Goal: Contribute content: Contribute content

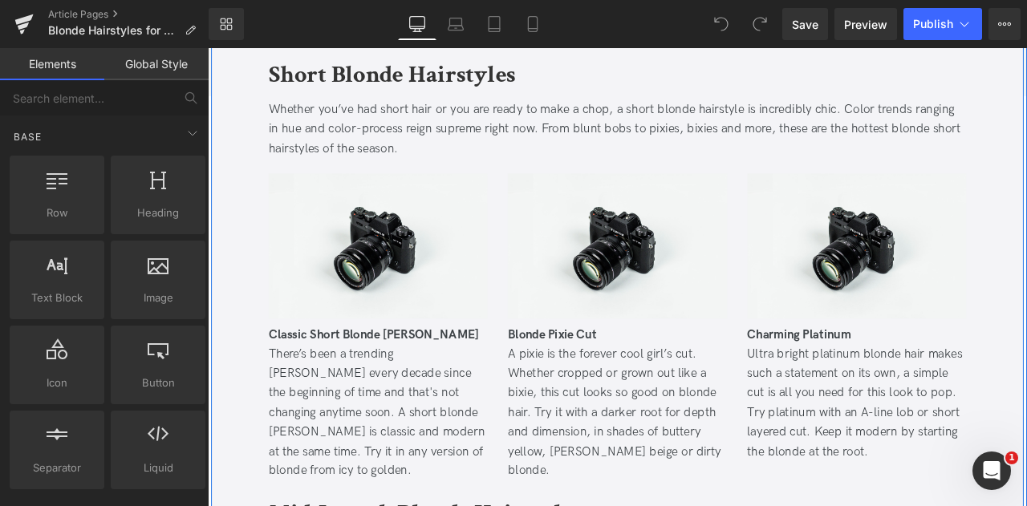
scroll to position [621, 0]
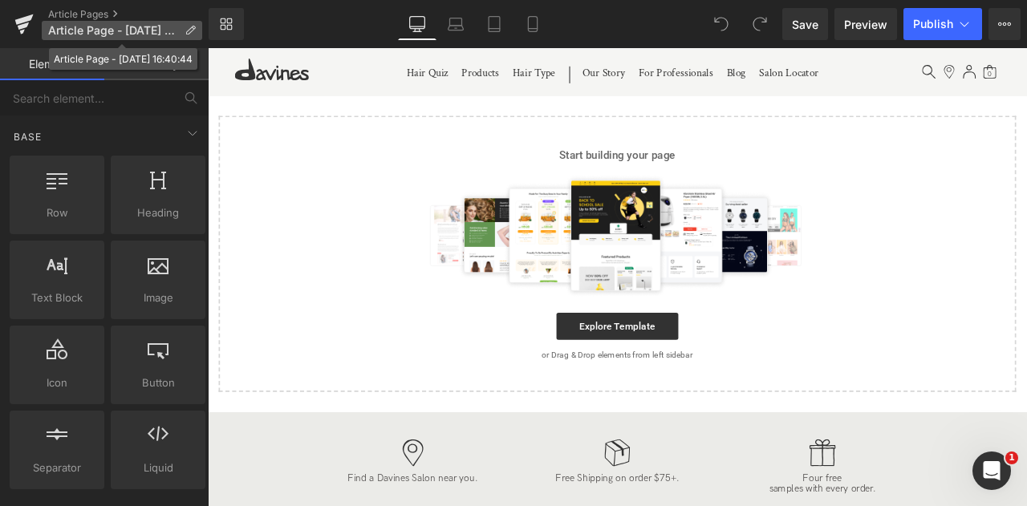
click at [186, 26] on icon at bounding box center [190, 30] width 11 height 11
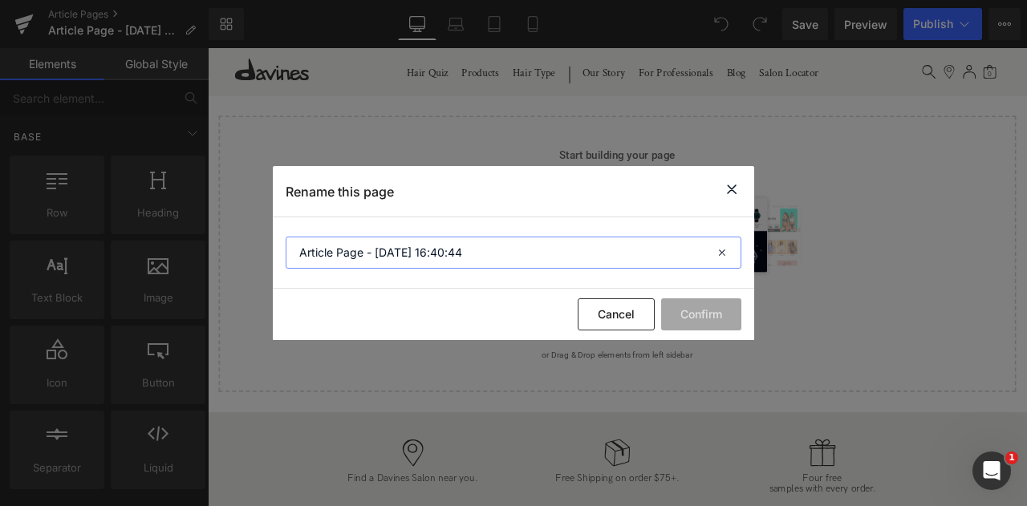
click at [512, 255] on input "Article Page - Oct 6, 16:40:44" at bounding box center [514, 253] width 456 height 32
paste input "[MEDICAL_DATA] Hair Loss: When It Starts, Duration, and Regrowth Tips"
type input "[MEDICAL_DATA] Hair Loss: When It Starts, Duration, and Regrowth Tips"
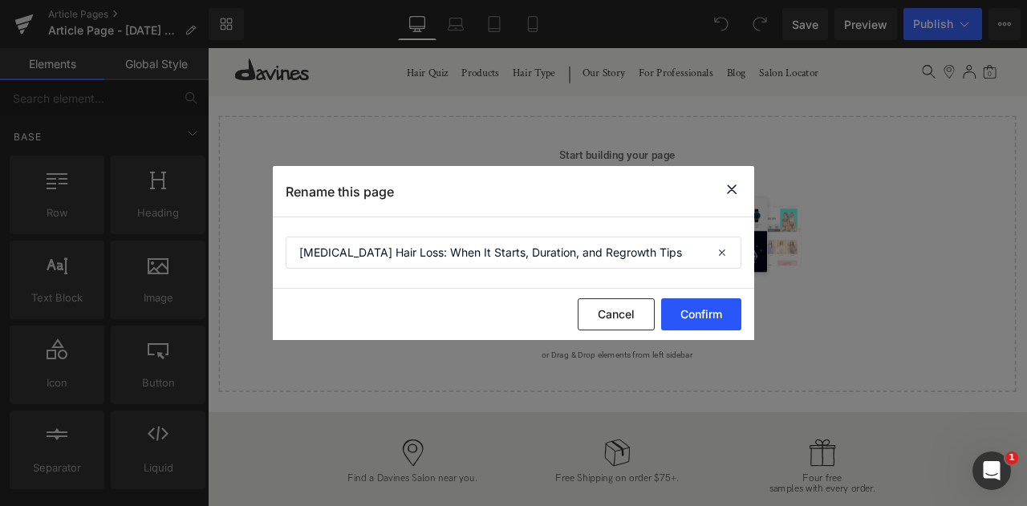
click at [722, 304] on button "Confirm" at bounding box center [701, 315] width 80 height 32
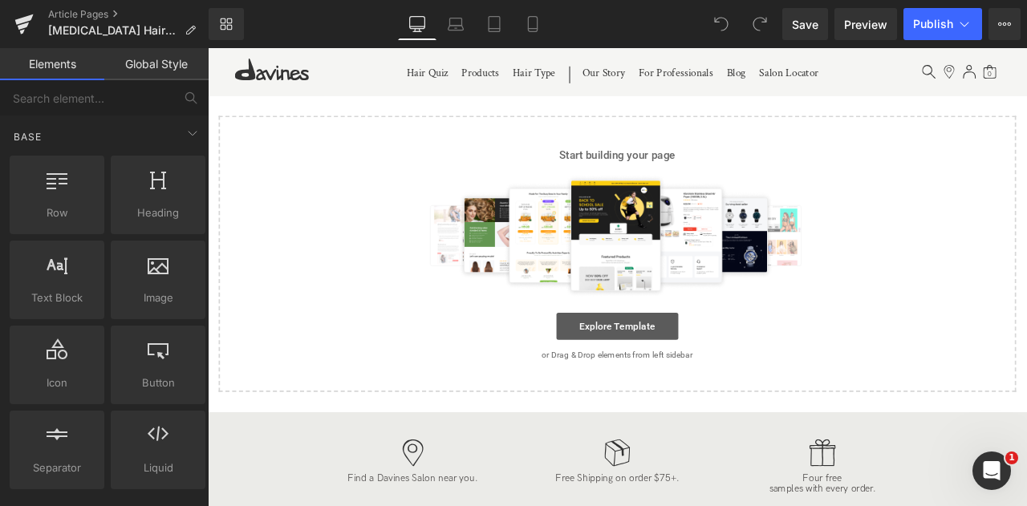
click at [698, 384] on link "Explore Template" at bounding box center [693, 378] width 144 height 32
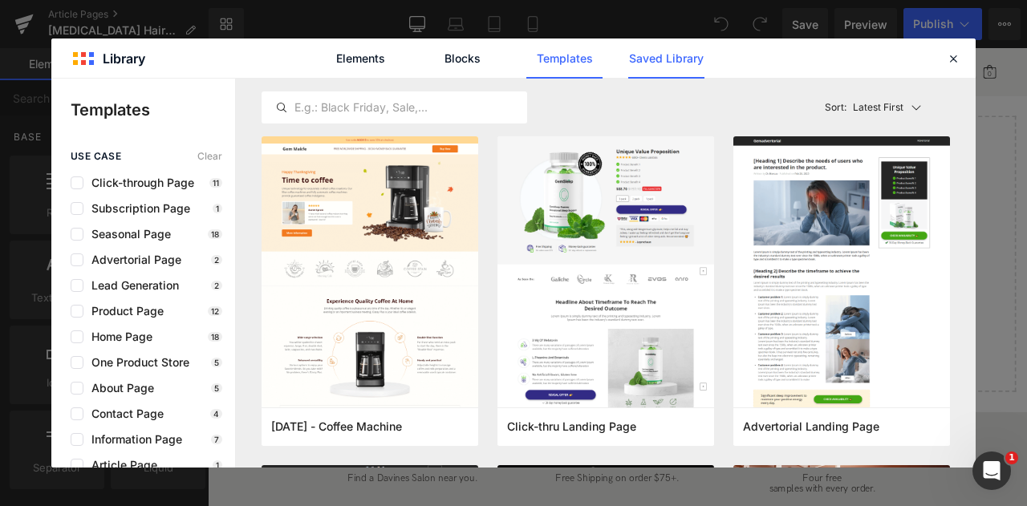
click at [657, 52] on link "Saved Library" at bounding box center [666, 59] width 76 height 40
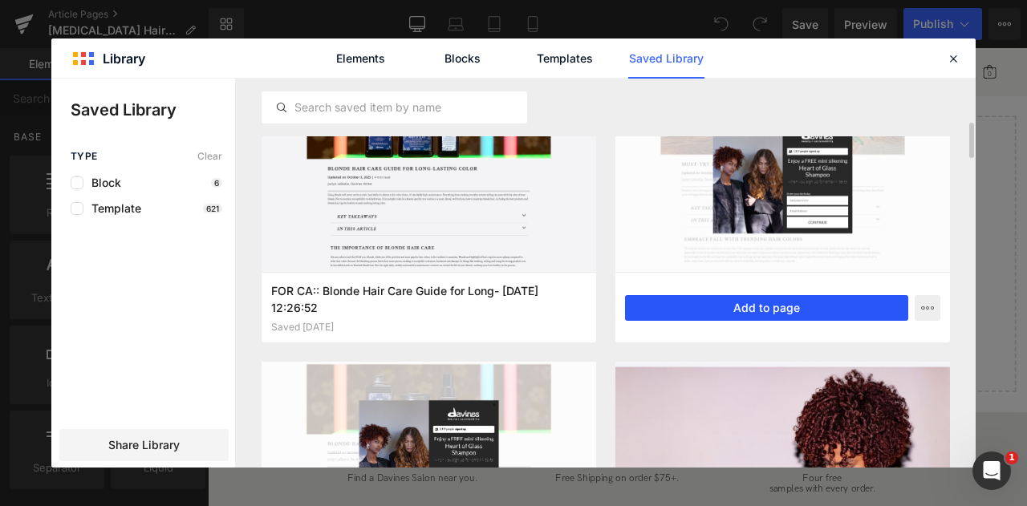
scroll to position [358, 0]
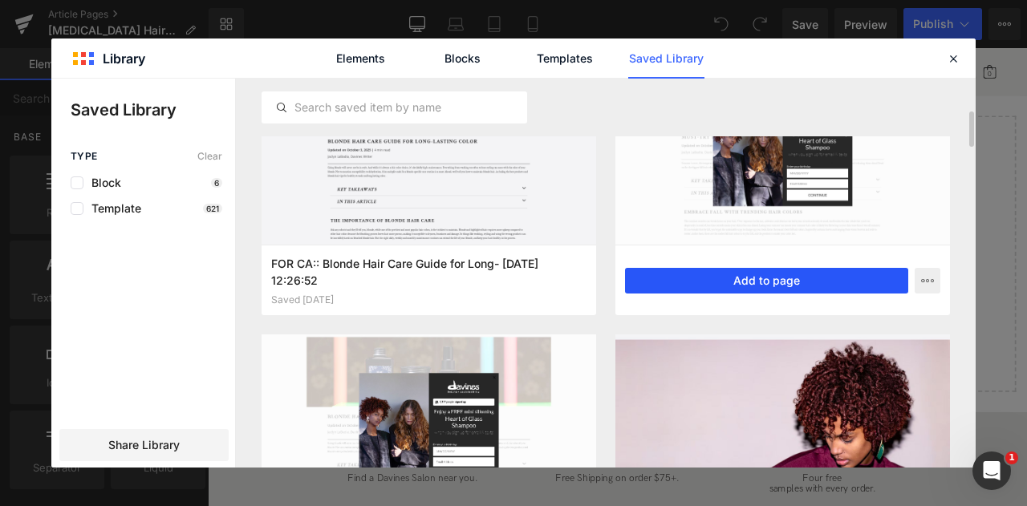
click at [682, 280] on button "Add to page" at bounding box center [766, 281] width 283 height 26
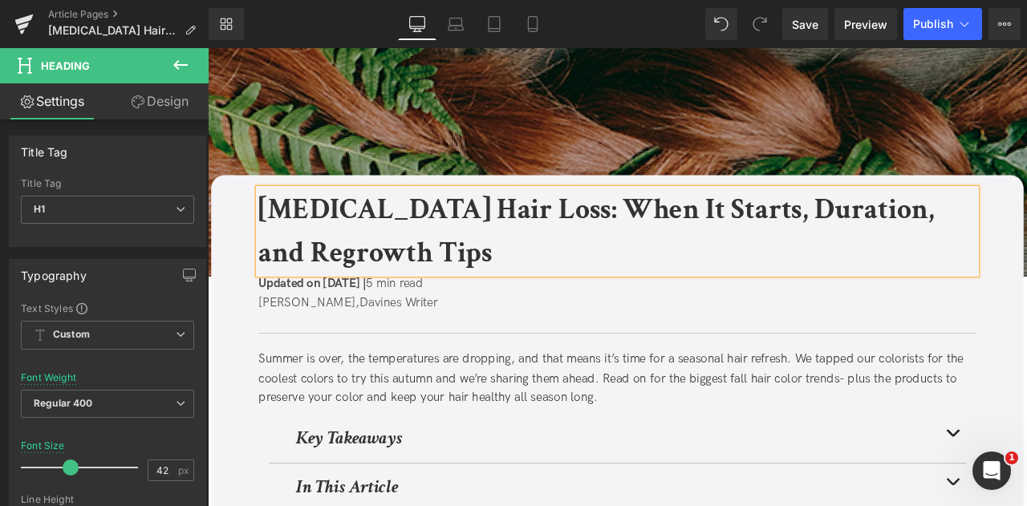
scroll to position [0, 0]
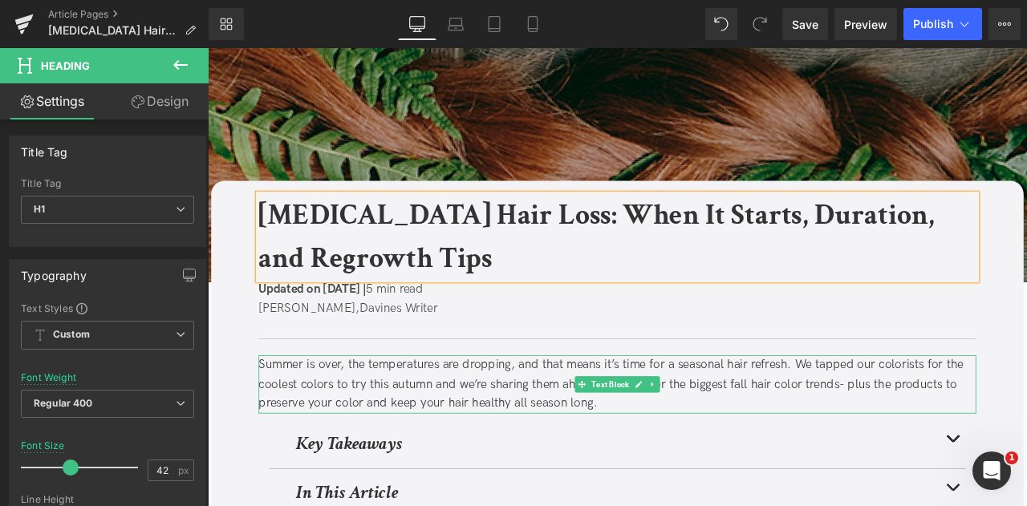
click at [417, 445] on div "Summer is over, the temperatures are dropping, and that means it’s time for a s…" at bounding box center [693, 447] width 851 height 69
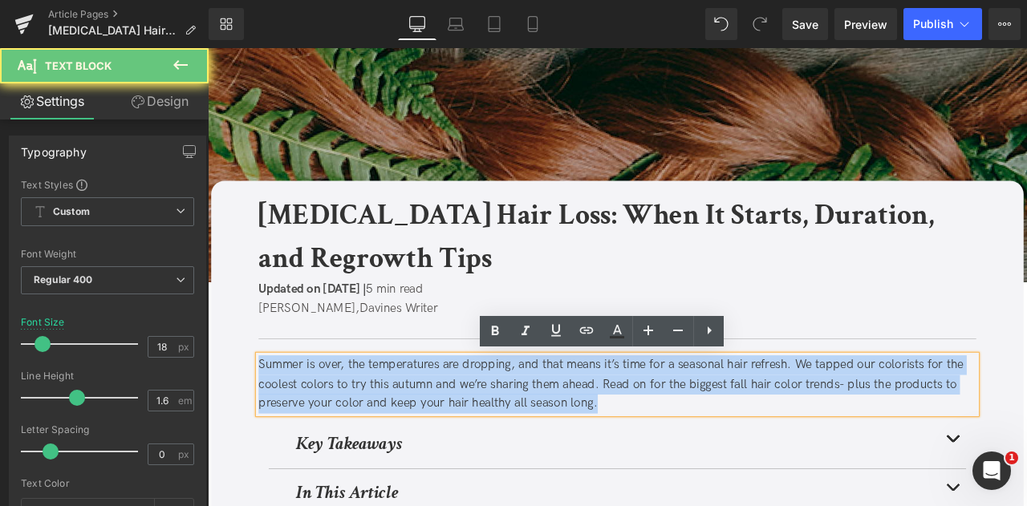
click at [417, 445] on div "Summer is over, the temperatures are dropping, and that means it’s time for a s…" at bounding box center [693, 447] width 851 height 69
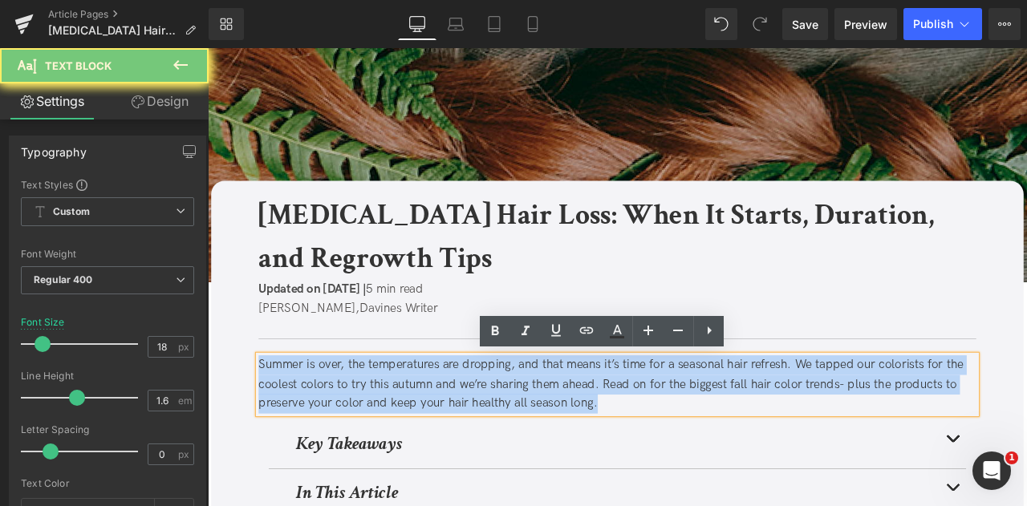
paste div
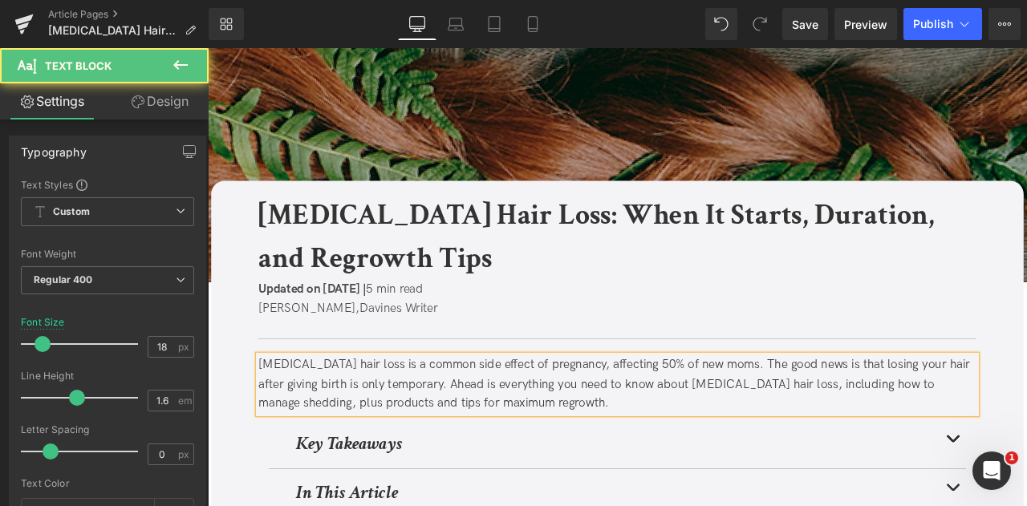
click at [708, 418] on div "Postpartum hair loss is a common side effect of pregnancy, affecting 50% of new…" at bounding box center [693, 447] width 851 height 69
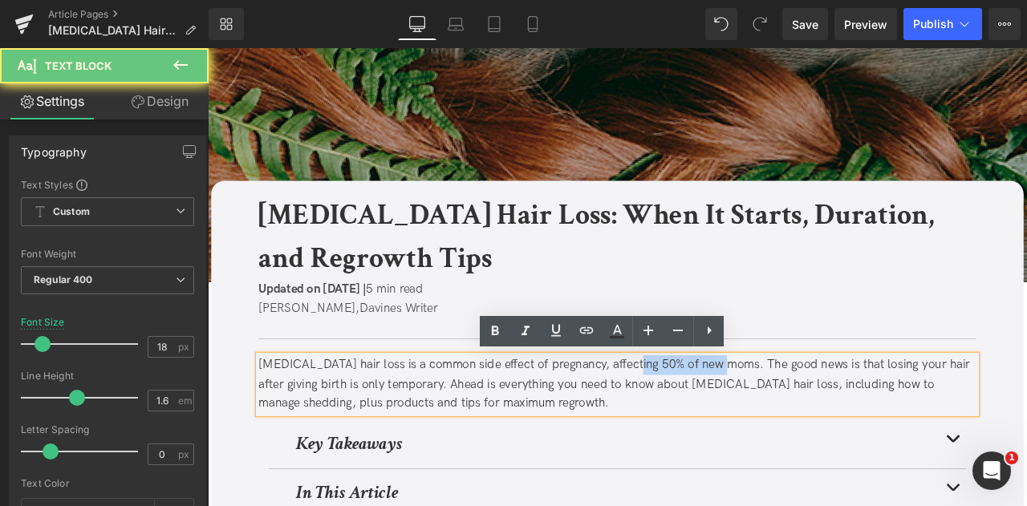
click at [810, 427] on div "Postpartum hair loss is a common side effect of pregnancy, affecting 50% of new…" at bounding box center [693, 447] width 851 height 69
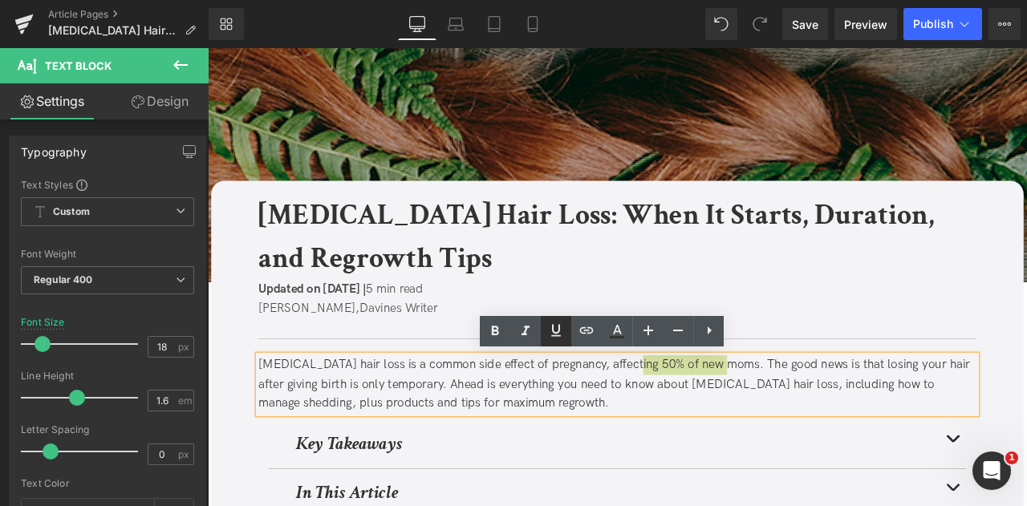
click at [554, 331] on icon at bounding box center [556, 330] width 10 height 12
click at [584, 328] on icon at bounding box center [587, 330] width 14 height 6
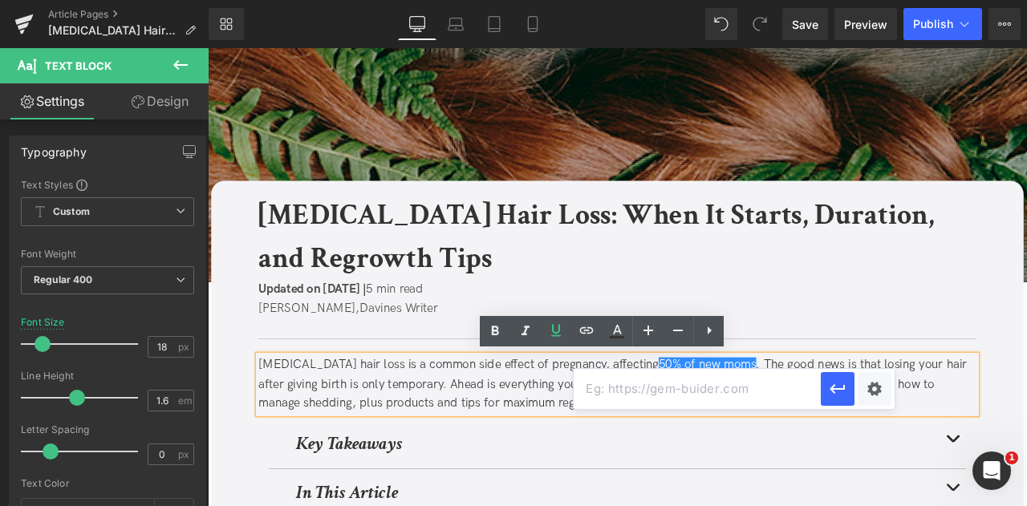
click at [747, 384] on input "text" at bounding box center [697, 389] width 247 height 40
paste input "https://americanpregnancy.org/healthy-pregnancy/pregnancy-health-wellness/hair-…"
type input "https://americanpregnancy.org/healthy-pregnancy/pregnancy-health-wellness/hair-…"
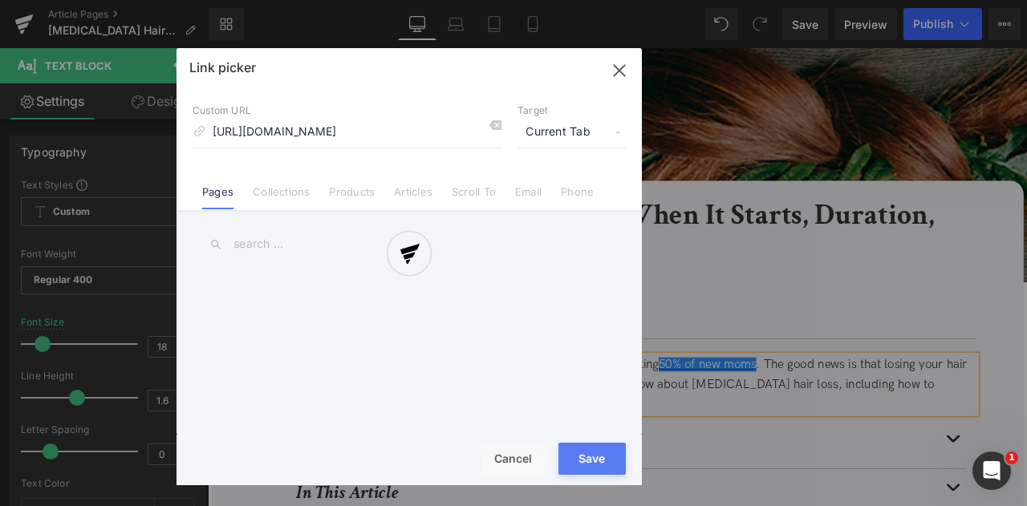
click at [883, 0] on div "Text Color Highlight Color #333333 Edit or remove link: Edit - Unlink - Cancel …" at bounding box center [513, 0] width 1027 height 0
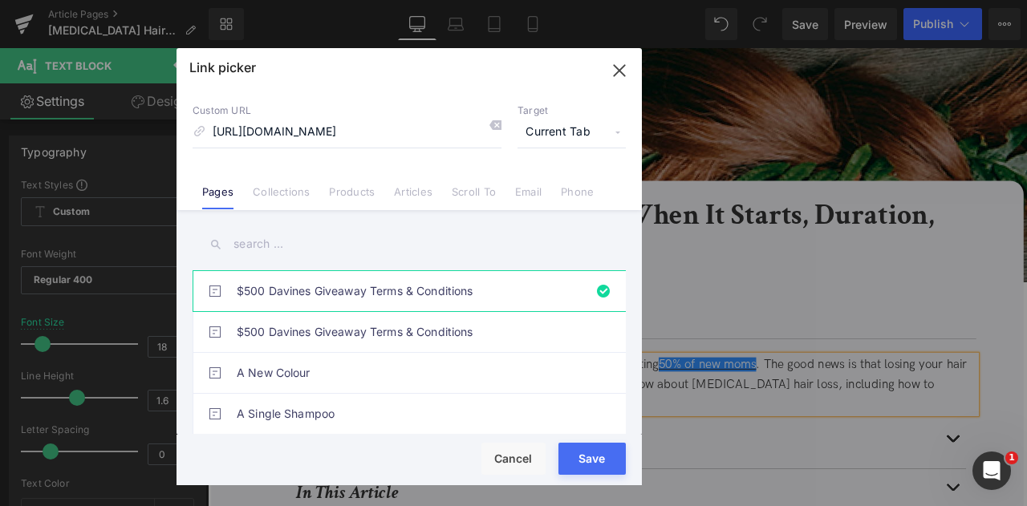
click at [551, 126] on span "Current Tab" at bounding box center [572, 132] width 108 height 31
click at [553, 189] on li "New Tab" at bounding box center [572, 190] width 124 height 28
click at [595, 459] on button "Save" at bounding box center [592, 459] width 67 height 32
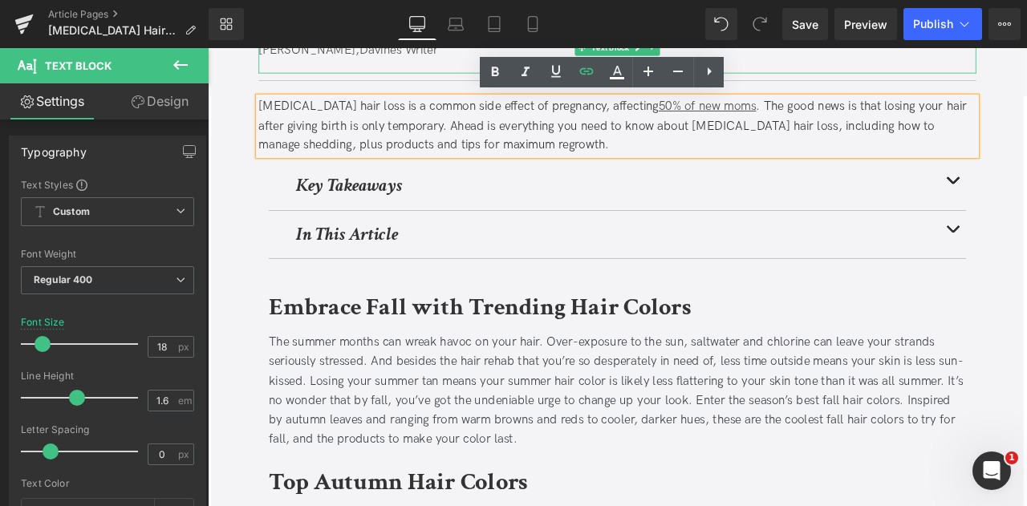
scroll to position [307, 0]
click at [481, 356] on b "Embrace Fall with Trending Hair Colors" at bounding box center [530, 355] width 501 height 38
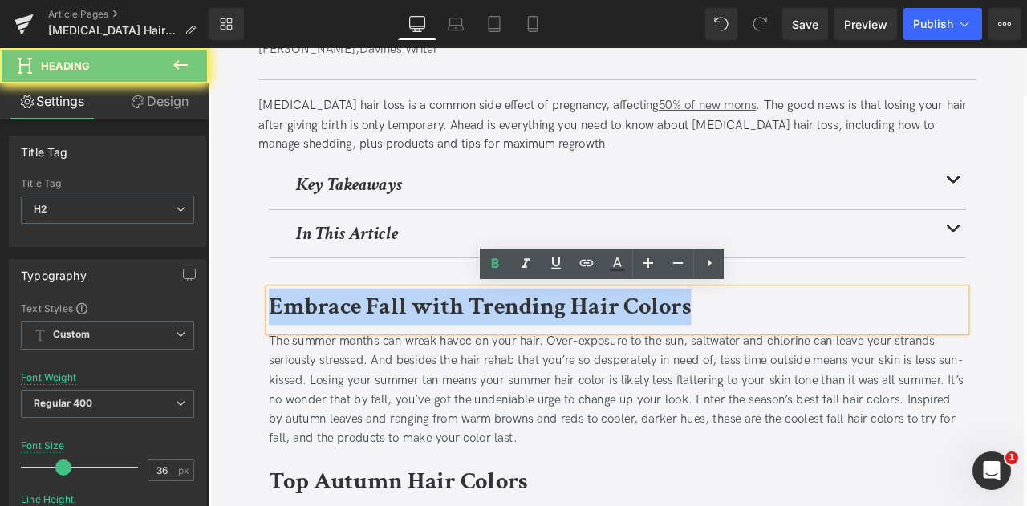
click at [481, 356] on b "Embrace Fall with Trending Hair Colors" at bounding box center [530, 355] width 501 height 38
paste div
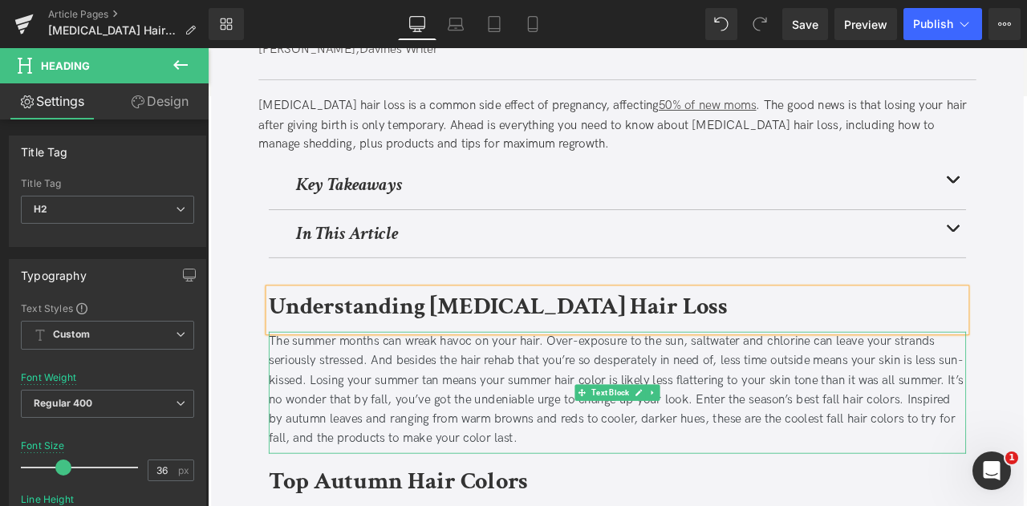
click at [470, 469] on div "The summer months can wreak havoc on your hair. Over-exposure to the sun, saltw…" at bounding box center [693, 453] width 827 height 139
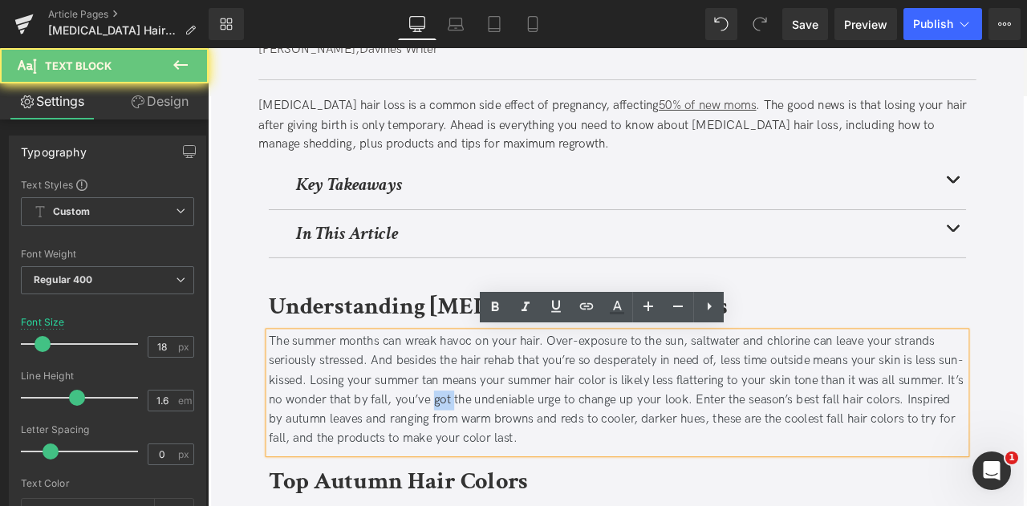
click at [470, 469] on div "The summer months can wreak havoc on your hair. Over-exposure to the sun, saltw…" at bounding box center [693, 453] width 827 height 139
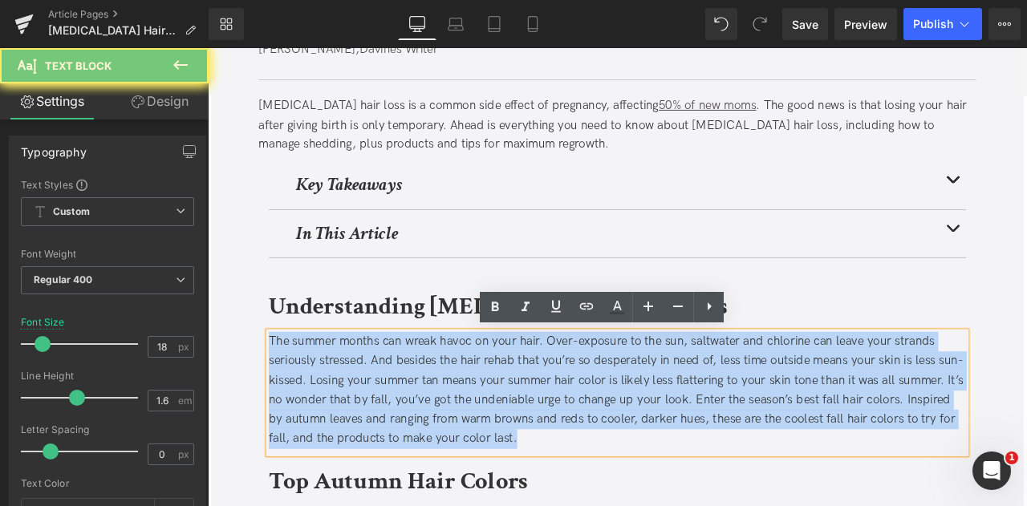
click at [470, 469] on div "The summer months can wreak havoc on your hair. Over-exposure to the sun, saltw…" at bounding box center [693, 453] width 827 height 139
paste div
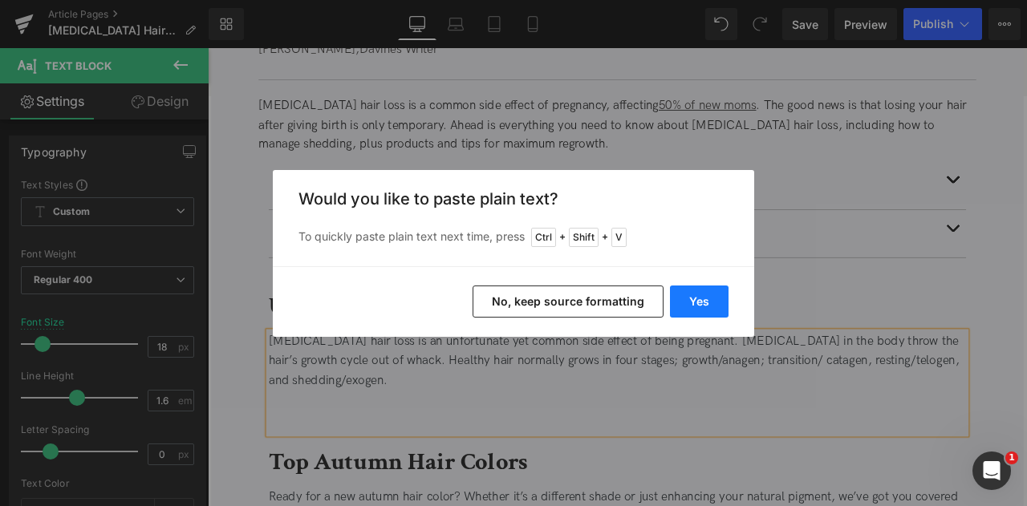
click at [697, 307] on button "Yes" at bounding box center [699, 302] width 59 height 32
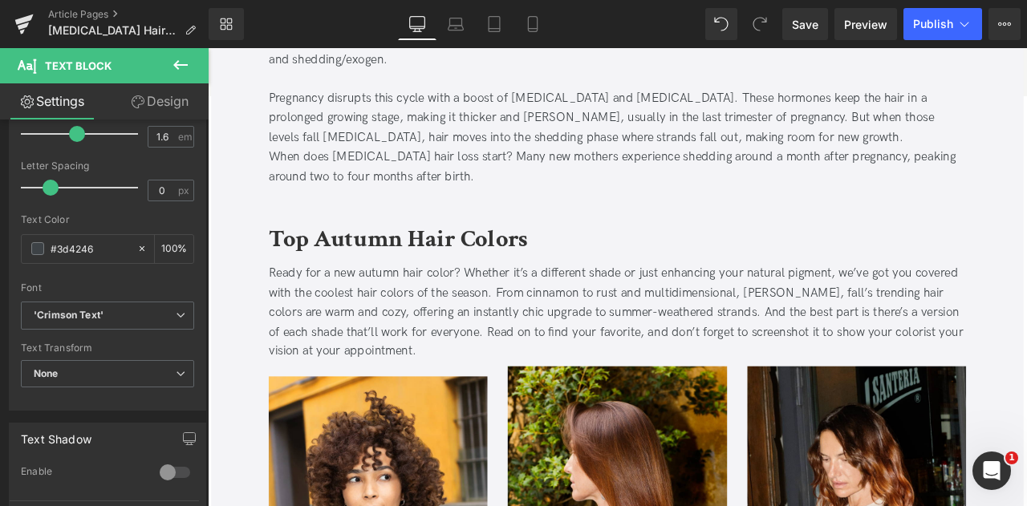
scroll to position [689, 0]
click at [356, 297] on div "Top Autumn Hair Colors" at bounding box center [693, 277] width 827 height 51
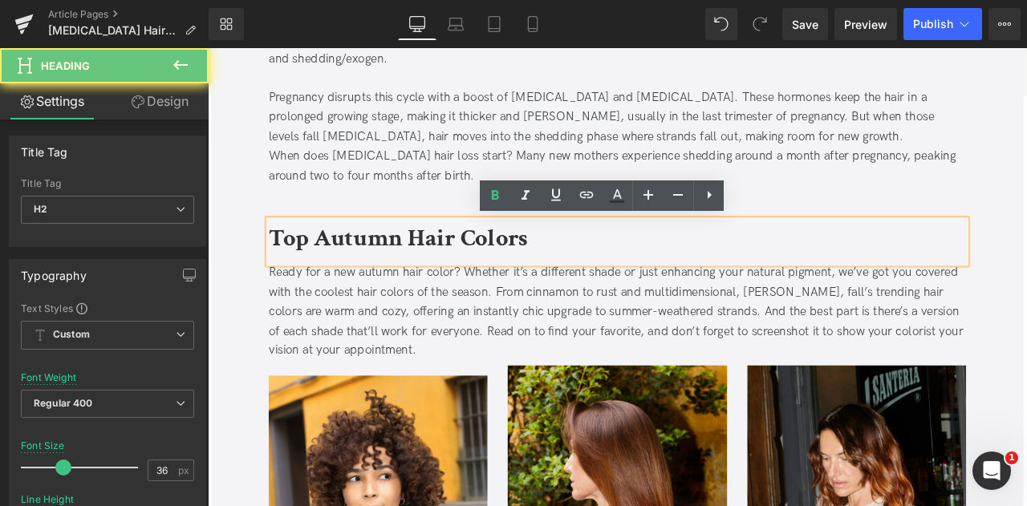
click at [327, 285] on b "Top Autumn Hair Colors" at bounding box center [433, 273] width 307 height 38
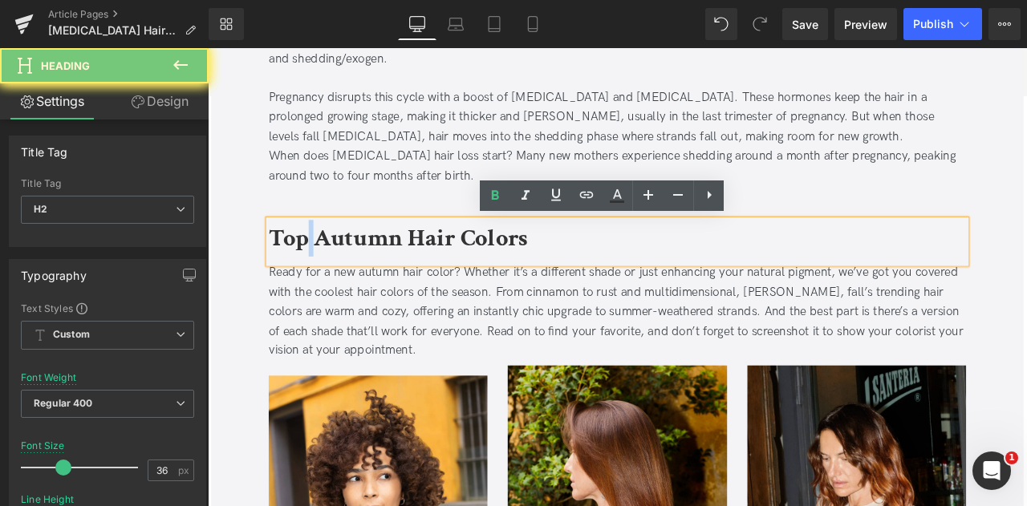
click at [327, 285] on b "Top Autumn Hair Colors" at bounding box center [433, 273] width 307 height 38
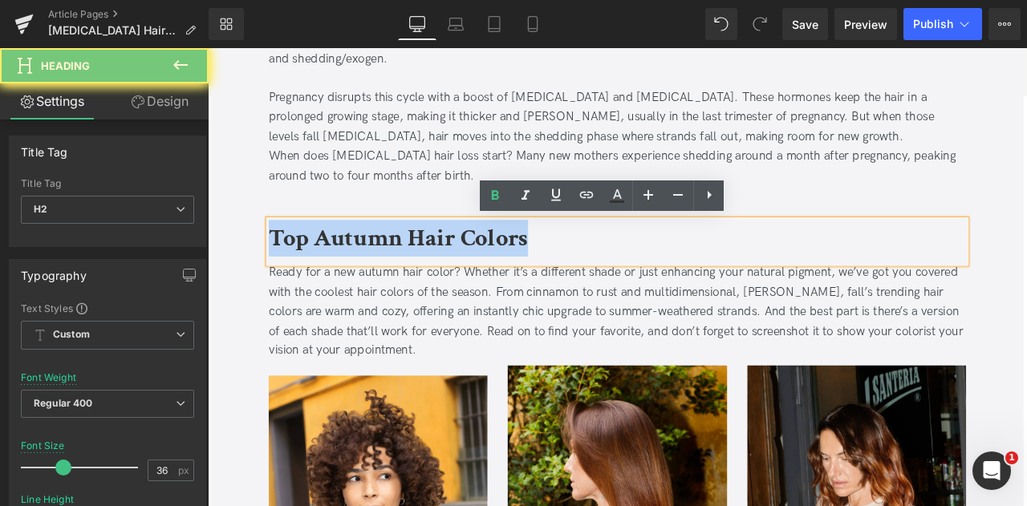
click at [327, 285] on b "Top Autumn Hair Colors" at bounding box center [433, 273] width 307 height 38
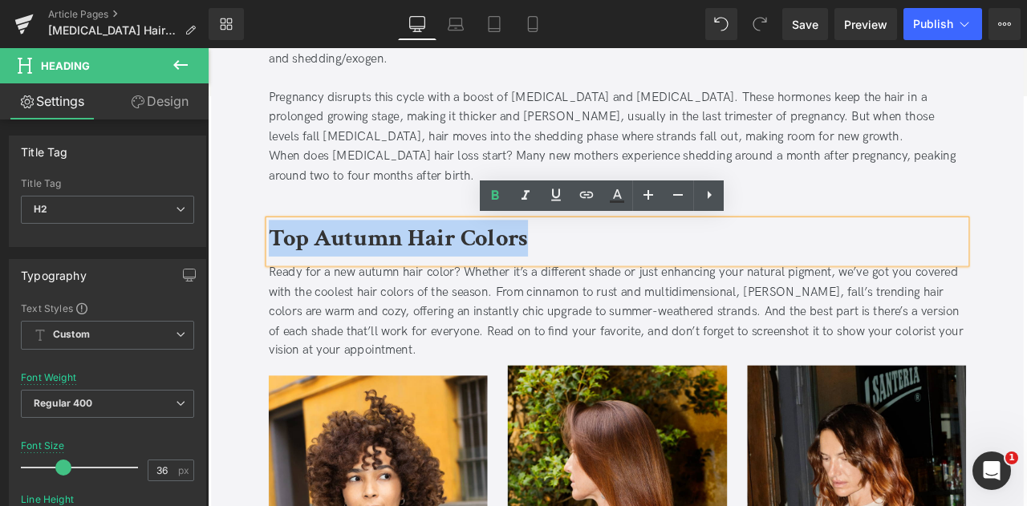
paste div
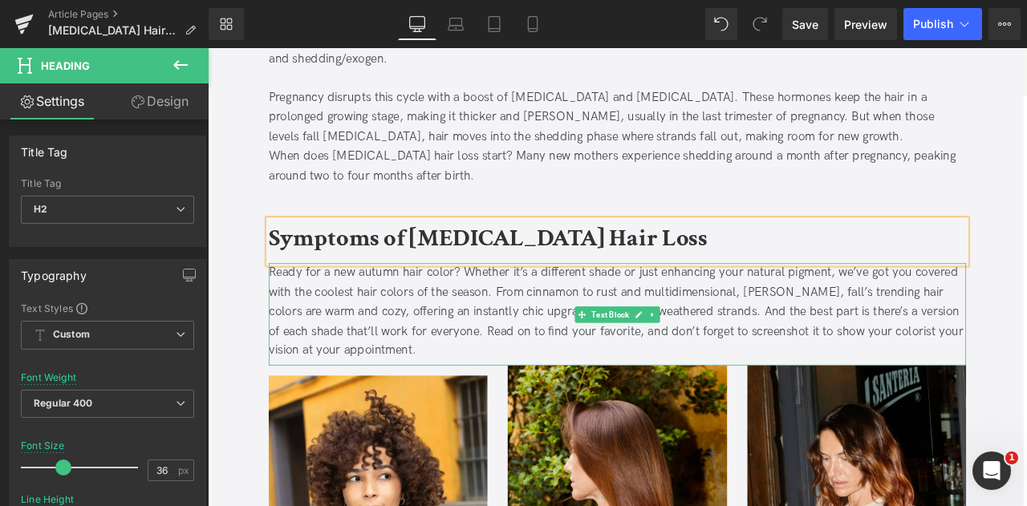
click at [469, 372] on div "Ready for a new autumn hair color? Whether it’s a different shade or just enhan…" at bounding box center [693, 361] width 827 height 116
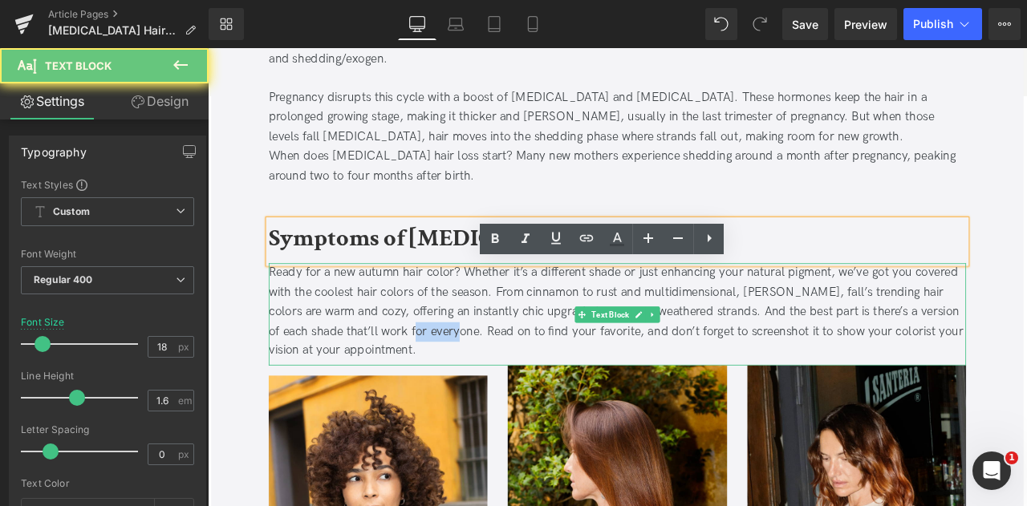
click at [469, 372] on div "Ready for a new autumn hair color? Whether it’s a different shade or just enhan…" at bounding box center [693, 361] width 827 height 116
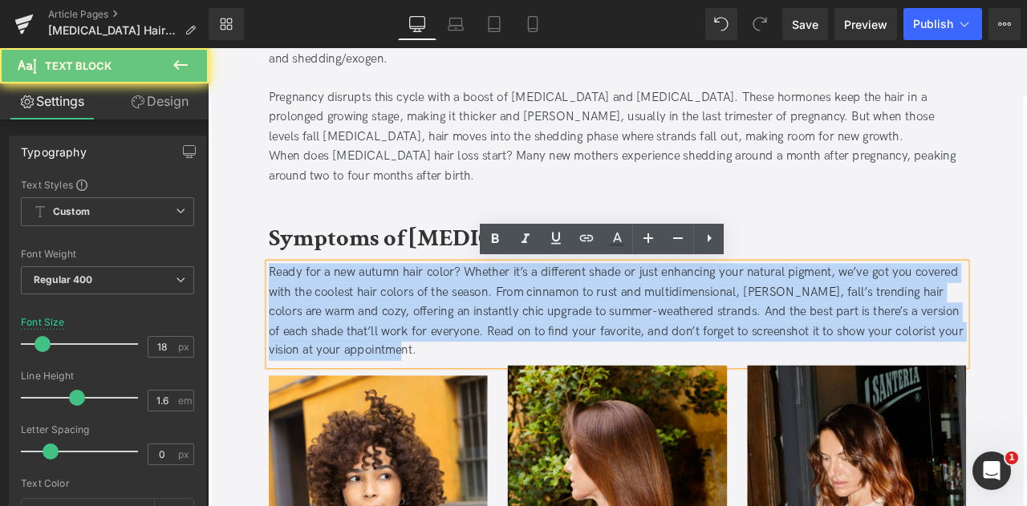
click at [469, 372] on div "Ready for a new autumn hair color? Whether it’s a different shade or just enhan…" at bounding box center [693, 361] width 827 height 116
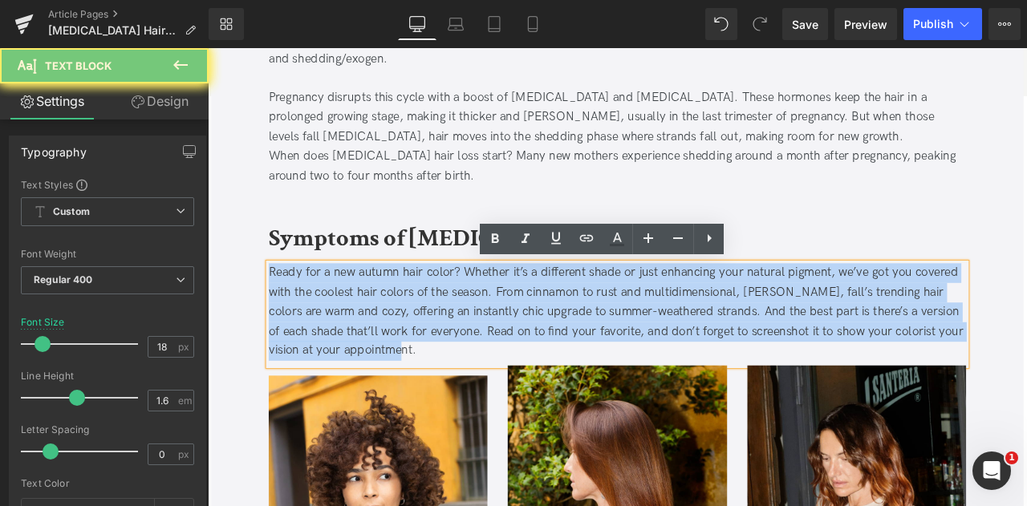
paste div
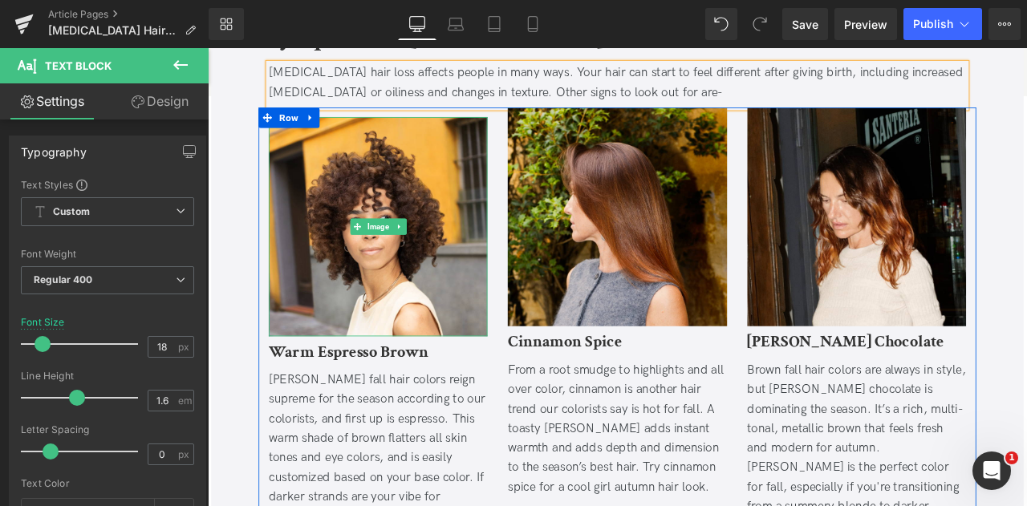
scroll to position [926, 0]
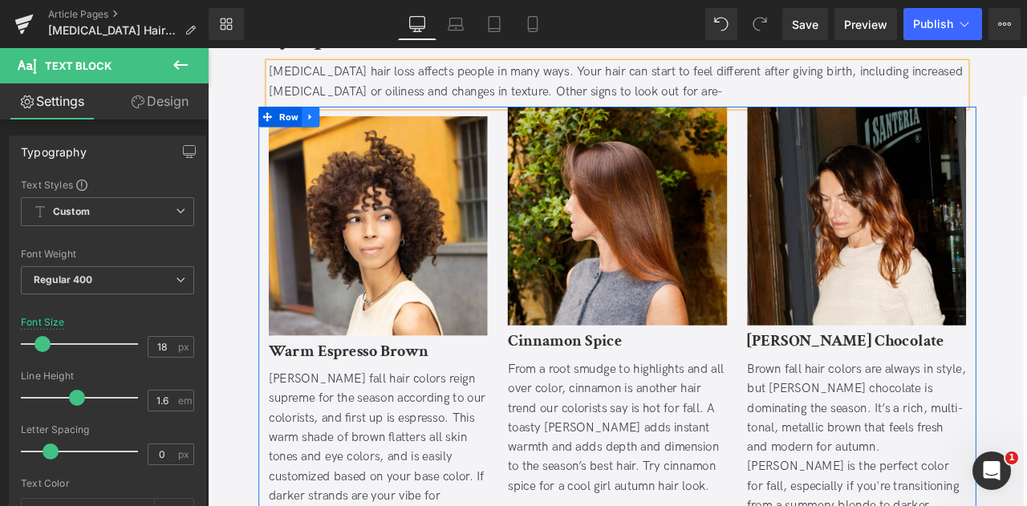
click at [327, 127] on icon at bounding box center [328, 130] width 3 height 7
click at [321, 389] on div "Warm Espresso Brown Heading" at bounding box center [409, 409] width 259 height 41
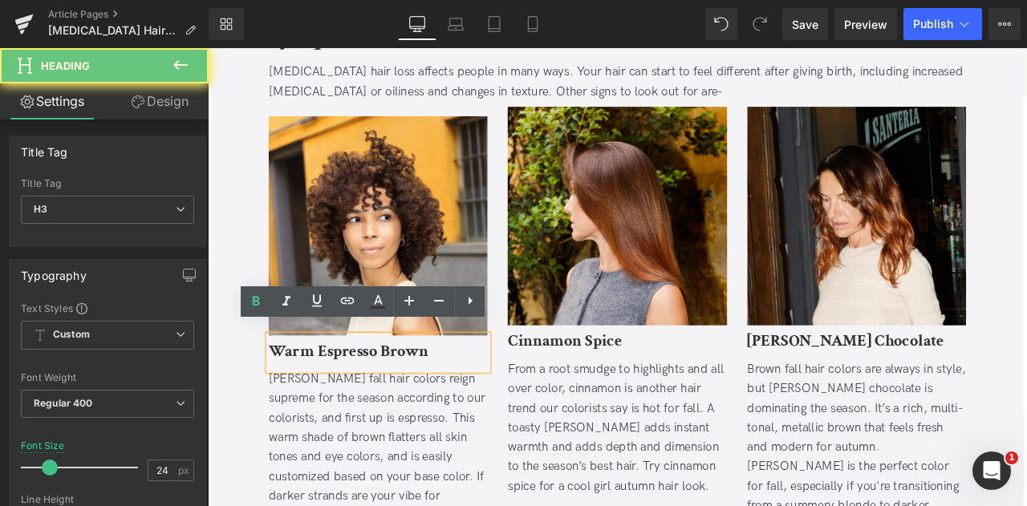
click at [343, 395] on b "Warm Espresso Brown" at bounding box center [374, 407] width 189 height 25
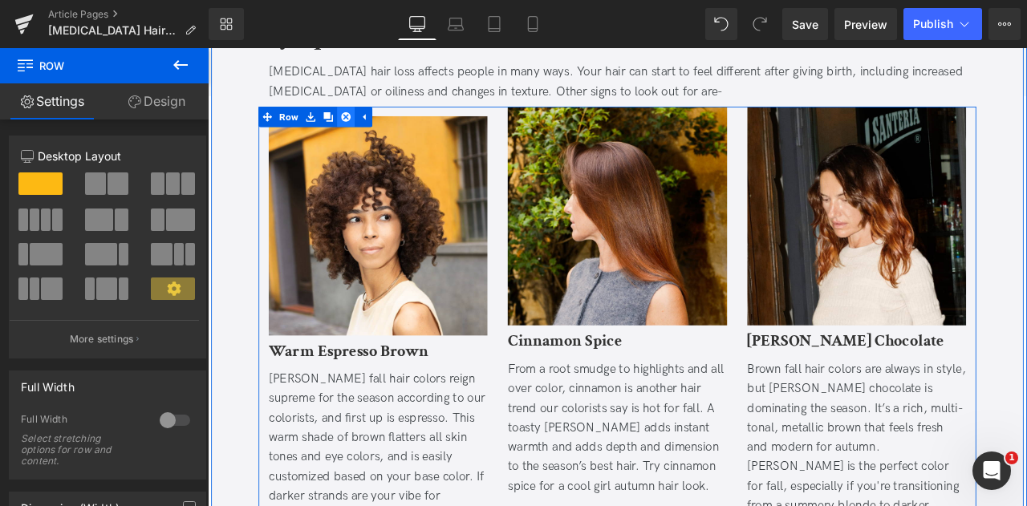
click at [366, 124] on icon at bounding box center [371, 130] width 11 height 12
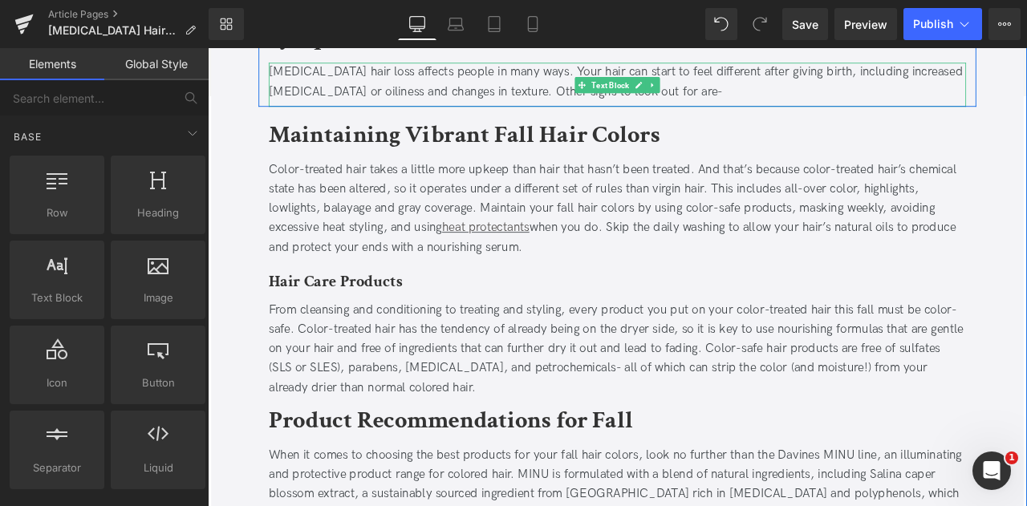
scroll to position [925, 0]
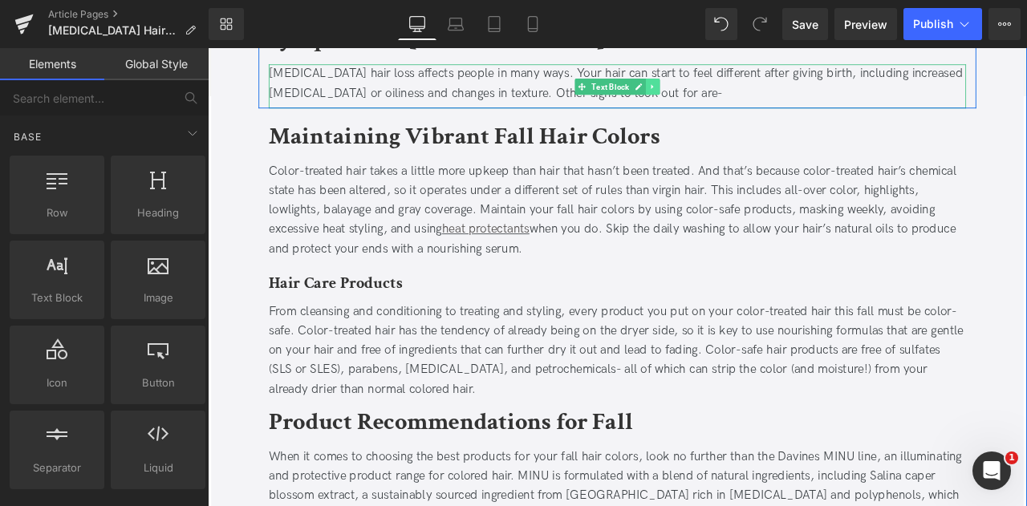
click at [734, 89] on icon at bounding box center [735, 94] width 9 height 10
click at [729, 89] on link at bounding box center [727, 93] width 17 height 19
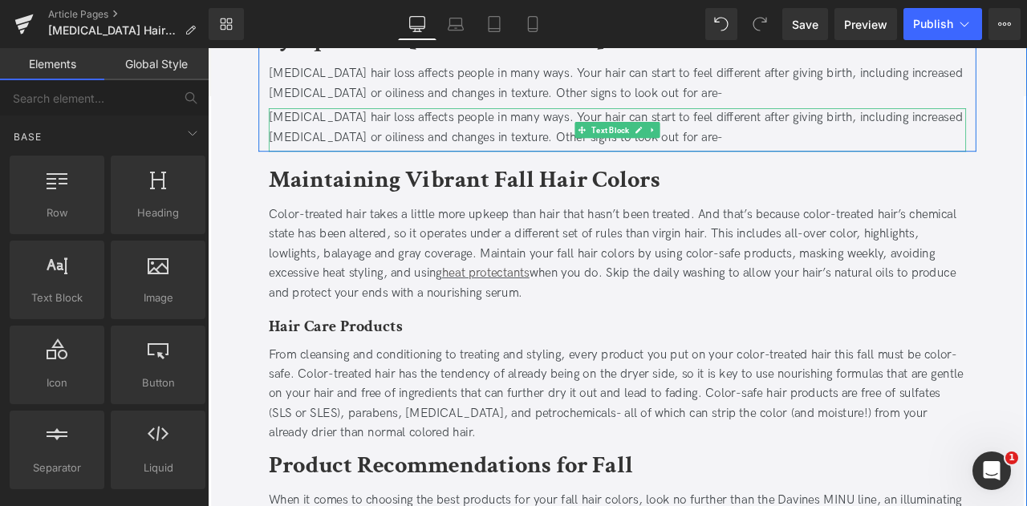
click at [765, 154] on div "Postpartum hair loss affects people in many ways. Your hair can start to feel d…" at bounding box center [693, 143] width 827 height 47
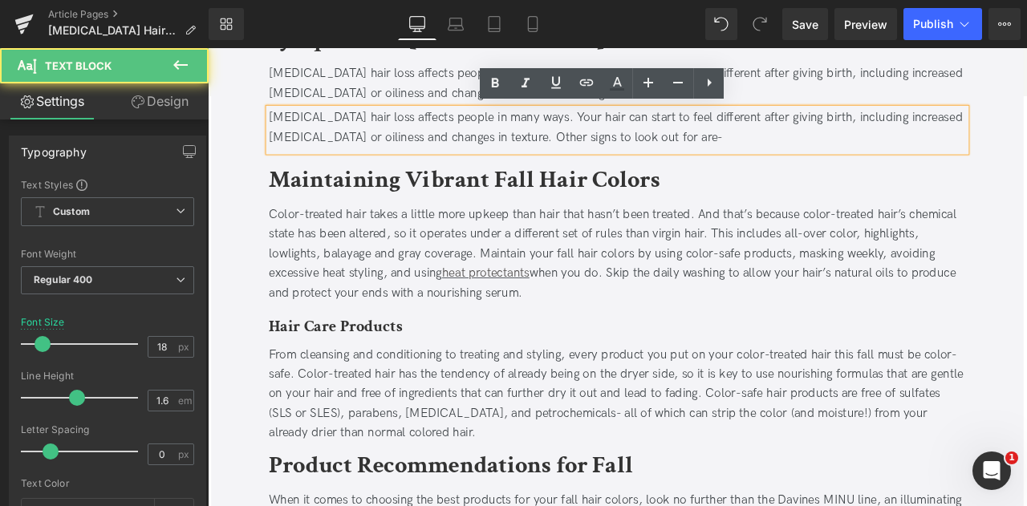
click at [765, 154] on div "Postpartum hair loss affects people in many ways. Your hair can start to feel d…" at bounding box center [693, 143] width 827 height 47
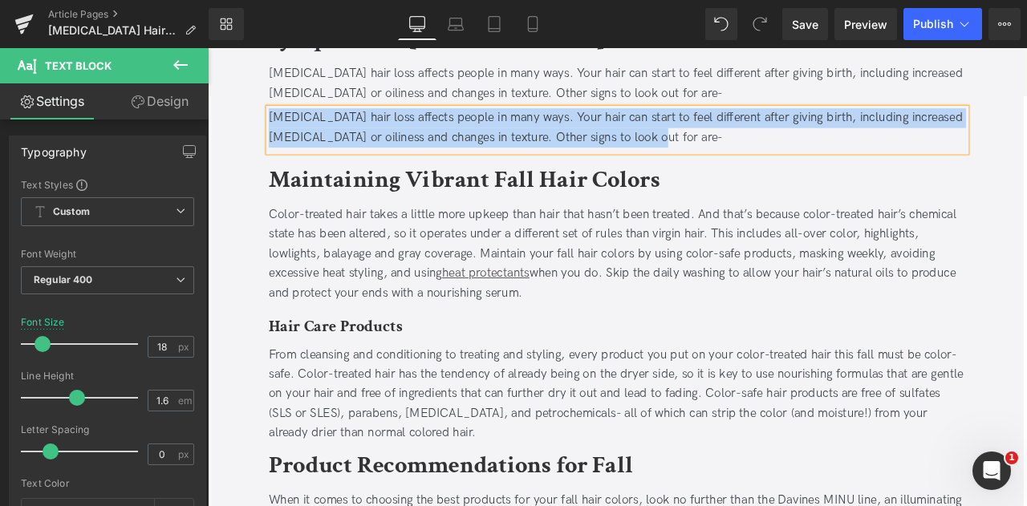
paste div
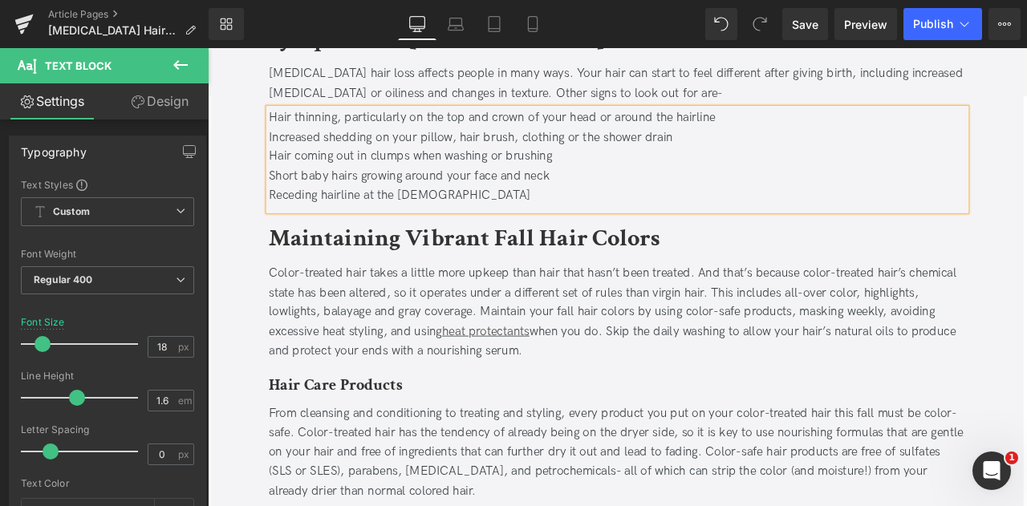
click at [768, 110] on div "Postpartum hair loss affects people in many ways. Your hair can start to feel d…" at bounding box center [693, 90] width 827 height 47
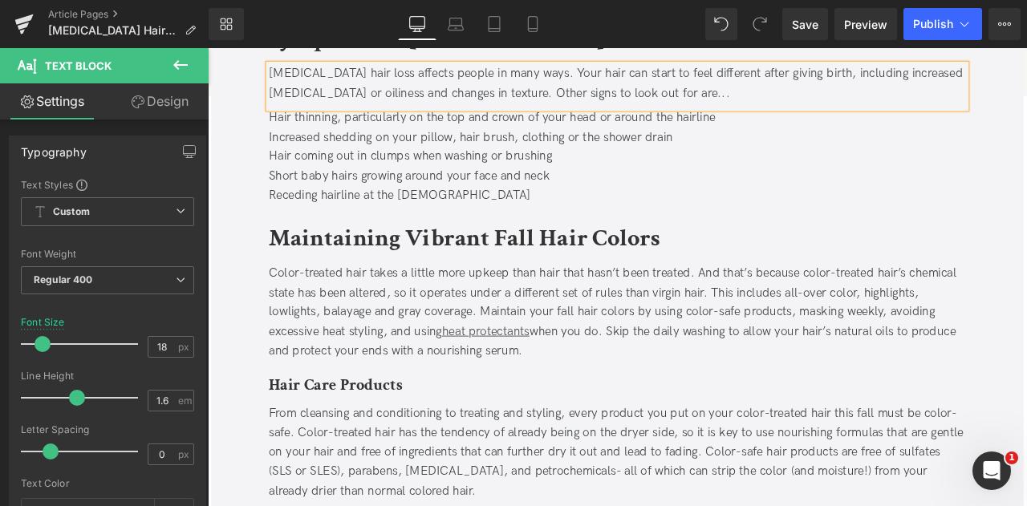
click at [762, 197] on div "Short baby hairs growing around your face and neck" at bounding box center [693, 200] width 827 height 23
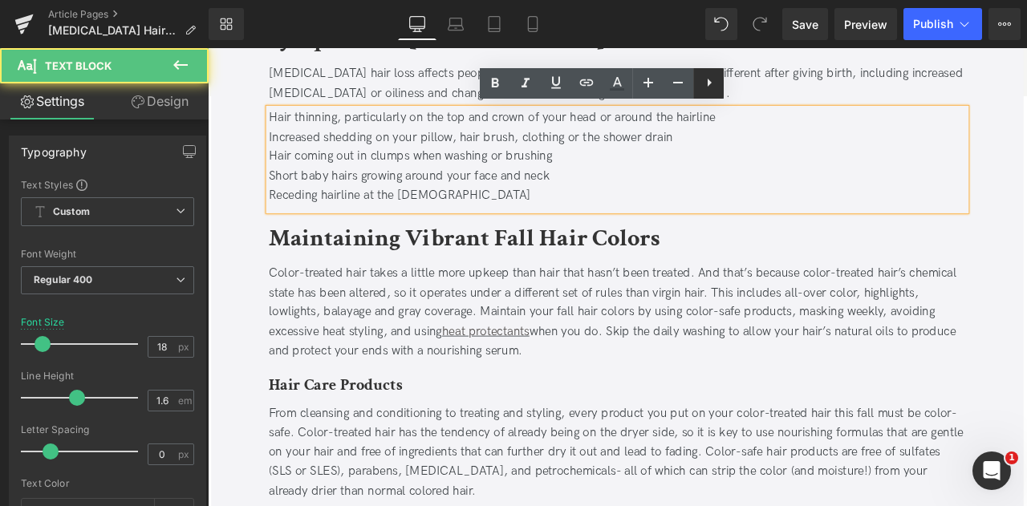
click at [706, 92] on icon at bounding box center [709, 82] width 19 height 19
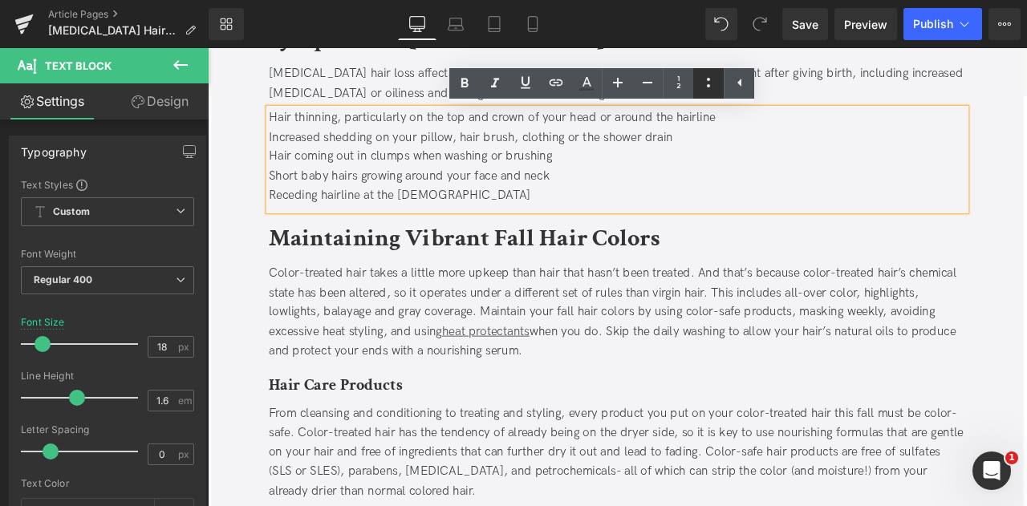
click at [703, 86] on icon at bounding box center [708, 82] width 19 height 19
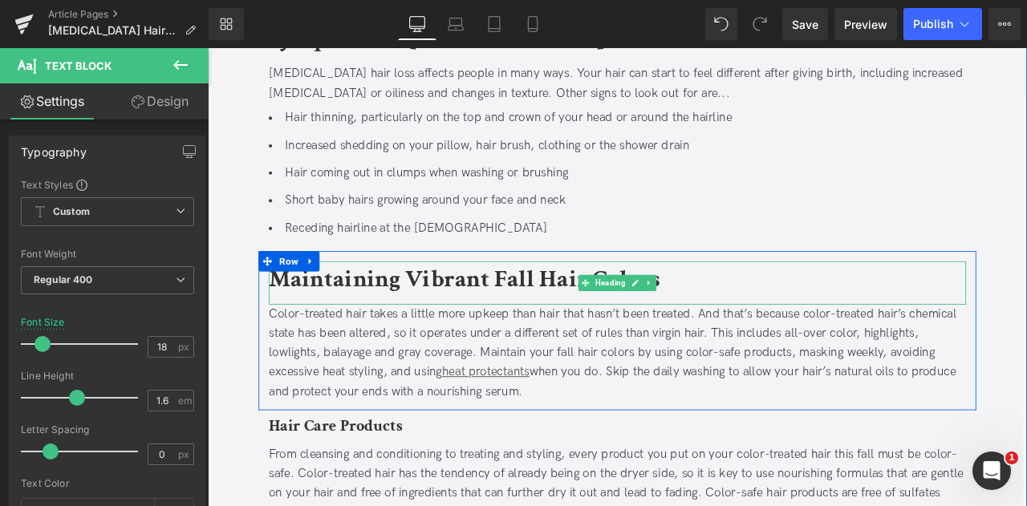
click at [366, 315] on b "Maintaining Vibrant Fall Hair Colors" at bounding box center [512, 322] width 464 height 38
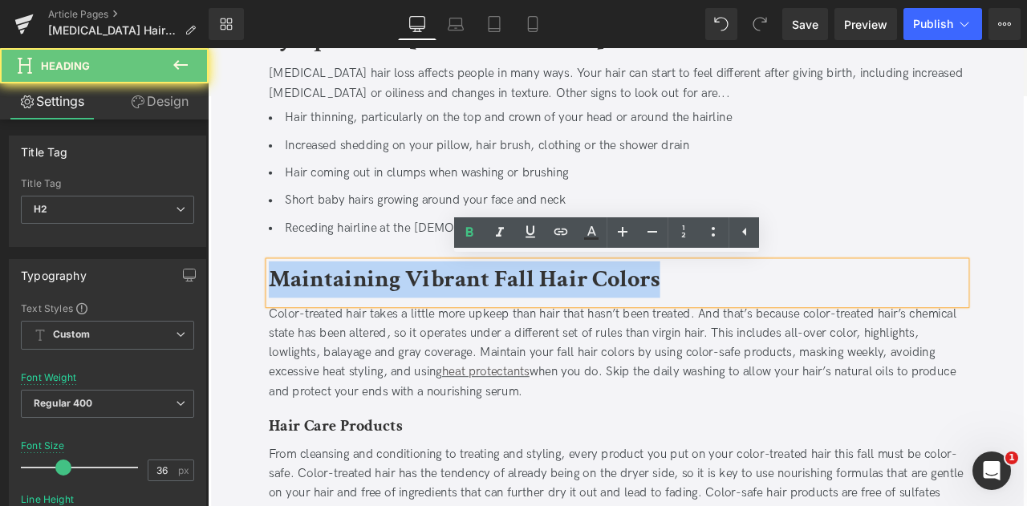
click at [366, 315] on b "Maintaining Vibrant Fall Hair Colors" at bounding box center [512, 322] width 464 height 38
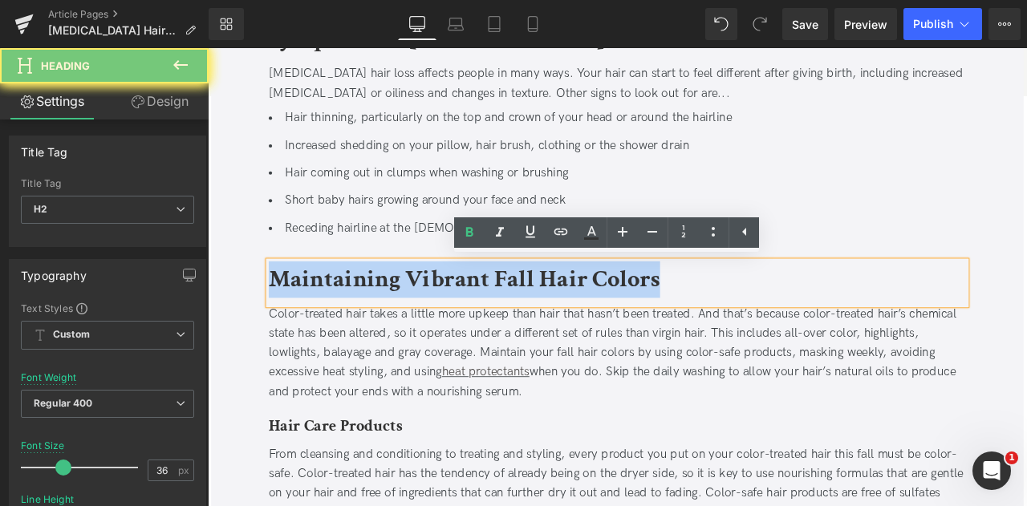
paste div
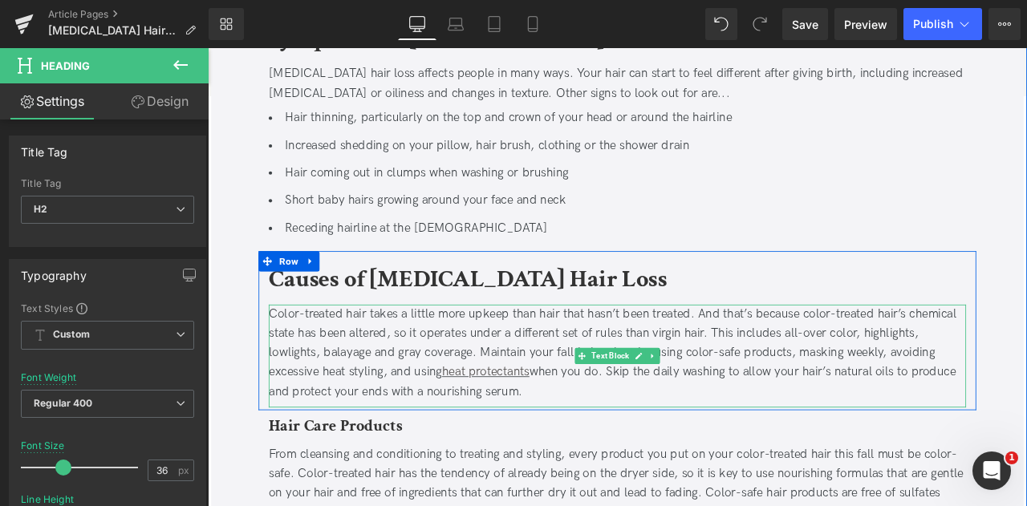
click at [323, 381] on div "Color-treated hair takes a little more upkeep than hair that hasn’t been treate…" at bounding box center [693, 410] width 827 height 116
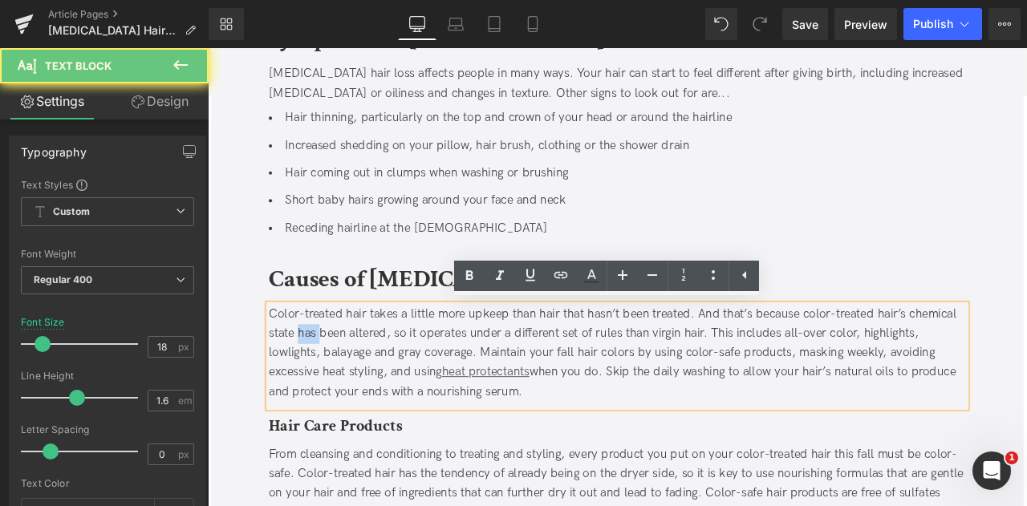
click at [323, 381] on div "Color-treated hair takes a little more upkeep than hair that hasn’t been treate…" at bounding box center [693, 410] width 827 height 116
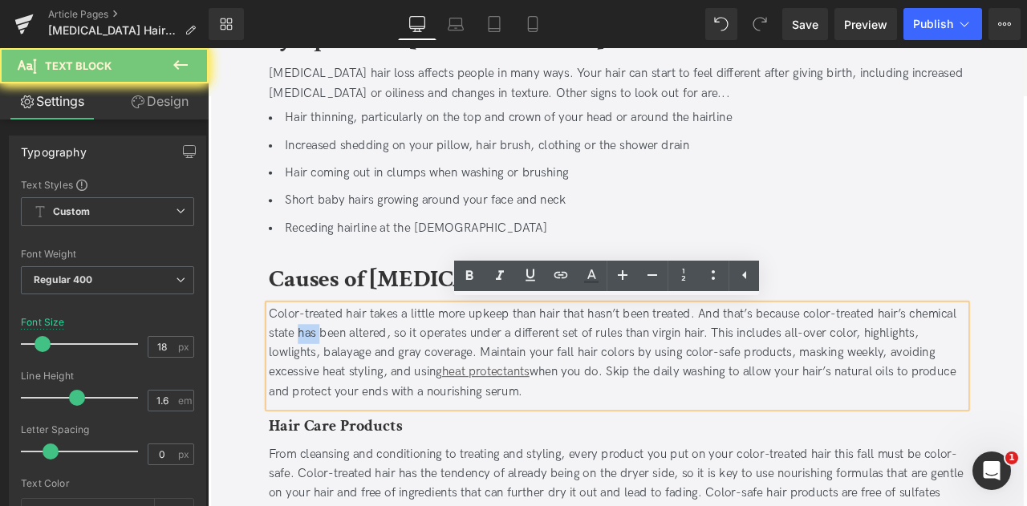
paste div
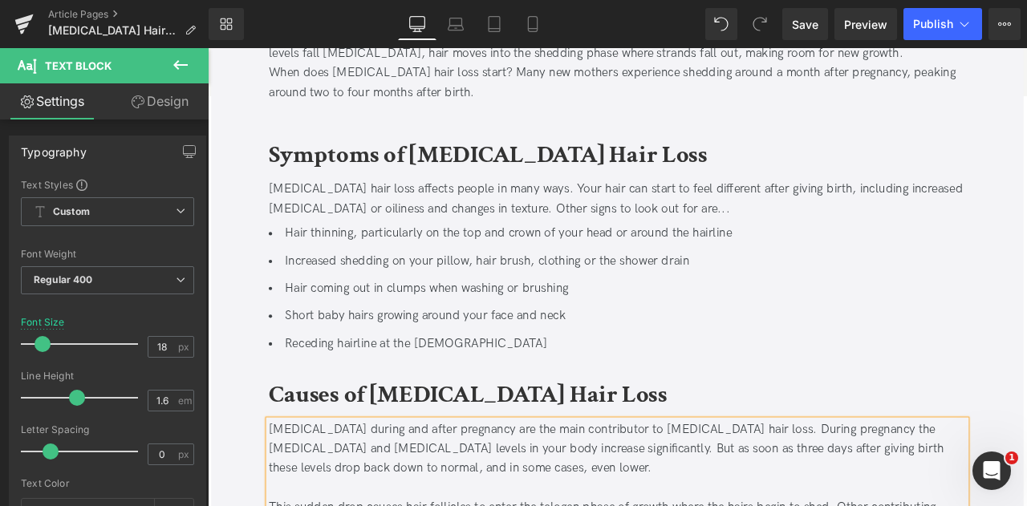
scroll to position [787, 0]
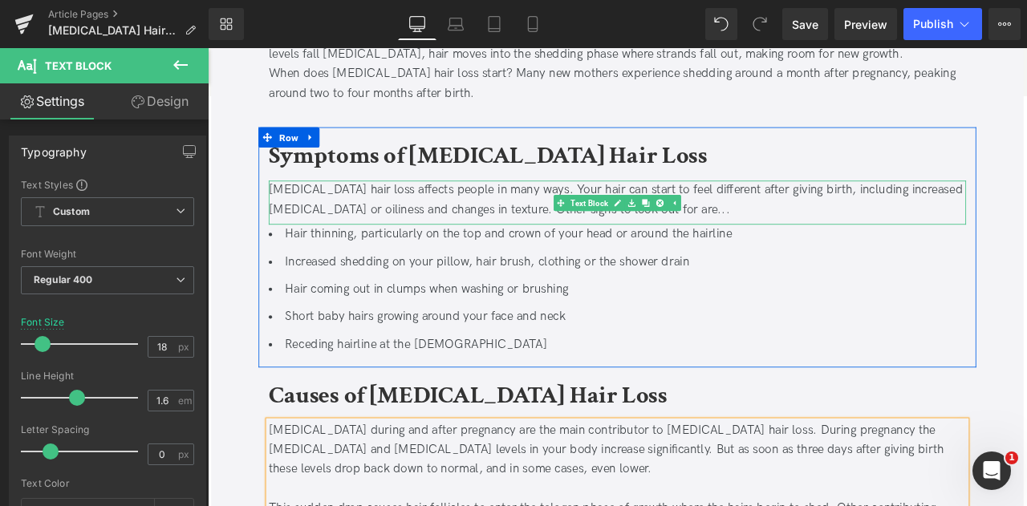
click at [772, 242] on div "Postpartum hair loss affects people in many ways. Your hair can start to feel d…" at bounding box center [693, 228] width 827 height 47
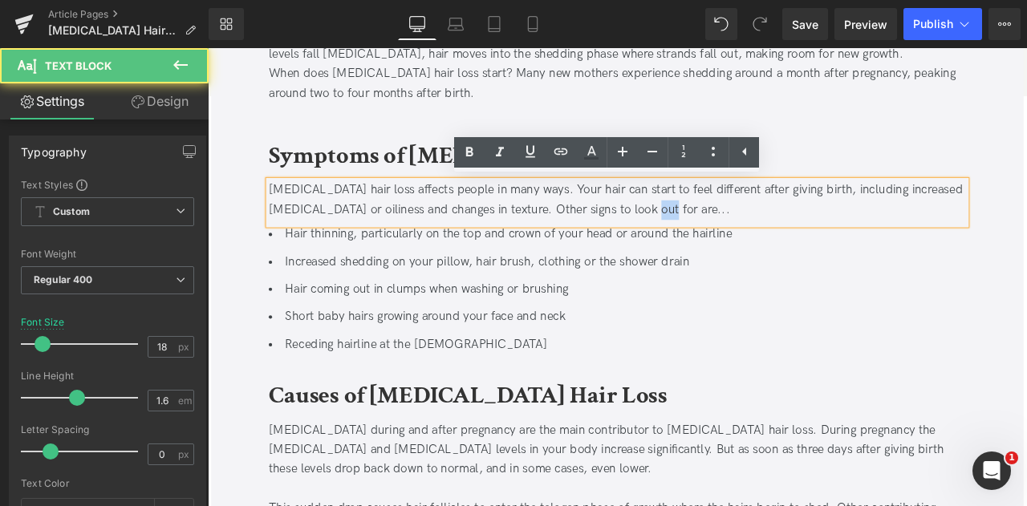
click at [741, 235] on div "Postpartum hair loss affects people in many ways. Your hair can start to feel d…" at bounding box center [693, 228] width 827 height 47
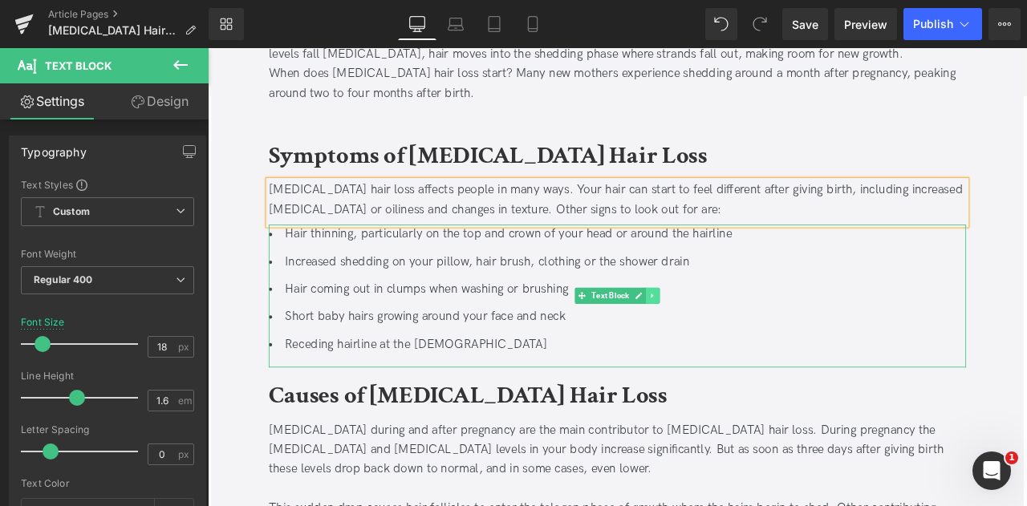
click at [735, 343] on icon at bounding box center [735, 342] width 9 height 10
click at [729, 340] on icon at bounding box center [726, 342] width 9 height 9
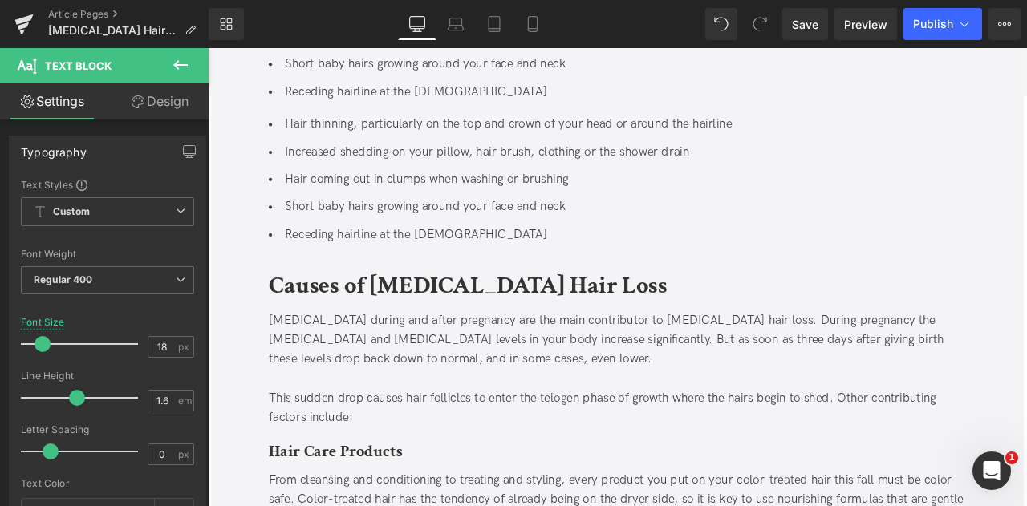
scroll to position [1100, 0]
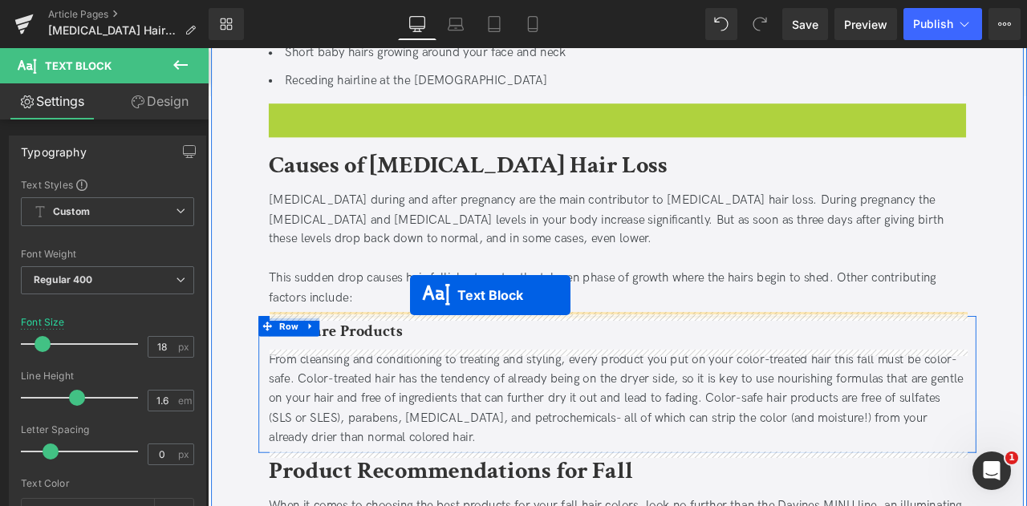
drag, startPoint x: 647, startPoint y: 192, endPoint x: 448, endPoint y: 341, distance: 248.8
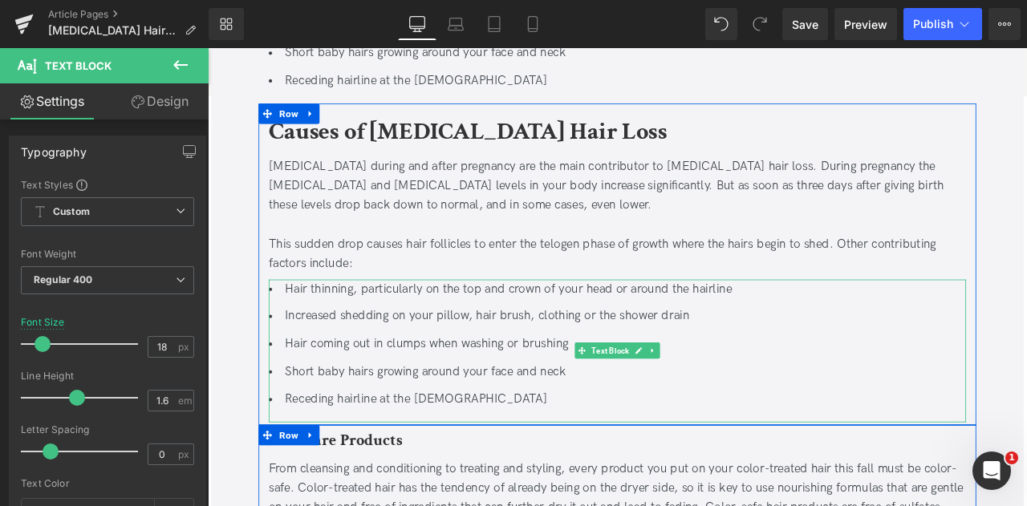
click at [432, 350] on ul "Hair thinning, particularly on the top and crown of your head or around the hai…" at bounding box center [693, 400] width 827 height 154
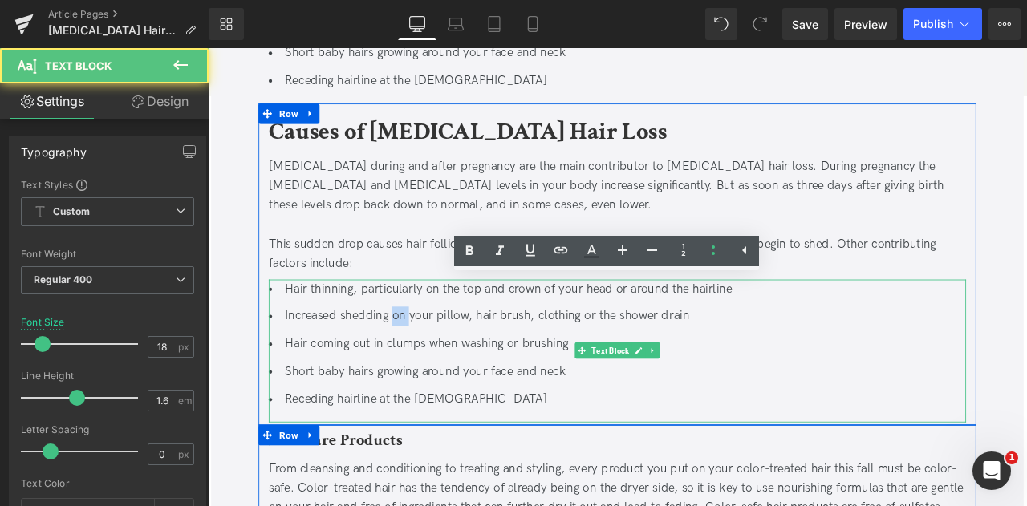
click at [432, 350] on ul "Hair thinning, particularly on the top and crown of your head or around the hai…" at bounding box center [693, 400] width 827 height 154
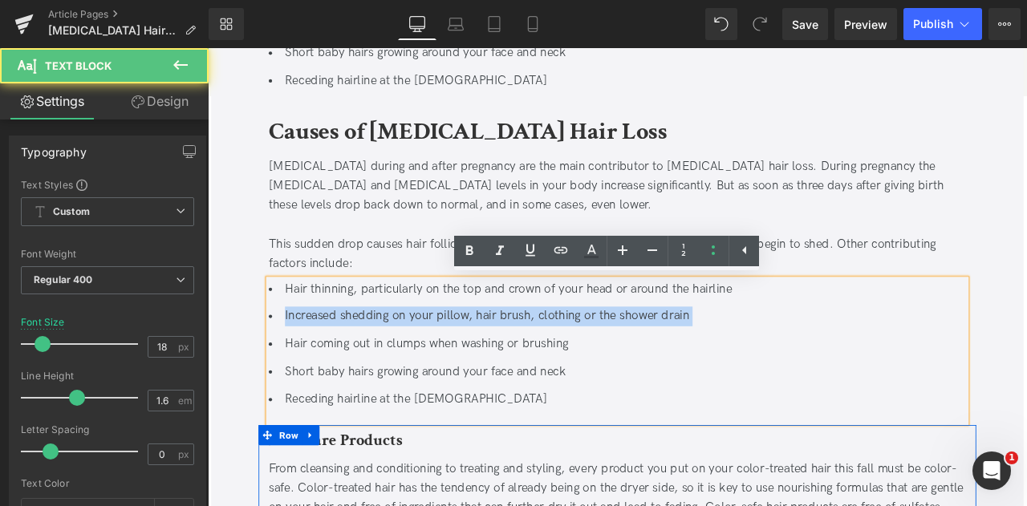
click at [432, 350] on ul "Hair thinning, particularly on the top and crown of your head or around the hai…" at bounding box center [693, 400] width 827 height 154
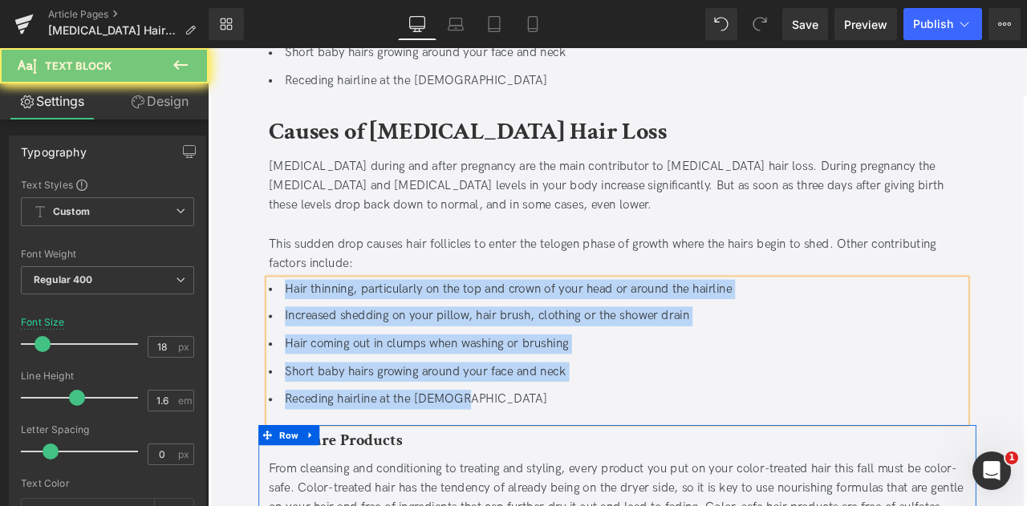
paste div
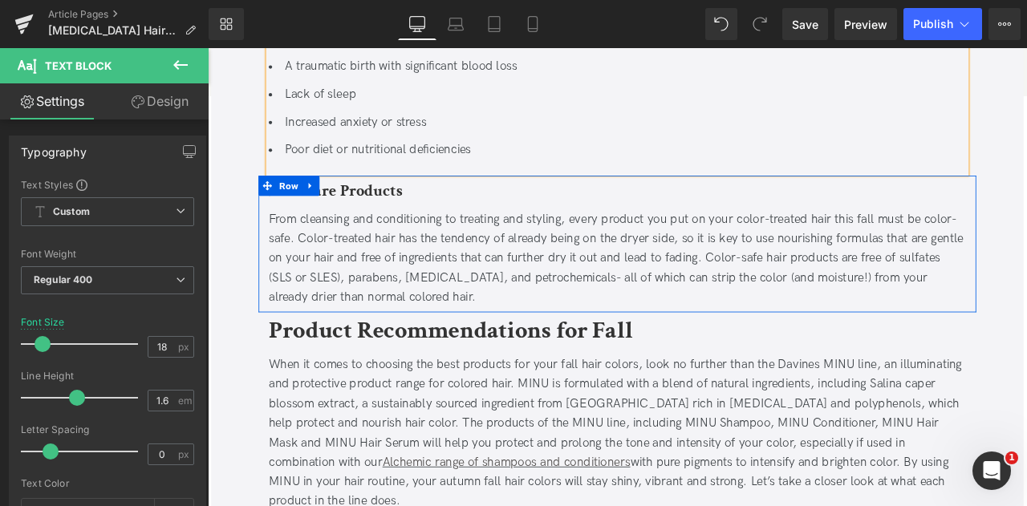
scroll to position [1397, 0]
click at [327, 208] on icon at bounding box center [328, 209] width 3 height 7
click at [369, 206] on icon at bounding box center [371, 210] width 11 height 11
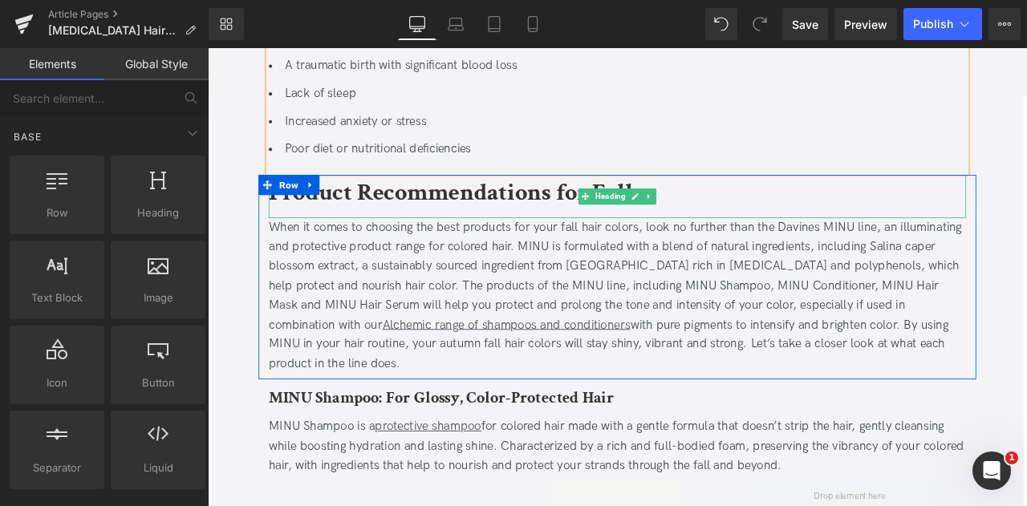
click at [362, 218] on b "Product Recommendations for Fall" at bounding box center [496, 220] width 432 height 38
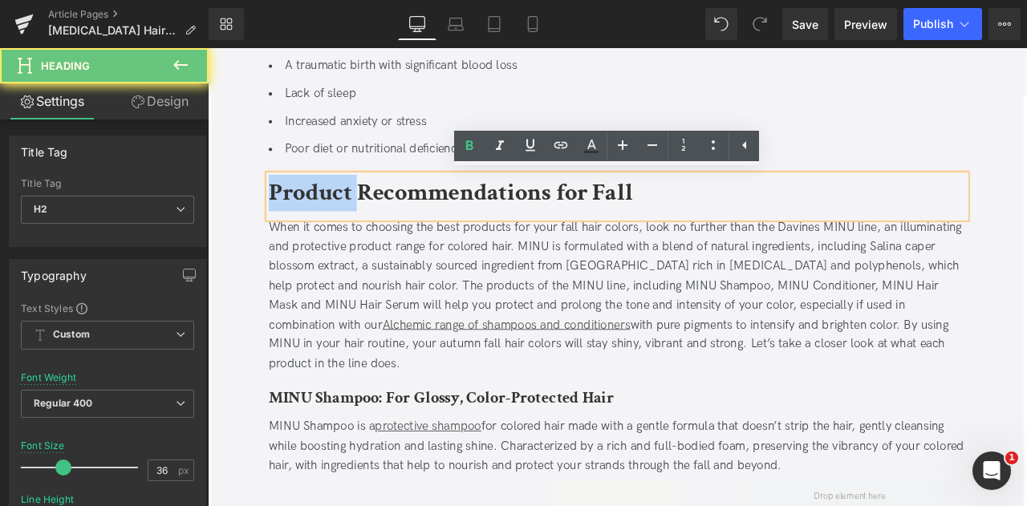
click at [362, 218] on b "Product Recommendations for Fall" at bounding box center [496, 220] width 432 height 38
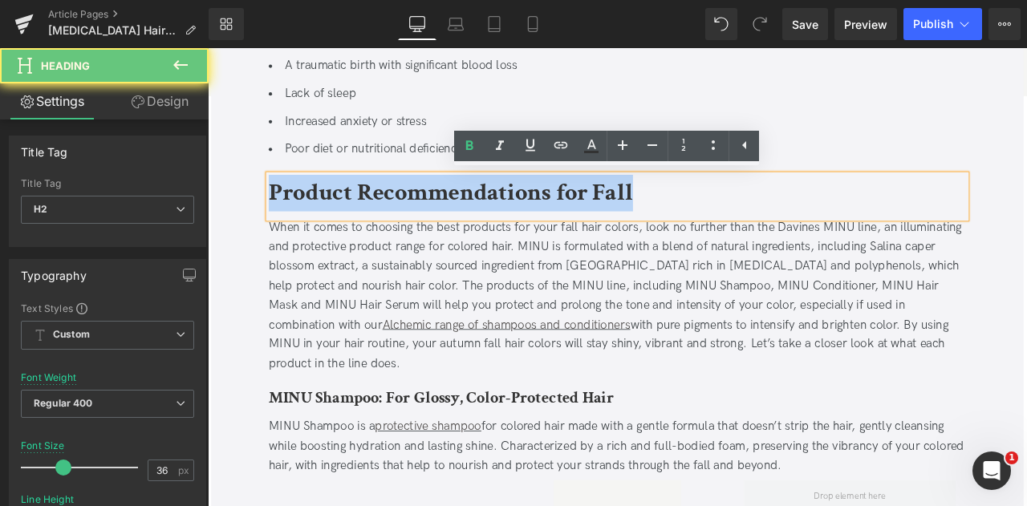
click at [362, 218] on b "Product Recommendations for Fall" at bounding box center [496, 220] width 432 height 38
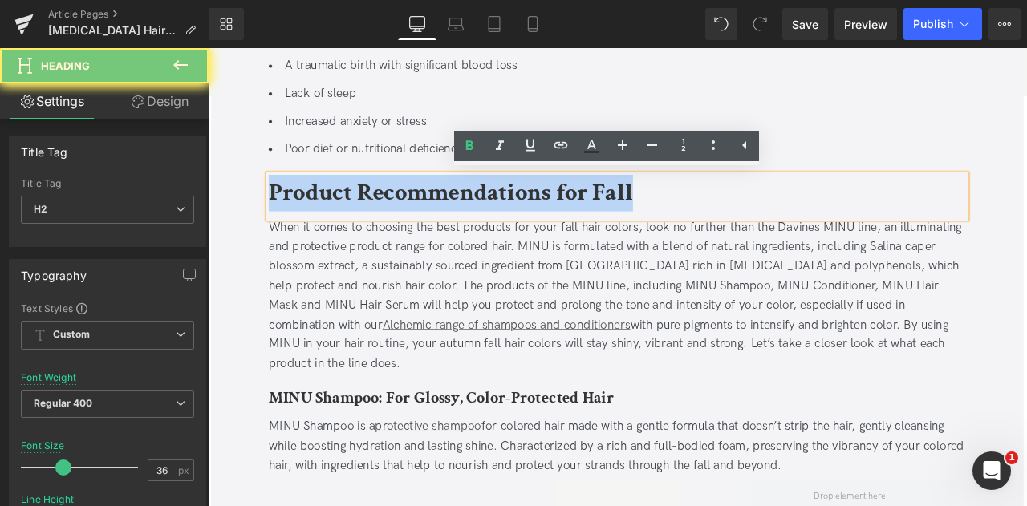
paste div
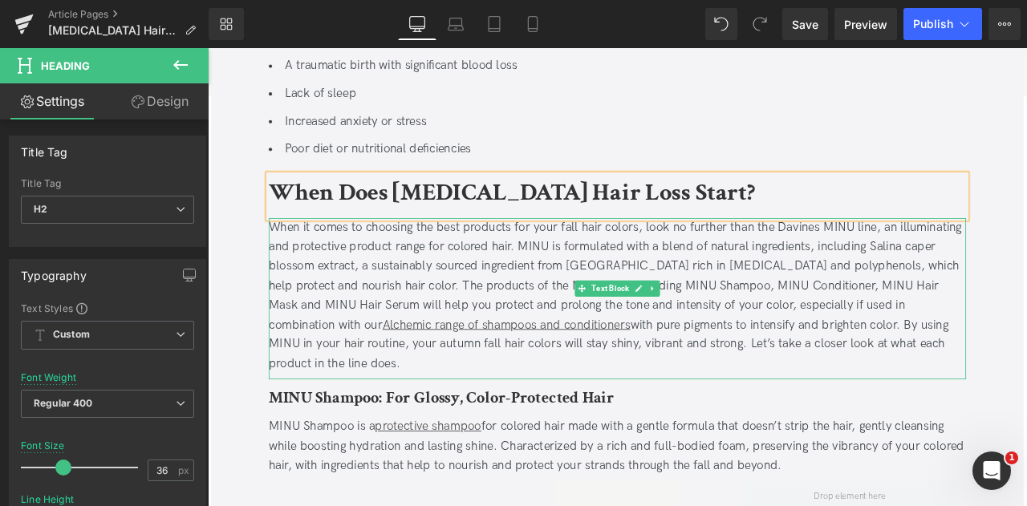
click at [446, 321] on div "When it comes to choosing the best products for your fall hair colors, look no …" at bounding box center [693, 342] width 827 height 185
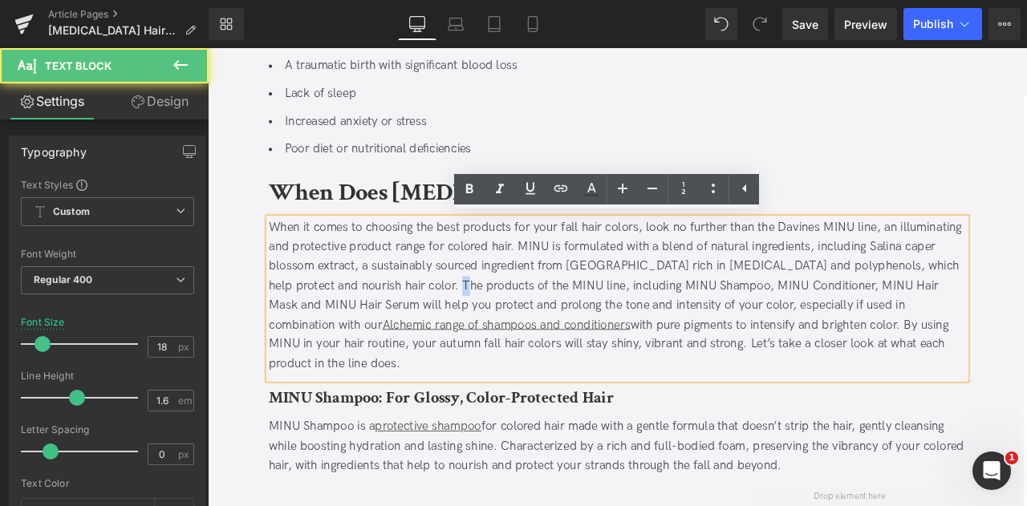
click at [446, 321] on div "When it comes to choosing the best products for your fall hair colors, look no …" at bounding box center [693, 342] width 827 height 185
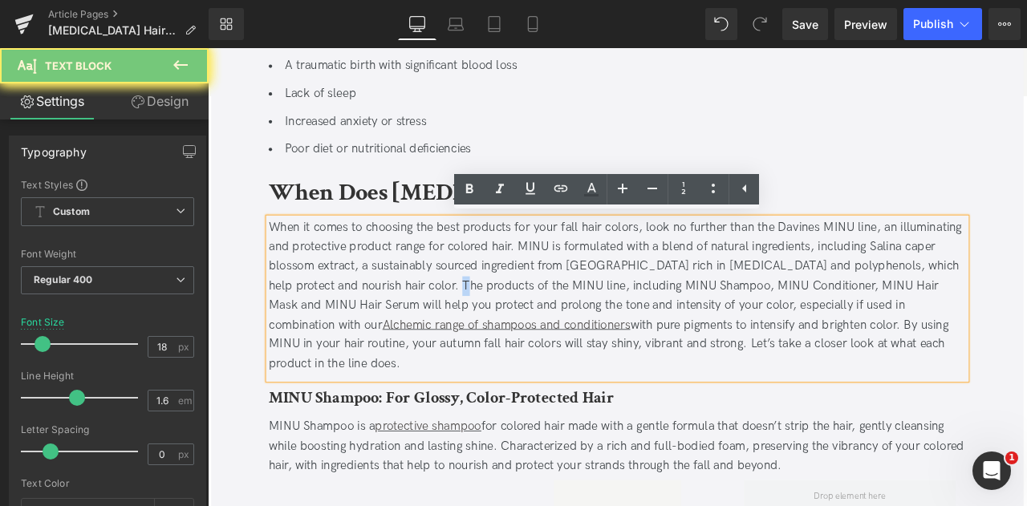
click at [446, 321] on div "When it comes to choosing the best products for your fall hair colors, look no …" at bounding box center [693, 342] width 827 height 185
paste div
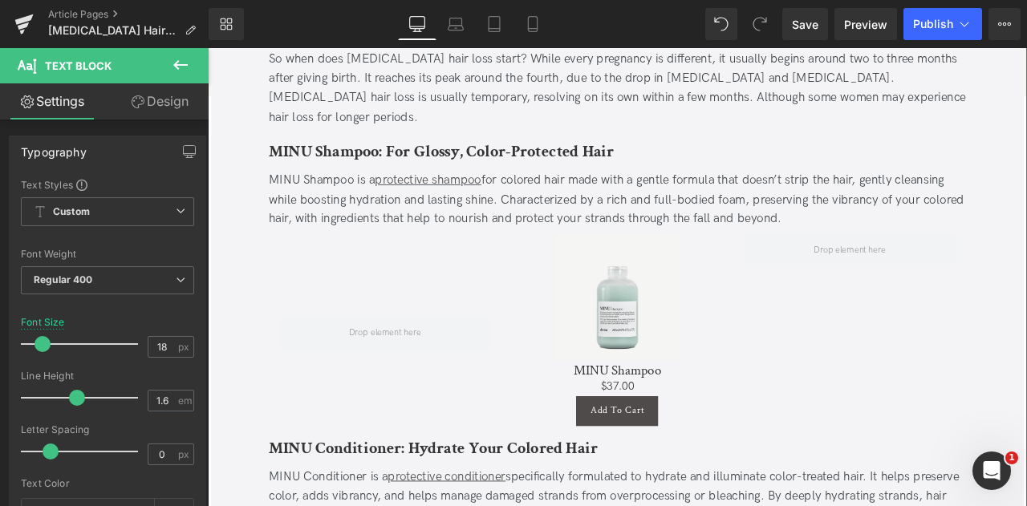
scroll to position [1597, 0]
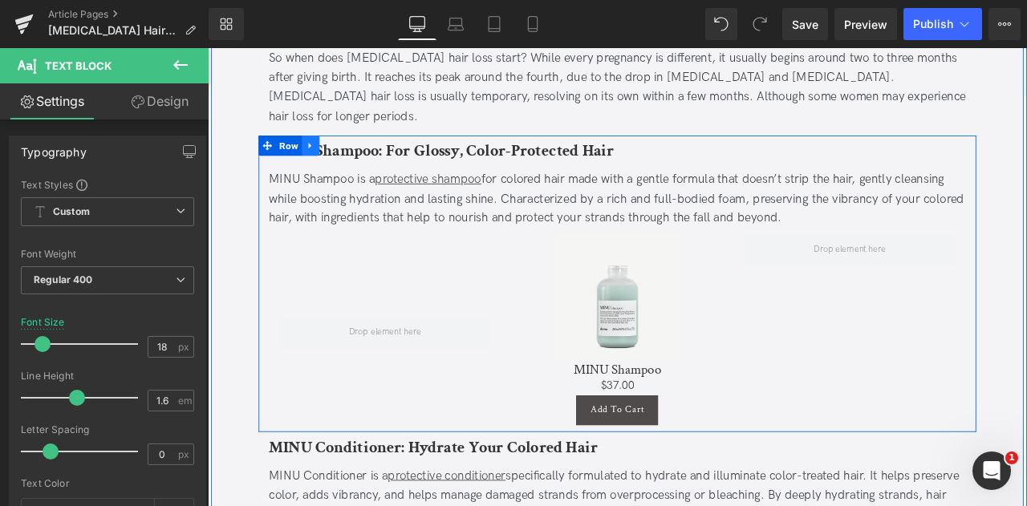
click at [327, 160] on icon at bounding box center [328, 163] width 3 height 7
click at [372, 158] on icon at bounding box center [371, 163] width 11 height 11
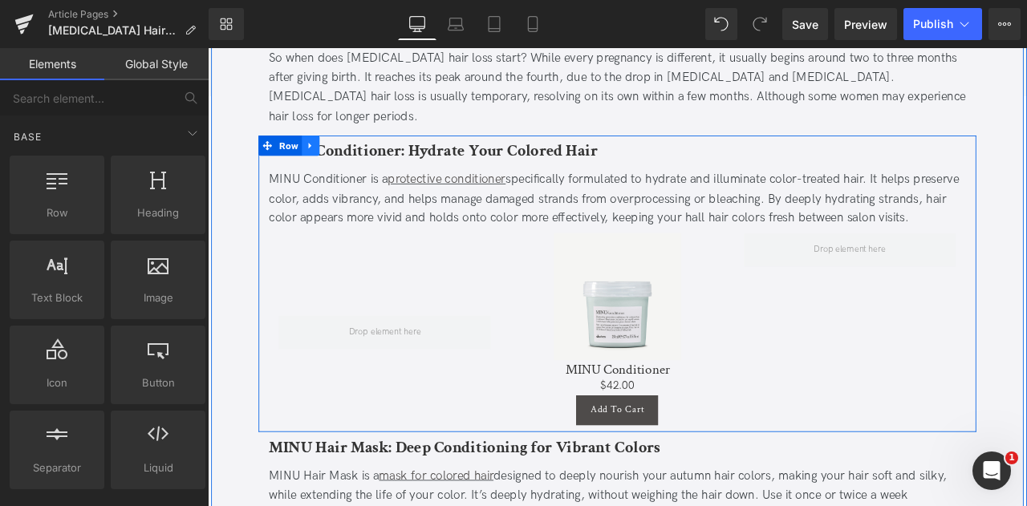
click at [328, 157] on icon at bounding box center [329, 163] width 11 height 12
click at [367, 157] on icon at bounding box center [371, 163] width 11 height 12
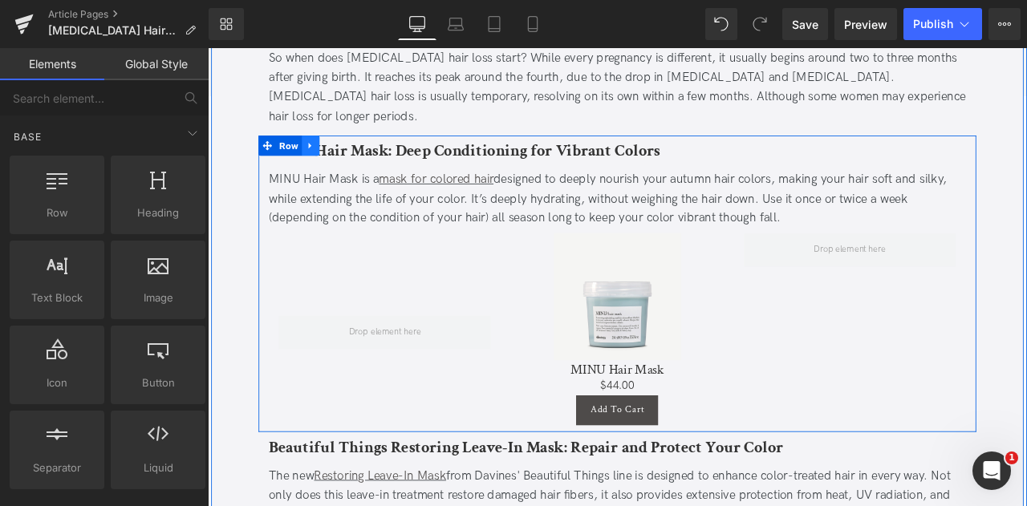
click at [333, 152] on link at bounding box center [329, 164] width 21 height 24
click at [367, 158] on icon at bounding box center [371, 163] width 11 height 11
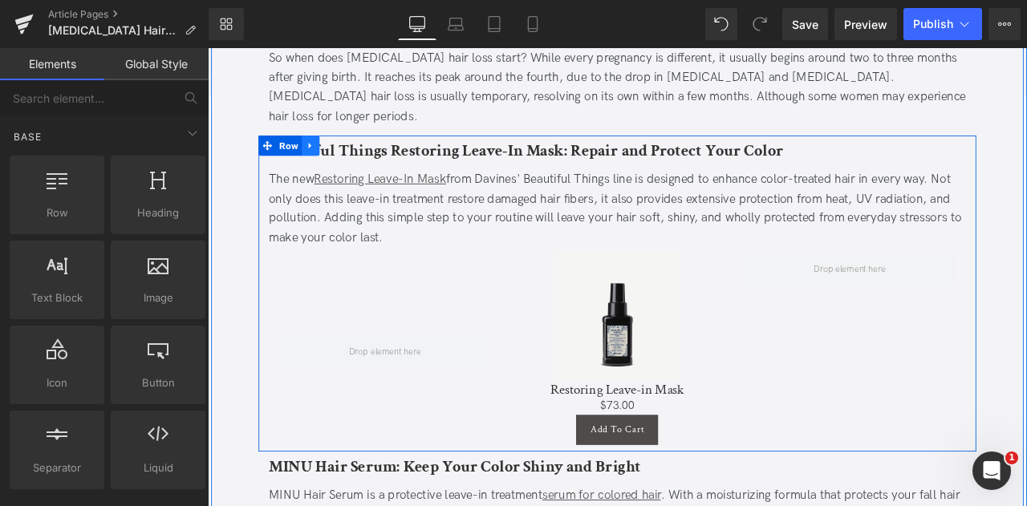
click at [327, 157] on icon at bounding box center [329, 163] width 11 height 12
click at [375, 152] on link at bounding box center [371, 164] width 21 height 24
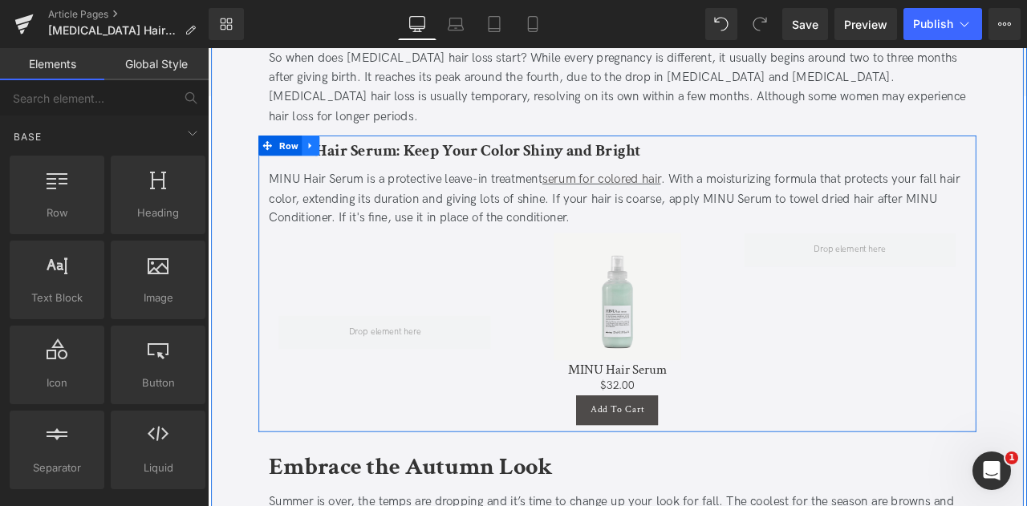
click at [327, 160] on icon at bounding box center [328, 163] width 3 height 7
click at [369, 157] on icon at bounding box center [371, 163] width 11 height 12
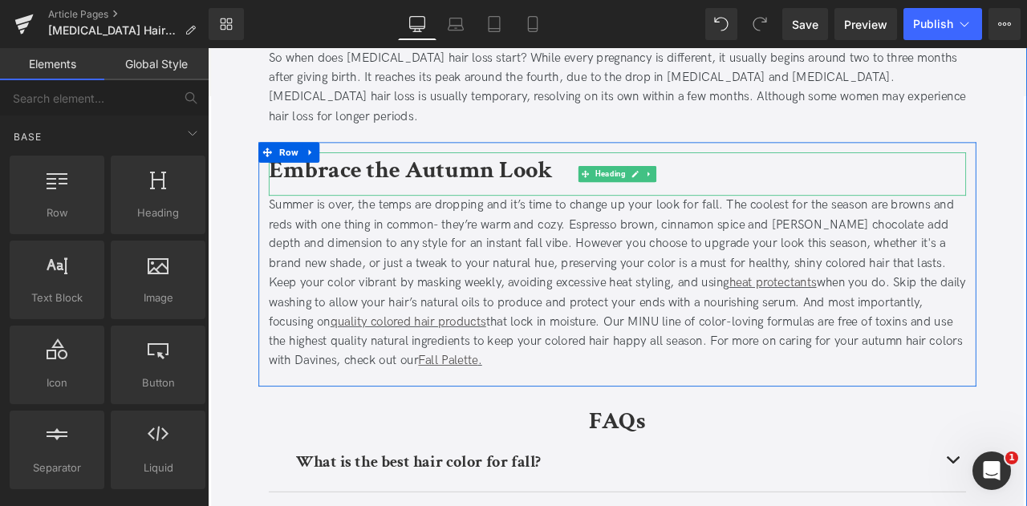
click at [357, 174] on b "Embrace the Autumn Look" at bounding box center [448, 193] width 336 height 38
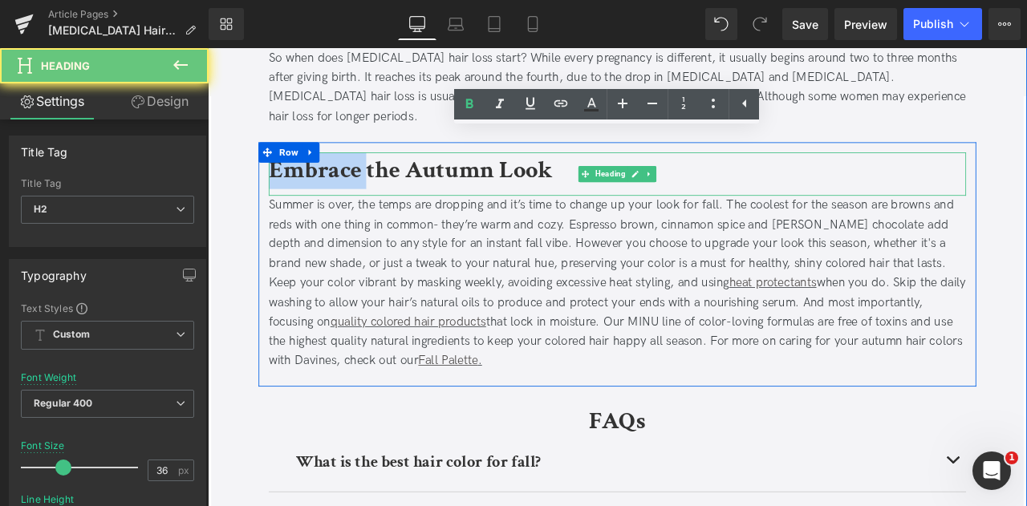
click at [357, 174] on b "Embrace the Autumn Look" at bounding box center [448, 193] width 336 height 38
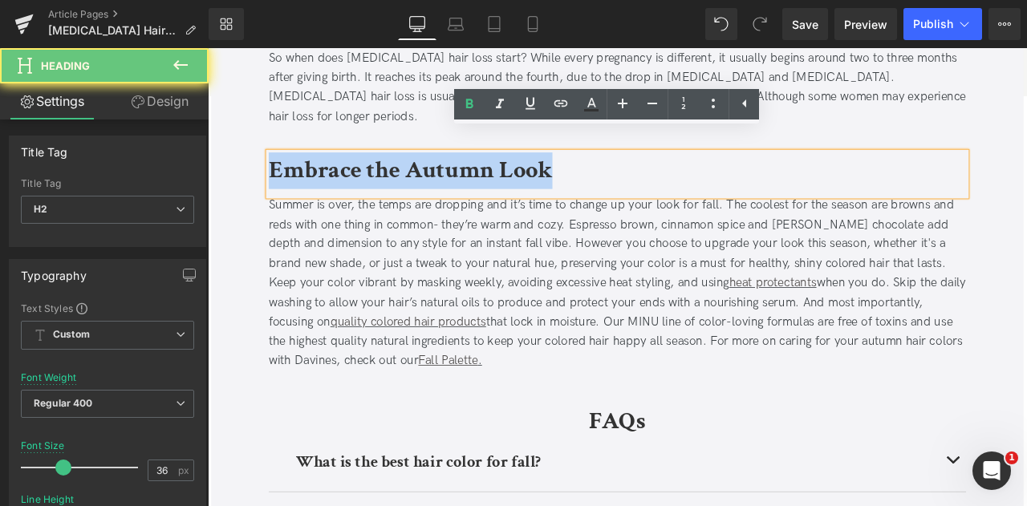
click at [357, 174] on b "Embrace the Autumn Look" at bounding box center [448, 193] width 336 height 38
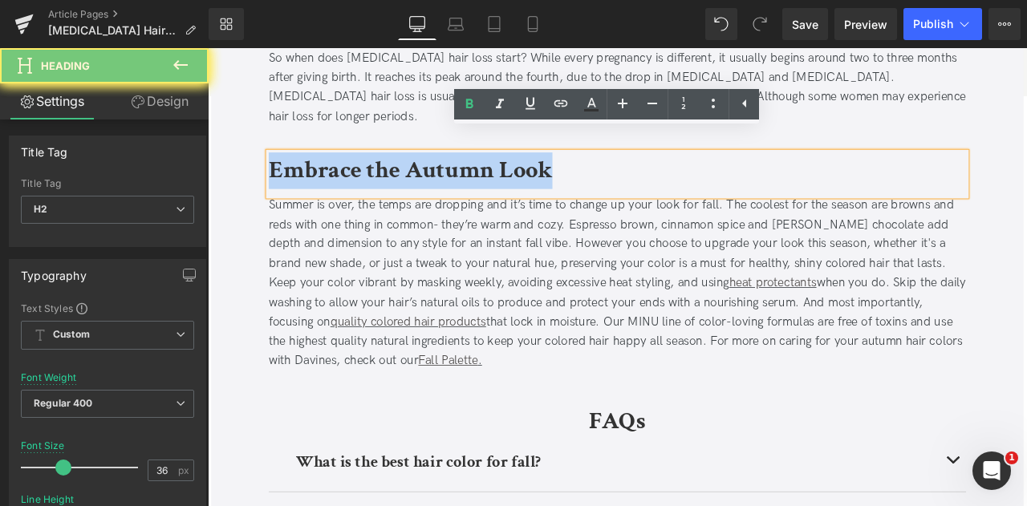
paste div
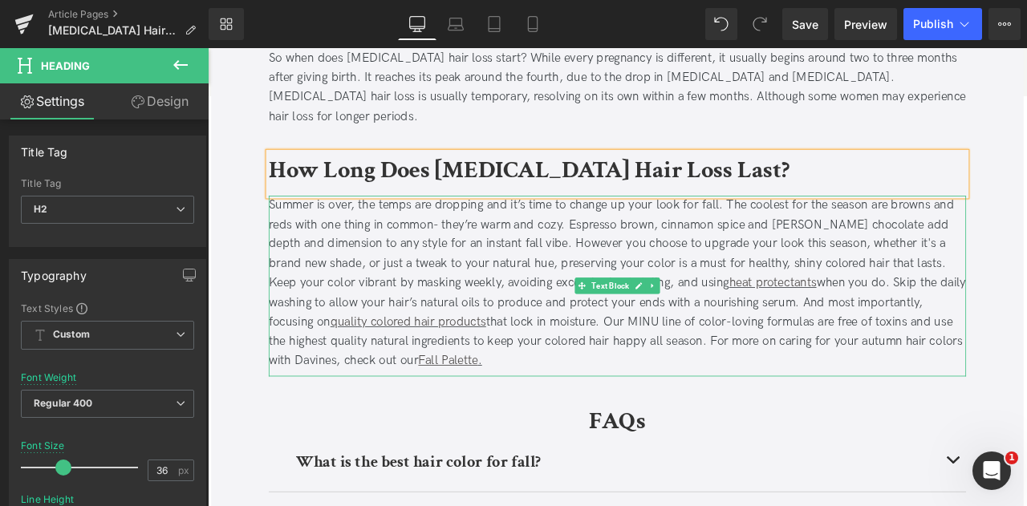
click at [634, 277] on div "Summer is over, the temps are dropping and it’s time to change up your look for…" at bounding box center [693, 327] width 827 height 208
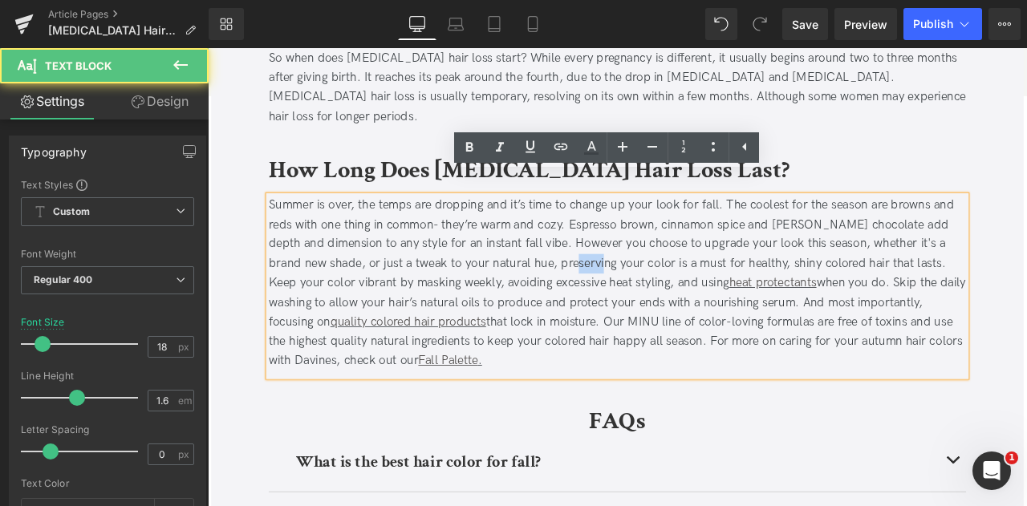
click at [634, 277] on div "Summer is over, the temps are dropping and it’s time to change up your look for…" at bounding box center [693, 327] width 827 height 208
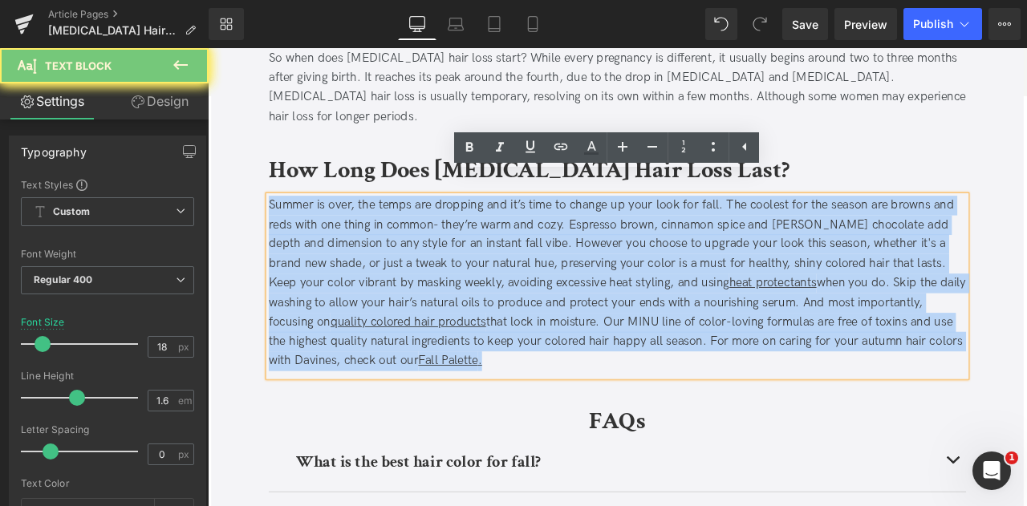
click at [634, 277] on div "Summer is over, the temps are dropping and it’s time to change up your look for…" at bounding box center [693, 327] width 827 height 208
paste div
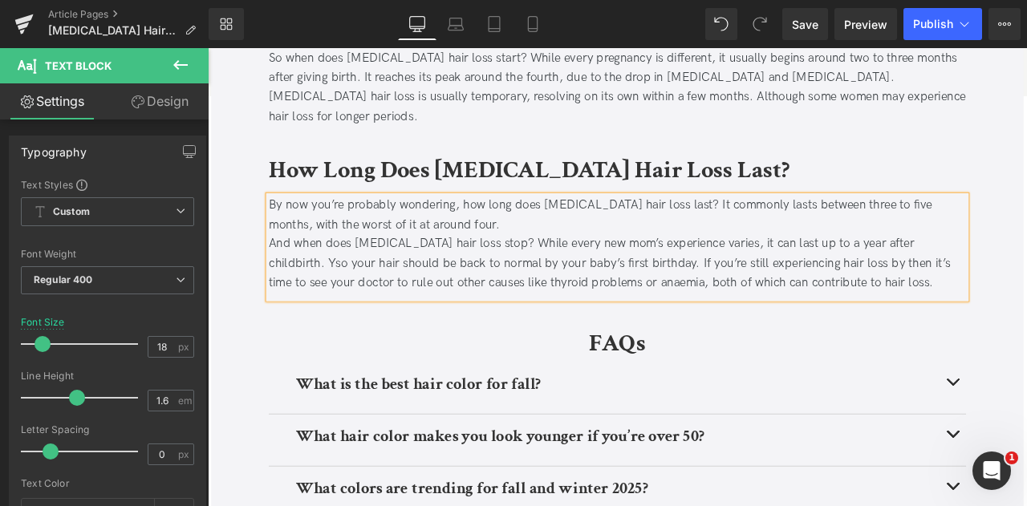
click at [604, 223] on div "By now you’re probably wondering, how long does [MEDICAL_DATA] hair loss last? …" at bounding box center [693, 246] width 827 height 47
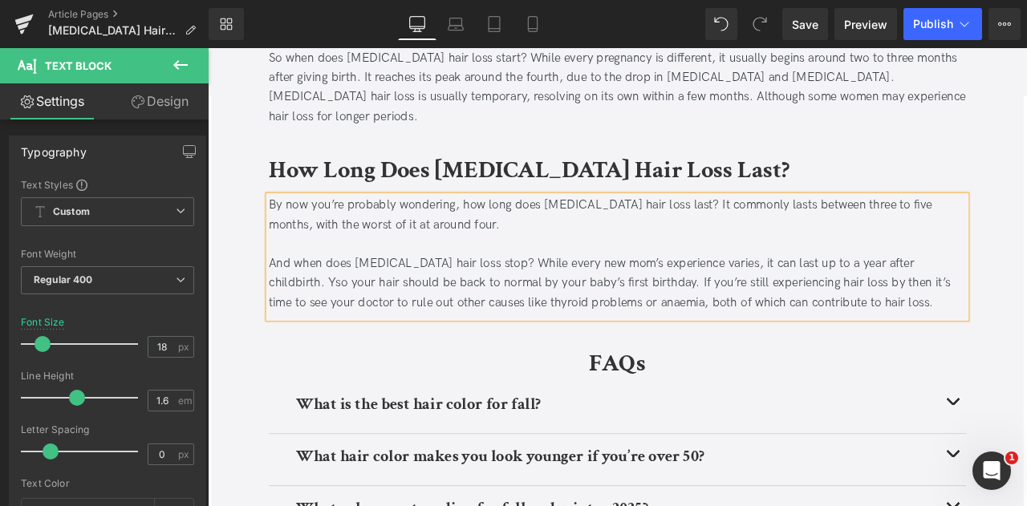
click at [681, 318] on div "And when does postpartum hair loss stop? While every new mom’s experience varie…" at bounding box center [693, 326] width 827 height 69
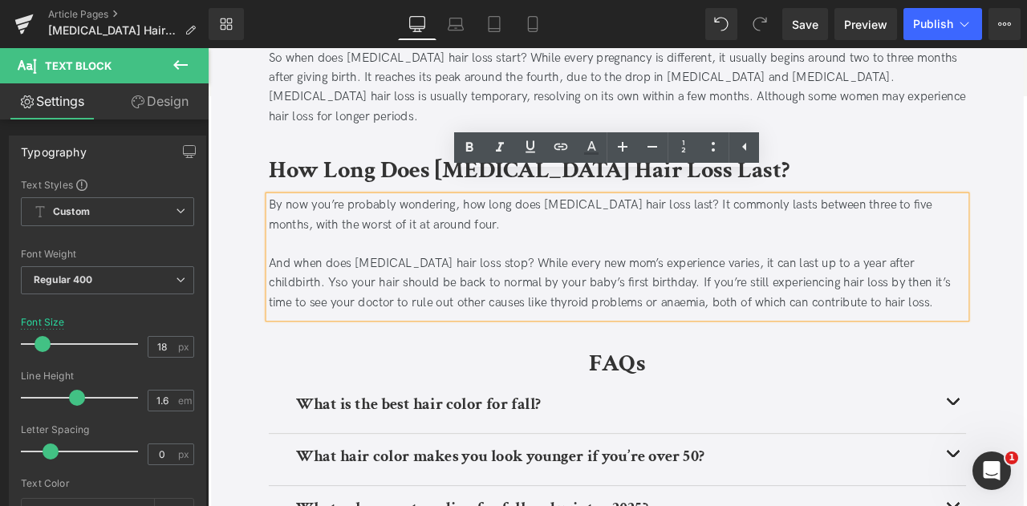
click at [1027, 292] on div "And when does postpartum hair loss stop? While every new mom’s experience varie…" at bounding box center [693, 326] width 827 height 69
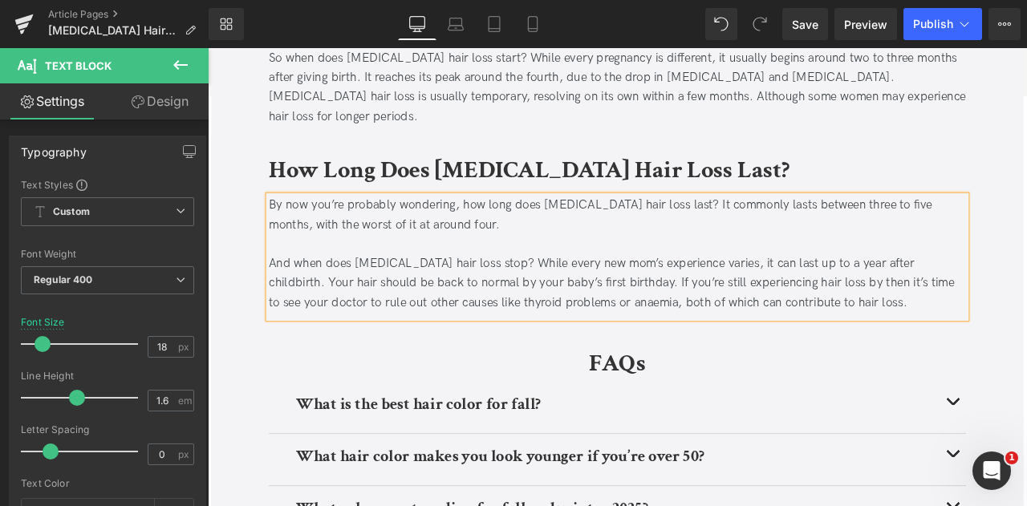
click at [662, 330] on div "And when does postpartum hair loss stop? While every new mom’s experience varie…" at bounding box center [693, 326] width 827 height 69
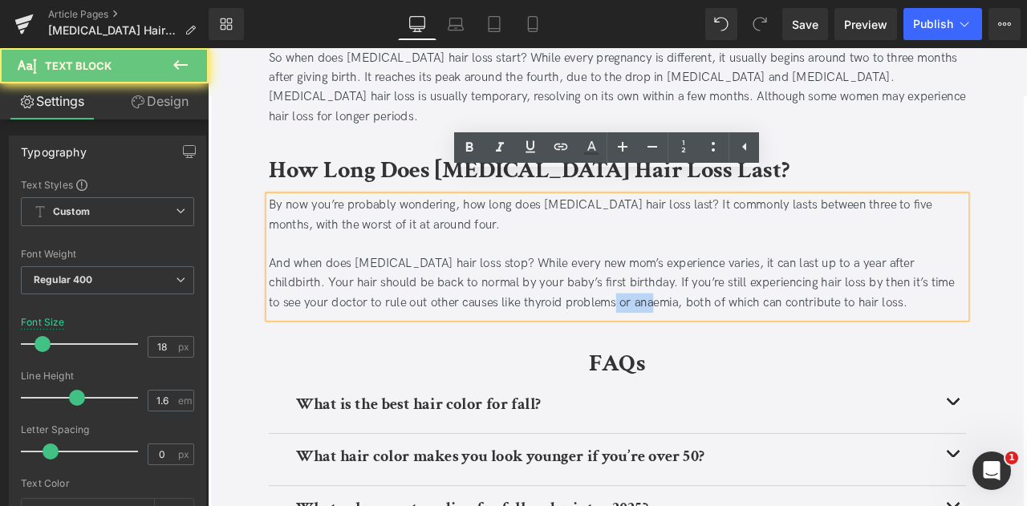
click at [662, 330] on div "And when does postpartum hair loss stop? While every new mom’s experience varie…" at bounding box center [693, 326] width 827 height 69
copy div "anaemia"
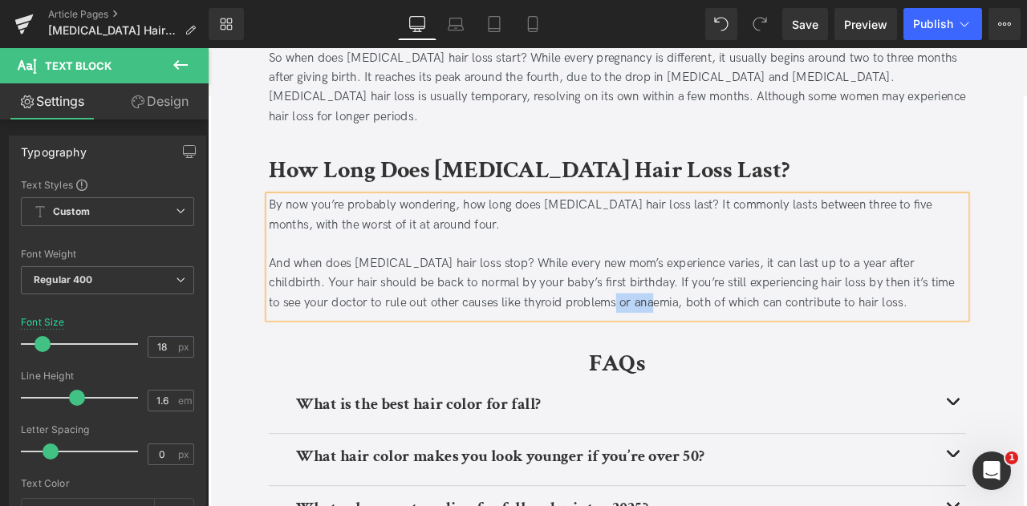
click at [657, 331] on div "And when does postpartum hair loss stop? While every new mom’s experience varie…" at bounding box center [693, 326] width 827 height 69
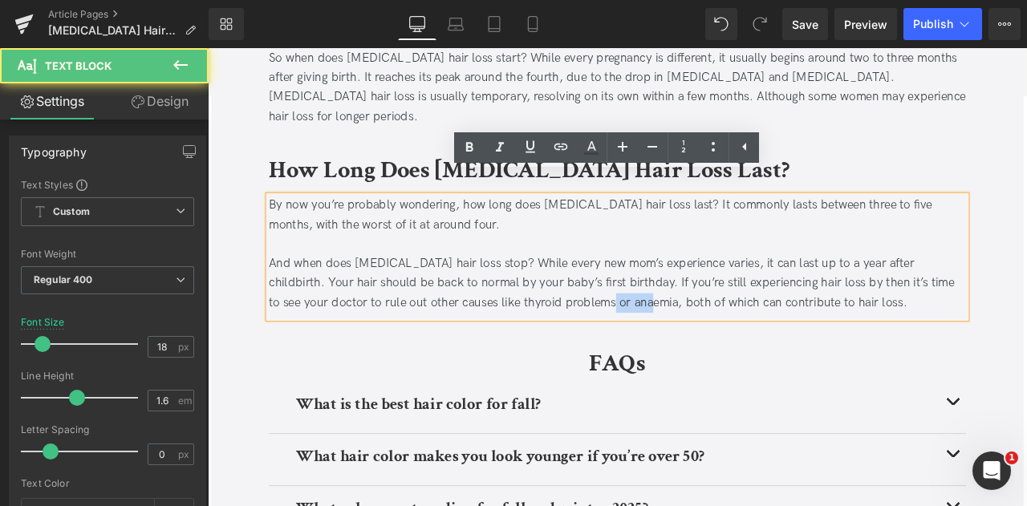
click at [657, 331] on div "And when does postpartum hair loss stop? While every new mom’s experience varie…" at bounding box center [693, 326] width 827 height 69
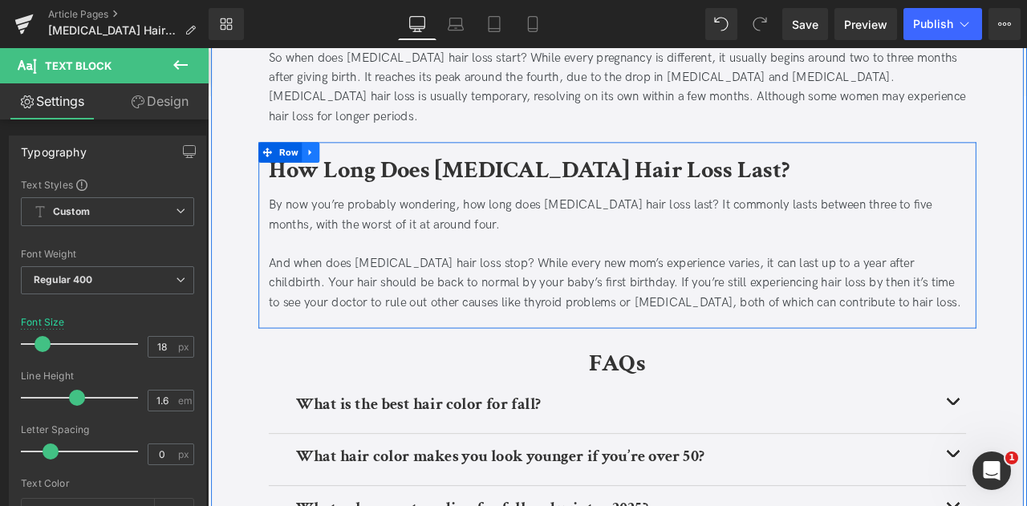
click at [325, 165] on icon at bounding box center [329, 171] width 11 height 12
click at [345, 165] on icon at bounding box center [350, 171] width 11 height 12
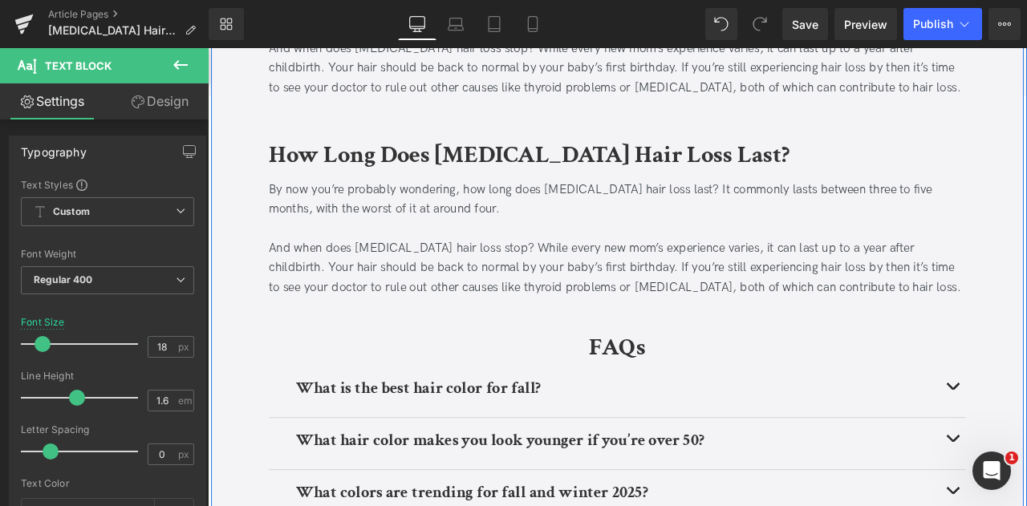
scroll to position [1857, 0]
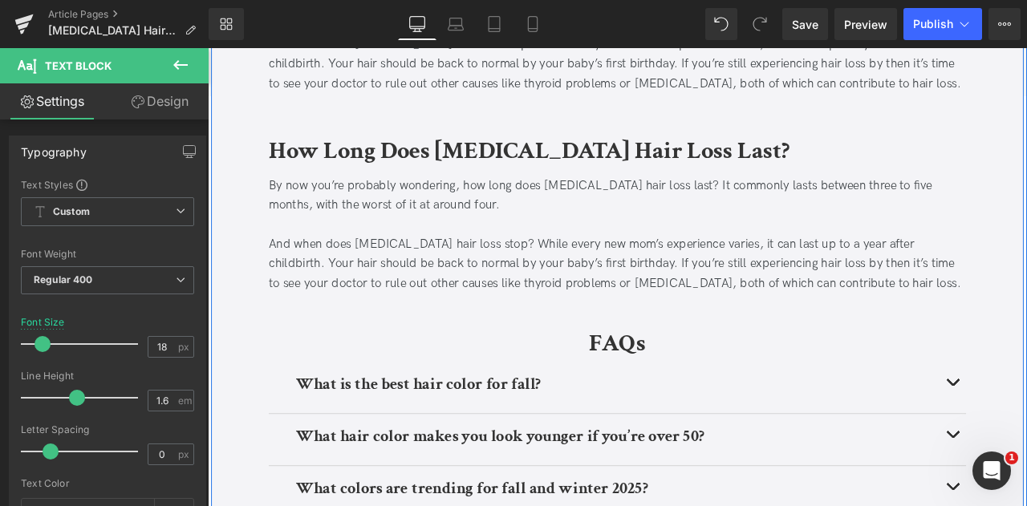
click at [422, 152] on b "How Long Does [MEDICAL_DATA] Hair Loss Last?" at bounding box center [588, 171] width 617 height 38
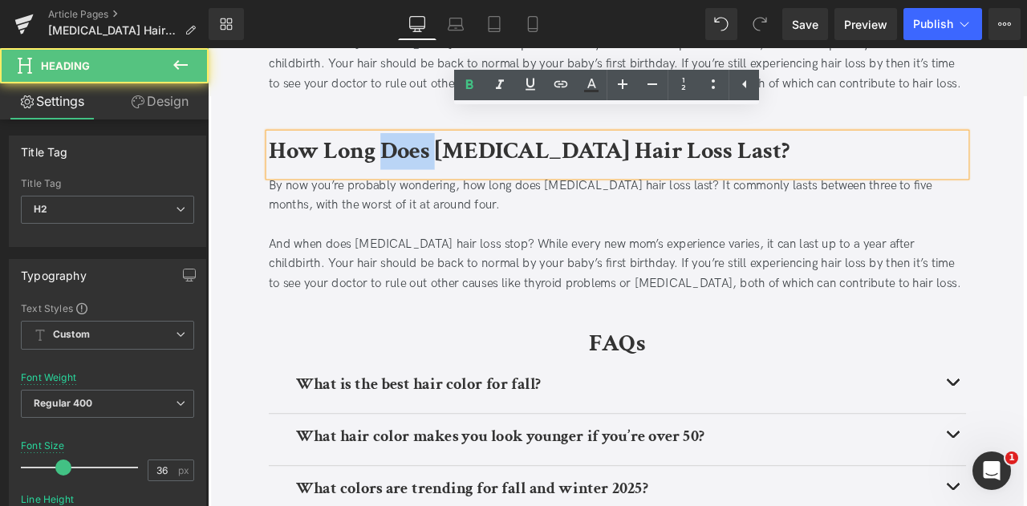
click at [422, 152] on b "How Long Does [MEDICAL_DATA] Hair Loss Last?" at bounding box center [588, 171] width 617 height 38
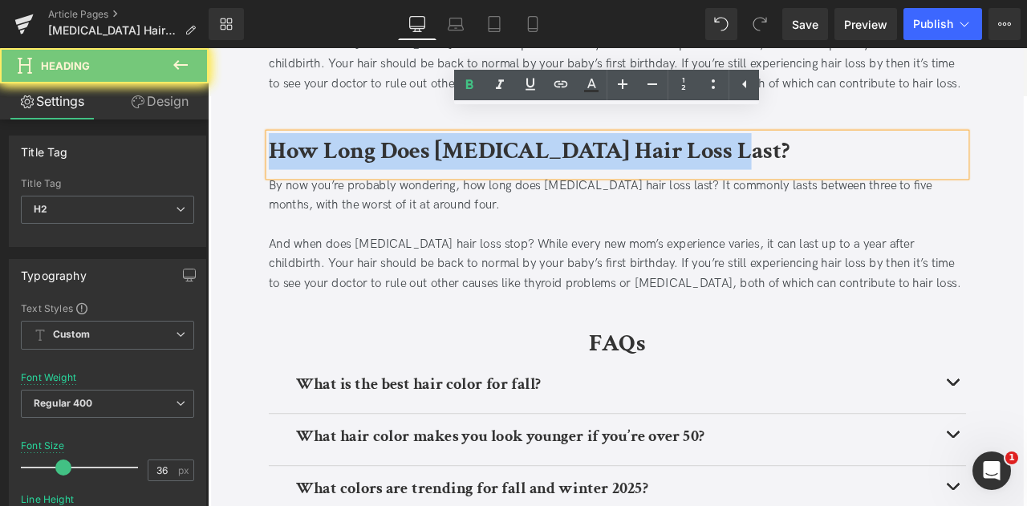
click at [422, 152] on b "How Long Does [MEDICAL_DATA] Hair Loss Last?" at bounding box center [588, 171] width 617 height 38
paste div
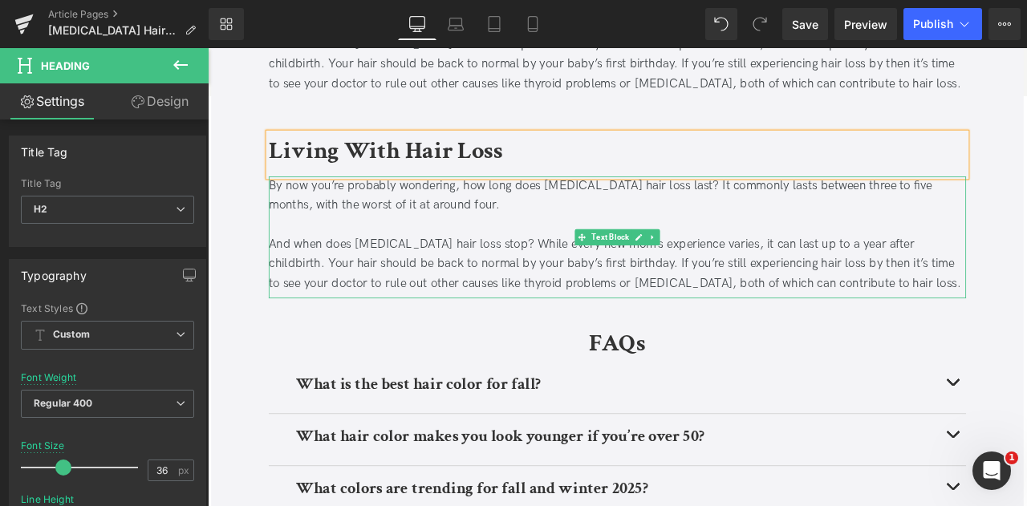
click at [356, 246] on div at bounding box center [693, 257] width 827 height 23
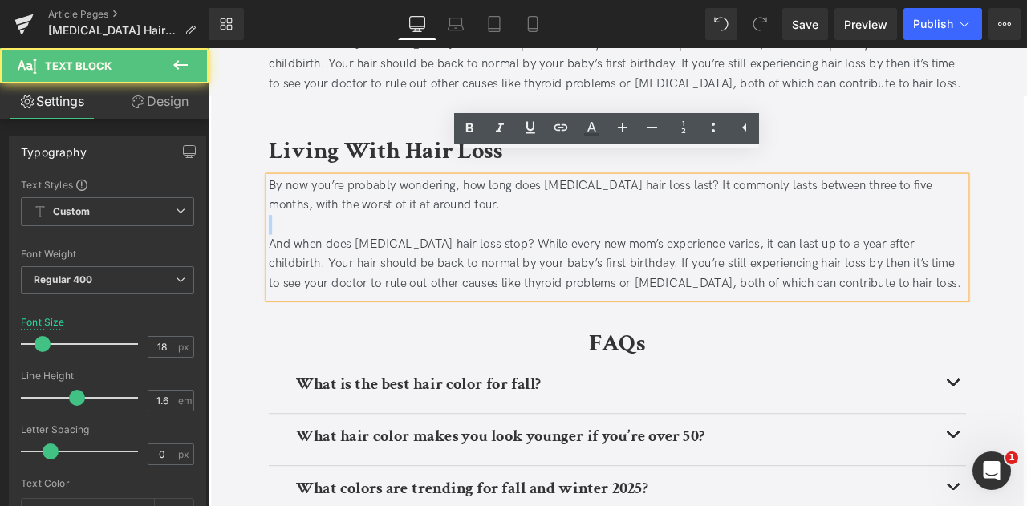
click at [356, 246] on div at bounding box center [693, 257] width 827 height 23
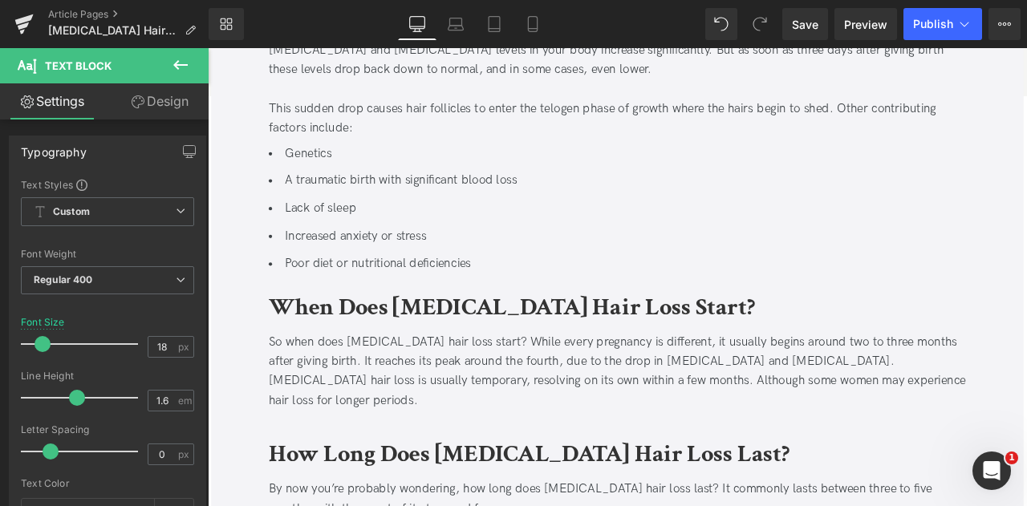
scroll to position [1271, 0]
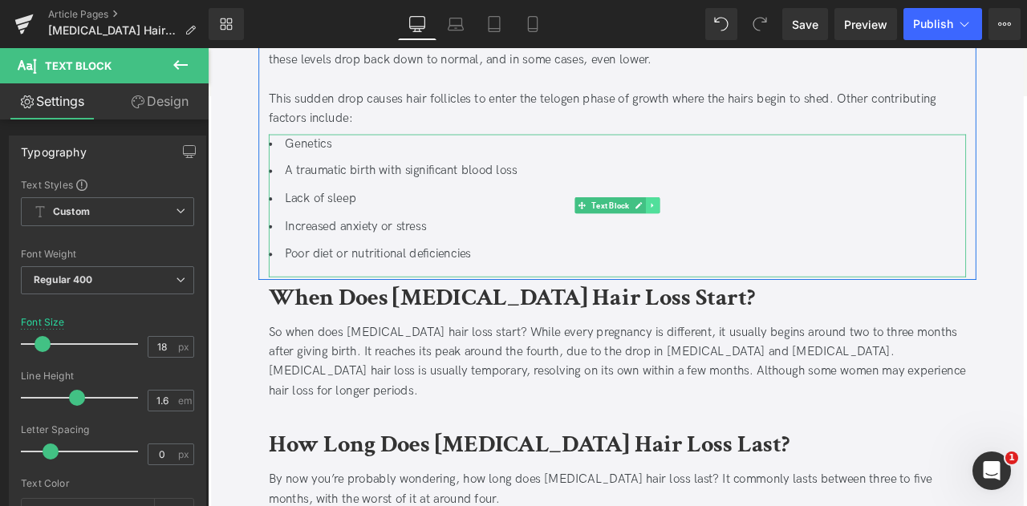
click at [734, 232] on icon at bounding box center [735, 235] width 9 height 10
click at [722, 231] on icon at bounding box center [726, 235] width 9 height 9
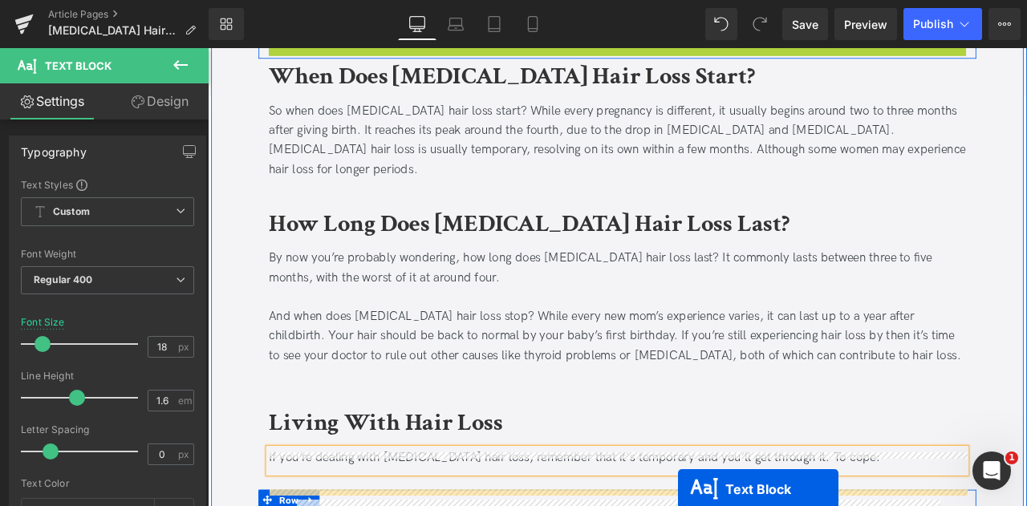
scroll to position [1735, 0]
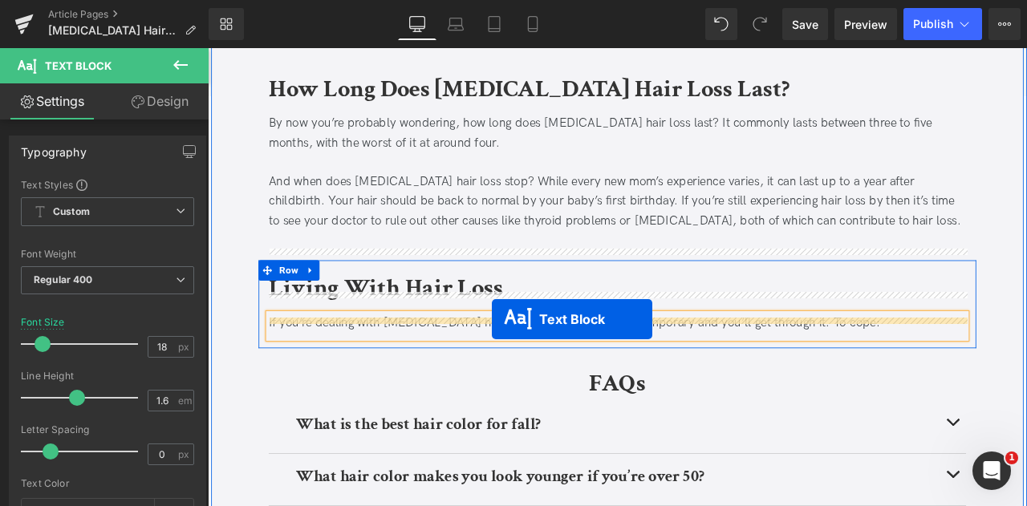
drag, startPoint x: 651, startPoint y: 201, endPoint x: 545, endPoint y: 369, distance: 199.1
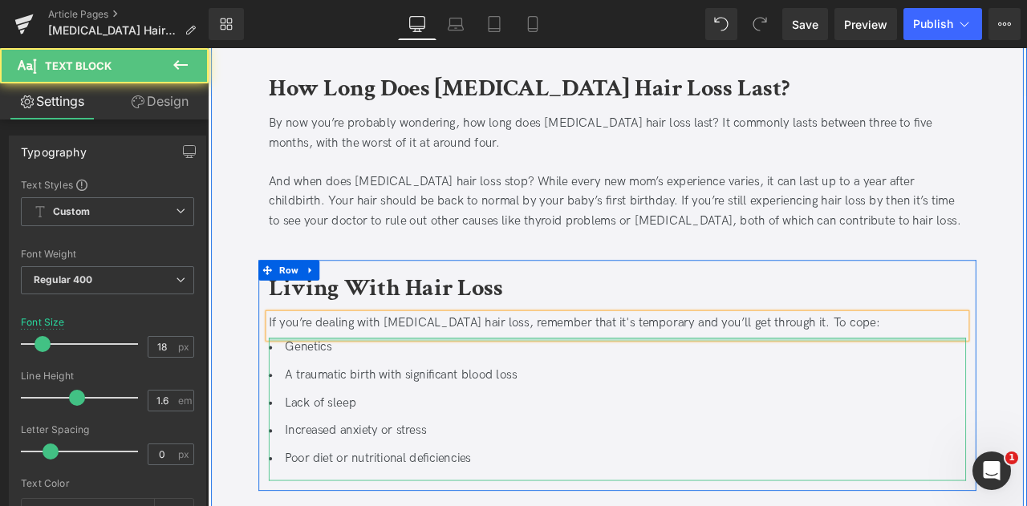
scroll to position [1854, 0]
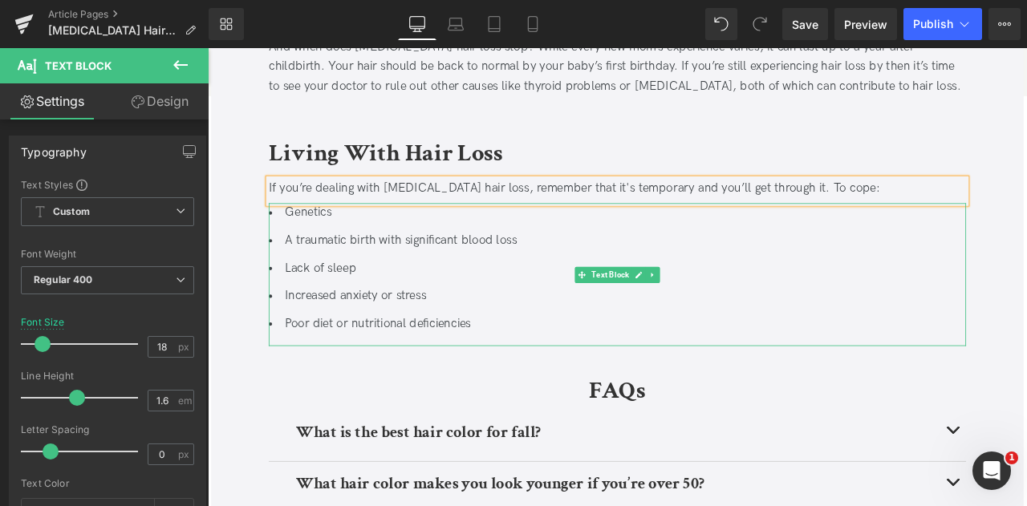
click at [468, 298] on li "Lack of sleep" at bounding box center [693, 309] width 827 height 23
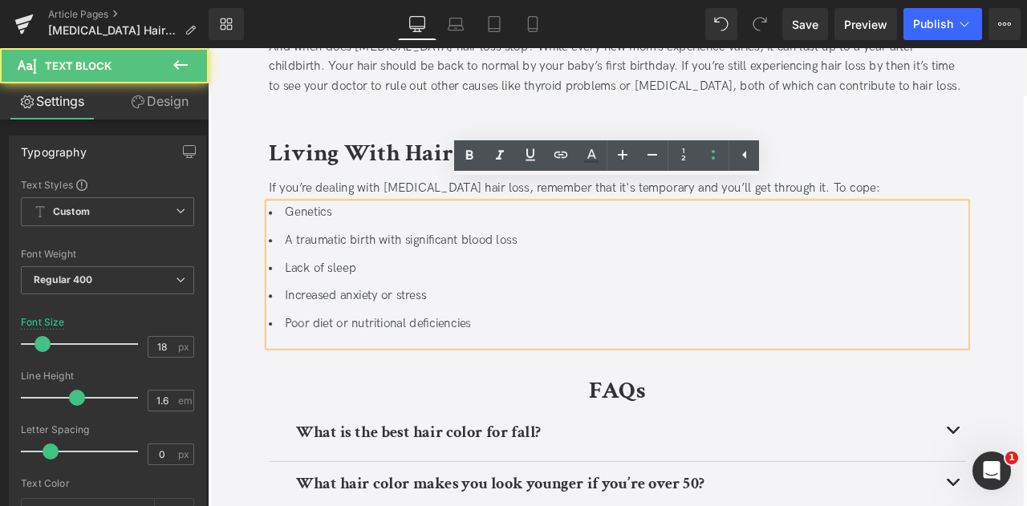
click at [468, 298] on li "Lack of sleep" at bounding box center [693, 309] width 827 height 23
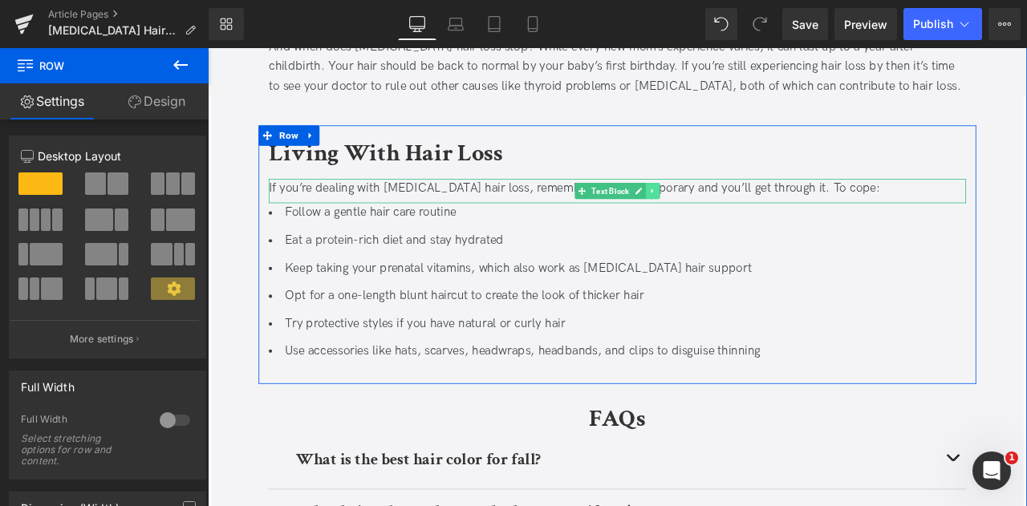
click at [741, 208] on link at bounding box center [735, 217] width 17 height 19
click at [722, 213] on icon at bounding box center [726, 217] width 9 height 9
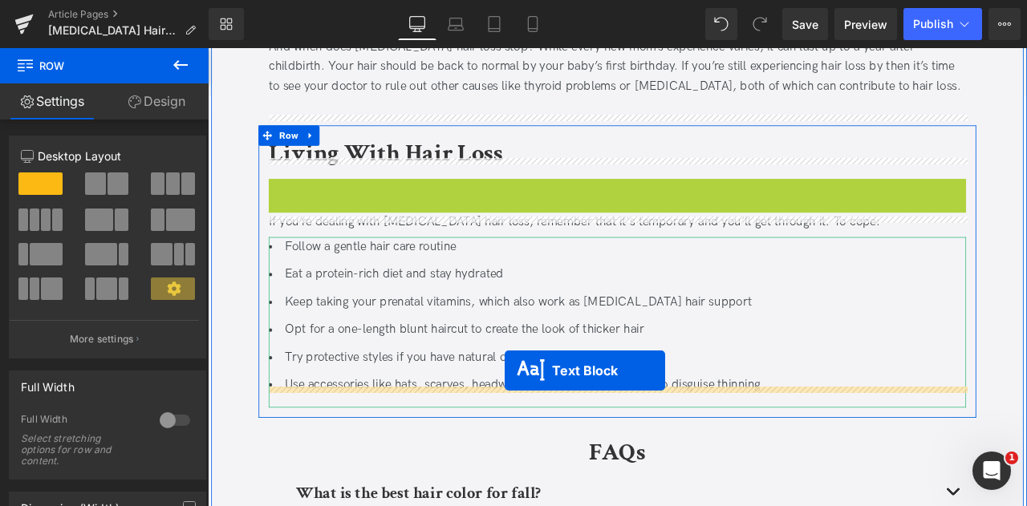
drag, startPoint x: 618, startPoint y: 194, endPoint x: 560, endPoint y: 430, distance: 243.0
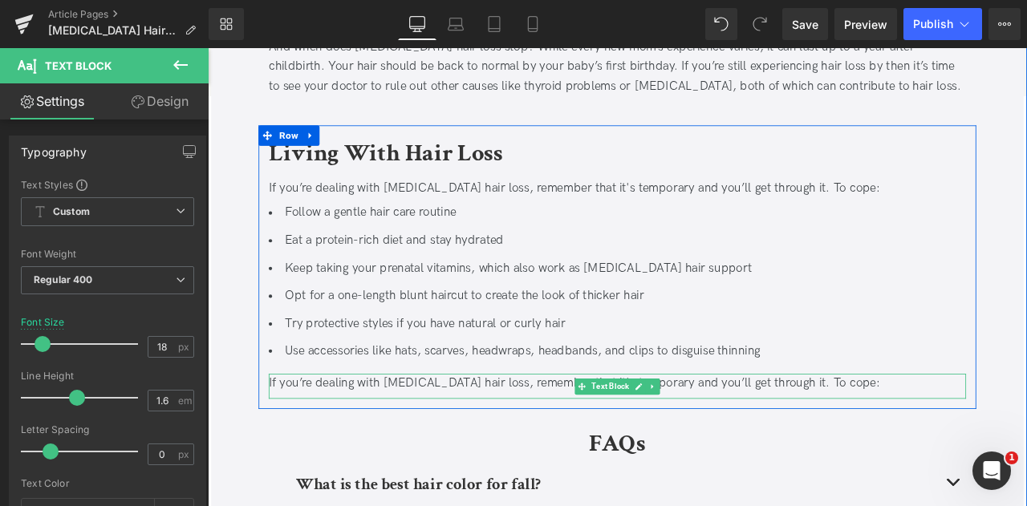
click at [374, 434] on div "If you’re dealing with [MEDICAL_DATA] hair loss, remember that it's temporary a…" at bounding box center [693, 445] width 827 height 23
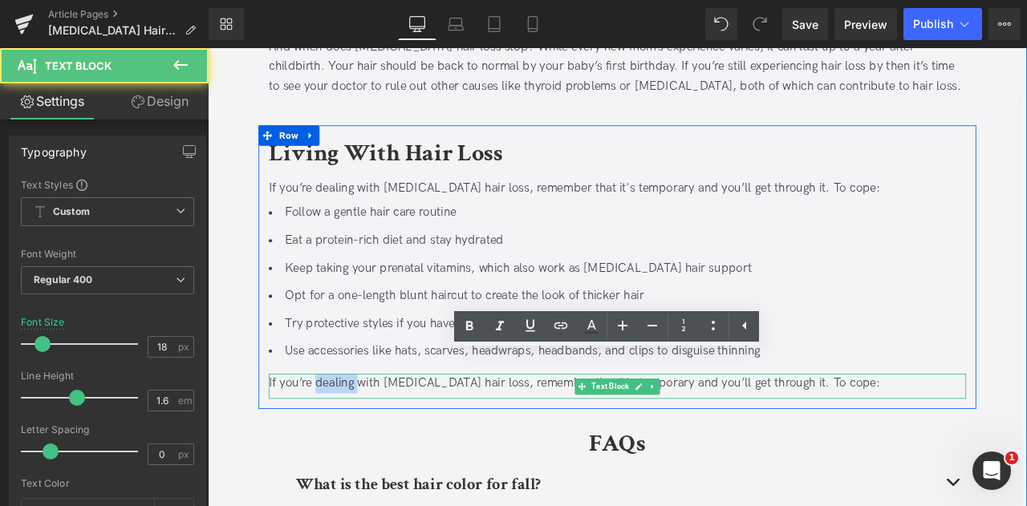
click at [374, 434] on div "If you’re dealing with [MEDICAL_DATA] hair loss, remember that it's temporary a…" at bounding box center [693, 445] width 827 height 23
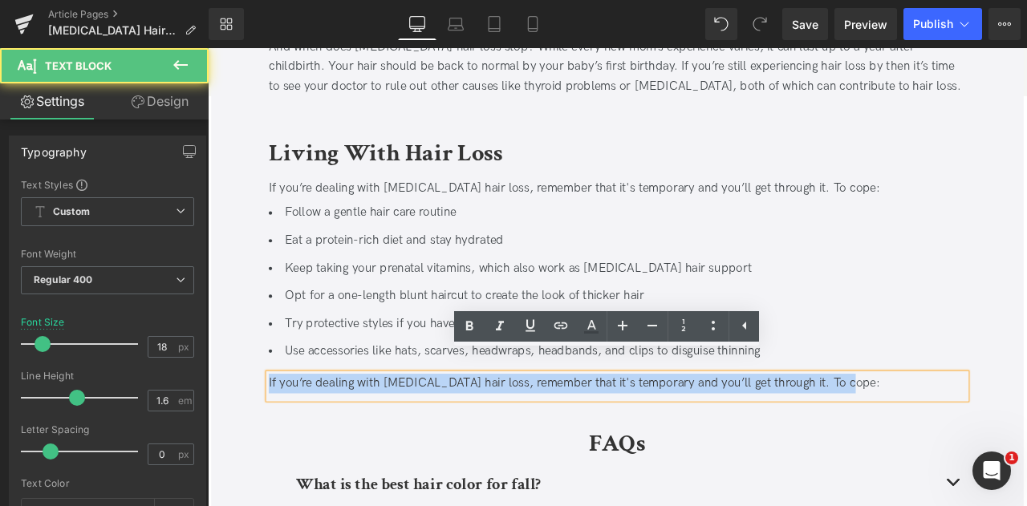
click at [374, 434] on div "If you’re dealing with [MEDICAL_DATA] hair loss, remember that it's temporary a…" at bounding box center [693, 445] width 827 height 23
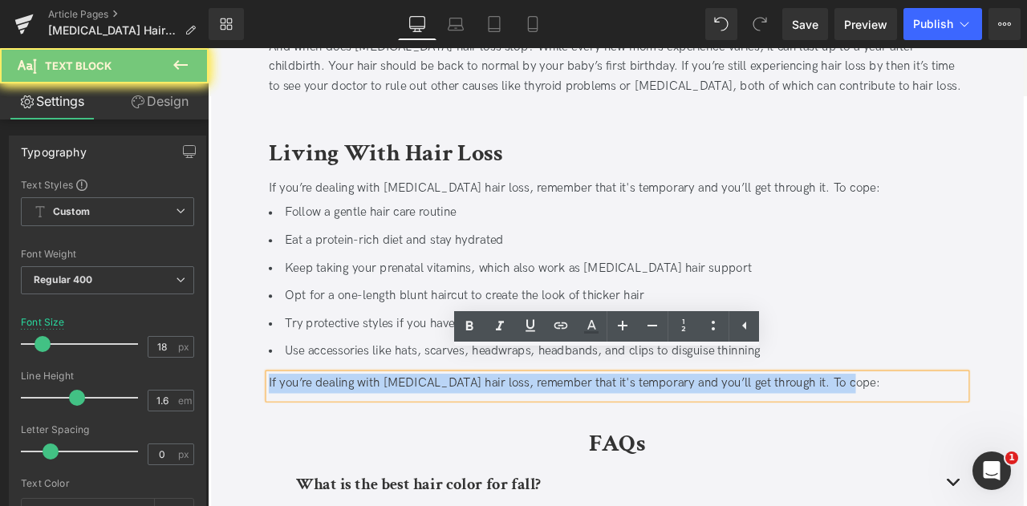
paste div
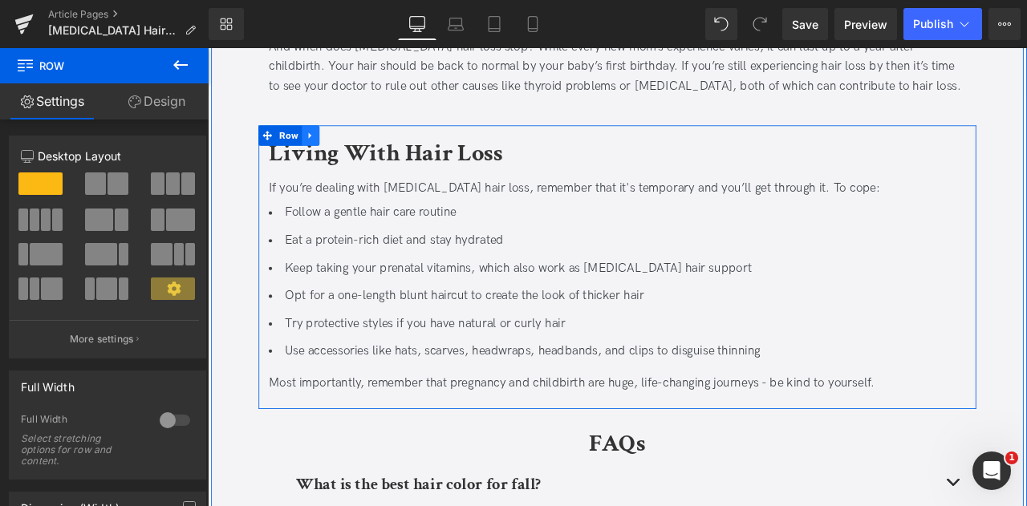
click at [333, 140] on link at bounding box center [329, 152] width 21 height 24
click at [347, 146] on icon at bounding box center [350, 151] width 11 height 11
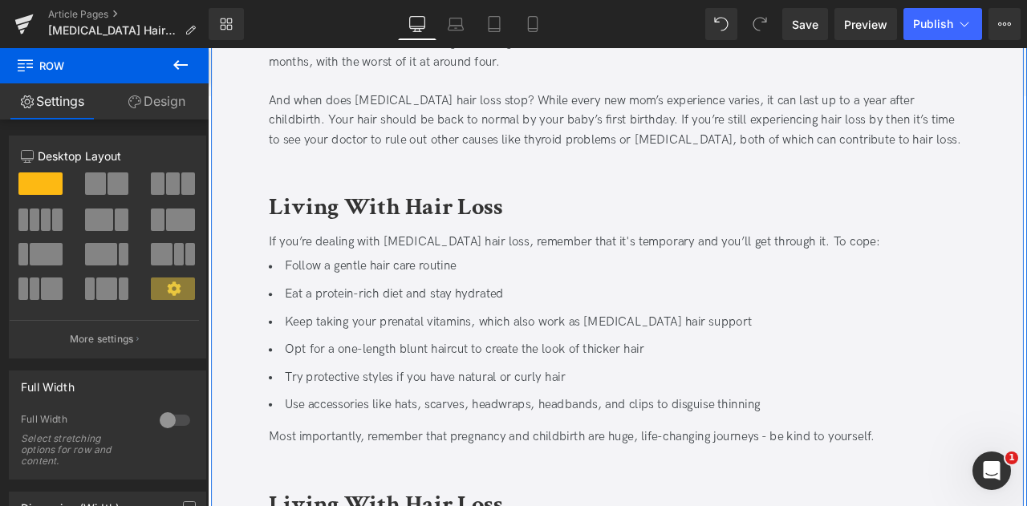
scroll to position [1756, 0]
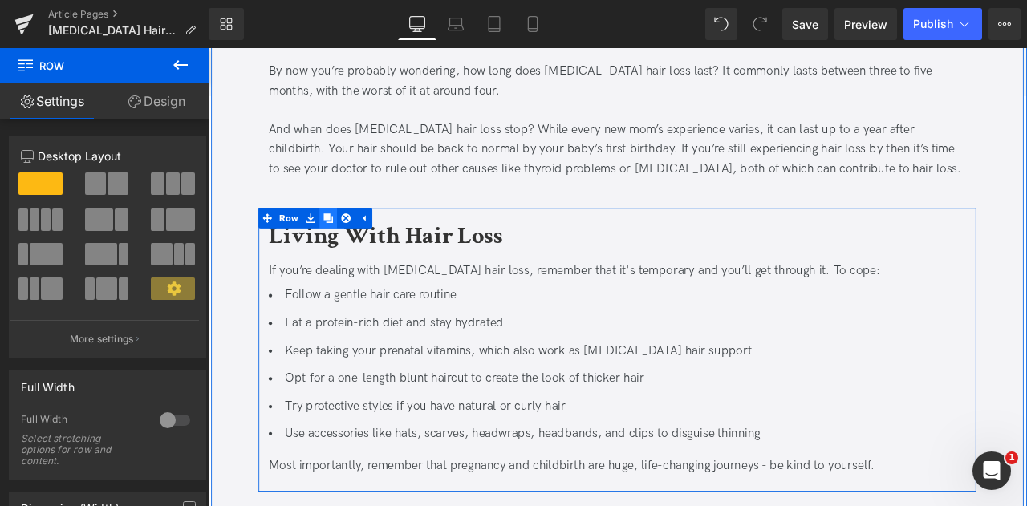
click at [351, 243] on icon at bounding box center [350, 249] width 11 height 12
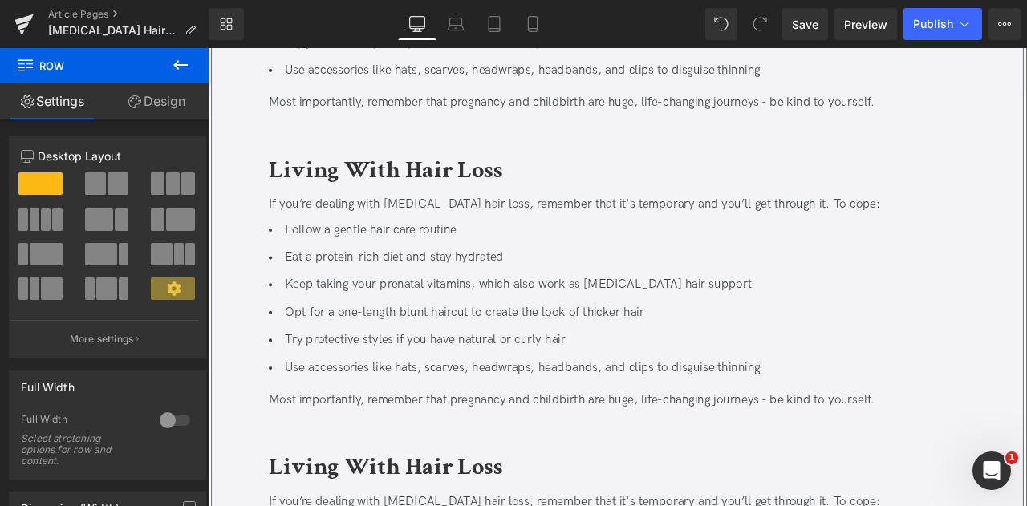
scroll to position [2209, 0]
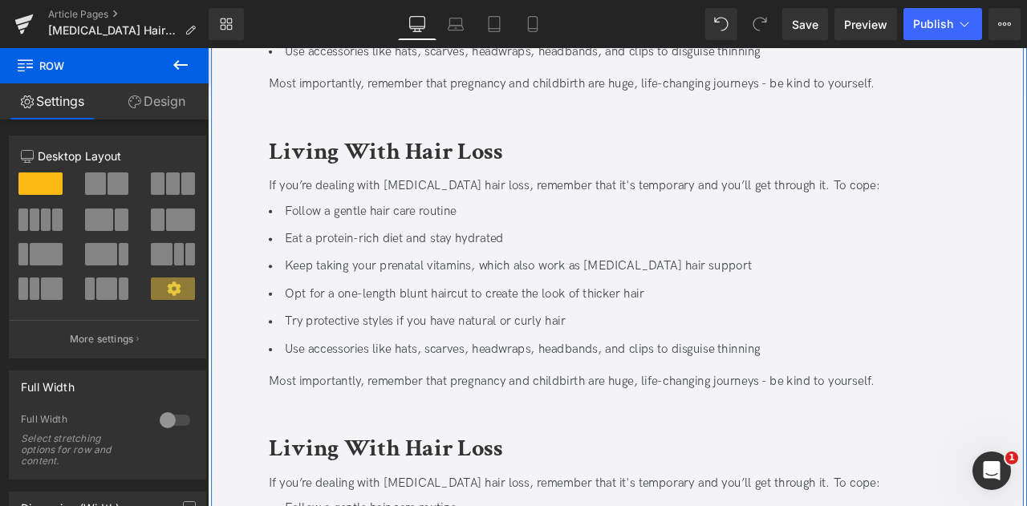
click at [502, 152] on b "Living With Hair Loss" at bounding box center [419, 171] width 278 height 38
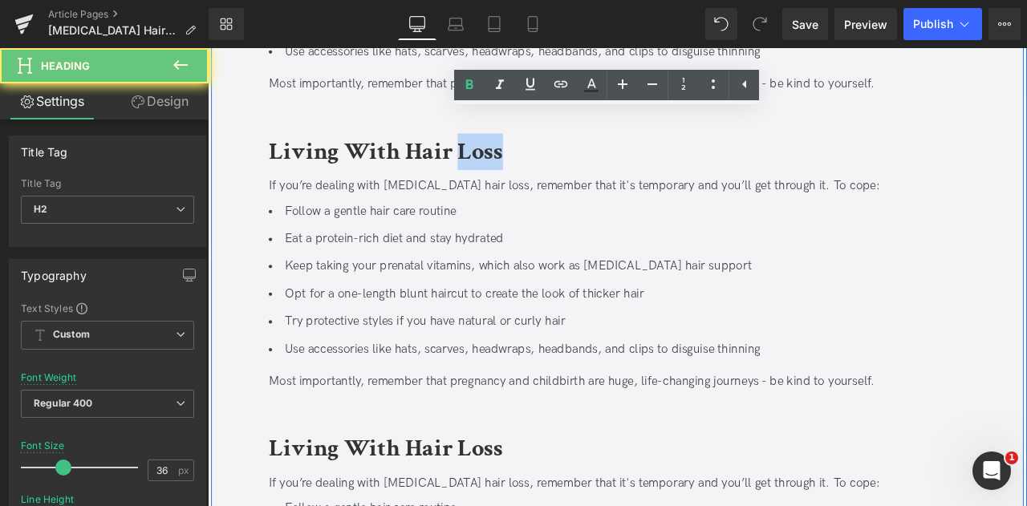
click at [502, 152] on b "Living With Hair Loss" at bounding box center [419, 171] width 278 height 38
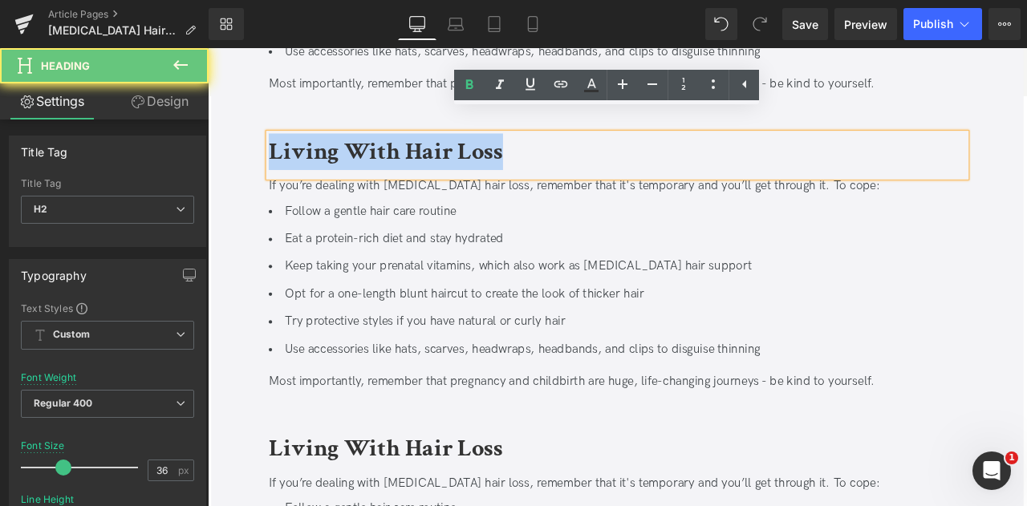
click at [502, 152] on b "Living With Hair Loss" at bounding box center [419, 171] width 278 height 38
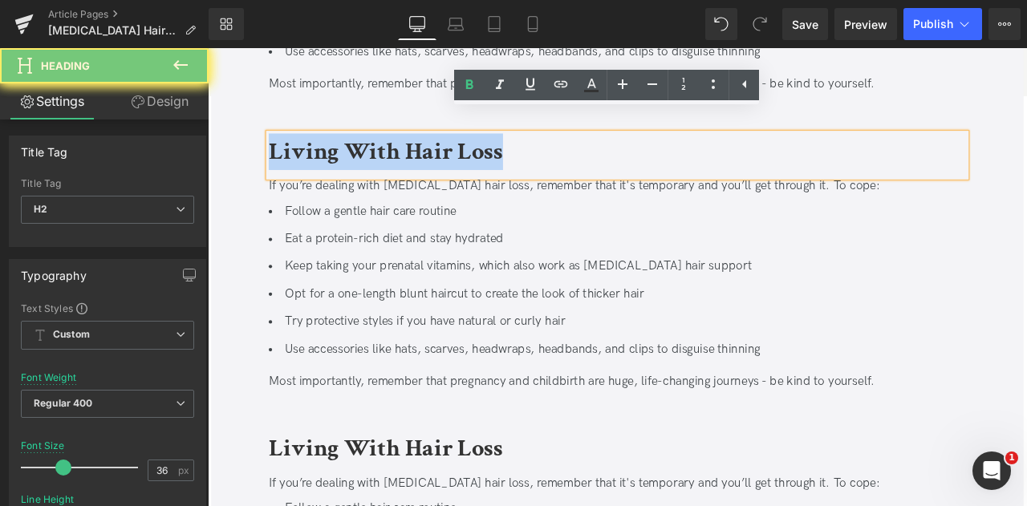
paste div
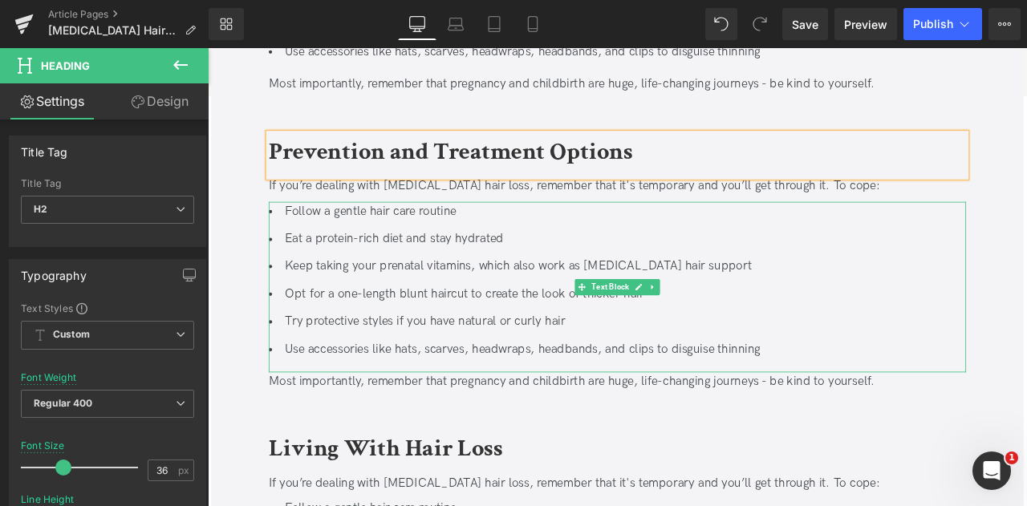
click at [360, 230] on li "Follow a gentle hair care routine" at bounding box center [693, 241] width 827 height 23
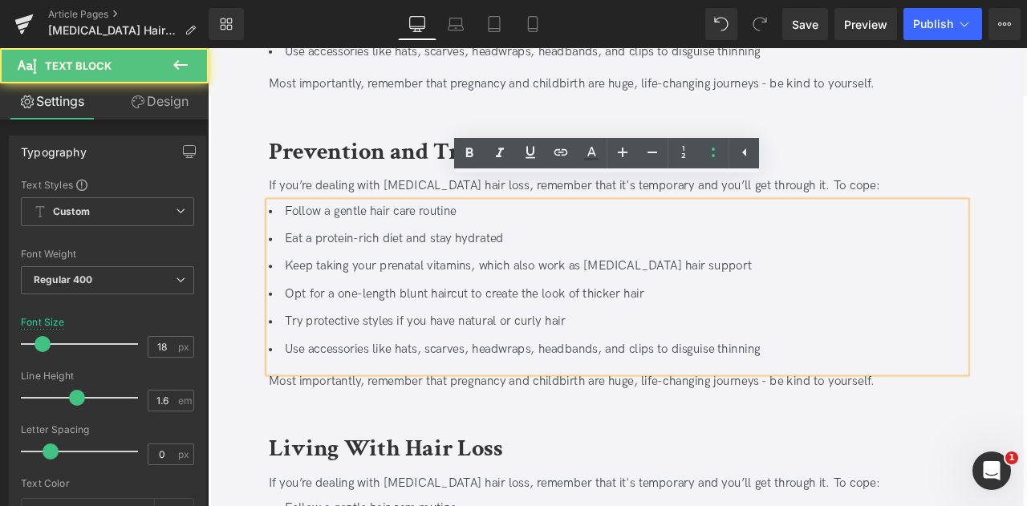
click at [344, 201] on div "If you’re dealing with [MEDICAL_DATA] hair loss, remember that it's temporary a…" at bounding box center [693, 212] width 827 height 23
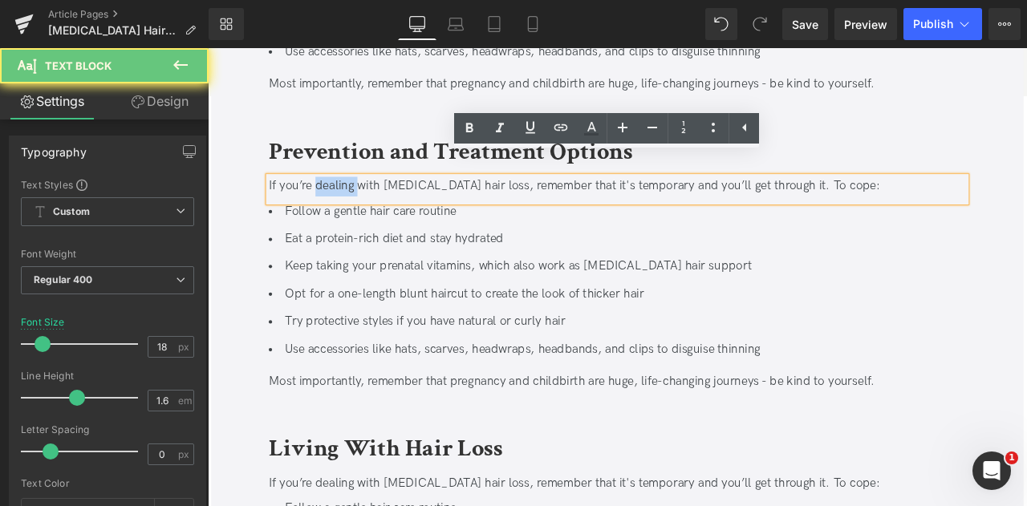
click at [344, 201] on div "If you’re dealing with [MEDICAL_DATA] hair loss, remember that it's temporary a…" at bounding box center [693, 212] width 827 height 23
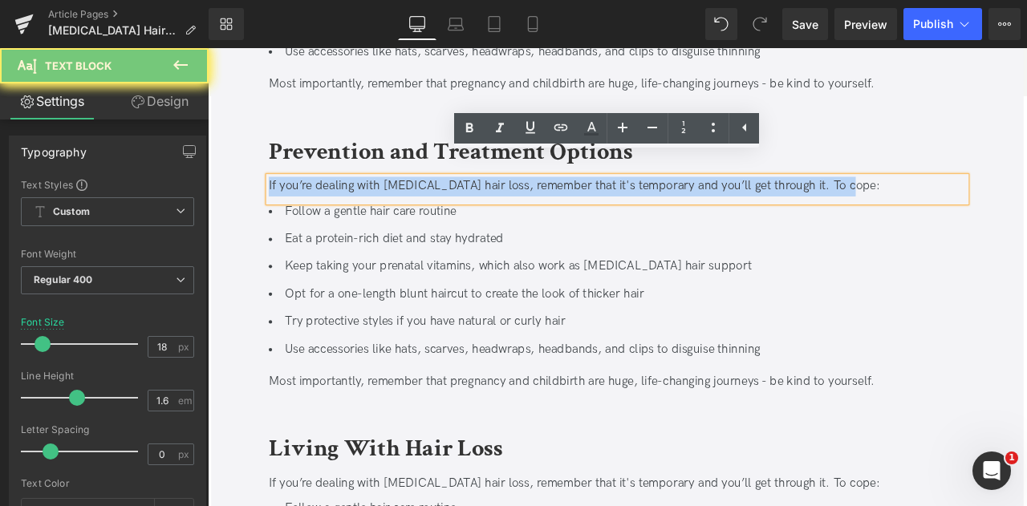
click at [344, 201] on div "If you’re dealing with [MEDICAL_DATA] hair loss, remember that it's temporary a…" at bounding box center [693, 212] width 827 height 23
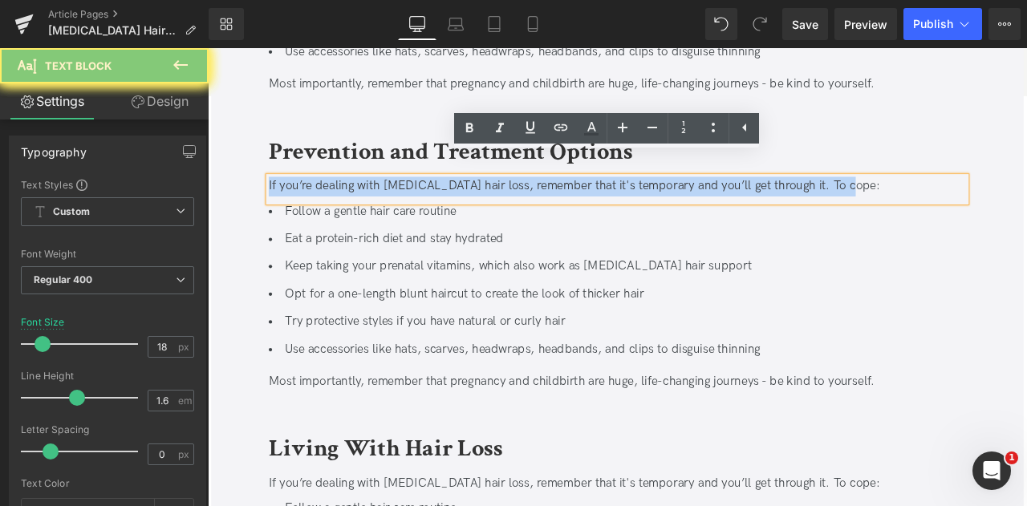
paste div
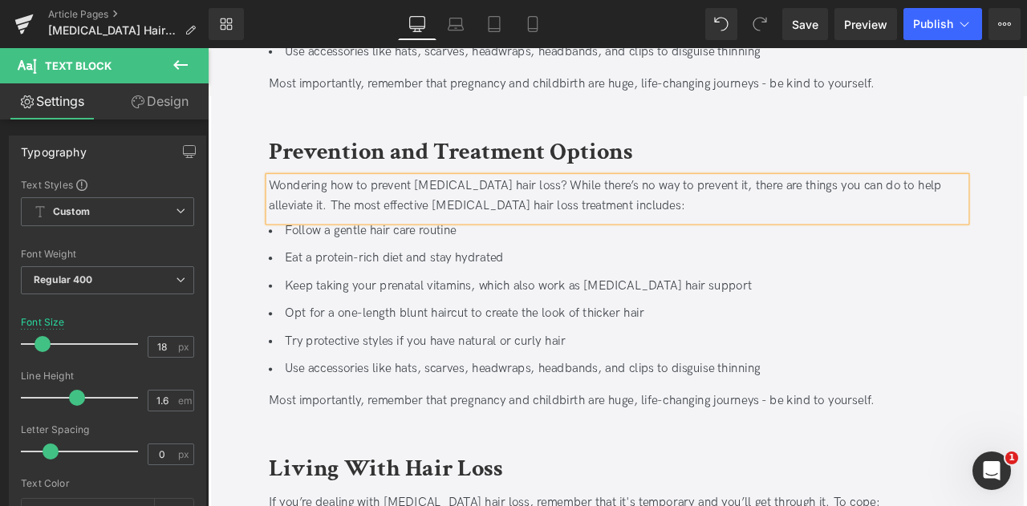
click at [413, 352] on li "Opt for a one-length blunt haircut to create the look of thicker hair" at bounding box center [693, 363] width 827 height 23
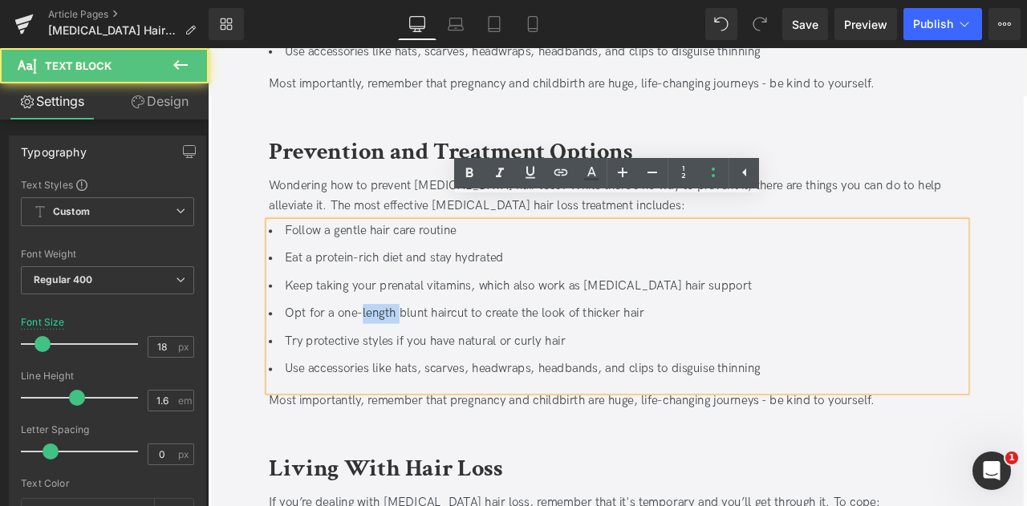
click at [413, 352] on li "Opt for a one-length blunt haircut to create the look of thicker hair" at bounding box center [693, 363] width 827 height 23
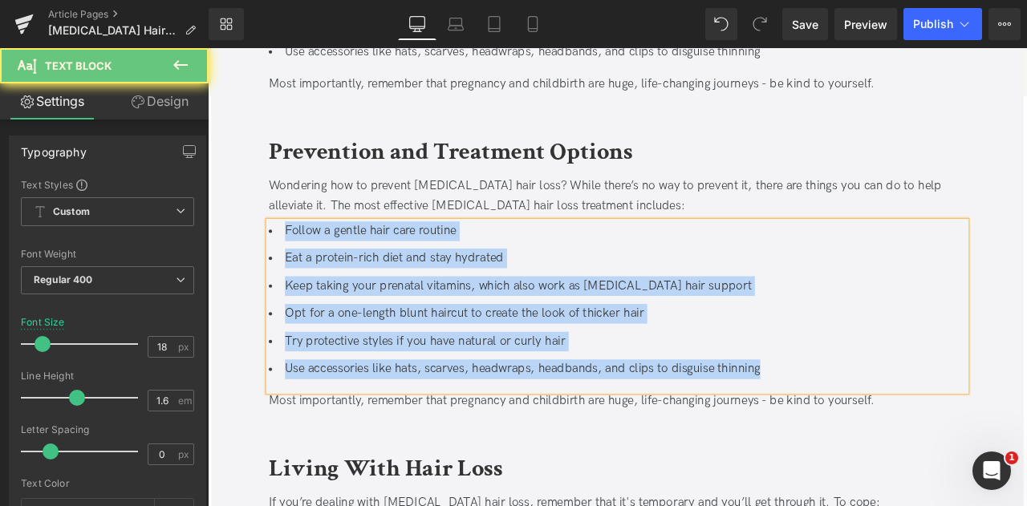
paste div
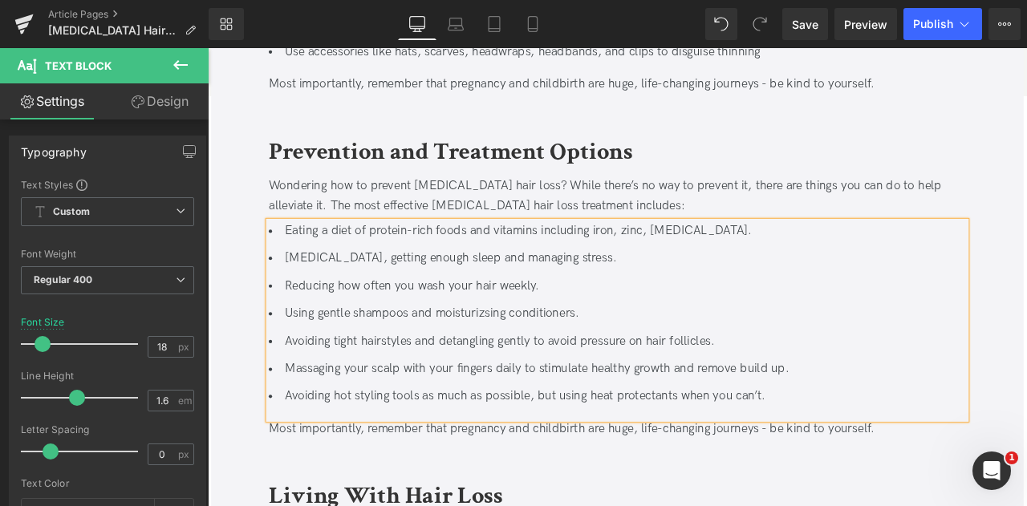
click at [677, 450] on li "Avoiding hot styling tools as much as possible, but using heat protectants when…" at bounding box center [693, 461] width 827 height 23
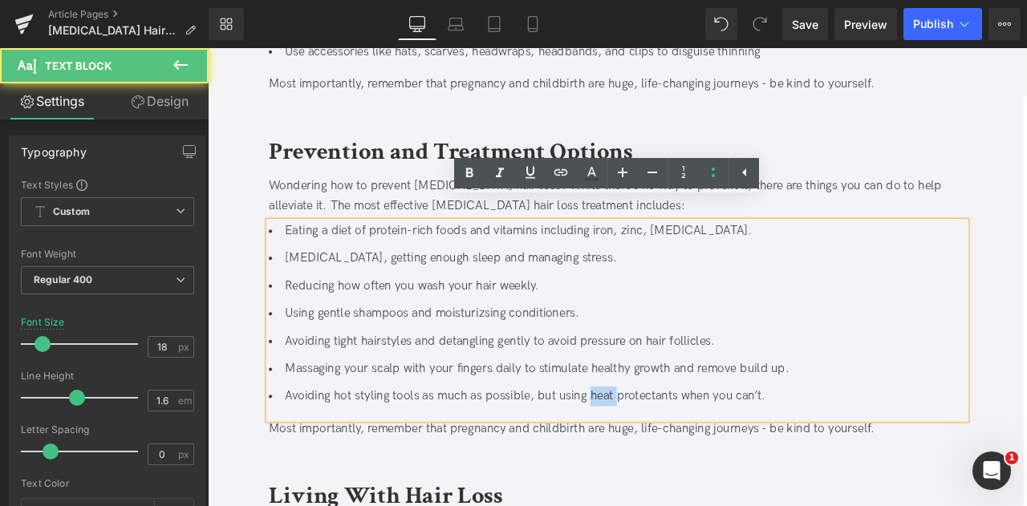
click at [677, 450] on li "Avoiding hot styling tools as much as possible, but using heat protectants when…" at bounding box center [693, 461] width 827 height 23
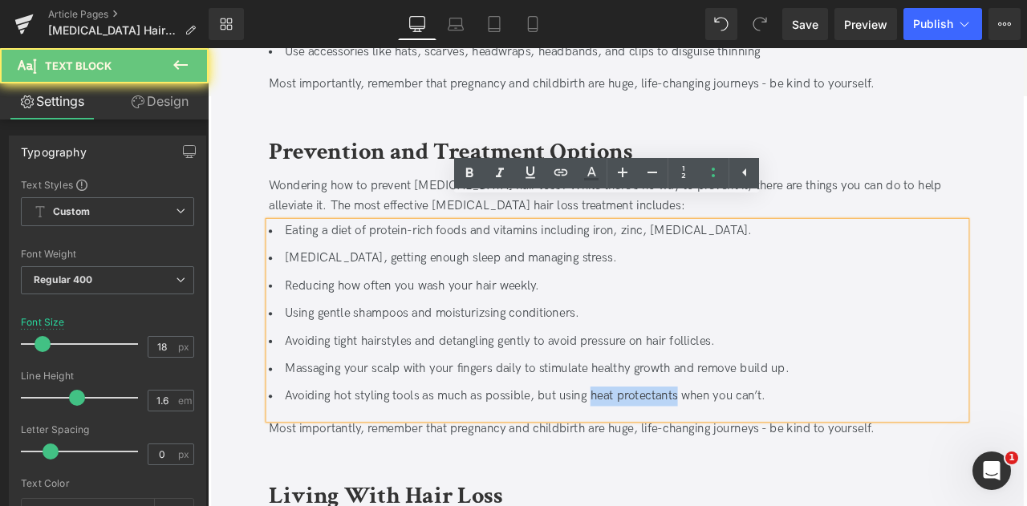
click at [736, 450] on li "Avoiding hot styling tools as much as possible, but using heat protectants when…" at bounding box center [693, 461] width 827 height 23
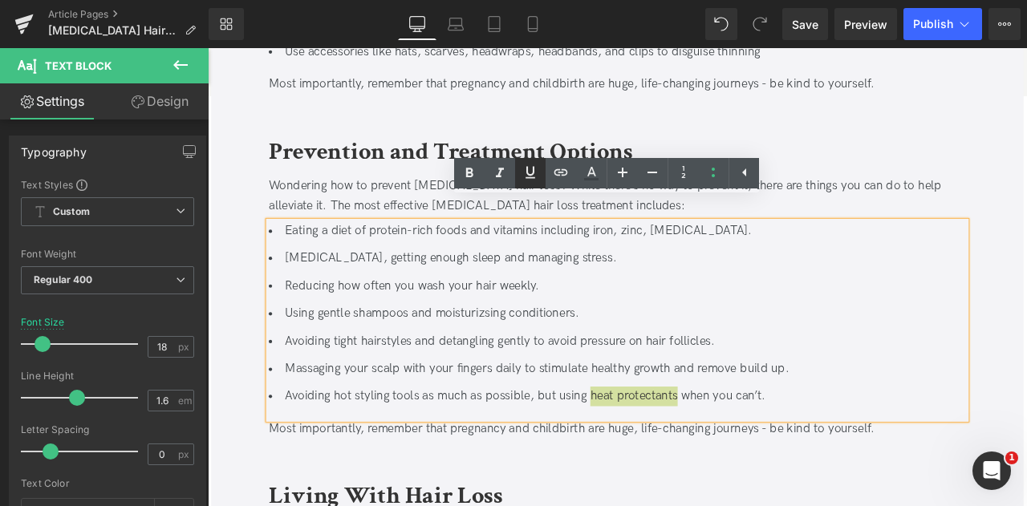
click at [540, 169] on link at bounding box center [530, 173] width 31 height 31
click at [551, 171] on icon at bounding box center [560, 172] width 19 height 19
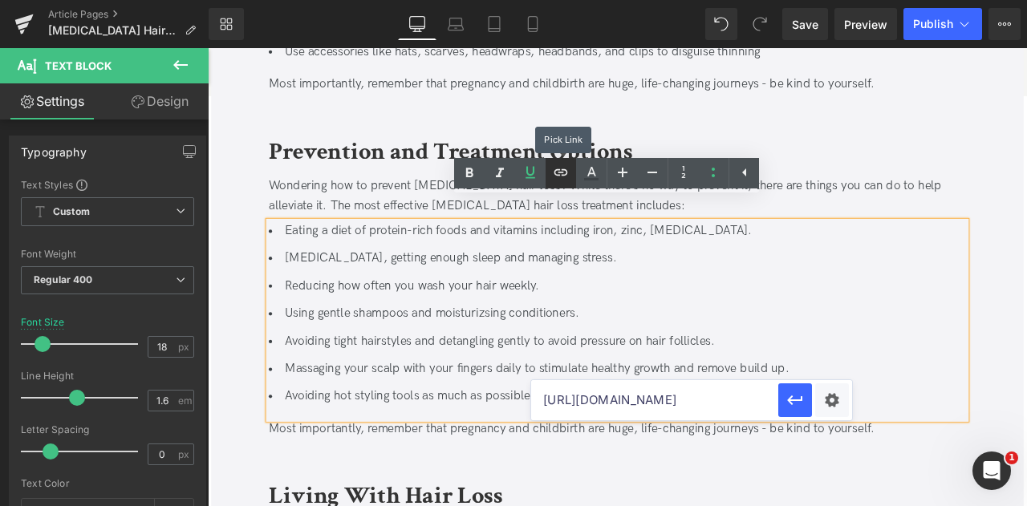
scroll to position [0, 0]
click at [831, 0] on div "Text Color Highlight Color #333333 Edit or remove link: Edit - Unlink - Cancel …" at bounding box center [513, 0] width 1027 height 0
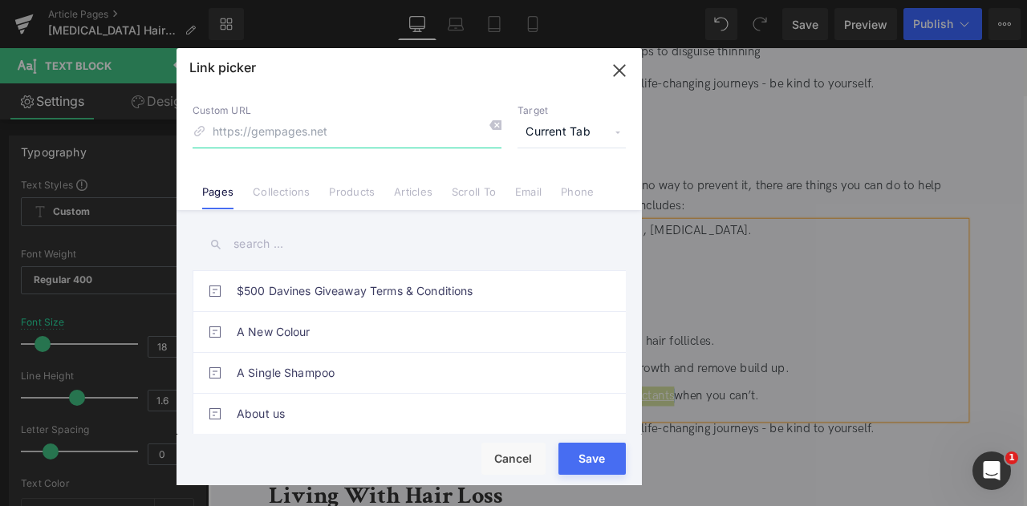
paste input "https://us.davines.com/collections/heat-protectants?utm_source=google&utm_mediu…"
click at [254, 132] on input "https://us.davines.com/collections/heat-protectants?utm_source=google&utm_mediu…" at bounding box center [347, 132] width 309 height 31
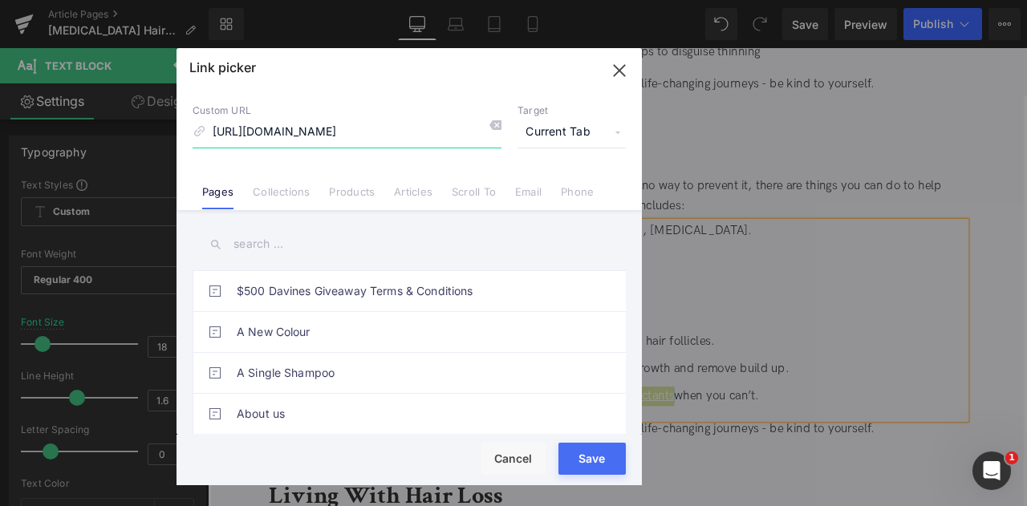
click at [254, 132] on input "https://us.davines.com/collections/heat-protectants?utm_source=google&utm_mediu…" at bounding box center [347, 132] width 309 height 31
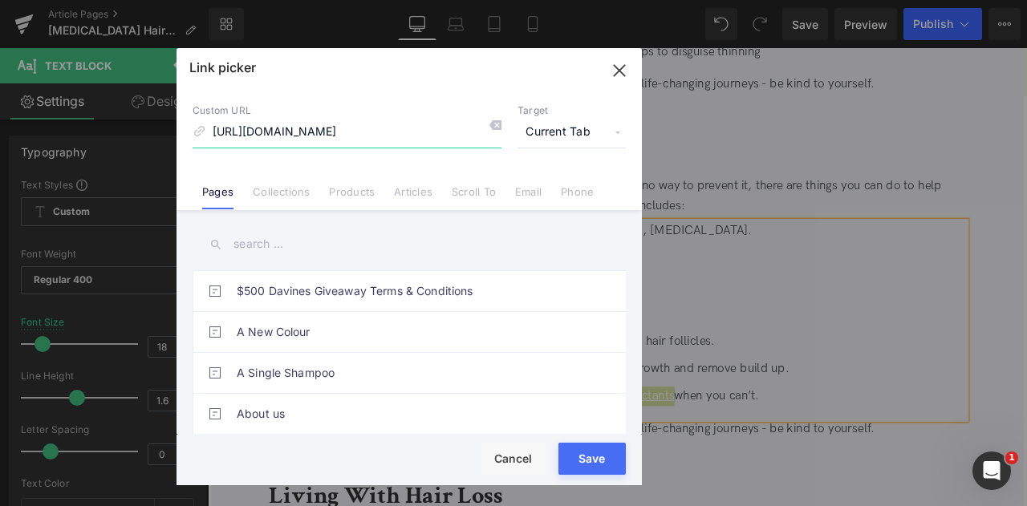
click at [262, 131] on input "https://us.davines.com/collections/heat-protectants?utm_source=google&utm_mediu…" at bounding box center [347, 132] width 309 height 31
click at [287, 131] on input "https://us.davines.com/collections/heat-protectants?utm_source=google&utm_mediu…" at bounding box center [347, 132] width 309 height 31
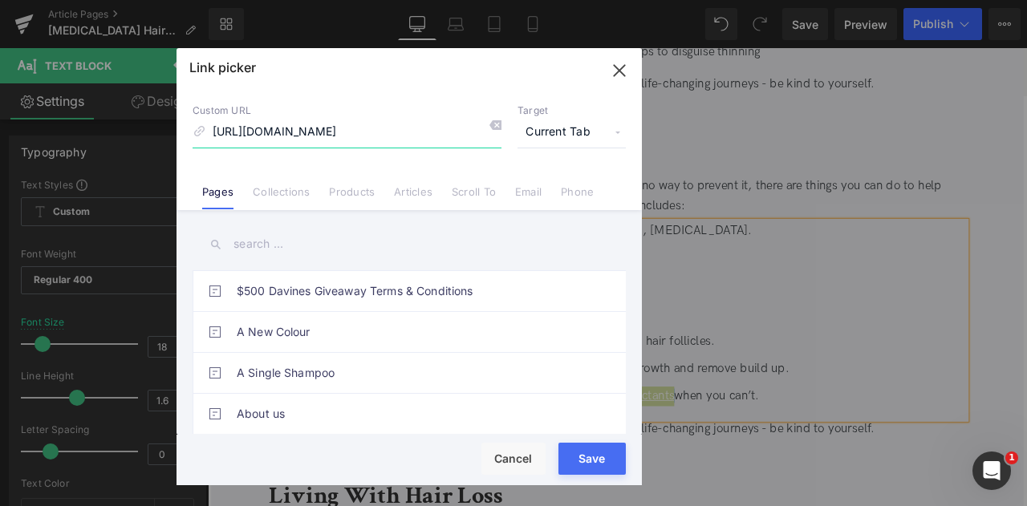
click at [287, 131] on input "https://us.davines.com/collections/heat-protectants?utm_source=google&utm_mediu…" at bounding box center [347, 132] width 309 height 31
click at [336, 129] on input "https://us.davines.com/collections/heat-protectant" at bounding box center [347, 132] width 309 height 31
type input "/collections/heat-protectant"
click at [278, 189] on link "Collections" at bounding box center [281, 197] width 57 height 24
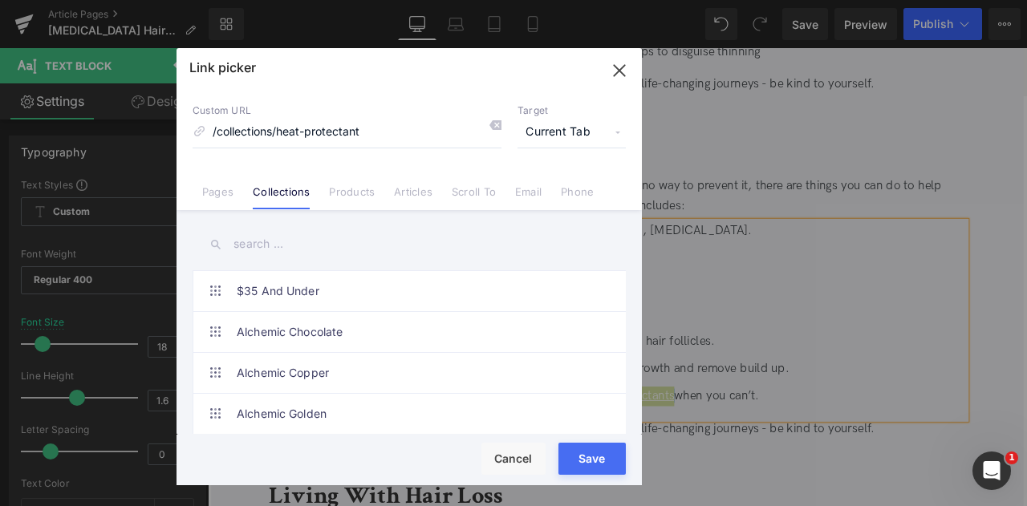
click at [269, 246] on input "text" at bounding box center [409, 244] width 433 height 36
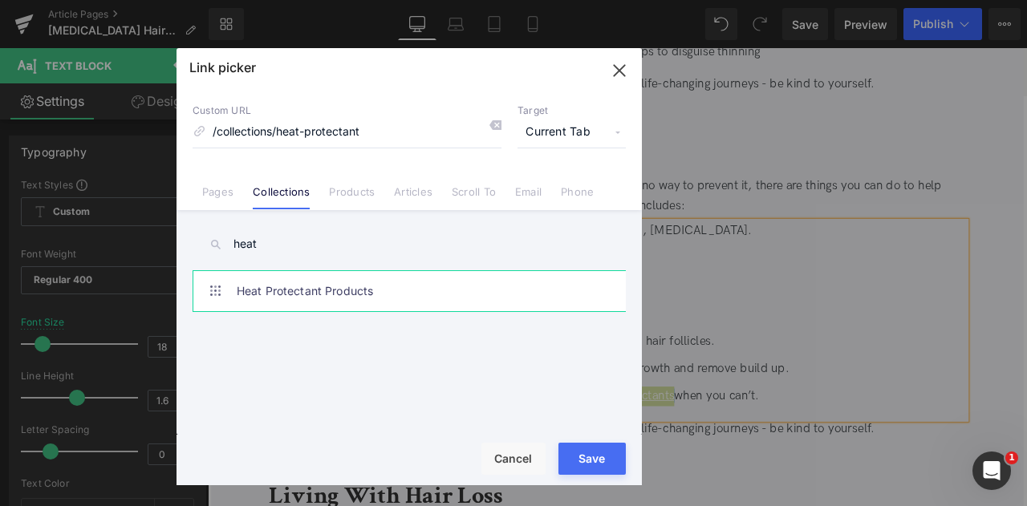
type input "heat"
click at [339, 292] on link "Heat Protectant Products" at bounding box center [413, 291] width 353 height 40
click at [589, 112] on p "Target" at bounding box center [572, 110] width 108 height 13
click at [547, 136] on span "Current Tab" at bounding box center [572, 132] width 108 height 31
click at [560, 185] on li "New Tab" at bounding box center [572, 190] width 124 height 28
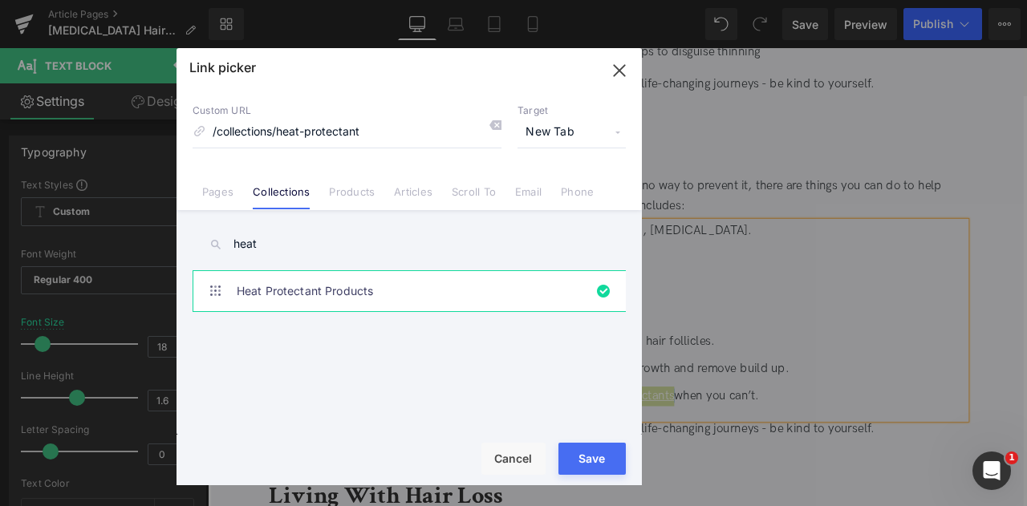
click at [597, 461] on button "Save" at bounding box center [592, 459] width 67 height 32
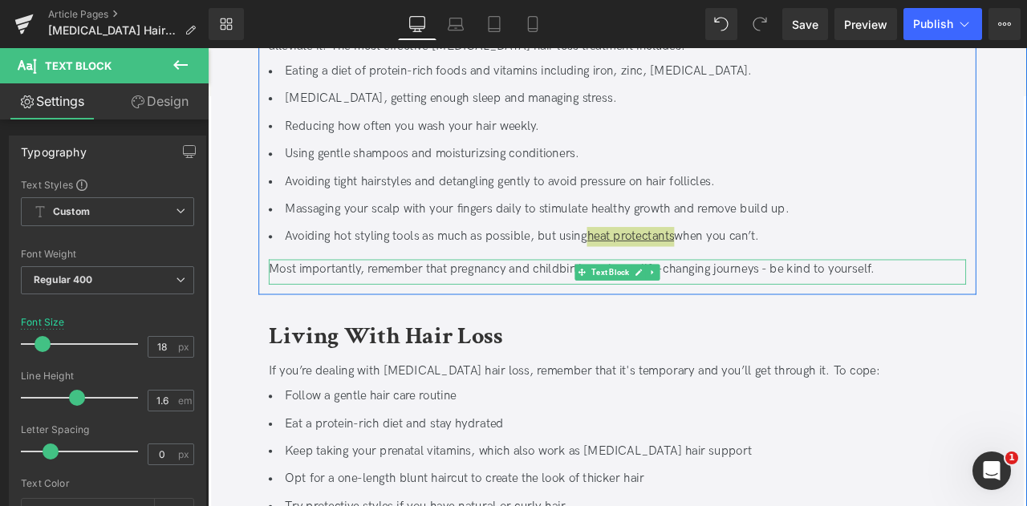
scroll to position [2399, 0]
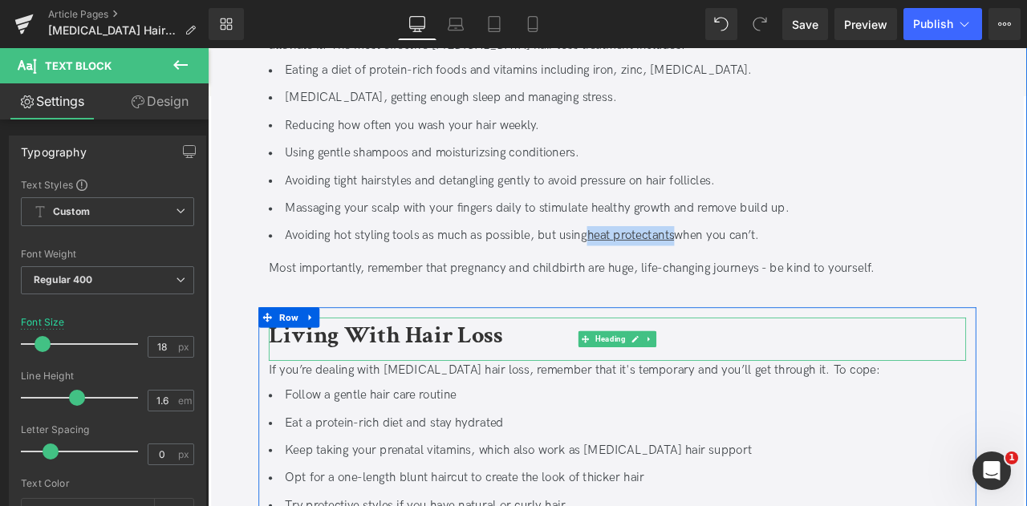
click at [406, 385] on h2 "Living With Hair Loss" at bounding box center [693, 389] width 827 height 43
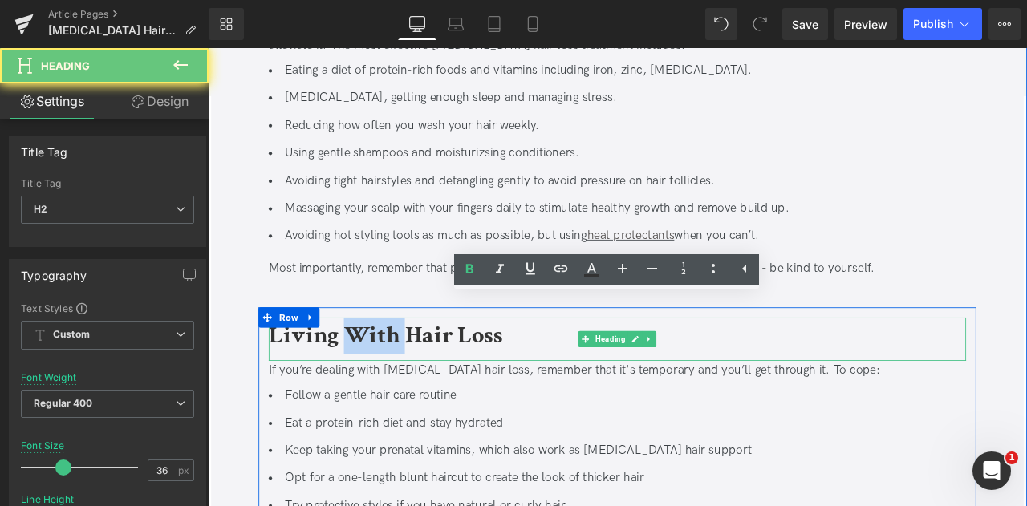
click at [406, 385] on h2 "Living With Hair Loss" at bounding box center [693, 389] width 827 height 43
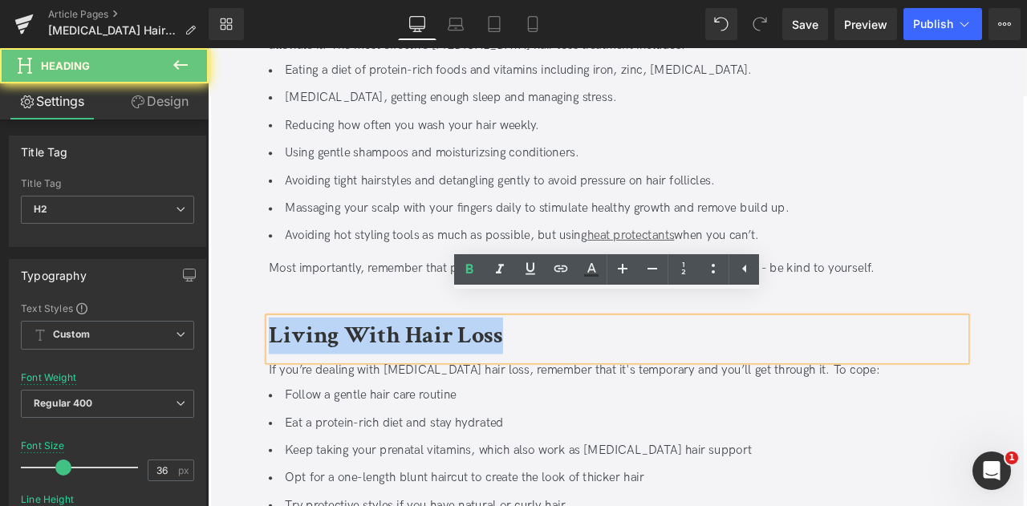
click at [406, 385] on h2 "Living With Hair Loss" at bounding box center [693, 389] width 827 height 43
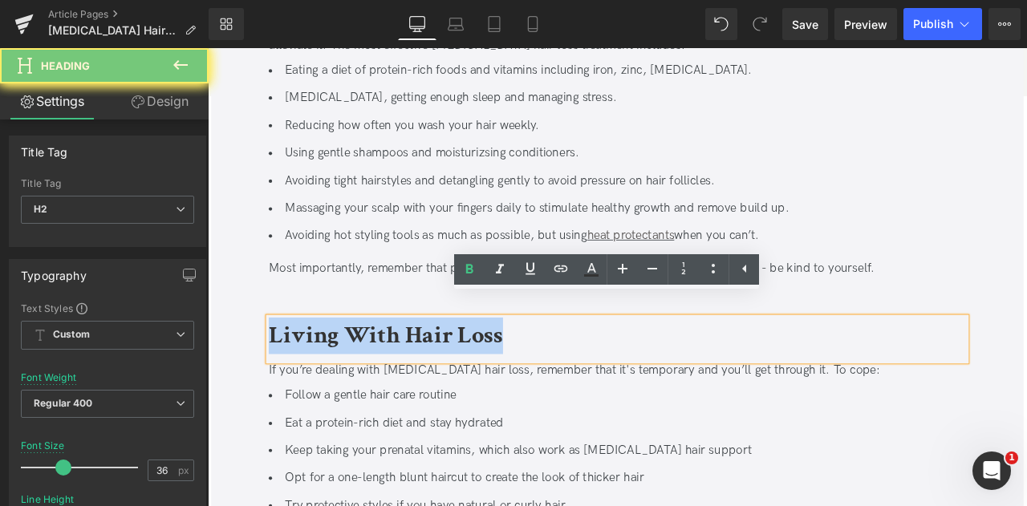
paste div
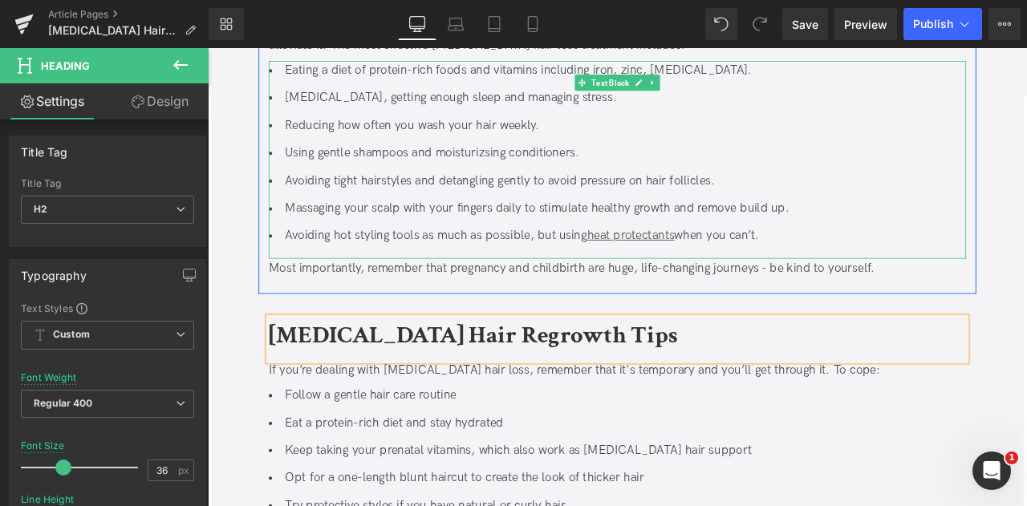
click at [531, 161] on li "Using gentle shampoos and moisturizsing conditioners." at bounding box center [693, 172] width 827 height 23
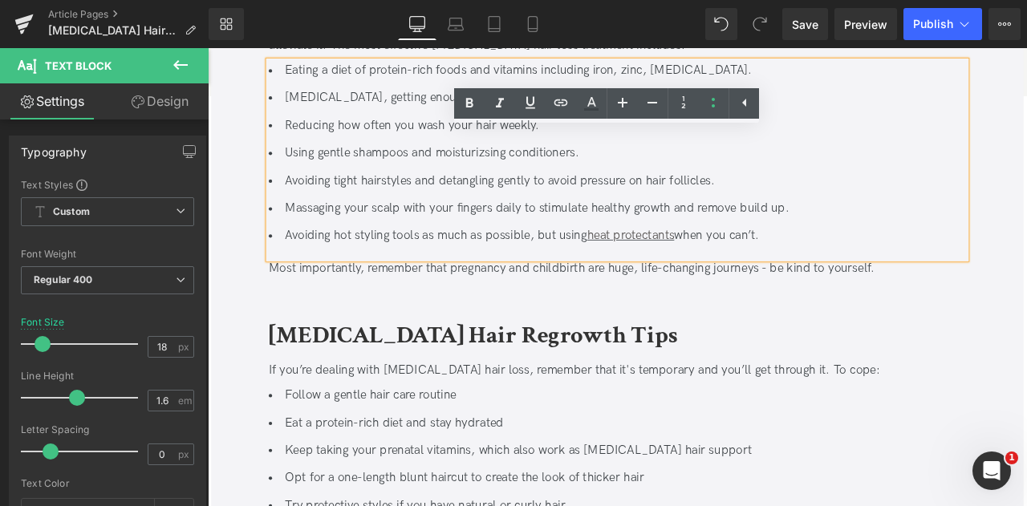
click at [531, 161] on li "Using gentle shampoos and moisturizsing conditioners." at bounding box center [693, 172] width 827 height 23
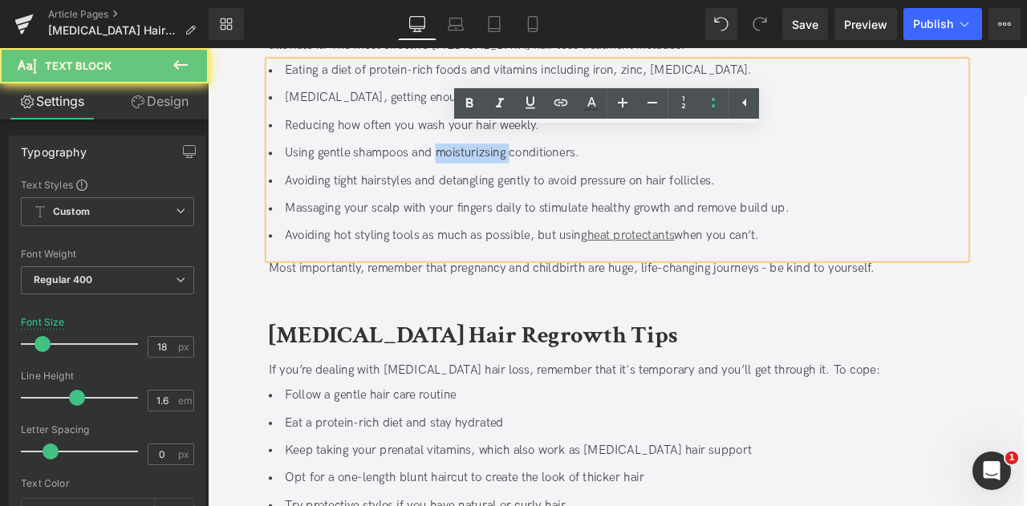
click at [531, 161] on li "Using gentle shampoos and moisturizsing conditioners." at bounding box center [693, 172] width 827 height 23
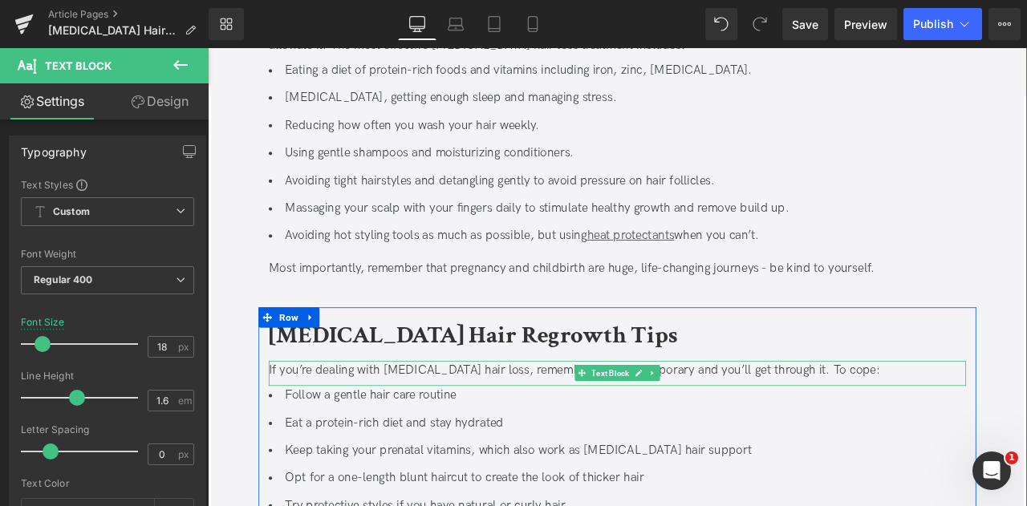
click at [334, 419] on div at bounding box center [693, 421] width 827 height 4
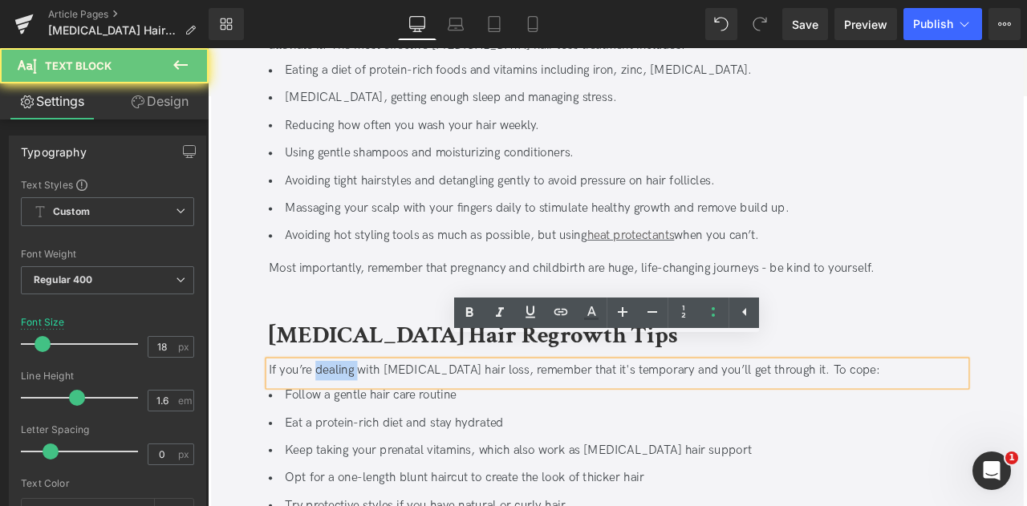
click at [334, 419] on div "If you’re dealing with [MEDICAL_DATA] hair loss, remember that it's temporary a…" at bounding box center [693, 430] width 827 height 23
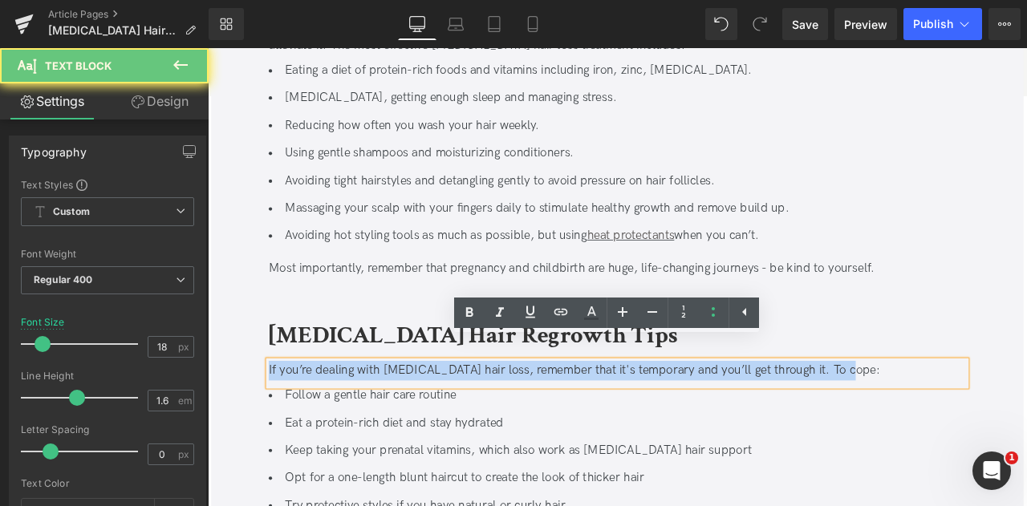
click at [334, 419] on div "If you’re dealing with [MEDICAL_DATA] hair loss, remember that it's temporary a…" at bounding box center [693, 430] width 827 height 23
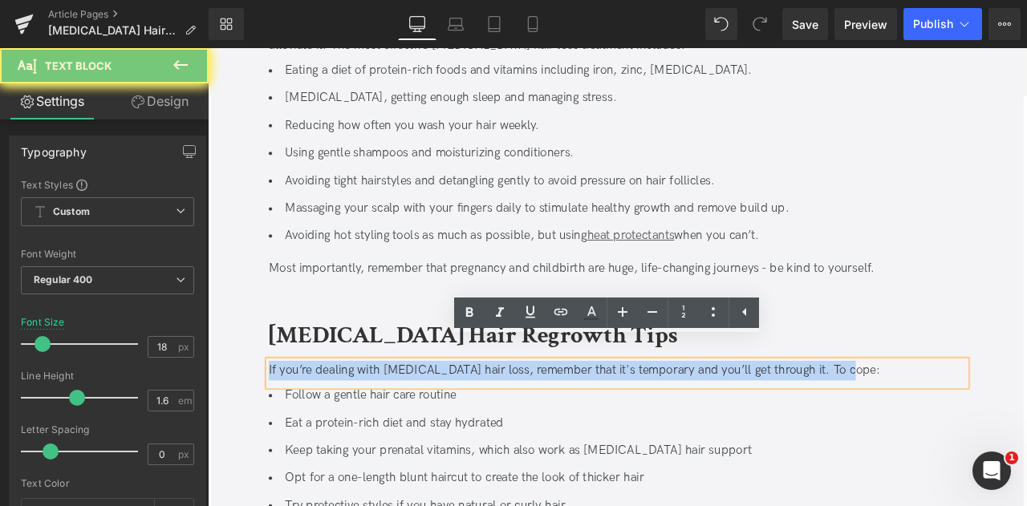
paste div
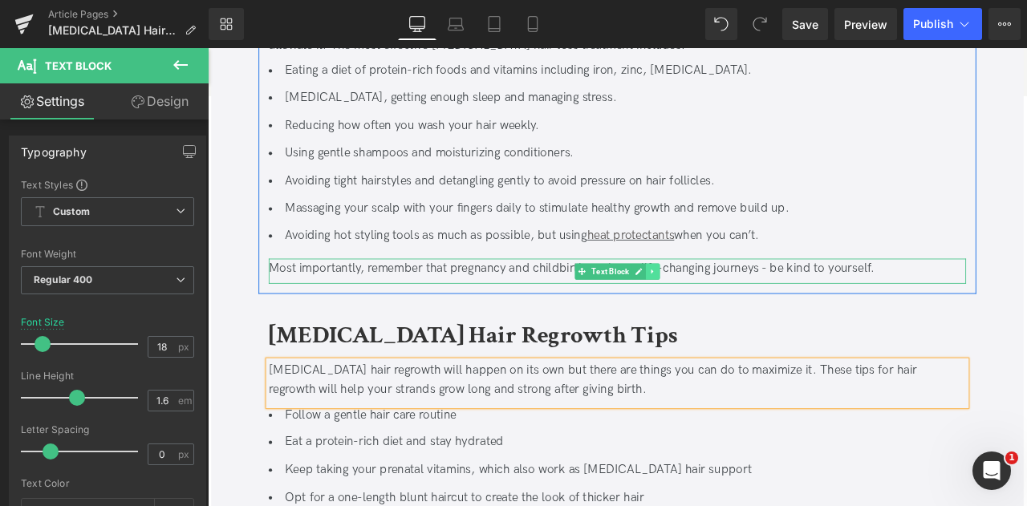
click at [734, 308] on icon at bounding box center [735, 313] width 9 height 10
click at [741, 308] on icon at bounding box center [743, 313] width 9 height 10
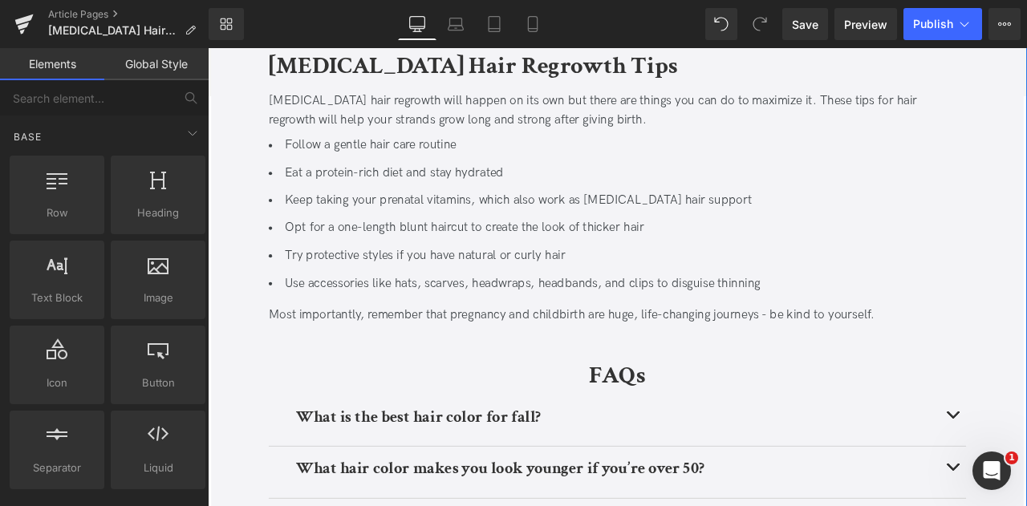
scroll to position [2690, 0]
click at [407, 217] on li "Keep taking your prenatal vitamins, which also work as [MEDICAL_DATA] hair supp…" at bounding box center [693, 228] width 827 height 23
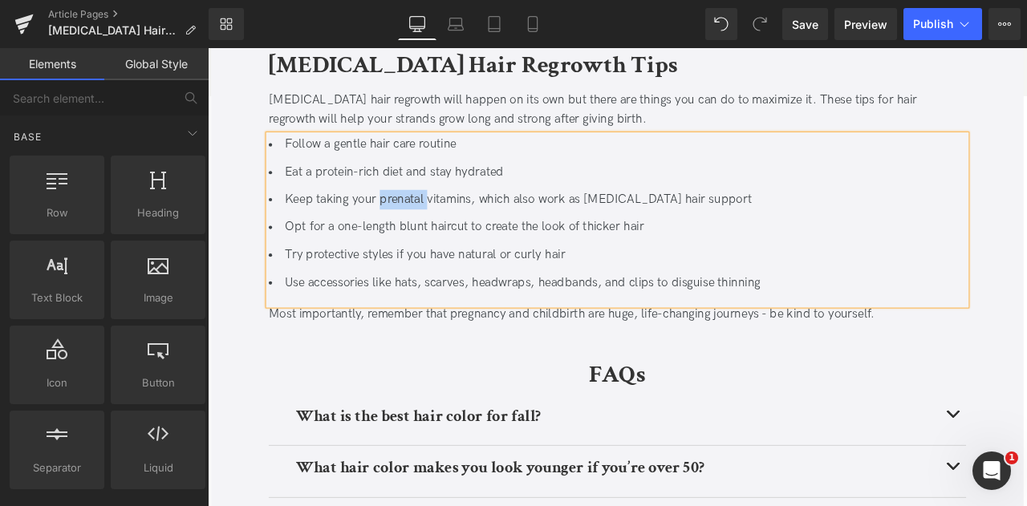
click at [407, 217] on li "Keep taking your prenatal vitamins, which also work as [MEDICAL_DATA] hair supp…" at bounding box center [693, 228] width 827 height 23
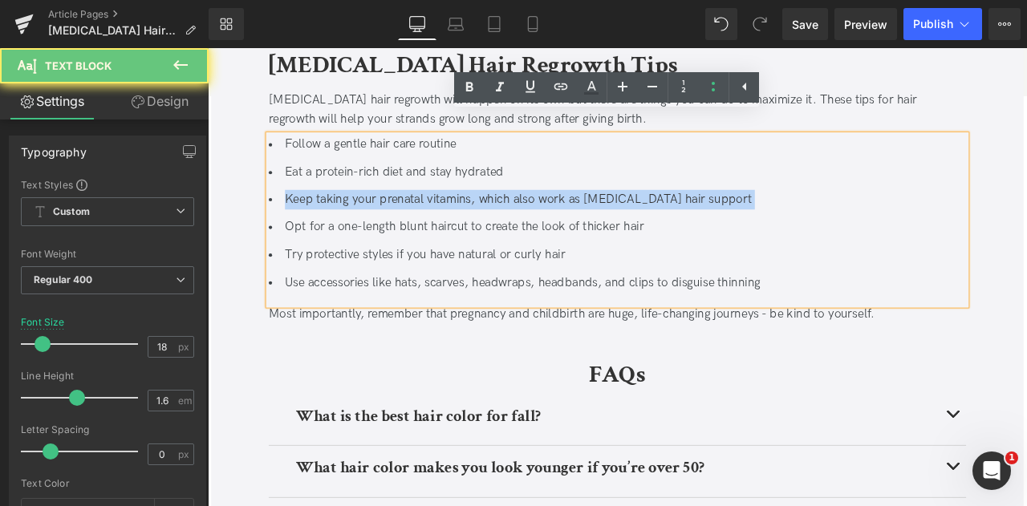
click at [407, 217] on li "Keep taking your prenatal vitamins, which also work as [MEDICAL_DATA] hair supp…" at bounding box center [693, 228] width 827 height 23
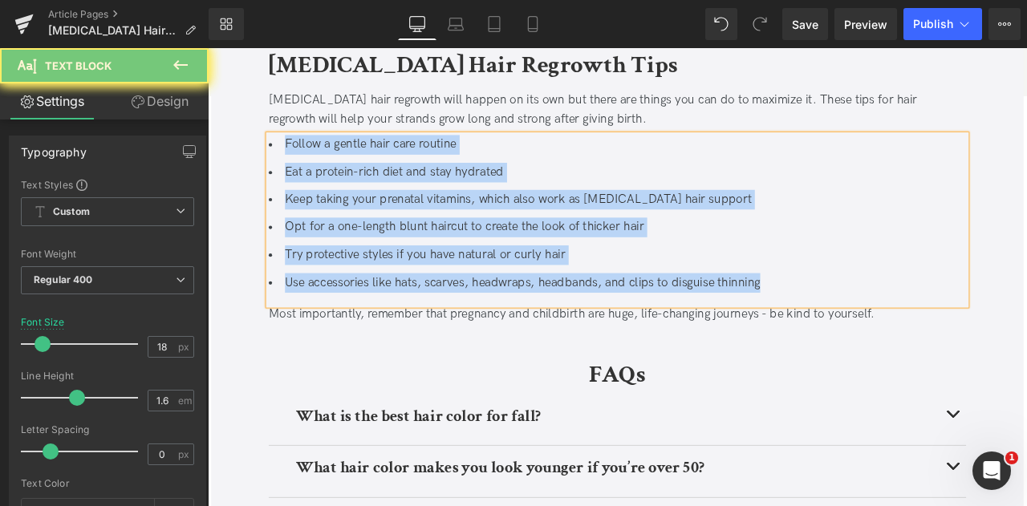
paste div
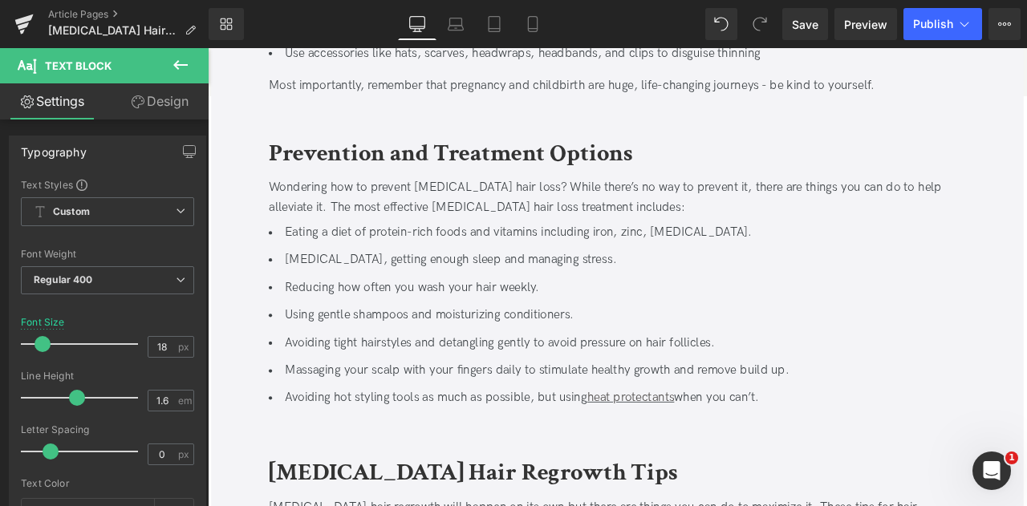
scroll to position [2449, 0]
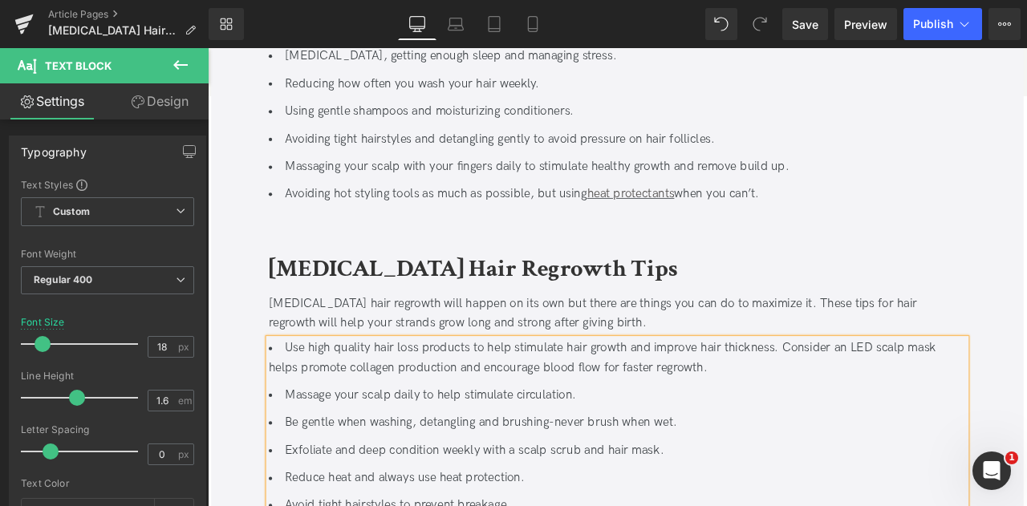
click at [409, 393] on li "Use high quality hair loss products to help stimulate hair growth and improve h…" at bounding box center [693, 416] width 827 height 47
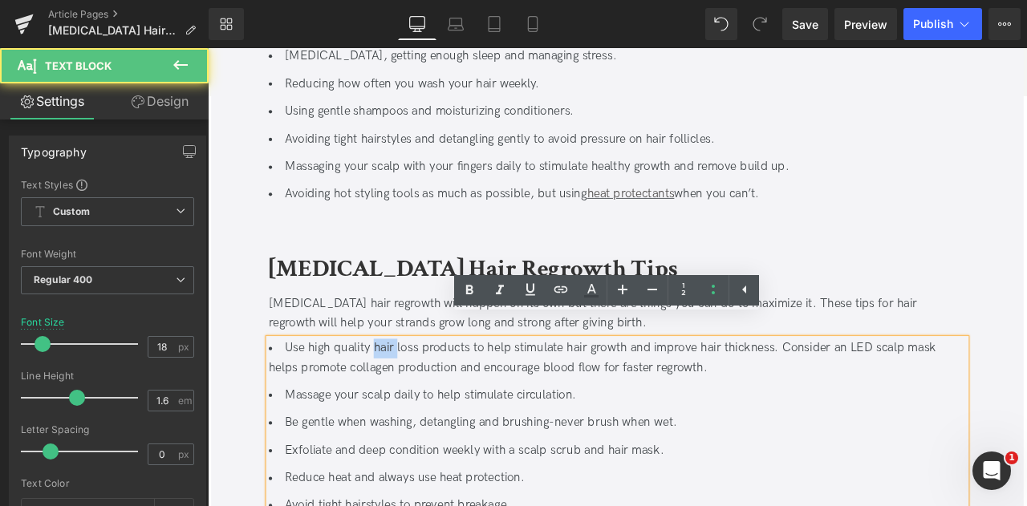
click at [409, 393] on li "Use high quality hair loss products to help stimulate hair growth and improve h…" at bounding box center [693, 416] width 827 height 47
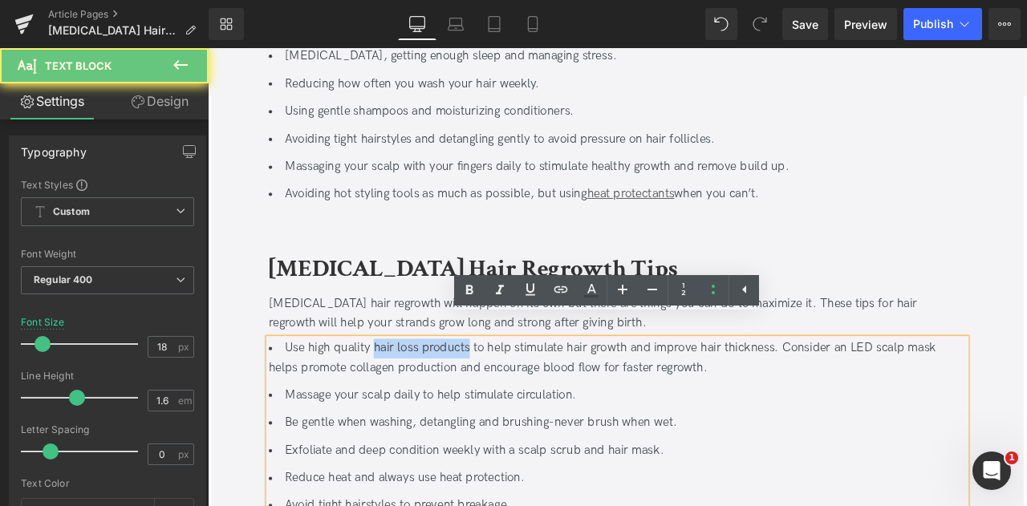
click at [493, 393] on li "Use high quality hair loss products to help stimulate hair growth and improve h…" at bounding box center [693, 416] width 827 height 47
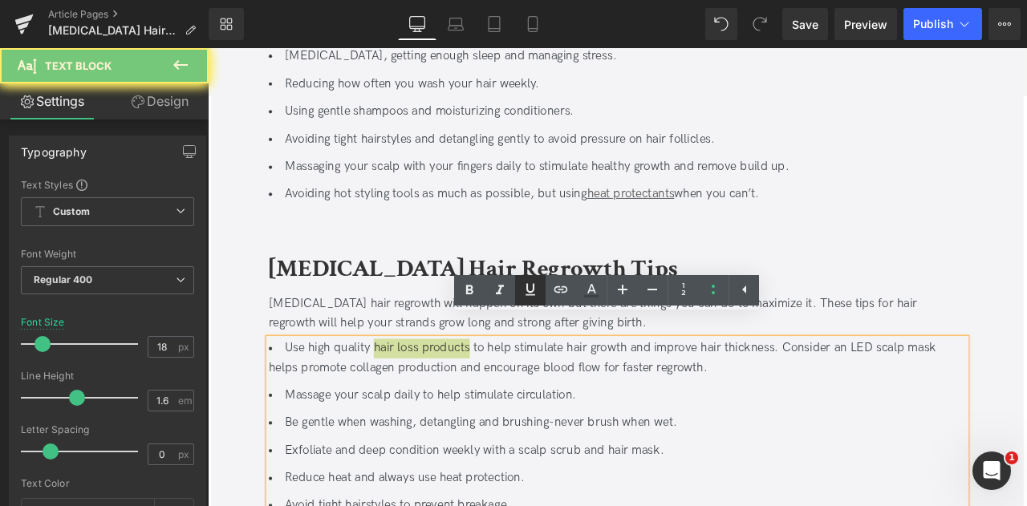
click at [535, 289] on icon at bounding box center [531, 290] width 10 height 12
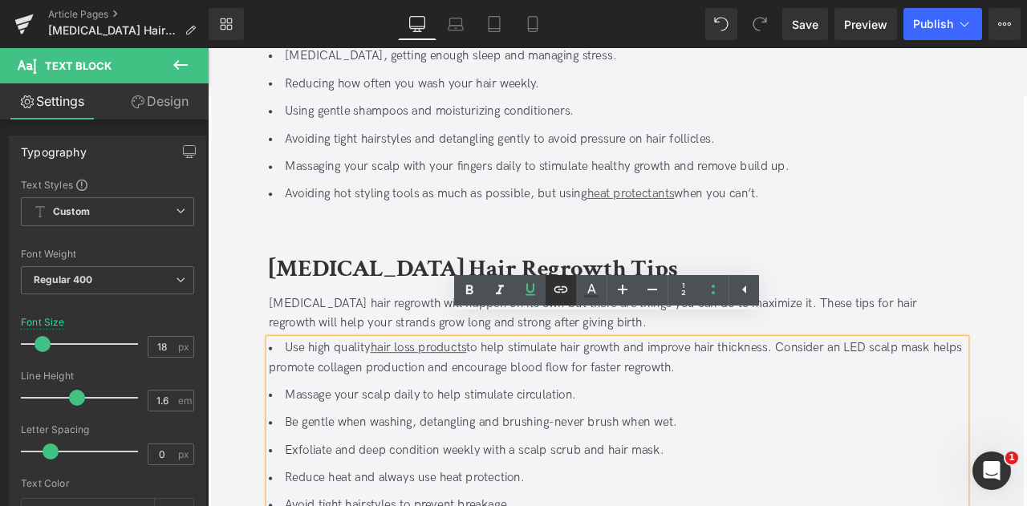
click at [558, 290] on icon at bounding box center [560, 289] width 19 height 19
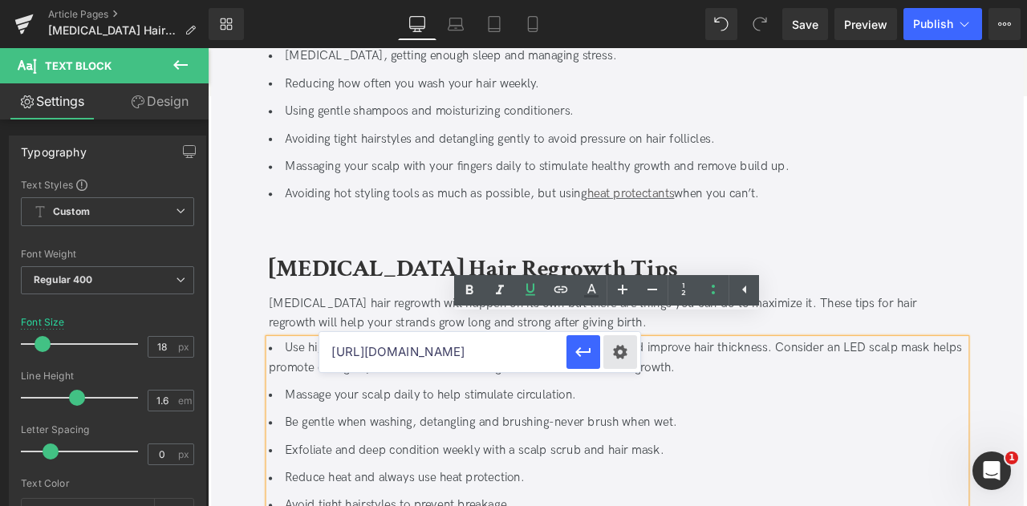
click at [624, 0] on div "Text Color Highlight Color #333333 Edit or remove link: Edit - Unlink - Cancel …" at bounding box center [513, 0] width 1027 height 0
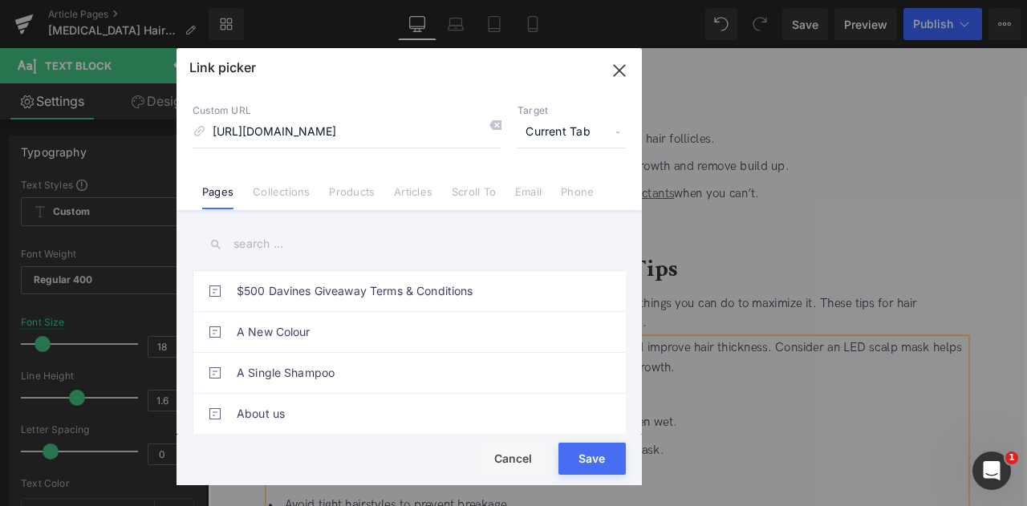
click at [327, 128] on input "https://us.davines.com/collections/hair-loss" at bounding box center [347, 132] width 309 height 31
type input "/collections/hair-loss"
click at [565, 132] on span "Current Tab" at bounding box center [572, 132] width 108 height 31
click at [551, 186] on li "New Tab" at bounding box center [572, 190] width 124 height 28
click at [607, 462] on button "Save" at bounding box center [592, 459] width 67 height 32
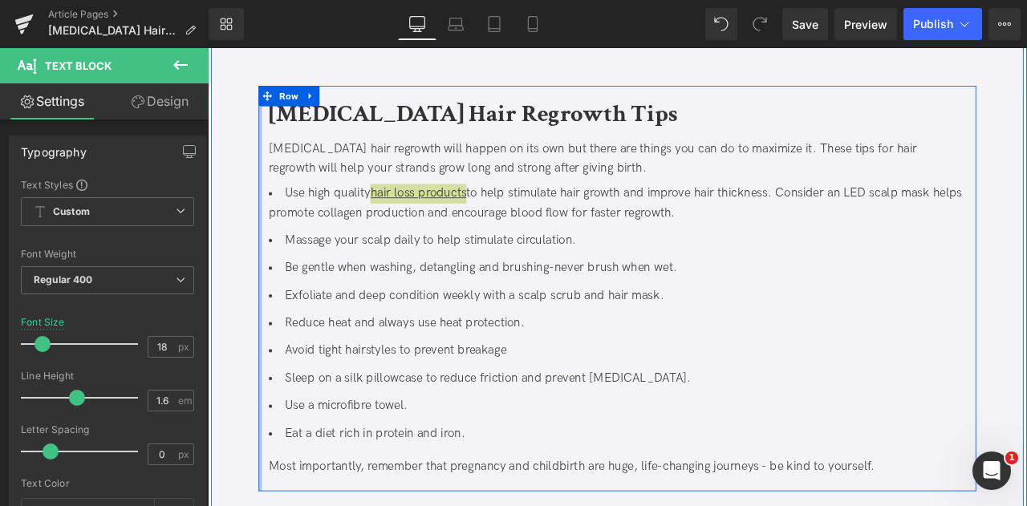
scroll to position [2631, 0]
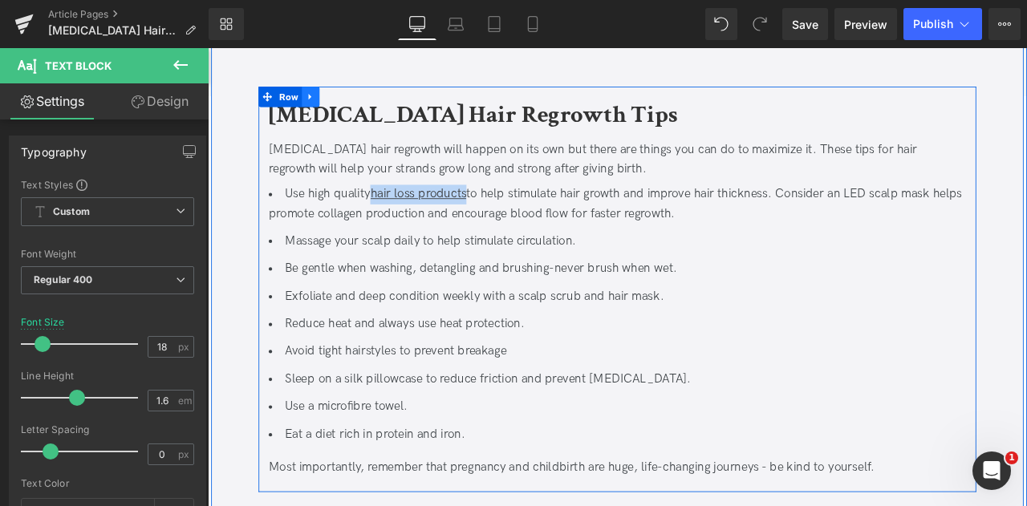
click at [331, 100] on icon at bounding box center [329, 106] width 11 height 12
click at [347, 100] on icon at bounding box center [350, 105] width 11 height 11
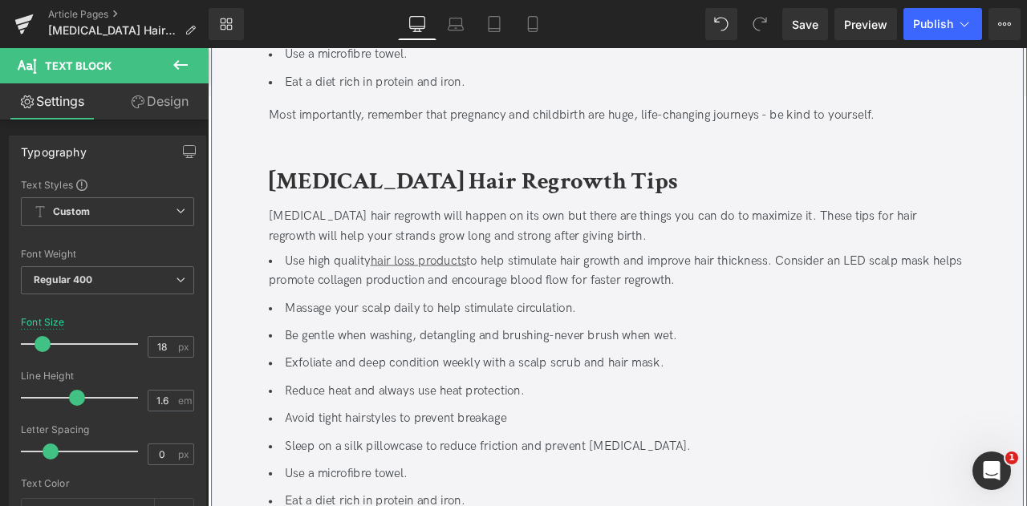
scroll to position [3085, 0]
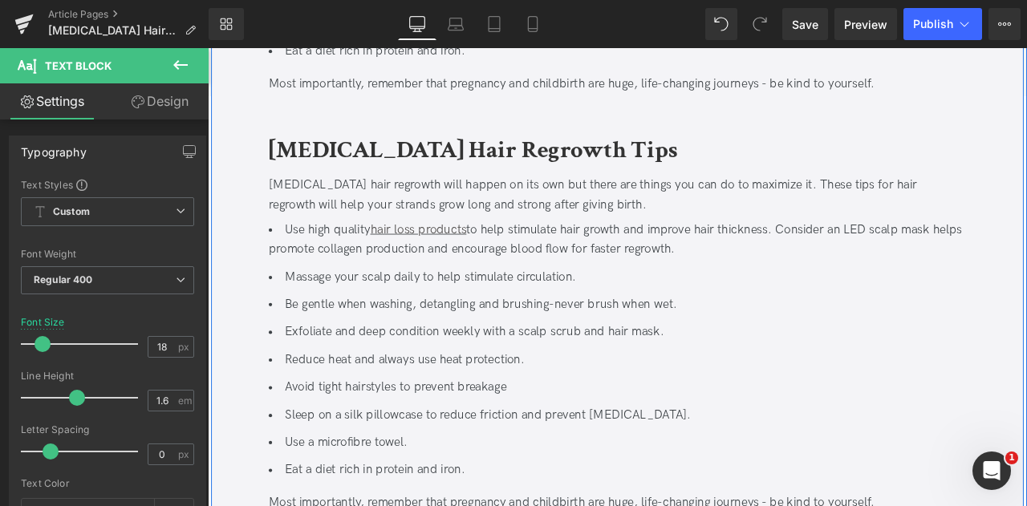
click at [441, 151] on b "[MEDICAL_DATA] Hair Regrowth Tips" at bounding box center [522, 170] width 485 height 38
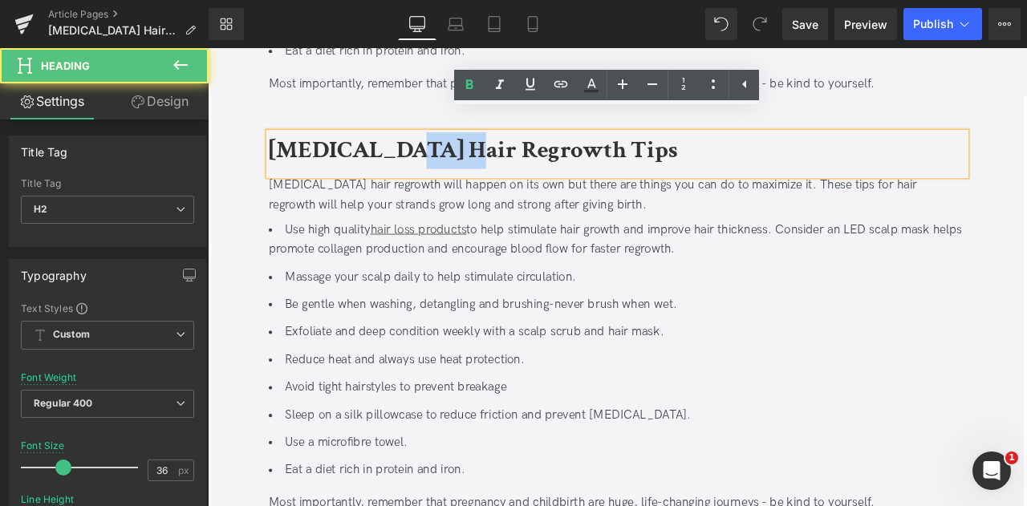
click at [441, 151] on b "[MEDICAL_DATA] Hair Regrowth Tips" at bounding box center [522, 170] width 485 height 38
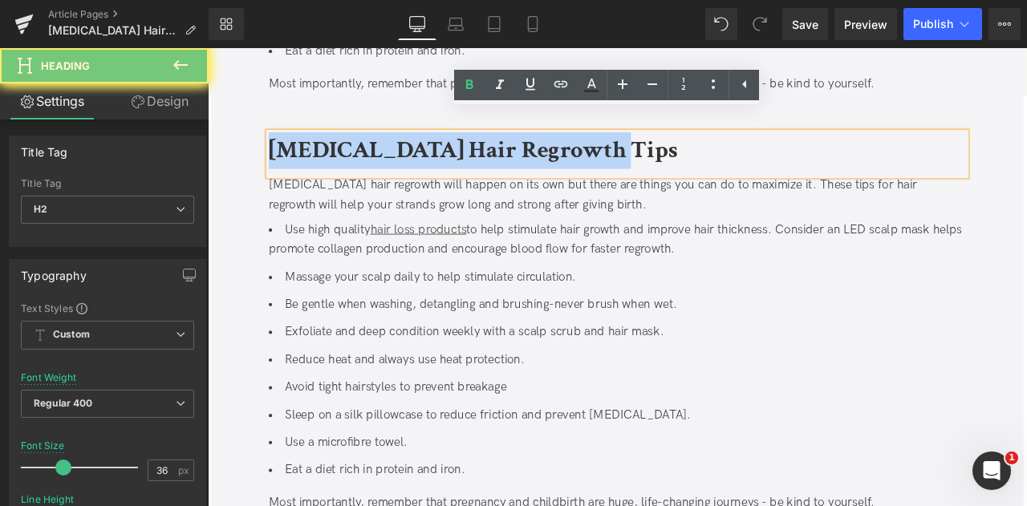
click at [441, 151] on b "[MEDICAL_DATA] Hair Regrowth Tips" at bounding box center [522, 170] width 485 height 38
paste div
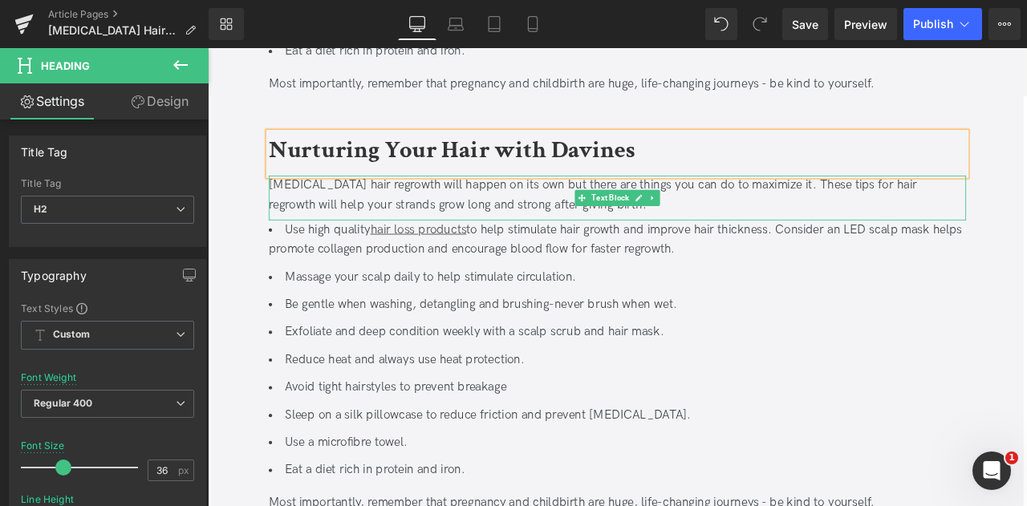
click at [389, 200] on div "[MEDICAL_DATA] hair regrowth will happen on its own but there are things you ca…" at bounding box center [693, 223] width 827 height 47
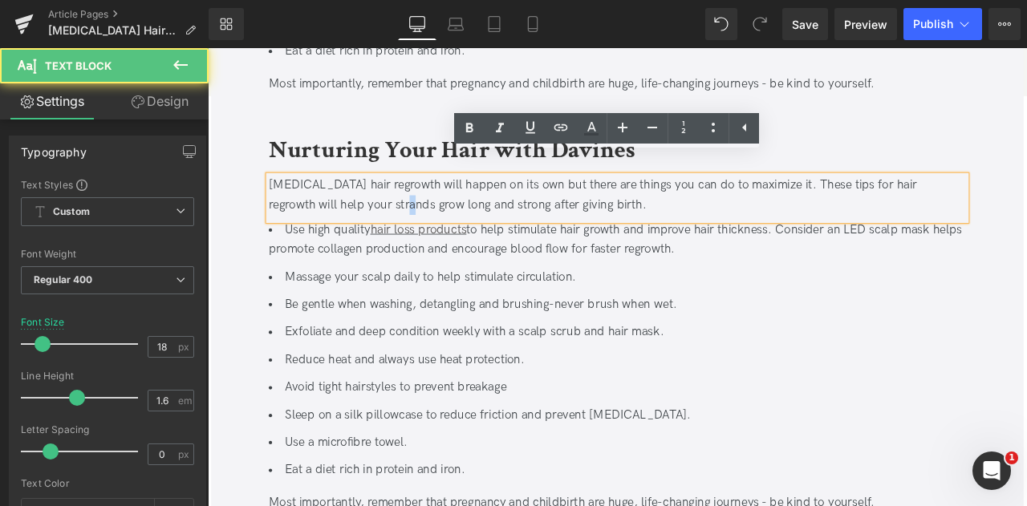
click at [389, 200] on div "[MEDICAL_DATA] hair regrowth will happen on its own but there are things you ca…" at bounding box center [693, 223] width 827 height 47
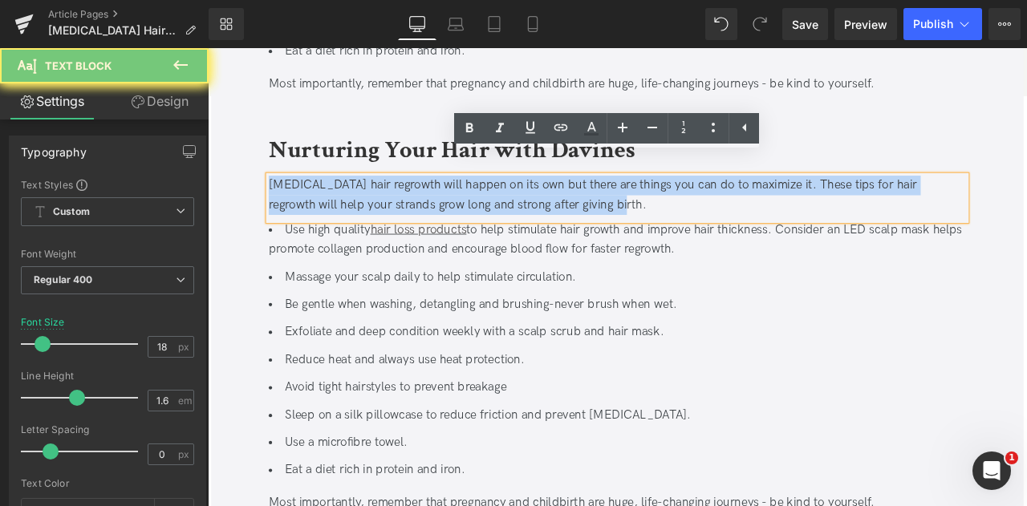
click at [389, 200] on div "[MEDICAL_DATA] hair regrowth will happen on its own but there are things you ca…" at bounding box center [693, 223] width 827 height 47
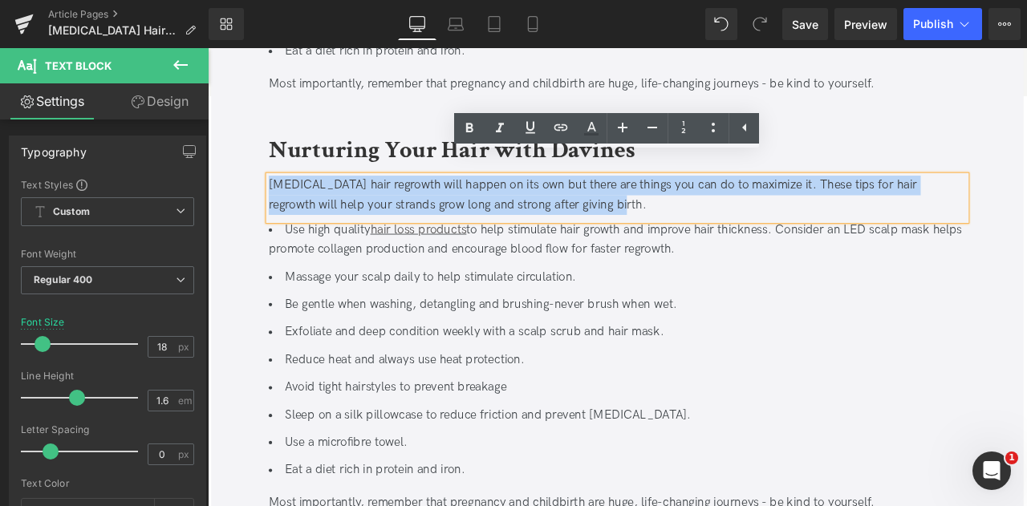
paste div
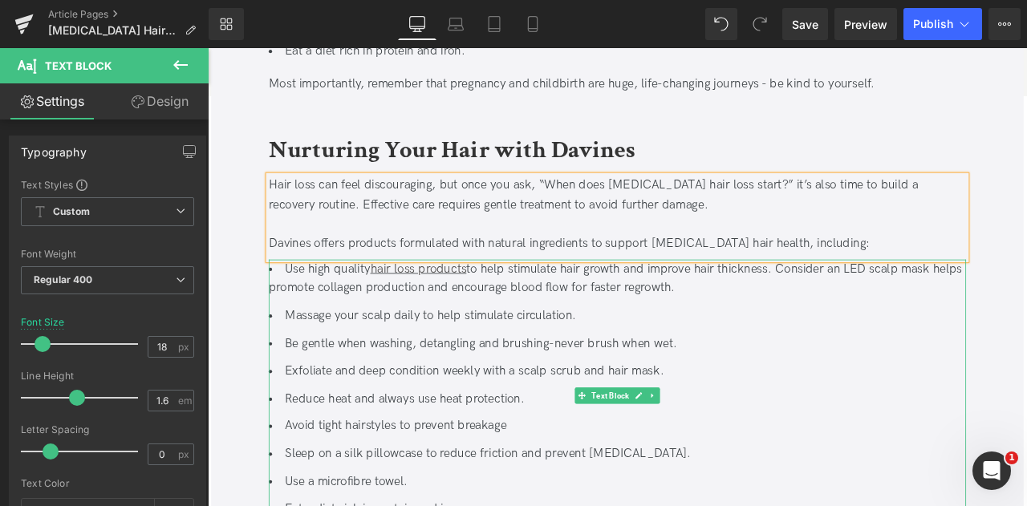
click at [399, 307] on li "Use high quality hair loss products to help stimulate hair growth and improve h…" at bounding box center [693, 322] width 827 height 47
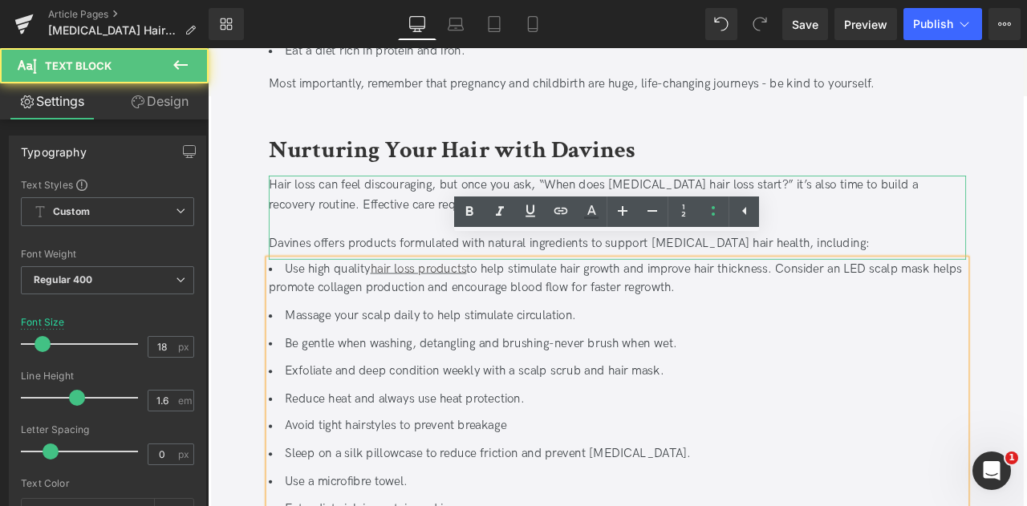
click at [361, 270] on div "Davines offers products formulated with natural ingredients to support [MEDICAL…" at bounding box center [693, 281] width 827 height 23
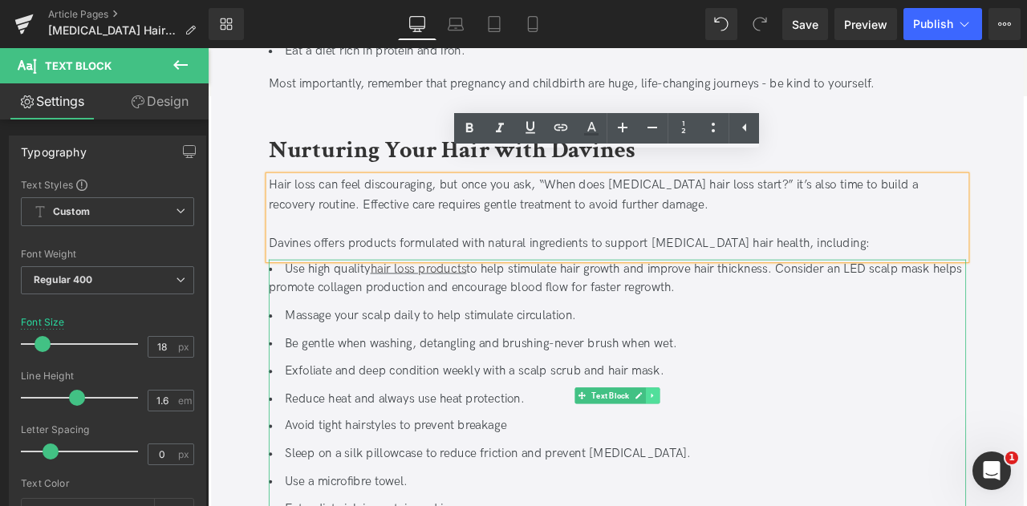
click at [734, 456] on icon at bounding box center [735, 461] width 9 height 10
click at [735, 451] on link at bounding box center [743, 460] width 17 height 19
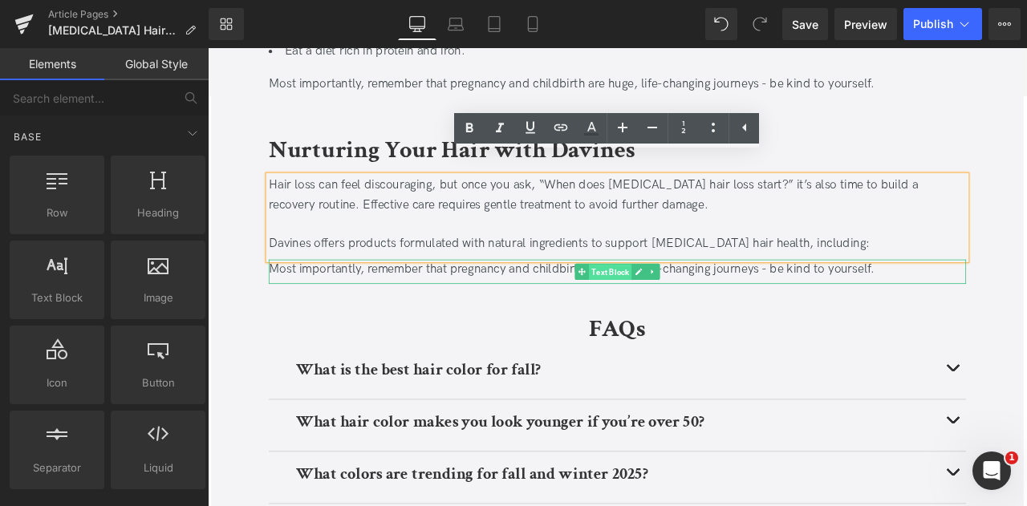
click at [660, 305] on span "Text Block" at bounding box center [685, 314] width 51 height 19
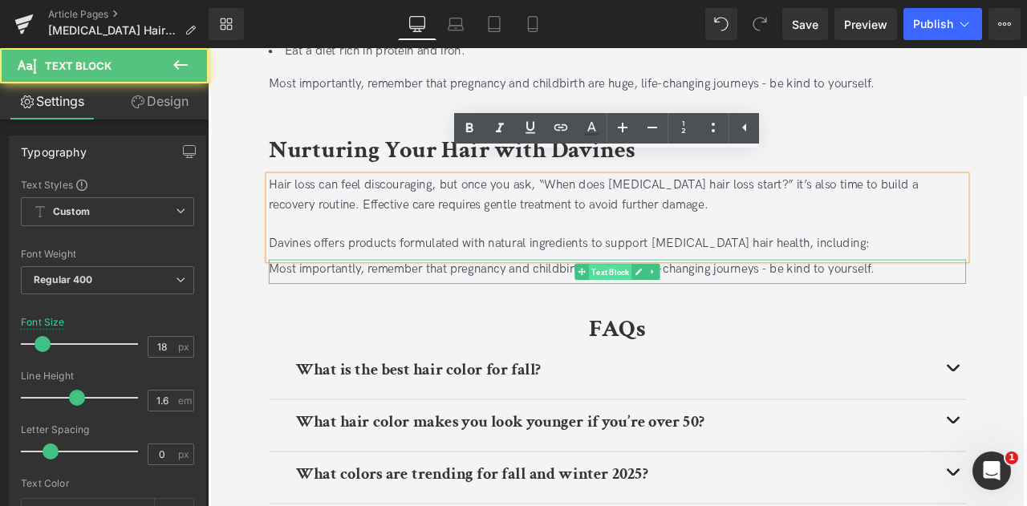
click at [660, 305] on span "Text Block" at bounding box center [685, 314] width 51 height 19
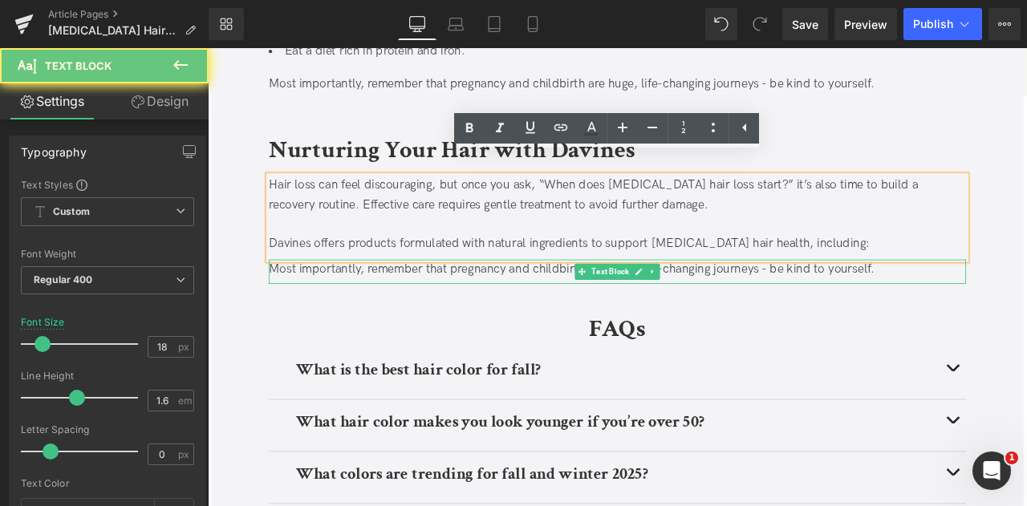
click at [586, 299] on div "Most importantly, remember that pregnancy and childbirth are huge, life-changin…" at bounding box center [693, 310] width 827 height 23
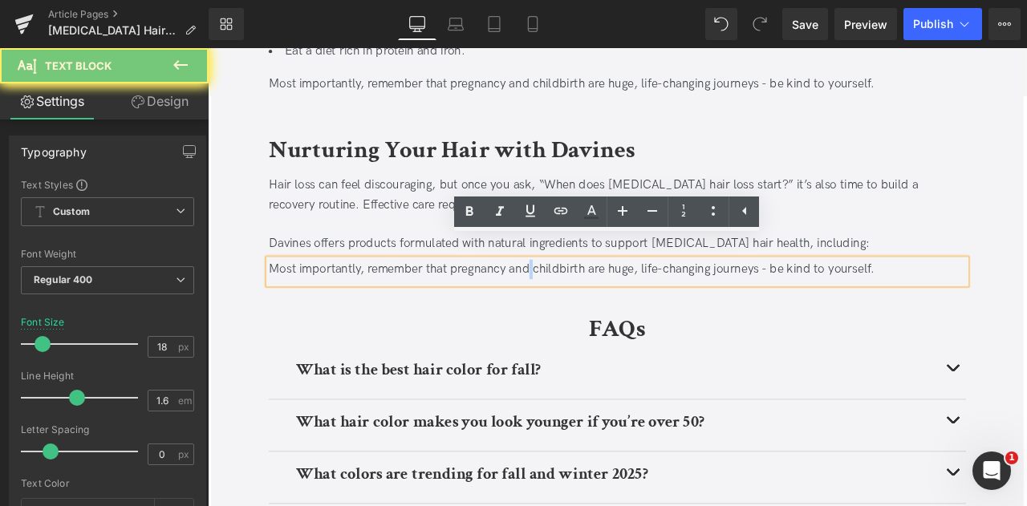
click at [586, 299] on div "Most importantly, remember that pregnancy and childbirth are huge, life-changin…" at bounding box center [693, 310] width 827 height 23
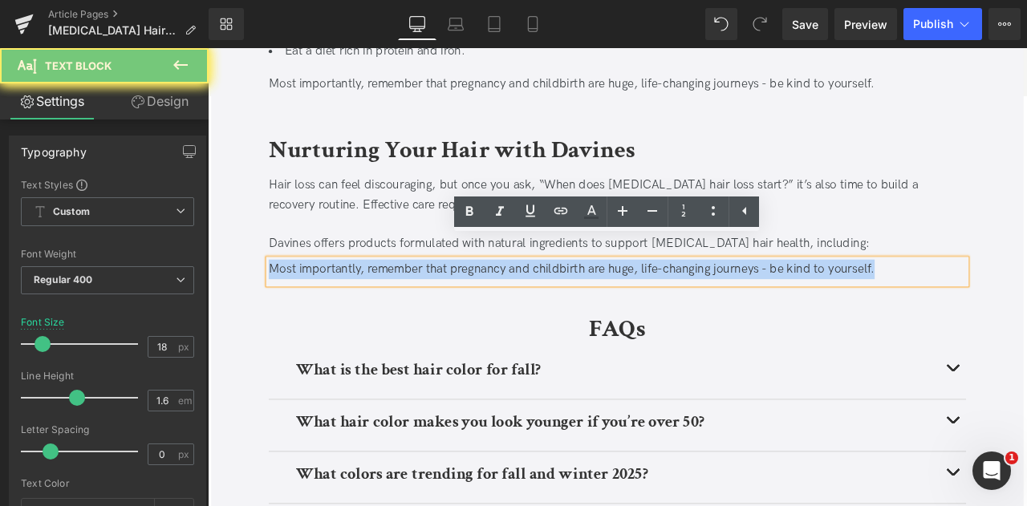
click at [586, 299] on div "Most importantly, remember that pregnancy and childbirth are huge, life-changin…" at bounding box center [693, 310] width 827 height 23
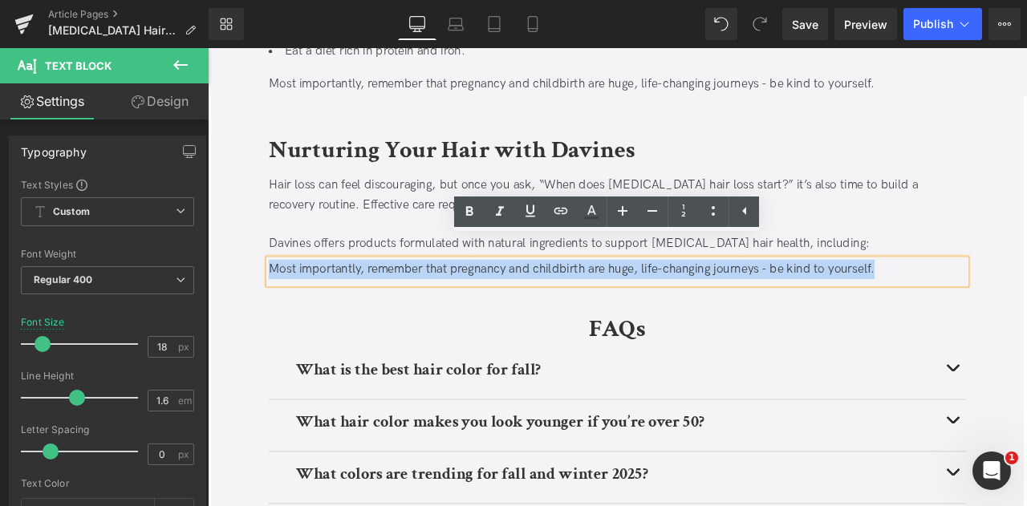
paste div
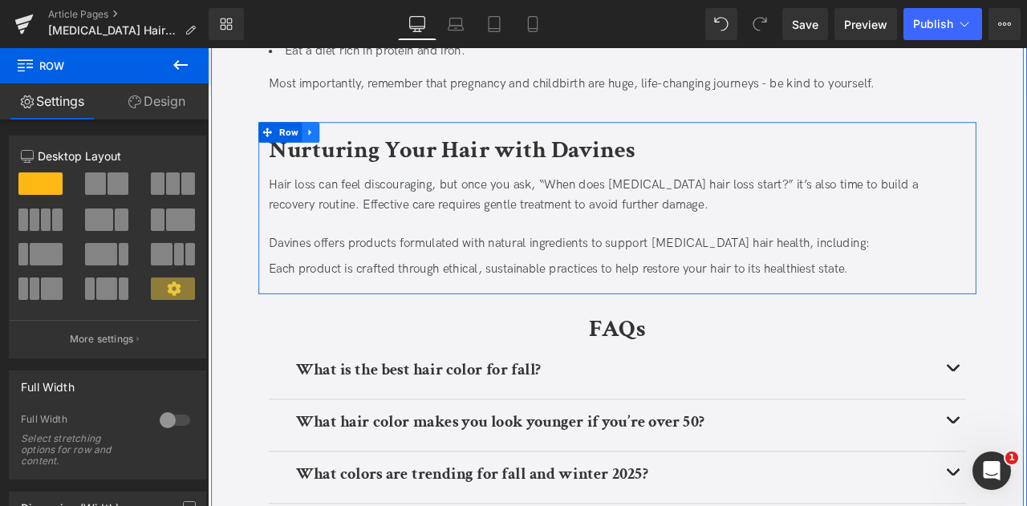
click at [327, 145] on icon at bounding box center [328, 148] width 3 height 7
click at [352, 143] on icon at bounding box center [350, 148] width 11 height 11
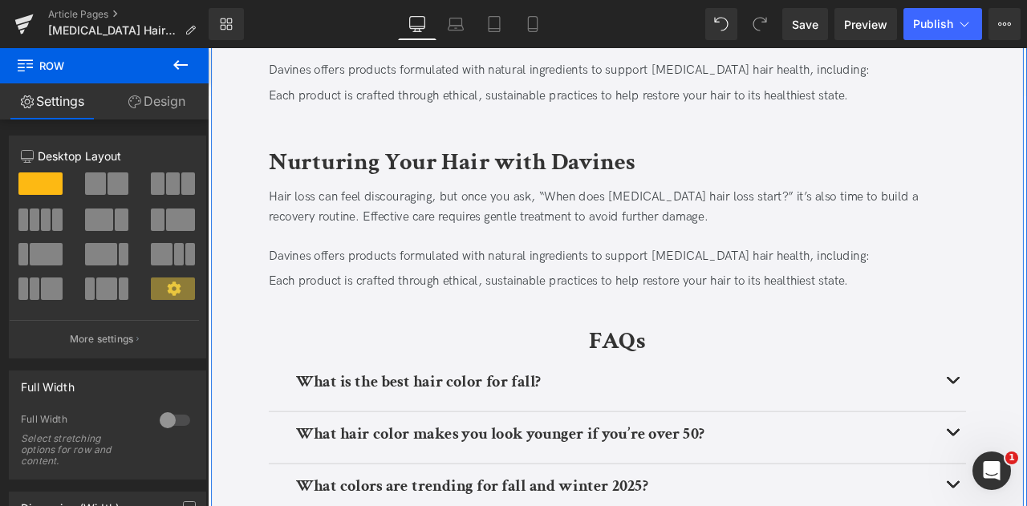
scroll to position [3305, 0]
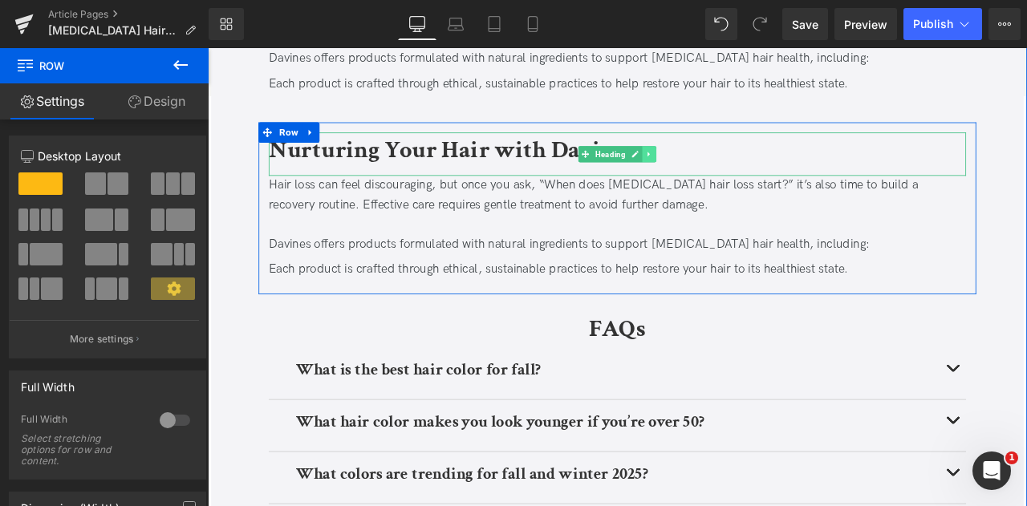
click at [730, 169] on icon at bounding box center [731, 174] width 9 height 10
click at [735, 170] on icon at bounding box center [739, 174] width 9 height 9
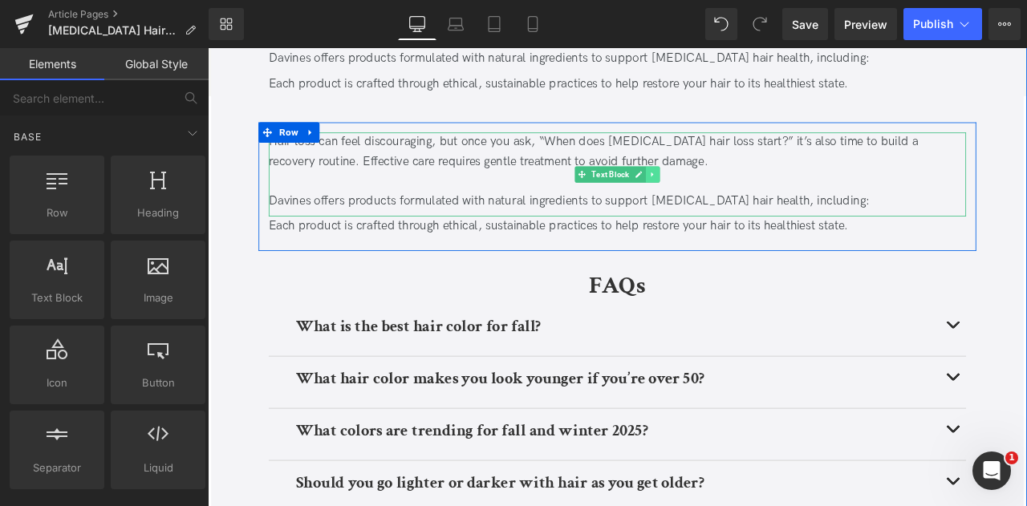
click at [734, 193] on icon at bounding box center [735, 198] width 9 height 10
click at [741, 193] on icon at bounding box center [743, 197] width 9 height 9
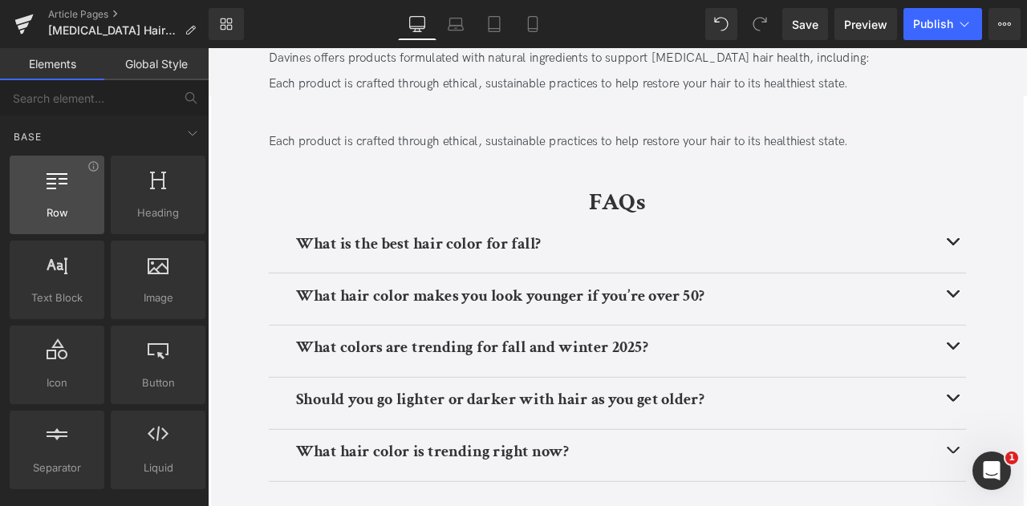
click at [38, 195] on div at bounding box center [56, 187] width 85 height 36
click at [79, 219] on span "Row" at bounding box center [56, 213] width 85 height 17
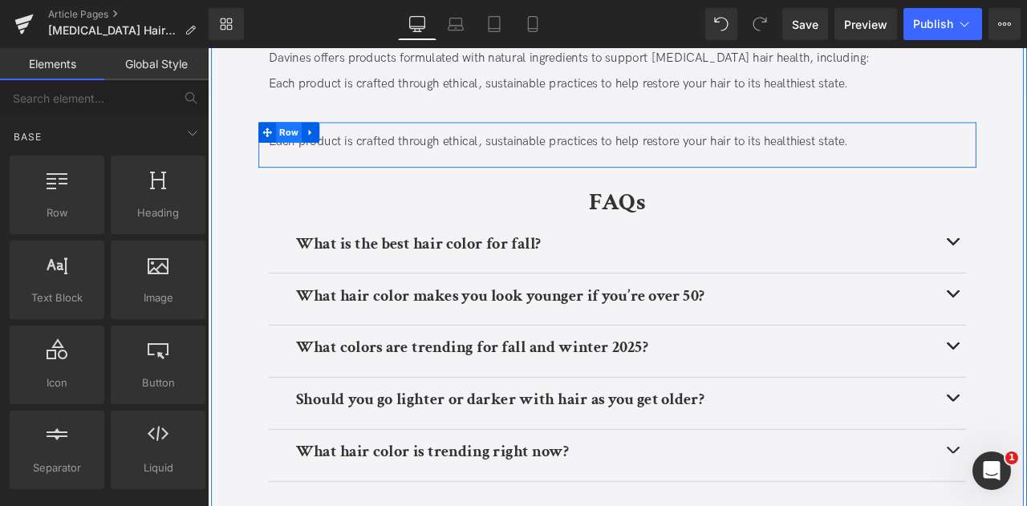
click at [300, 136] on span "Row" at bounding box center [304, 148] width 31 height 24
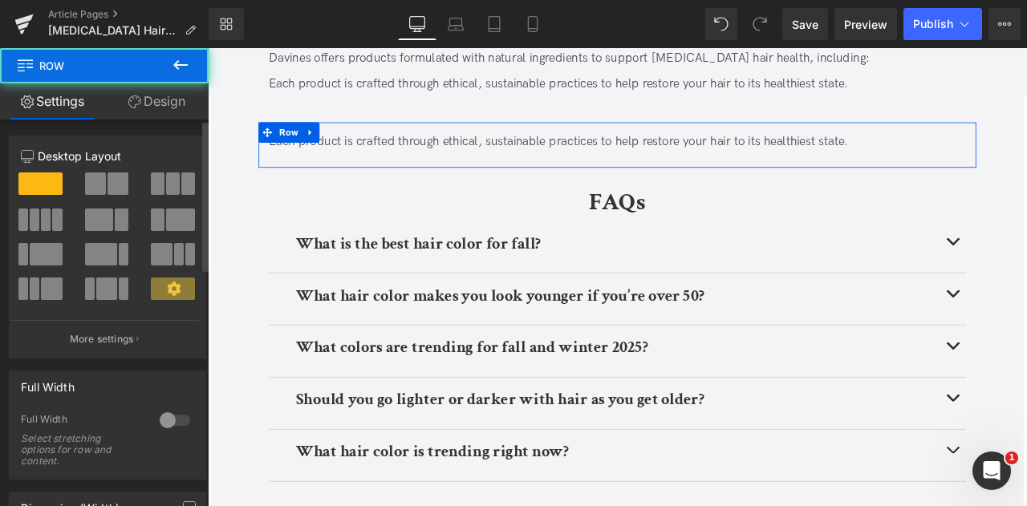
click at [95, 167] on div at bounding box center [107, 243] width 173 height 156
click at [108, 174] on span at bounding box center [118, 184] width 21 height 22
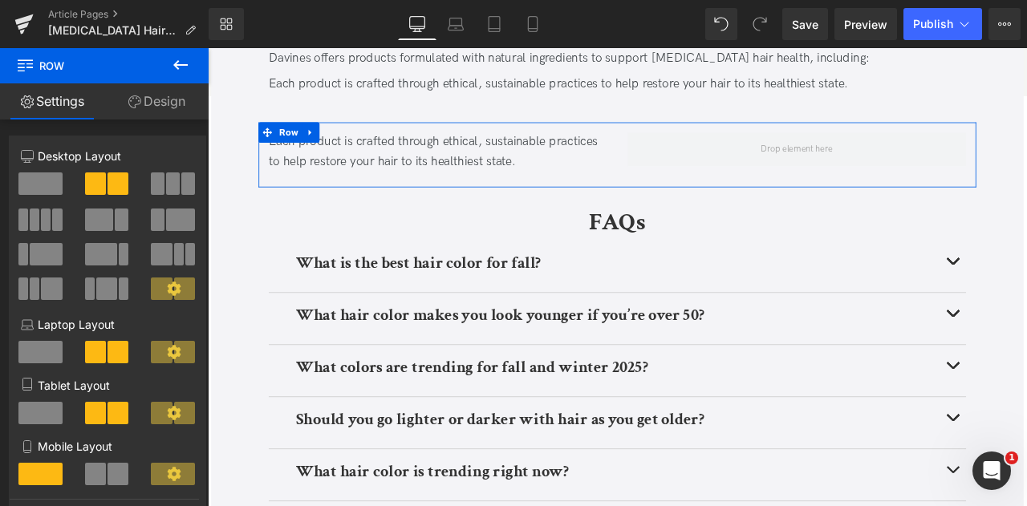
click at [181, 55] on icon at bounding box center [180, 64] width 19 height 19
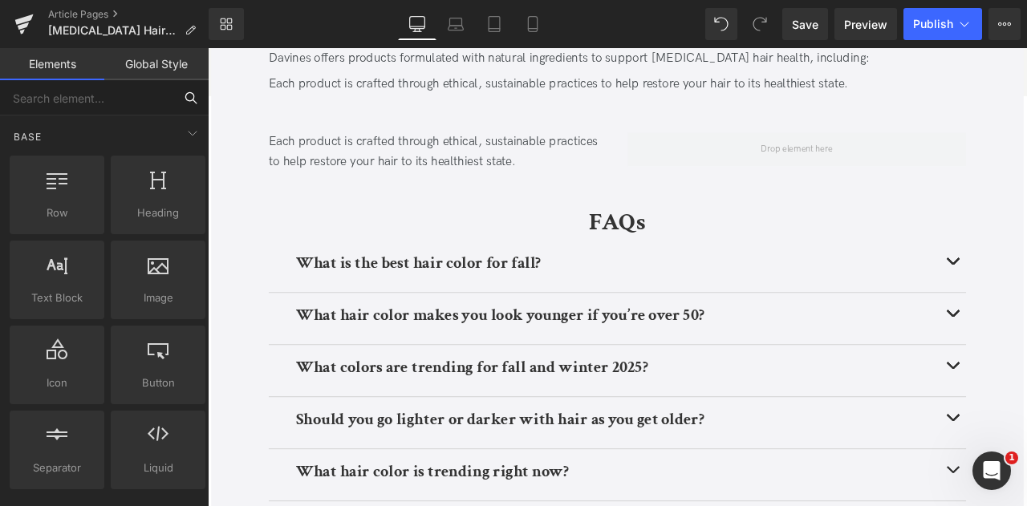
click at [125, 102] on input "text" at bounding box center [86, 97] width 173 height 35
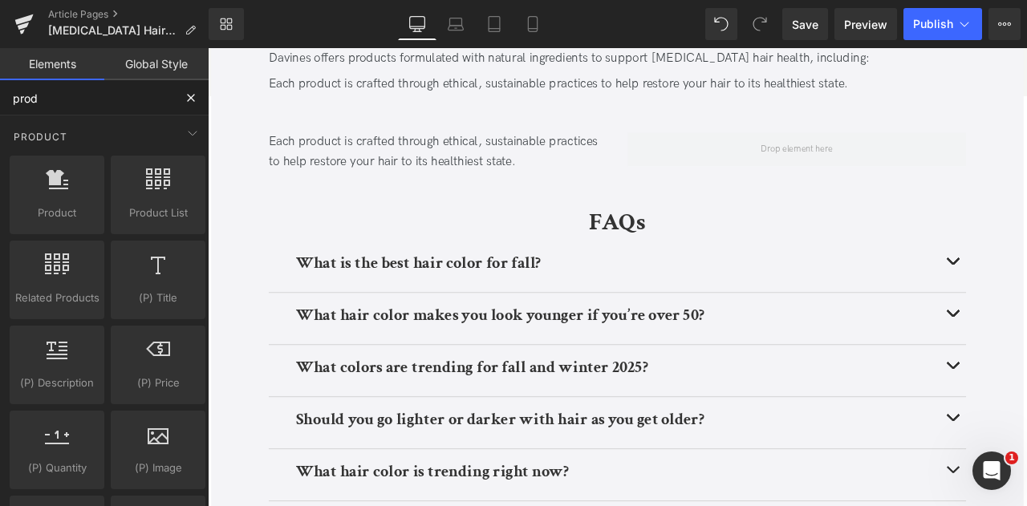
type input "produ"
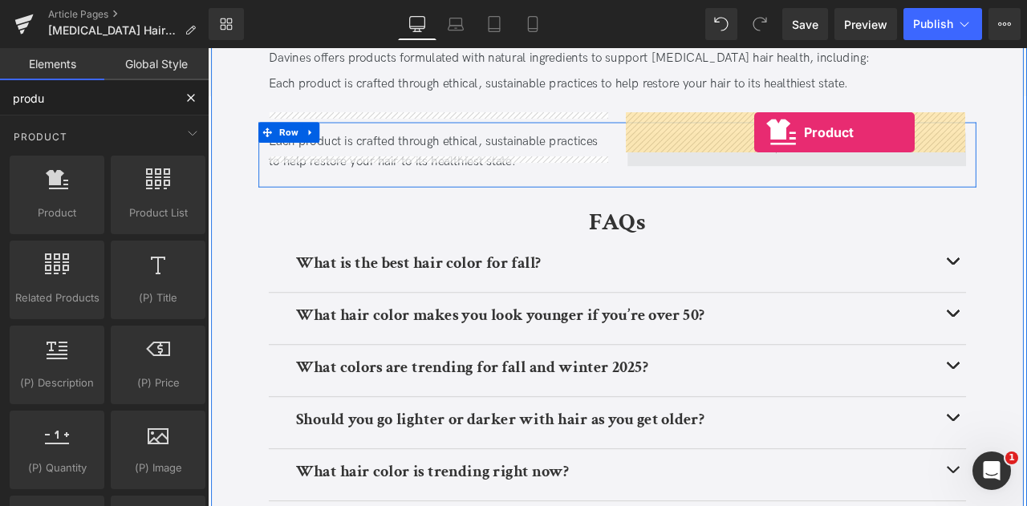
drag, startPoint x: 253, startPoint y: 252, endPoint x: 856, endPoint y: 148, distance: 611.6
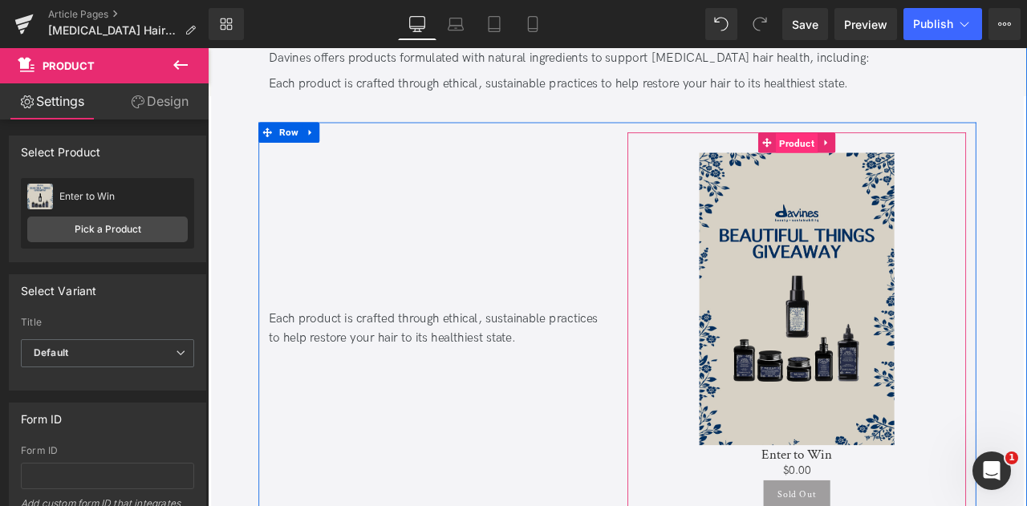
click at [900, 149] on span "Product" at bounding box center [906, 161] width 50 height 24
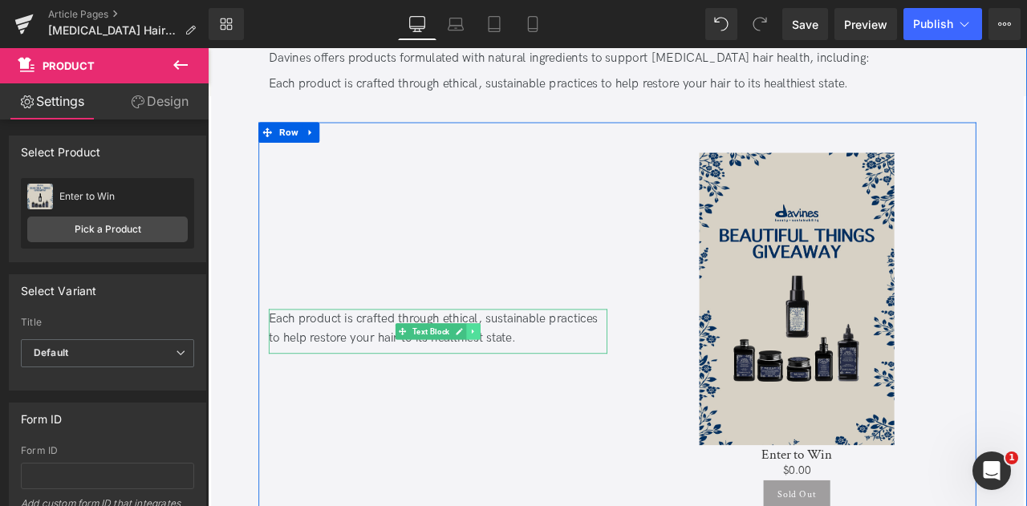
click at [527, 375] on link at bounding box center [523, 384] width 17 height 19
click at [534, 375] on link at bounding box center [531, 384] width 17 height 19
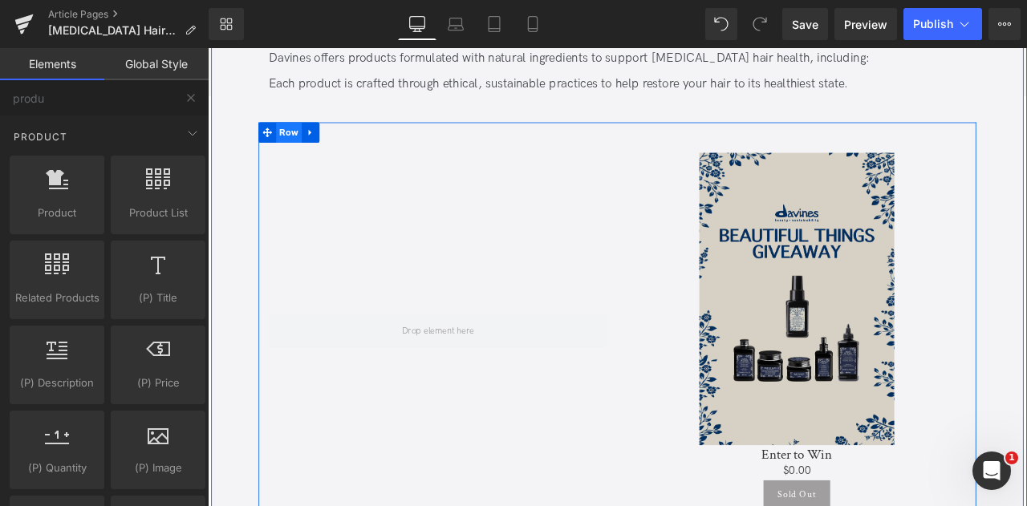
click at [300, 136] on span "Row" at bounding box center [304, 148] width 31 height 24
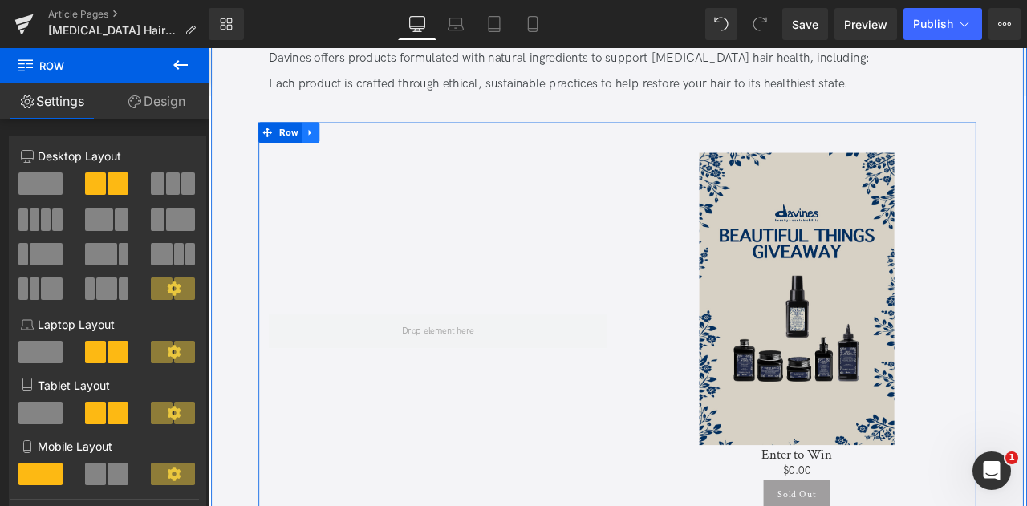
click at [327, 145] on icon at bounding box center [328, 148] width 3 height 7
click at [369, 143] on icon at bounding box center [371, 149] width 11 height 12
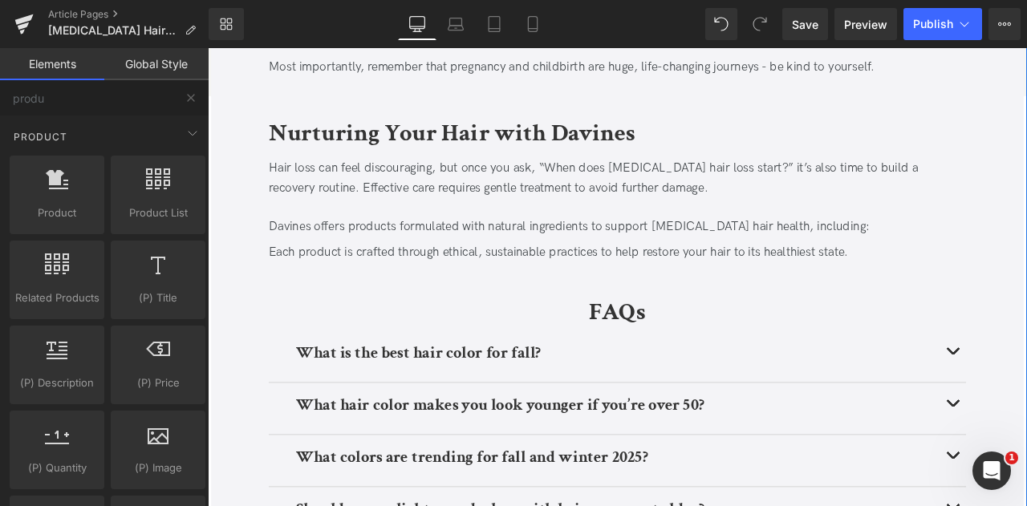
scroll to position [3105, 0]
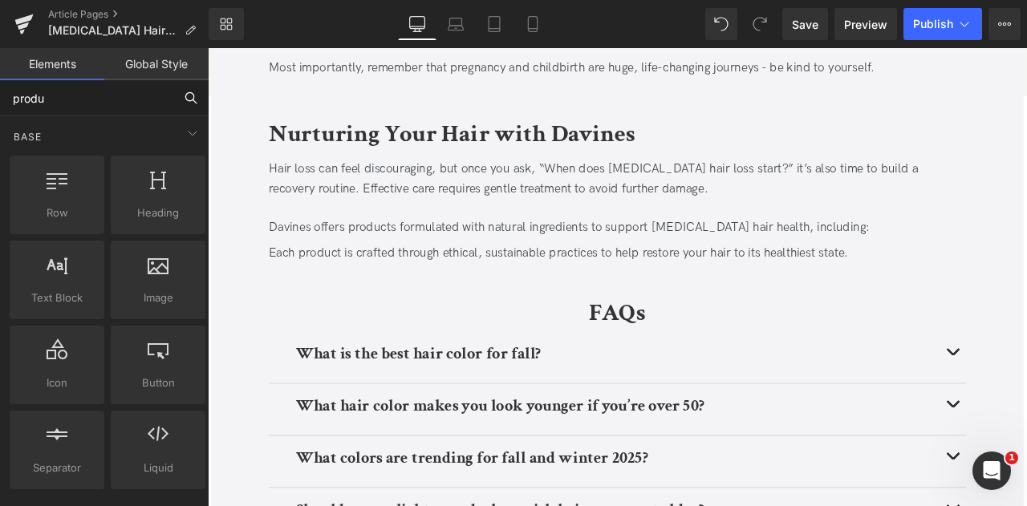
click at [164, 106] on input "produ" at bounding box center [86, 97] width 173 height 35
type input "a"
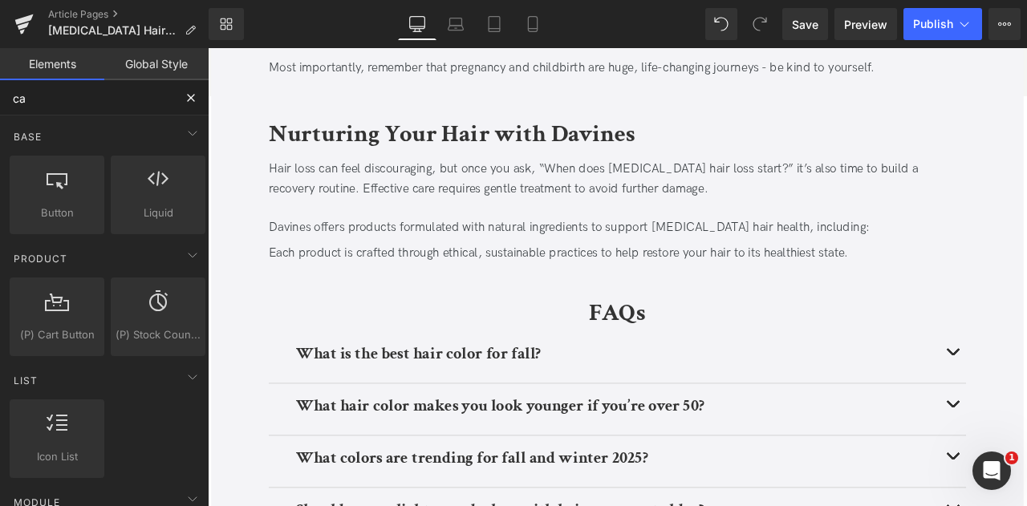
type input "car"
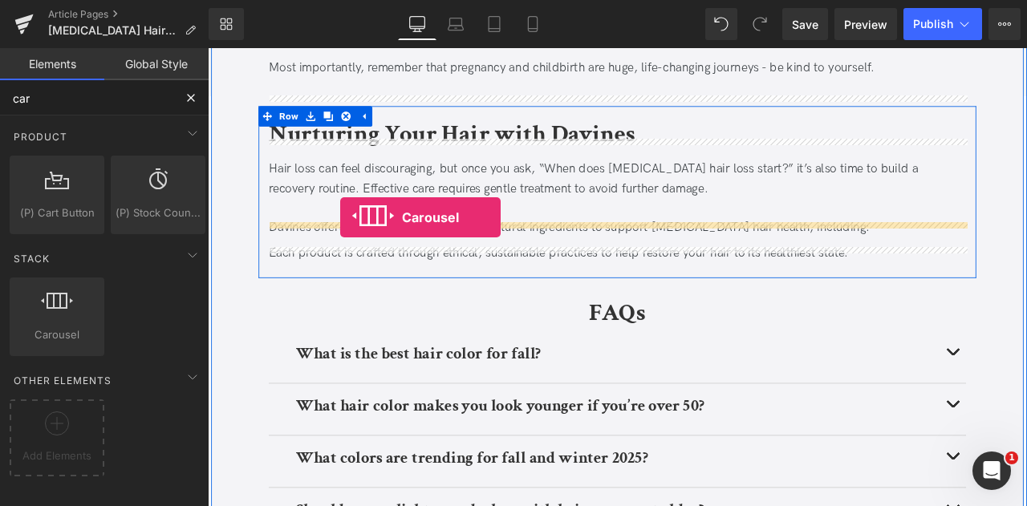
drag, startPoint x: 249, startPoint y: 372, endPoint x: 365, endPoint y: 249, distance: 169.2
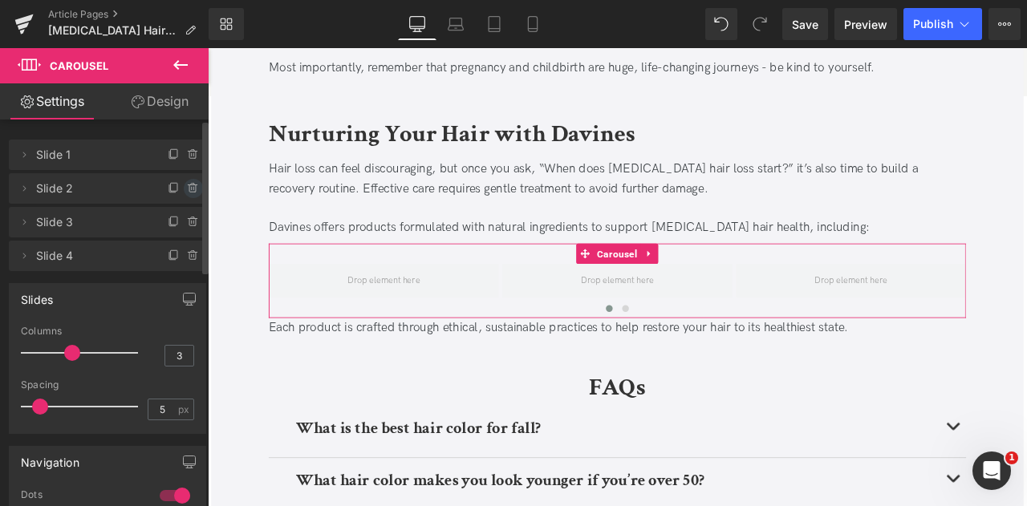
click at [187, 193] on icon at bounding box center [193, 188] width 13 height 13
click at [183, 193] on button "Delete" at bounding box center [176, 189] width 51 height 21
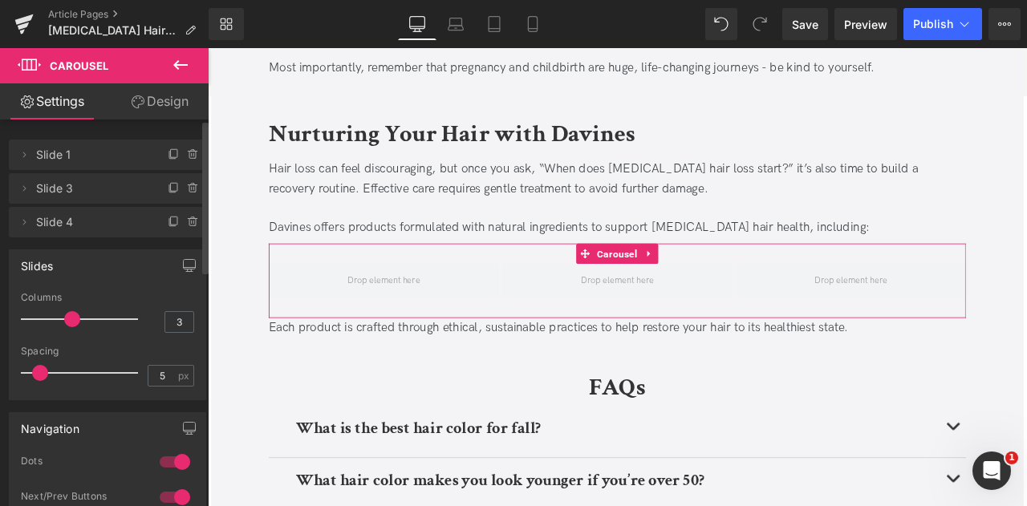
click at [187, 193] on icon at bounding box center [193, 188] width 13 height 13
click at [183, 193] on button "Delete" at bounding box center [176, 189] width 51 height 21
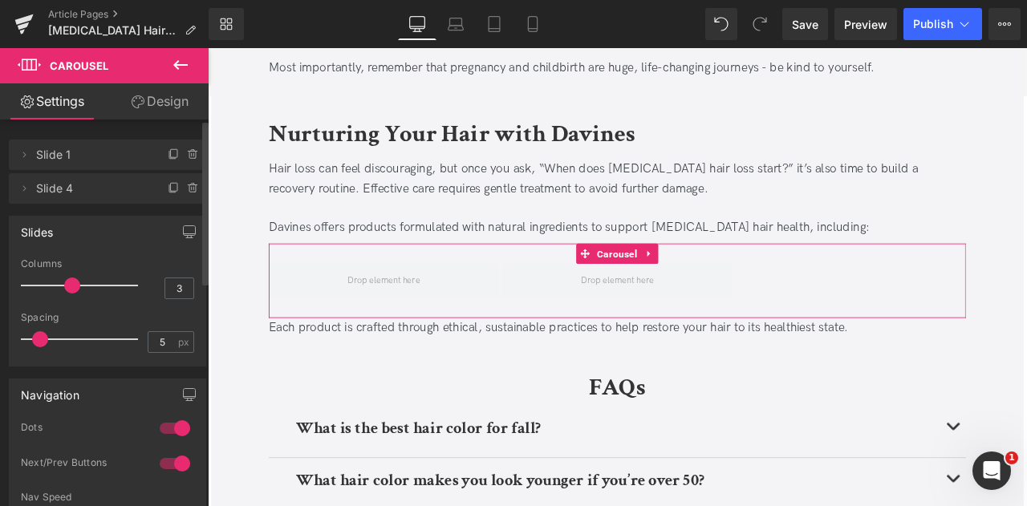
click at [187, 193] on icon at bounding box center [193, 188] width 13 height 13
click at [183, 193] on button "Delete" at bounding box center [176, 189] width 51 height 21
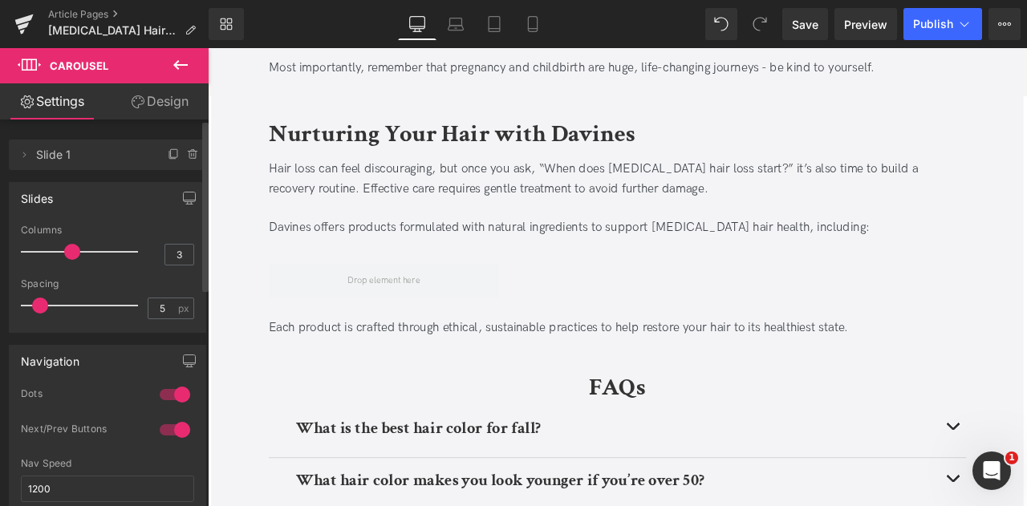
click at [184, 62] on icon at bounding box center [180, 64] width 19 height 19
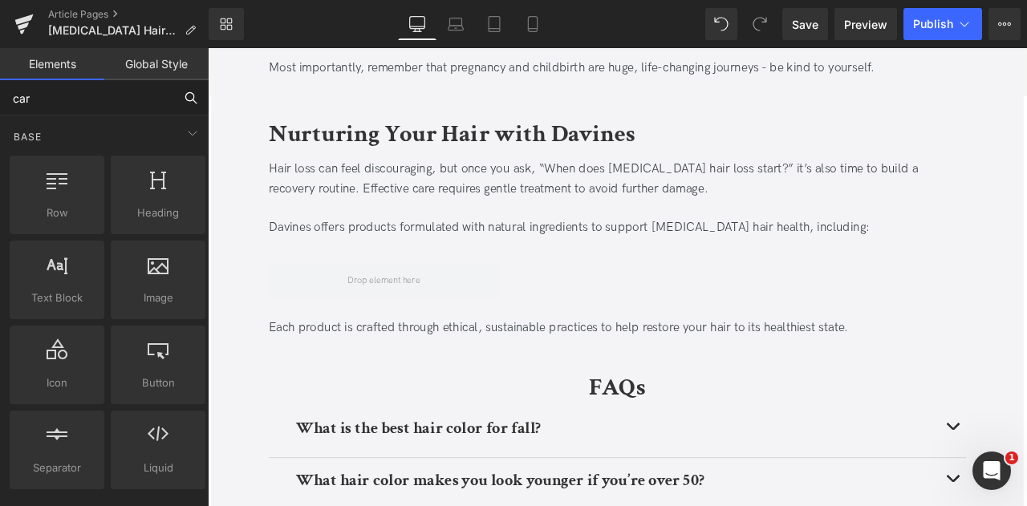
click at [75, 106] on input "car" at bounding box center [86, 97] width 173 height 35
type input "pro"
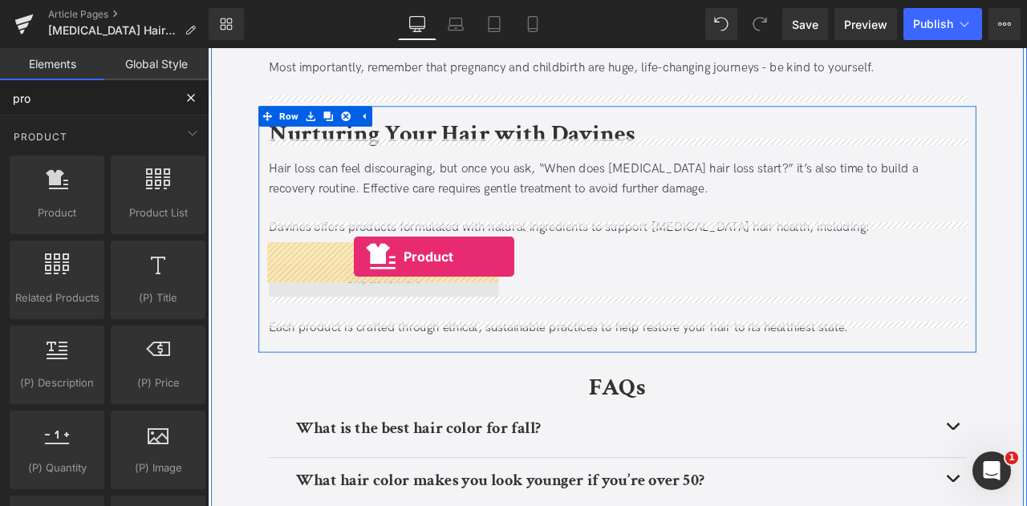
drag, startPoint x: 267, startPoint y: 218, endPoint x: 381, endPoint y: 295, distance: 137.6
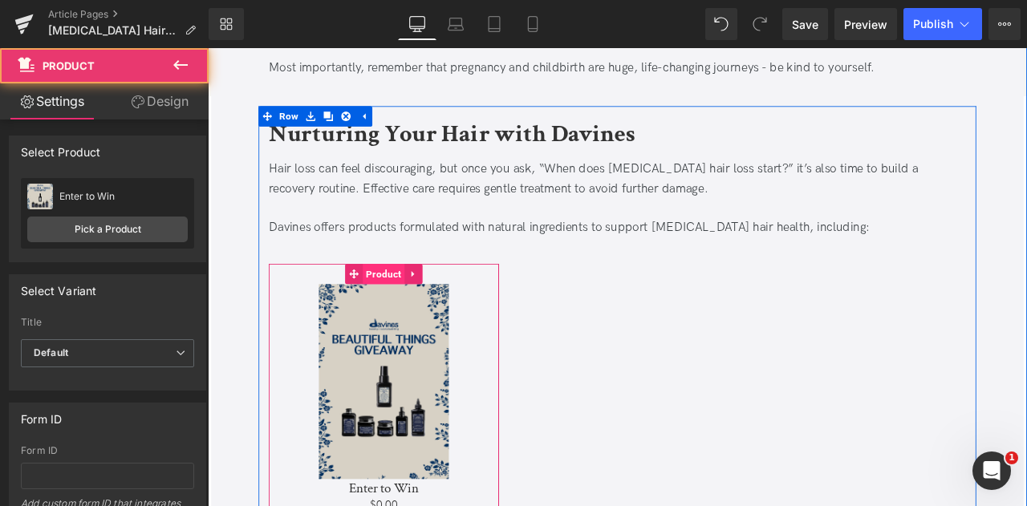
click at [402, 304] on span "Product" at bounding box center [417, 316] width 50 height 24
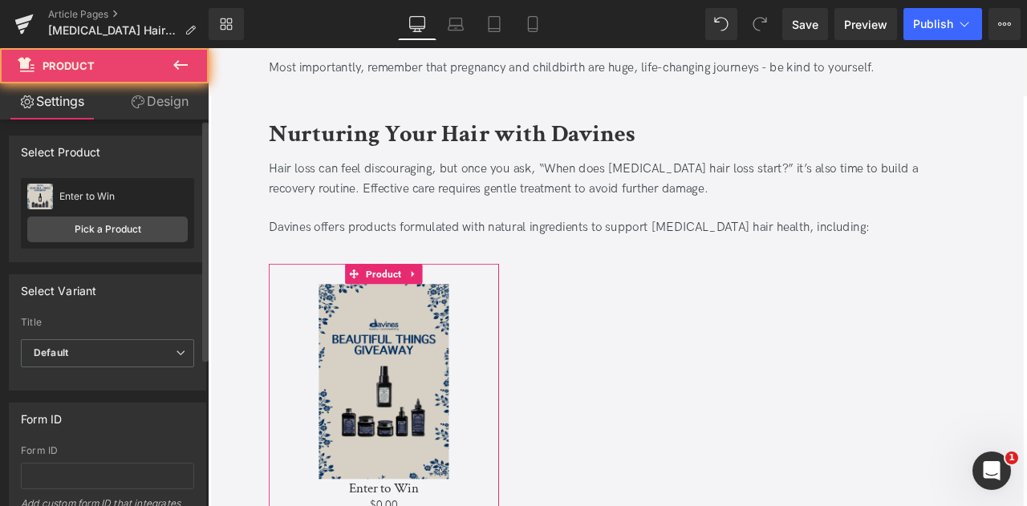
click at [182, 121] on div "Attention : If you want to show the product linked with the product page you ar…" at bounding box center [108, 412] width 216 height 584
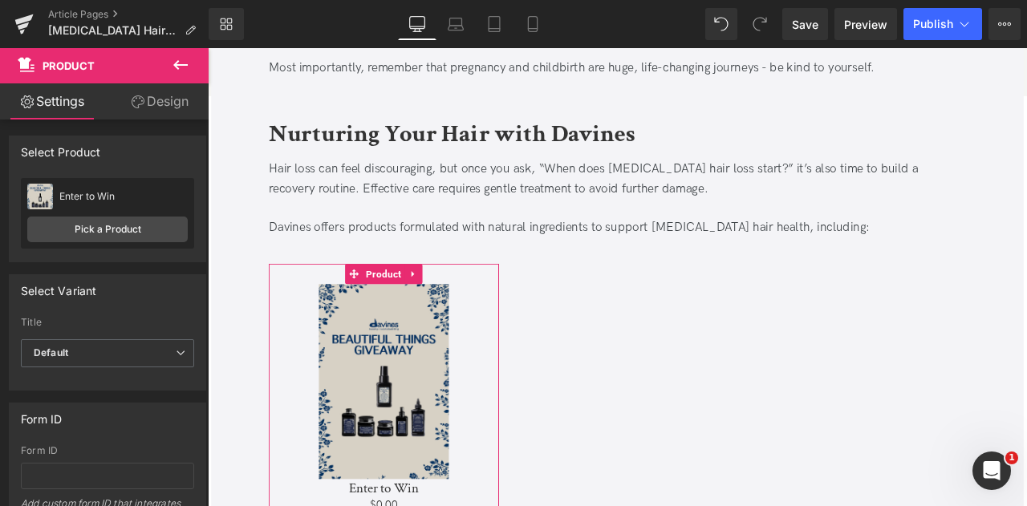
click at [146, 107] on link "Design" at bounding box center [160, 101] width 104 height 36
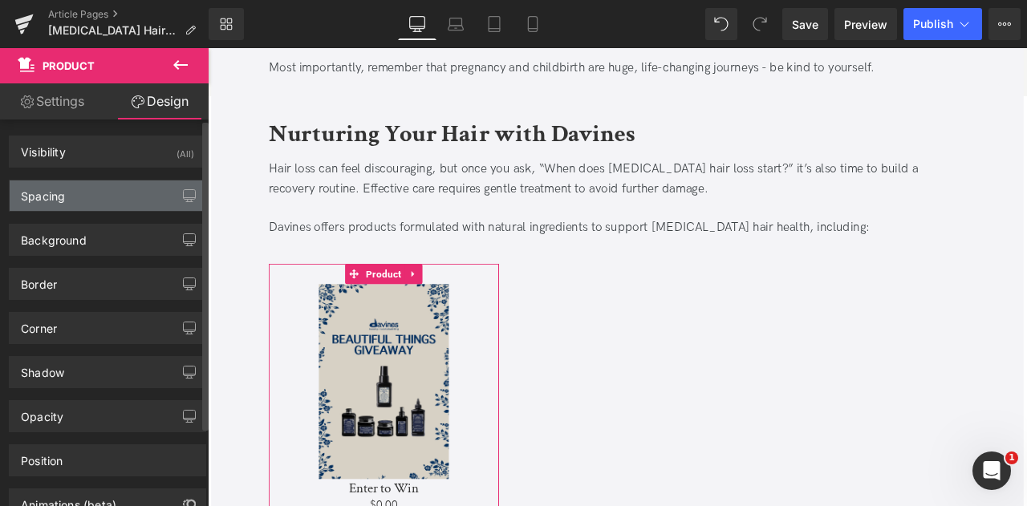
click at [80, 196] on div "Spacing" at bounding box center [108, 196] width 196 height 31
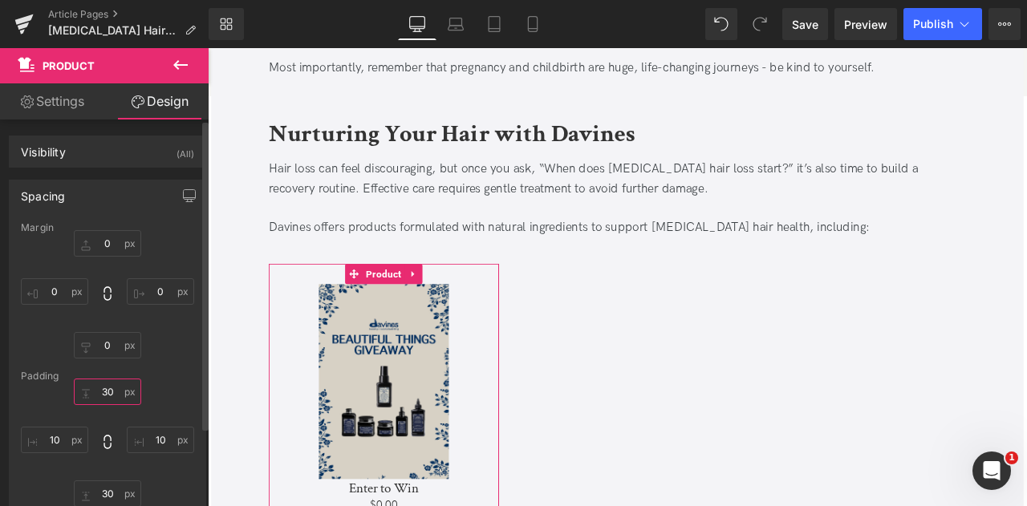
click at [108, 391] on input "text" at bounding box center [107, 392] width 67 height 26
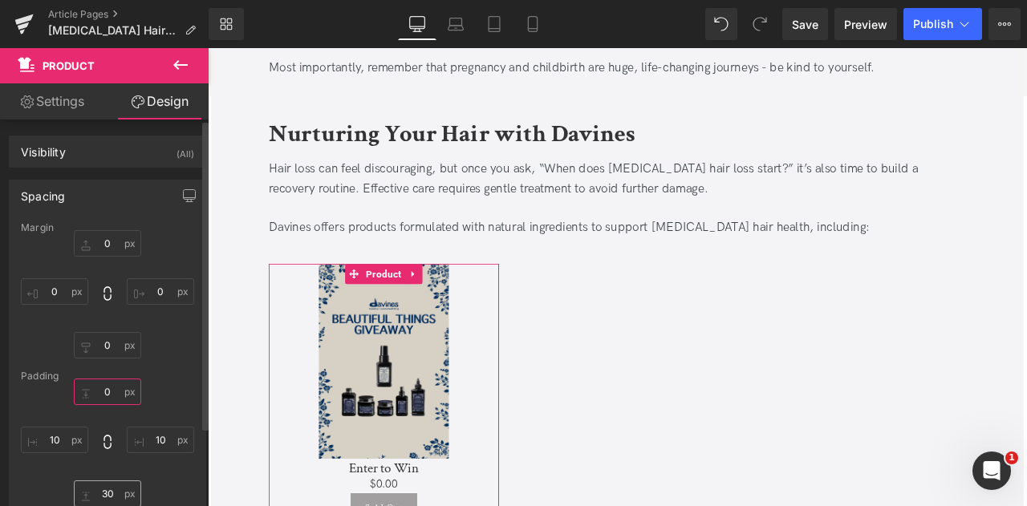
type input "0"
click at [114, 484] on input "text" at bounding box center [107, 494] width 67 height 26
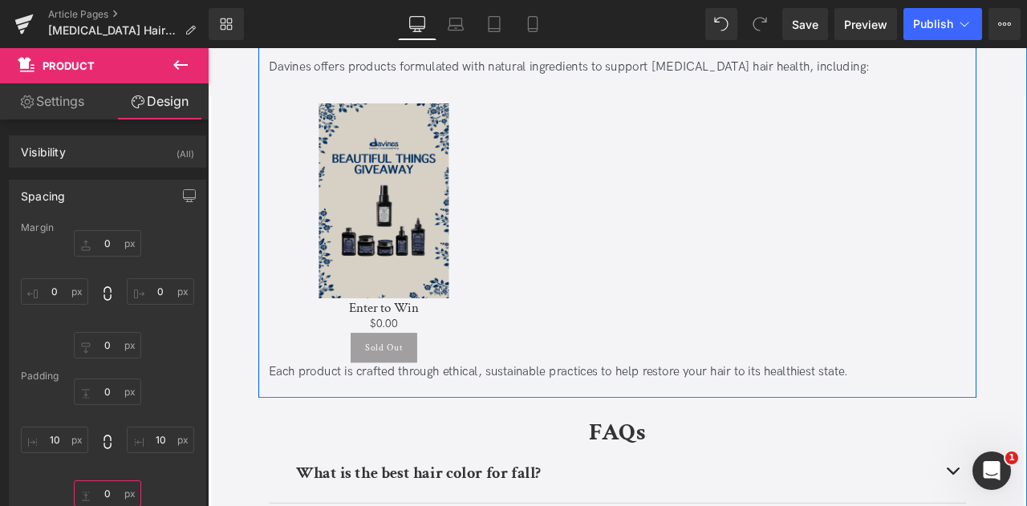
scroll to position [3296, 0]
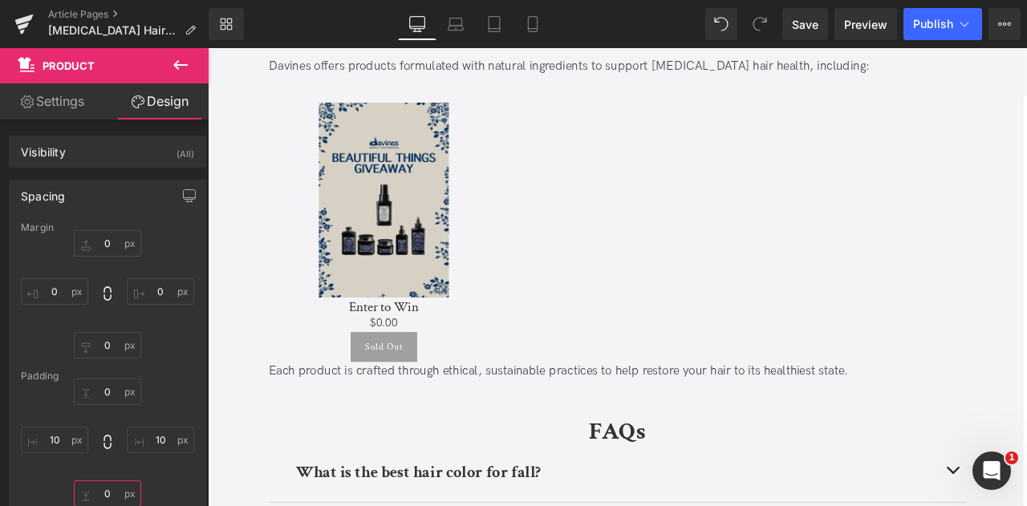
type input "0"
click at [191, 64] on button at bounding box center [181, 65] width 56 height 35
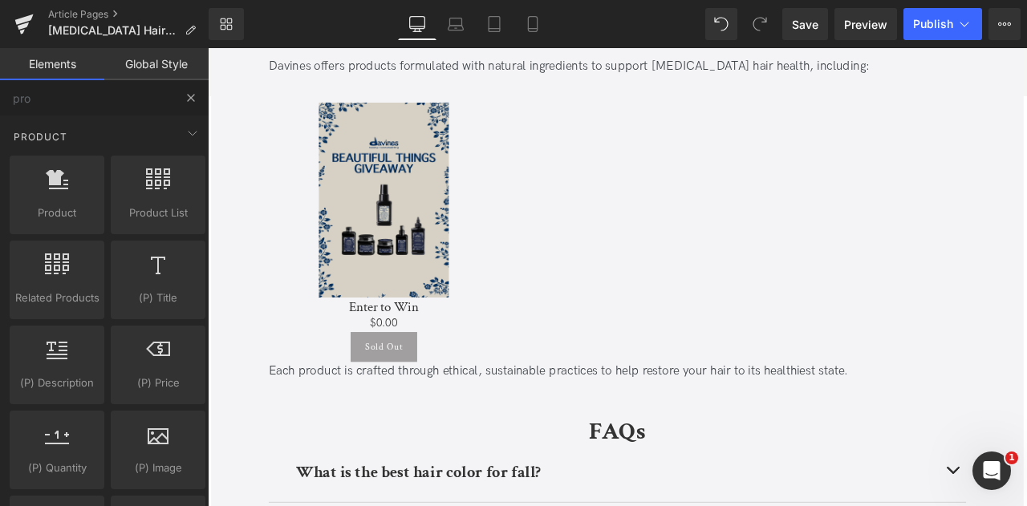
click at [186, 89] on button "Title" at bounding box center [190, 97] width 35 height 35
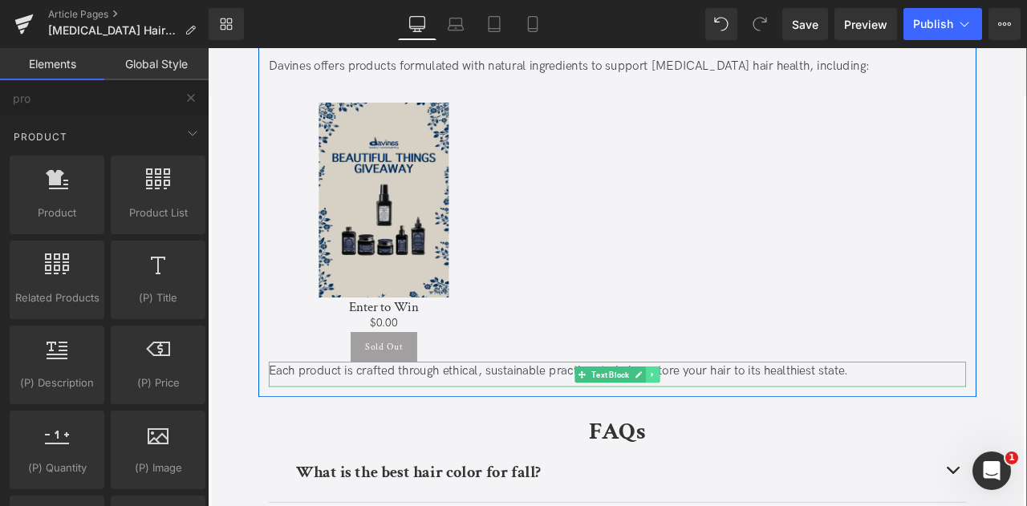
click at [738, 426] on link at bounding box center [735, 435] width 17 height 19
click at [723, 431] on icon at bounding box center [726, 435] width 9 height 9
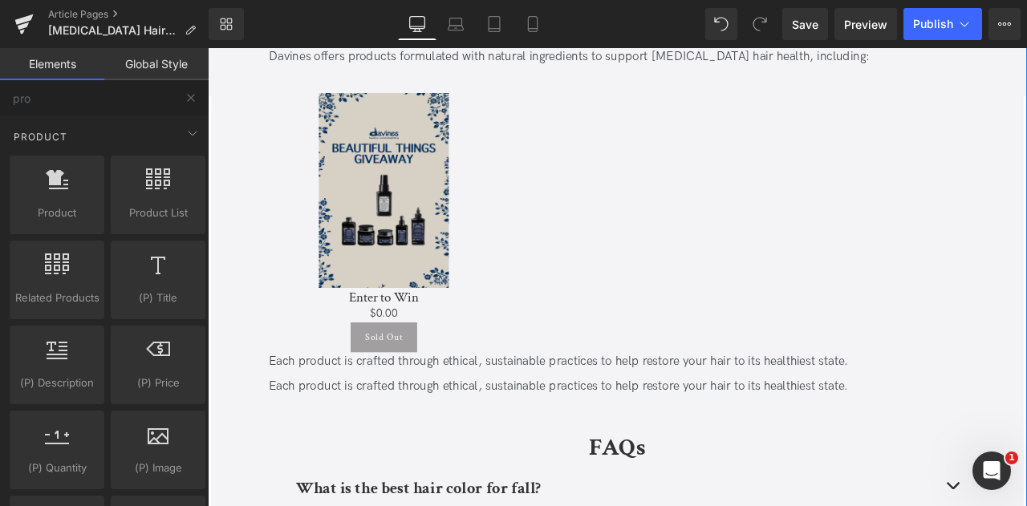
scroll to position [3307, 0]
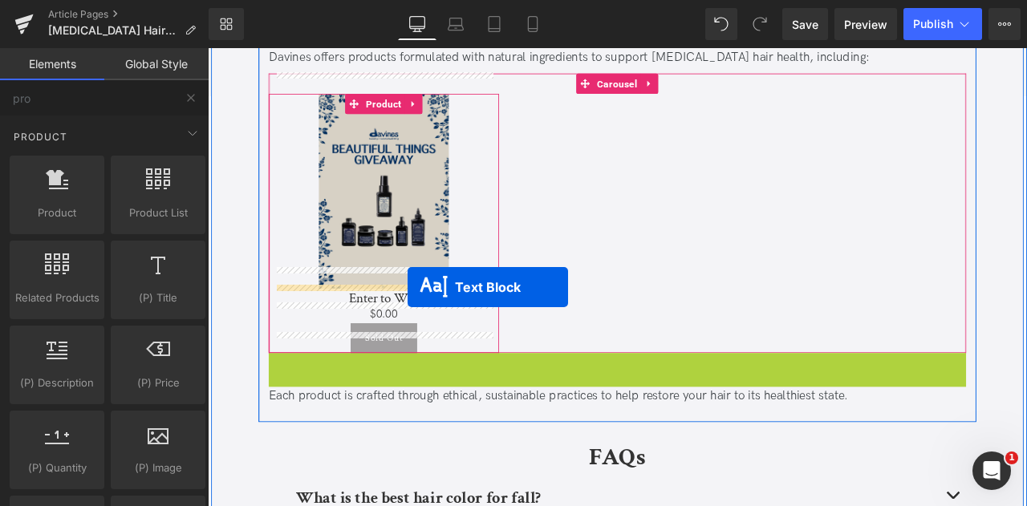
drag, startPoint x: 622, startPoint y: 395, endPoint x: 445, endPoint y: 332, distance: 188.4
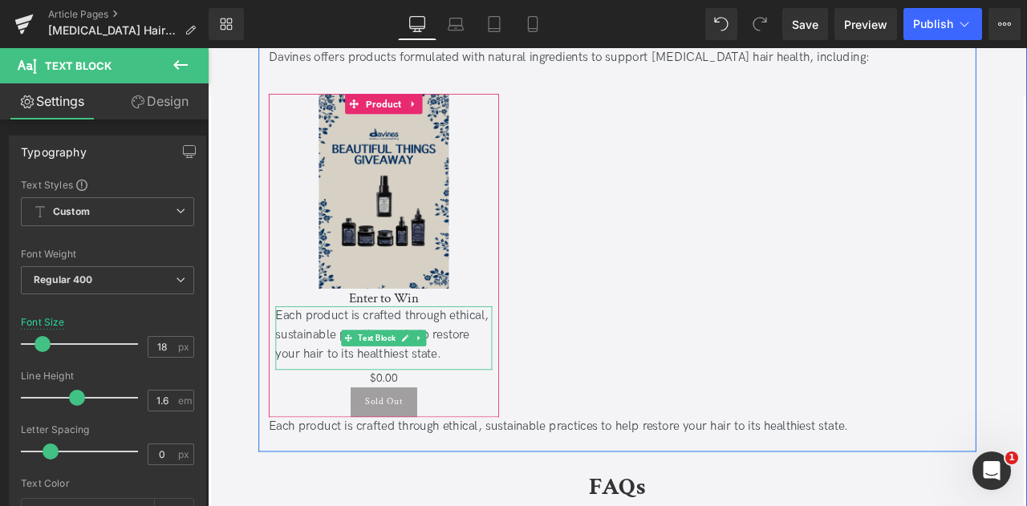
click at [409, 376] on div "Each product is crafted through ethical, sustainable practices to help restore …" at bounding box center [416, 388] width 257 height 69
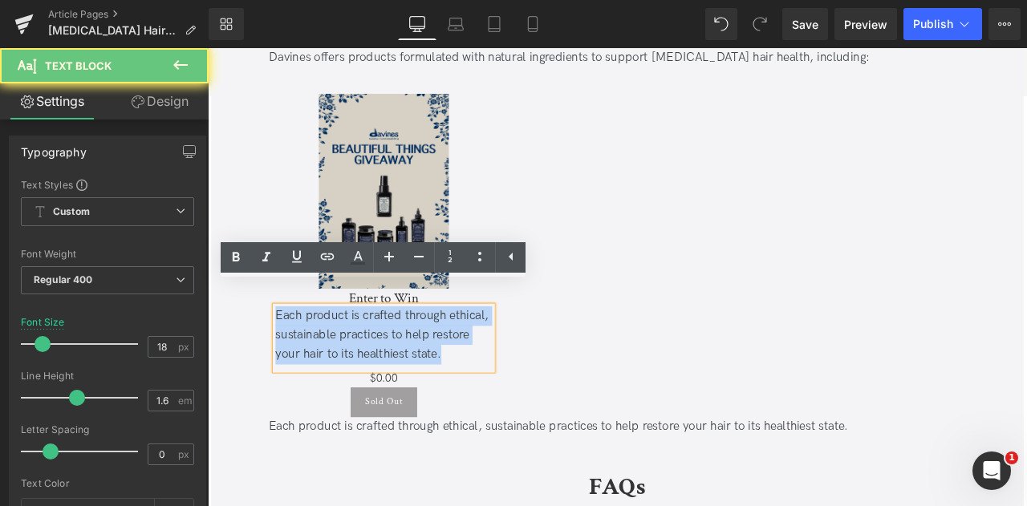
click at [409, 376] on div "Each product is crafted through ethical, sustainable practices to help restore …" at bounding box center [416, 388] width 257 height 69
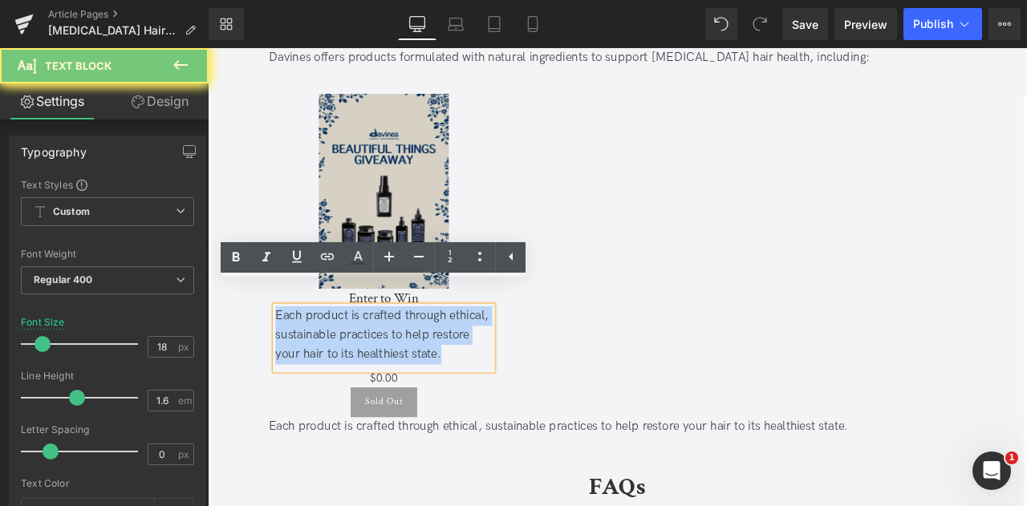
paste div
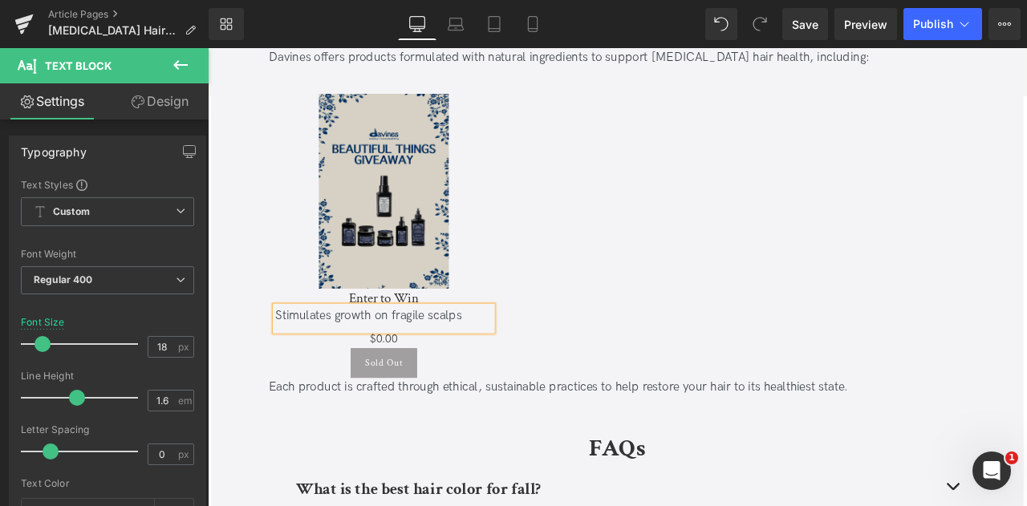
click at [454, 354] on div "Stimulates growth on fragile scalps" at bounding box center [416, 365] width 257 height 23
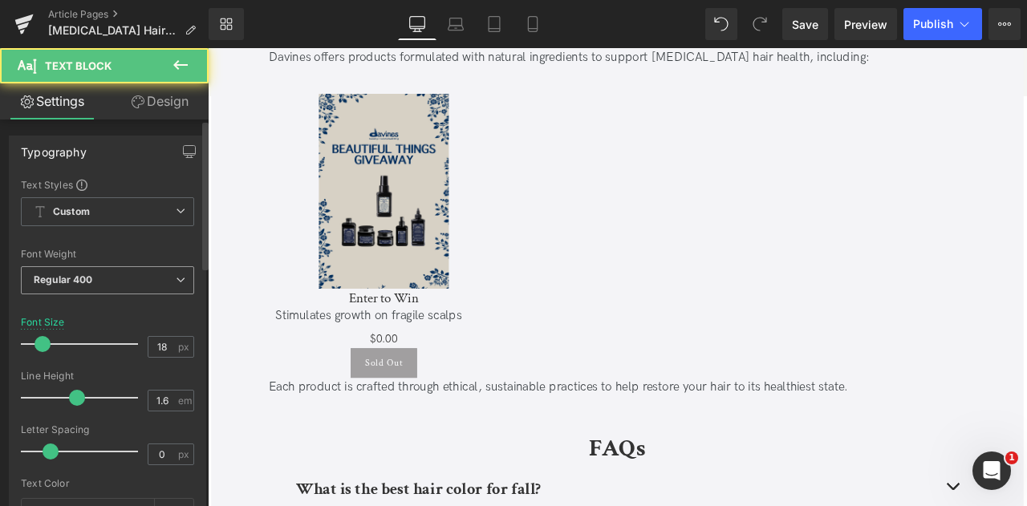
scroll to position [623, 0]
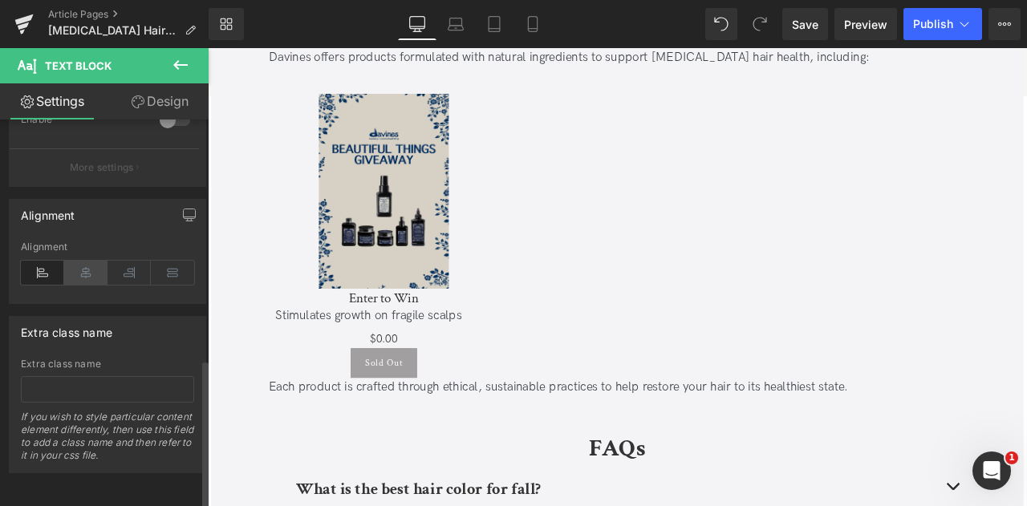
click at [79, 261] on icon at bounding box center [85, 273] width 43 height 24
click at [178, 214] on button "button" at bounding box center [190, 215] width 26 height 31
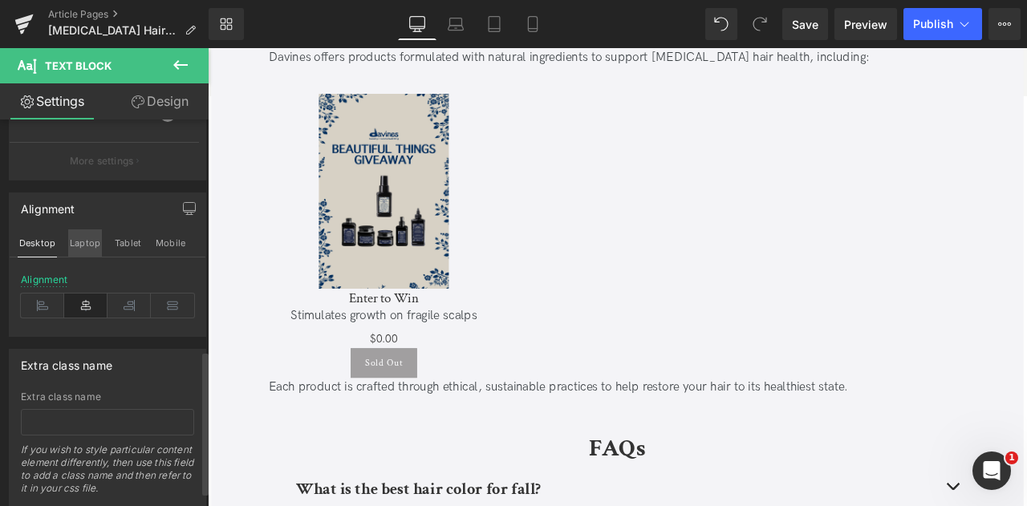
click at [80, 242] on button "Laptop" at bounding box center [85, 243] width 34 height 27
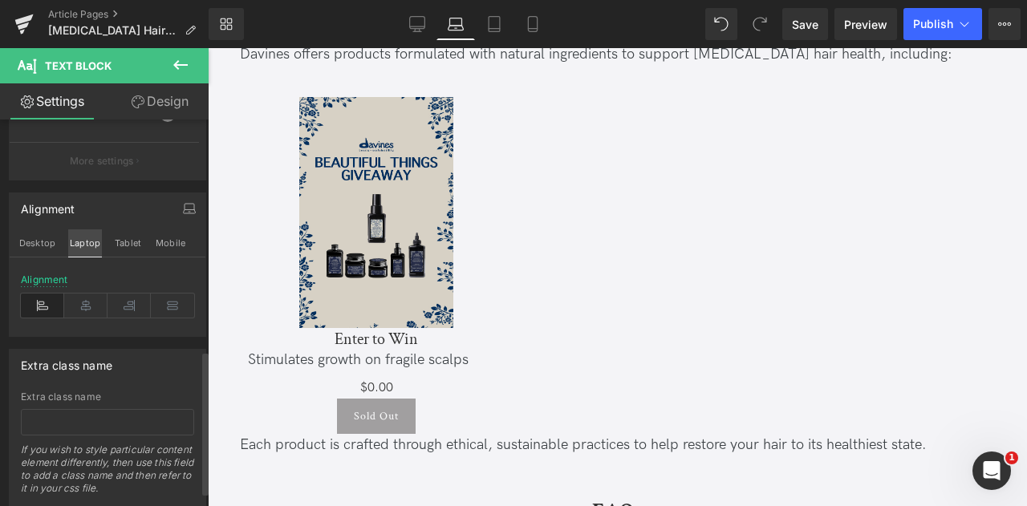
scroll to position [3302, 0]
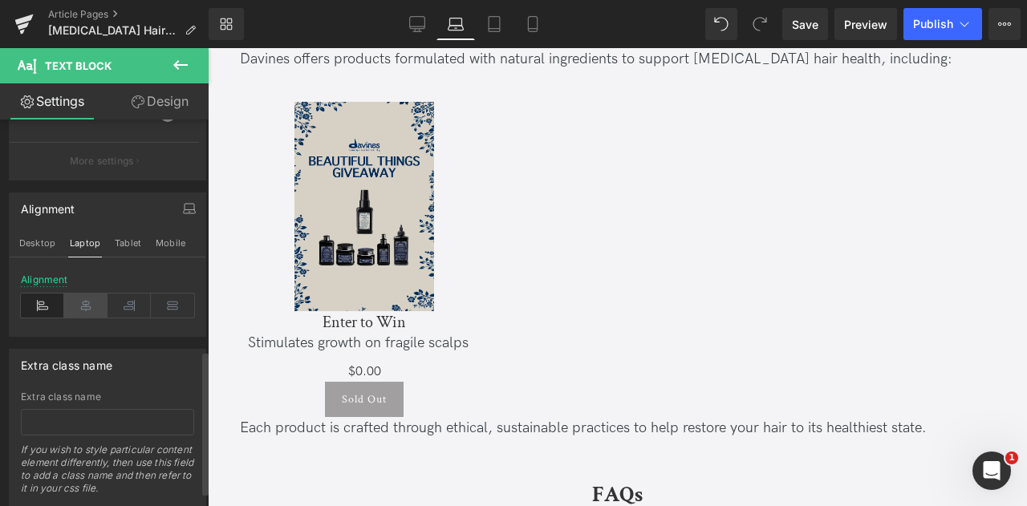
click at [88, 299] on icon at bounding box center [85, 306] width 43 height 24
click at [125, 236] on button "Tablet" at bounding box center [128, 243] width 30 height 27
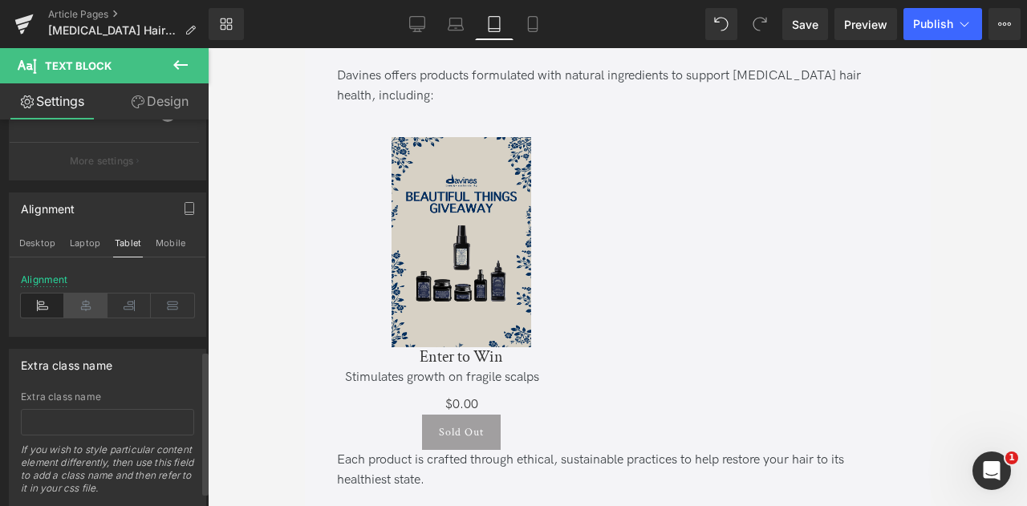
click at [84, 299] on icon at bounding box center [85, 306] width 43 height 24
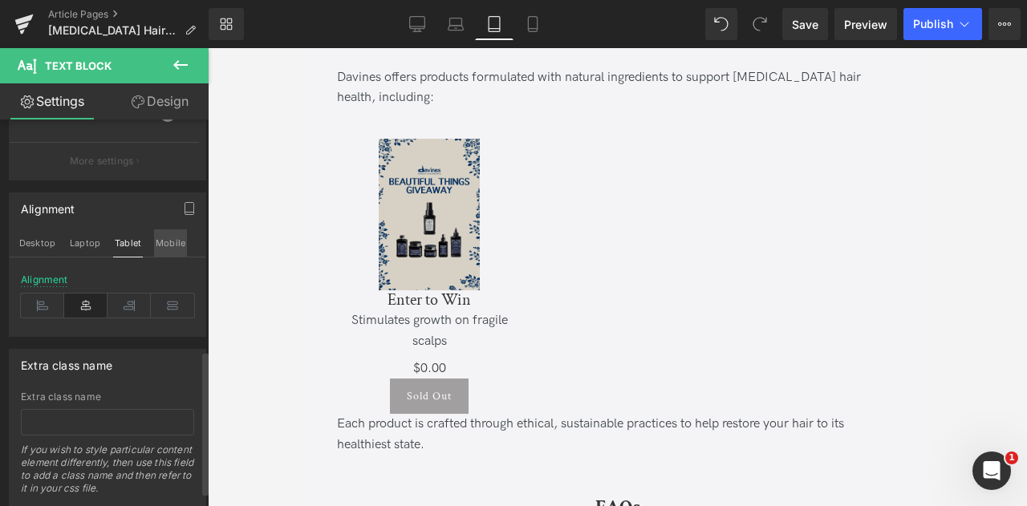
click at [169, 235] on button "Mobile" at bounding box center [170, 243] width 33 height 27
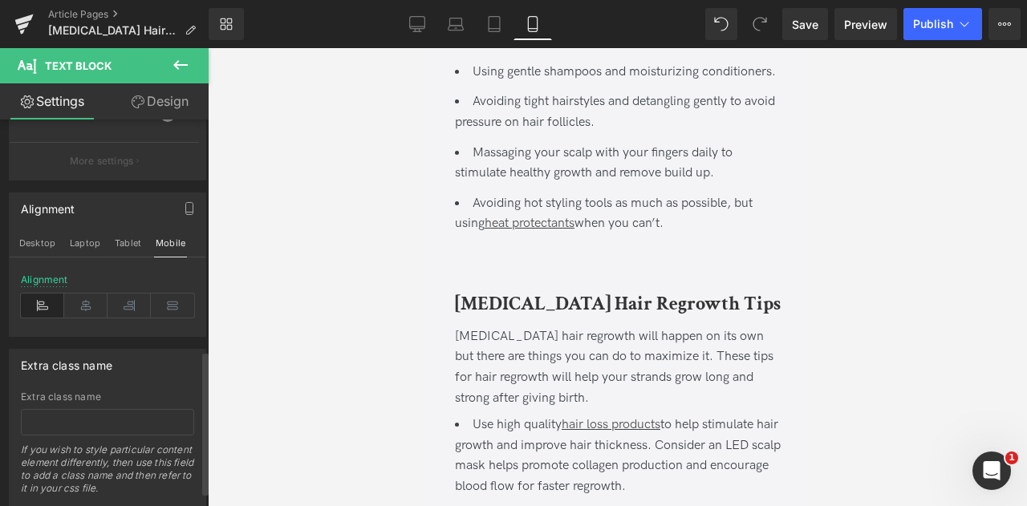
scroll to position [4112, 0]
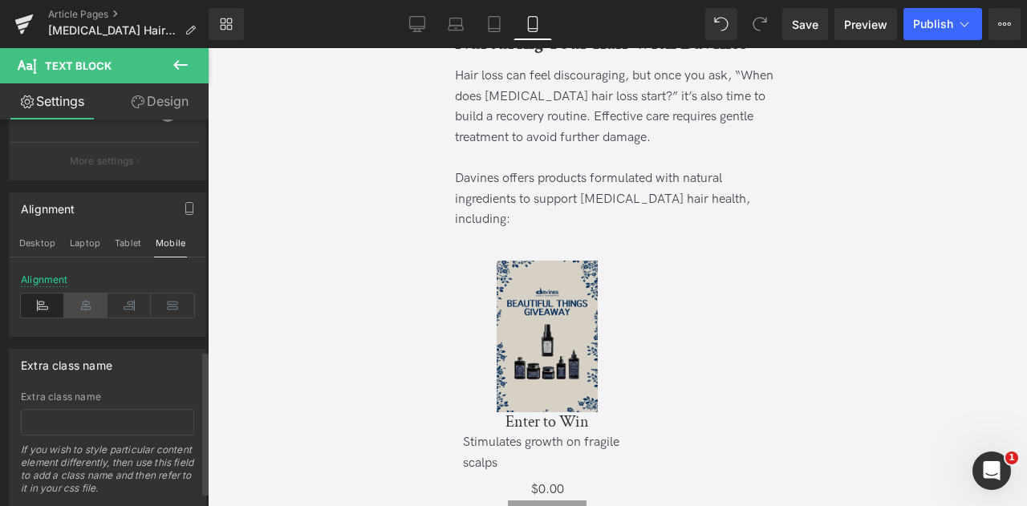
click at [85, 299] on icon at bounding box center [85, 306] width 43 height 24
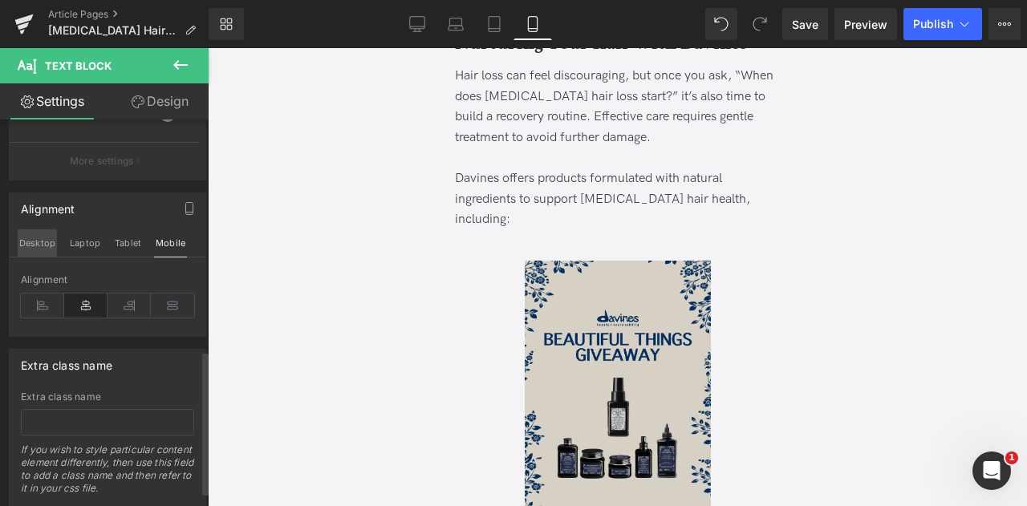
click at [41, 238] on button "Desktop" at bounding box center [37, 243] width 39 height 27
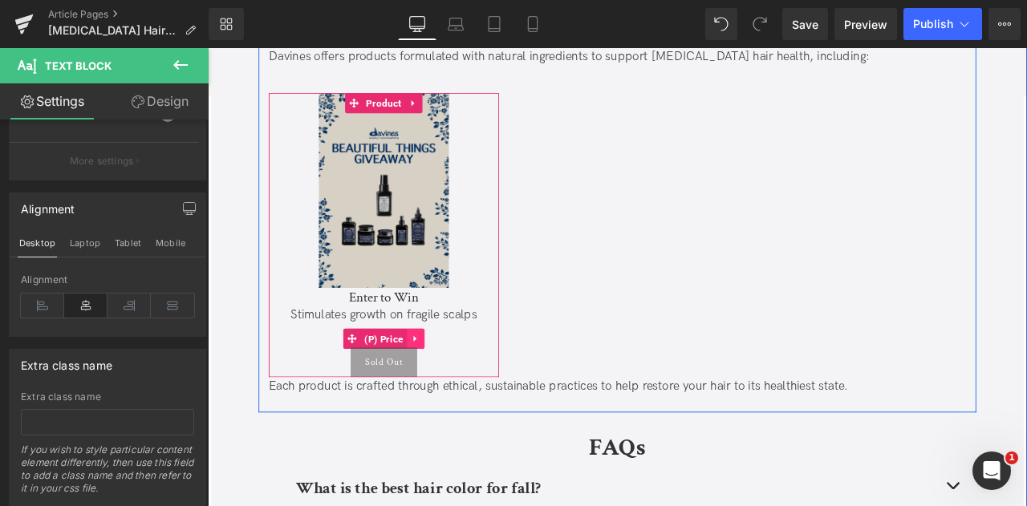
click at [454, 387] on icon at bounding box center [454, 393] width 11 height 12
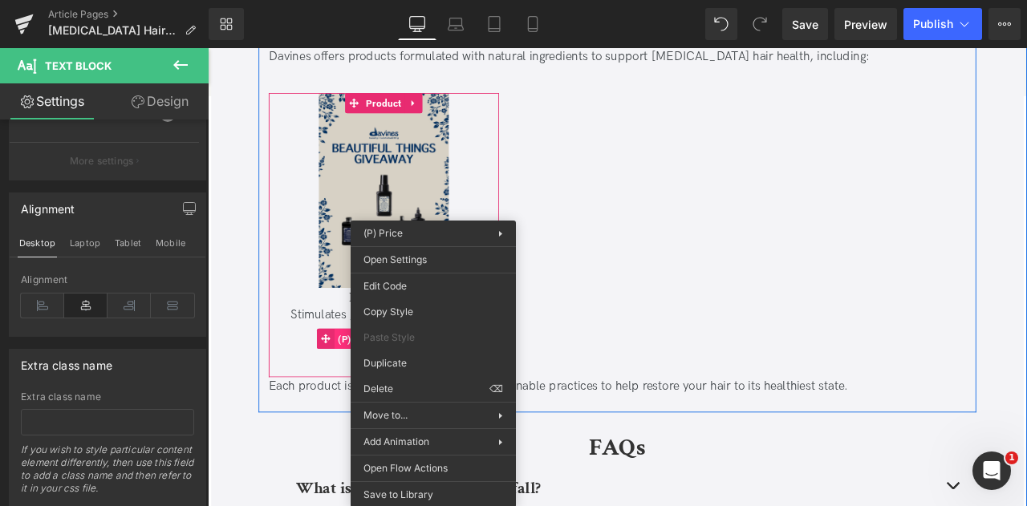
click at [361, 382] on div "$0 $0.00 (P) Price" at bounding box center [416, 392] width 257 height 21
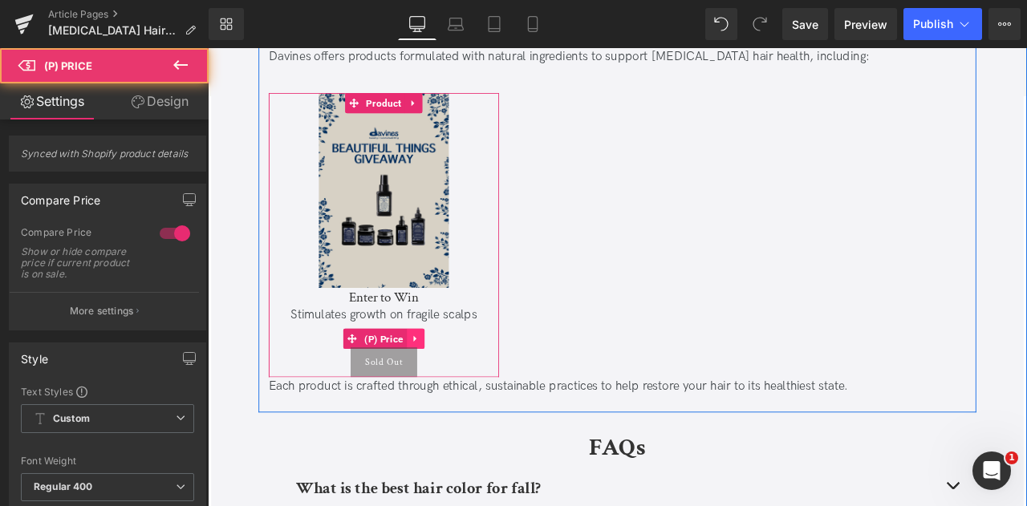
click at [454, 387] on icon at bounding box center [454, 393] width 11 height 12
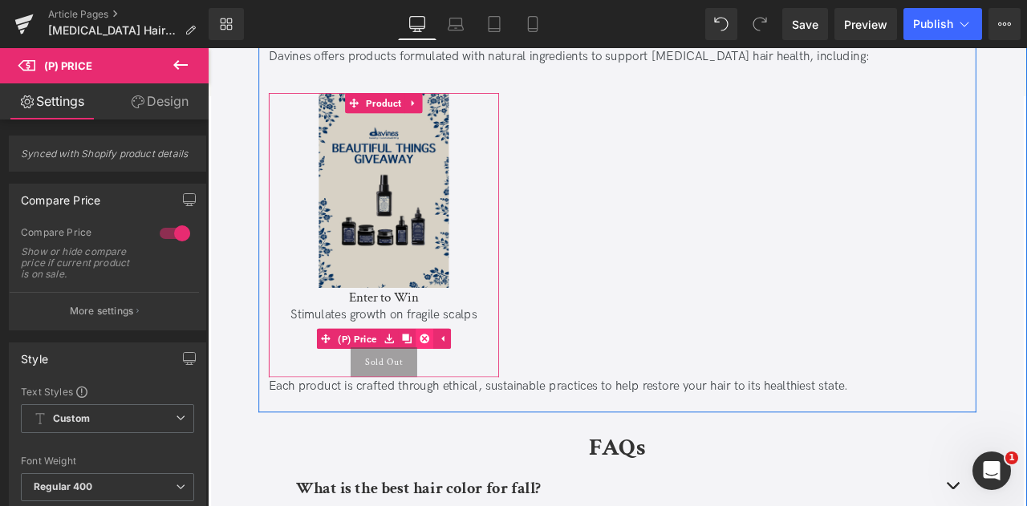
click at [462, 387] on icon at bounding box center [464, 392] width 11 height 11
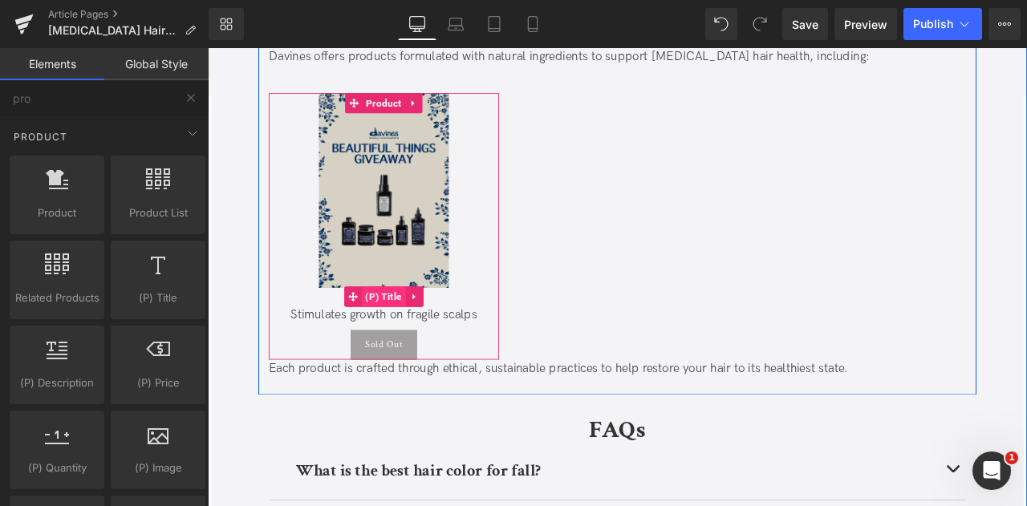
click at [426, 331] on span "(P) Title" at bounding box center [417, 343] width 52 height 24
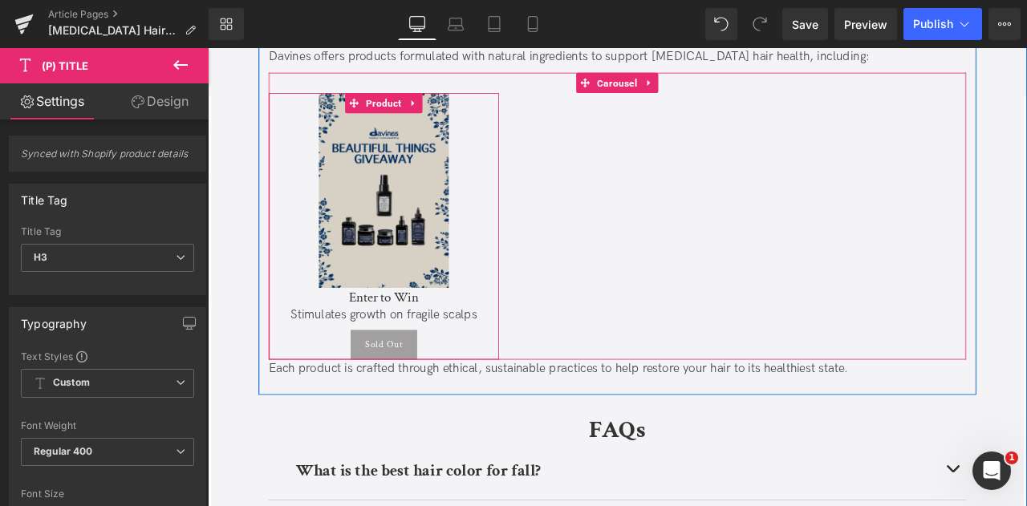
click at [416, 101] on span "Product" at bounding box center [417, 113] width 50 height 24
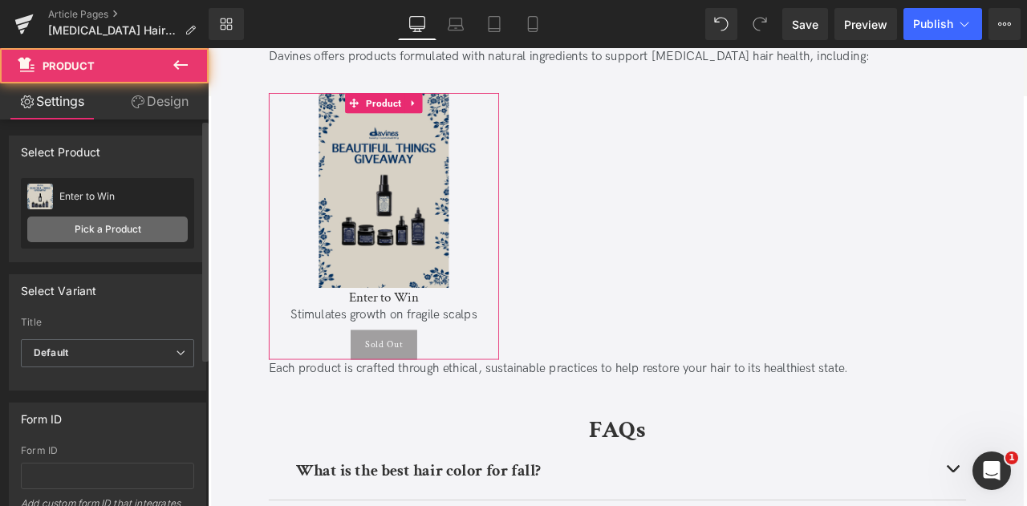
click at [112, 233] on link "Pick a Product" at bounding box center [107, 230] width 161 height 26
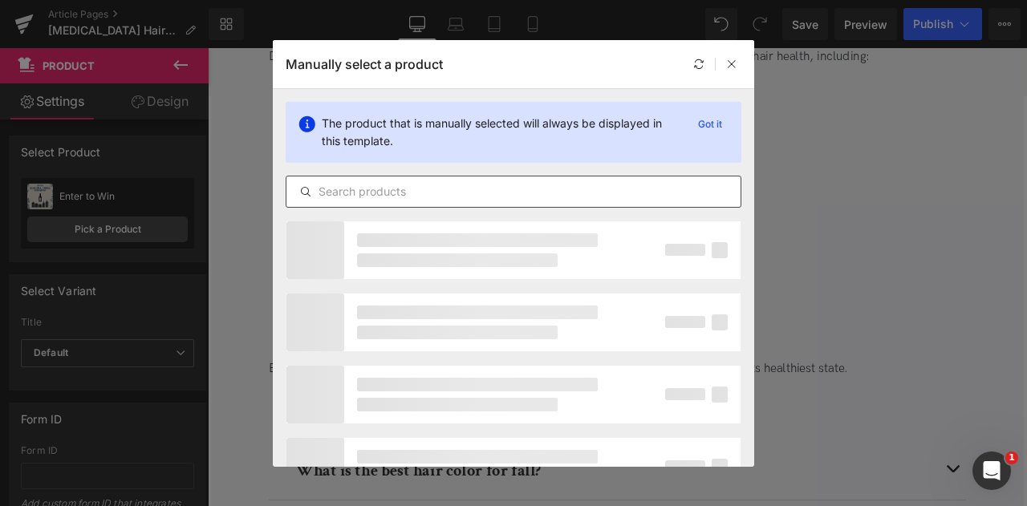
click at [371, 191] on input "text" at bounding box center [514, 191] width 454 height 19
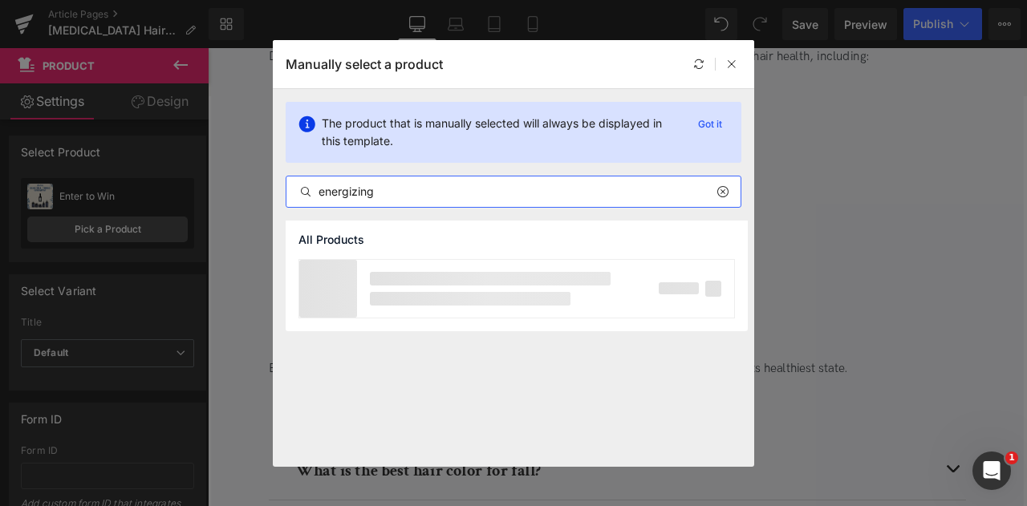
type input "energizing"
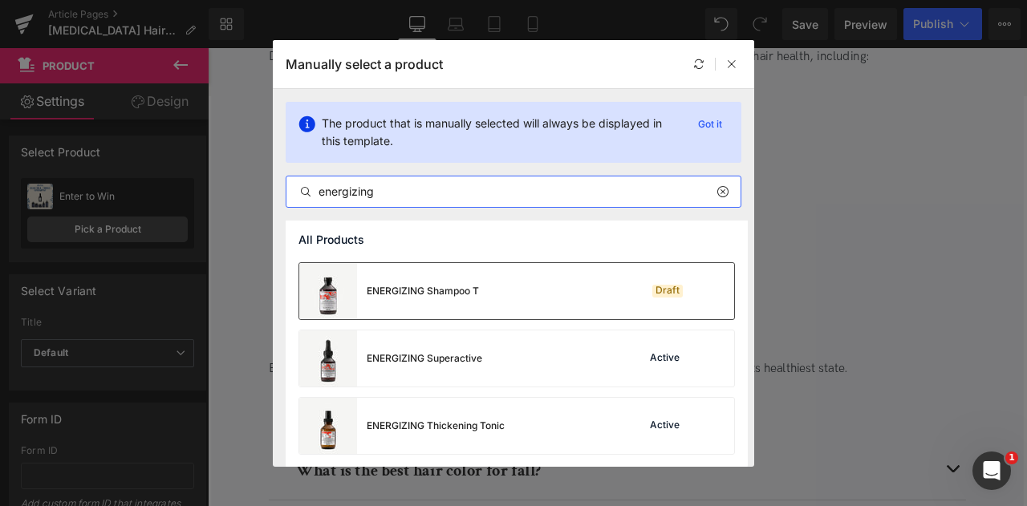
scroll to position [214, 0]
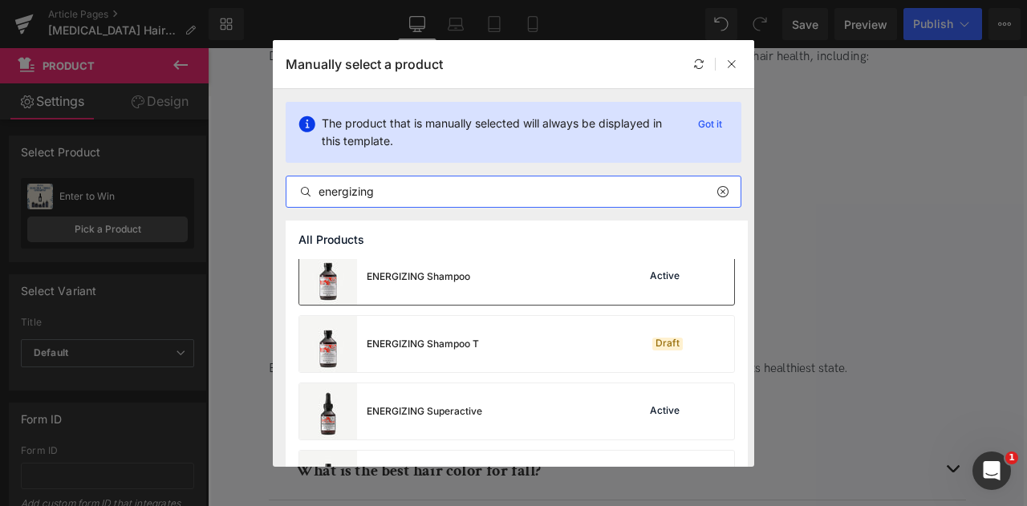
click at [424, 286] on div "ENERGIZING Shampoo" at bounding box center [384, 277] width 171 height 56
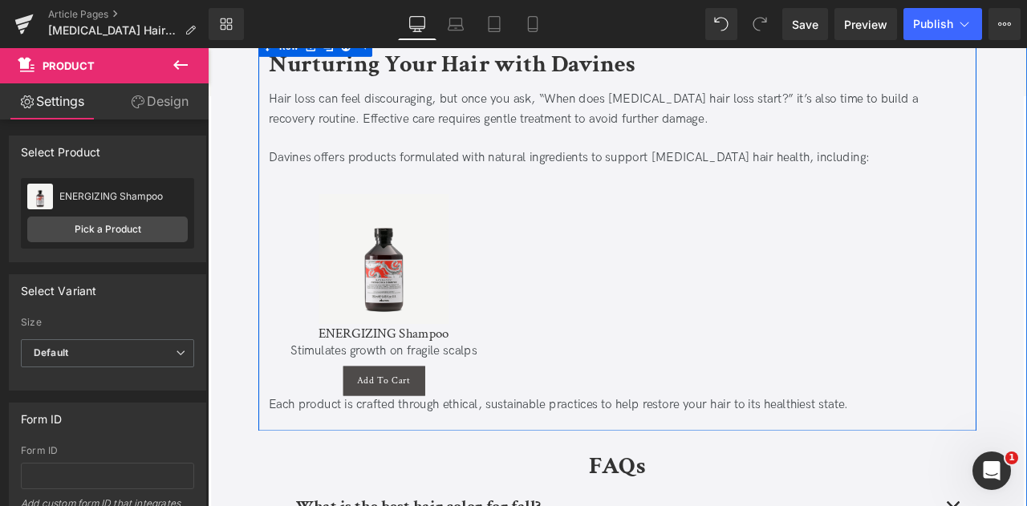
scroll to position [3182, 0]
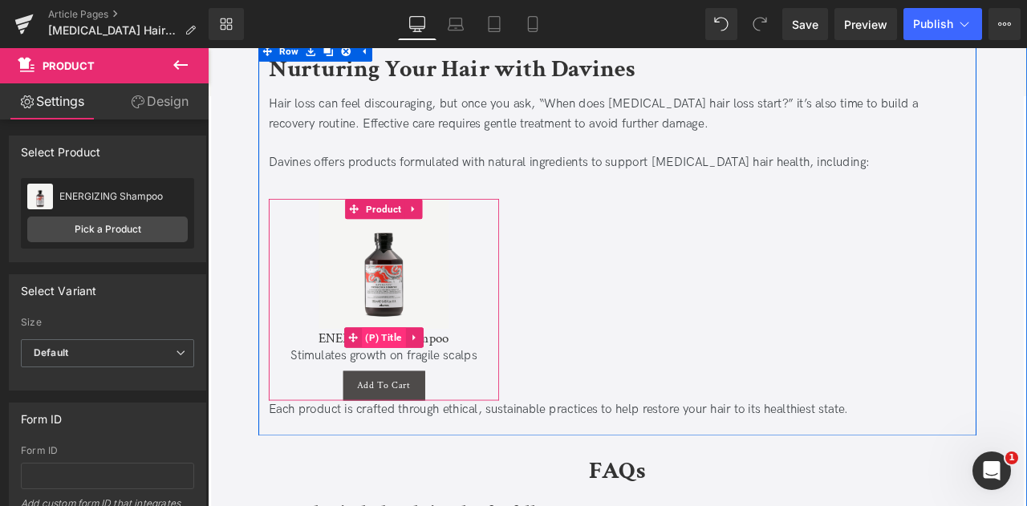
click at [420, 380] on span "(P) Title" at bounding box center [417, 392] width 52 height 24
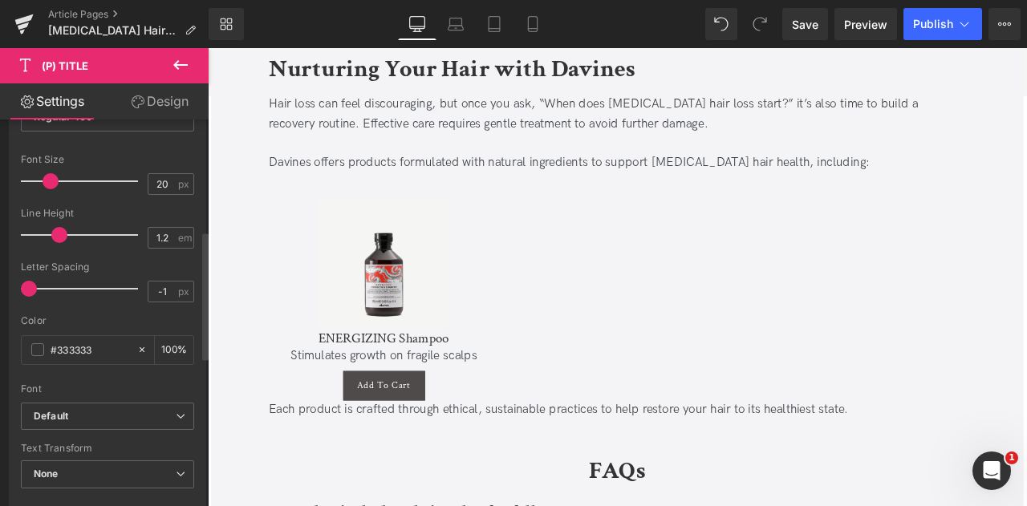
scroll to position [299, 0]
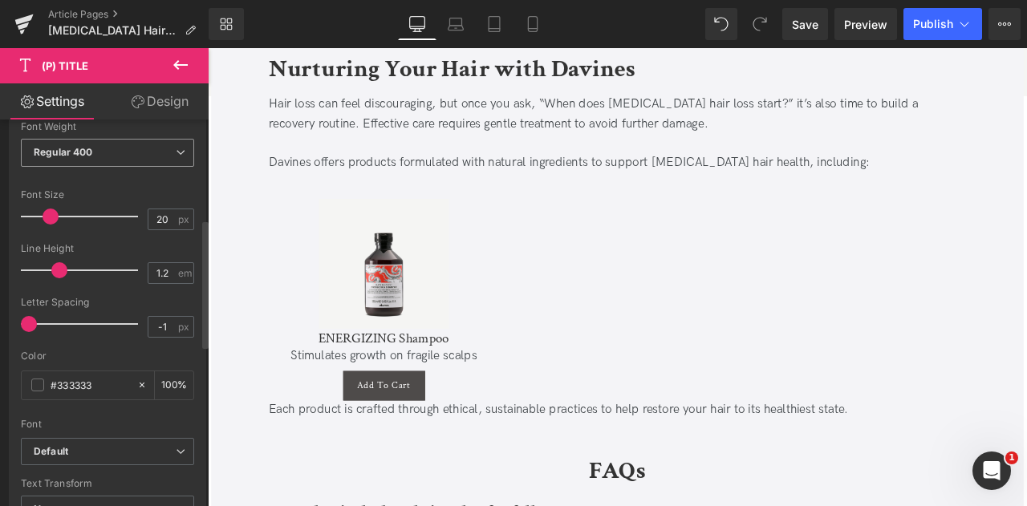
click at [156, 155] on span "Regular 400" at bounding box center [107, 153] width 173 height 28
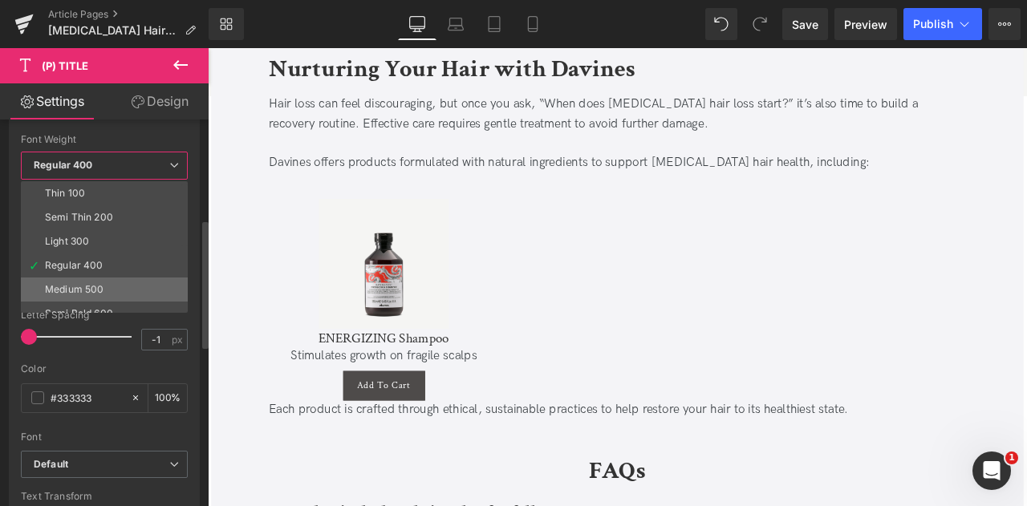
click at [100, 278] on li "Medium 500" at bounding box center [108, 290] width 174 height 24
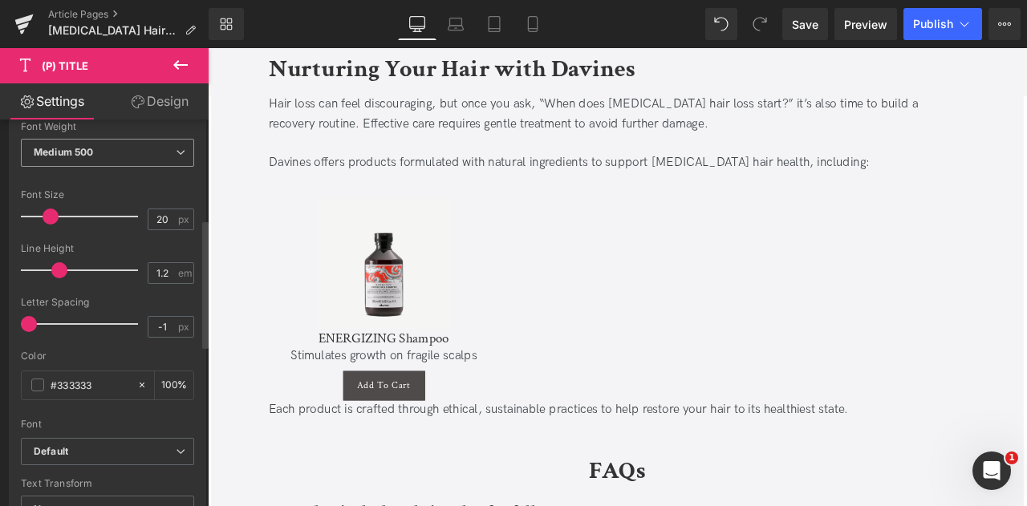
click at [164, 154] on span "Medium 500" at bounding box center [107, 153] width 173 height 28
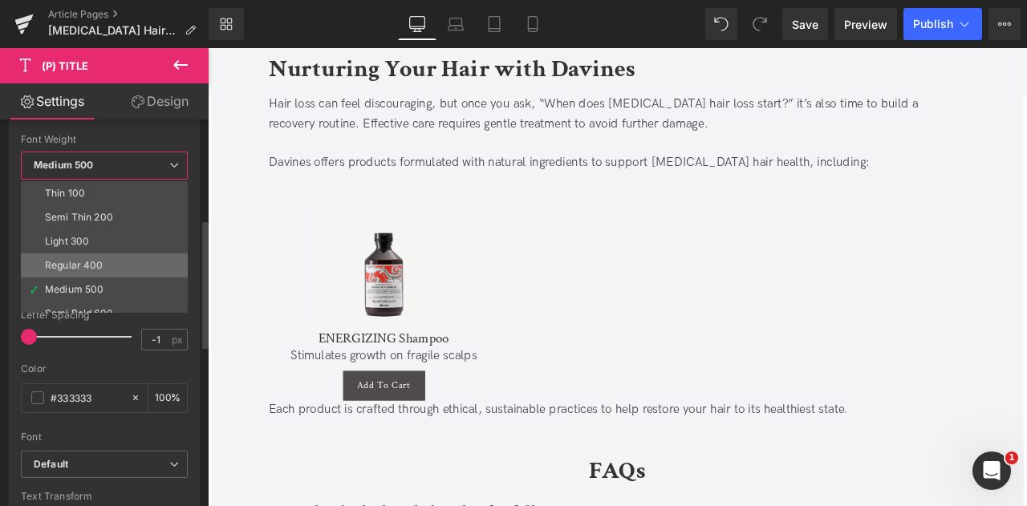
click at [96, 254] on li "Regular 400" at bounding box center [108, 266] width 174 height 24
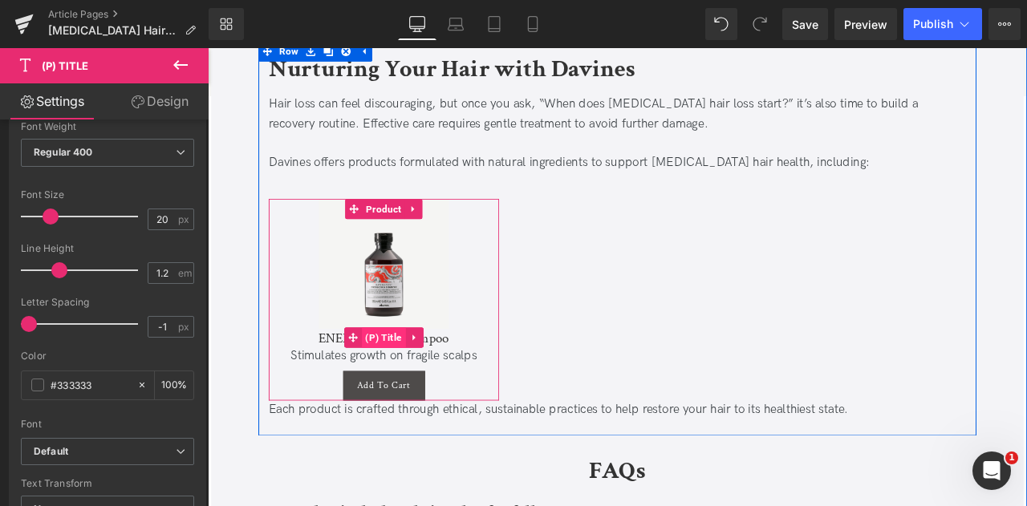
click at [413, 380] on span "(P) Title" at bounding box center [417, 392] width 52 height 24
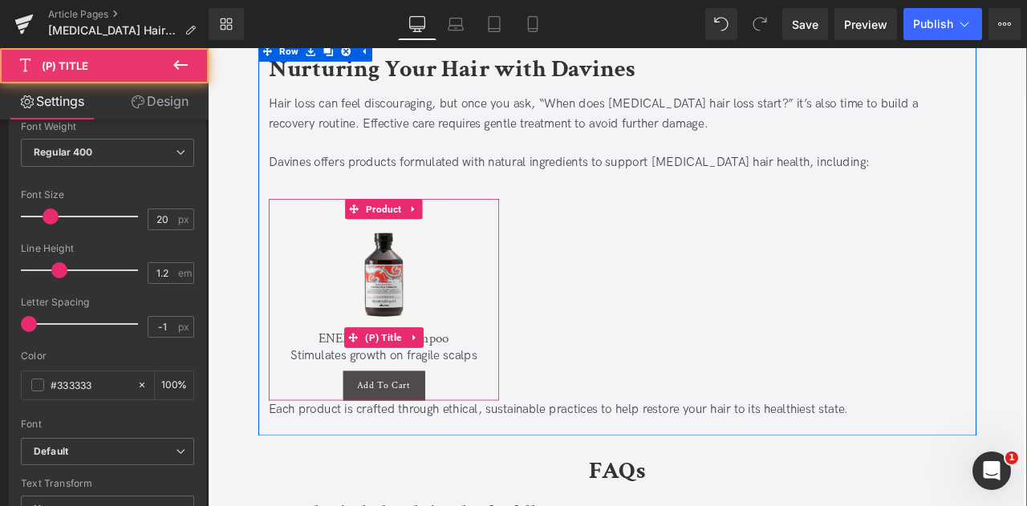
click at [340, 383] on link "ENERGIZING Shampoo" at bounding box center [417, 392] width 155 height 19
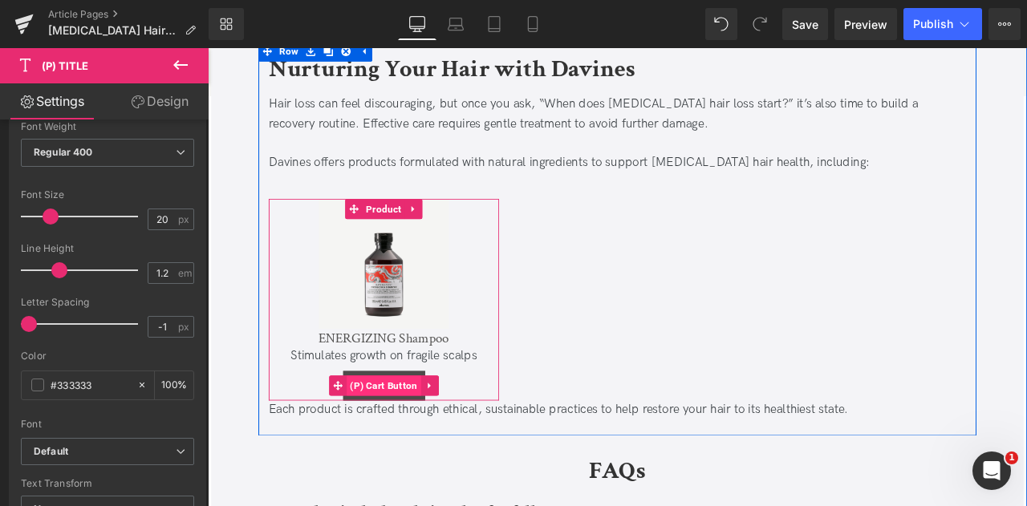
click at [424, 437] on span "(P) Cart Button" at bounding box center [416, 449] width 88 height 24
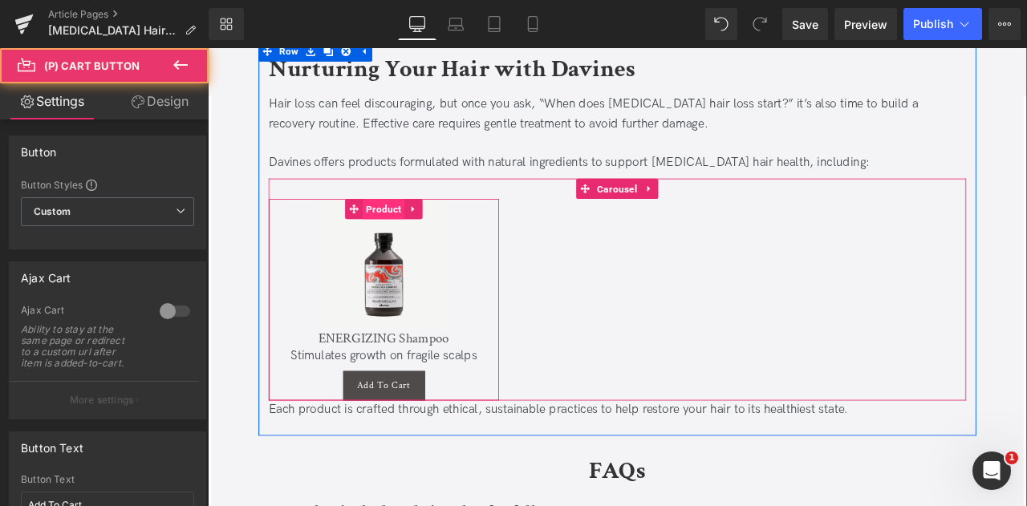
click at [405, 227] on span "Product" at bounding box center [417, 239] width 50 height 24
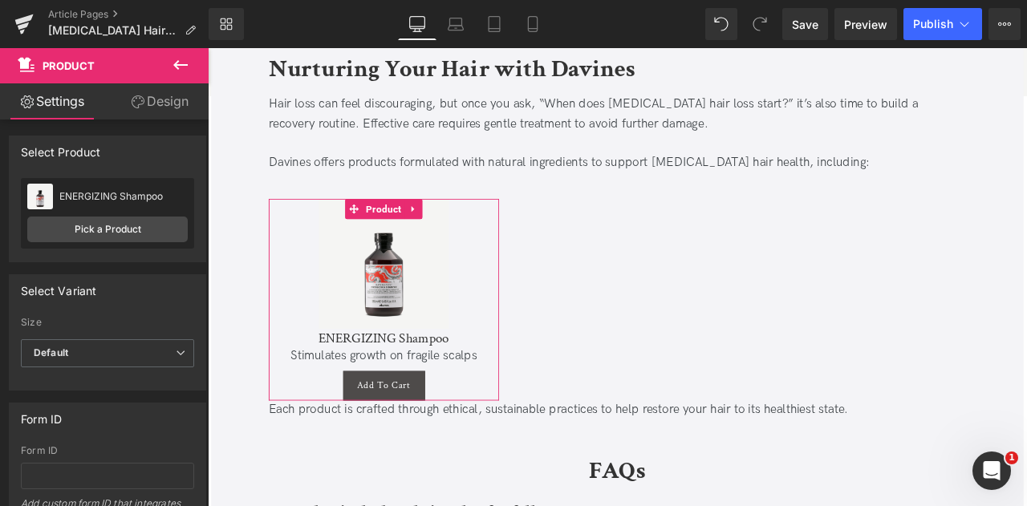
click at [148, 101] on link "Design" at bounding box center [160, 101] width 104 height 36
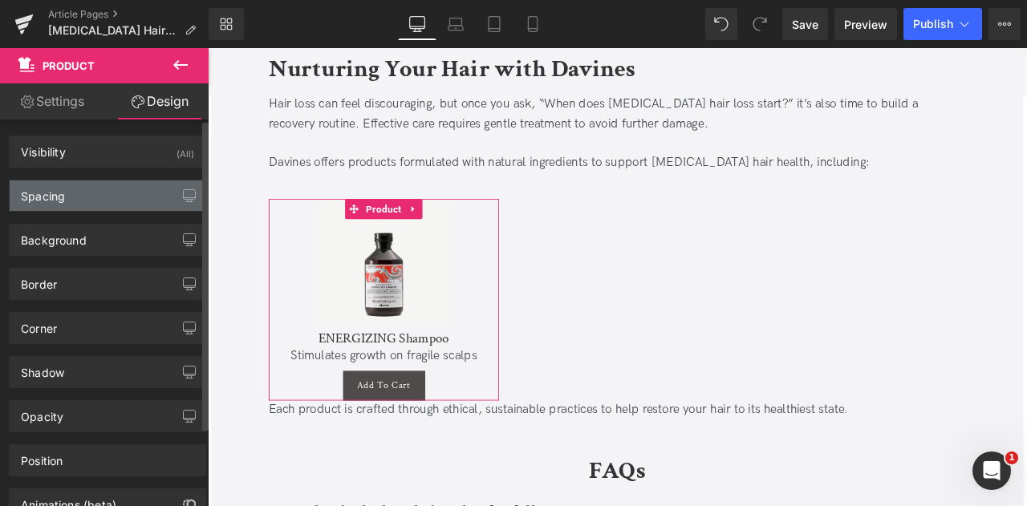
type input "0"
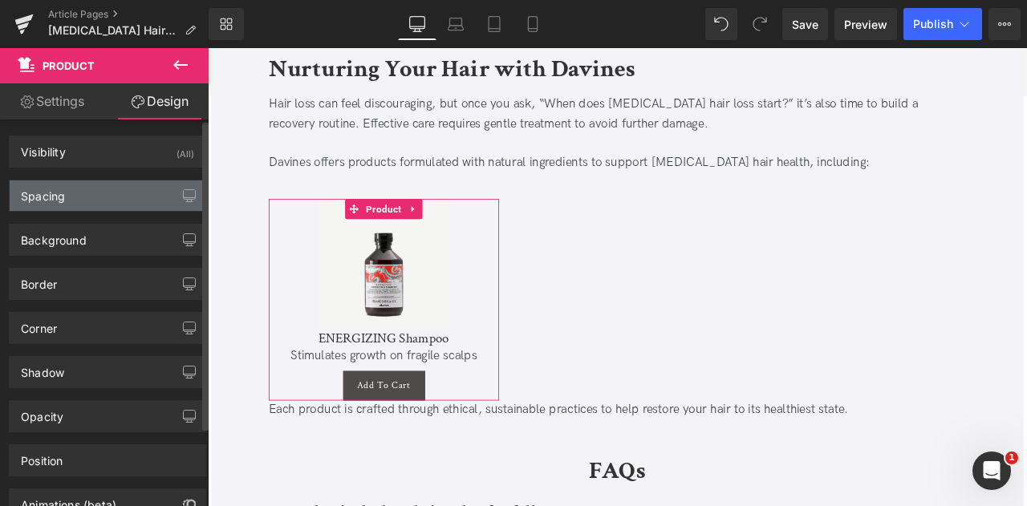
type input "10"
type input "0"
type input "10"
click at [103, 198] on div "Spacing" at bounding box center [108, 196] width 196 height 31
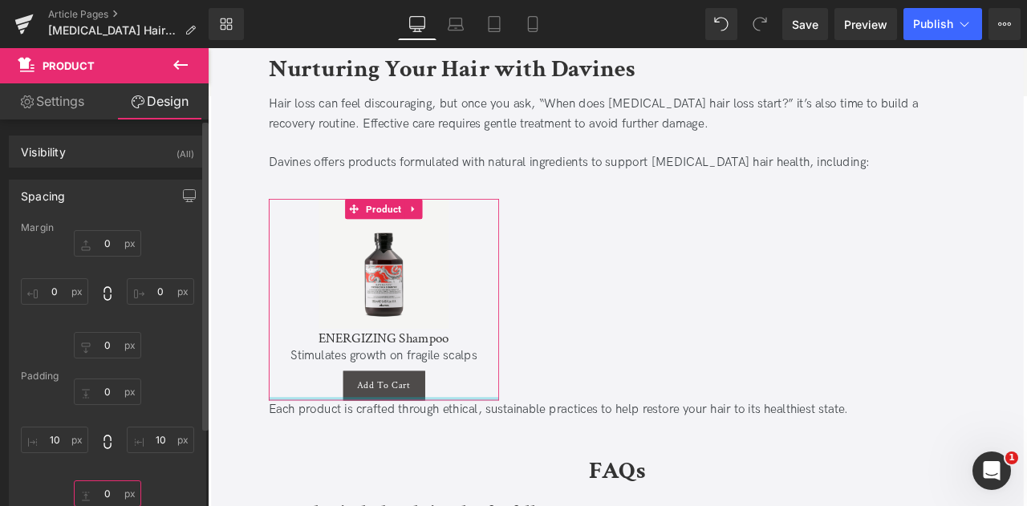
click at [111, 487] on input "0" at bounding box center [107, 494] width 67 height 26
type input "10"
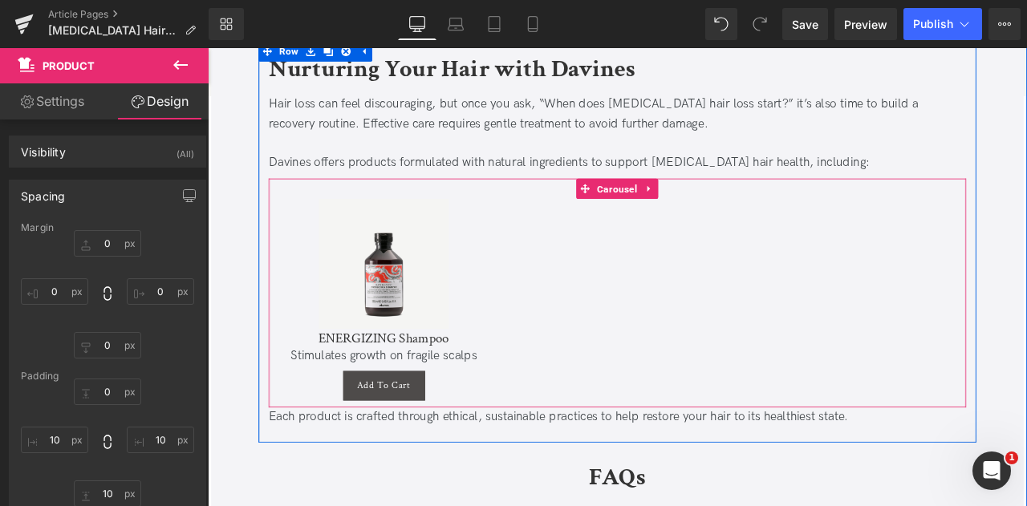
click at [711, 203] on div "Sale Off (P) Image ENERGIZING Shampoo (P) Title Stimulates growth on fragile sc…" at bounding box center [693, 339] width 827 height 272
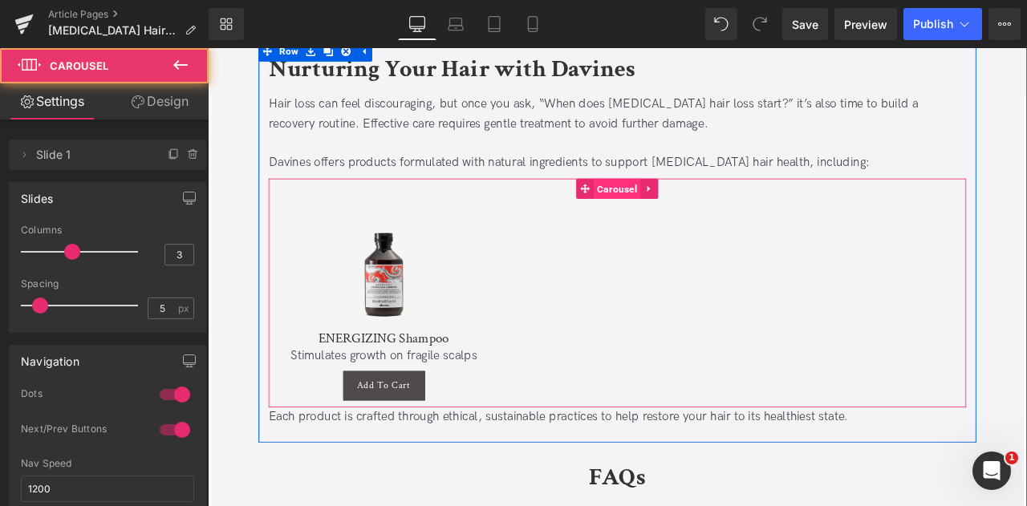
click at [700, 203] on span "Carousel" at bounding box center [692, 215] width 55 height 24
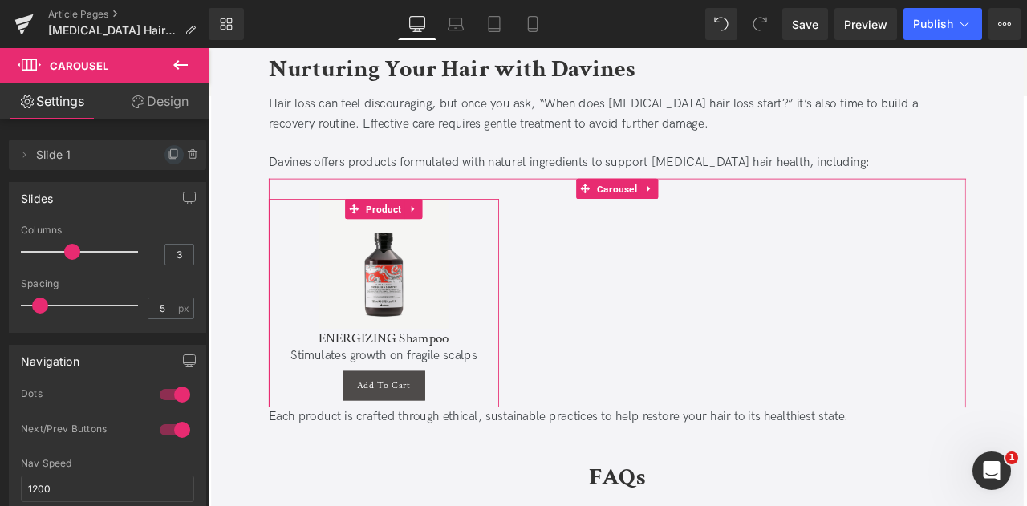
click at [168, 149] on icon at bounding box center [174, 154] width 13 height 13
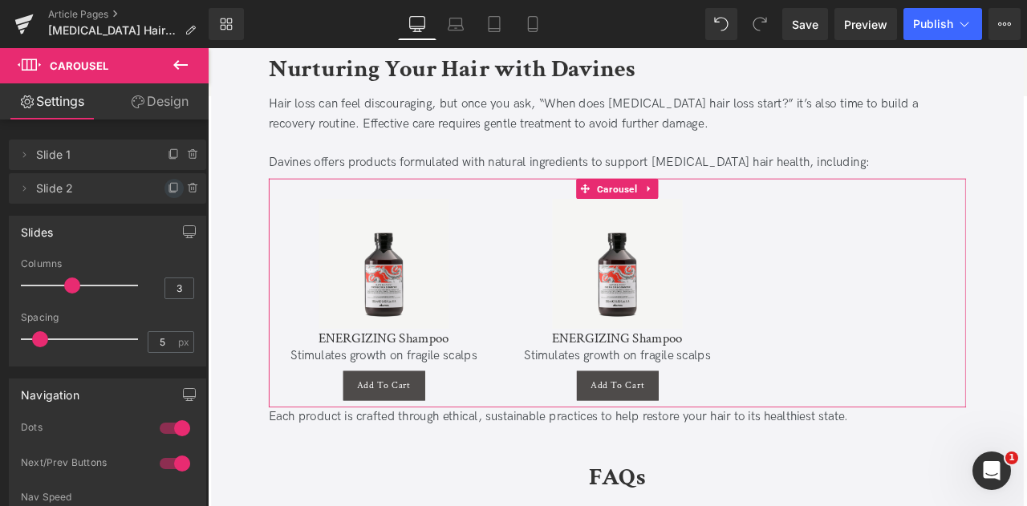
click at [168, 185] on icon at bounding box center [174, 188] width 13 height 13
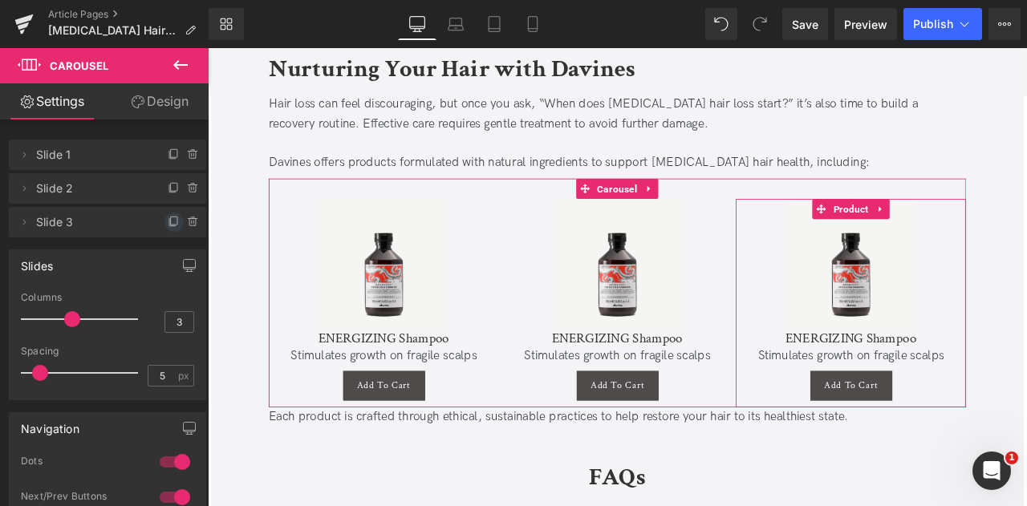
click at [169, 226] on icon at bounding box center [174, 222] width 13 height 13
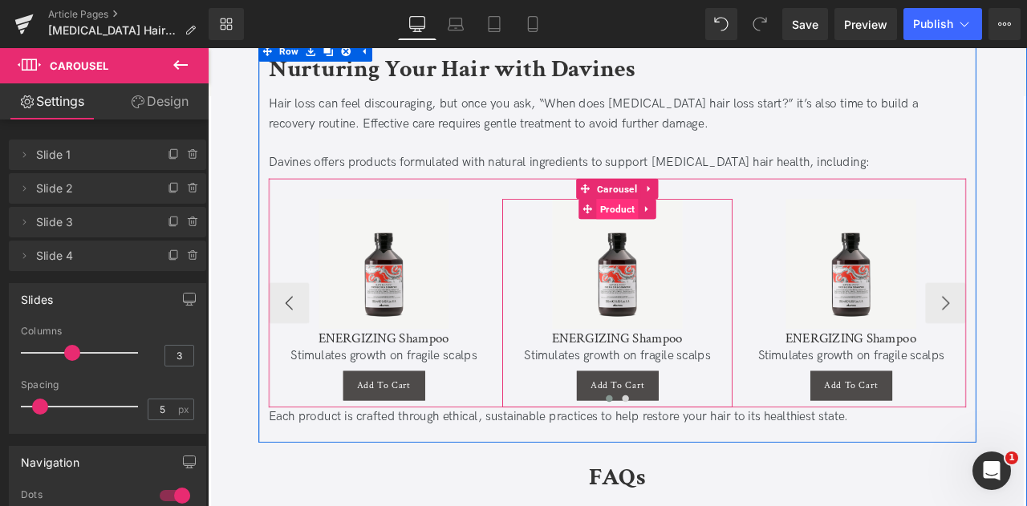
click at [685, 227] on span "Product" at bounding box center [694, 239] width 50 height 24
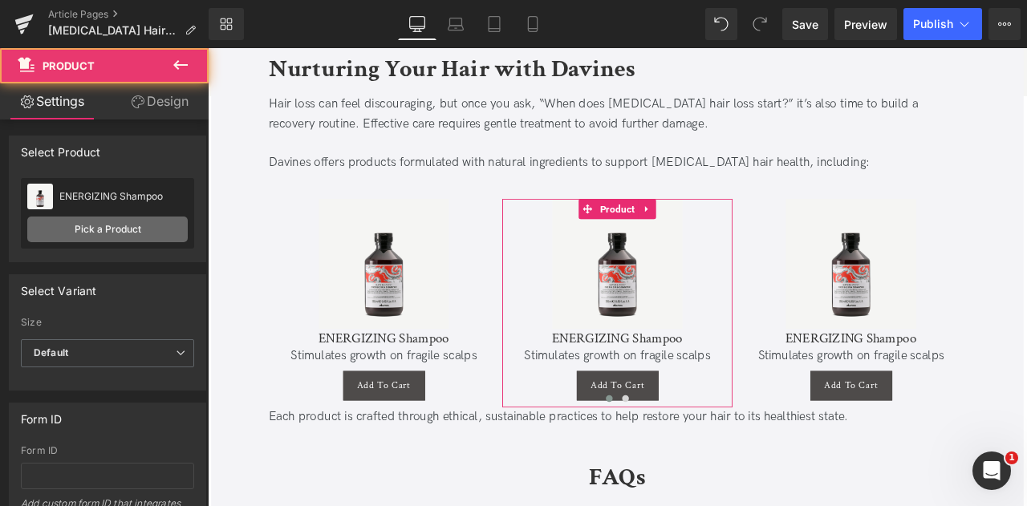
click at [136, 221] on link "Pick a Product" at bounding box center [107, 230] width 161 height 26
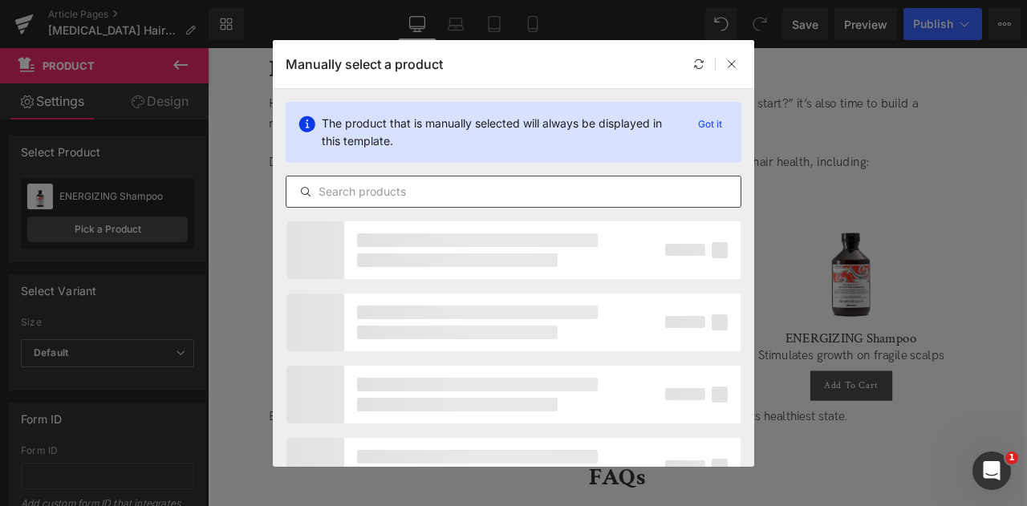
click at [329, 202] on div at bounding box center [514, 192] width 456 height 32
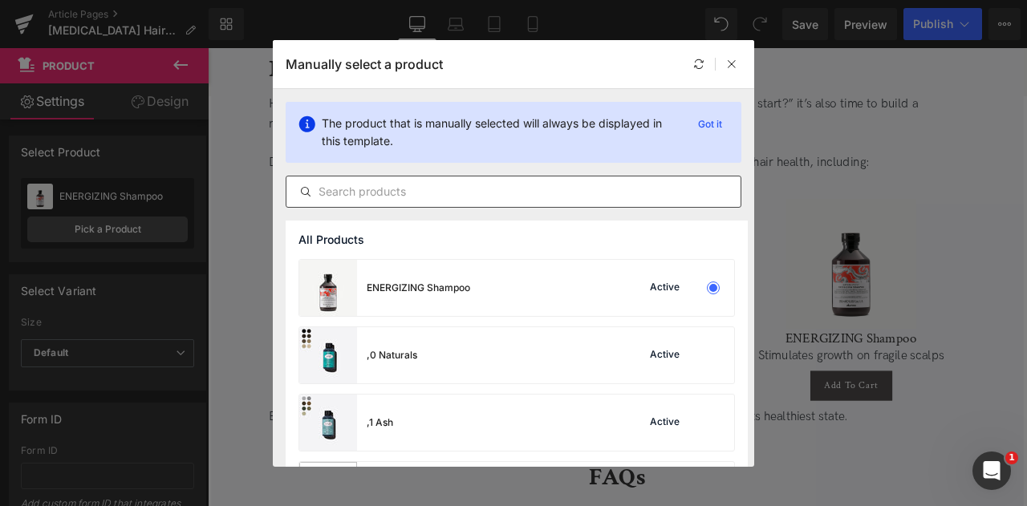
click at [329, 202] on div at bounding box center [514, 192] width 456 height 32
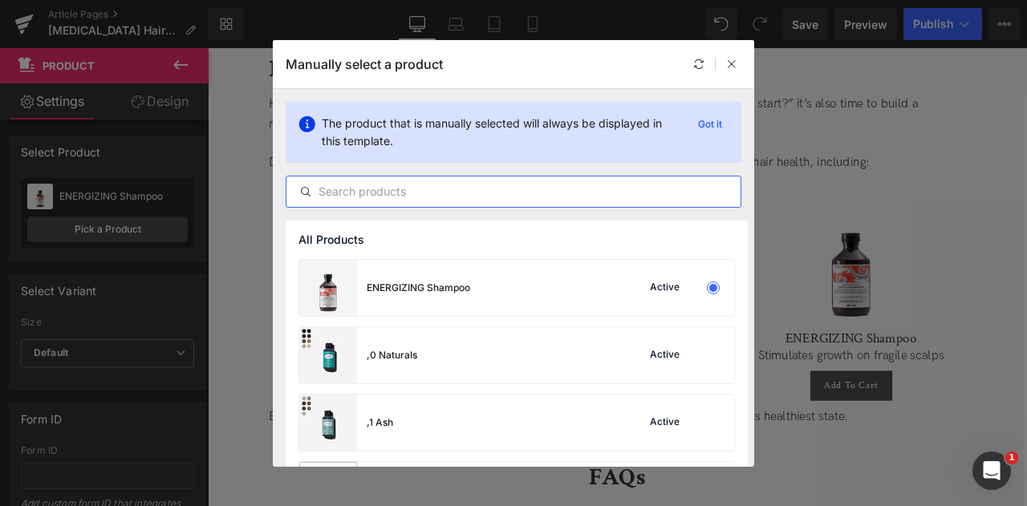
click at [326, 201] on input "text" at bounding box center [514, 191] width 454 height 19
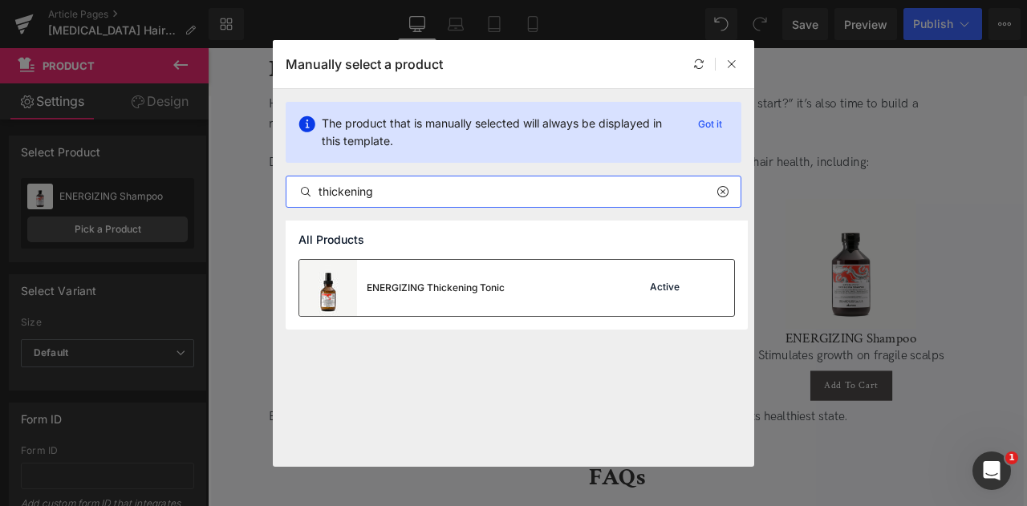
type input "thickening"
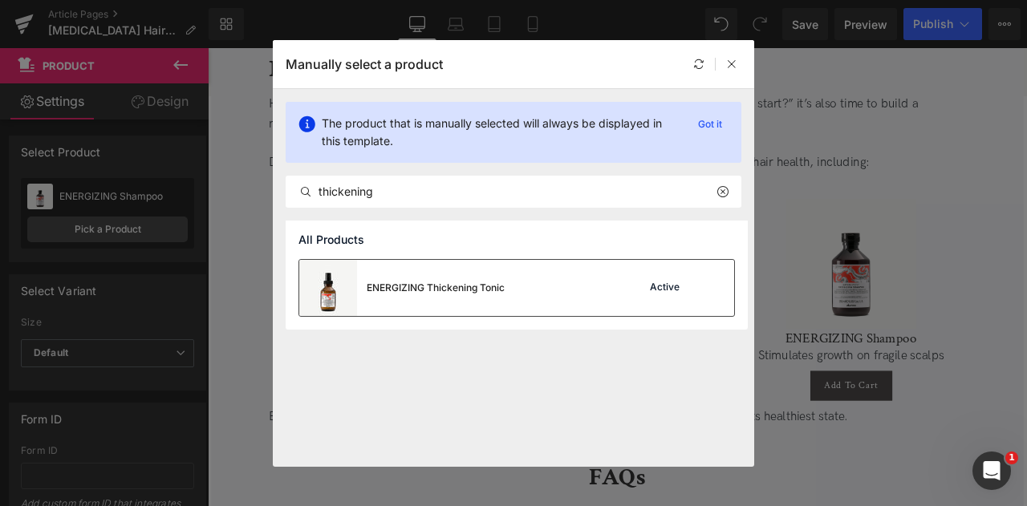
click at [433, 286] on div "ENERGIZING Thickening Tonic" at bounding box center [436, 288] width 138 height 14
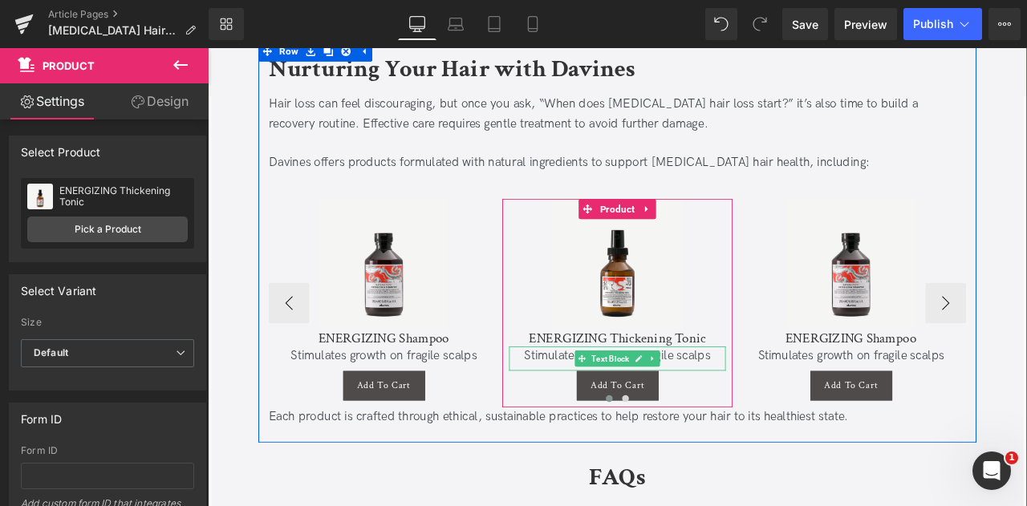
click at [604, 402] on div "Stimulates growth on fragile scalps" at bounding box center [693, 413] width 257 height 23
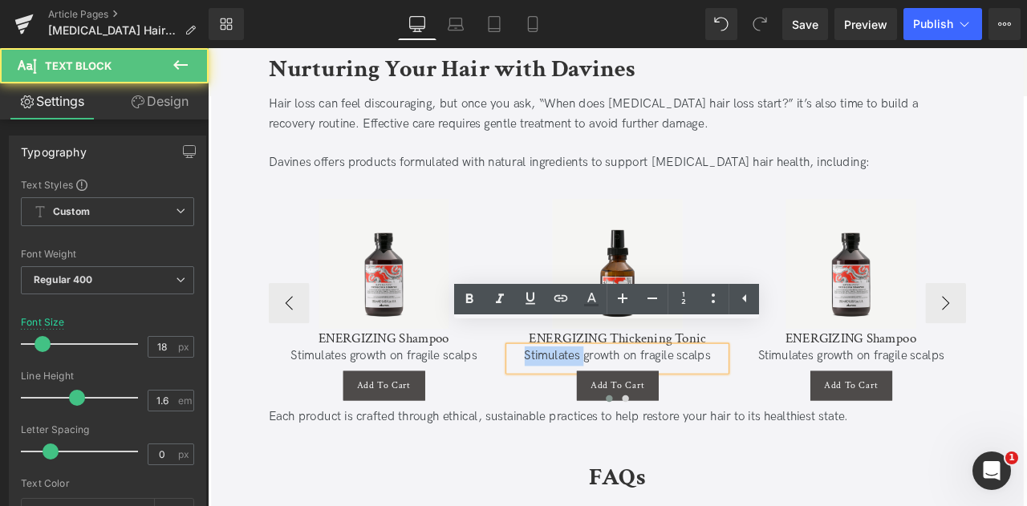
click at [604, 402] on div "Stimulates growth on fragile scalps" at bounding box center [693, 413] width 257 height 23
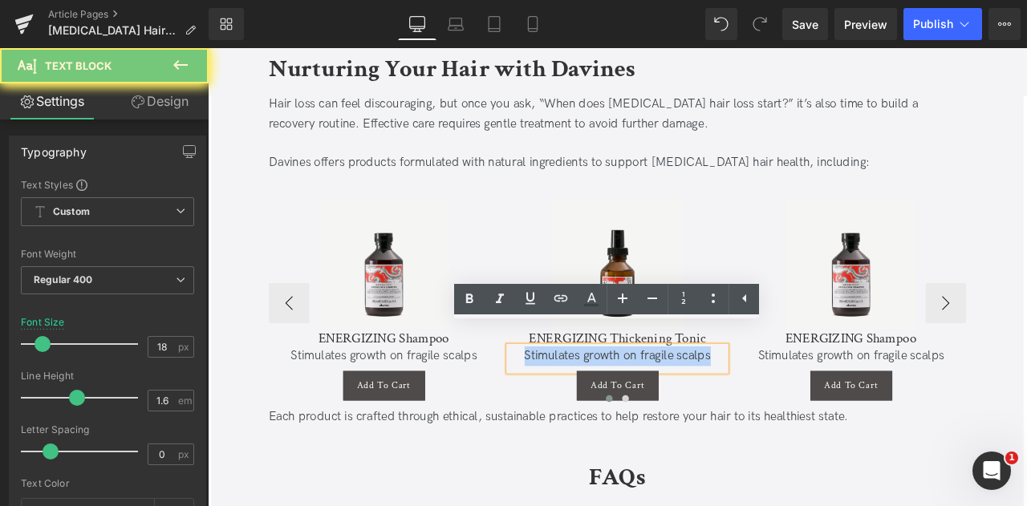
paste div
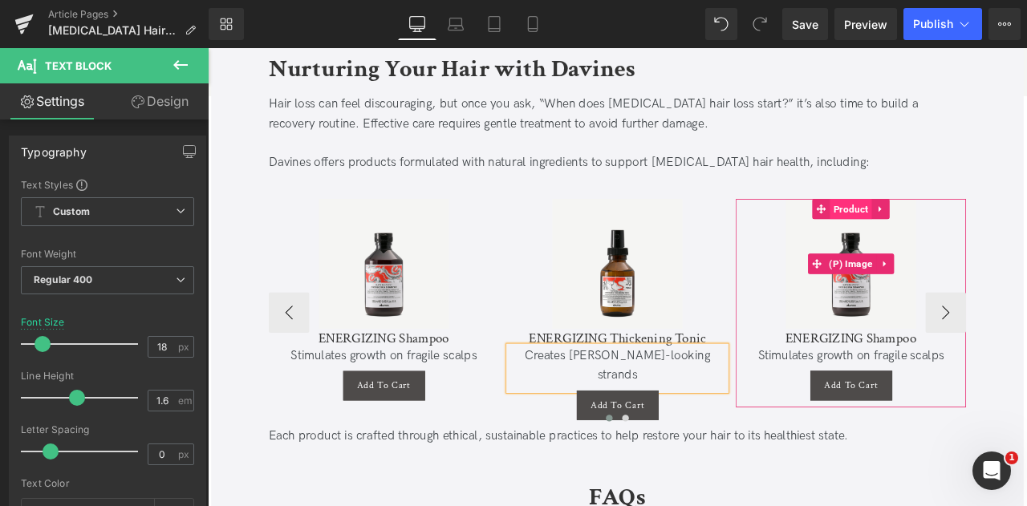
click at [961, 227] on span "Product" at bounding box center [971, 239] width 50 height 24
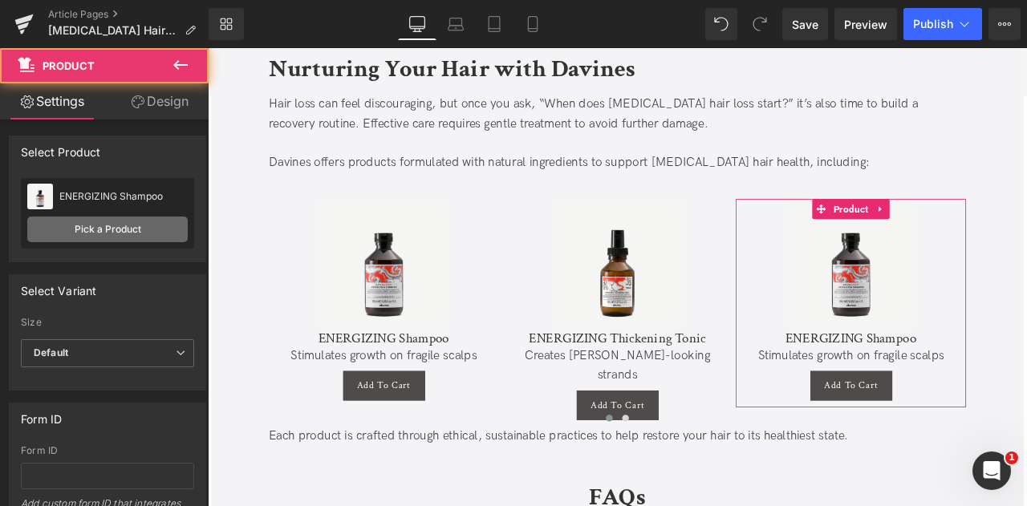
click at [100, 220] on link "Pick a Product" at bounding box center [107, 230] width 161 height 26
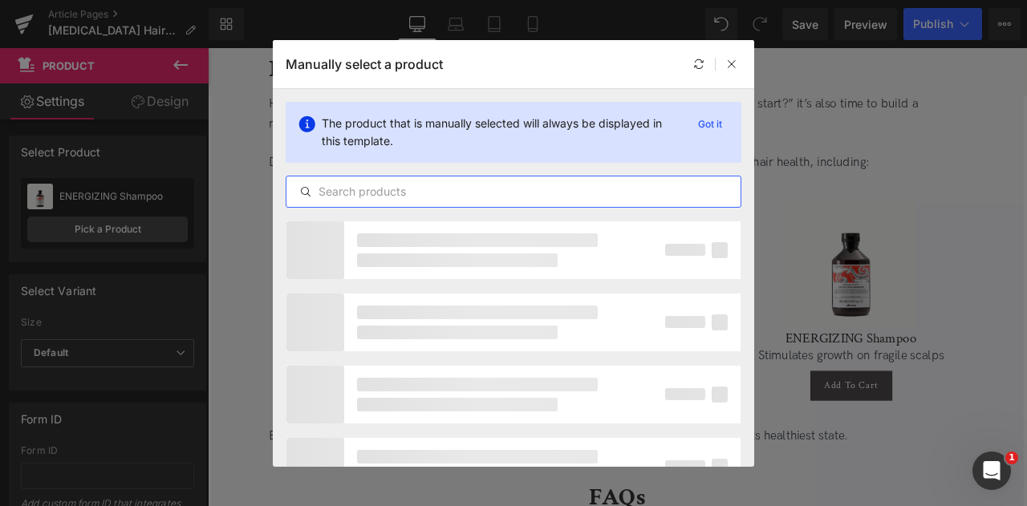
click at [337, 193] on input "text" at bounding box center [514, 191] width 454 height 19
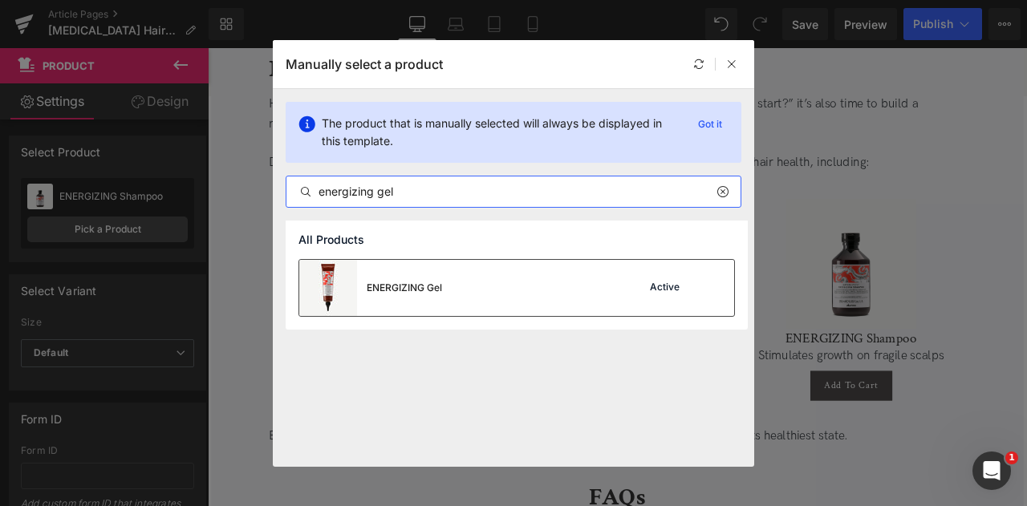
type input "energizing gel"
click at [458, 283] on div "ENERGIZING Gel Active" at bounding box center [516, 288] width 435 height 56
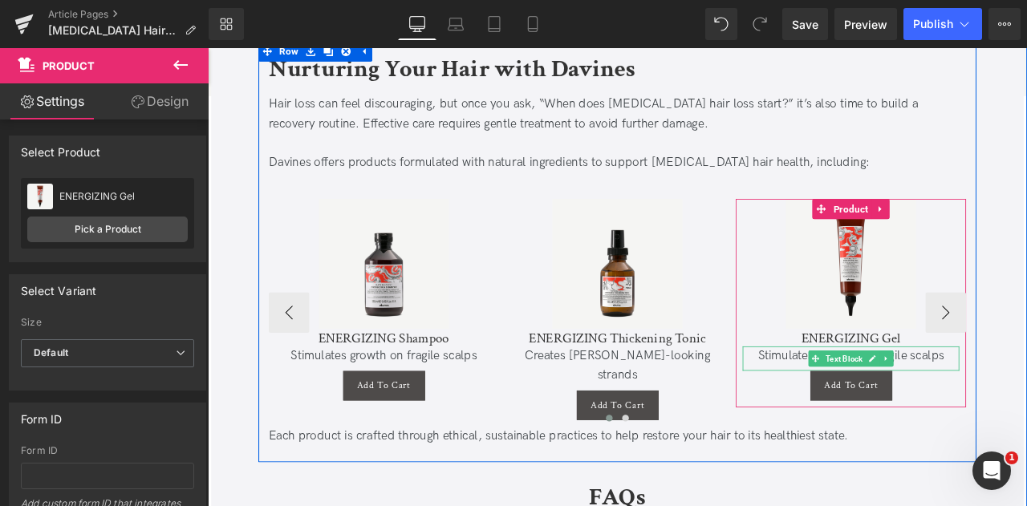
click at [885, 402] on div "Stimulates growth on fragile scalps" at bounding box center [970, 413] width 257 height 23
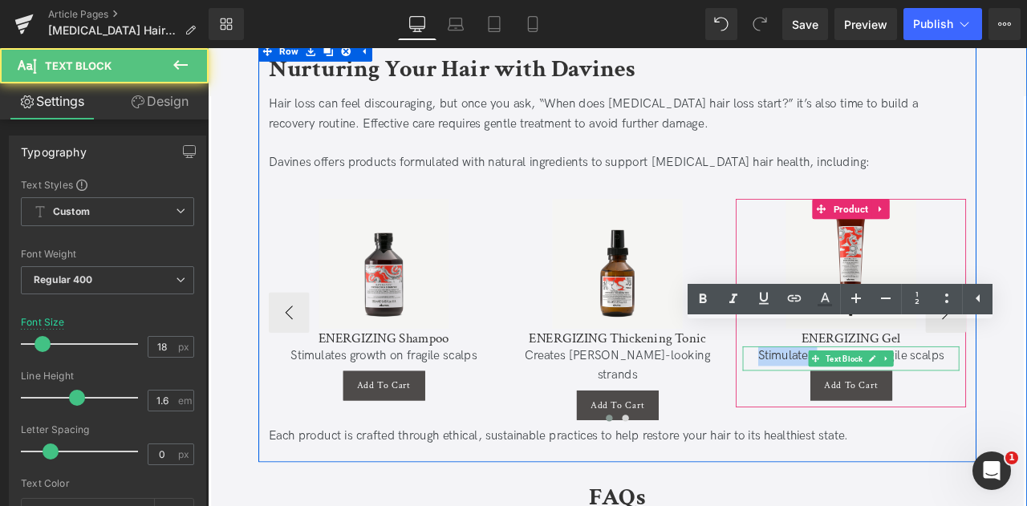
click at [885, 402] on div "Stimulates growth on fragile scalps" at bounding box center [970, 413] width 257 height 23
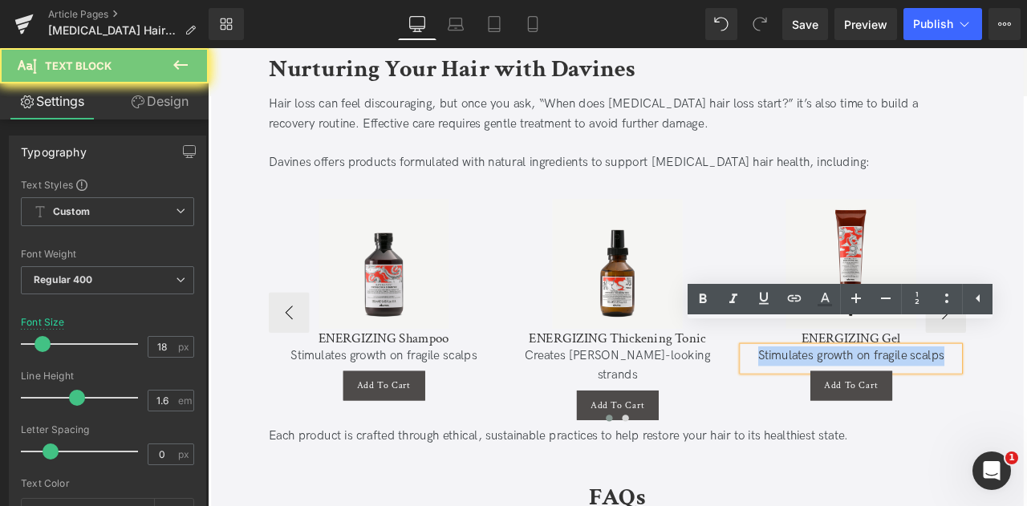
click at [885, 402] on div "Stimulates growth on fragile scalps" at bounding box center [970, 413] width 257 height 23
paste div
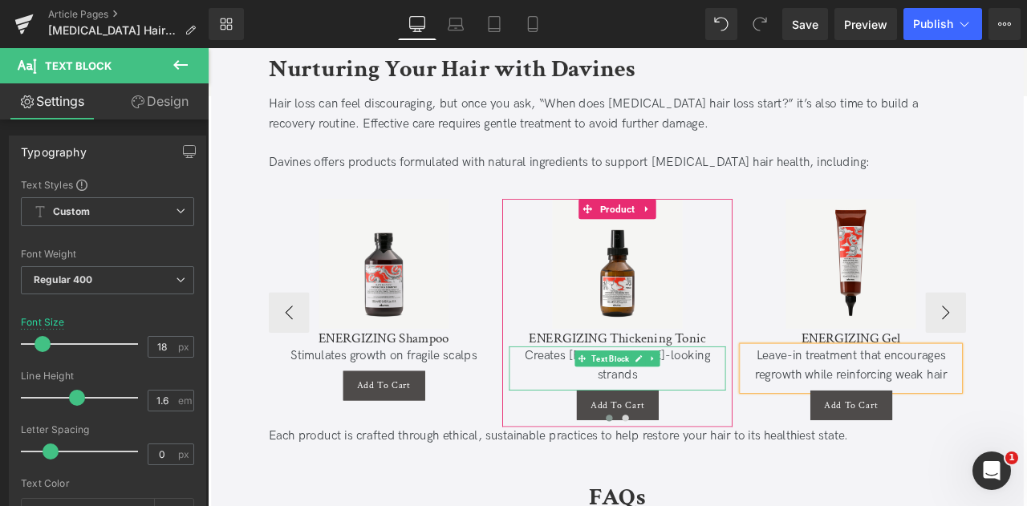
click at [618, 402] on div "Creates fuller-looking strands" at bounding box center [693, 425] width 257 height 47
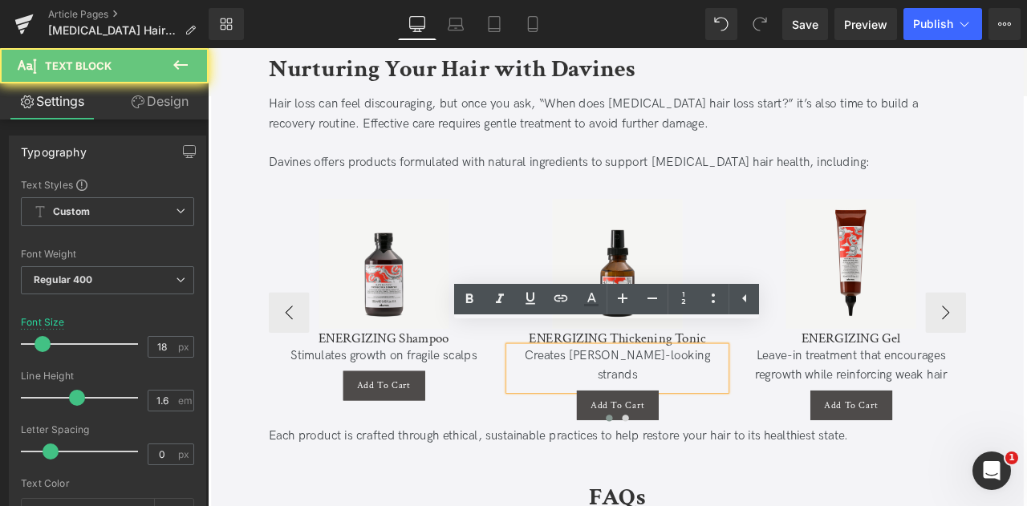
click at [600, 402] on div "Creates fuller-looking strands" at bounding box center [693, 425] width 257 height 47
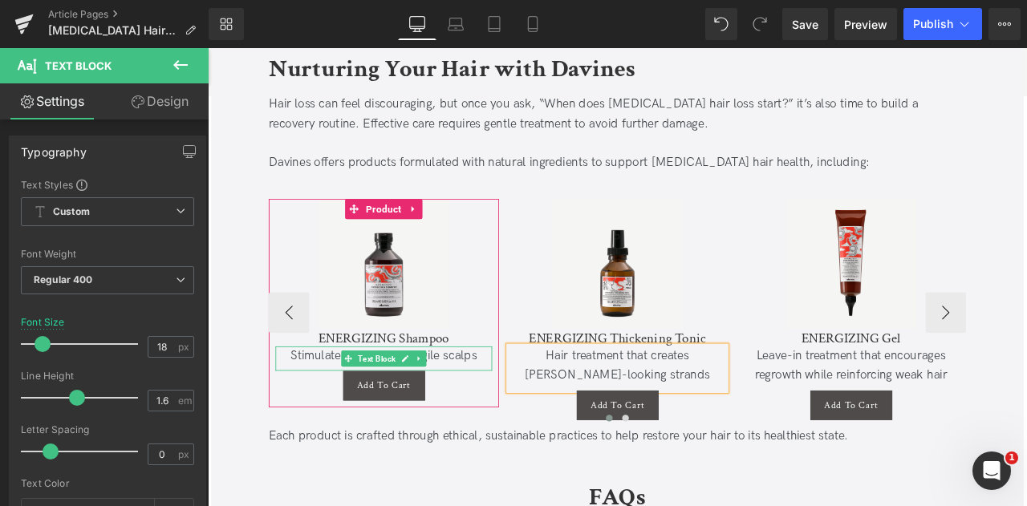
click at [487, 402] on div "Stimulates growth on fragile scalps" at bounding box center [416, 413] width 257 height 23
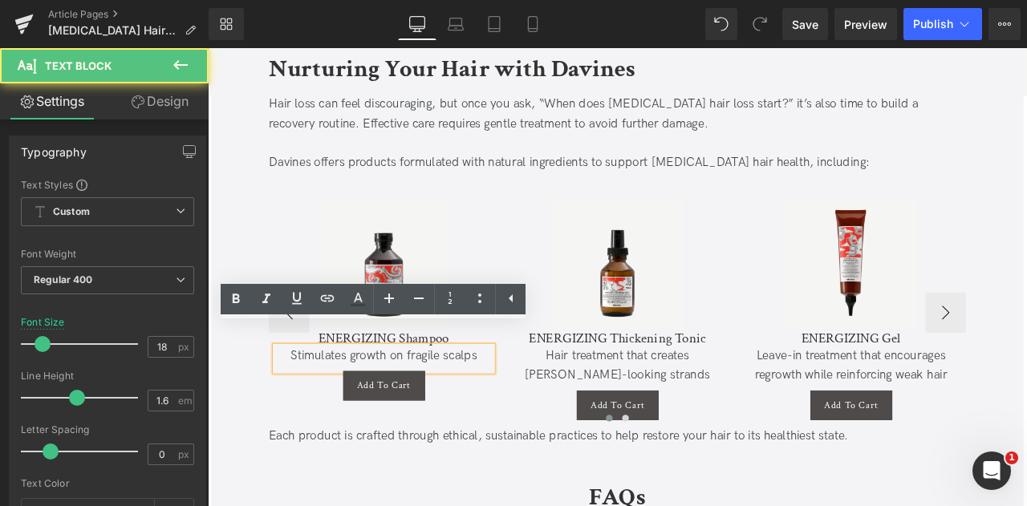
click at [311, 402] on div "Stimulates growth on fragile scalps" at bounding box center [416, 413] width 257 height 23
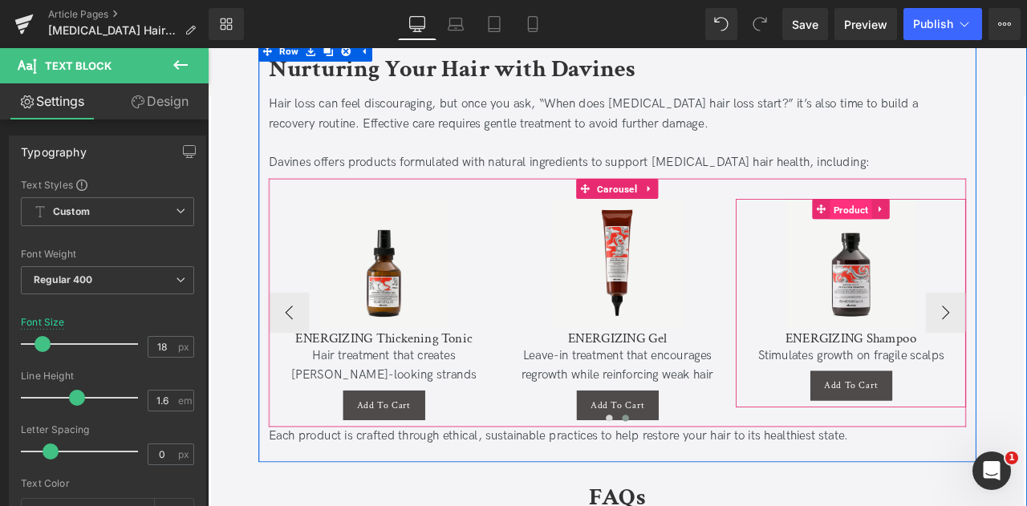
click at [962, 228] on span "Product" at bounding box center [971, 240] width 50 height 24
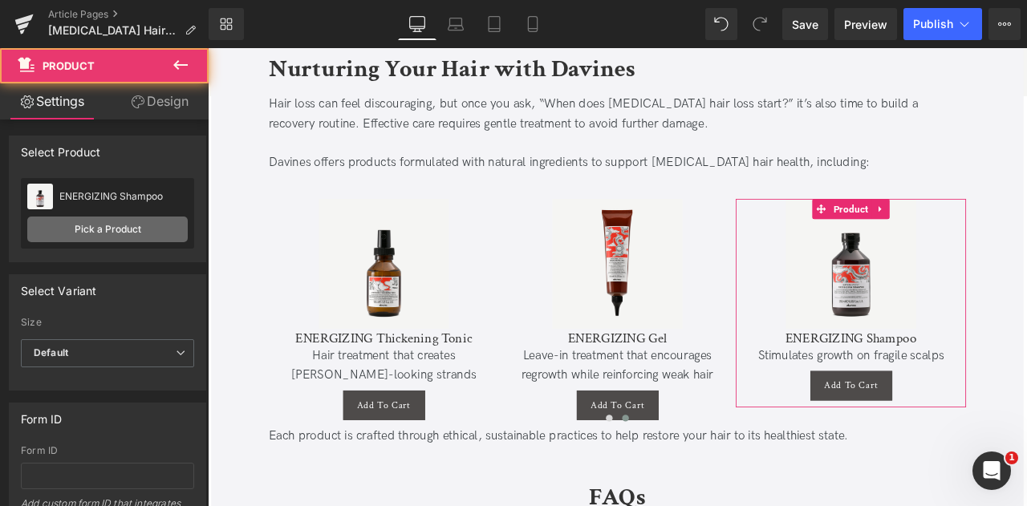
click at [75, 222] on link "Pick a Product" at bounding box center [107, 230] width 161 height 26
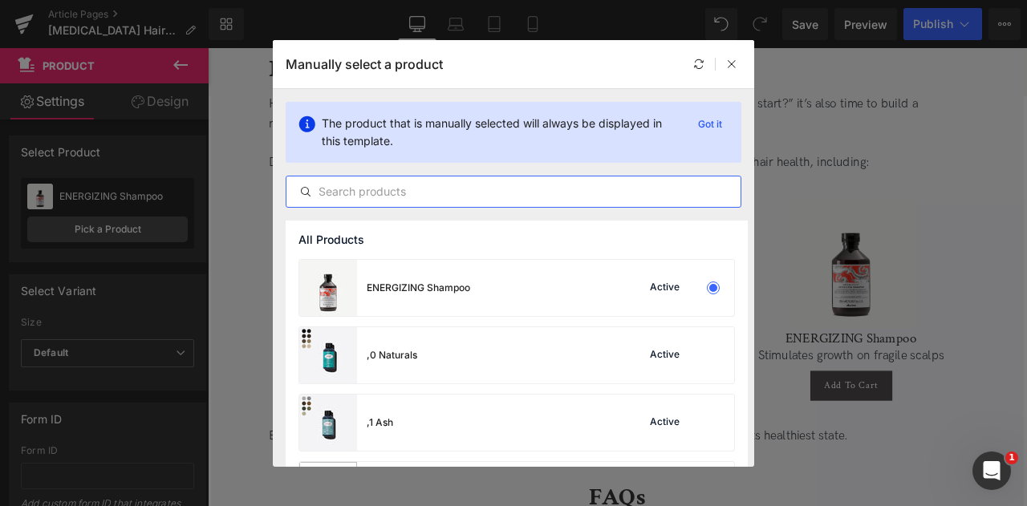
click at [442, 195] on input "text" at bounding box center [514, 191] width 454 height 19
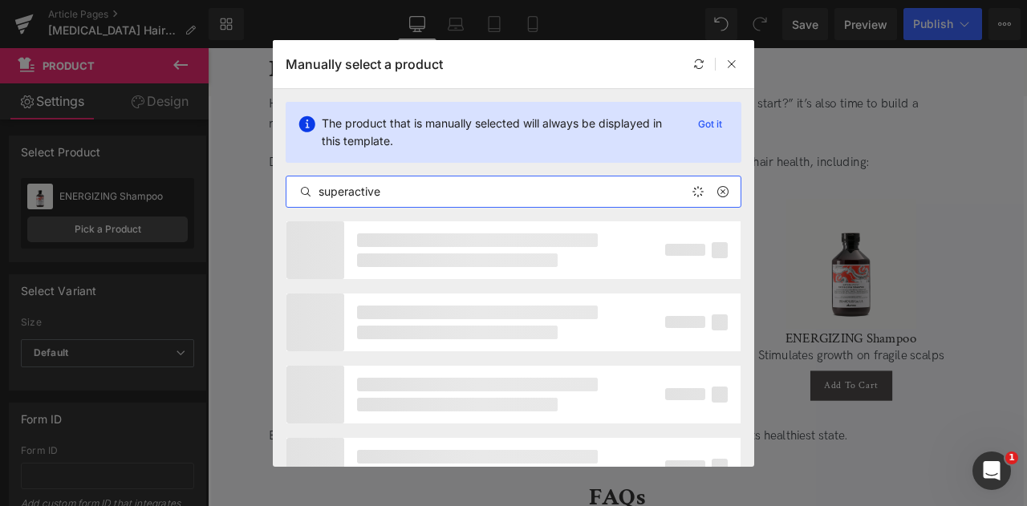
type input "superactive"
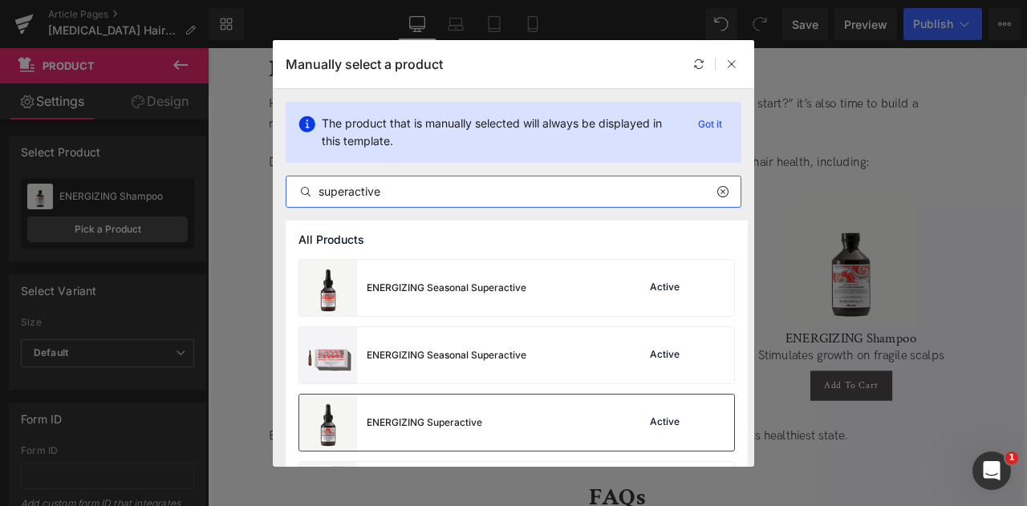
click at [411, 421] on div "ENERGIZING Superactive" at bounding box center [425, 423] width 116 height 14
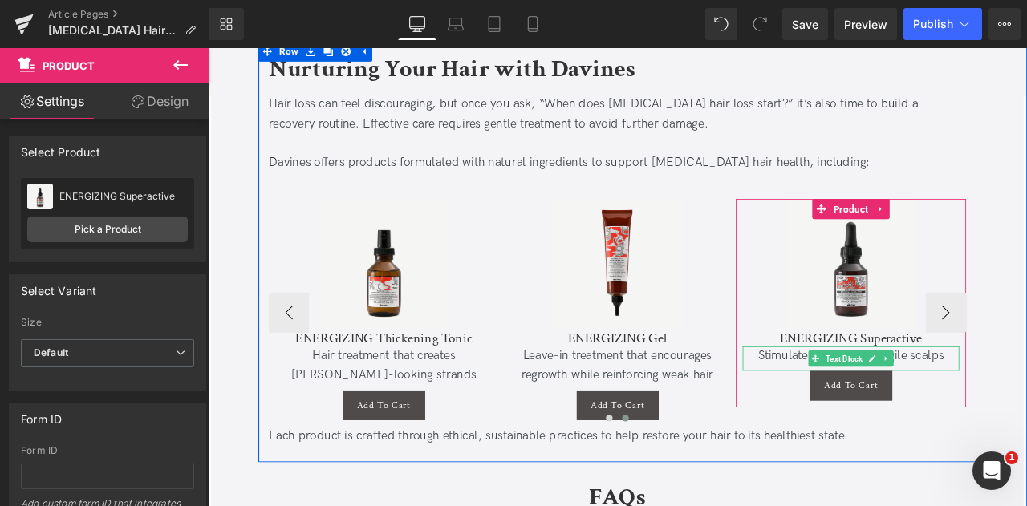
click at [883, 402] on div "Stimulates growth on fragile scalps" at bounding box center [970, 413] width 257 height 23
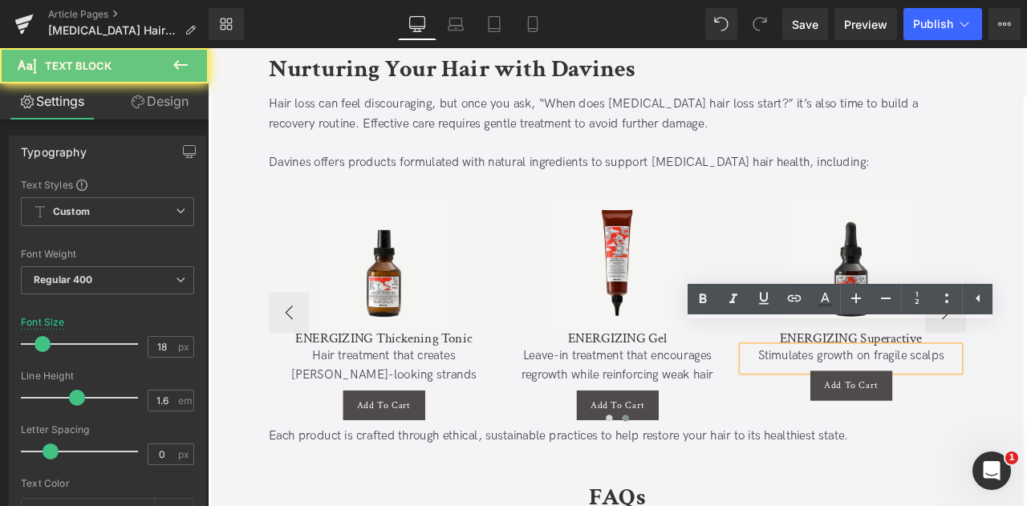
click at [883, 402] on div "Stimulates growth on fragile scalps" at bounding box center [970, 413] width 257 height 23
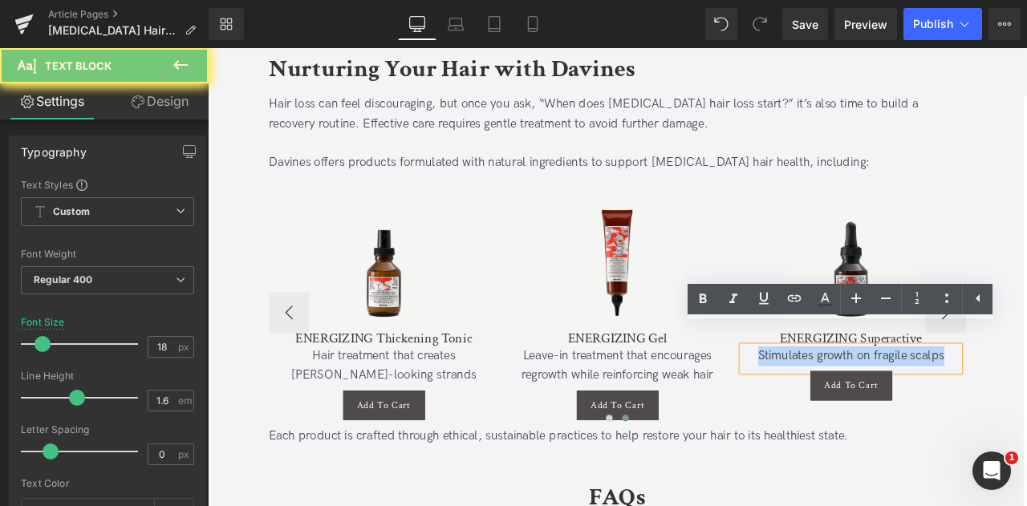
paste div
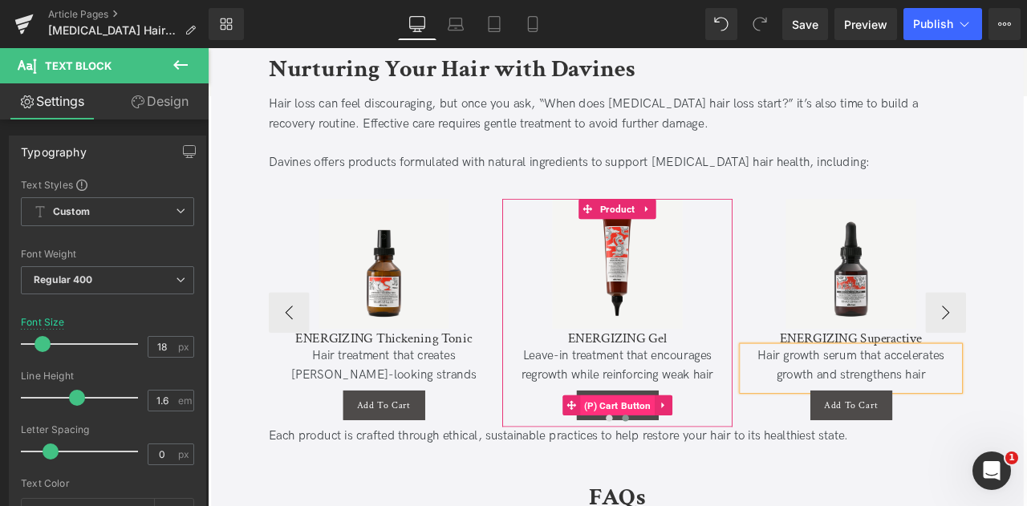
click at [689, 460] on span "(P) Cart Button" at bounding box center [693, 472] width 88 height 24
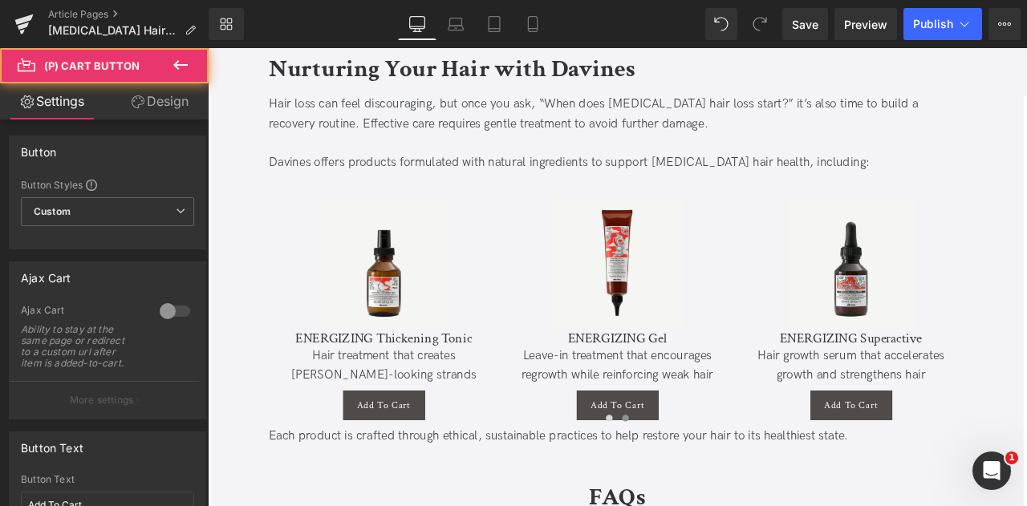
click at [165, 100] on link "Design" at bounding box center [160, 101] width 104 height 36
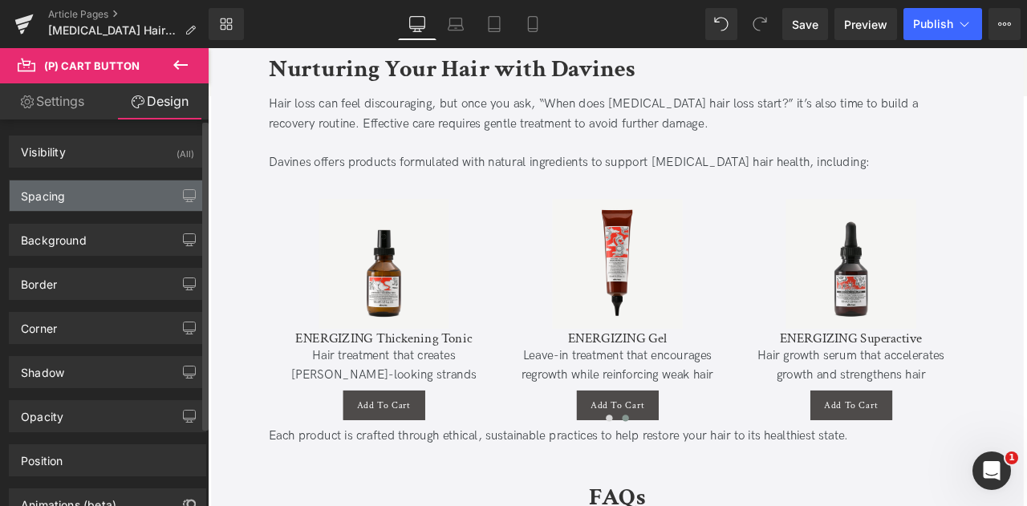
click at [79, 195] on div "Spacing" at bounding box center [108, 196] width 196 height 31
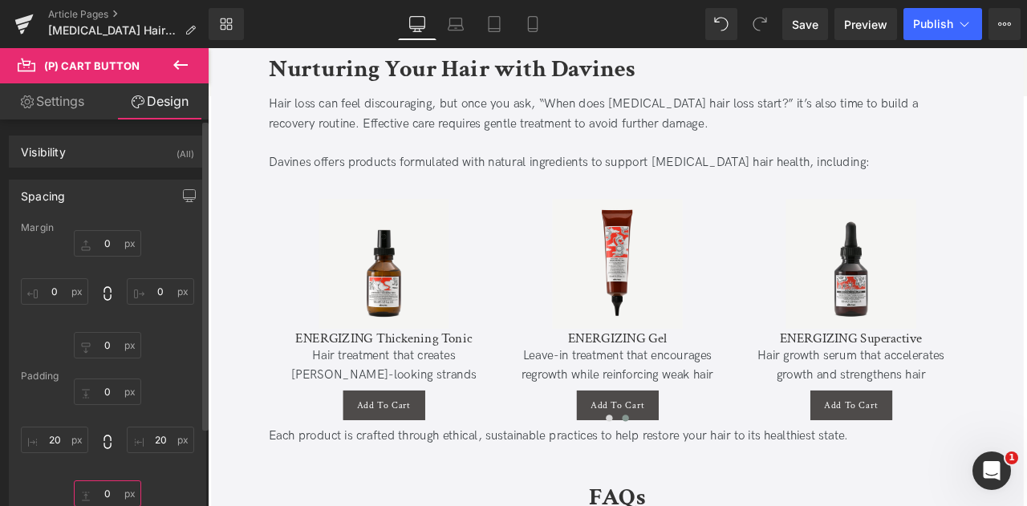
click at [104, 490] on input "0" at bounding box center [107, 494] width 67 height 26
type input "1"
click at [108, 345] on input "0" at bounding box center [107, 345] width 67 height 26
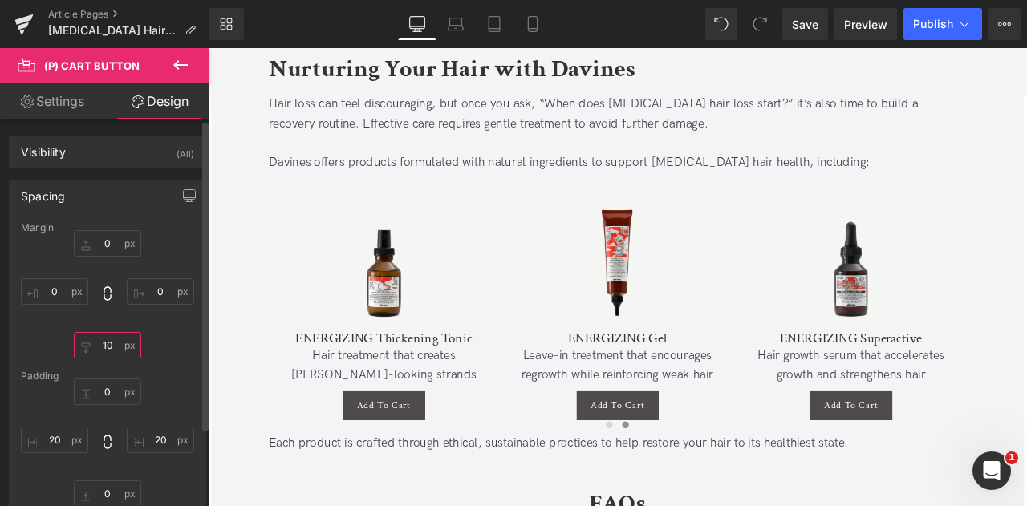
type input "1"
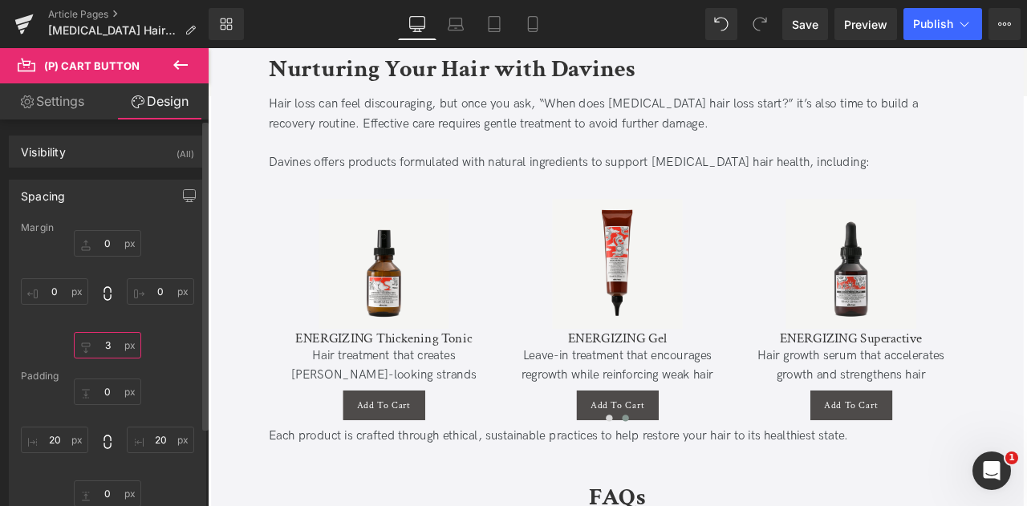
type input "30"
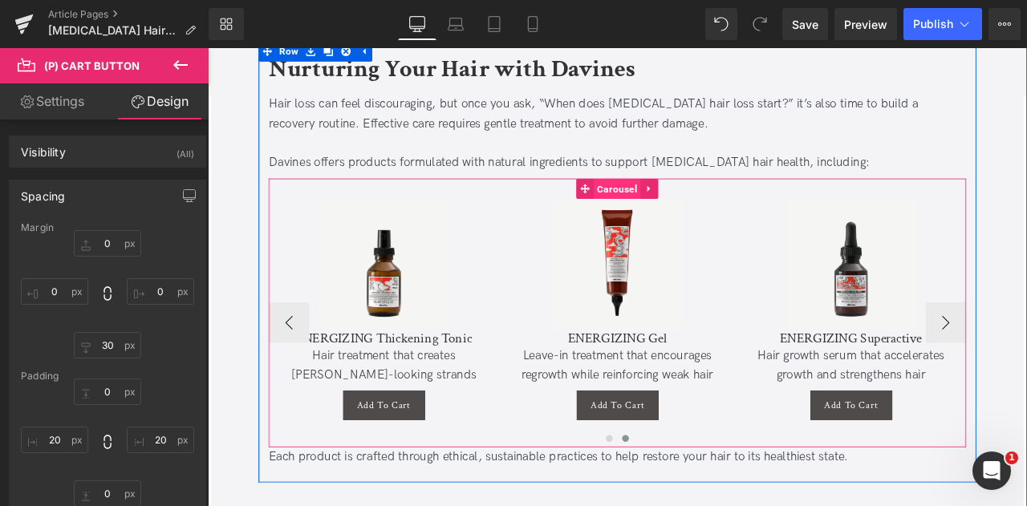
click at [686, 203] on span "Carousel" at bounding box center [692, 215] width 55 height 24
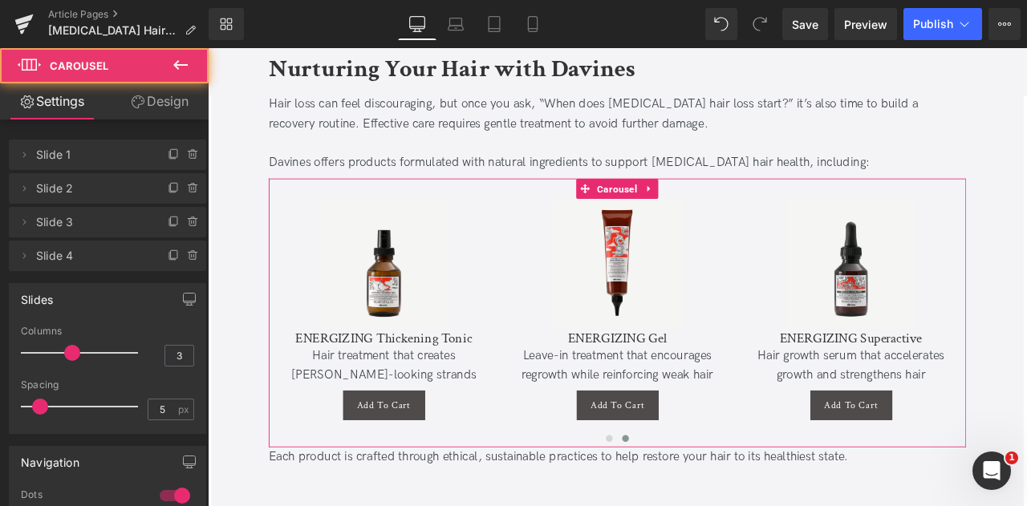
click at [148, 107] on link "Design" at bounding box center [160, 101] width 104 height 36
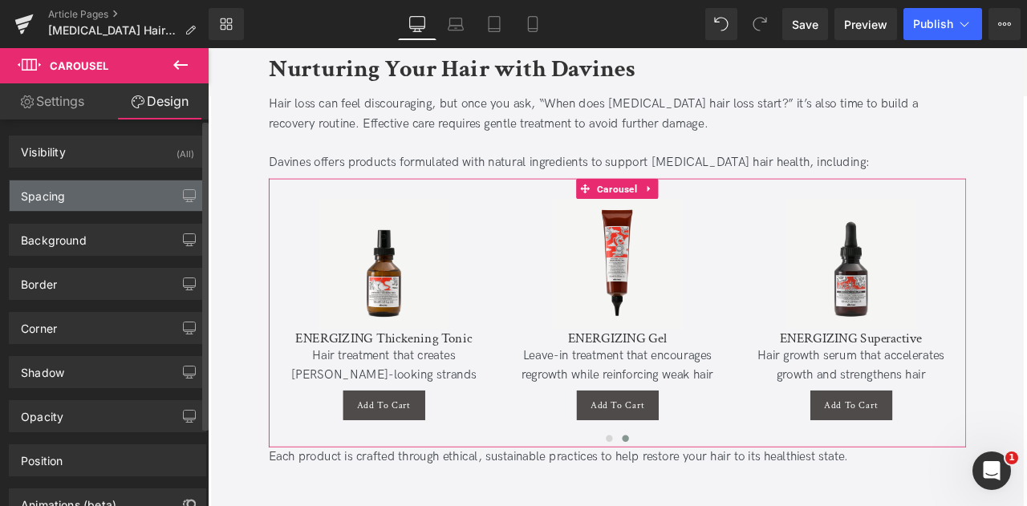
click at [74, 193] on div "Spacing" at bounding box center [108, 196] width 196 height 31
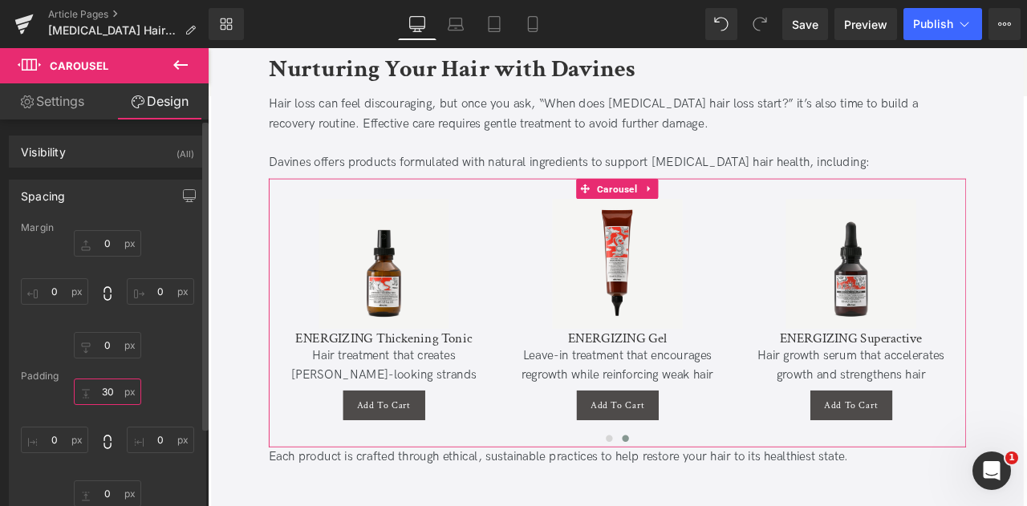
click at [108, 393] on input "30" at bounding box center [107, 392] width 67 height 26
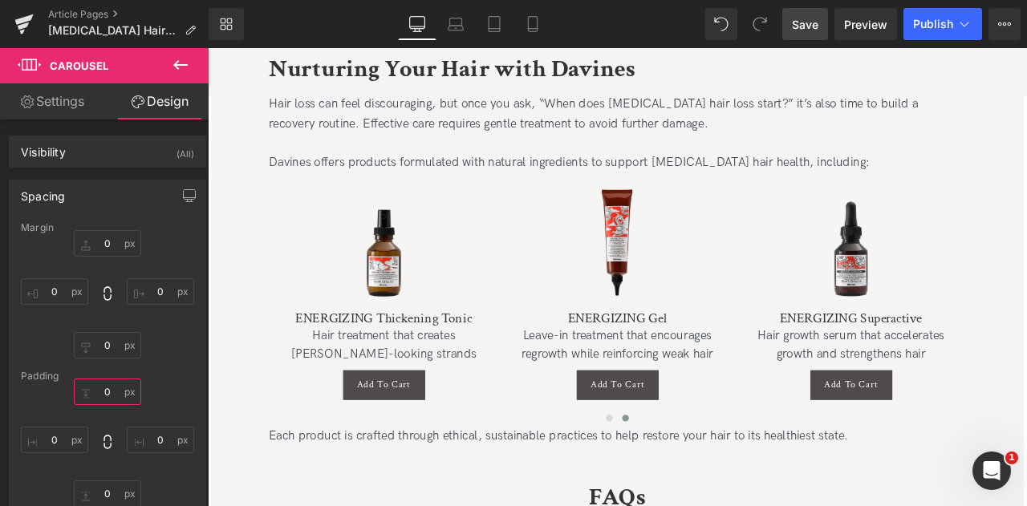
type input "0"
click at [807, 26] on span "Save" at bounding box center [805, 24] width 26 height 17
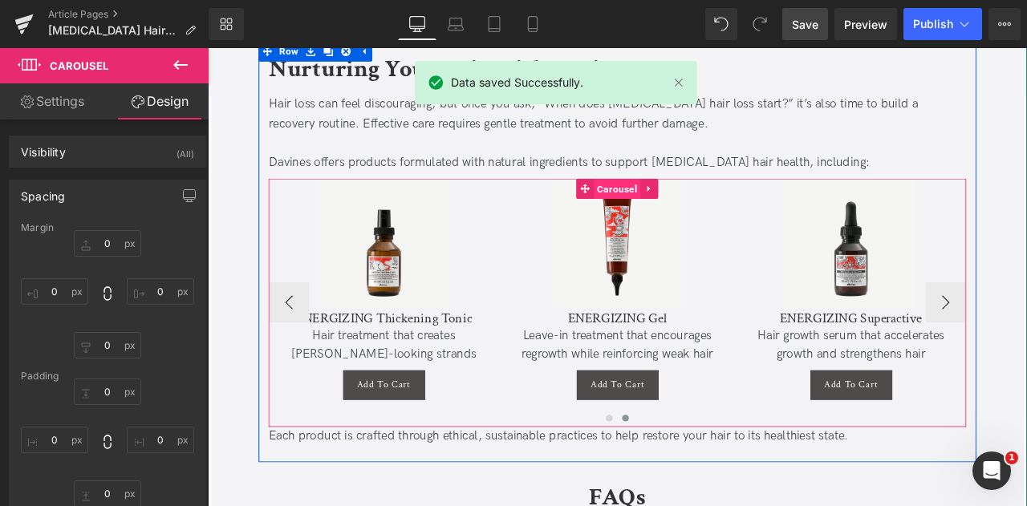
click at [695, 204] on span "Carousel" at bounding box center [692, 216] width 55 height 24
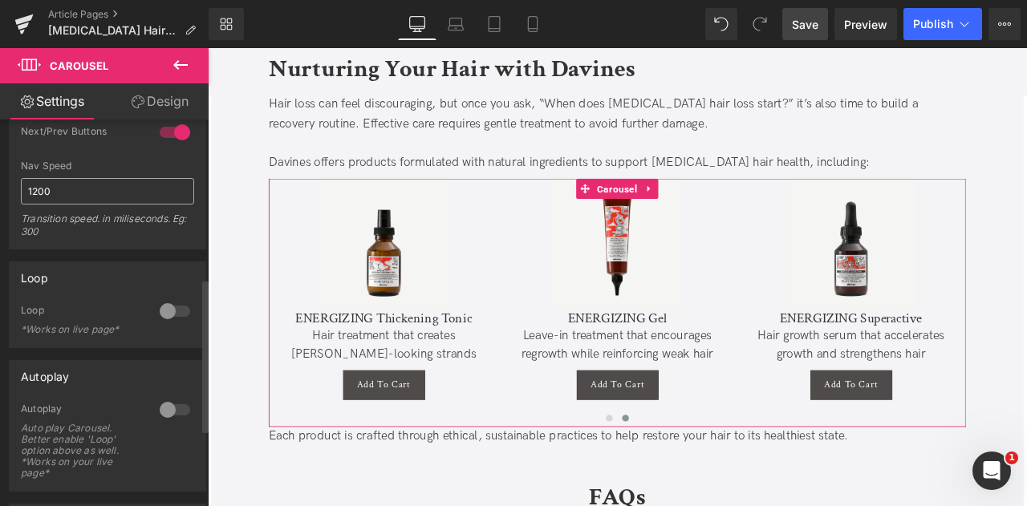
scroll to position [400, 0]
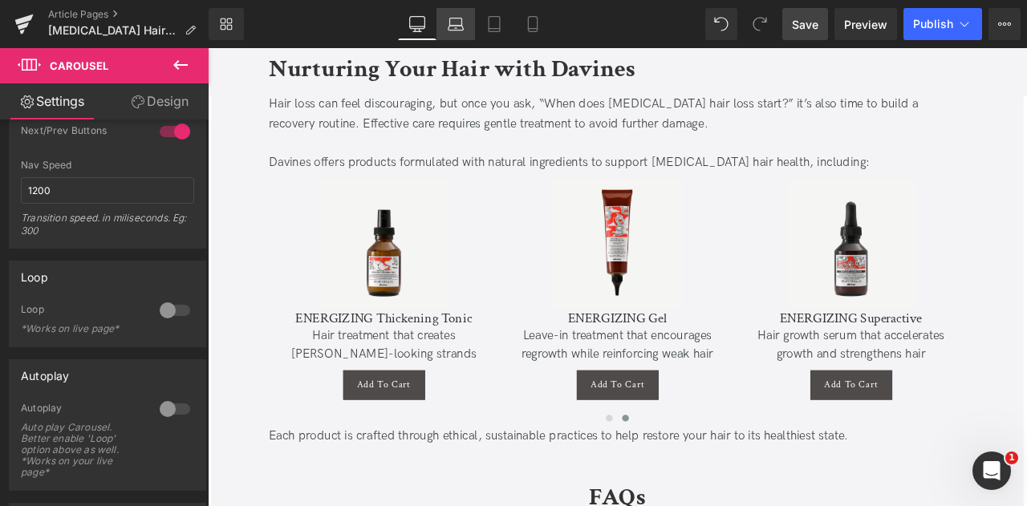
click at [462, 26] on icon at bounding box center [455, 28] width 15 height 5
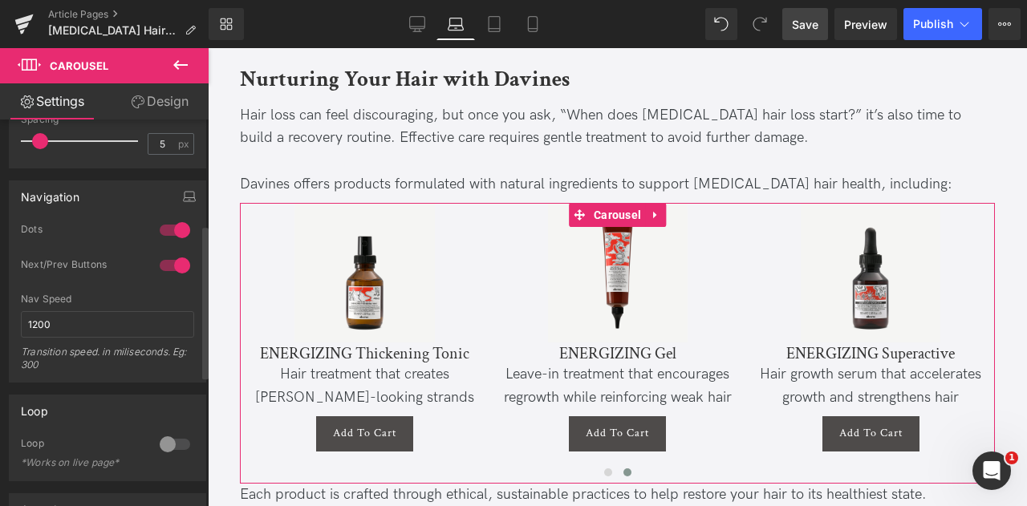
scroll to position [265, 0]
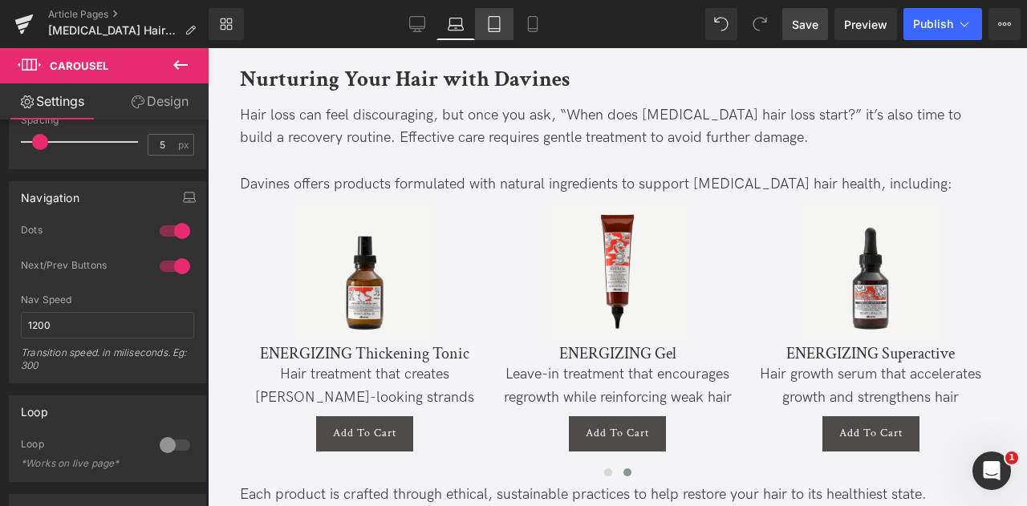
click at [503, 19] on link "Tablet" at bounding box center [494, 24] width 39 height 32
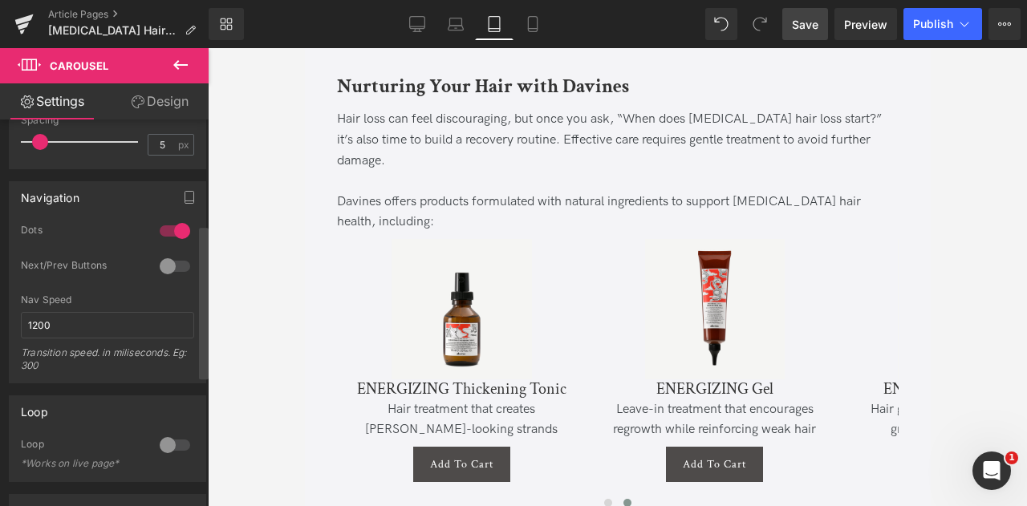
scroll to position [3091, 0]
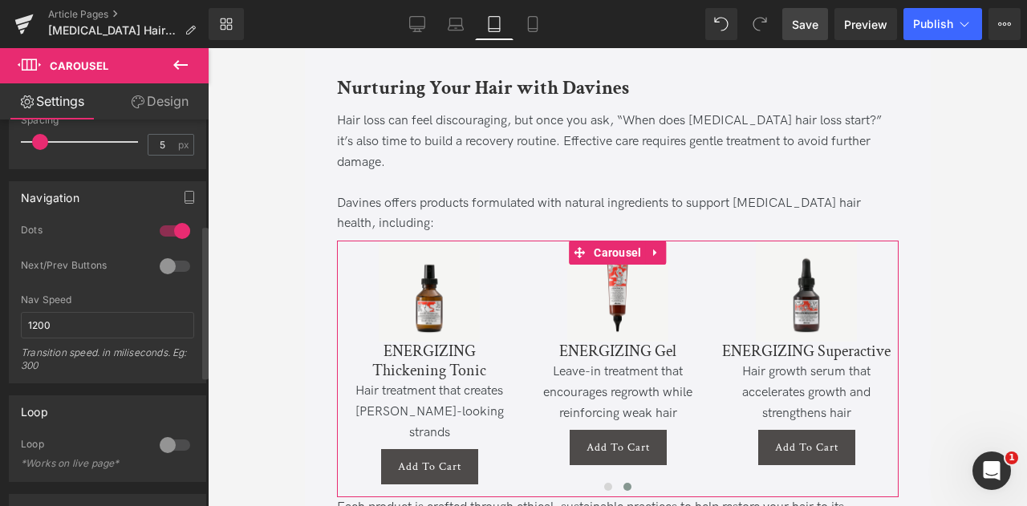
click at [158, 271] on div at bounding box center [175, 267] width 39 height 26
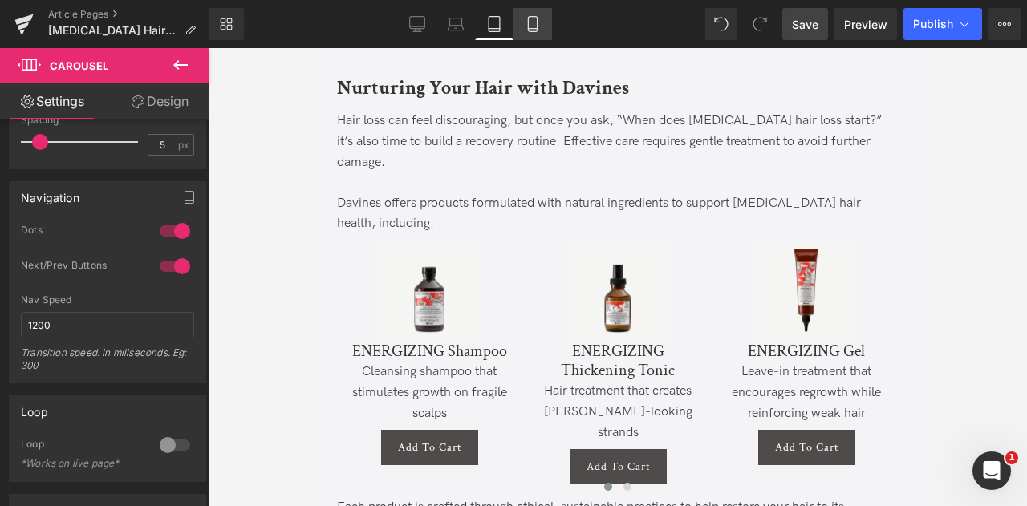
click at [537, 26] on icon at bounding box center [533, 24] width 16 height 16
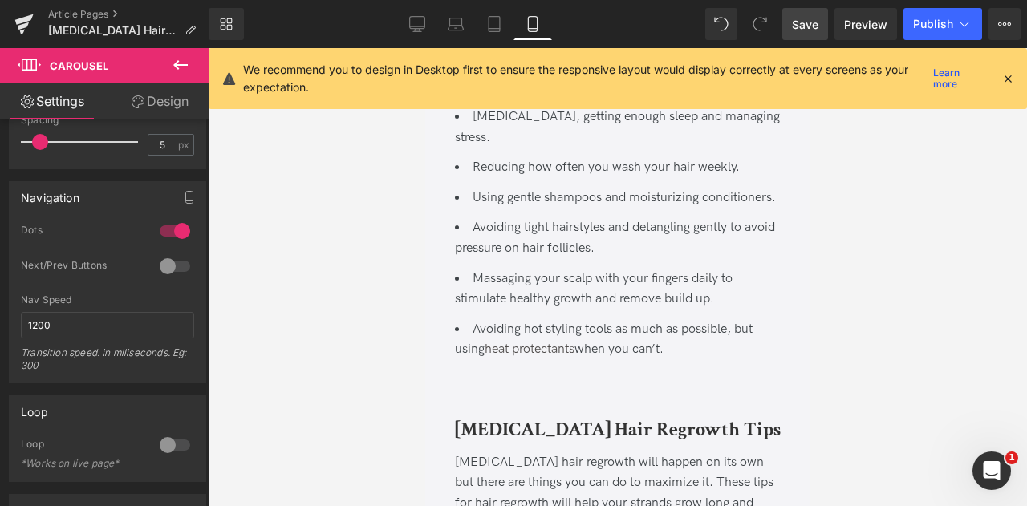
scroll to position [3986, 0]
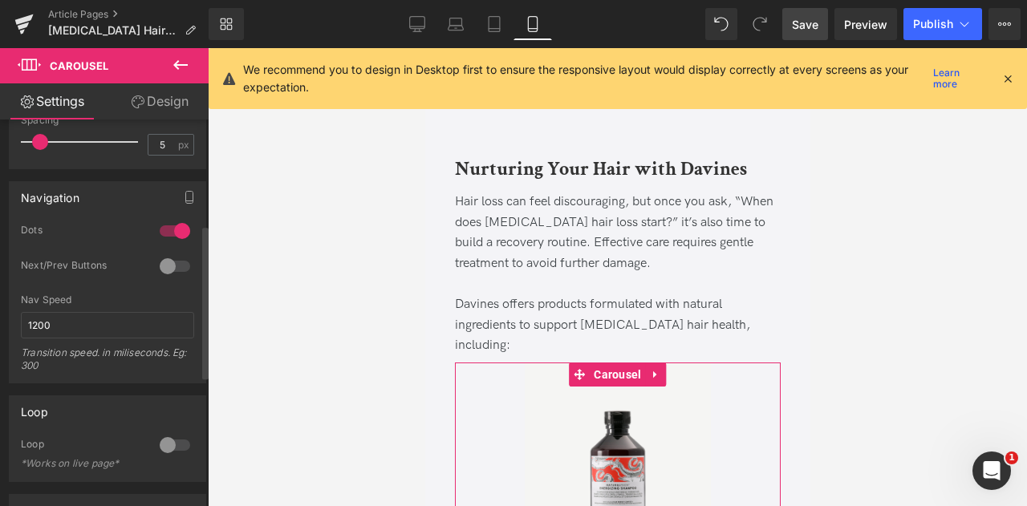
click at [161, 264] on div at bounding box center [175, 267] width 39 height 26
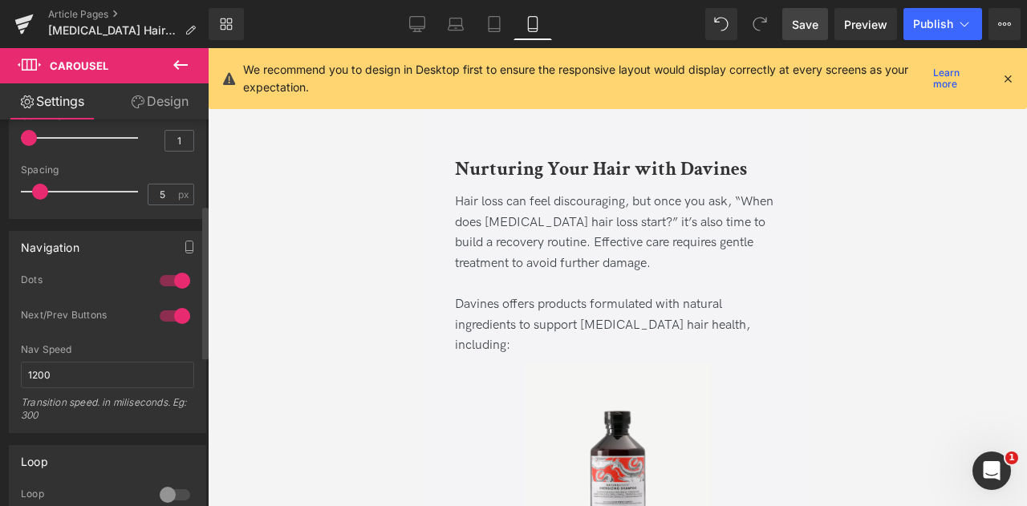
scroll to position [214, 0]
click at [178, 140] on input "1" at bounding box center [179, 142] width 28 height 20
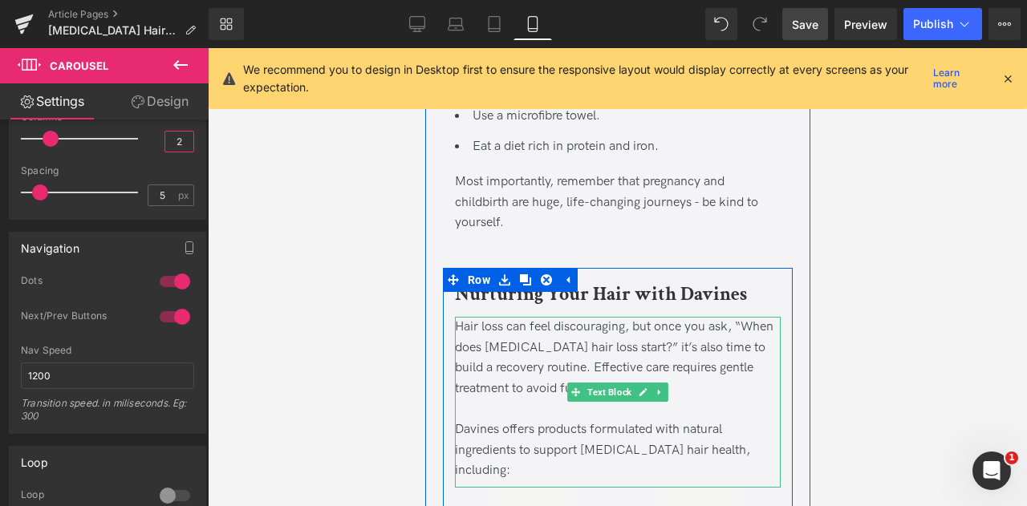
scroll to position [4001, 0]
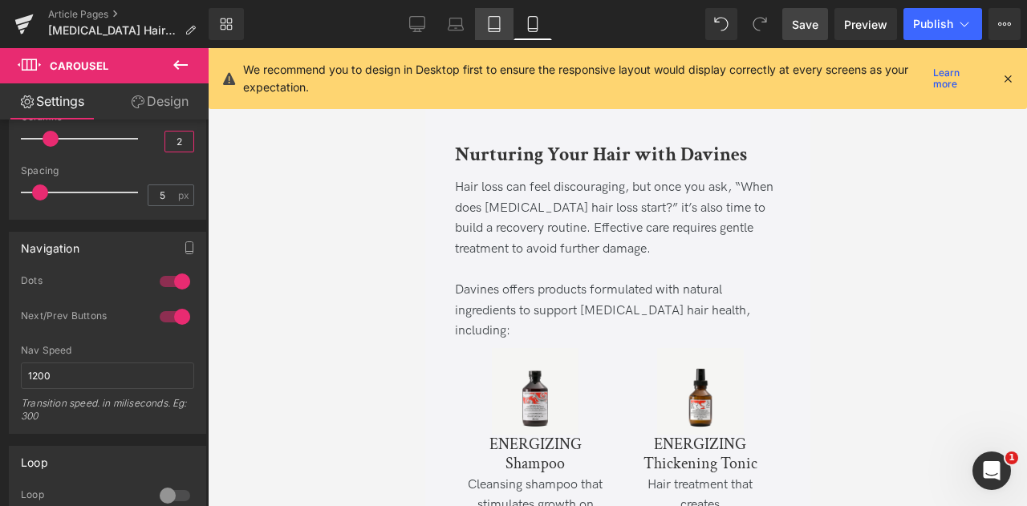
type input "2"
click at [493, 24] on icon at bounding box center [494, 24] width 16 height 16
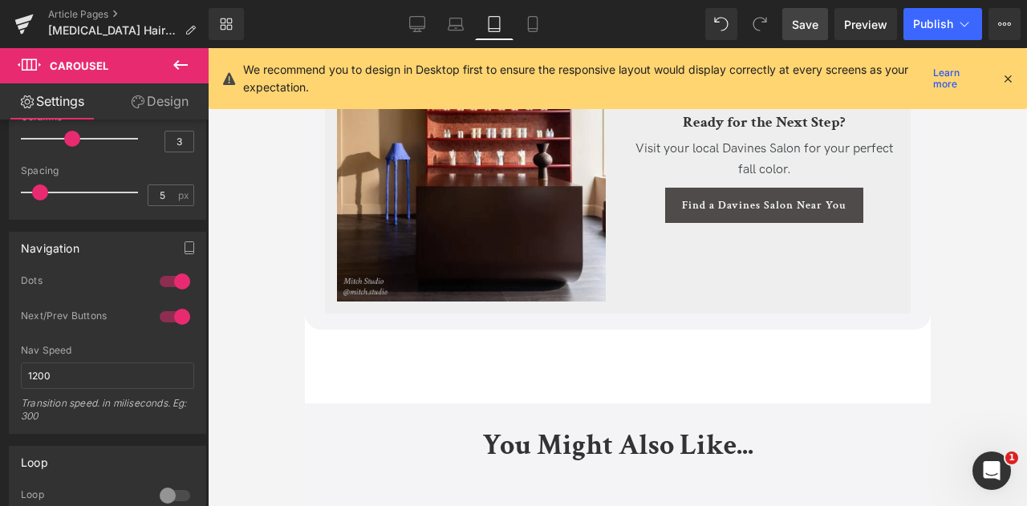
scroll to position [3106, 0]
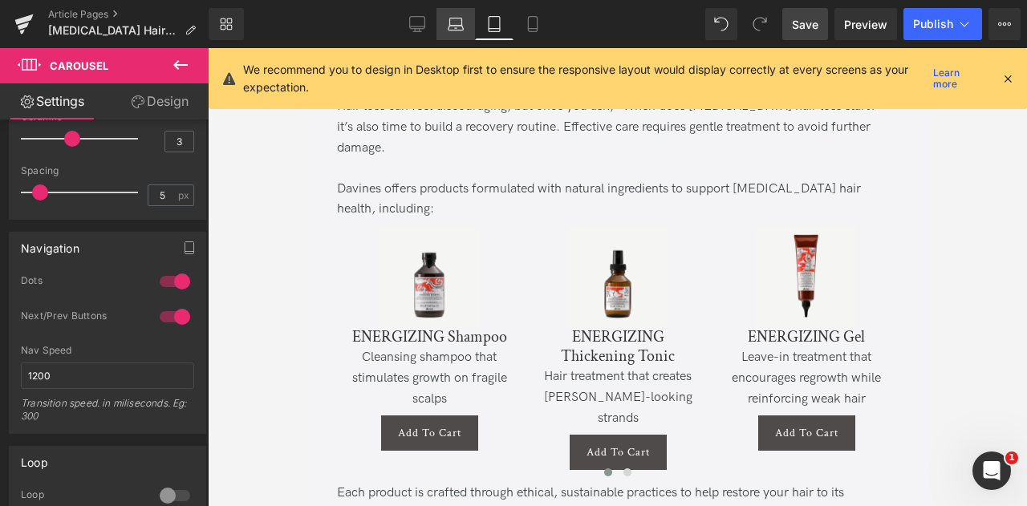
click at [454, 26] on icon at bounding box center [456, 24] width 16 height 16
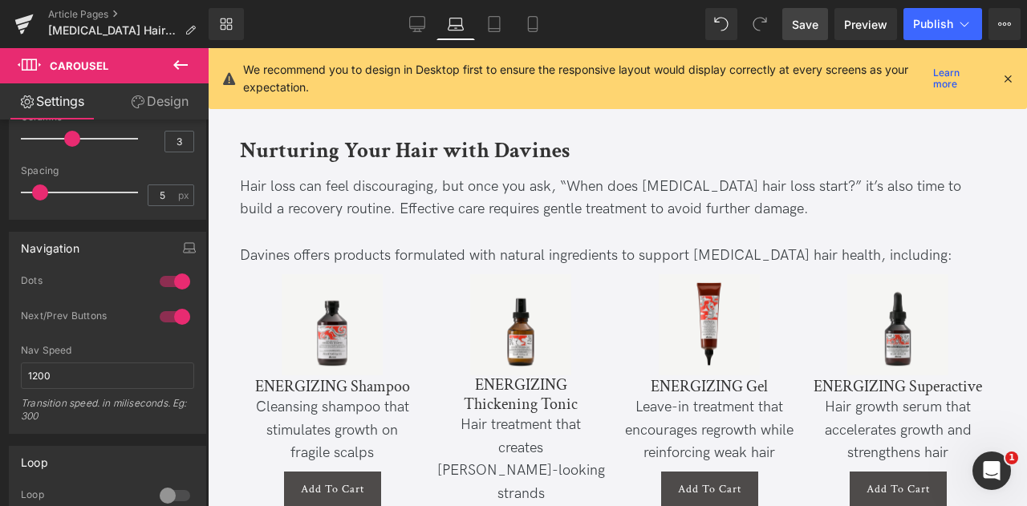
scroll to position [3191, 0]
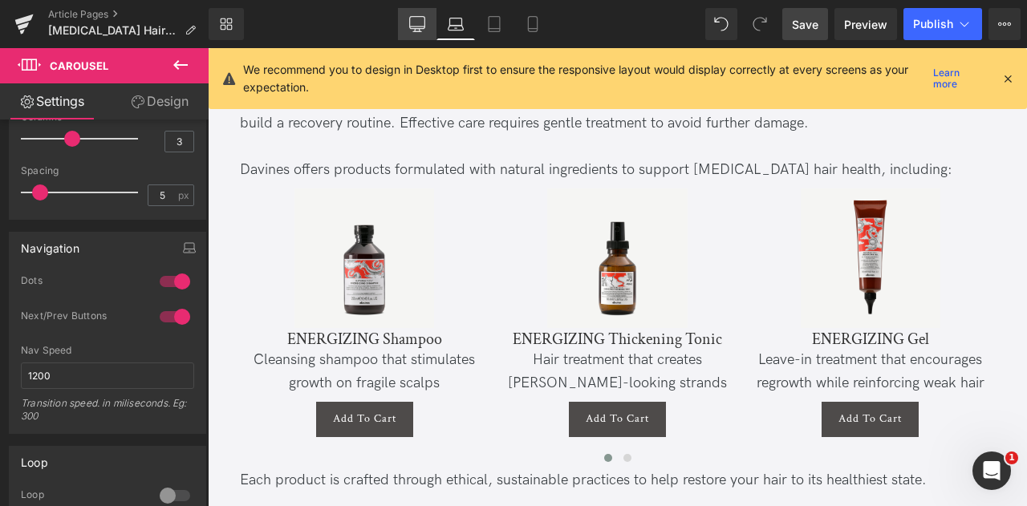
click at [403, 28] on link "Desktop" at bounding box center [417, 24] width 39 height 32
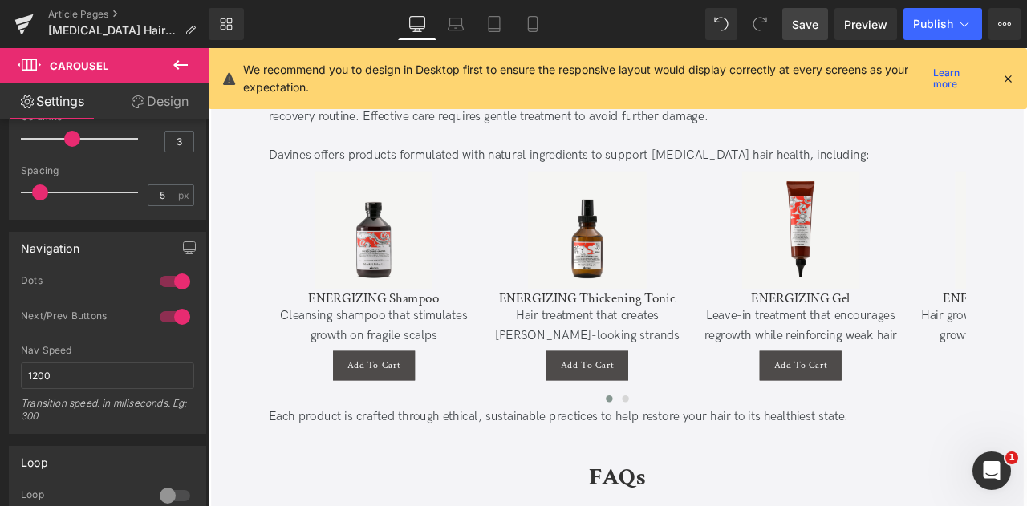
scroll to position [3196, 0]
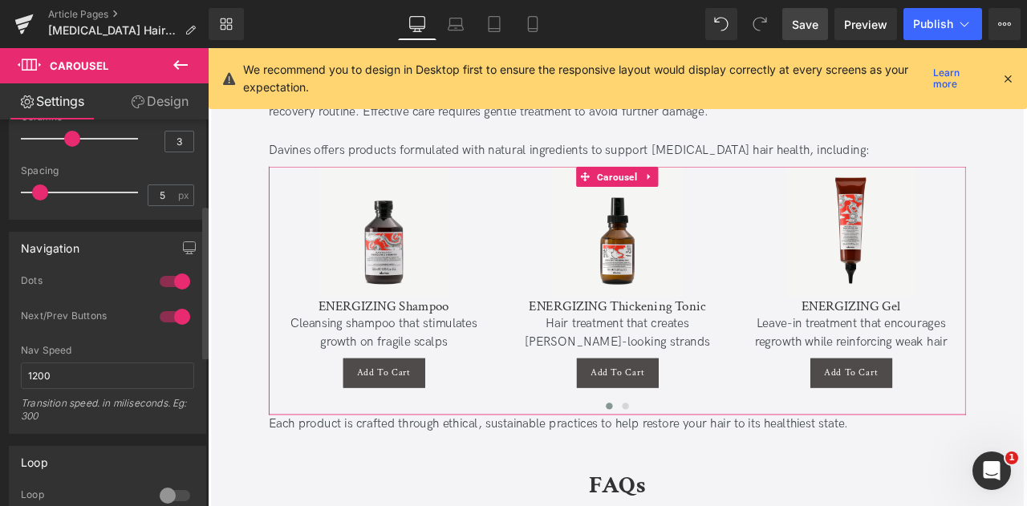
click at [162, 489] on div at bounding box center [175, 496] width 39 height 26
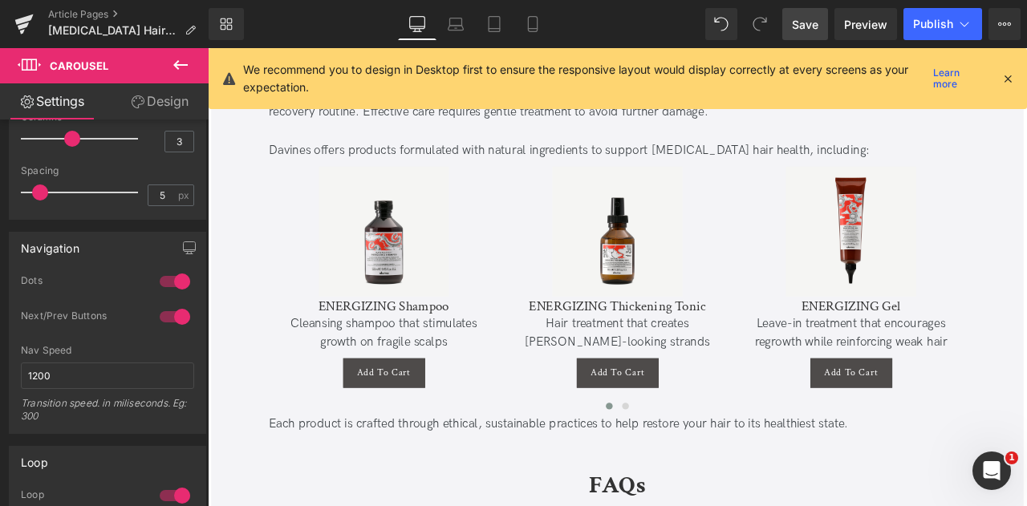
click at [803, 27] on span "Save" at bounding box center [805, 24] width 26 height 17
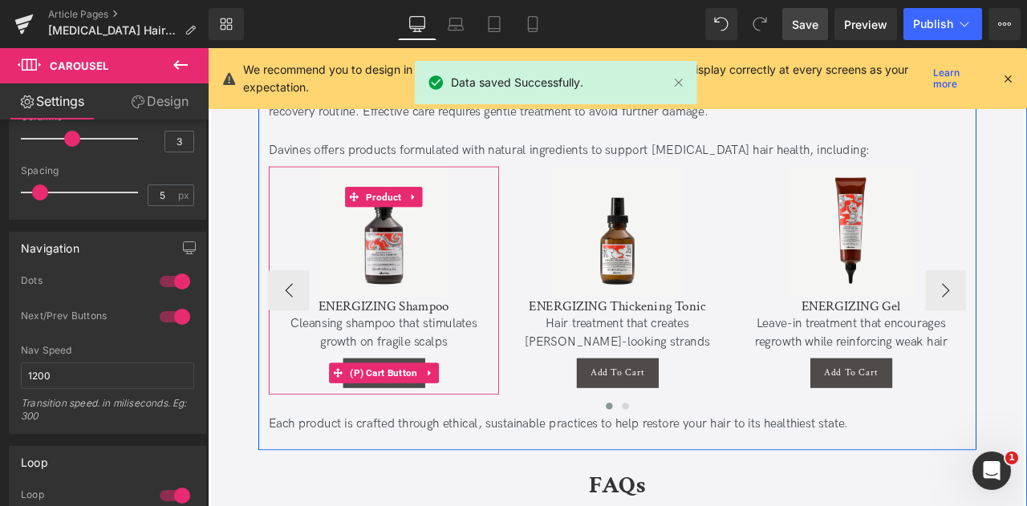
scroll to position [3559, 0]
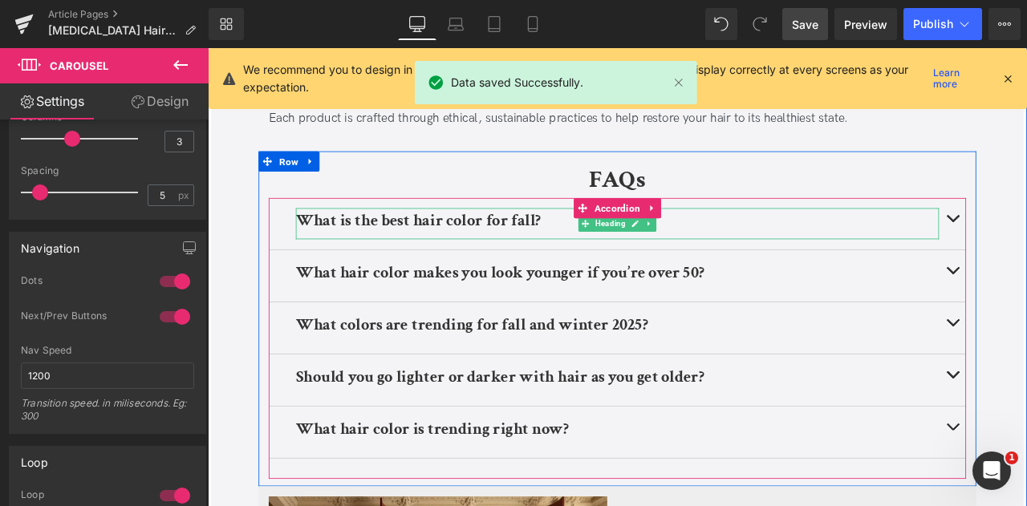
click at [526, 239] on b "What is the best hair color for fall?" at bounding box center [457, 251] width 291 height 25
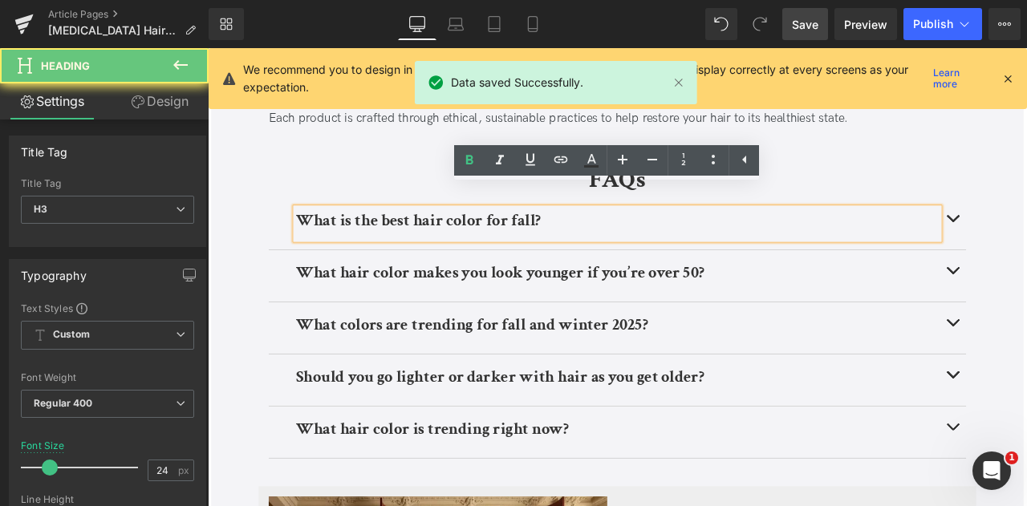
click at [526, 239] on b "What is the best hair color for fall?" at bounding box center [457, 251] width 291 height 25
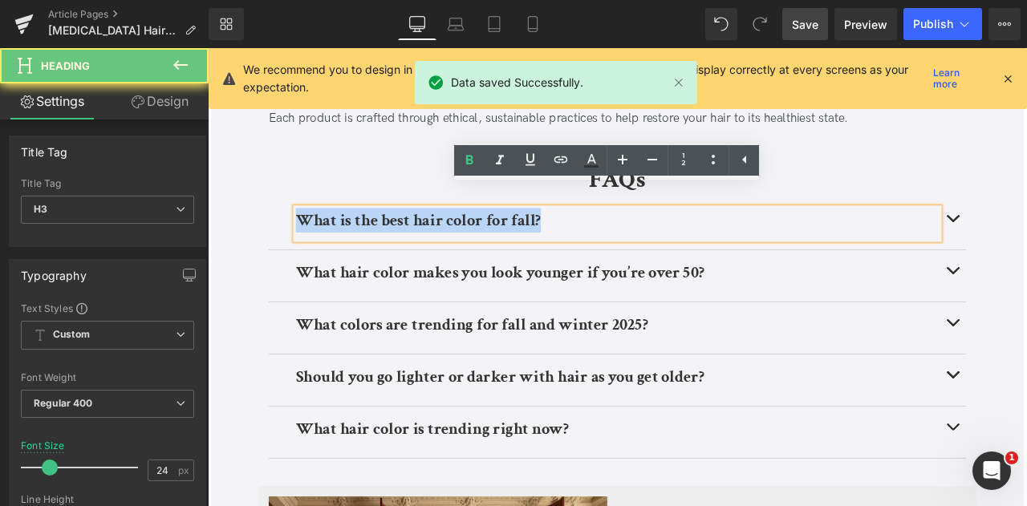
click at [526, 239] on b "What is the best hair color for fall?" at bounding box center [457, 251] width 291 height 25
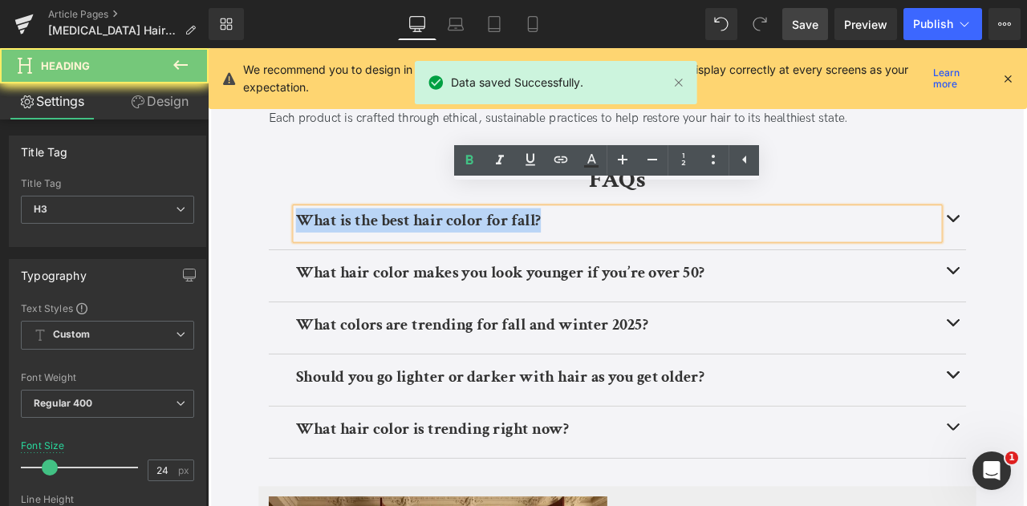
paste div
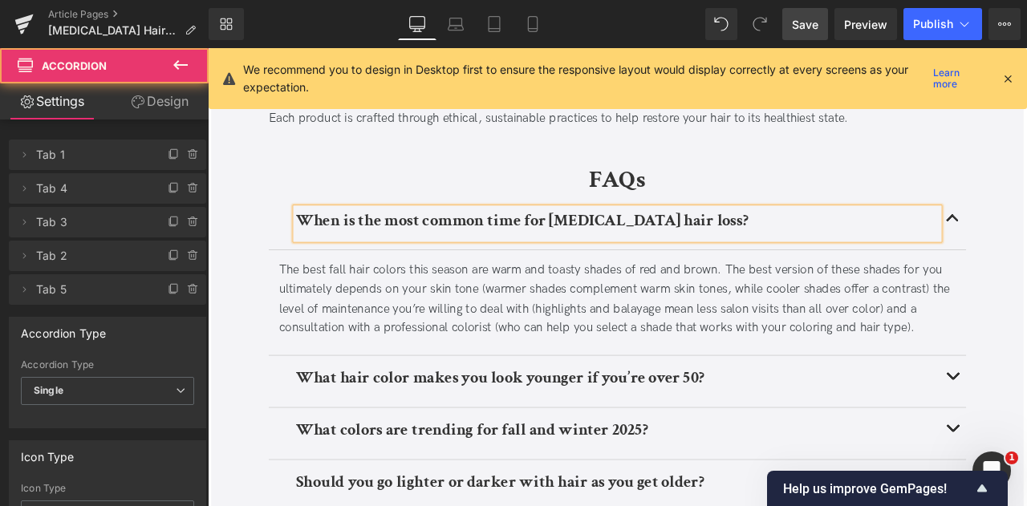
click at [568, 299] on div "The best fall hair colors this season are warm and toasty shades of red and bro…" at bounding box center [693, 345] width 803 height 92
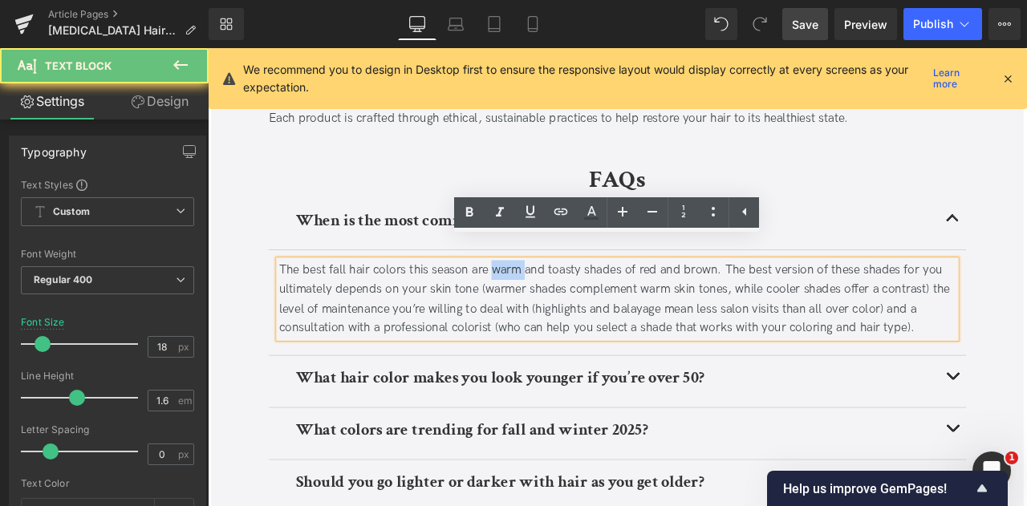
click at [568, 299] on div "The best fall hair colors this season are warm and toasty shades of red and bro…" at bounding box center [693, 345] width 803 height 92
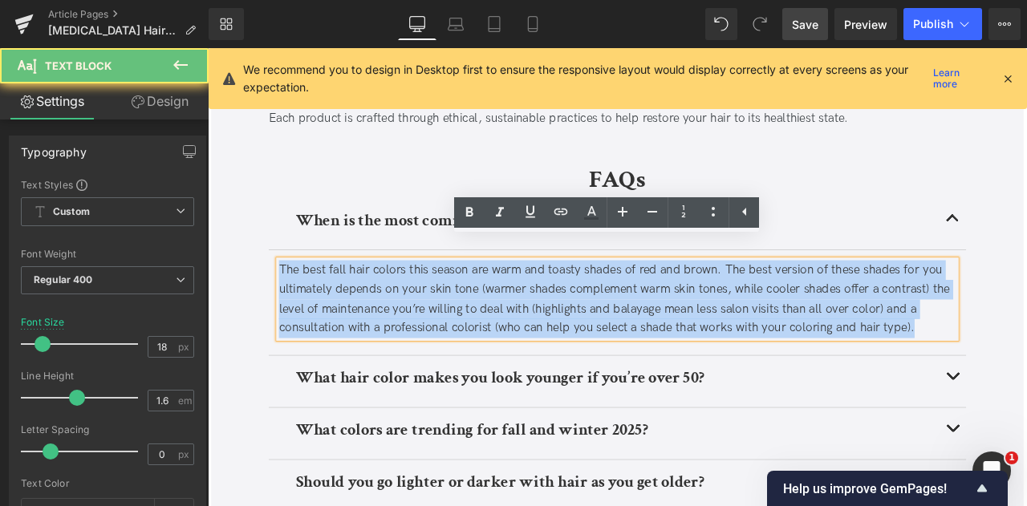
click at [568, 299] on div "The best fall hair colors this season are warm and toasty shades of red and bro…" at bounding box center [693, 345] width 803 height 92
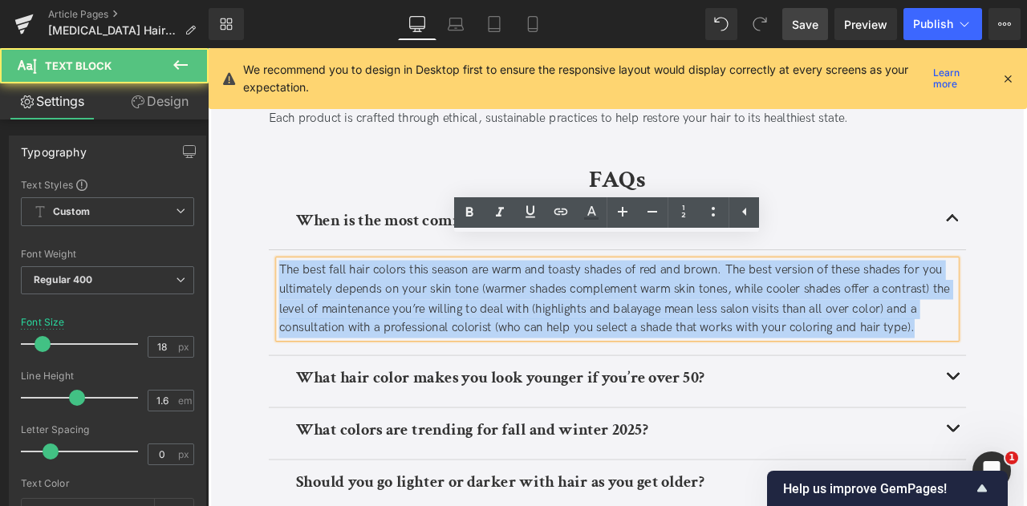
paste div
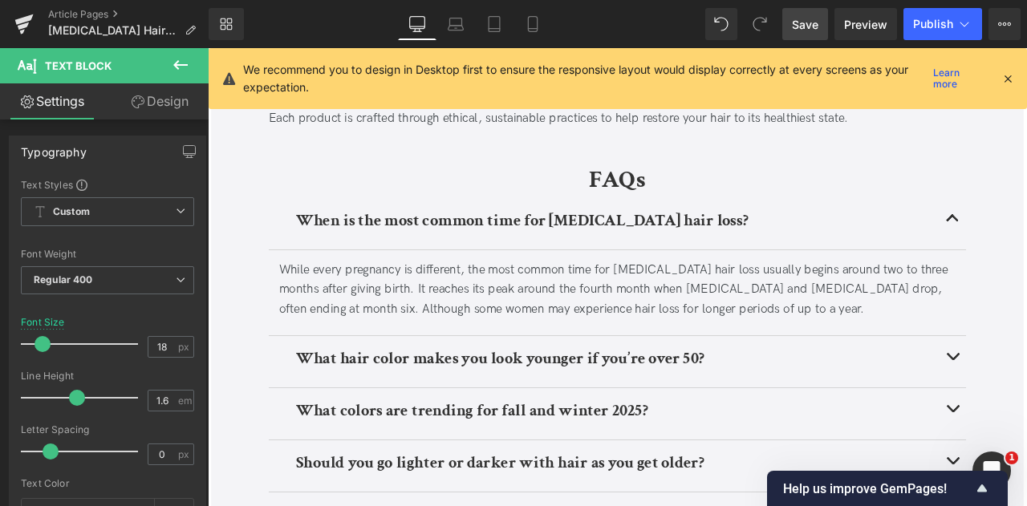
click at [567, 404] on h3 "What hair color makes you look younger if you’re over 50?" at bounding box center [693, 415] width 763 height 29
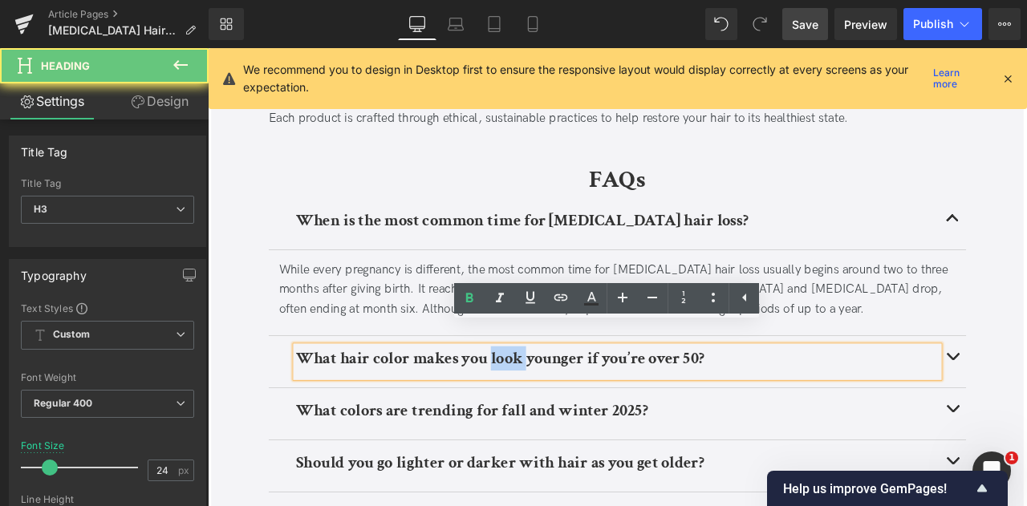
click at [567, 404] on h3 "What hair color makes you look younger if you’re over 50?" at bounding box center [693, 415] width 763 height 29
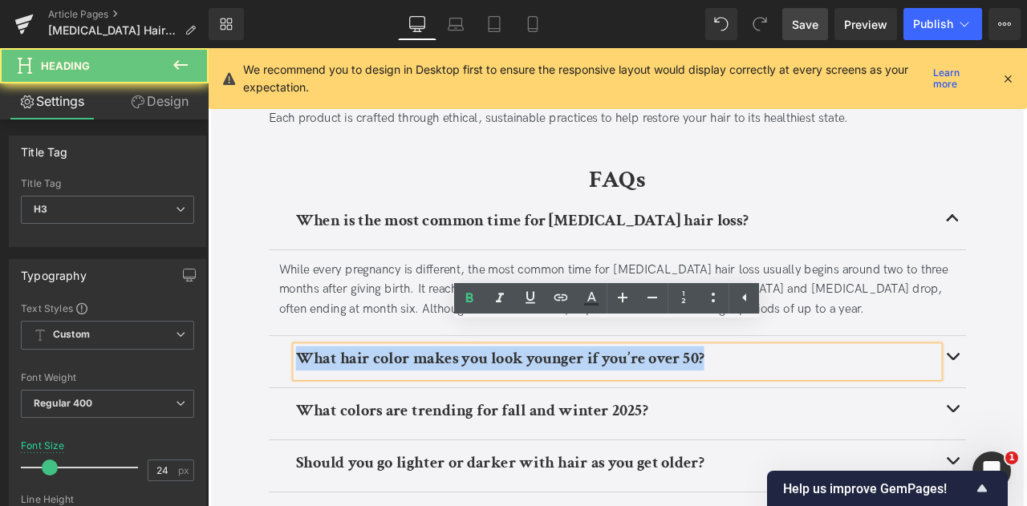
click at [567, 404] on h3 "What hair color makes you look younger if you’re over 50?" at bounding box center [693, 415] width 763 height 29
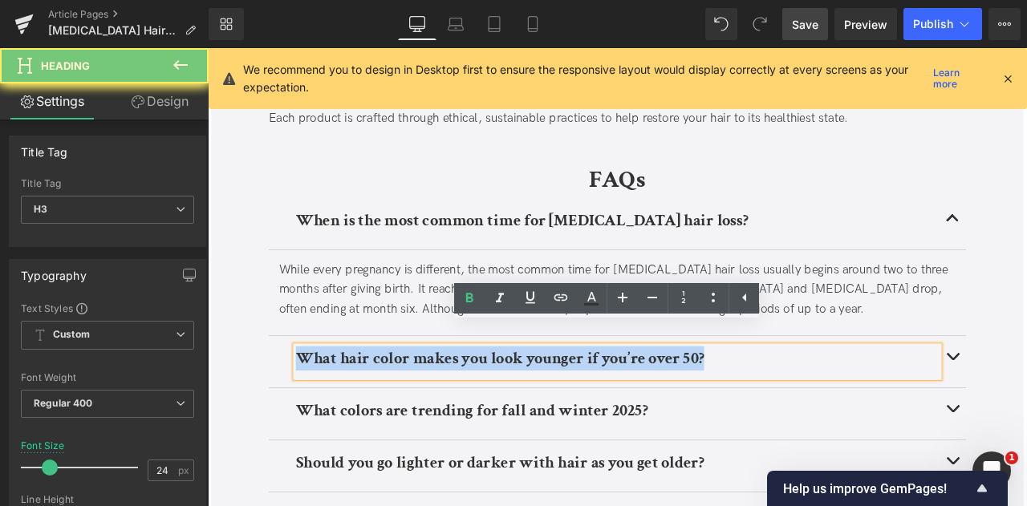
paste div
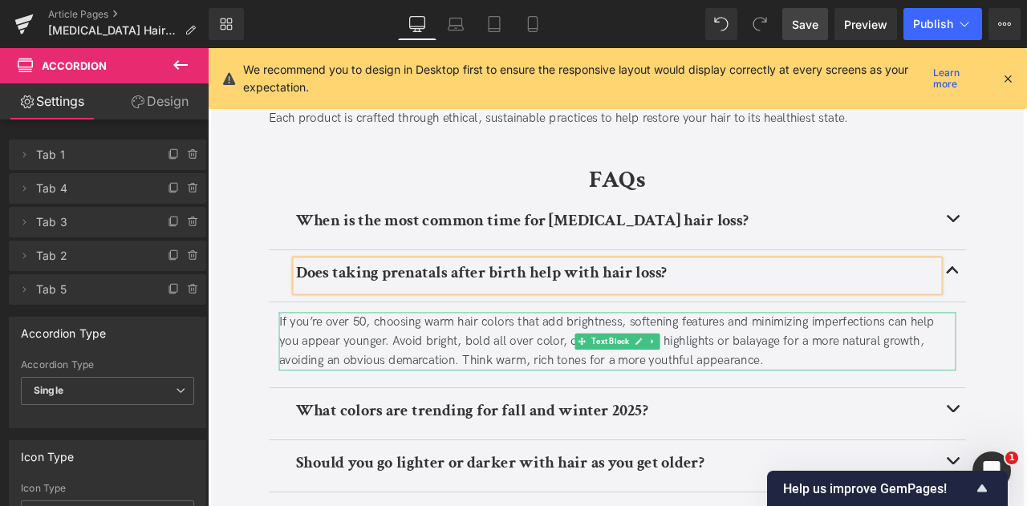
click at [578, 377] on div "If you’re over 50, choosing warm hair colors that add brightness, softening fea…" at bounding box center [693, 395] width 803 height 69
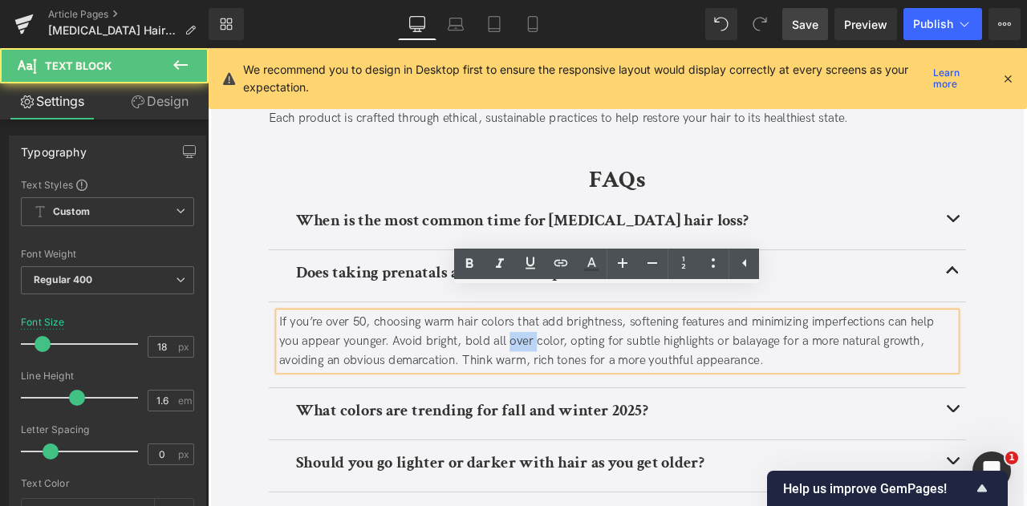
click at [578, 377] on div "If you’re over 50, choosing warm hair colors that add brightness, softening fea…" at bounding box center [693, 395] width 803 height 69
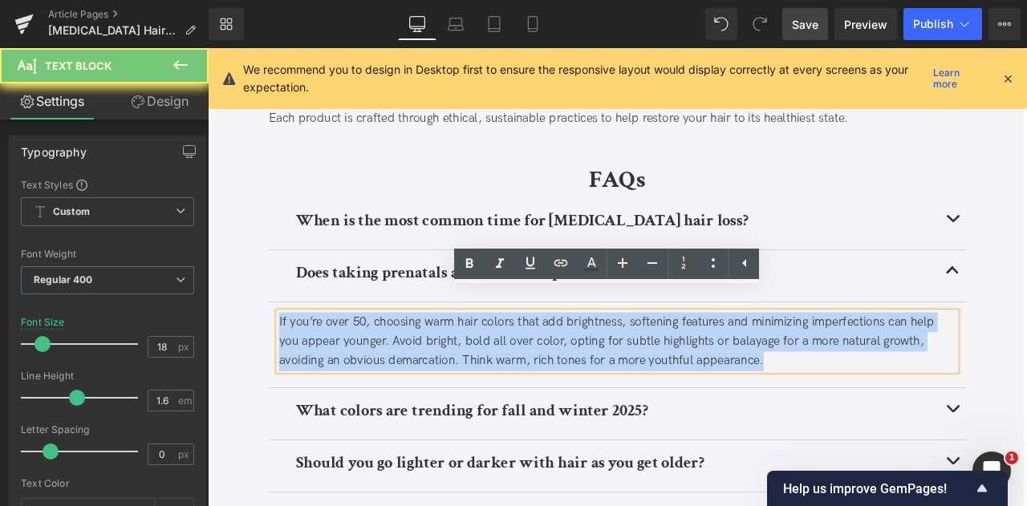
click at [578, 377] on div "If you’re over 50, choosing warm hair colors that add brightness, softening fea…" at bounding box center [693, 395] width 803 height 69
paste div
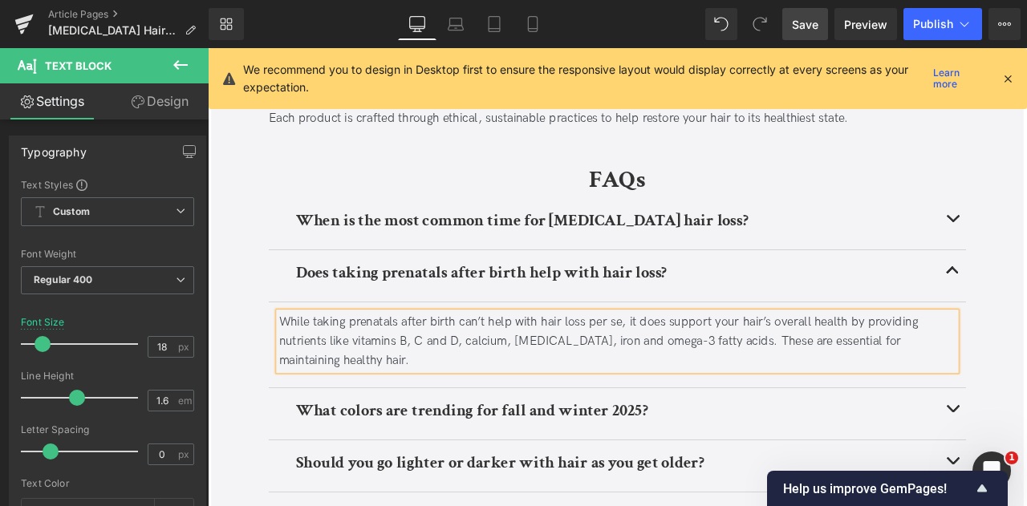
scroll to position [3721, 0]
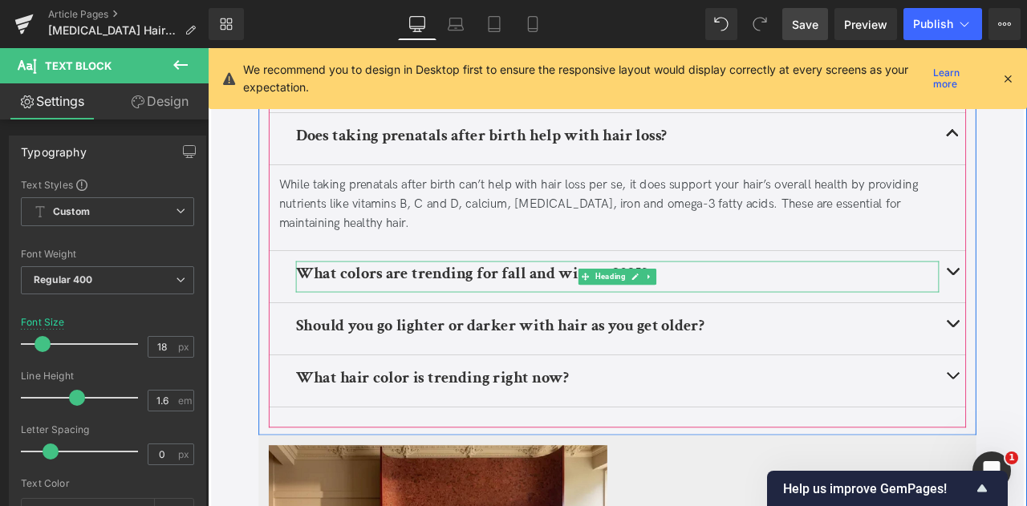
click at [496, 303] on b "What colors are trending for fall and winter 2025?" at bounding box center [520, 315] width 417 height 25
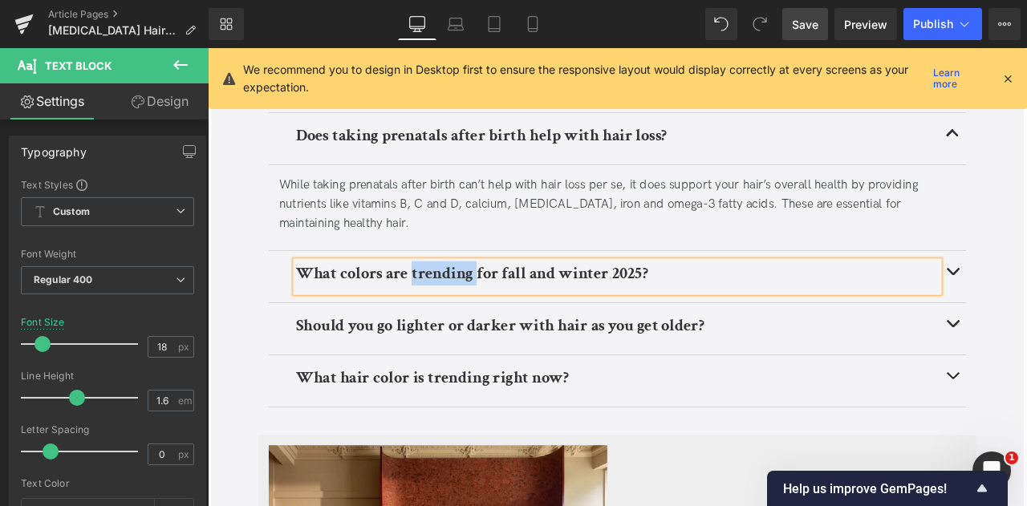
click at [496, 303] on b "What colors are trending for fall and winter 2025?" at bounding box center [520, 315] width 417 height 25
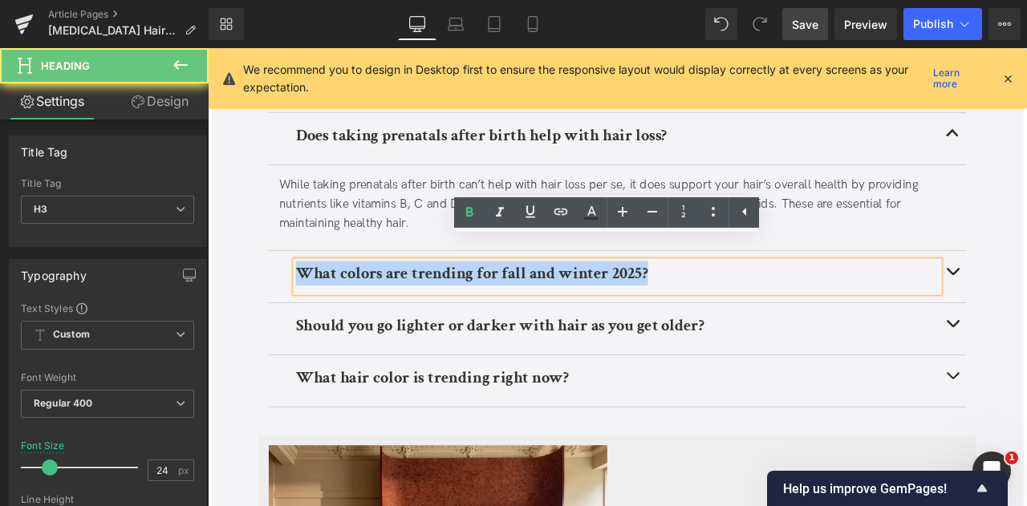
click at [496, 303] on b "What colors are trending for fall and winter 2025?" at bounding box center [520, 315] width 417 height 25
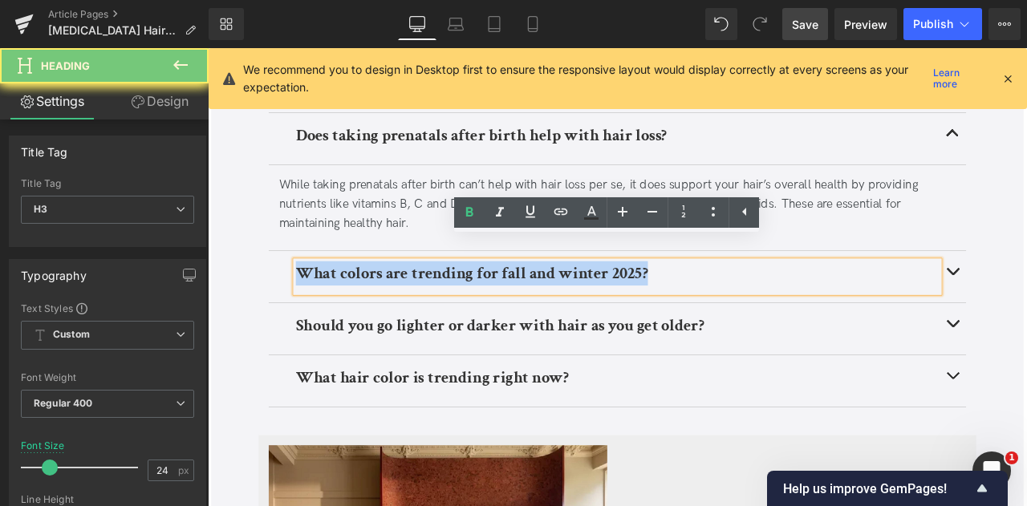
paste div
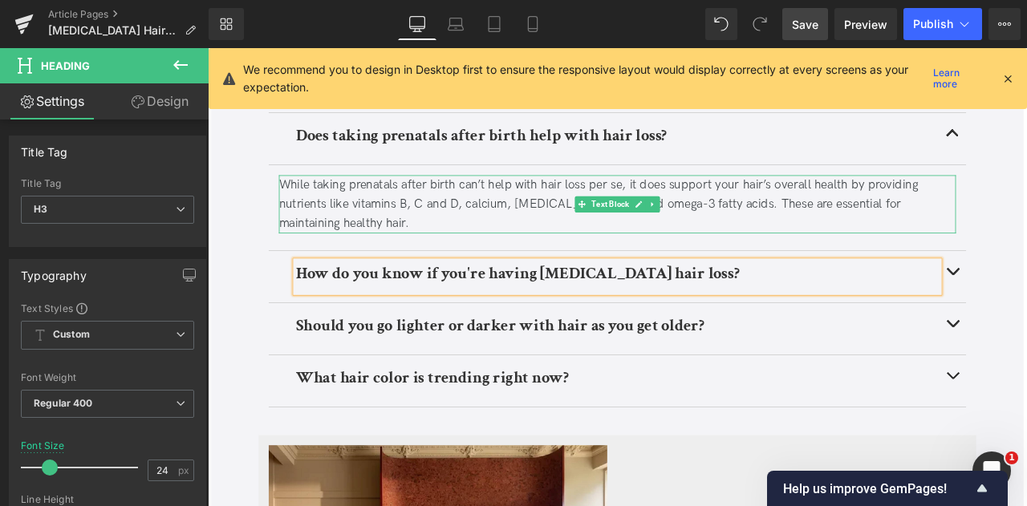
click at [397, 199] on div "While taking prenatals after birth can’t help with hair loss per se, it does su…" at bounding box center [693, 233] width 803 height 69
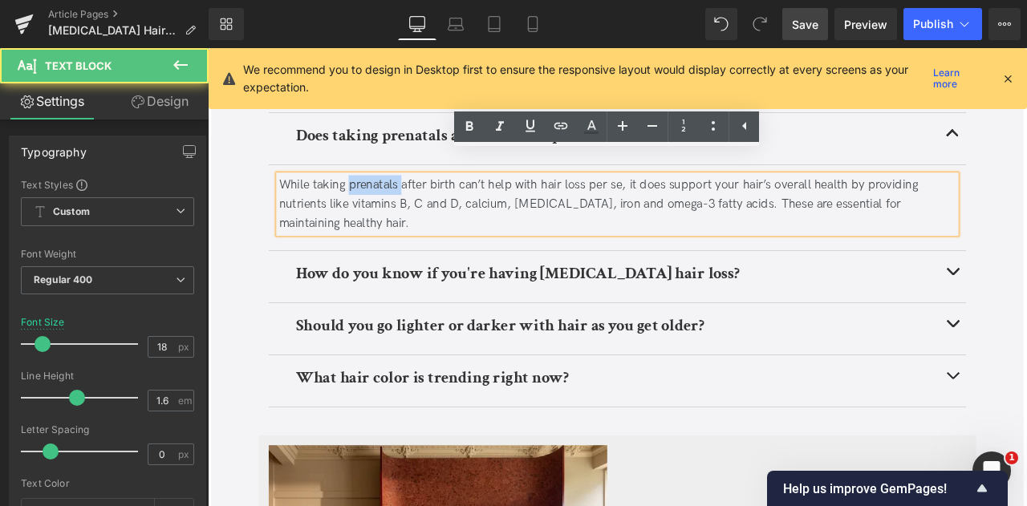
click at [397, 199] on div "While taking prenatals after birth can’t help with hair loss per se, it does su…" at bounding box center [693, 233] width 803 height 69
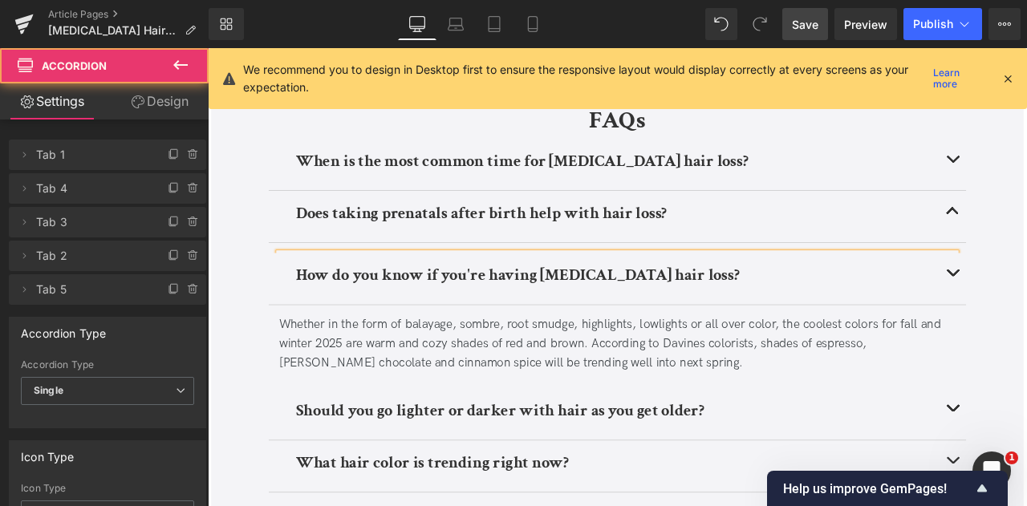
scroll to position [3620, 0]
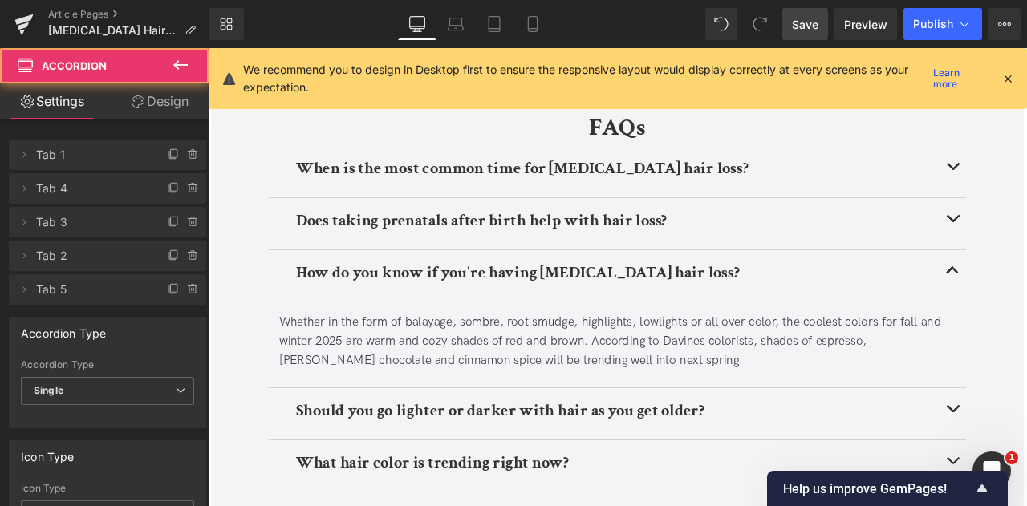
click at [523, 367] on div "Whether in the form of balayage, sombre, root smudge, highlights, lowlights or …" at bounding box center [693, 396] width 803 height 69
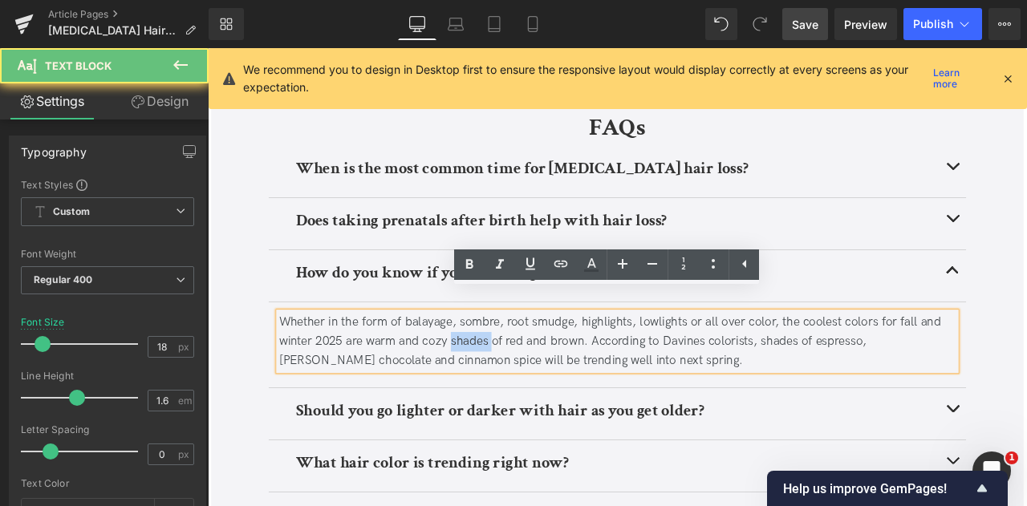
click at [523, 367] on div "Whether in the form of balayage, sombre, root smudge, highlights, lowlights or …" at bounding box center [693, 396] width 803 height 69
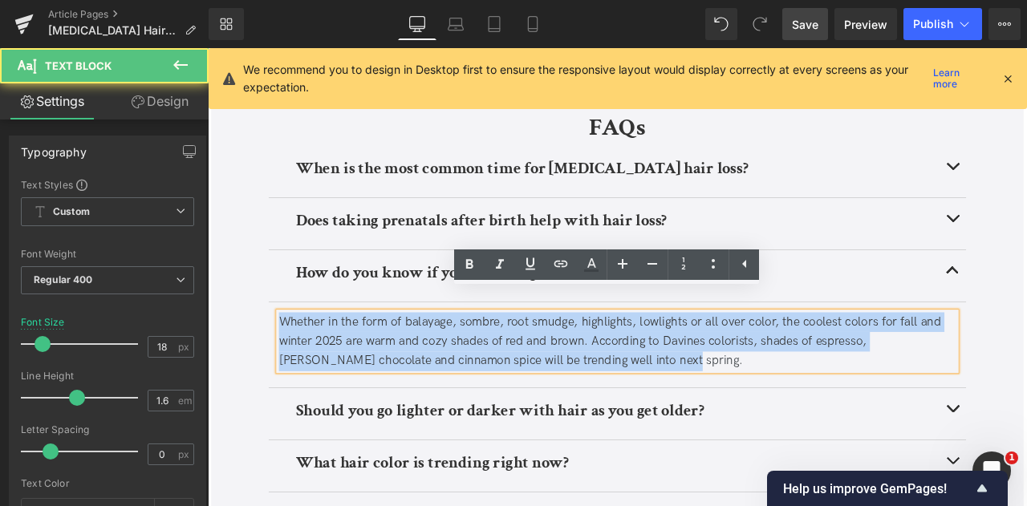
click at [523, 367] on div "Whether in the form of balayage, sombre, root smudge, highlights, lowlights or …" at bounding box center [693, 396] width 803 height 69
paste div
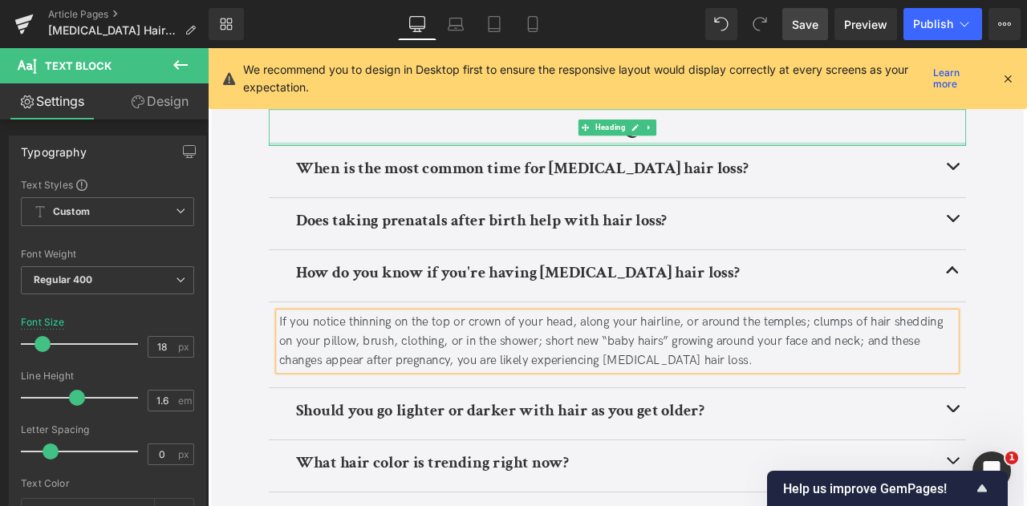
scroll to position [3553, 0]
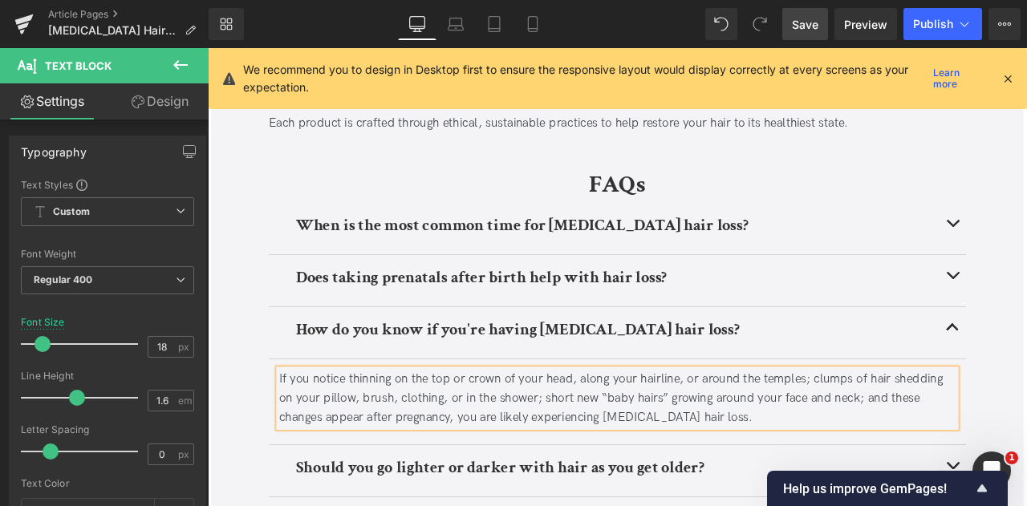
click at [275, 179] on span at bounding box center [283, 188] width 17 height 19
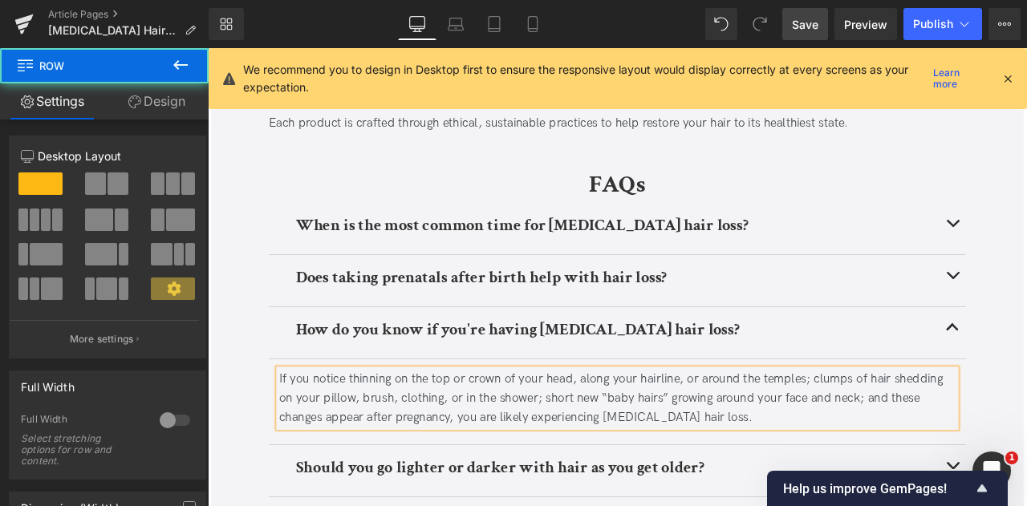
scroll to position [3477, 0]
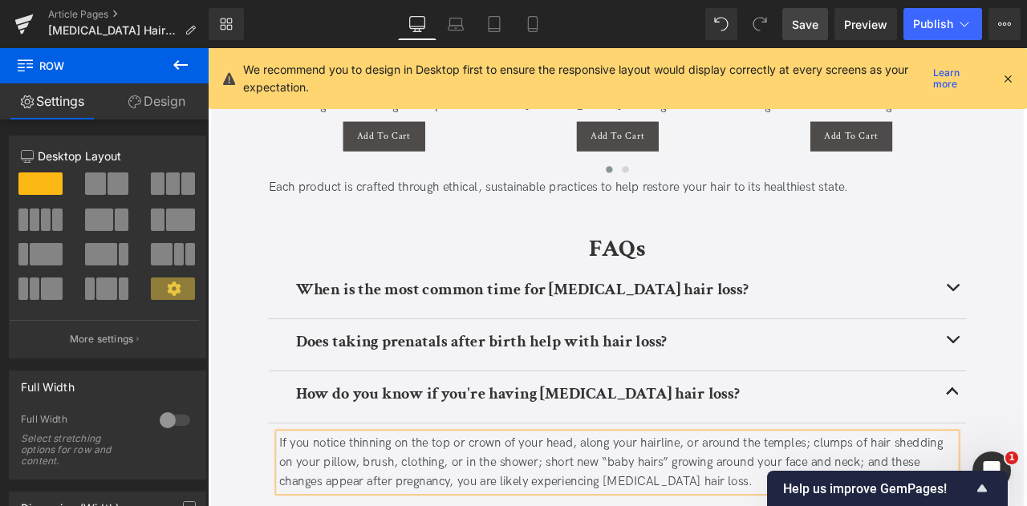
click at [508, 264] on h2 "FAQs" at bounding box center [693, 285] width 827 height 43
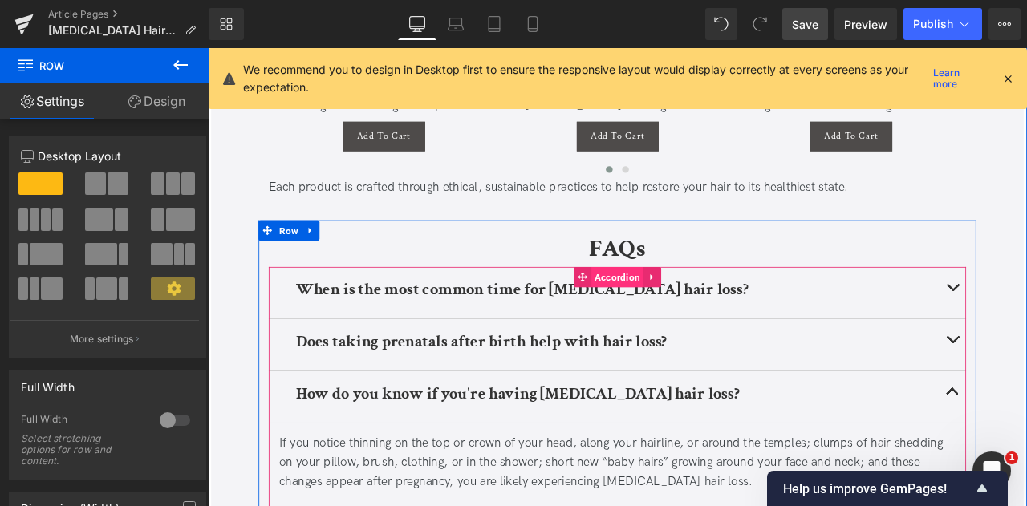
click at [670, 307] on span "Accordion" at bounding box center [694, 319] width 62 height 24
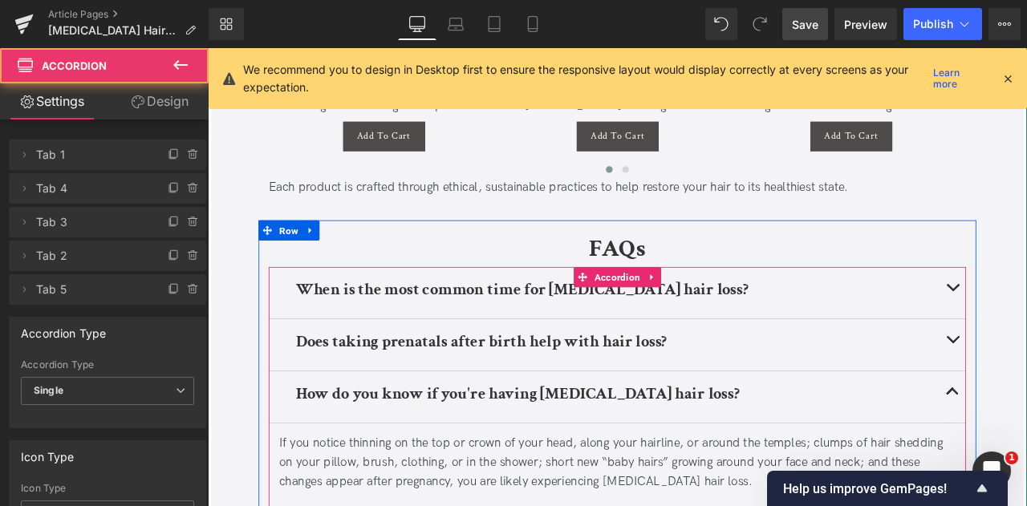
scroll to position [3709, 0]
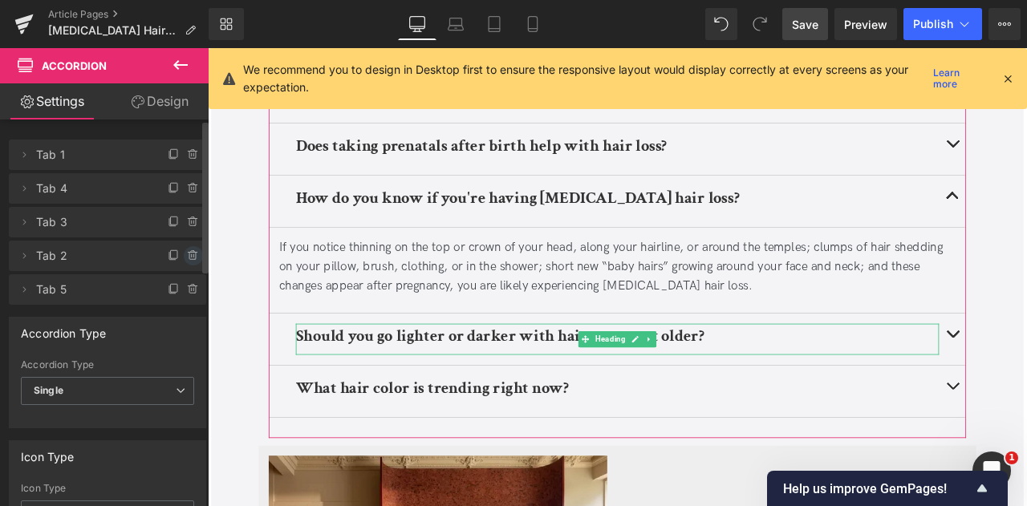
click at [187, 253] on icon at bounding box center [193, 256] width 13 height 13
click at [187, 253] on button "Delete" at bounding box center [176, 256] width 51 height 21
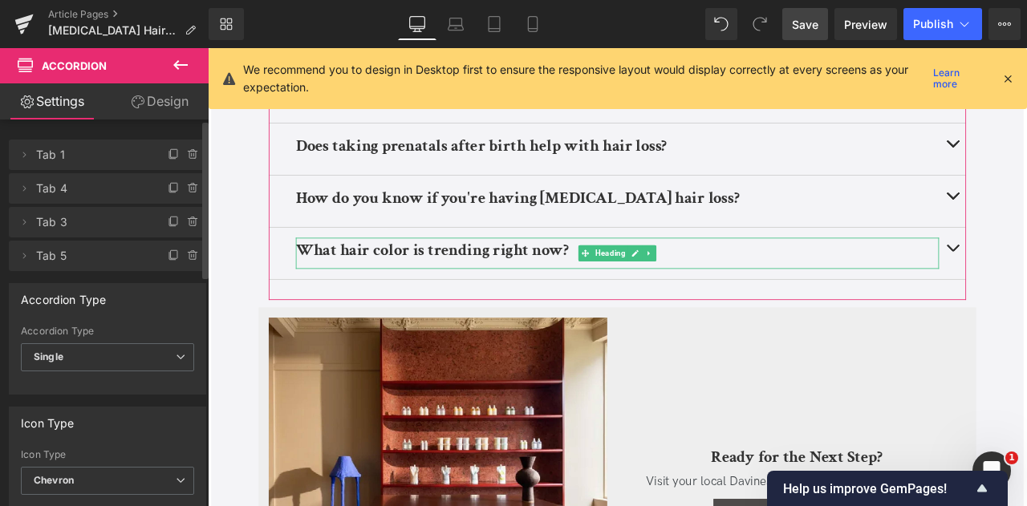
click at [187, 253] on icon at bounding box center [193, 256] width 13 height 13
click at [187, 253] on button "Delete" at bounding box center [176, 256] width 51 height 21
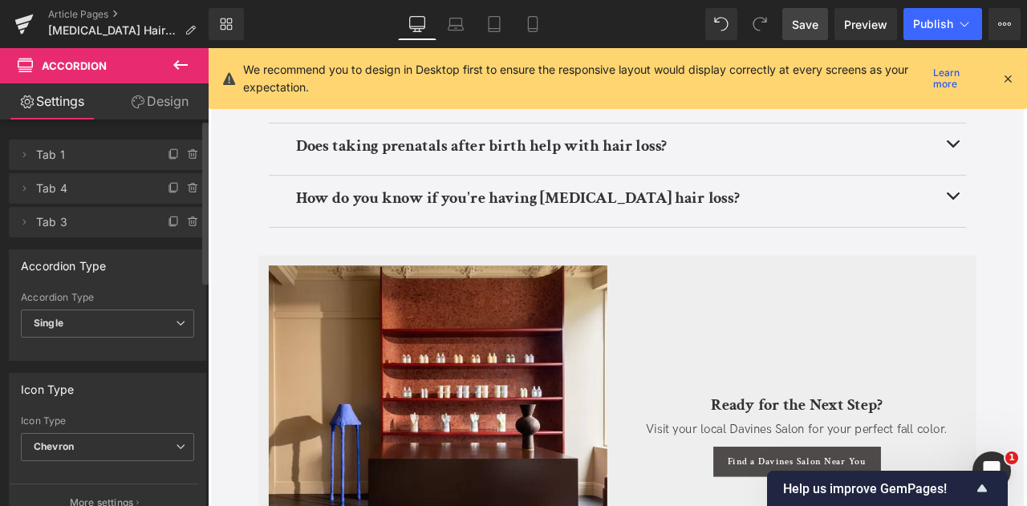
drag, startPoint x: 814, startPoint y: 22, endPoint x: 618, endPoint y: 283, distance: 325.6
click at [814, 22] on span "Save" at bounding box center [805, 24] width 26 height 17
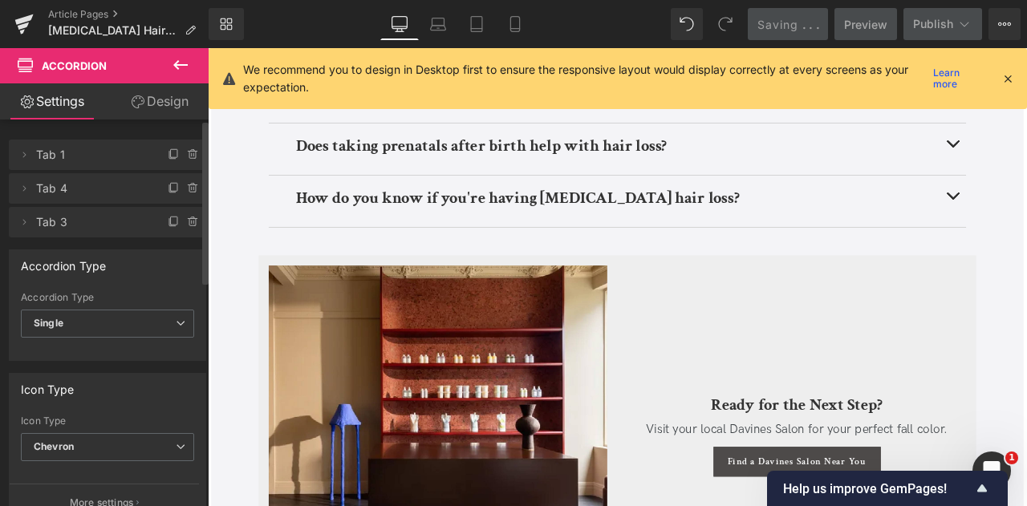
scroll to position [3828, 0]
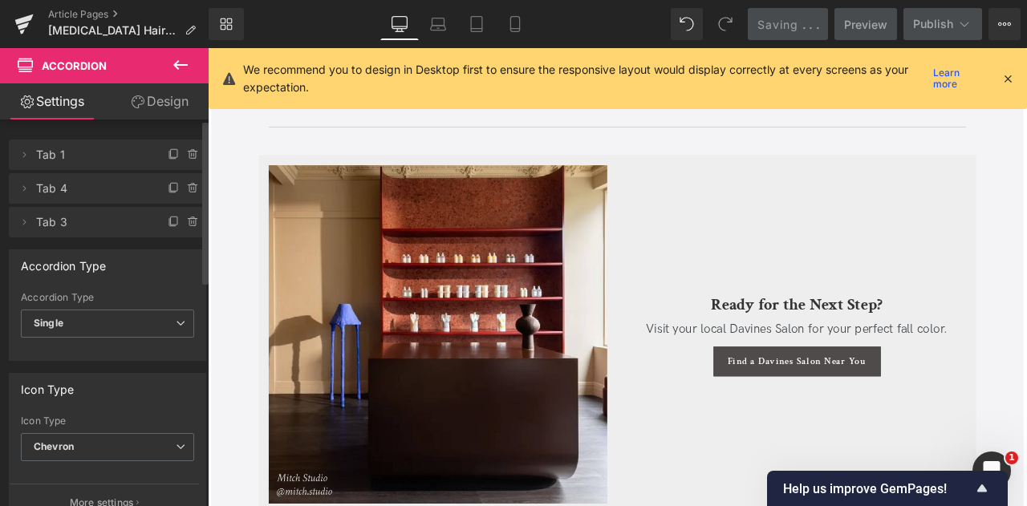
click at [826, 340] on b "Ready for the Next Step?" at bounding box center [906, 352] width 203 height 25
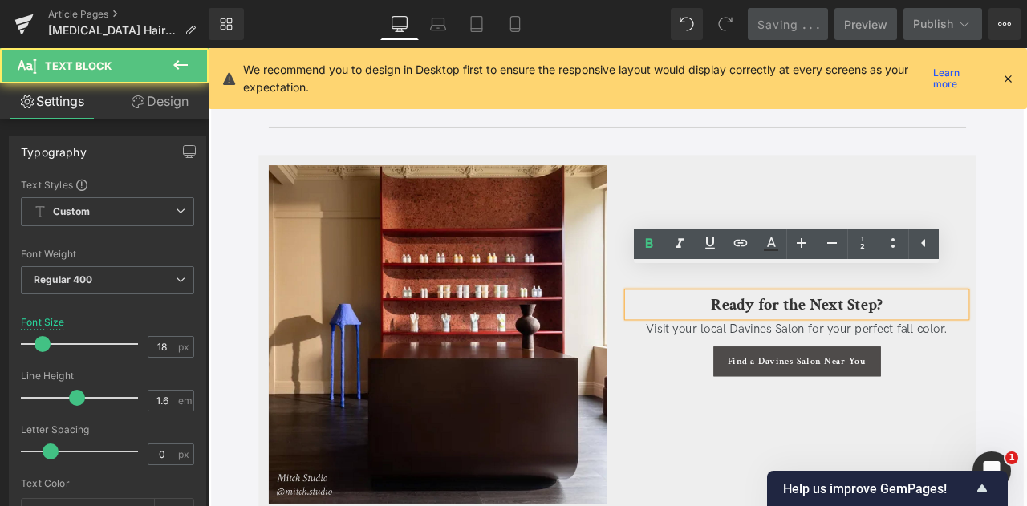
click at [826, 340] on b "Ready for the Next Step?" at bounding box center [906, 352] width 203 height 25
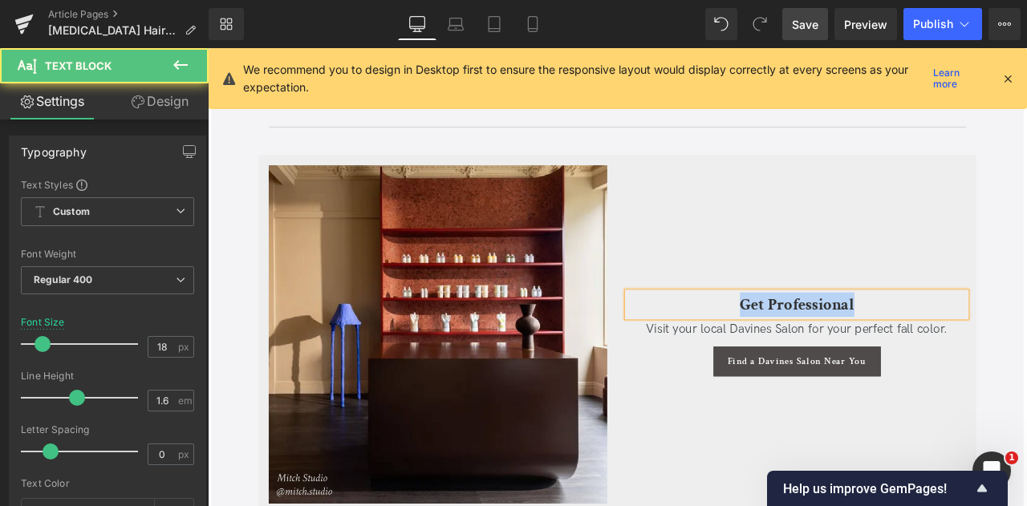
click at [840, 340] on b "Get Professional" at bounding box center [907, 352] width 136 height 25
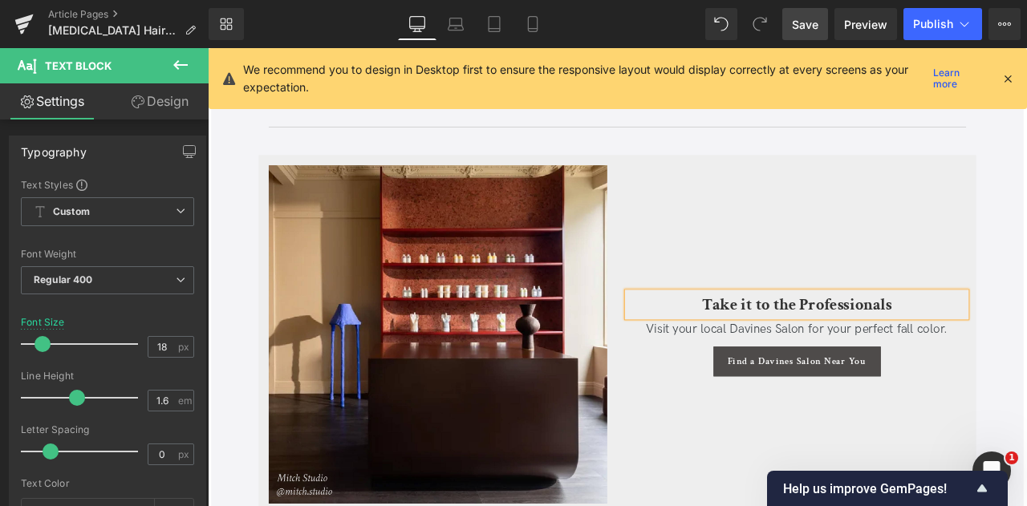
click at [795, 373] on span "Visit your local Davines Salon for your perfect fall color." at bounding box center [906, 381] width 357 height 17
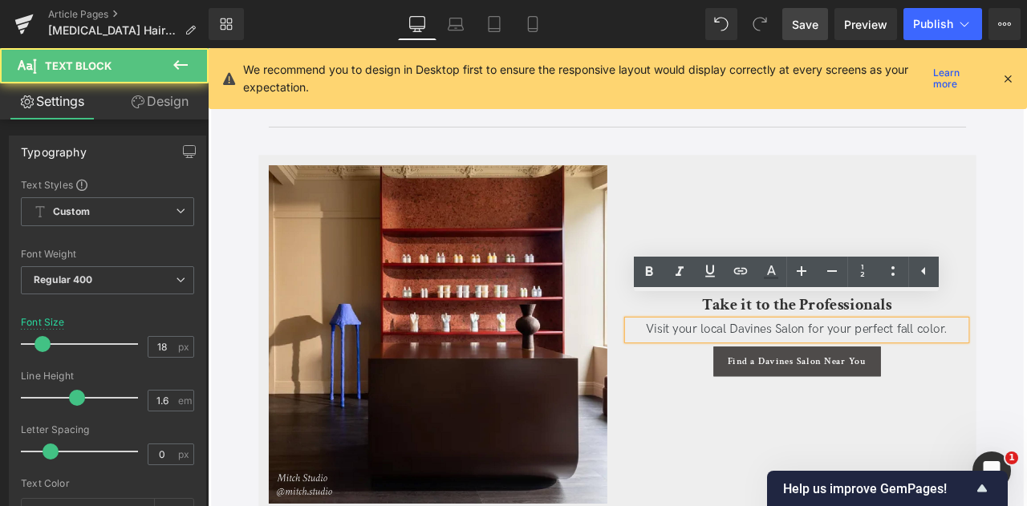
click at [922, 373] on span "Visit your local Davines Salon for your perfect fall color." at bounding box center [906, 381] width 357 height 17
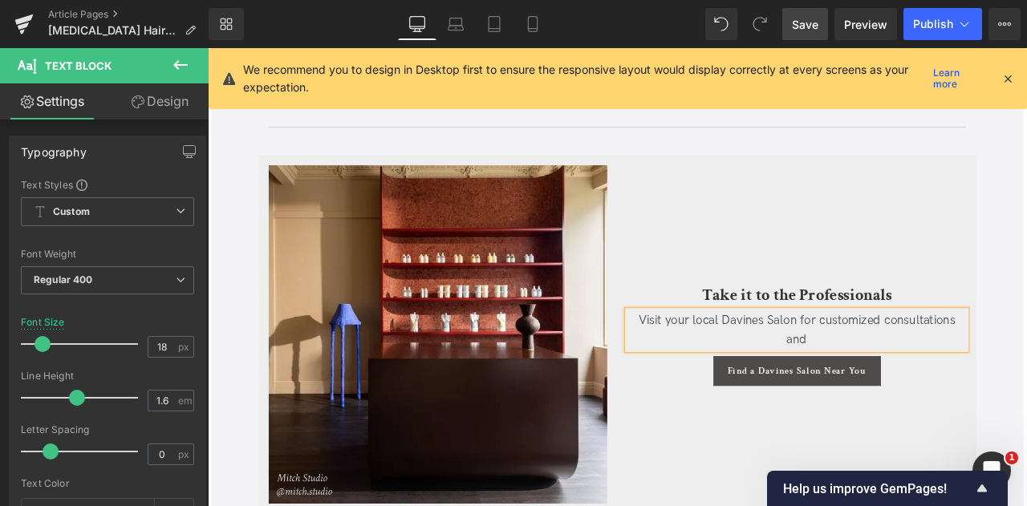
scroll to position [3817, 0]
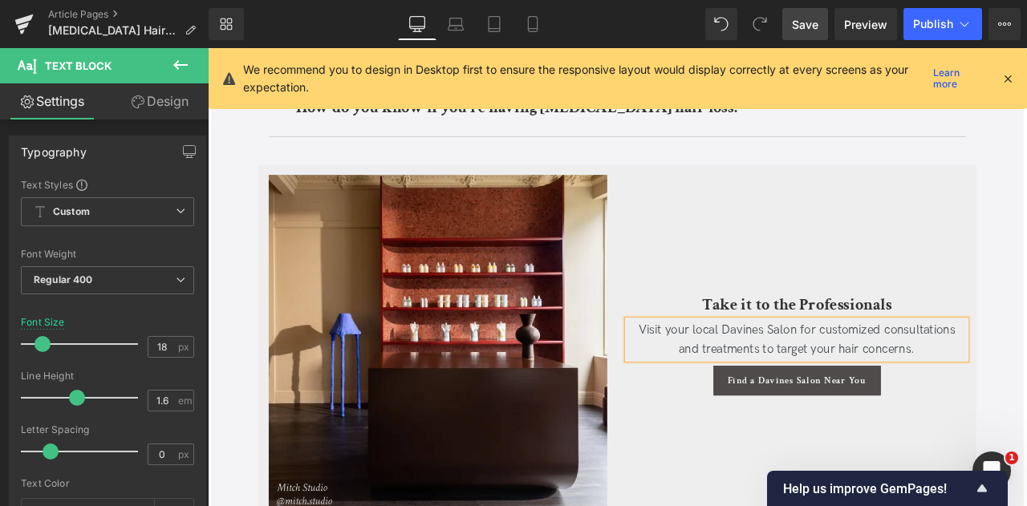
click at [807, 20] on span "Save" at bounding box center [805, 24] width 26 height 17
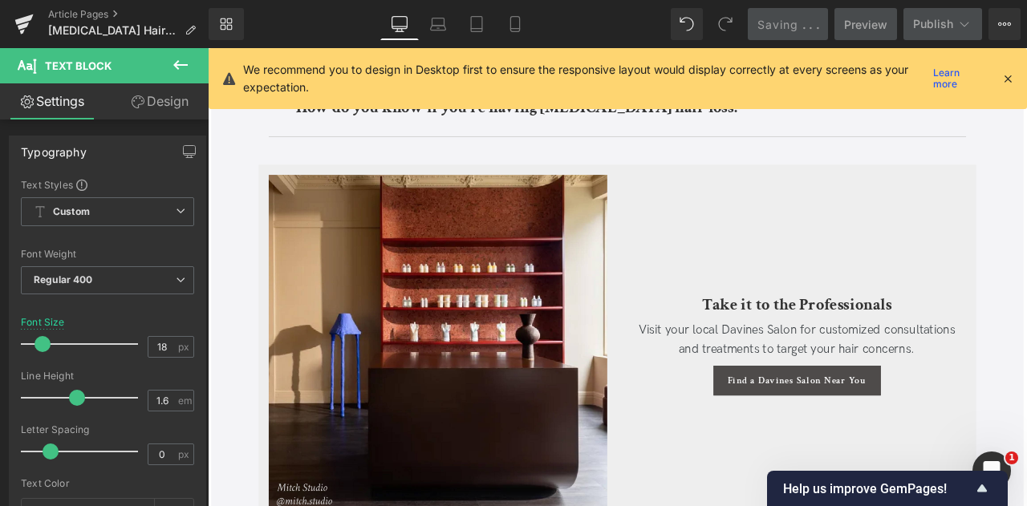
click at [1003, 79] on icon at bounding box center [1008, 78] width 14 height 14
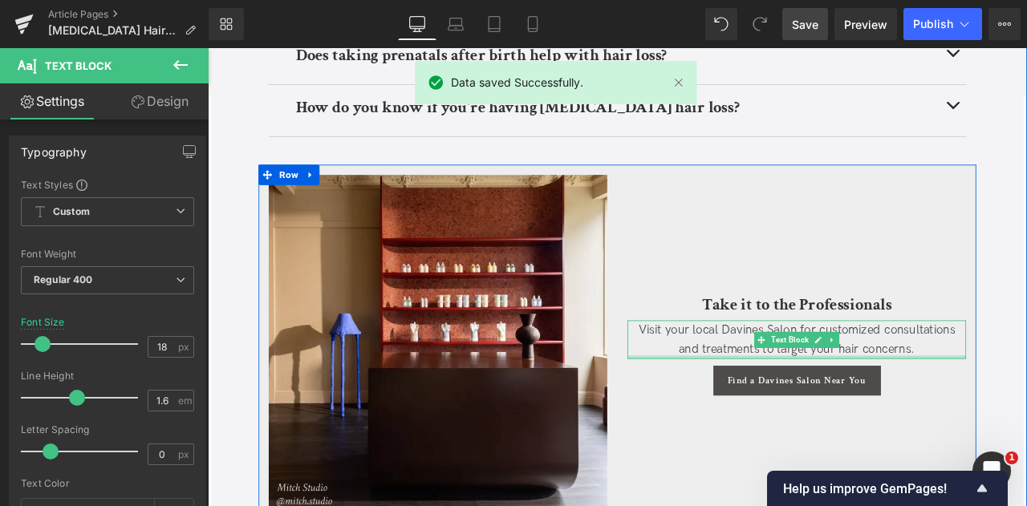
click at [940, 413] on div at bounding box center [906, 415] width 401 height 4
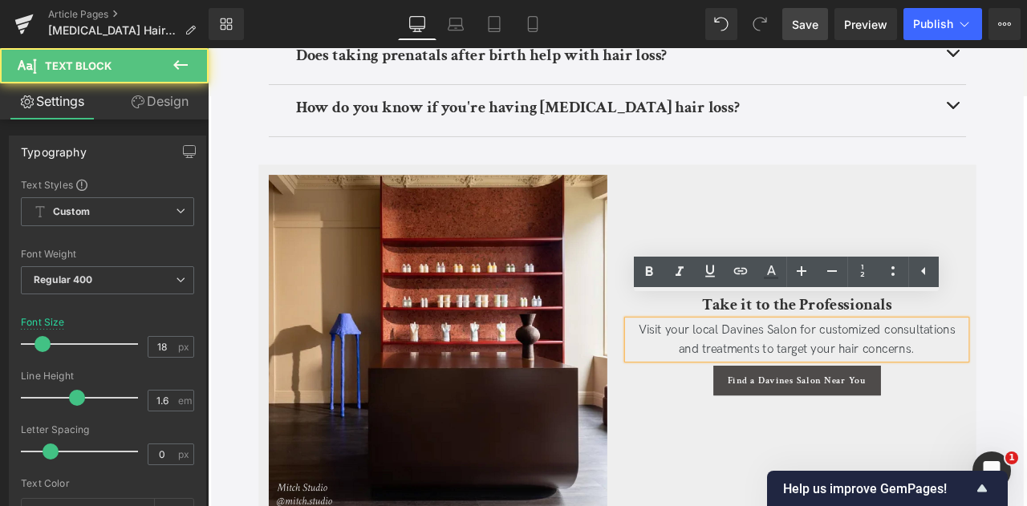
click at [954, 379] on span "Visit your local Davines Salon for customized consultations and treatments to t…" at bounding box center [906, 393] width 376 height 40
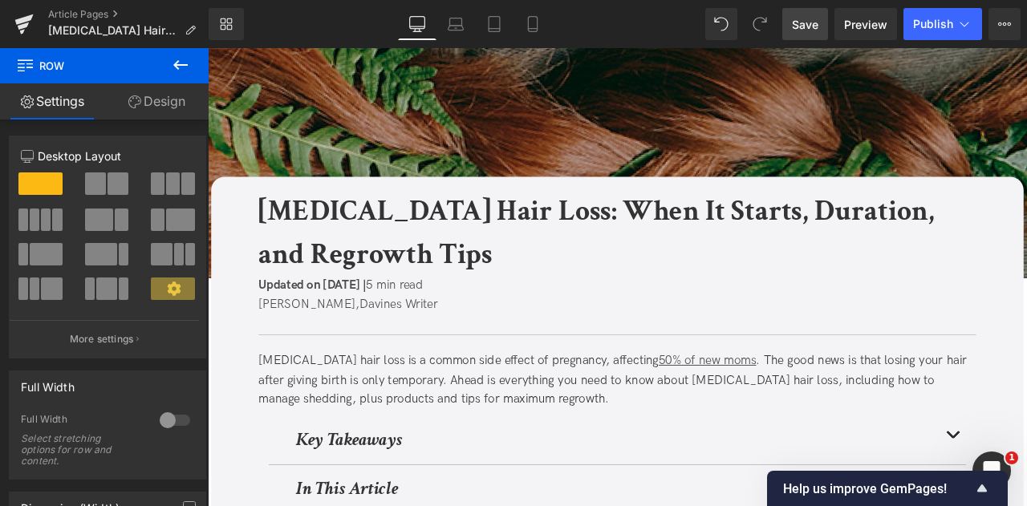
scroll to position [0, 0]
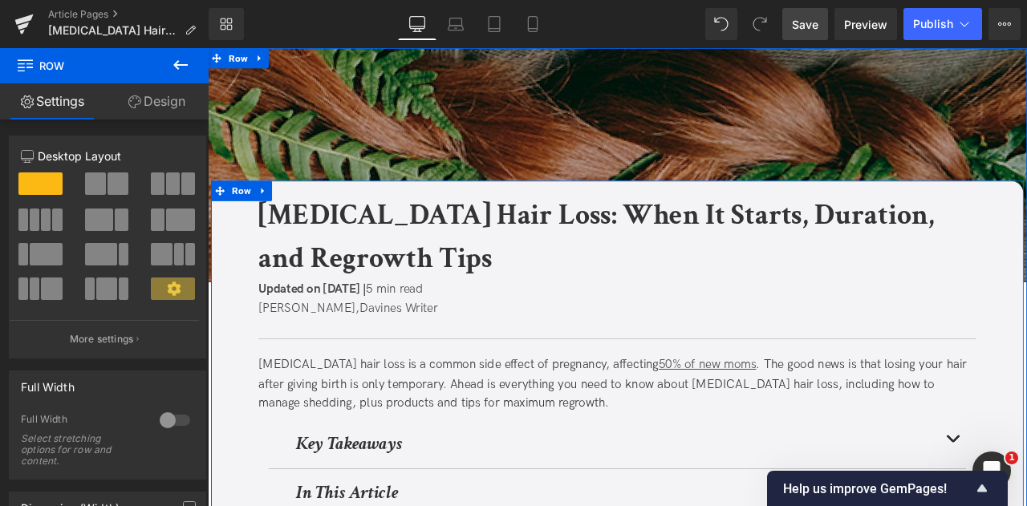
click at [390, 332] on span "Updated on October 3, 2025 |" at bounding box center [332, 333] width 128 height 17
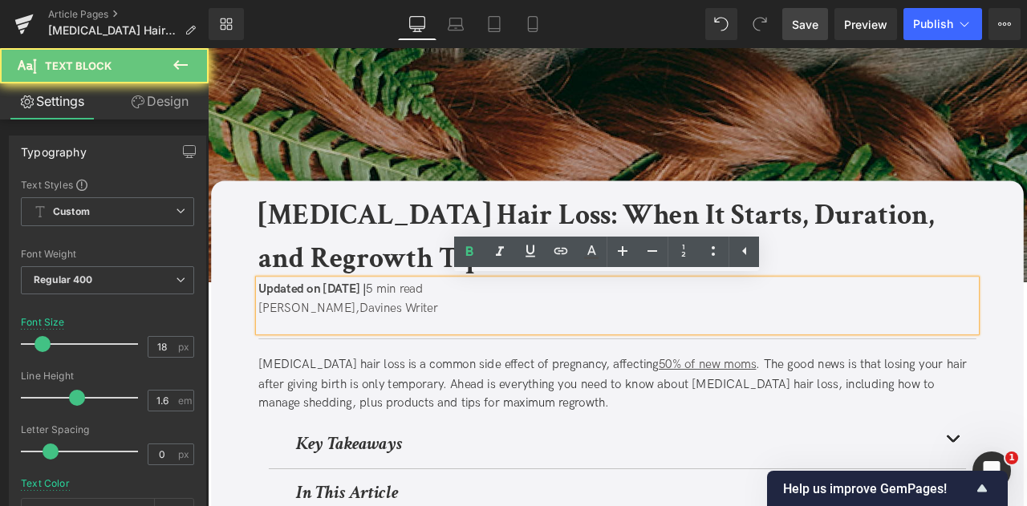
click at [396, 337] on span "Updated on October 3, 2025 |" at bounding box center [332, 333] width 128 height 17
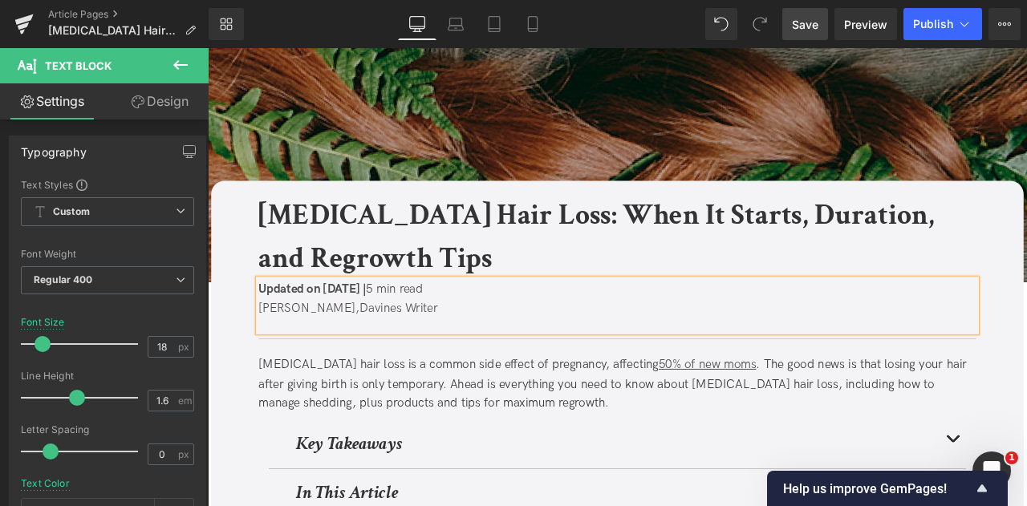
click at [408, 333] on span at bounding box center [406, 333] width 4 height 17
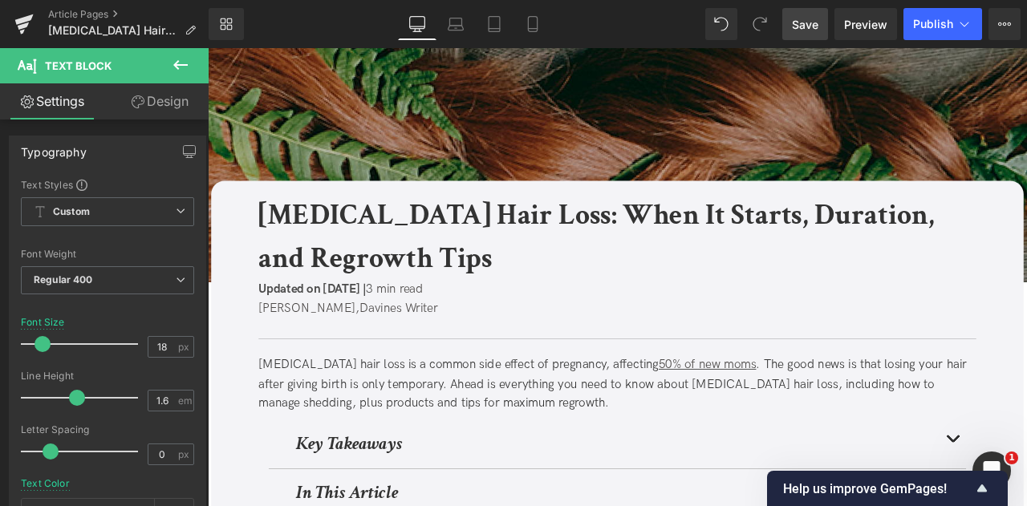
click at [804, 22] on span "Save" at bounding box center [805, 24] width 26 height 17
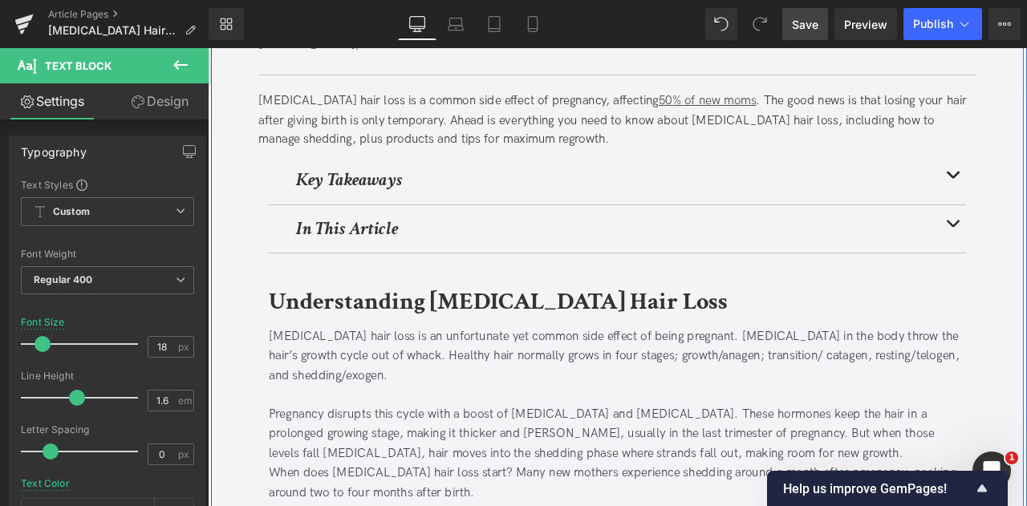
scroll to position [322, 0]
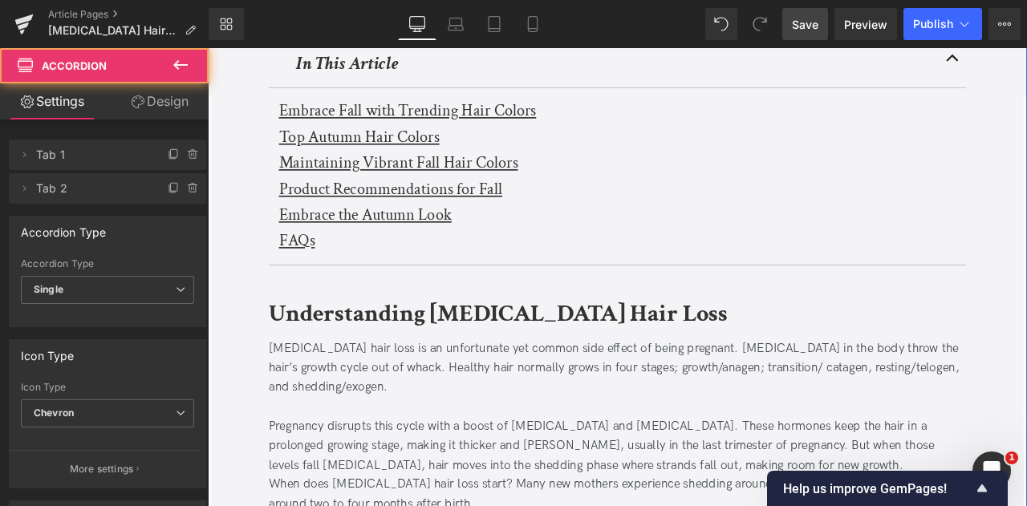
scroll to position [508, 0]
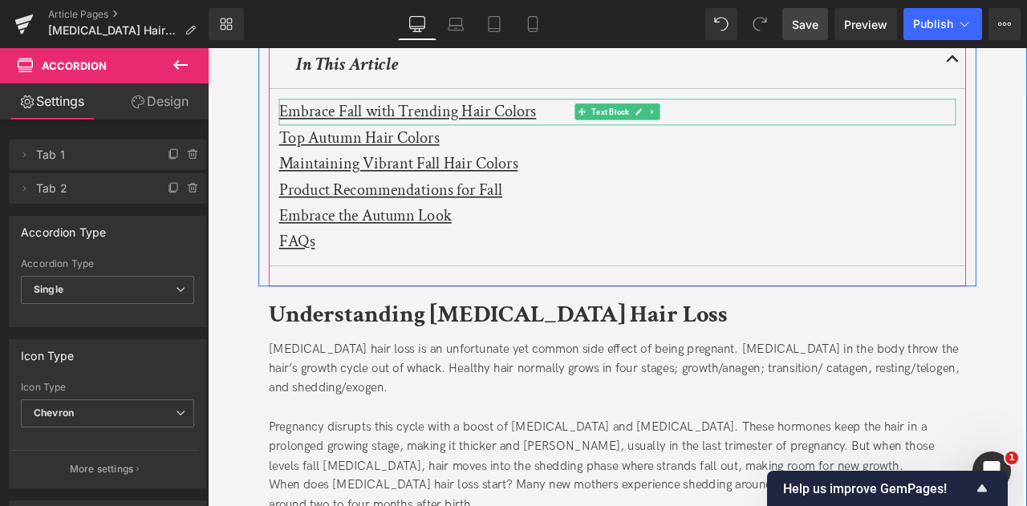
click at [412, 130] on u "Embrace Fall with Trending Hair Colors" at bounding box center [444, 123] width 305 height 25
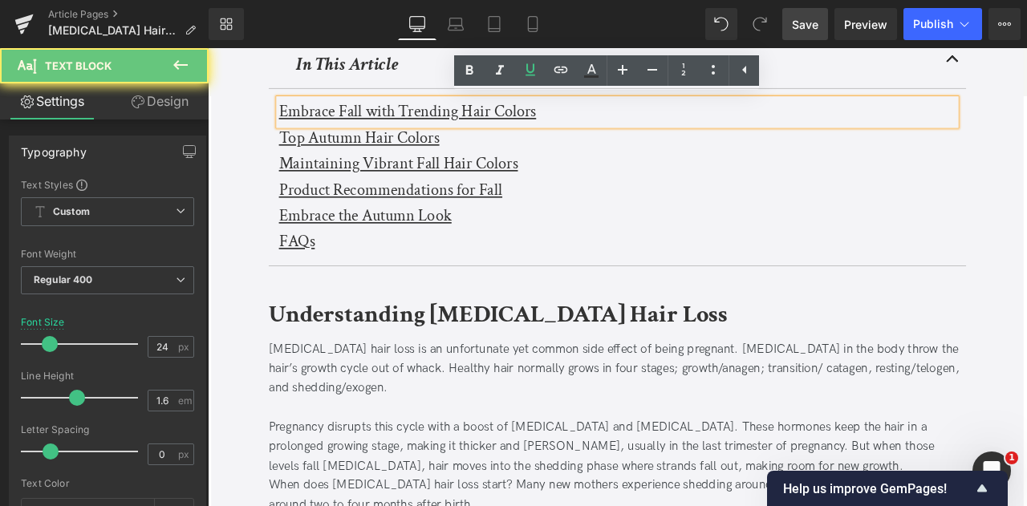
click at [412, 130] on u "Embrace Fall with Trending Hair Colors" at bounding box center [444, 123] width 305 height 25
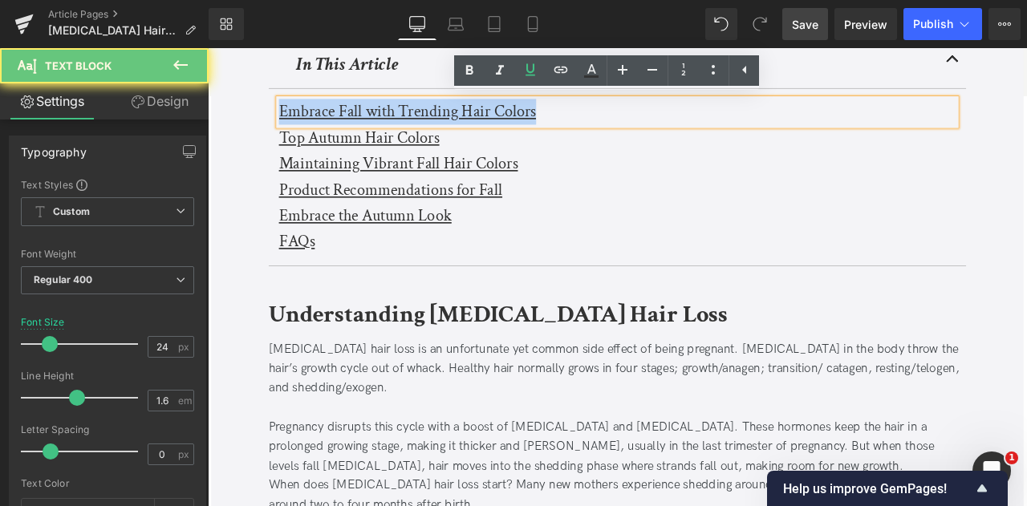
click at [412, 130] on u "Embrace Fall with Trending Hair Colors" at bounding box center [444, 123] width 305 height 25
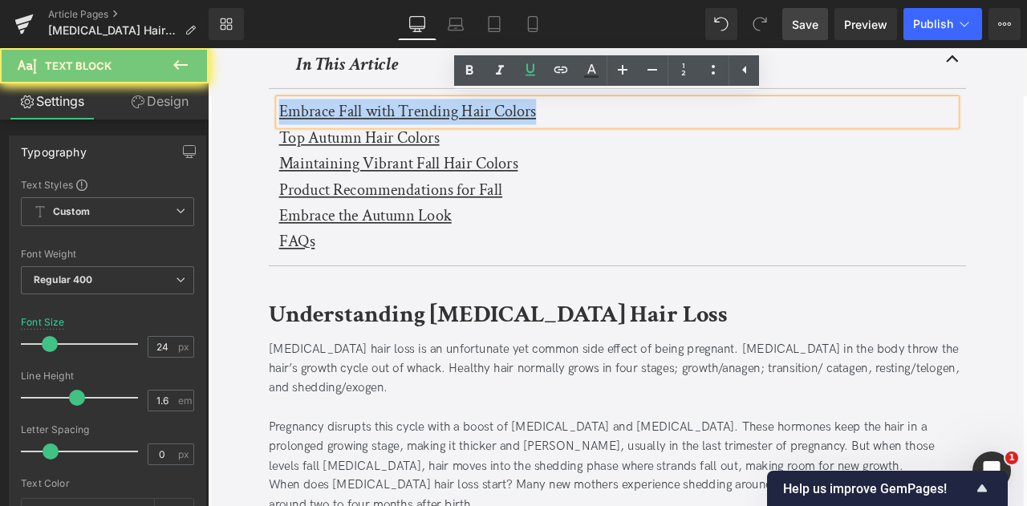
paste div
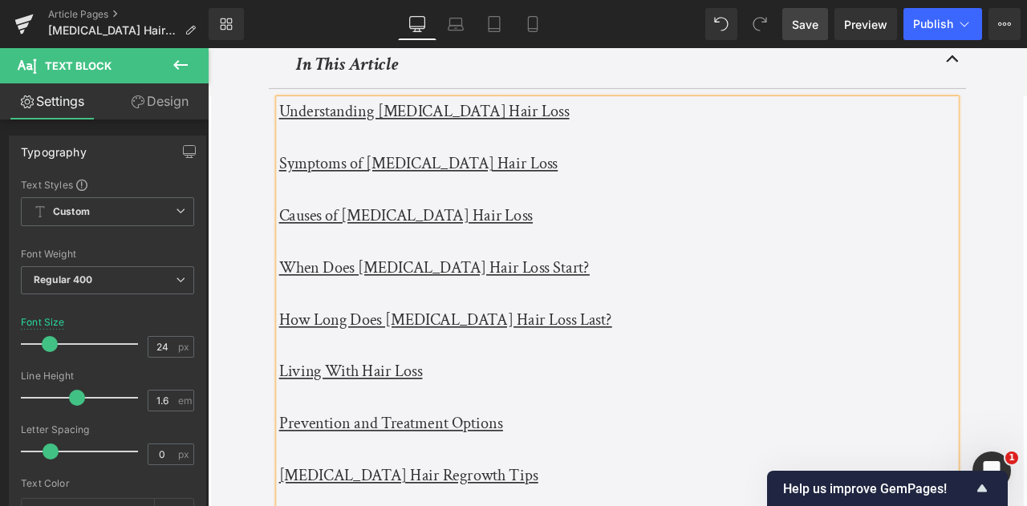
click at [337, 152] on div at bounding box center [693, 155] width 803 height 31
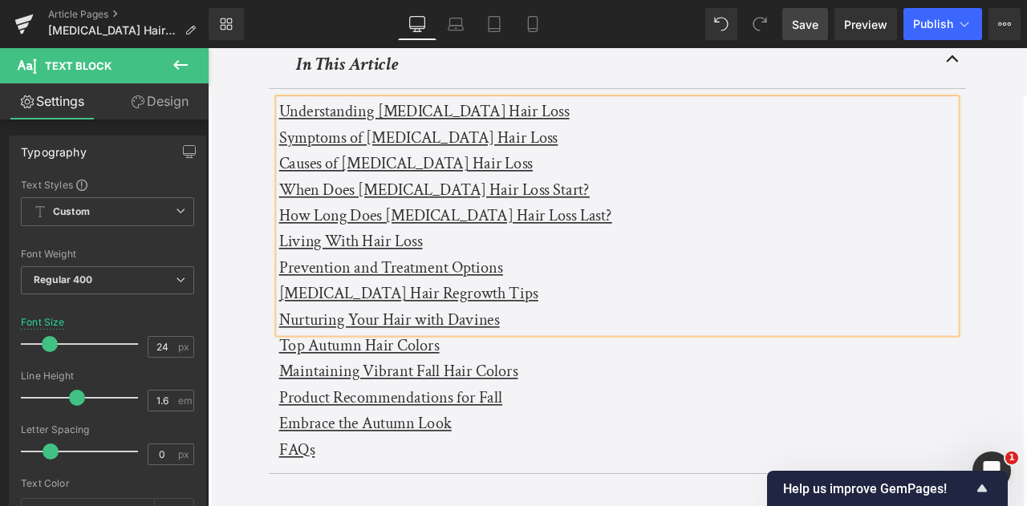
click at [590, 370] on div "Nurturing Your Hair with Davines" at bounding box center [693, 371] width 803 height 31
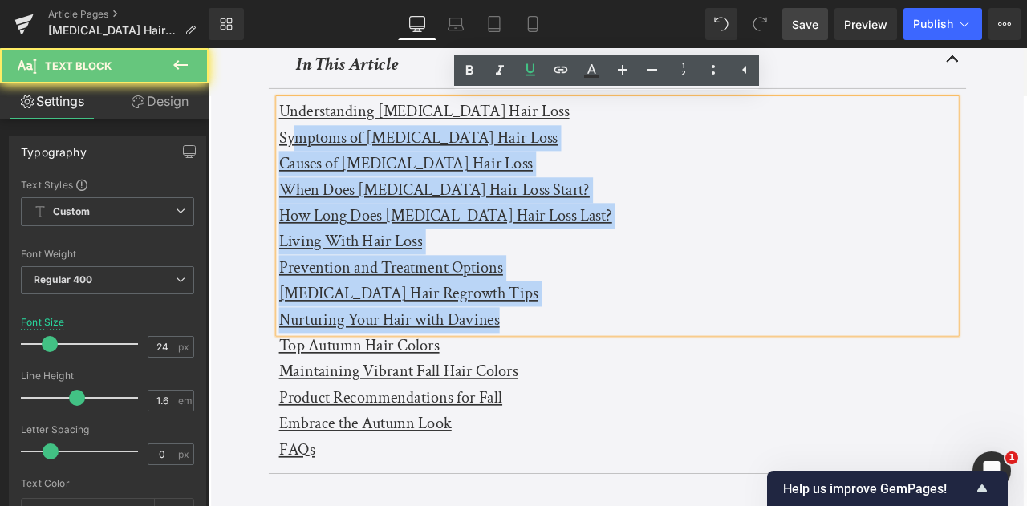
click at [306, 161] on u "Symptoms of [MEDICAL_DATA] Hair Loss" at bounding box center [457, 154] width 331 height 25
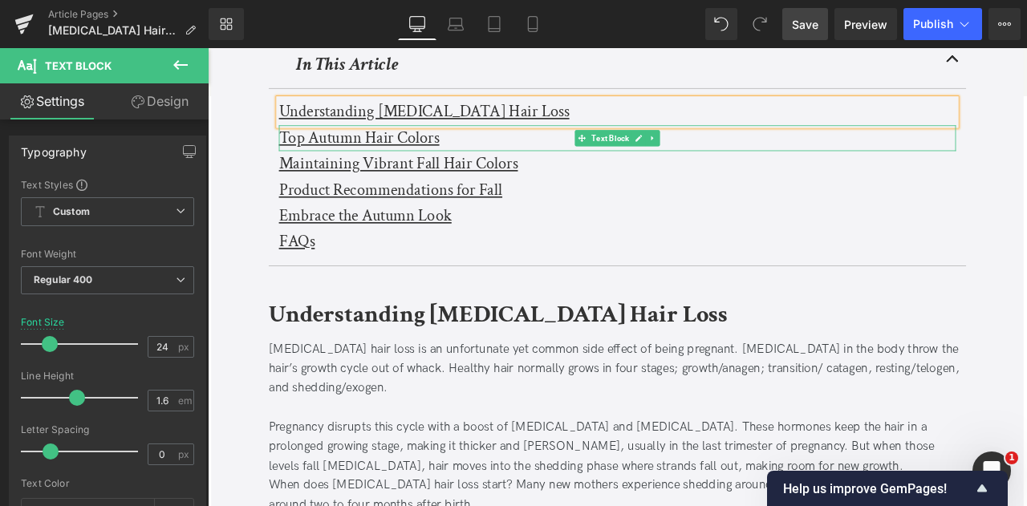
click at [306, 161] on u "Top Autumn Hair Colors" at bounding box center [387, 154] width 190 height 25
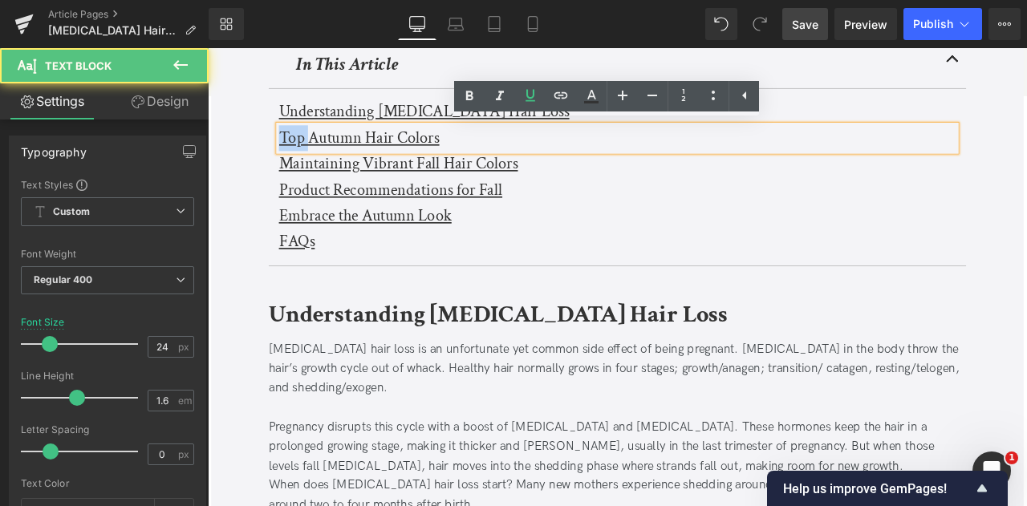
click at [306, 161] on u "Top Autumn Hair Colors" at bounding box center [387, 154] width 190 height 25
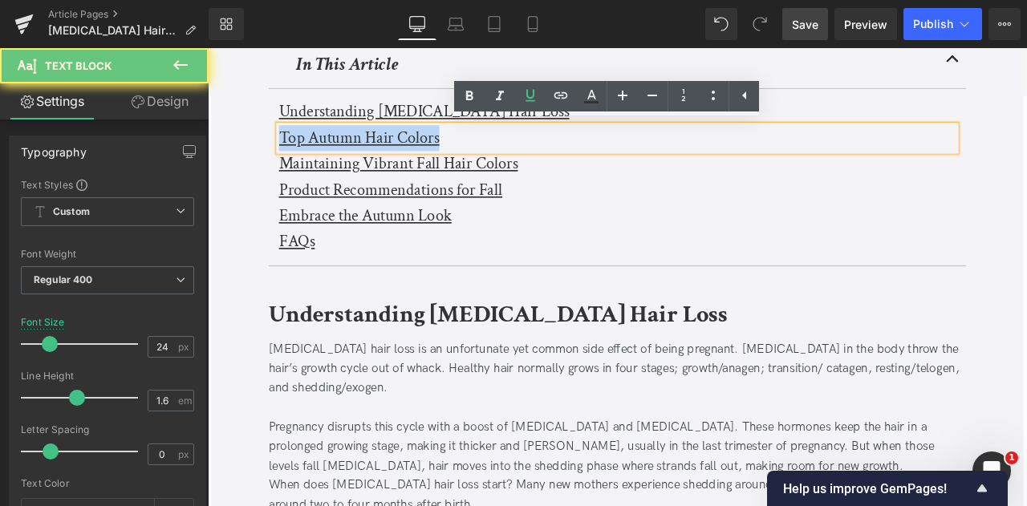
click at [306, 161] on u "Top Autumn Hair Colors" at bounding box center [387, 154] width 190 height 25
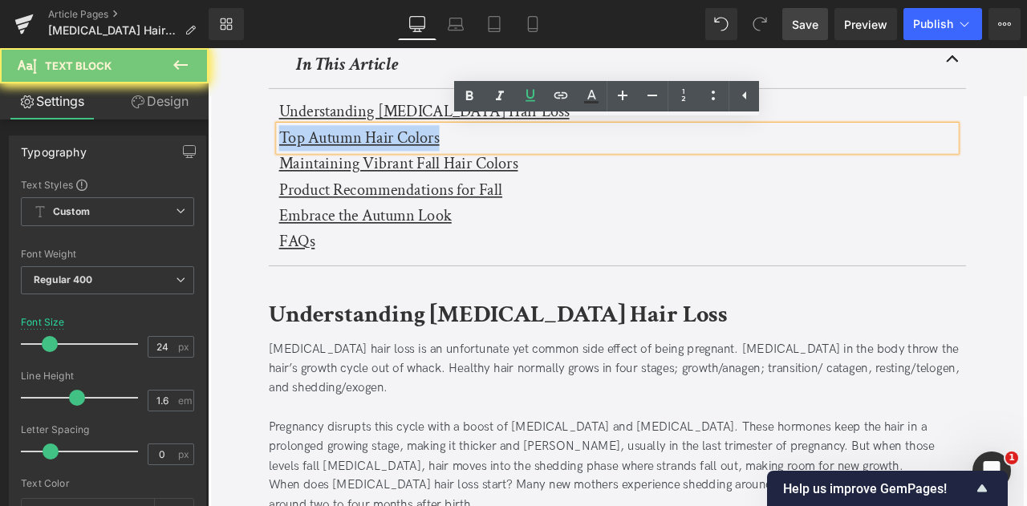
paste div
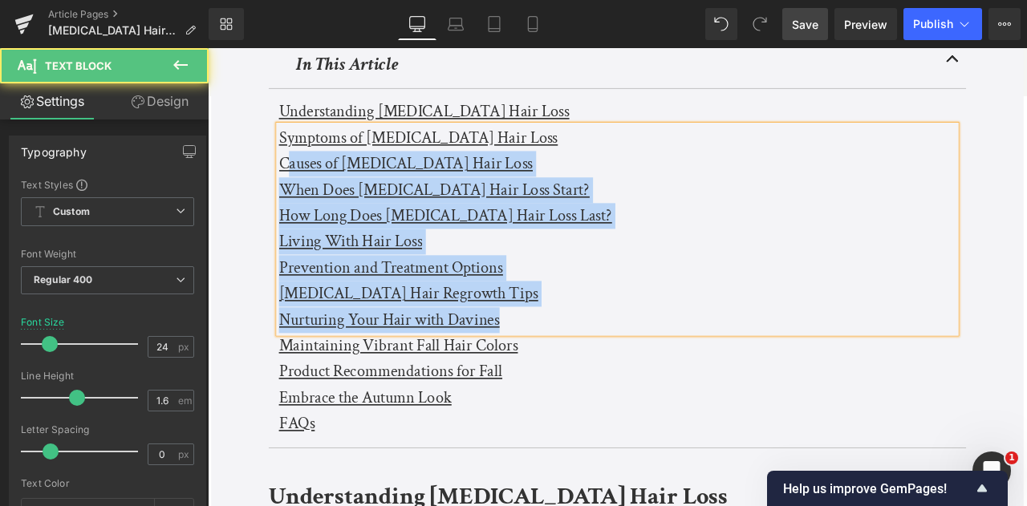
click at [303, 182] on u "Causes of [MEDICAL_DATA] Hair Loss" at bounding box center [442, 185] width 301 height 25
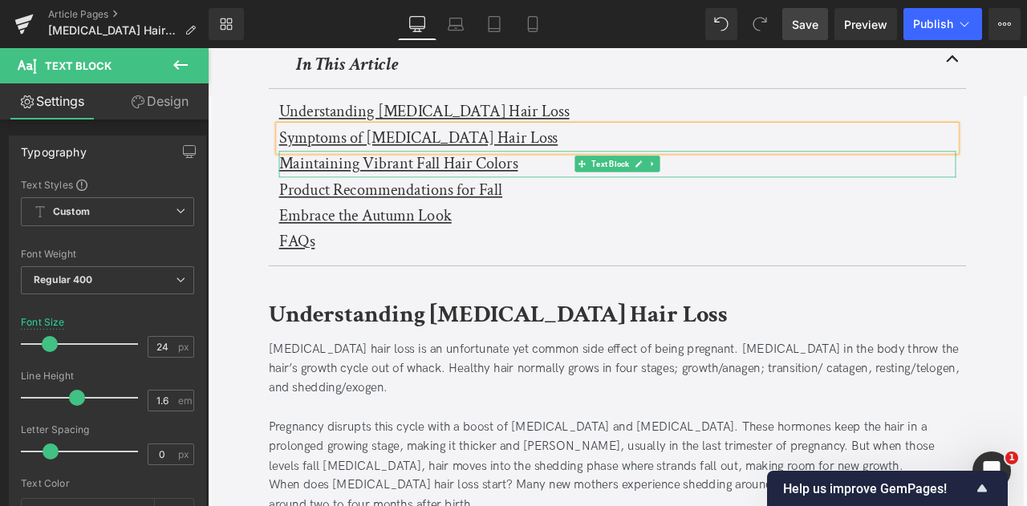
click at [303, 182] on u "Maintaining Vibrant Fall Hair Colors" at bounding box center [433, 185] width 283 height 25
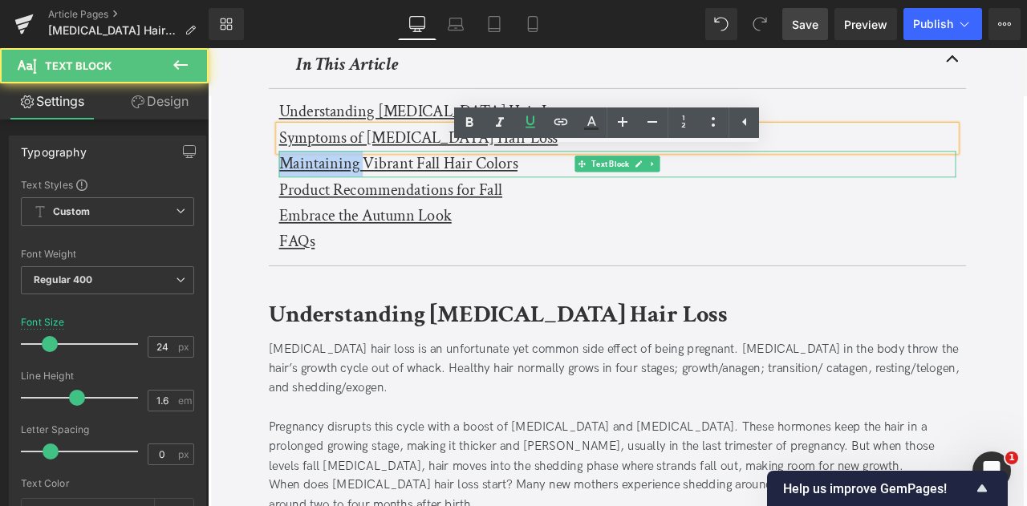
click at [303, 182] on u "Maintaining Vibrant Fall Hair Colors" at bounding box center [433, 185] width 283 height 25
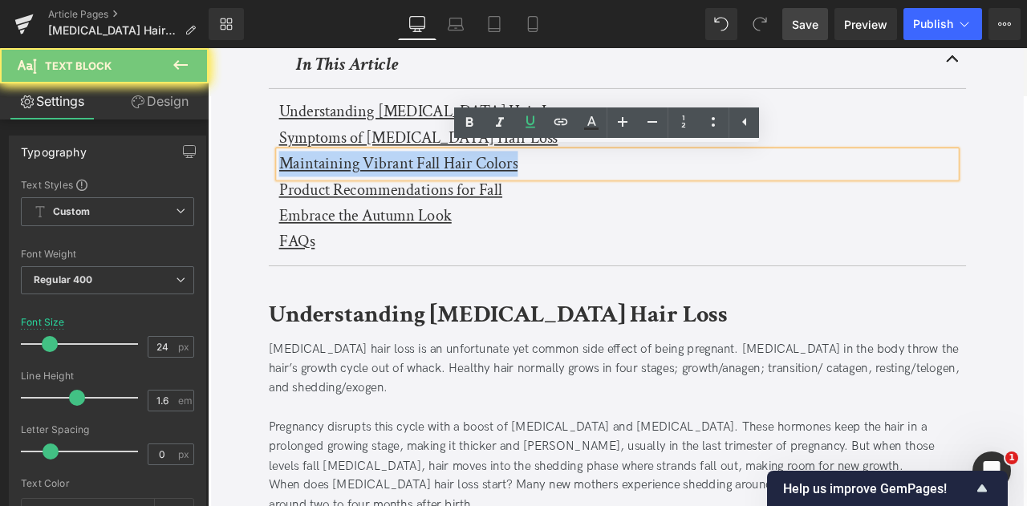
click at [303, 182] on u "Maintaining Vibrant Fall Hair Colors" at bounding box center [433, 185] width 283 height 25
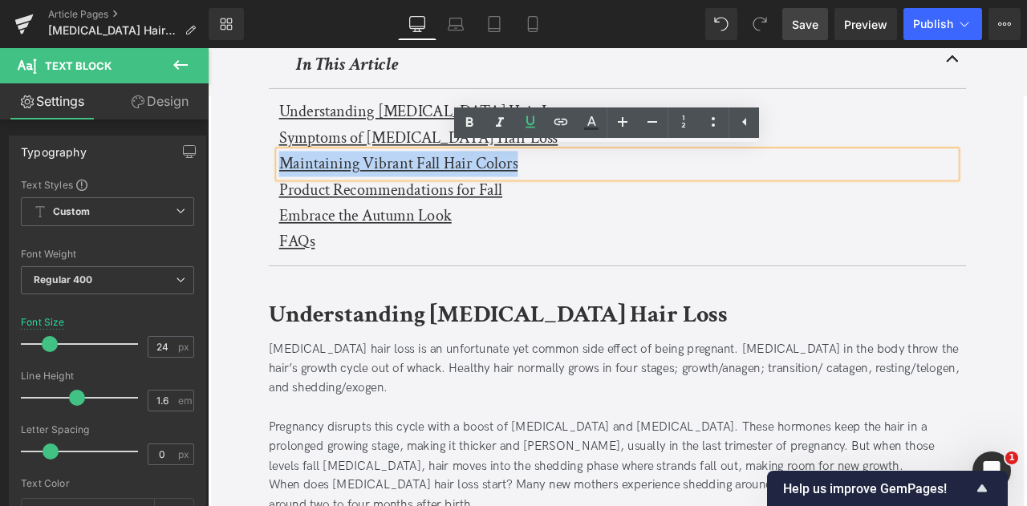
paste div
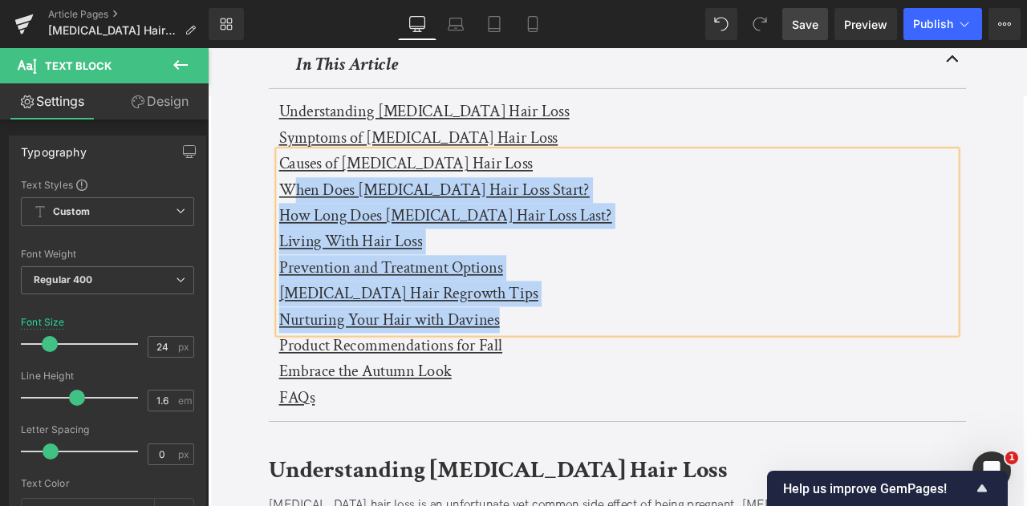
click at [299, 206] on u "When Does [MEDICAL_DATA] Hair Loss Start?" at bounding box center [476, 216] width 368 height 25
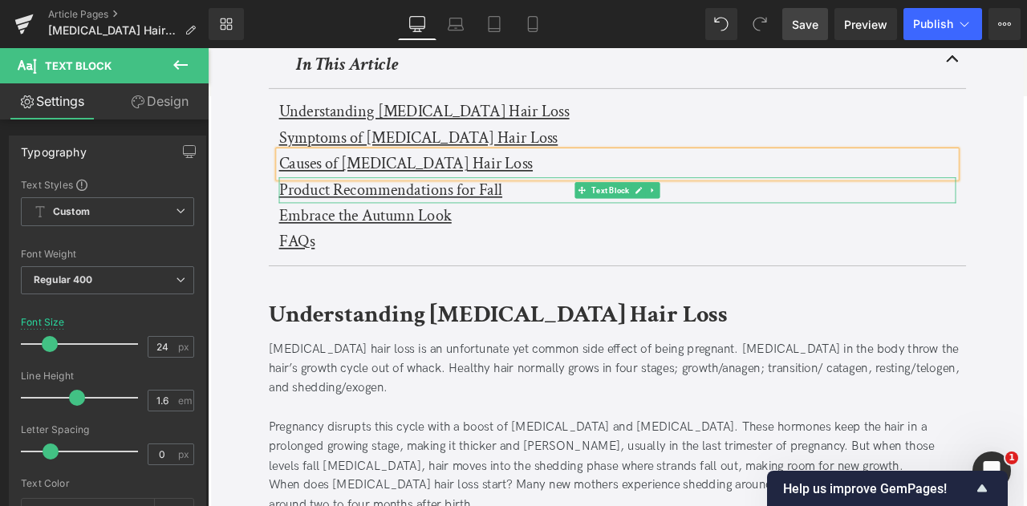
click at [334, 236] on u "Embrace the Autumn Look" at bounding box center [394, 246] width 205 height 25
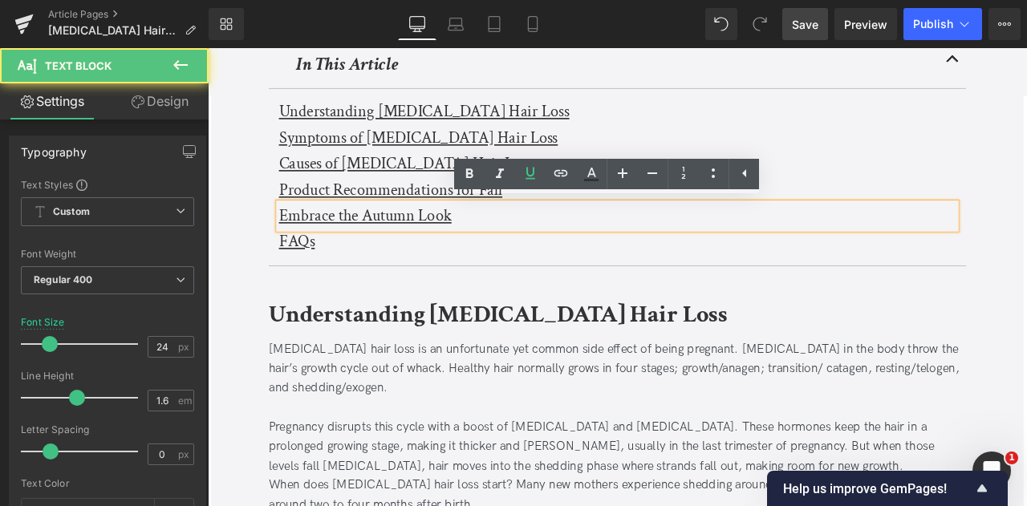
click at [315, 208] on u "Product Recommendations for Fall" at bounding box center [424, 216] width 265 height 25
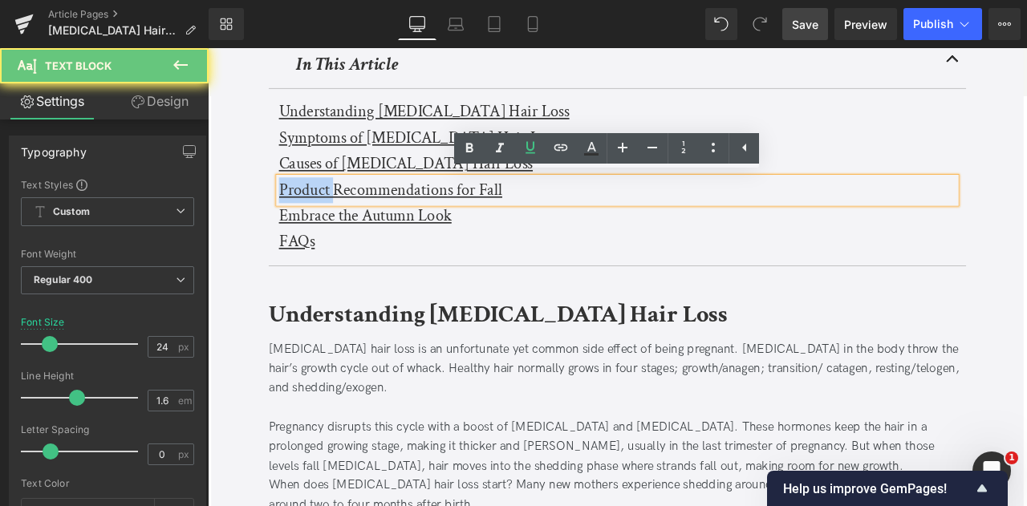
click at [315, 208] on u "Product Recommendations for Fall" at bounding box center [424, 216] width 265 height 25
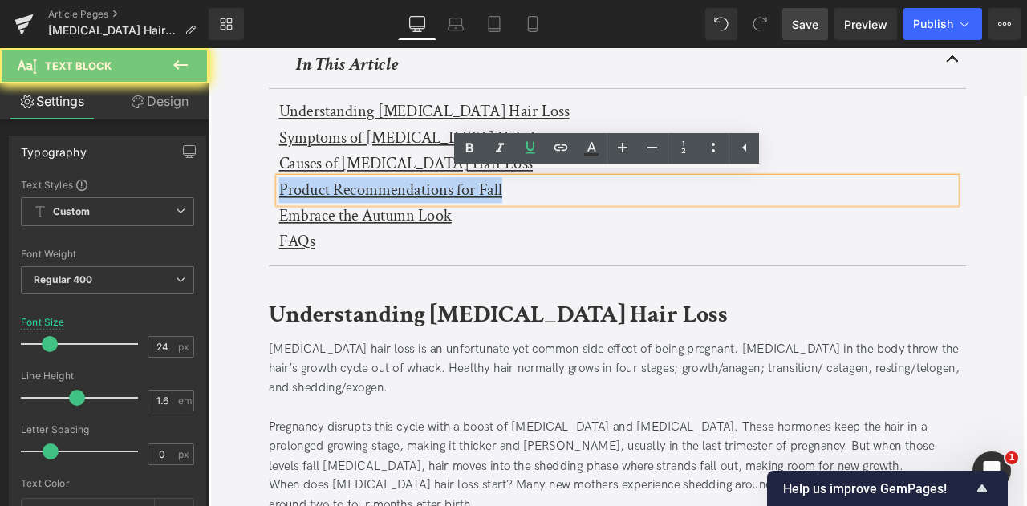
click at [315, 208] on u "Product Recommendations for Fall" at bounding box center [424, 216] width 265 height 25
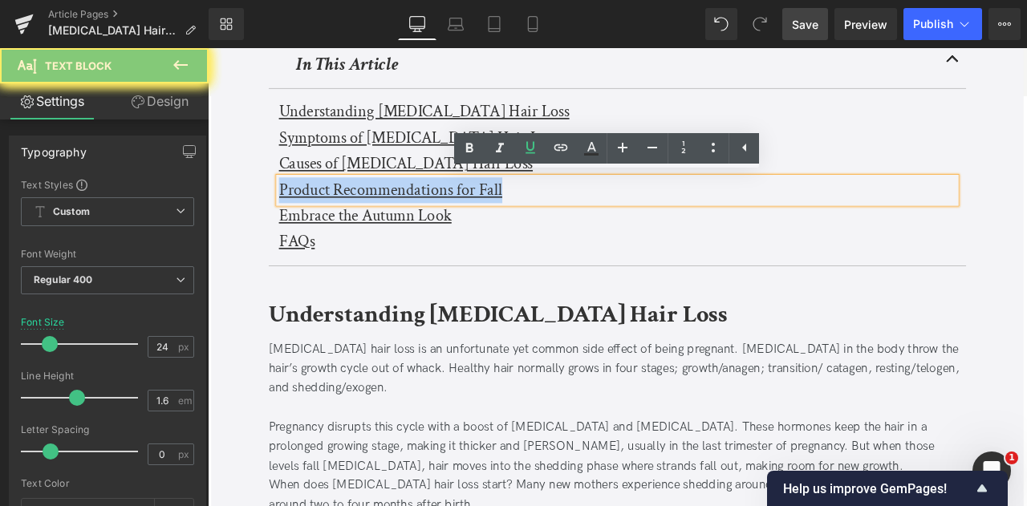
paste div
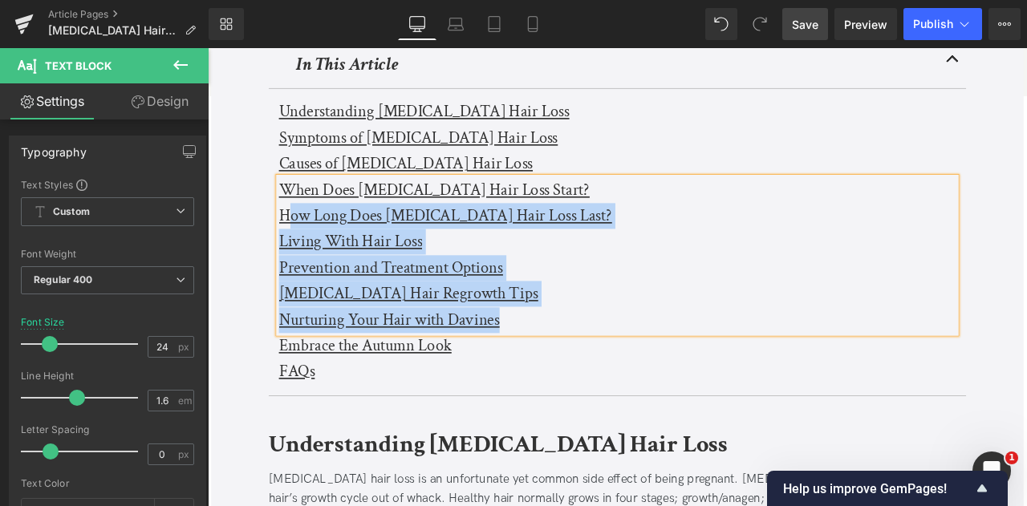
click at [299, 236] on u "How Long Does [MEDICAL_DATA] Hair Loss Last?" at bounding box center [489, 246] width 395 height 25
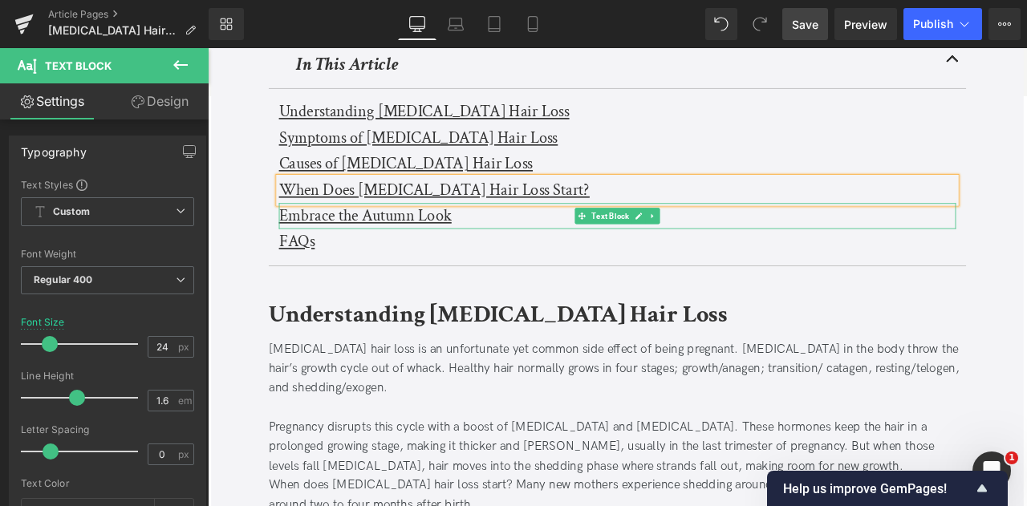
click at [299, 236] on u "Embrace the Autumn Look" at bounding box center [394, 246] width 205 height 25
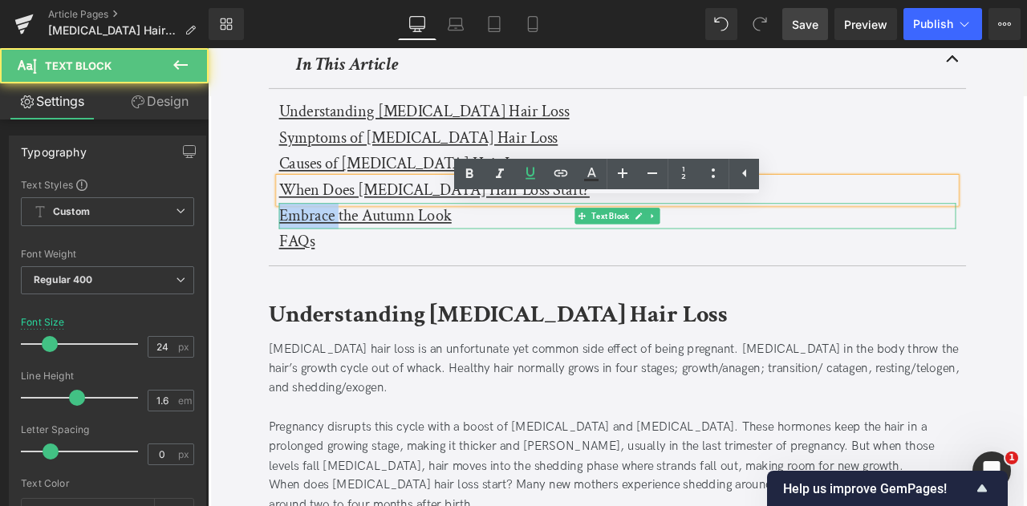
click at [299, 236] on u "Embrace the Autumn Look" at bounding box center [394, 246] width 205 height 25
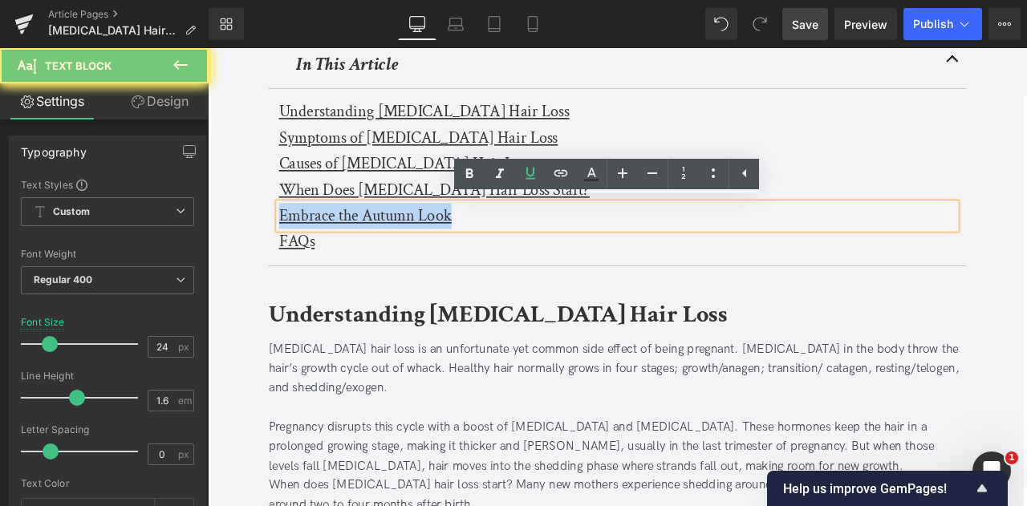
click at [299, 236] on u "Embrace the Autumn Look" at bounding box center [394, 246] width 205 height 25
paste div
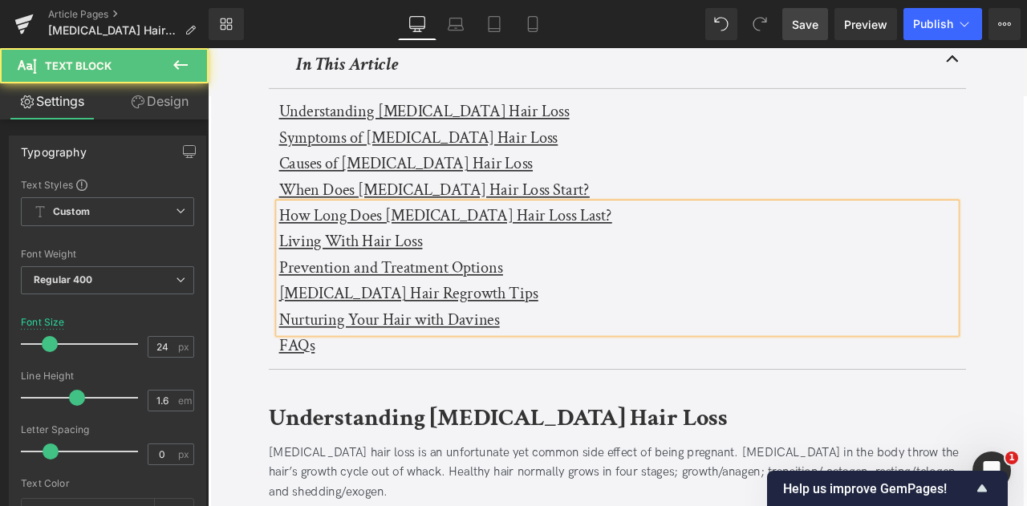
click at [292, 280] on div "How Long Does Postpartum Hair Loss Last? Living With Hair Loss Prevention and…" at bounding box center [693, 309] width 803 height 154
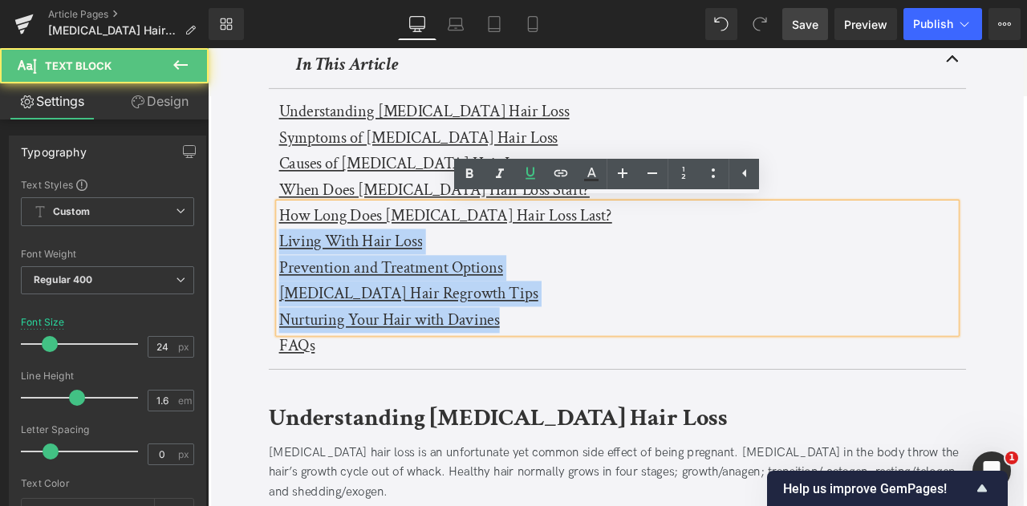
click at [294, 273] on u "Living With Hair Loss" at bounding box center [377, 277] width 170 height 25
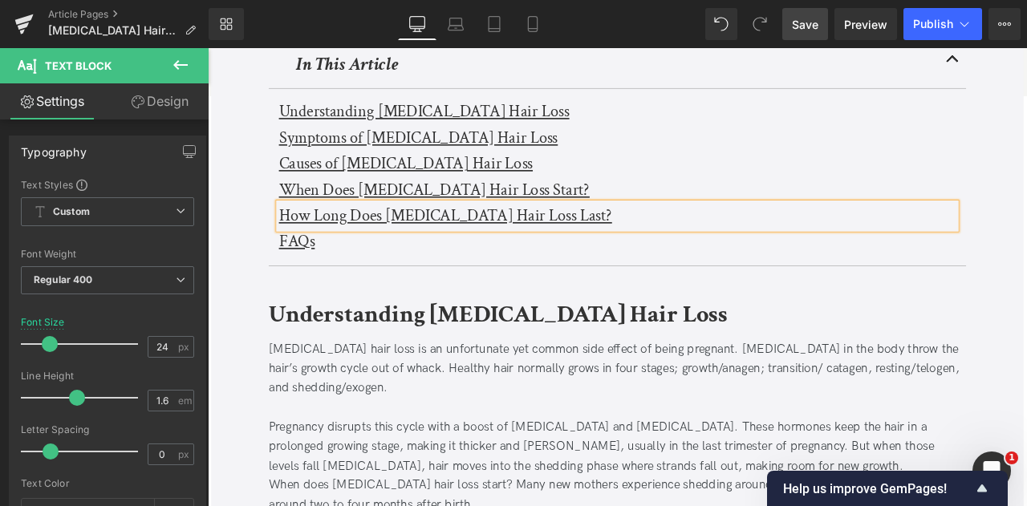
click at [208, 48] on div at bounding box center [208, 48] width 0 height 0
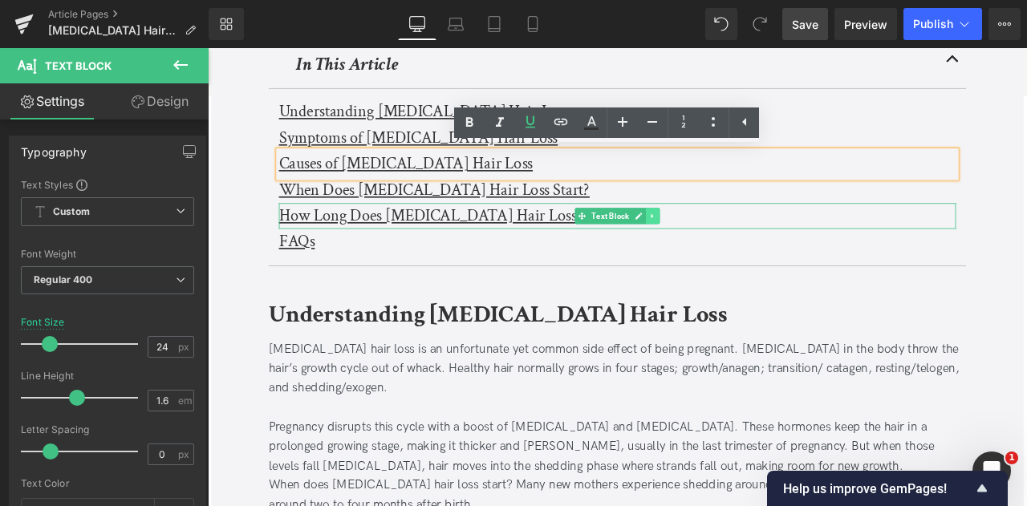
click at [732, 242] on icon at bounding box center [735, 247] width 9 height 10
click at [727, 242] on icon at bounding box center [726, 247] width 9 height 10
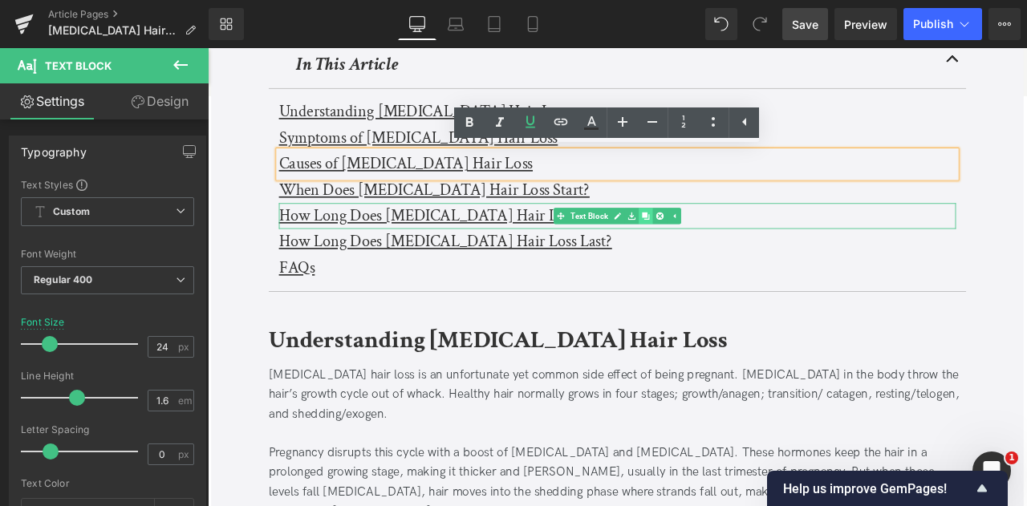
click at [727, 242] on icon at bounding box center [726, 247] width 9 height 10
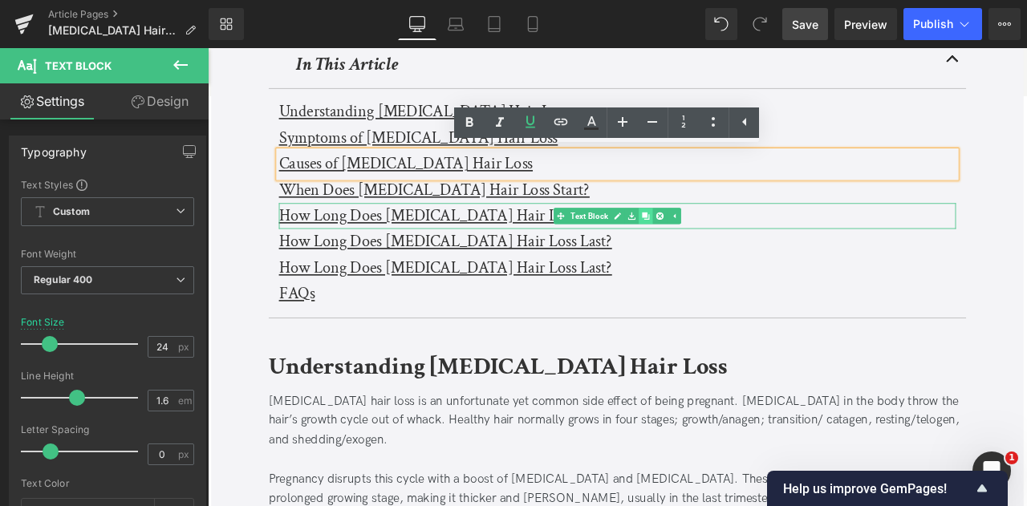
click at [727, 242] on icon at bounding box center [726, 247] width 9 height 10
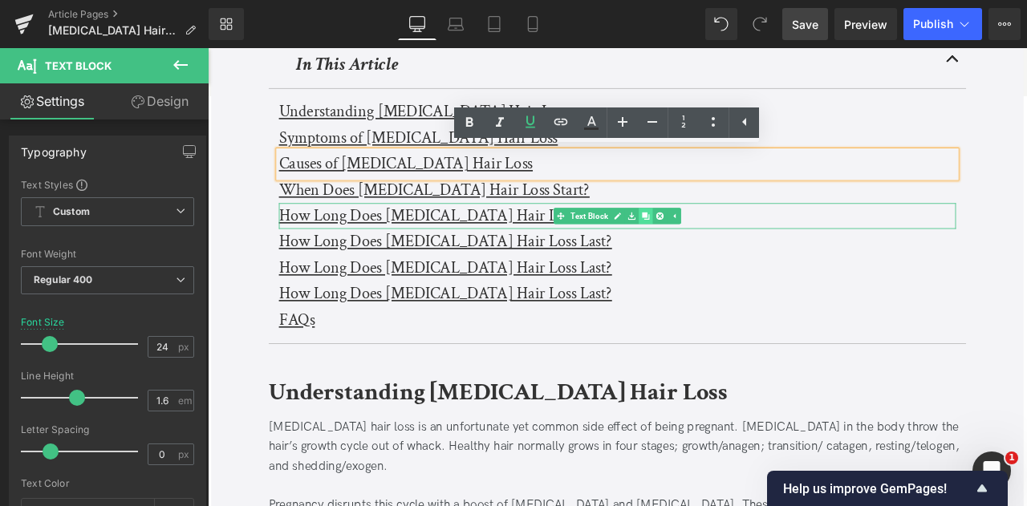
click at [727, 242] on icon at bounding box center [726, 247] width 9 height 10
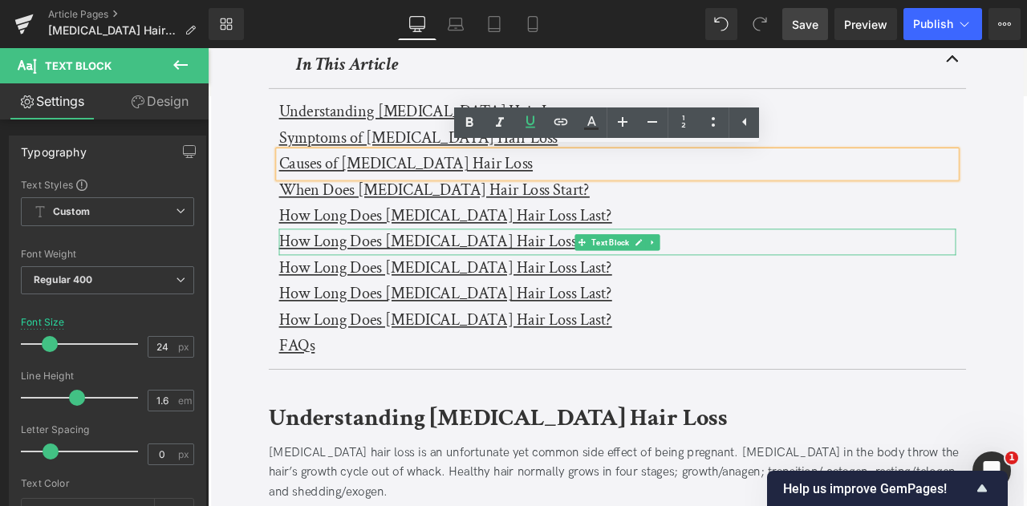
click at [478, 283] on u "How Long Does [MEDICAL_DATA] Hair Loss Last?" at bounding box center [489, 277] width 395 height 25
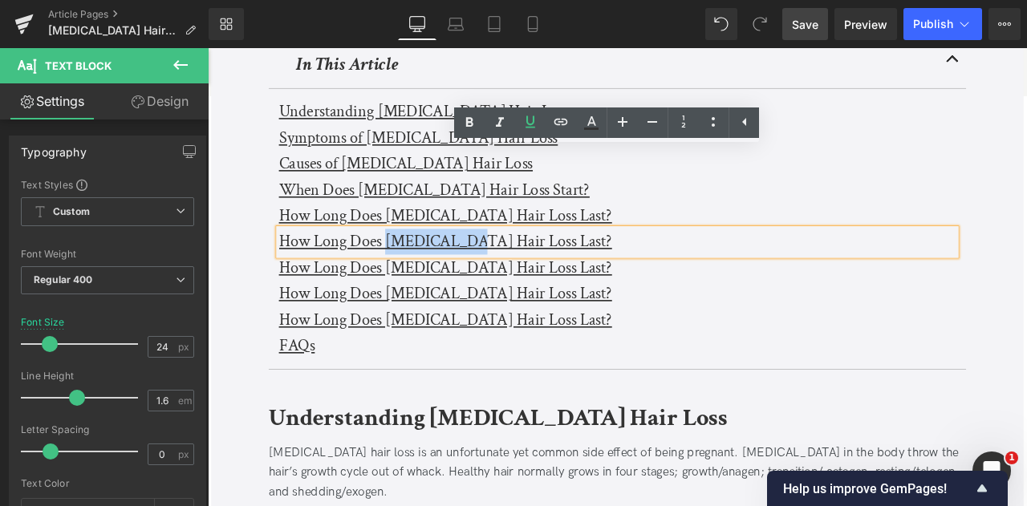
click at [478, 283] on u "How Long Does [MEDICAL_DATA] Hair Loss Last?" at bounding box center [489, 277] width 395 height 25
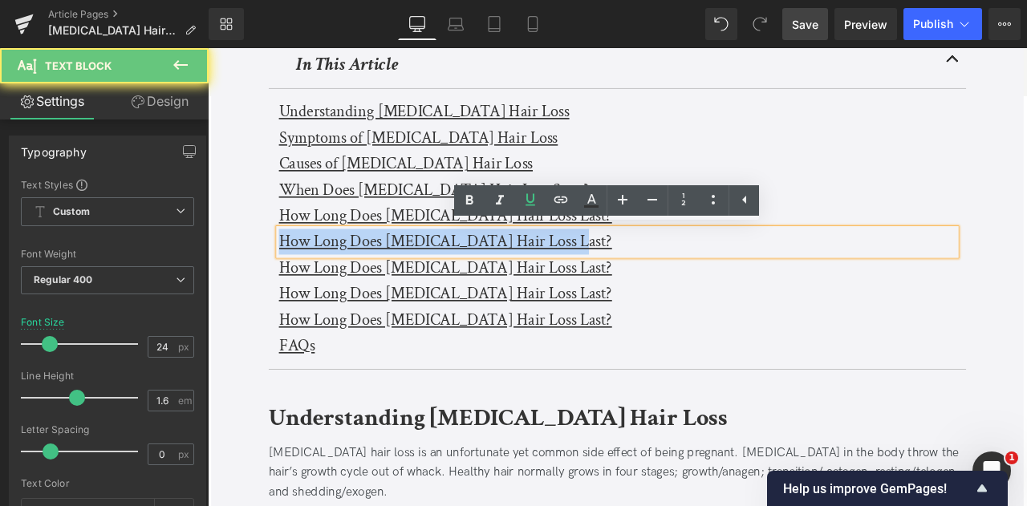
click at [478, 283] on u "How Long Does [MEDICAL_DATA] Hair Loss Last?" at bounding box center [489, 277] width 395 height 25
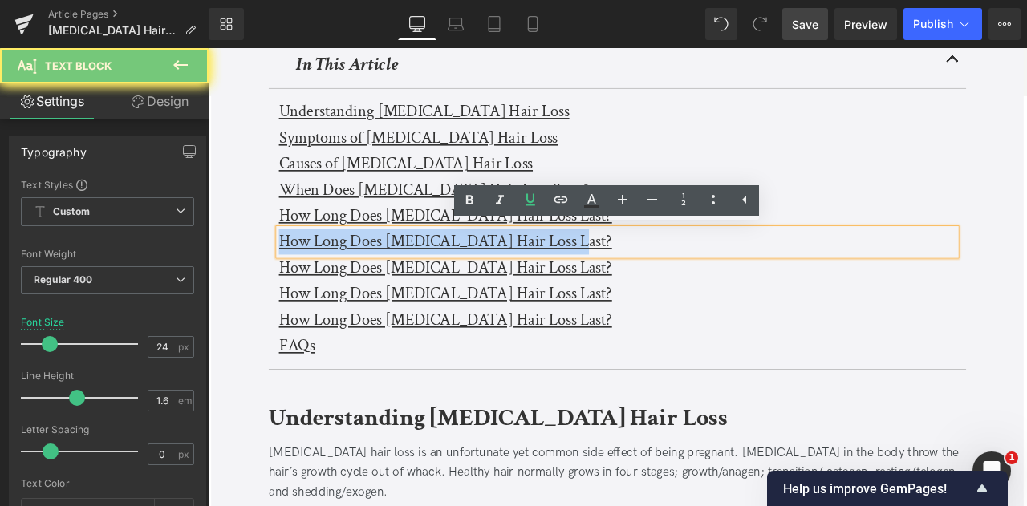
paste div
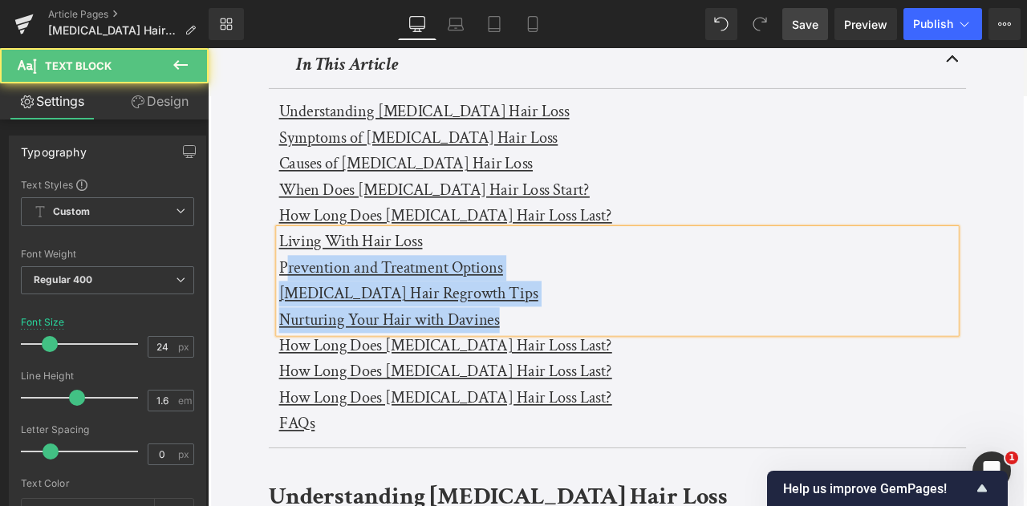
click at [300, 311] on u "Prevention and Treatment Options" at bounding box center [425, 308] width 266 height 25
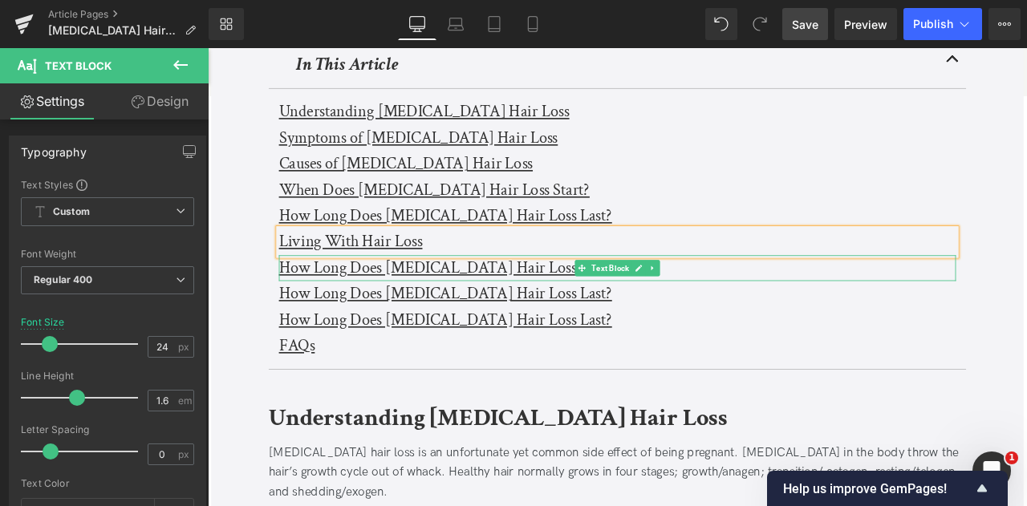
click at [300, 311] on u "How Long Does [MEDICAL_DATA] Hair Loss Last?" at bounding box center [489, 308] width 395 height 25
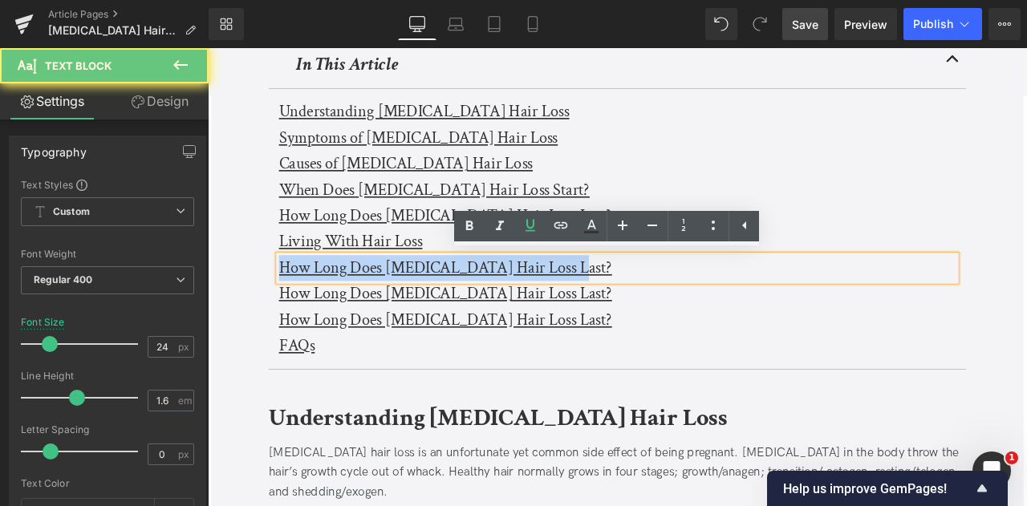
click at [300, 311] on u "How Long Does [MEDICAL_DATA] Hair Loss Last?" at bounding box center [489, 308] width 395 height 25
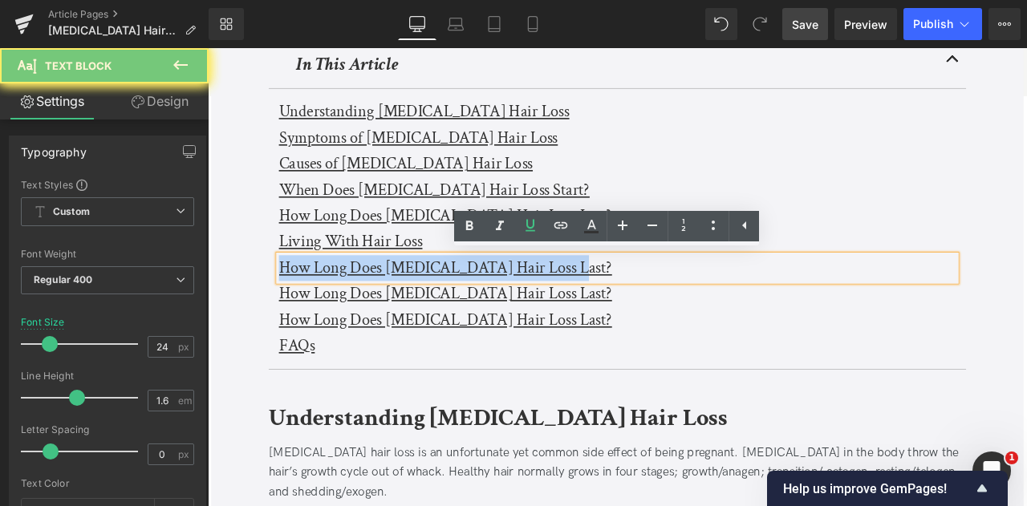
paste div
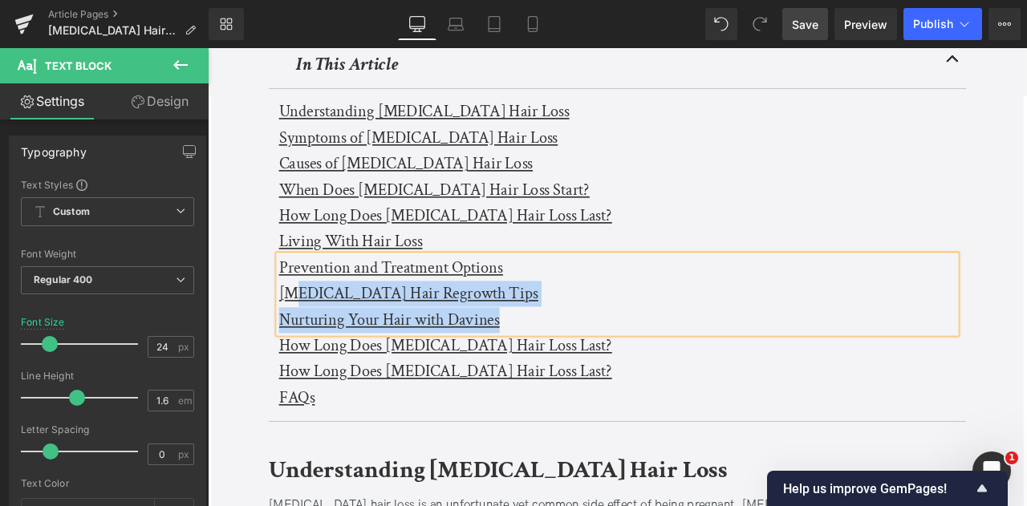
click at [306, 330] on u "[MEDICAL_DATA] Hair Regrowth Tips" at bounding box center [445, 339] width 307 height 25
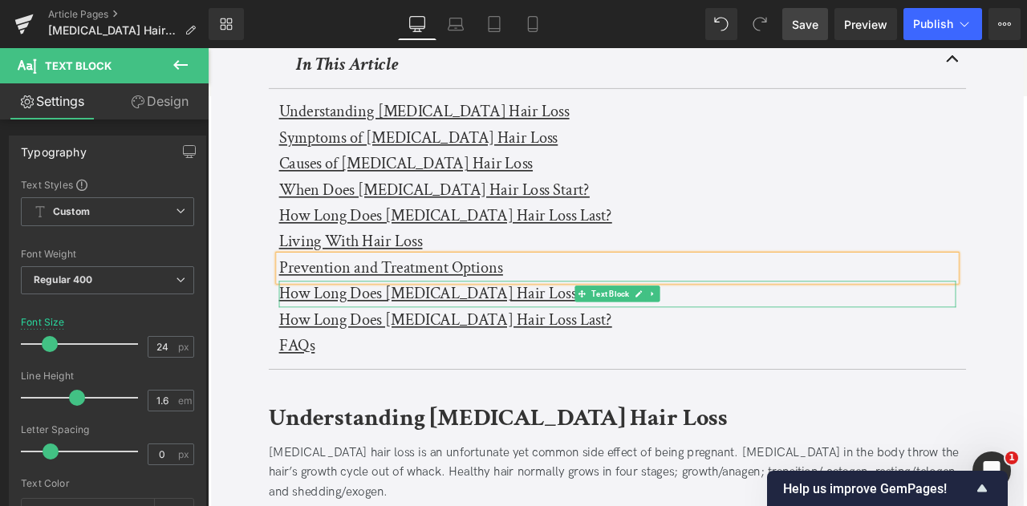
click at [306, 330] on u "How Long Does [MEDICAL_DATA] Hair Loss Last?" at bounding box center [489, 339] width 395 height 25
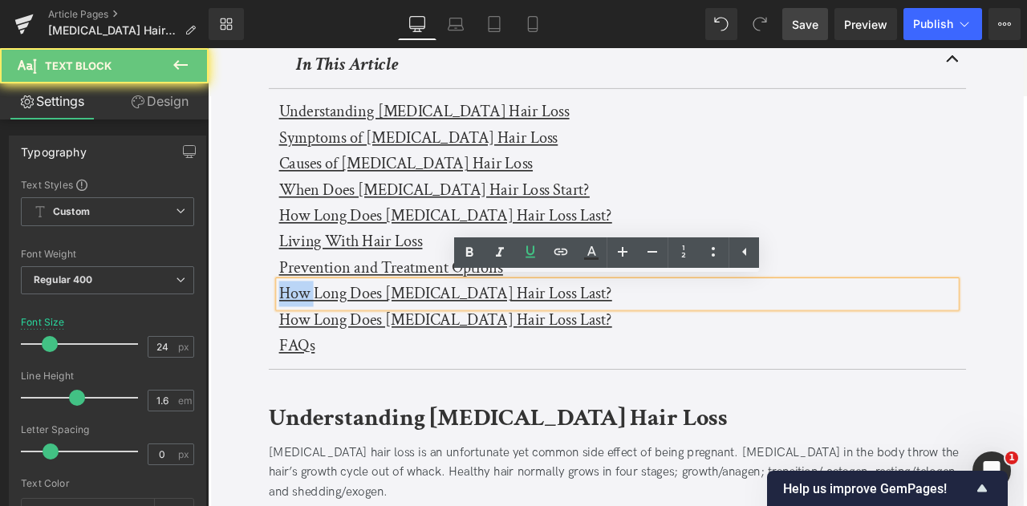
click at [306, 330] on u "How Long Does [MEDICAL_DATA] Hair Loss Last?" at bounding box center [489, 339] width 395 height 25
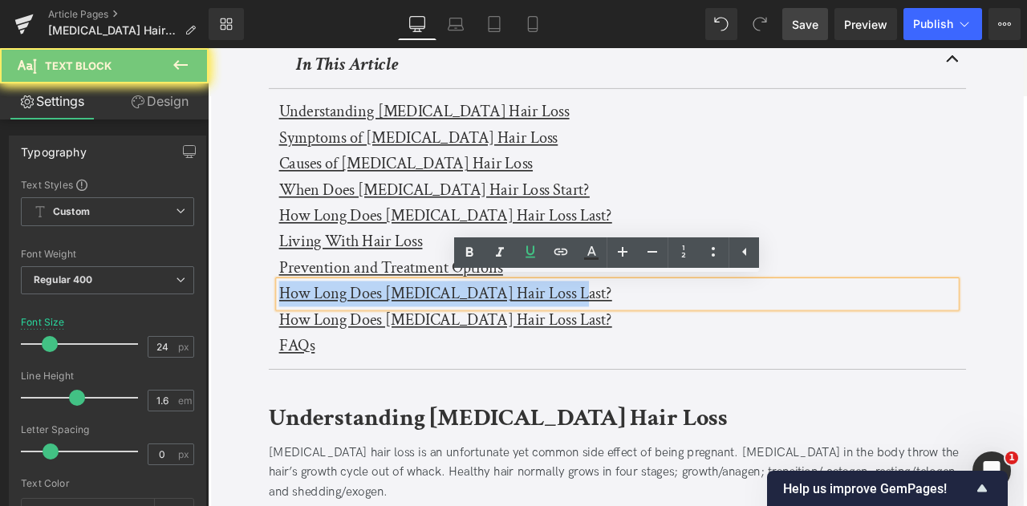
click at [306, 330] on u "How Long Does [MEDICAL_DATA] Hair Loss Last?" at bounding box center [489, 339] width 395 height 25
paste div
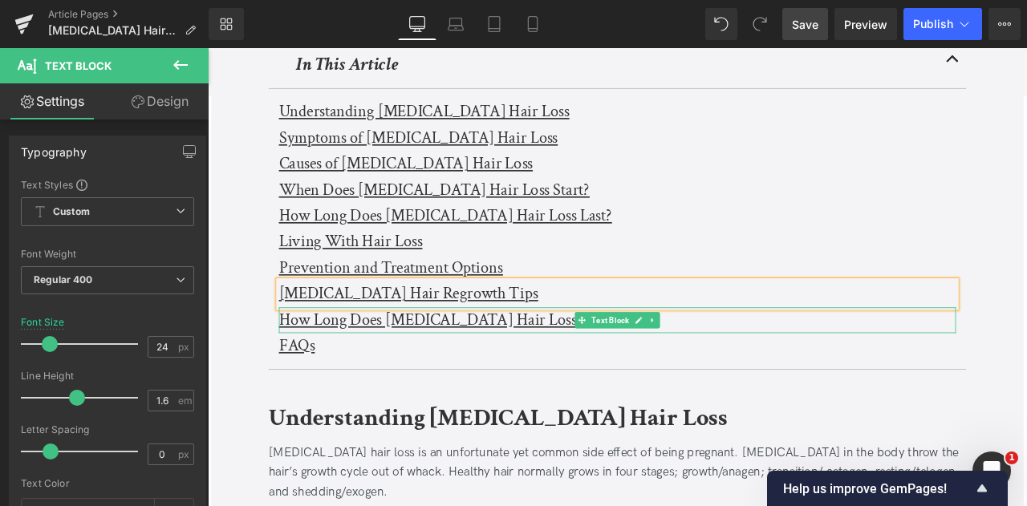
click at [389, 379] on u "How Long Does [MEDICAL_DATA] Hair Loss Last?" at bounding box center [489, 370] width 395 height 25
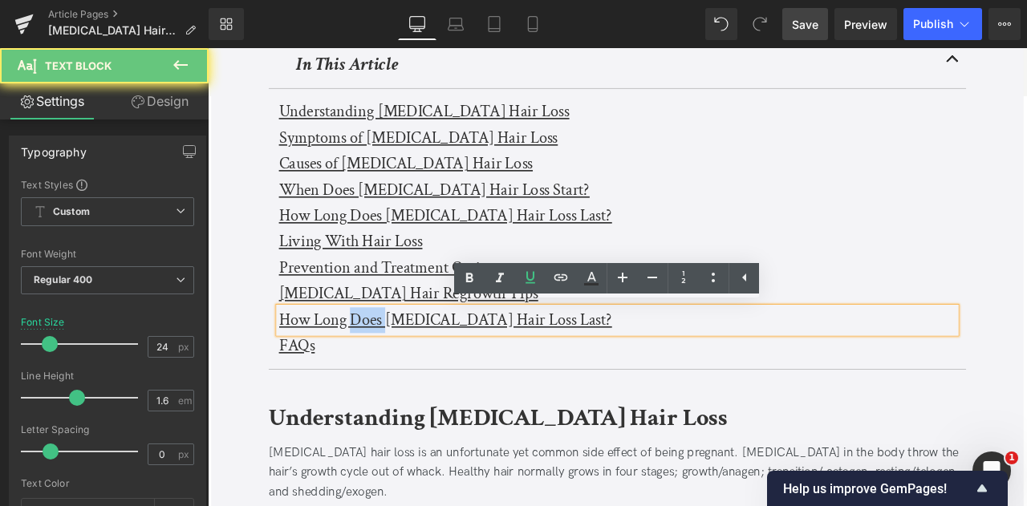
click at [389, 379] on u "How Long Does [MEDICAL_DATA] Hair Loss Last?" at bounding box center [489, 370] width 395 height 25
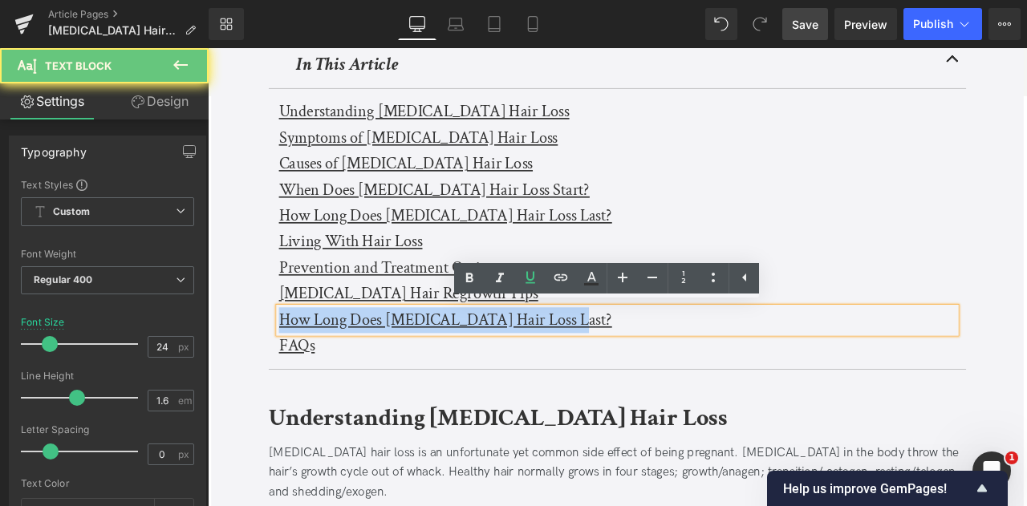
click at [389, 379] on u "How Long Does [MEDICAL_DATA] Hair Loss Last?" at bounding box center [489, 370] width 395 height 25
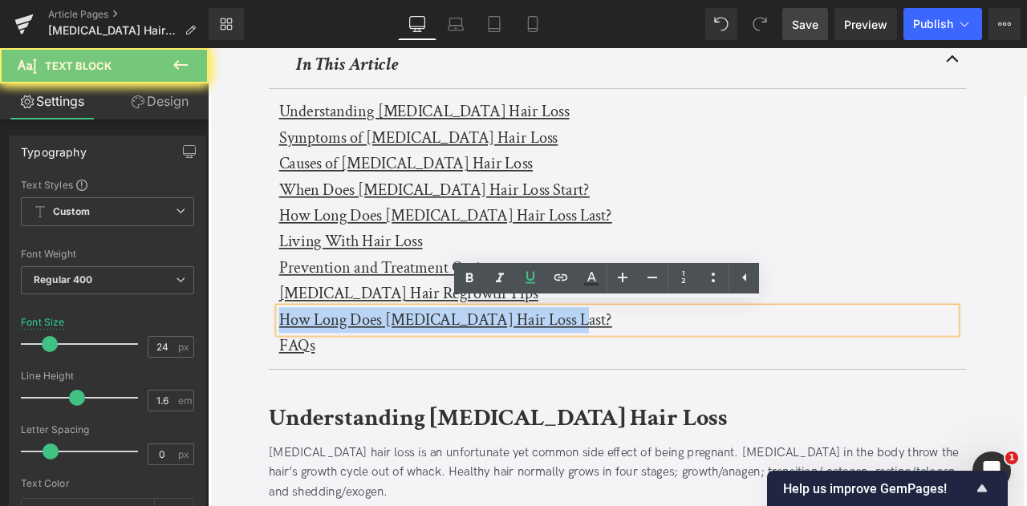
paste div
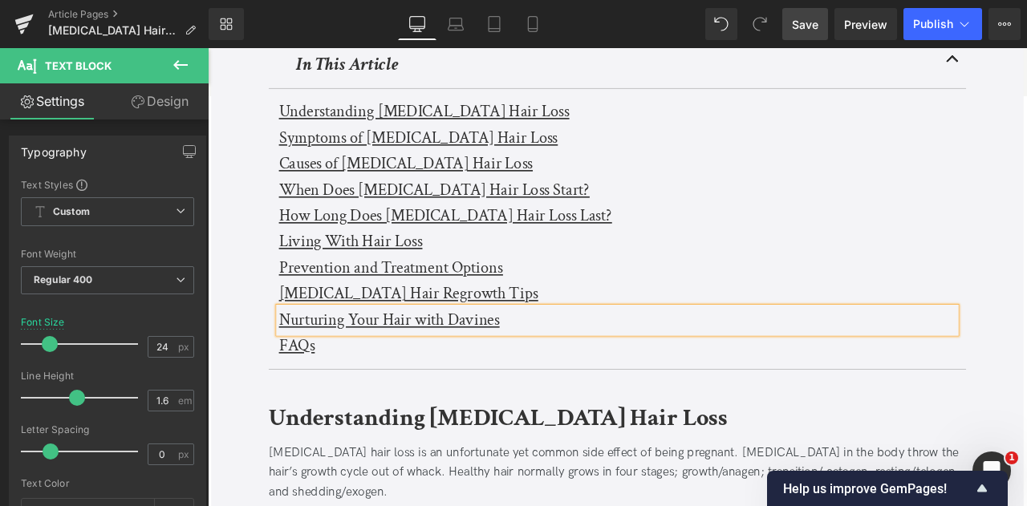
click at [799, 16] on span "Save" at bounding box center [805, 24] width 26 height 17
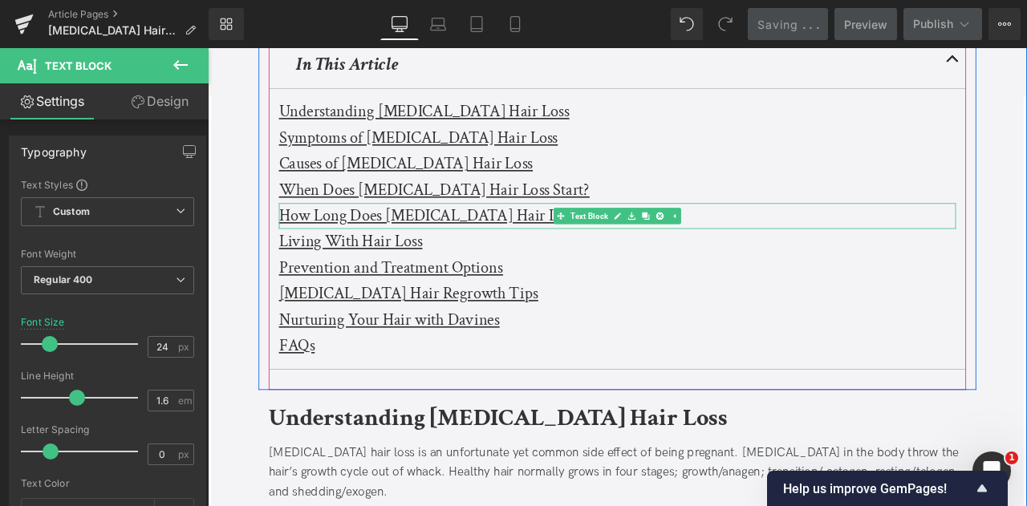
click at [332, 249] on u "How Long Does [MEDICAL_DATA] Hair Loss Last?" at bounding box center [489, 246] width 395 height 25
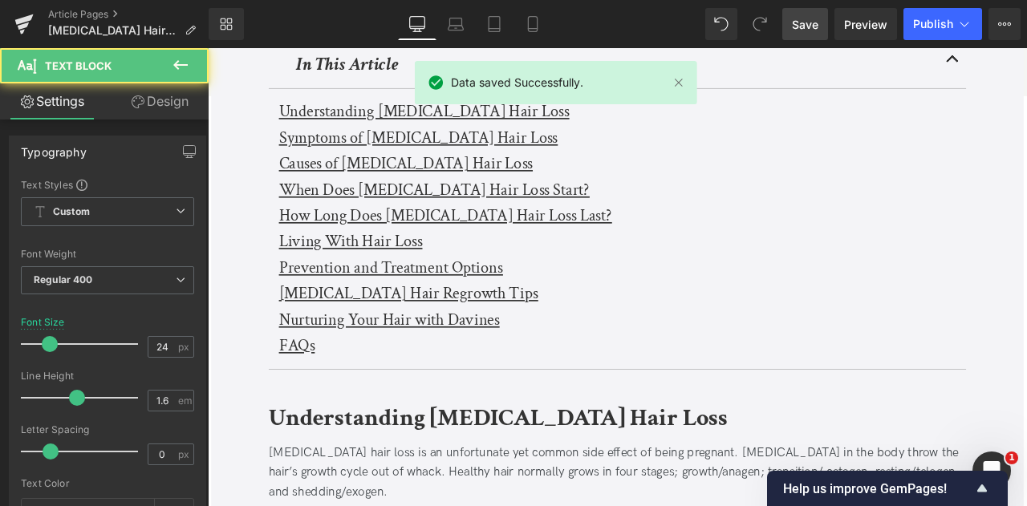
click at [165, 99] on link "Design" at bounding box center [160, 101] width 104 height 36
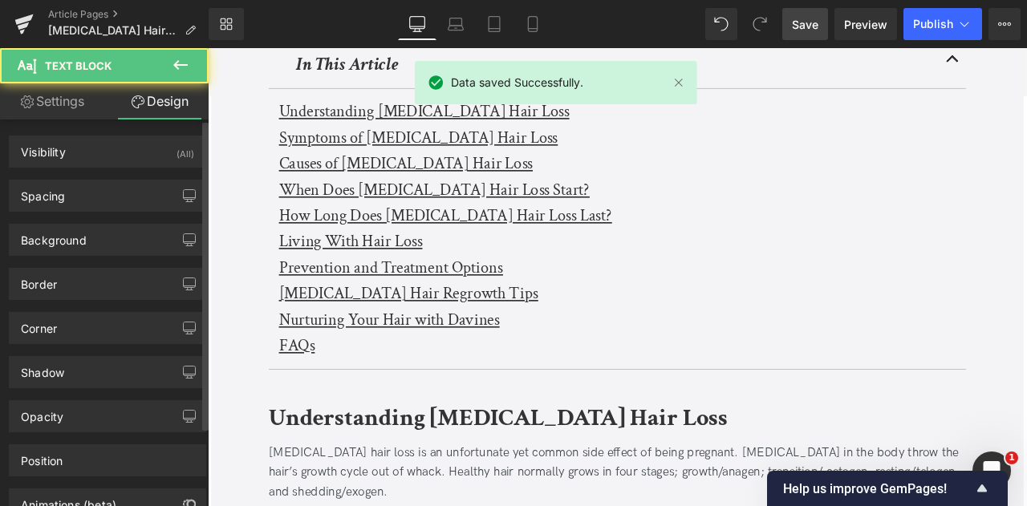
scroll to position [98, 0]
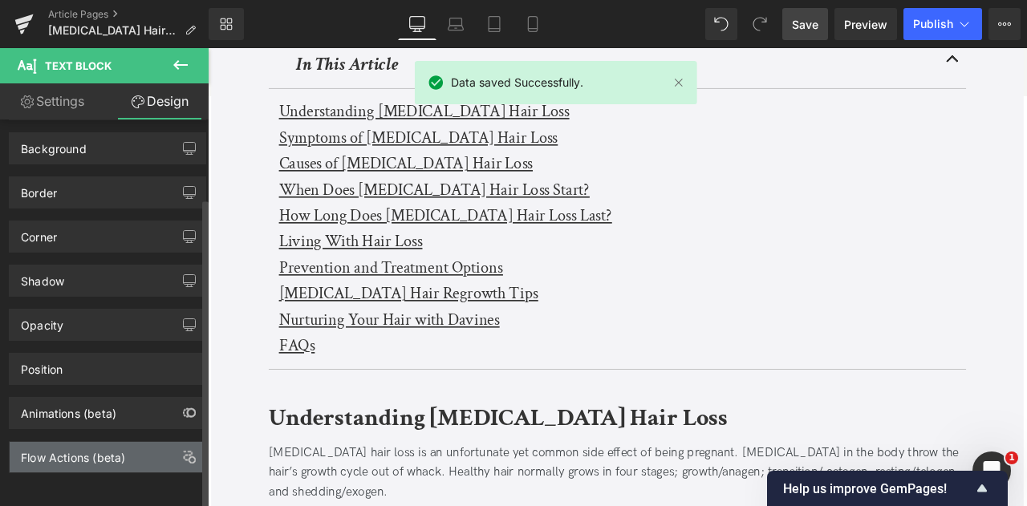
click at [80, 442] on div "Flow Actions (beta)" at bounding box center [73, 453] width 104 height 22
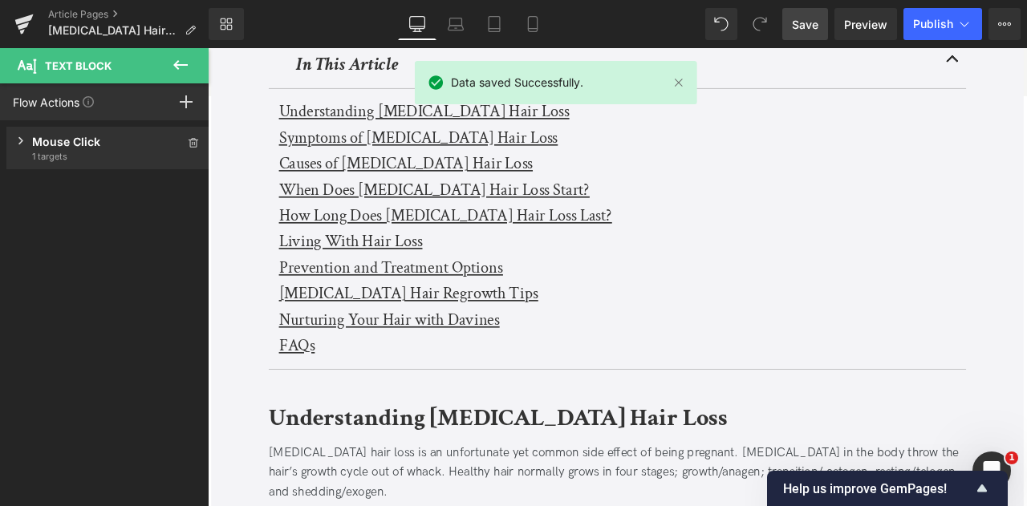
click at [68, 141] on div "Mouse Click" at bounding box center [108, 141] width 152 height 17
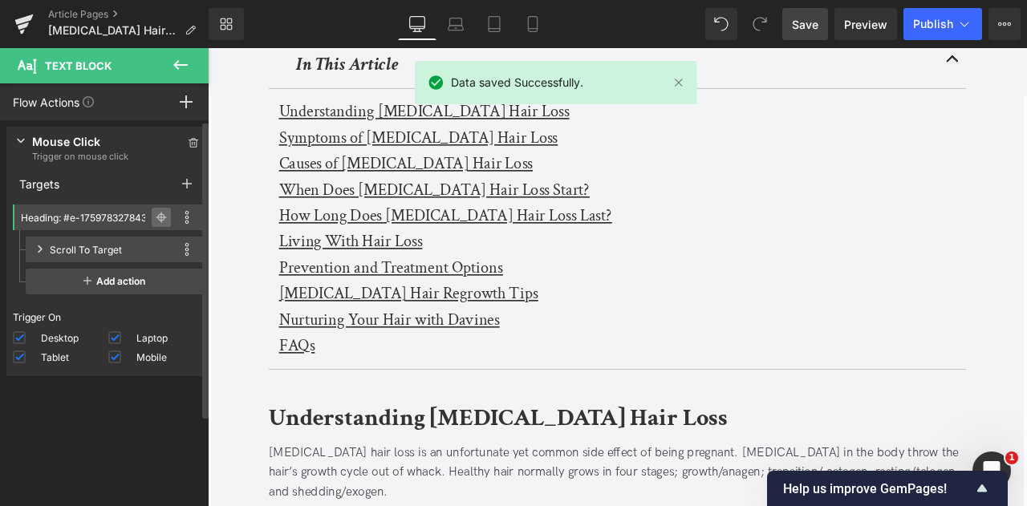
click at [156, 214] on icon at bounding box center [161, 217] width 11 height 11
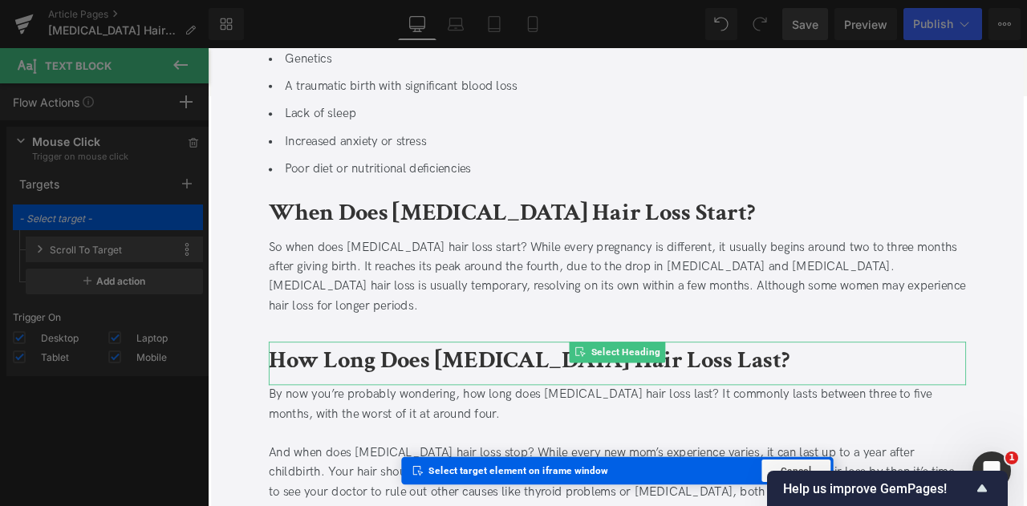
scroll to position [1705, 0]
click at [393, 400] on b "How Long Does [MEDICAL_DATA] Hair Loss Last?" at bounding box center [588, 419] width 617 height 38
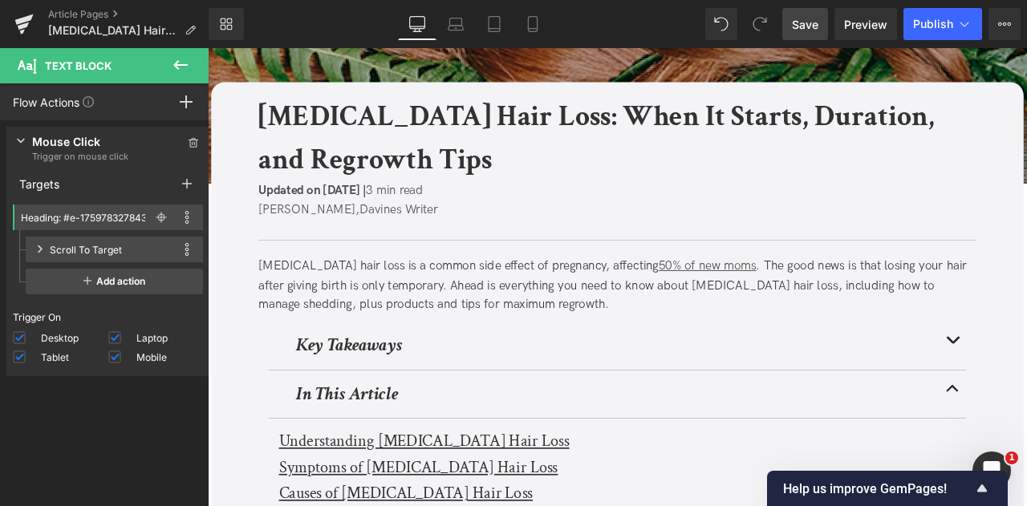
scroll to position [351, 0]
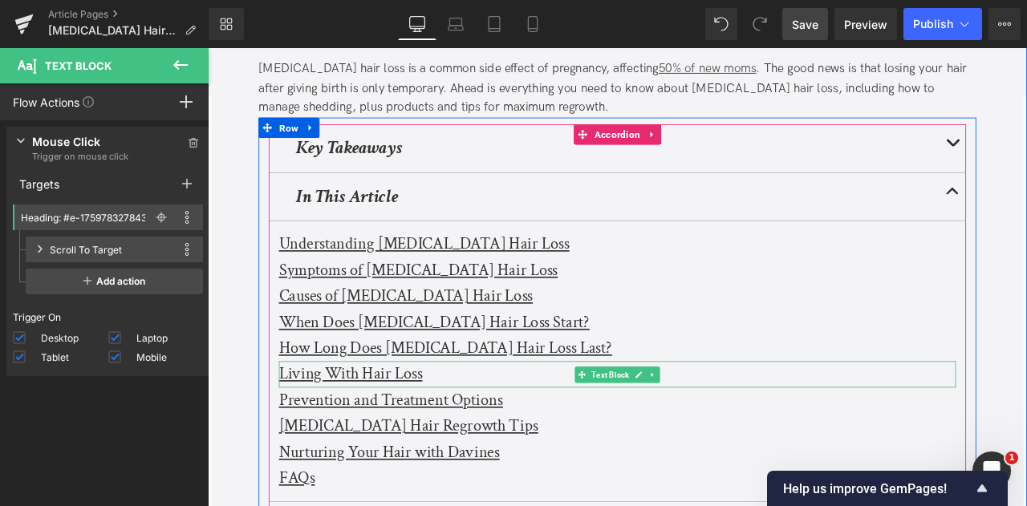
click at [323, 442] on u "Living With Hair Loss" at bounding box center [377, 434] width 170 height 25
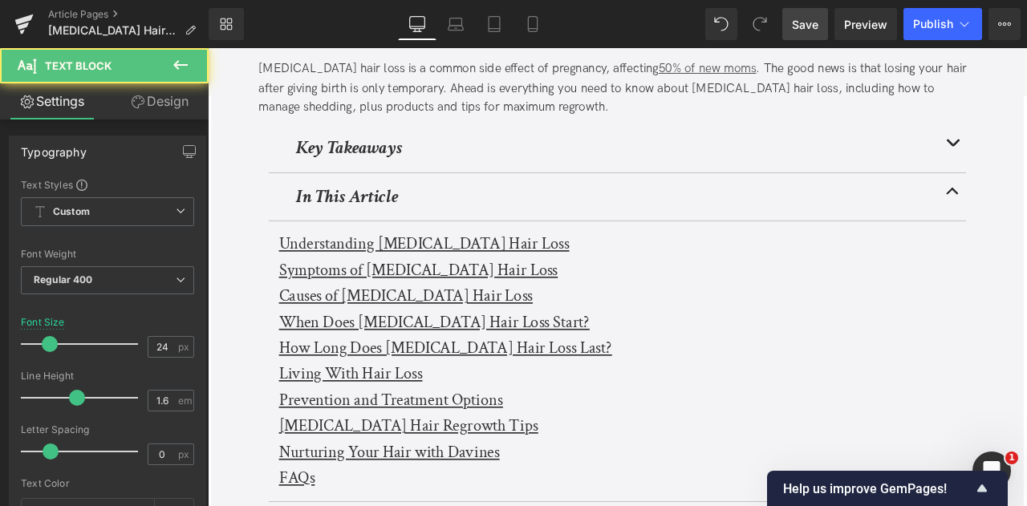
click at [145, 104] on link "Design" at bounding box center [160, 101] width 104 height 36
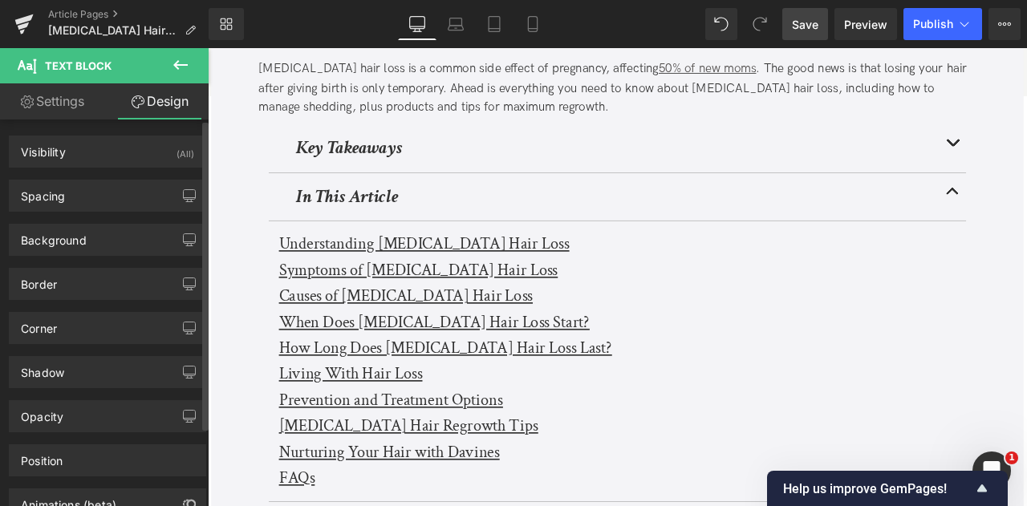
scroll to position [98, 0]
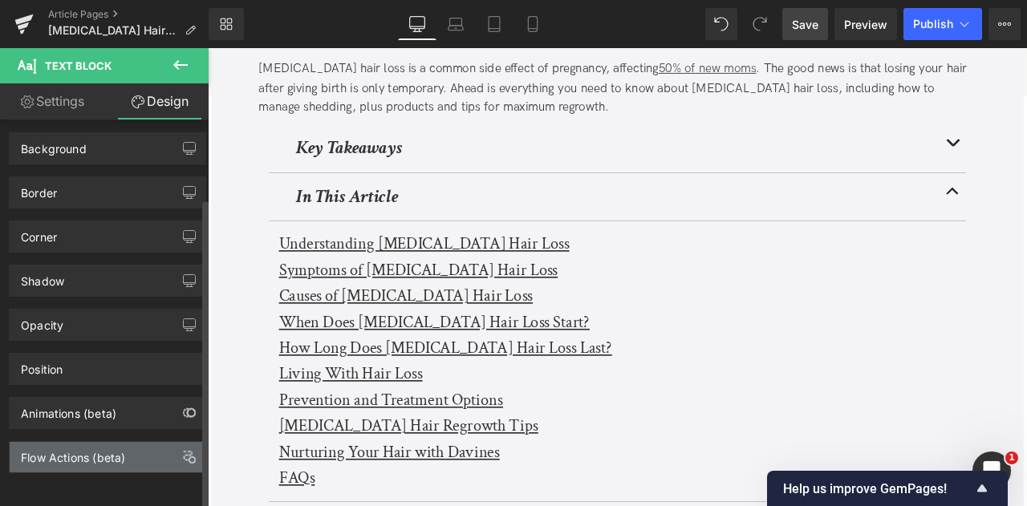
click at [69, 450] on div "Flow Actions (beta)" at bounding box center [73, 453] width 104 height 22
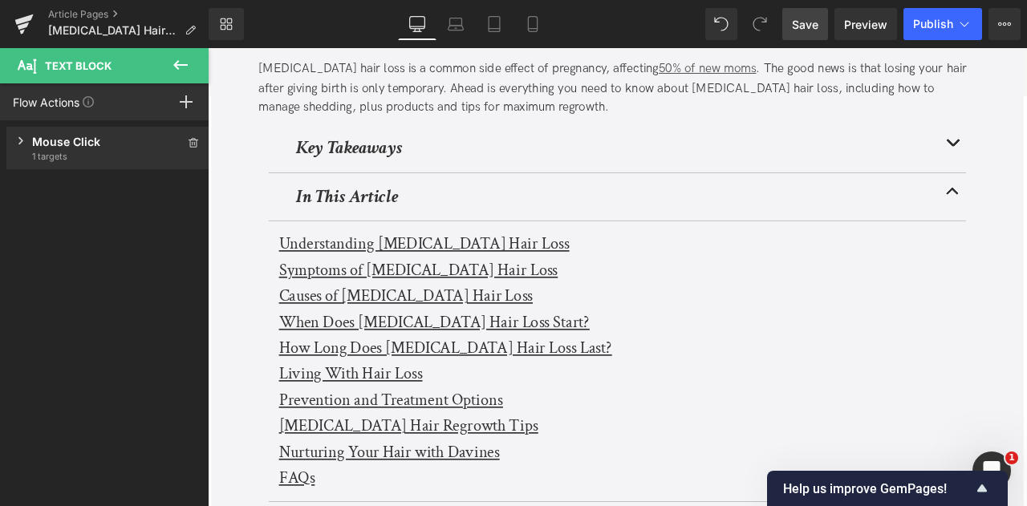
click at [75, 142] on div "Mouse Click" at bounding box center [108, 141] width 152 height 17
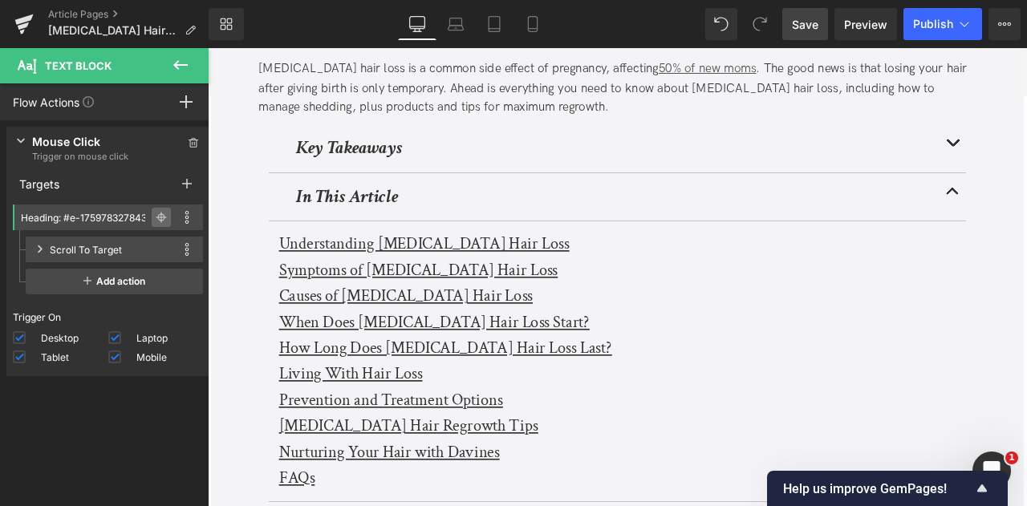
click at [152, 209] on span at bounding box center [161, 217] width 19 height 19
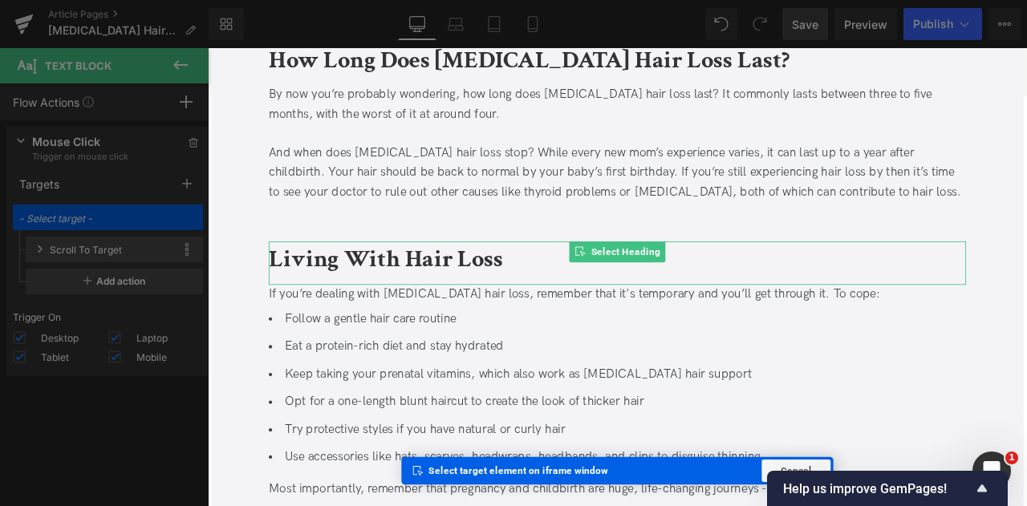
click at [348, 280] on b "Living With Hair Loss" at bounding box center [419, 299] width 278 height 38
type input "Heading: #e-1759783442153"
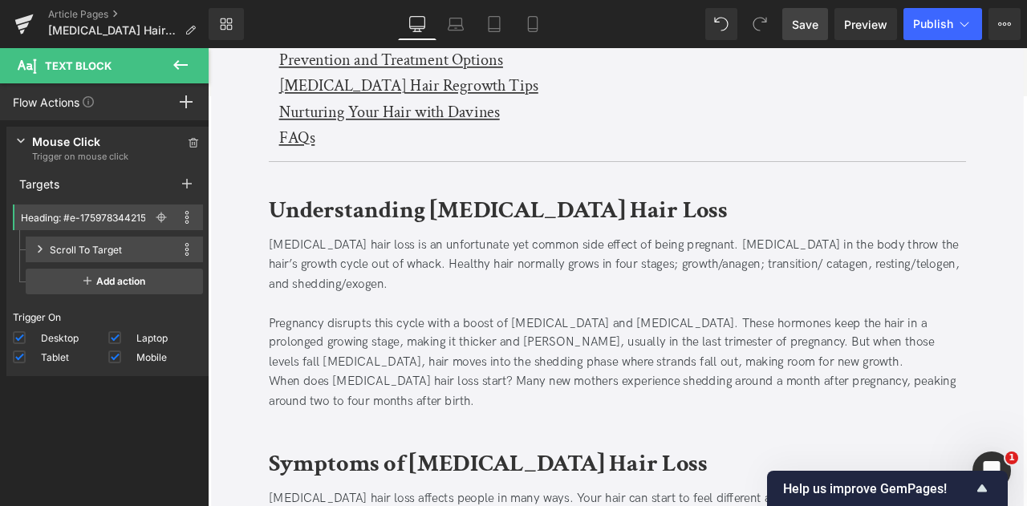
scroll to position [634, 0]
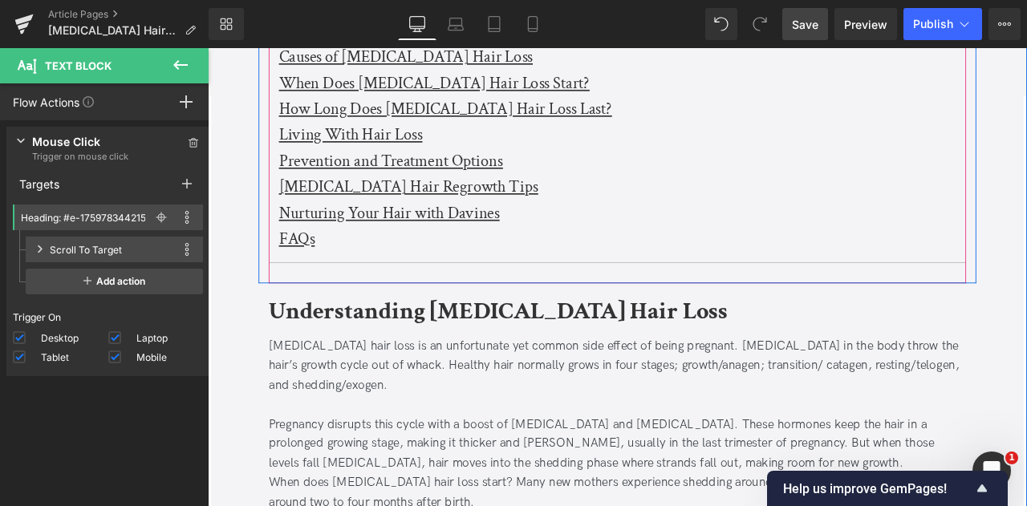
click at [327, 173] on u "Prevention and Treatment Options" at bounding box center [425, 182] width 266 height 25
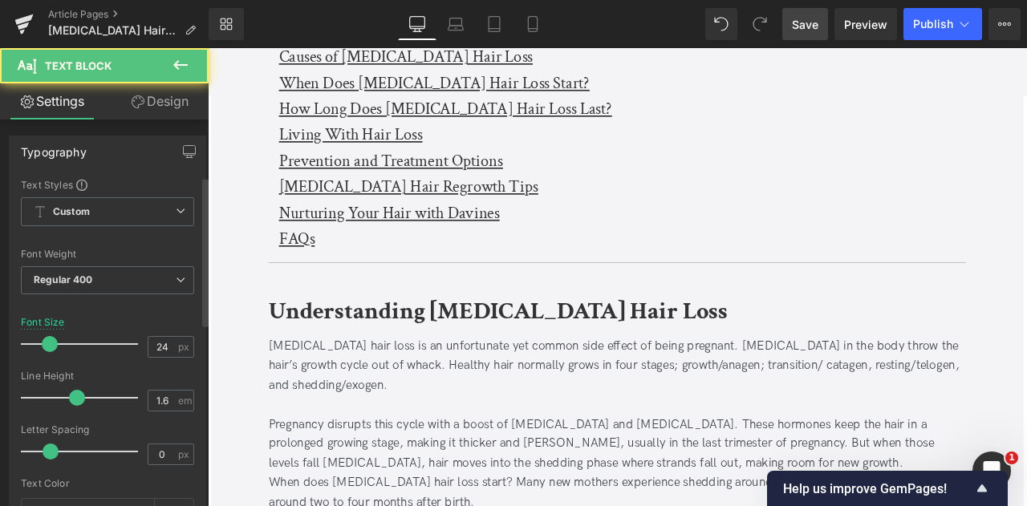
scroll to position [623, 0]
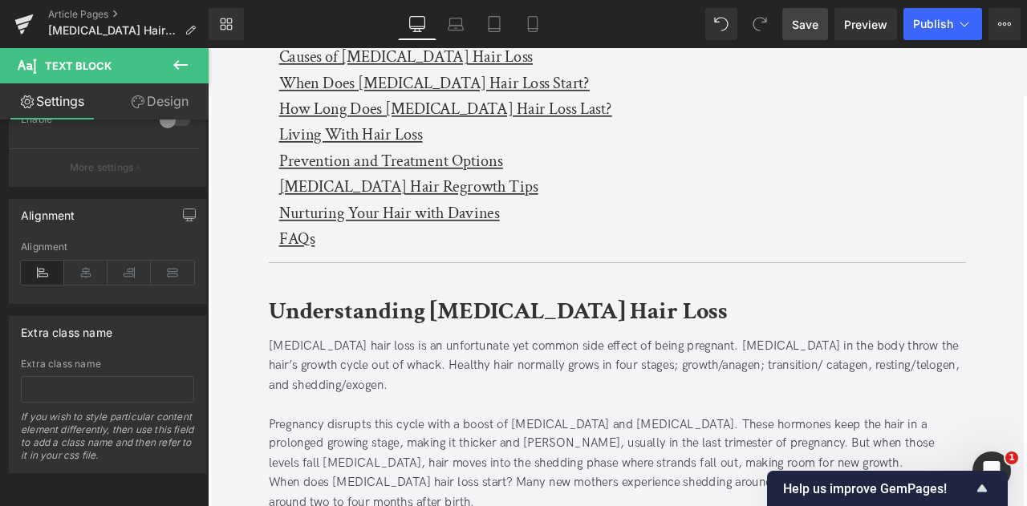
click at [148, 89] on link "Design" at bounding box center [160, 101] width 104 height 36
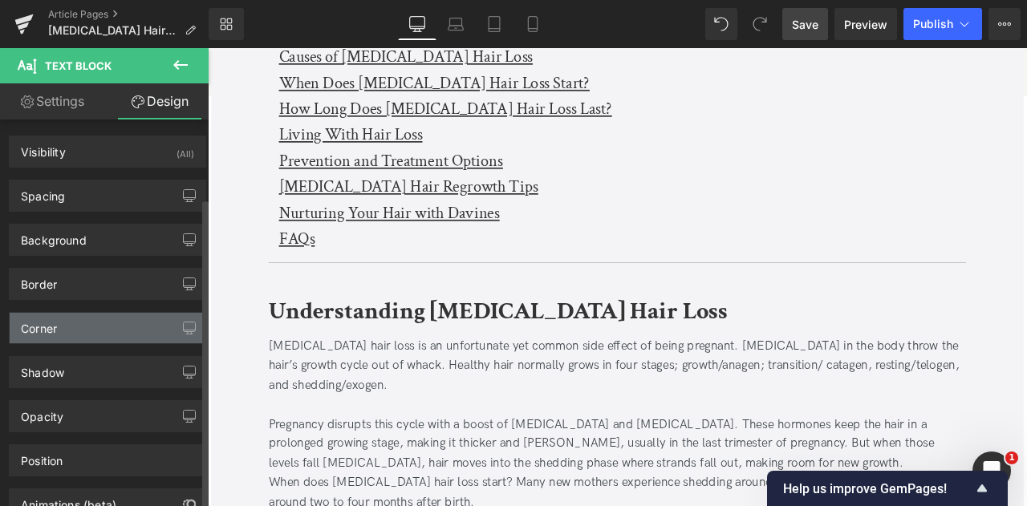
scroll to position [98, 0]
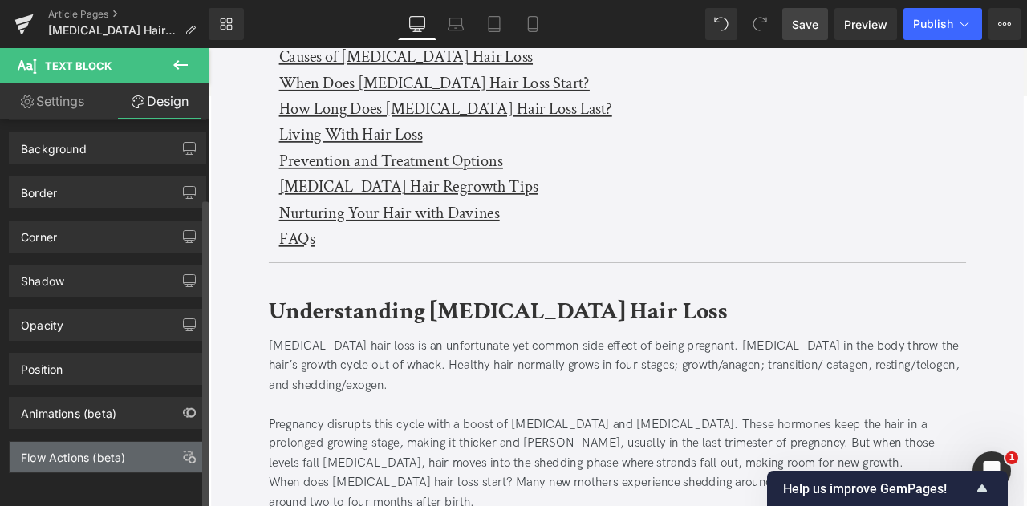
click at [79, 442] on div "Flow Actions (beta)" at bounding box center [73, 453] width 104 height 22
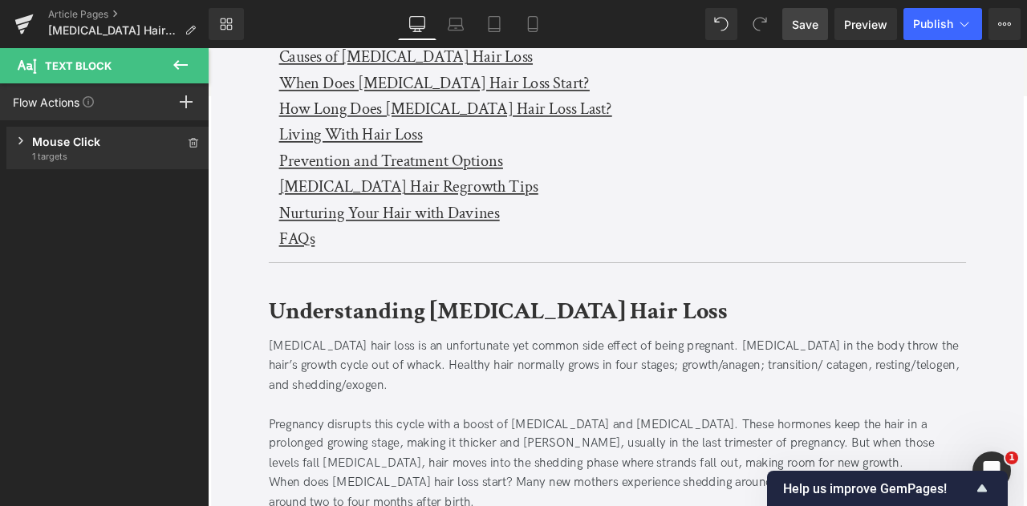
click at [83, 144] on div "Mouse Click" at bounding box center [108, 141] width 152 height 17
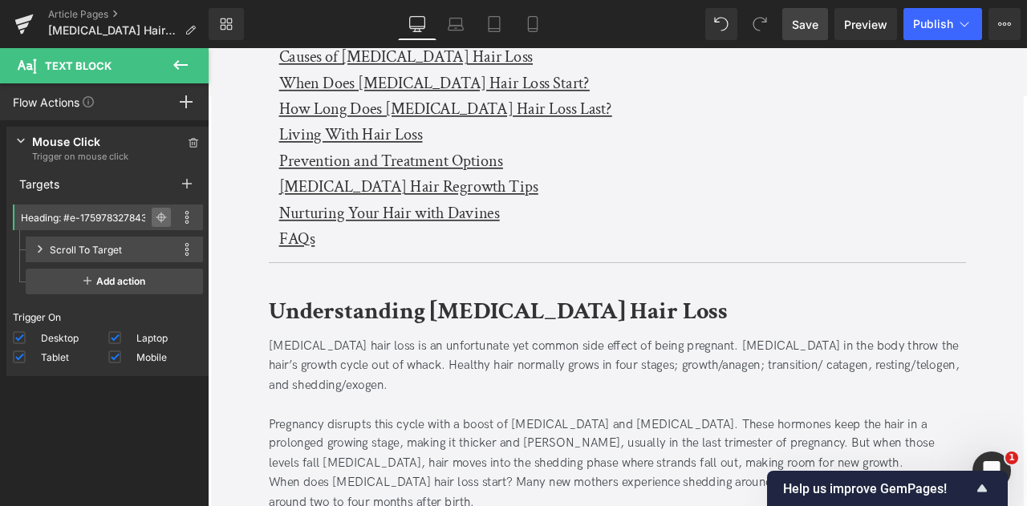
click at [161, 222] on icon at bounding box center [161, 217] width 1 height 11
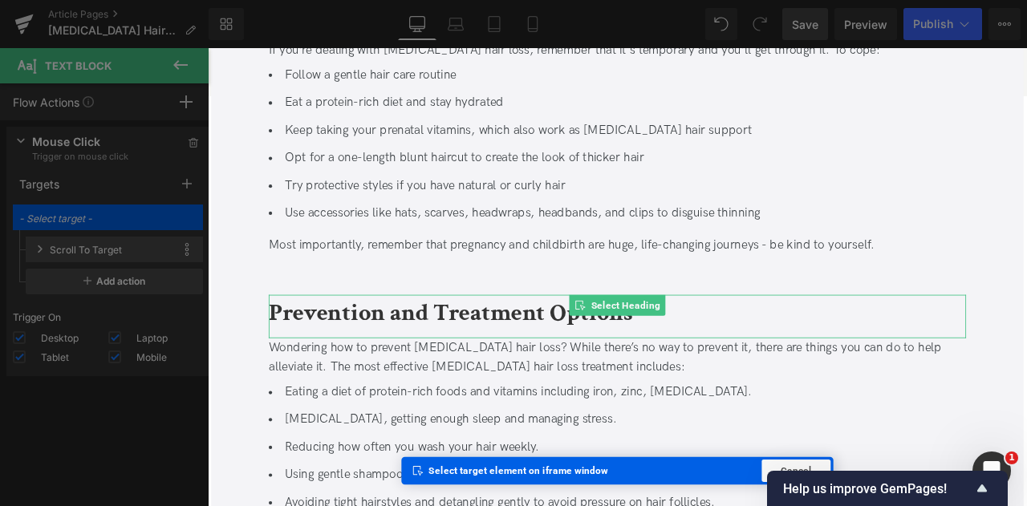
click at [401, 344] on b "Prevention and Treatment Options" at bounding box center [496, 363] width 432 height 38
type input "Heading: #e-1759783486006"
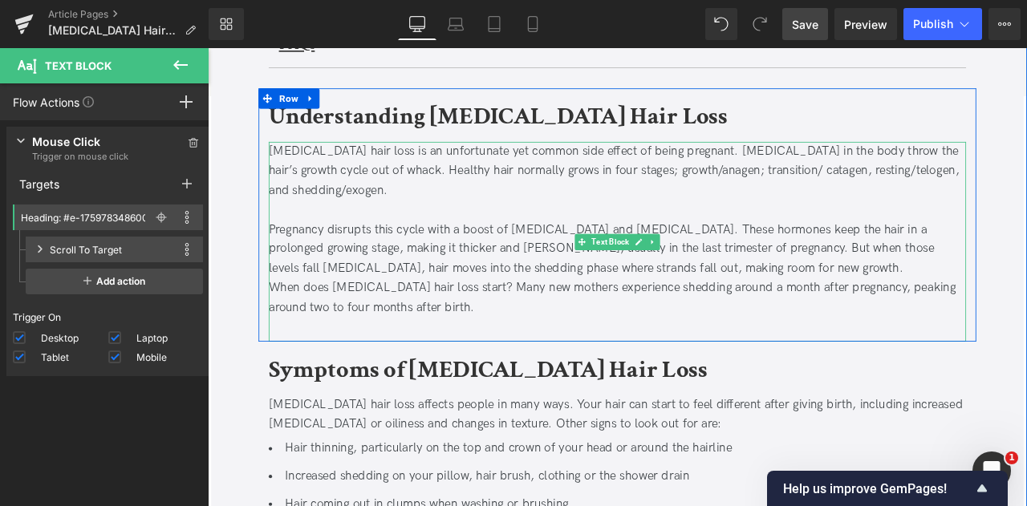
scroll to position [537, 0]
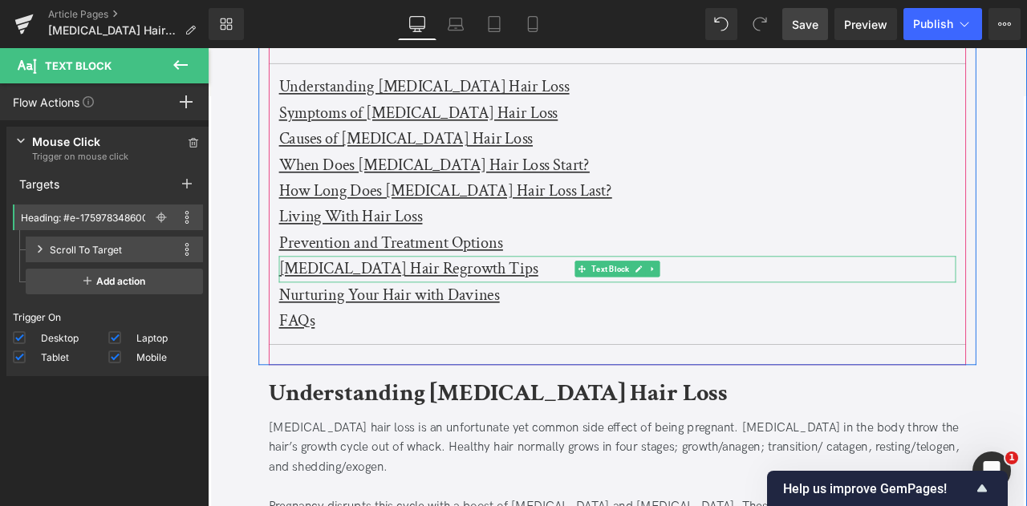
click at [336, 307] on u "[MEDICAL_DATA] Hair Regrowth Tips" at bounding box center [445, 310] width 307 height 25
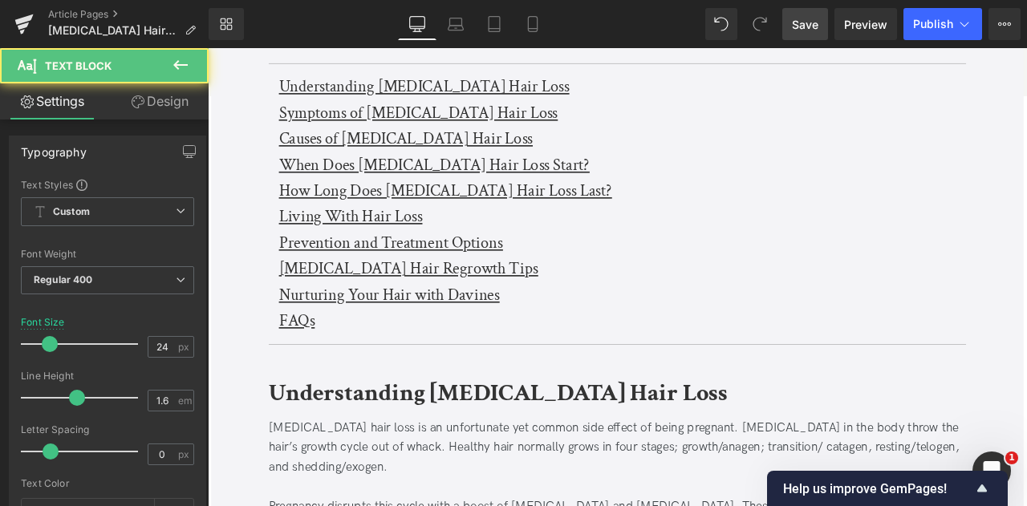
click at [135, 104] on icon at bounding box center [138, 102] width 13 height 13
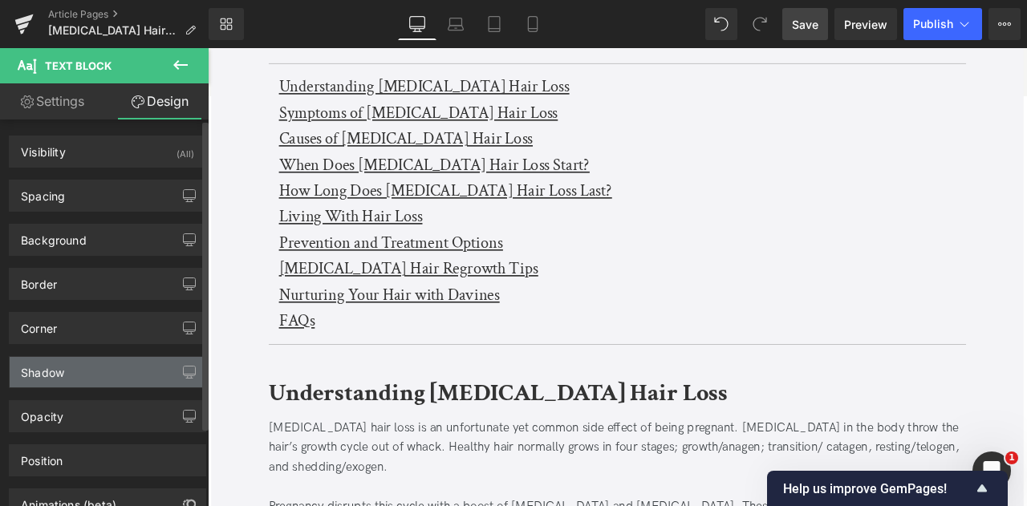
scroll to position [98, 0]
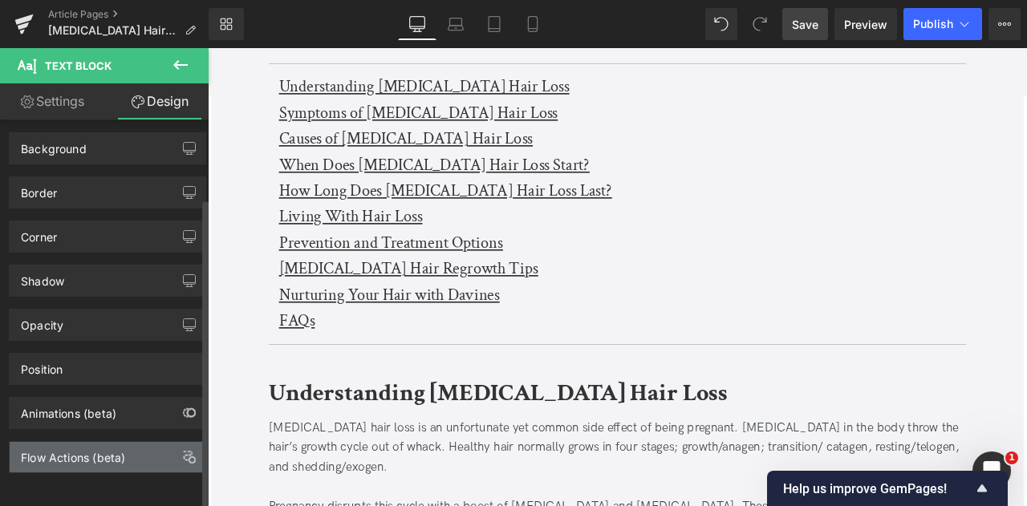
click at [63, 442] on div "Flow Actions (beta)" at bounding box center [73, 453] width 104 height 22
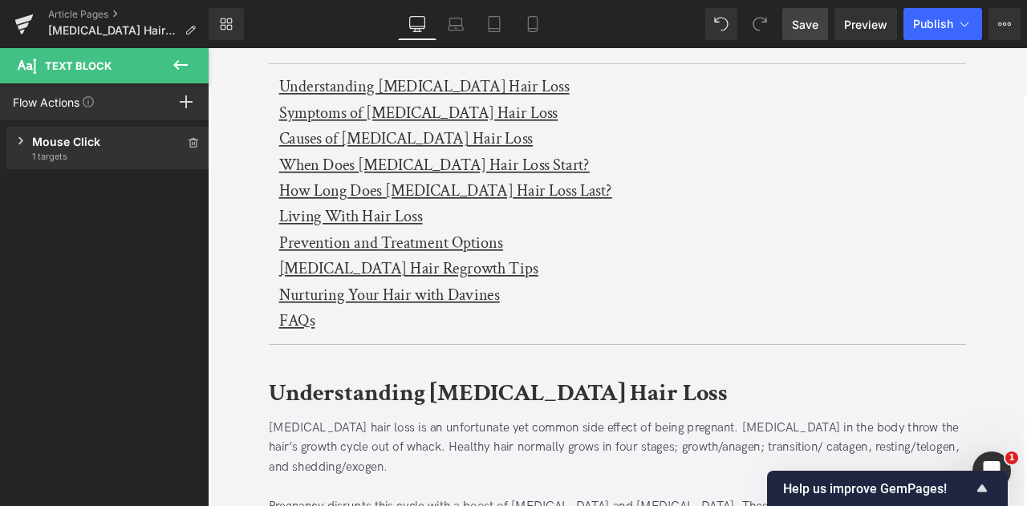
click at [96, 147] on div "Mouse Click" at bounding box center [108, 141] width 152 height 17
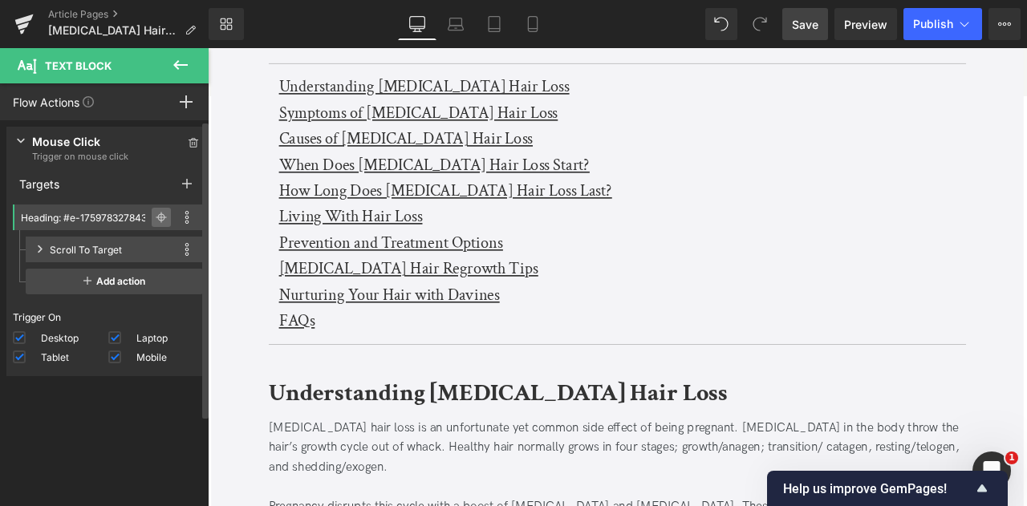
click at [158, 218] on icon at bounding box center [161, 217] width 7 height 7
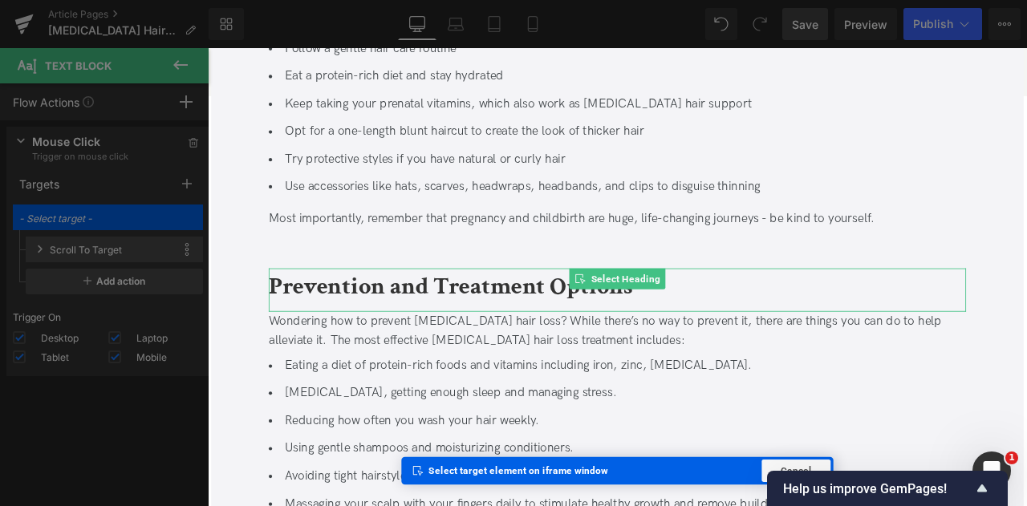
scroll to position [2646, 0]
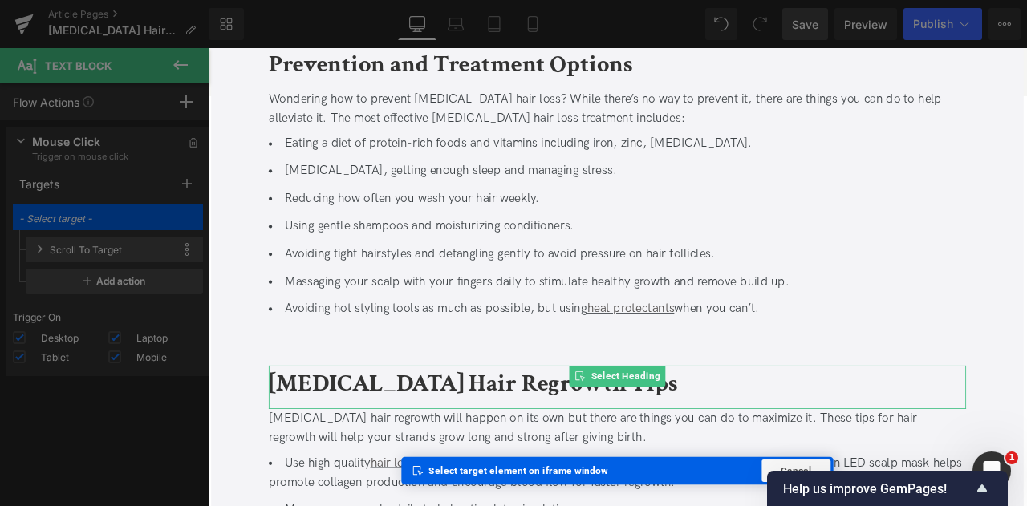
click at [331, 436] on b "[MEDICAL_DATA] Hair Regrowth Tips" at bounding box center [522, 446] width 485 height 38
type input "Heading: #e-1759783483748"
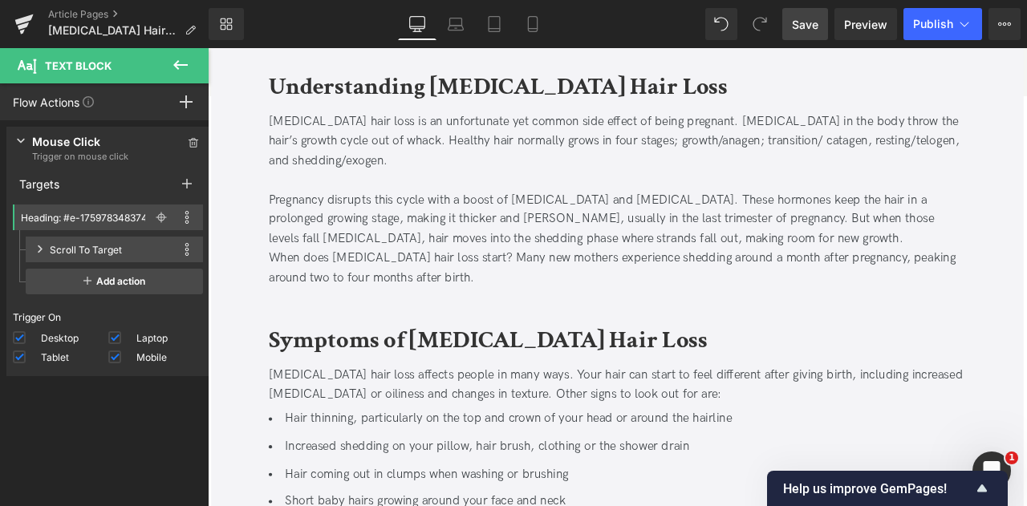
scroll to position [485, 0]
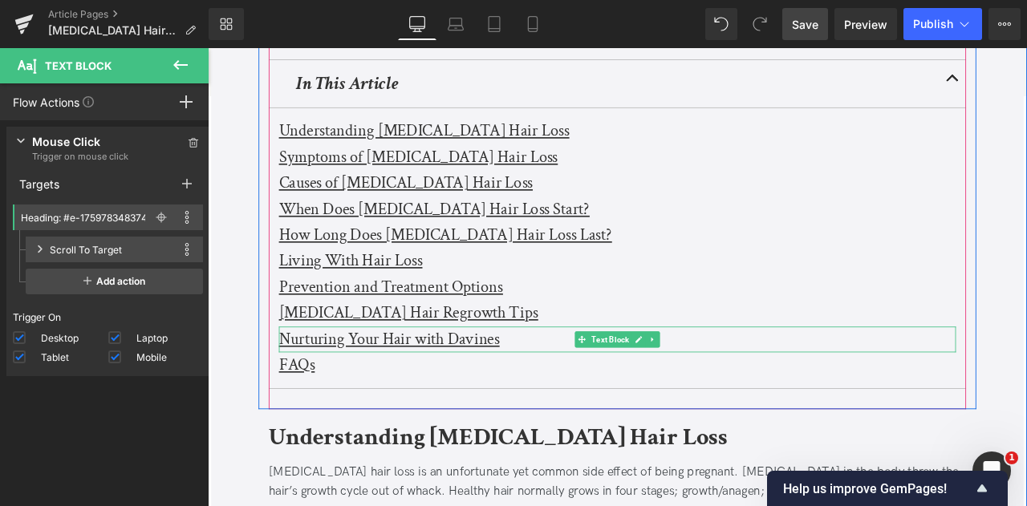
click at [323, 388] on u "Nurturing Your Hair with Davines" at bounding box center [423, 393] width 262 height 25
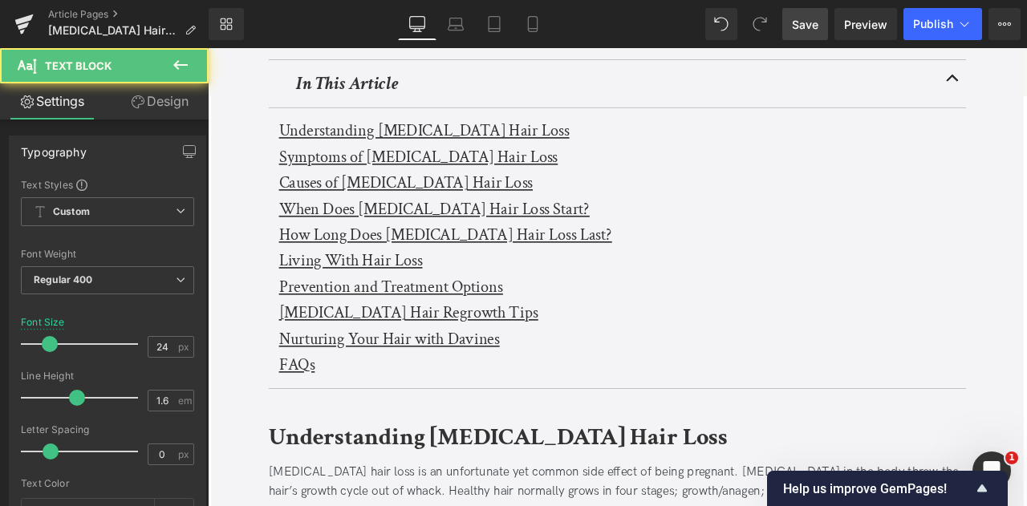
click at [146, 96] on link "Design" at bounding box center [160, 101] width 104 height 36
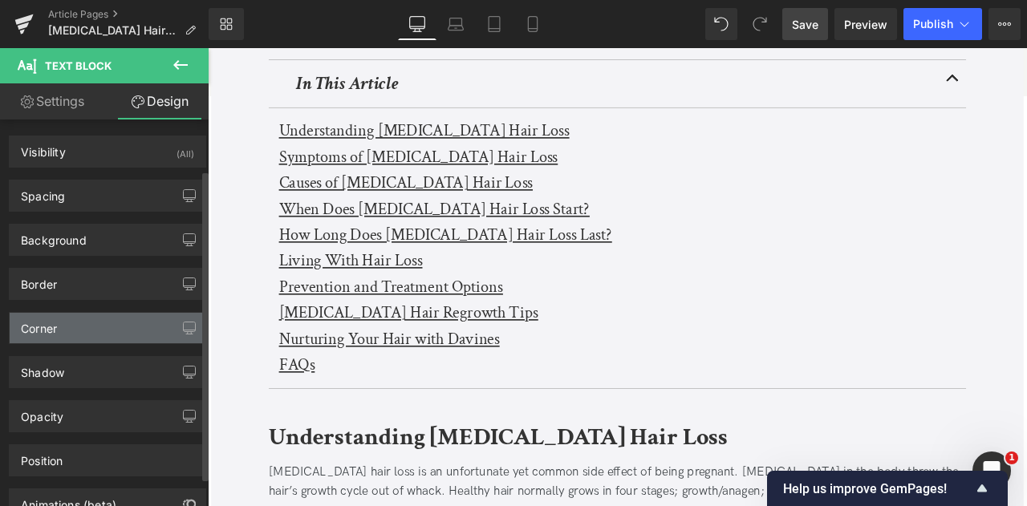
scroll to position [98, 0]
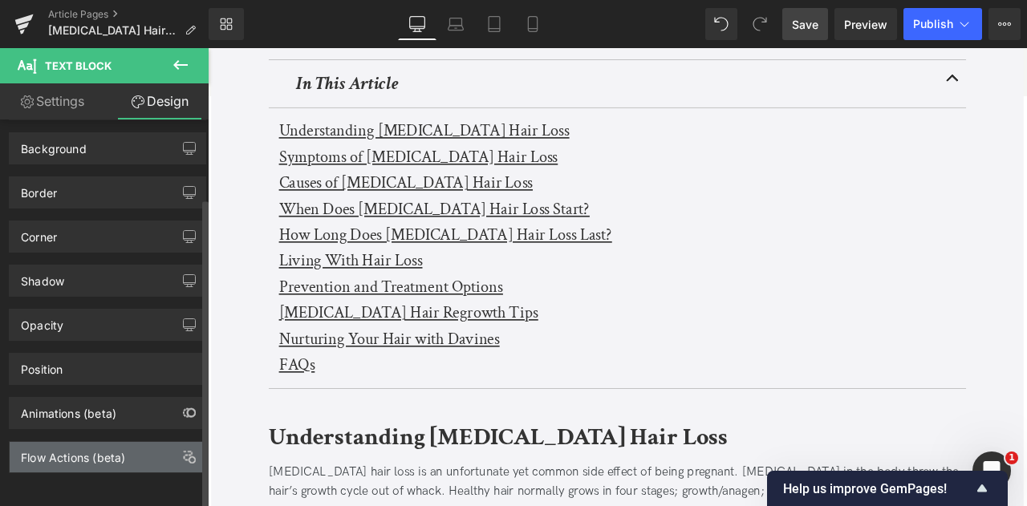
click at [59, 442] on div "Flow Actions (beta)" at bounding box center [73, 453] width 104 height 22
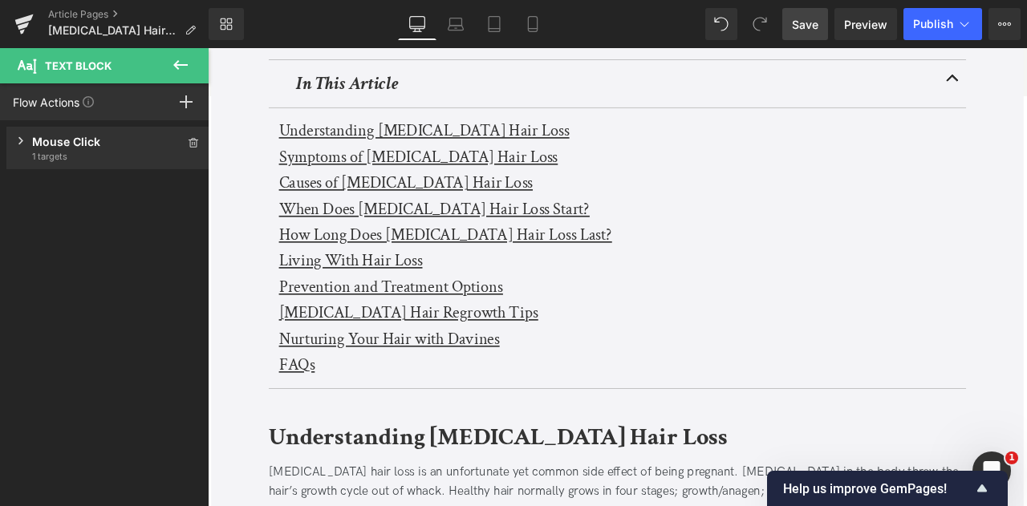
click at [77, 148] on div "Mouse Click" at bounding box center [108, 141] width 152 height 17
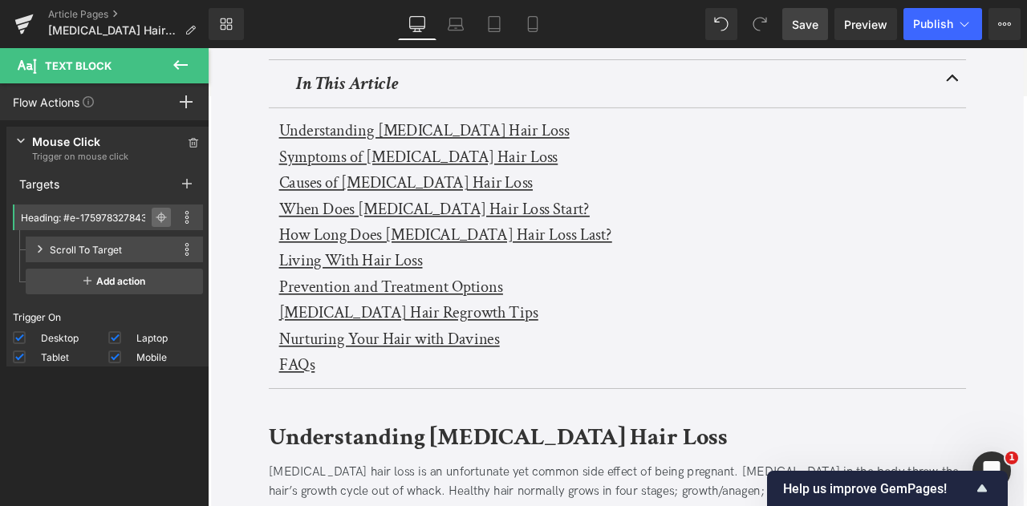
click at [154, 211] on span at bounding box center [161, 217] width 19 height 19
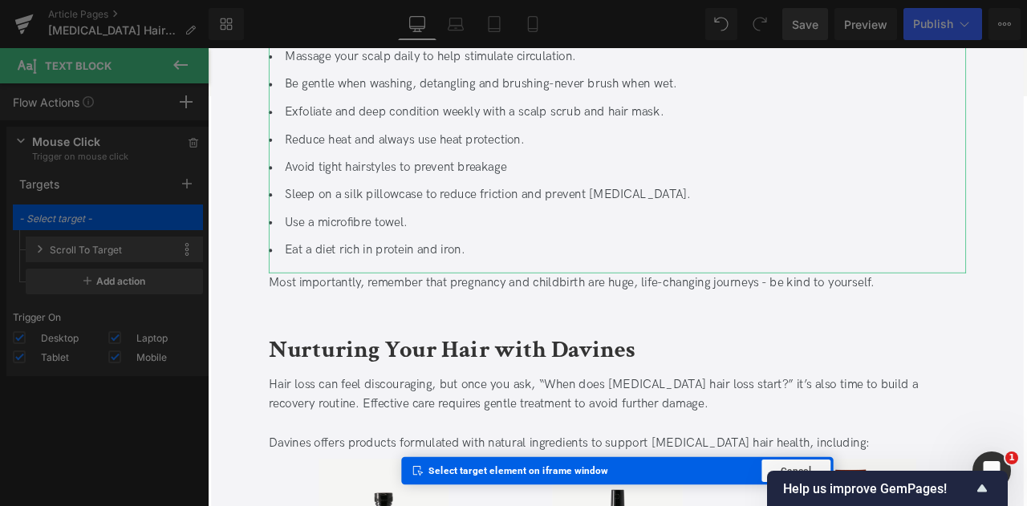
scroll to position [3382, 0]
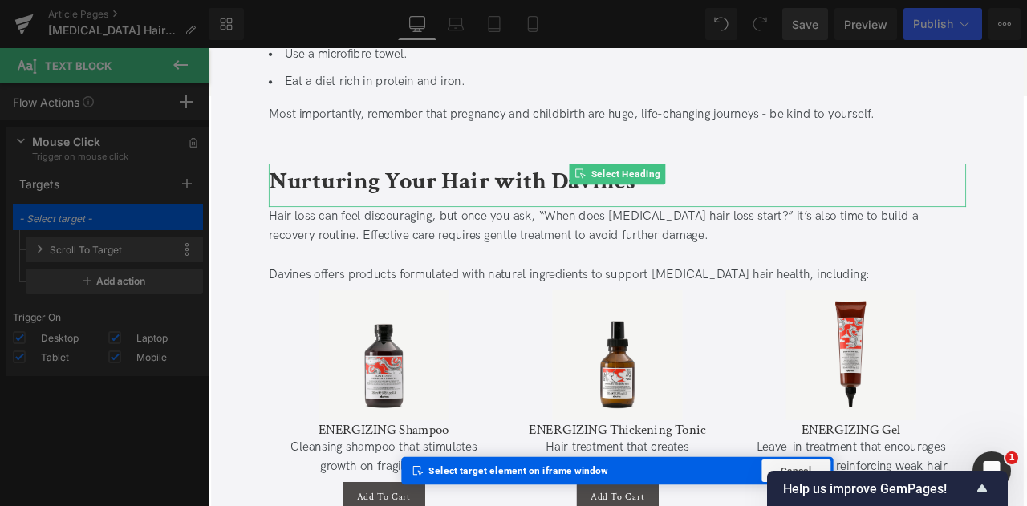
click at [409, 188] on b "Nurturing Your Hair with Davines" at bounding box center [497, 207] width 434 height 38
type input "Heading: #e-1759783576959"
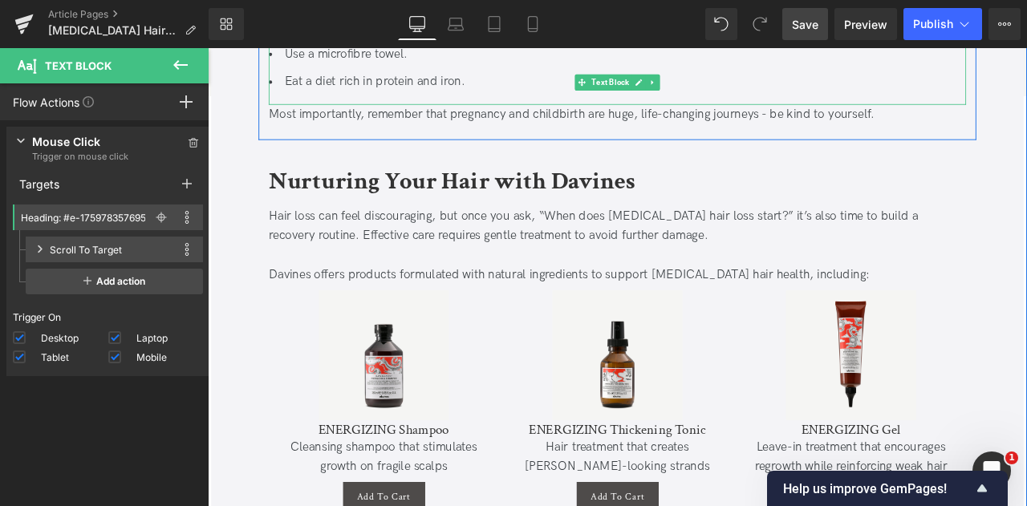
click at [803, 30] on span "Save" at bounding box center [805, 24] width 26 height 17
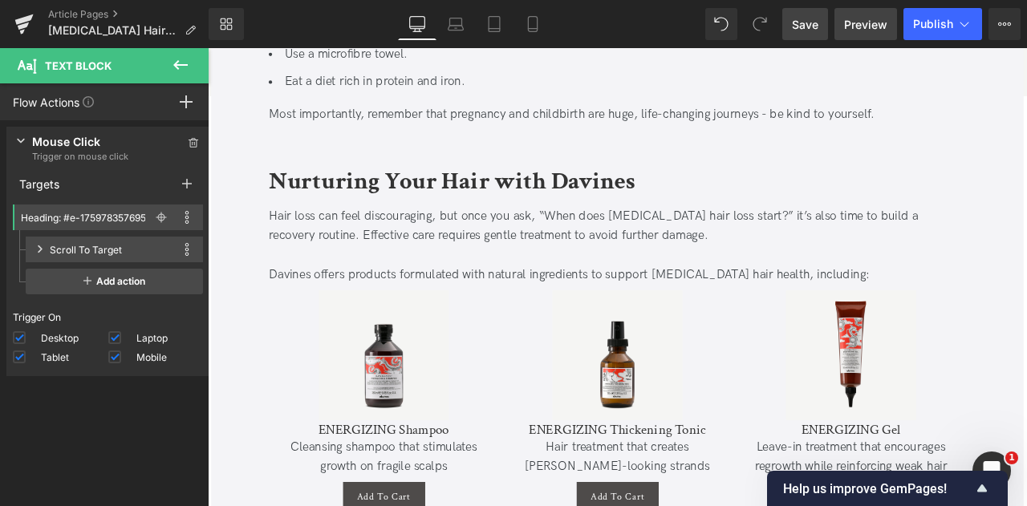
click at [864, 27] on span "Preview" at bounding box center [865, 24] width 43 height 17
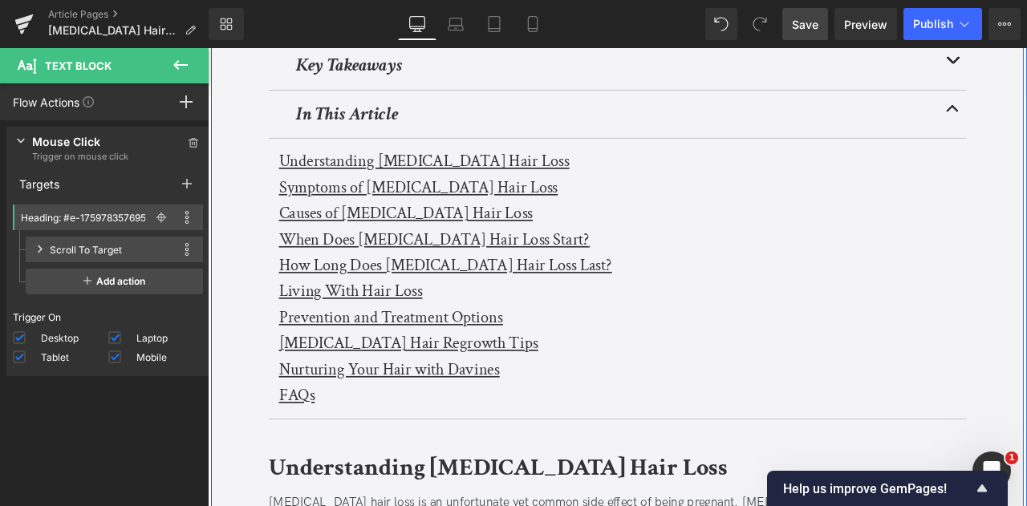
scroll to position [450, 0]
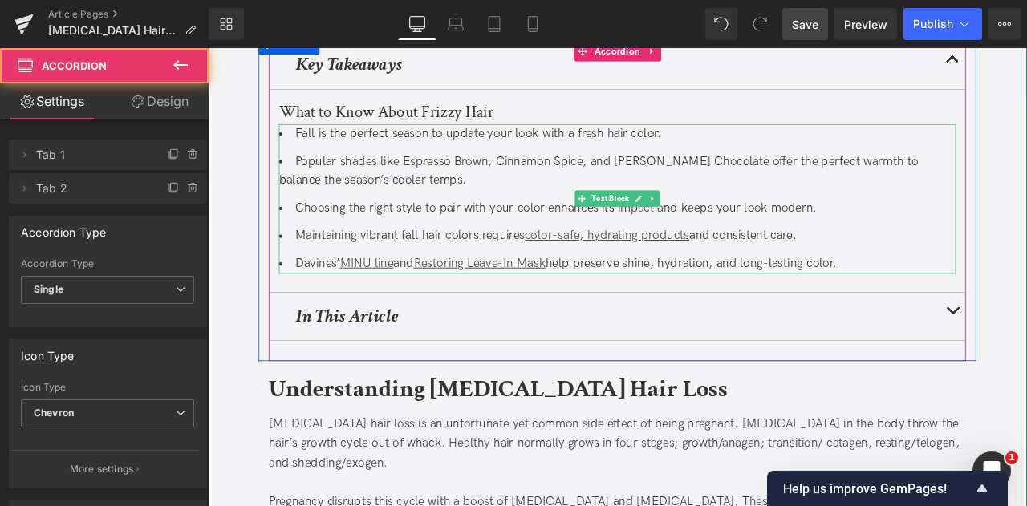
click at [348, 174] on li "Popular shades like Espresso Brown, Cinnamon Spice, and Rusty Chocolate offer t…" at bounding box center [693, 195] width 803 height 47
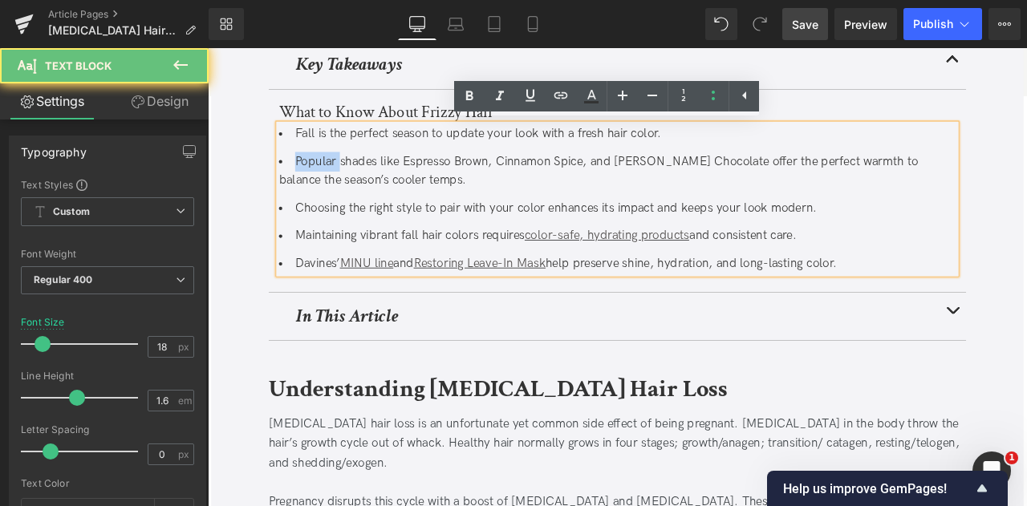
click at [348, 174] on li "Popular shades like Espresso Brown, Cinnamon Spice, and Rusty Chocolate offer t…" at bounding box center [693, 195] width 803 height 47
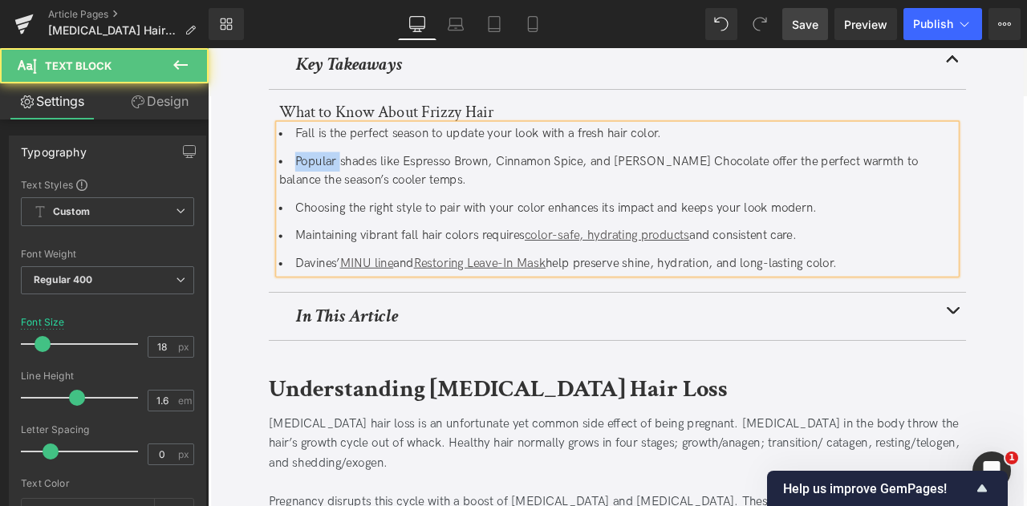
paste div
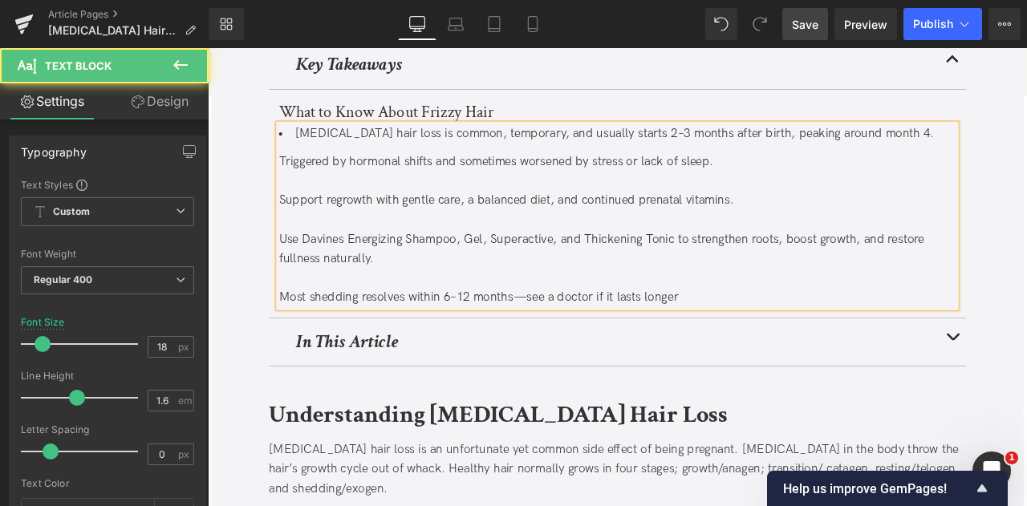
click at [348, 174] on div "Triggered by hormonal shifts and sometimes worsened by stress or lack of sleep." at bounding box center [693, 183] width 803 height 23
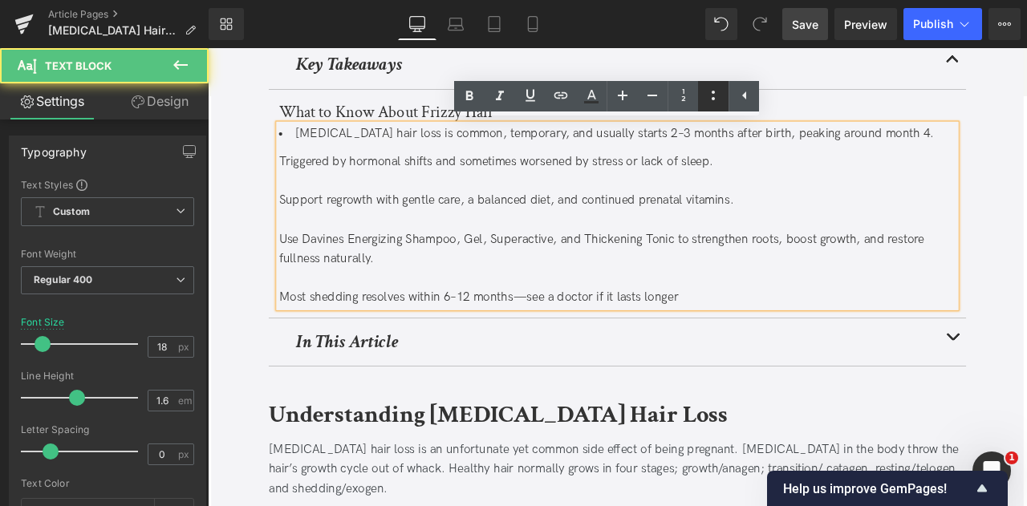
click at [706, 94] on icon at bounding box center [713, 95] width 19 height 19
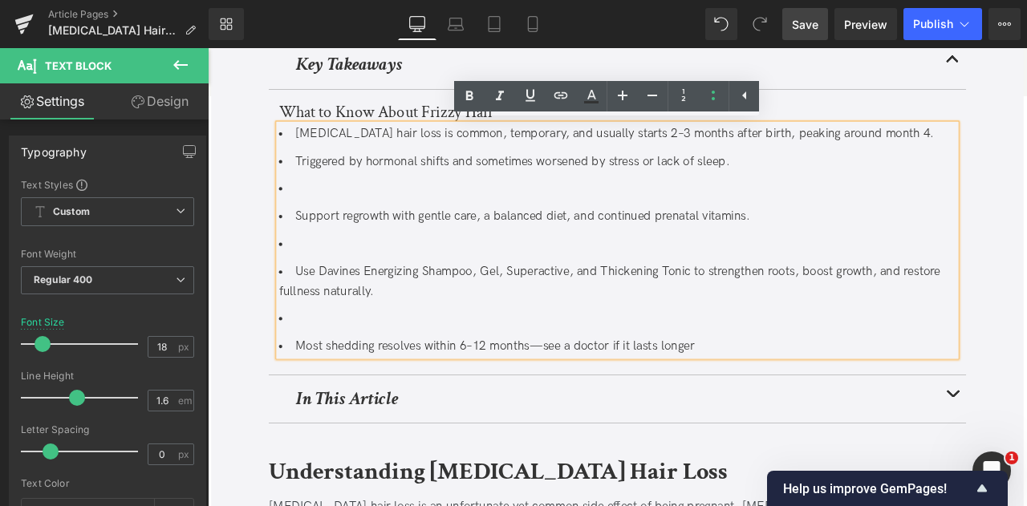
click at [677, 212] on li at bounding box center [693, 215] width 803 height 23
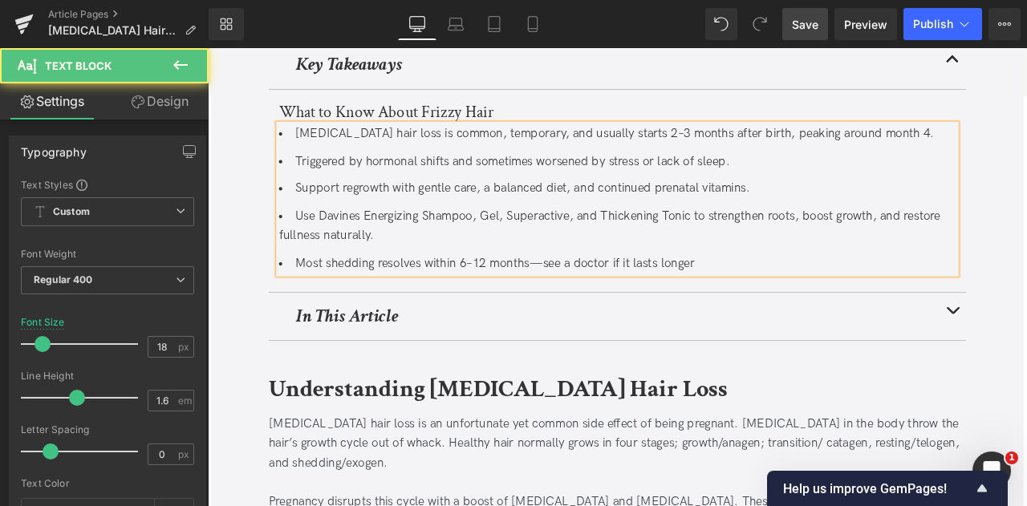
click at [350, 242] on li "Use Davines Energizing Shampoo, Gel, Superactive, and Thickening Tonic to stren…" at bounding box center [693, 260] width 803 height 47
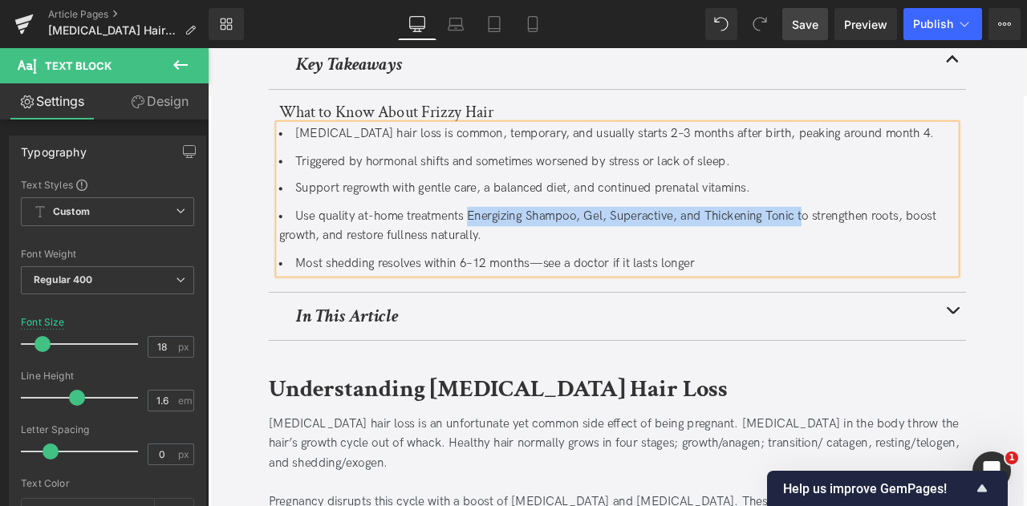
click at [908, 246] on li "Use quality at-home treatments Energizing Shampoo, Gel, Superactive, and Thicke…" at bounding box center [693, 260] width 803 height 47
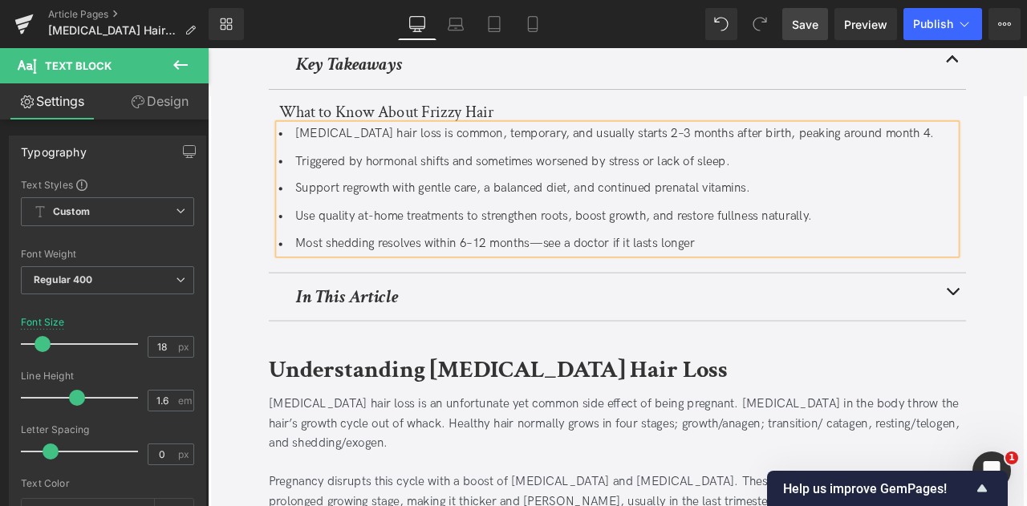
click at [445, 246] on li "Use quality at-home treatments to strengthen roots, boost growth, and restore f…" at bounding box center [693, 248] width 803 height 23
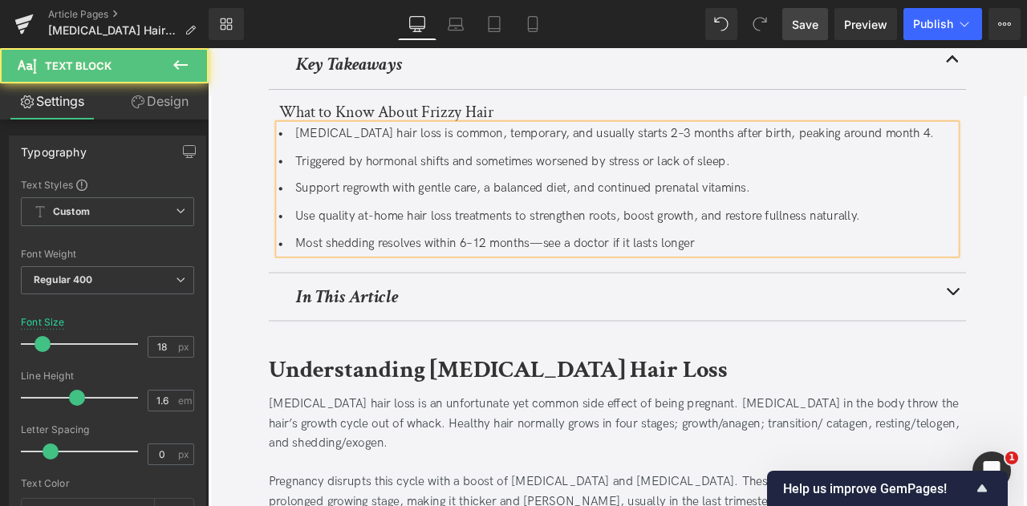
click at [364, 247] on li "Use quality at-home hair loss treatments to strengthen roots, boost growth, and…" at bounding box center [693, 248] width 803 height 23
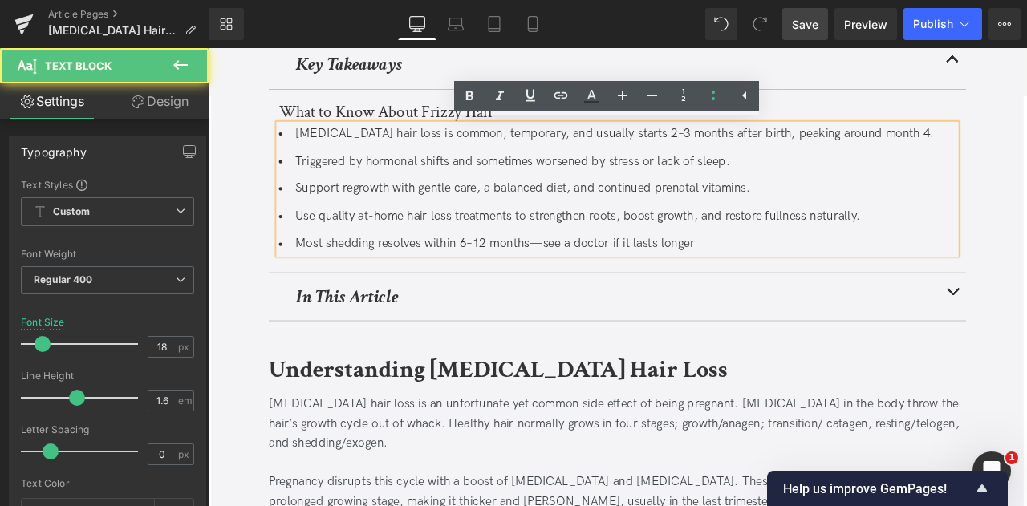
click at [383, 248] on li "Use quality at-home hair loss treatments to strengthen roots, boost growth, and…" at bounding box center [693, 248] width 803 height 23
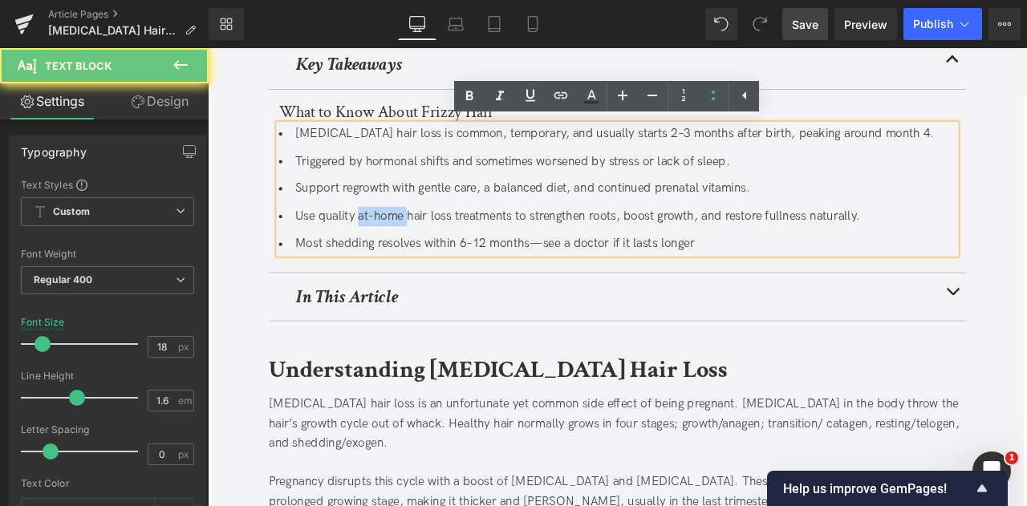
click at [444, 252] on li "Use quality at-home hair loss treatments to strengthen roots, boost growth, and…" at bounding box center [693, 248] width 803 height 23
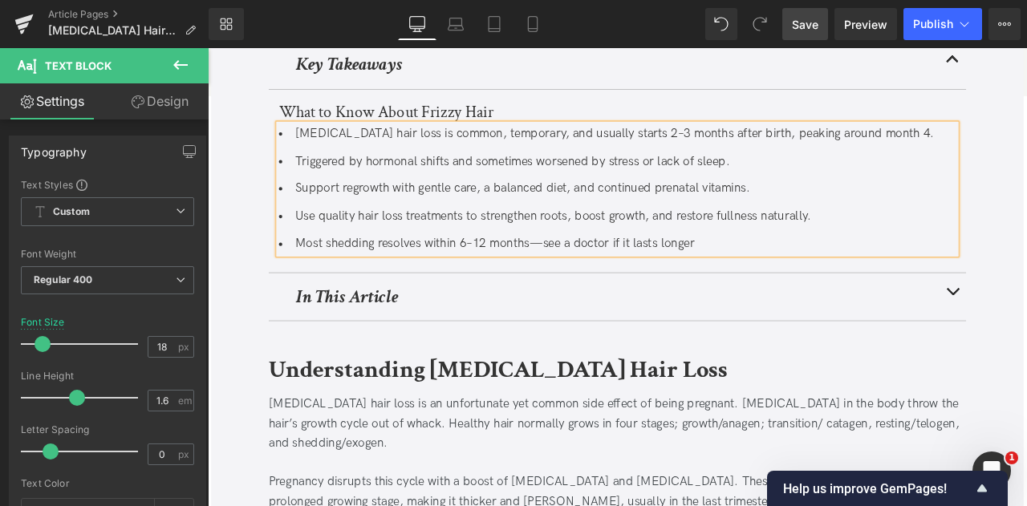
click at [355, 246] on li "Use quality hair loss treatments to strengthen roots, boost growth, and restore…" at bounding box center [693, 248] width 803 height 23
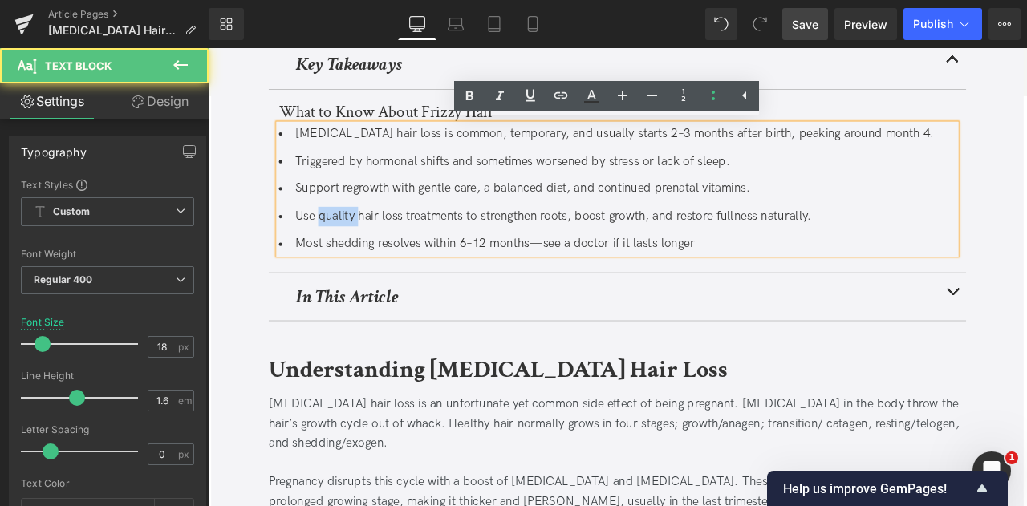
click at [355, 246] on li "Use quality hair loss treatments to strengthen roots, boost growth, and restore…" at bounding box center [693, 248] width 803 height 23
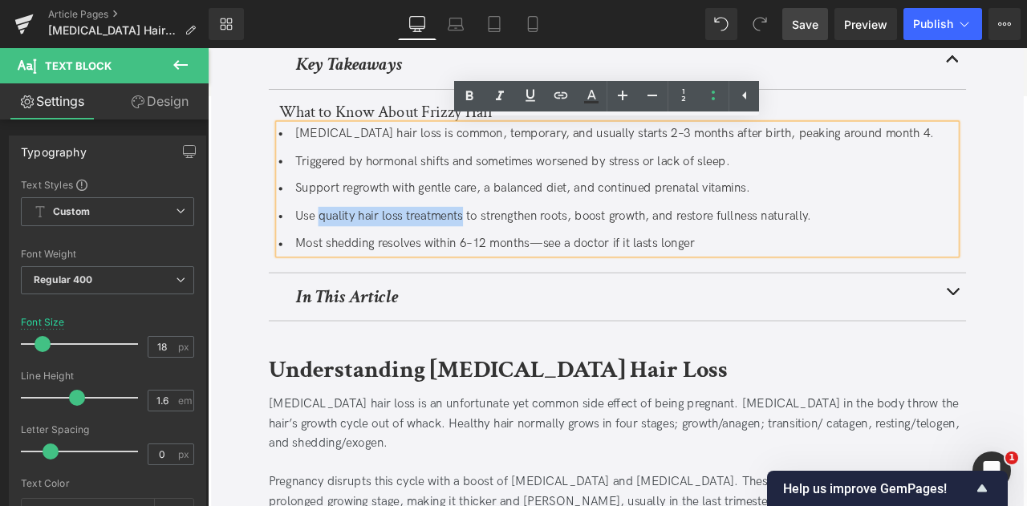
click at [493, 246] on li "Use quality hair loss treatments to strengthen roots, boost growth, and restore…" at bounding box center [693, 248] width 803 height 23
click at [523, 91] on icon at bounding box center [530, 95] width 19 height 19
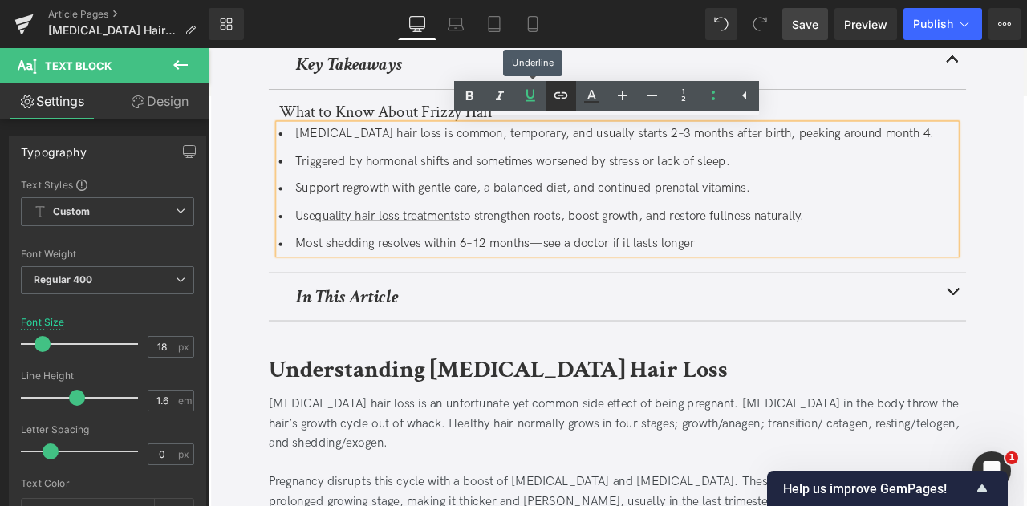
click at [566, 92] on icon at bounding box center [562, 95] width 14 height 6
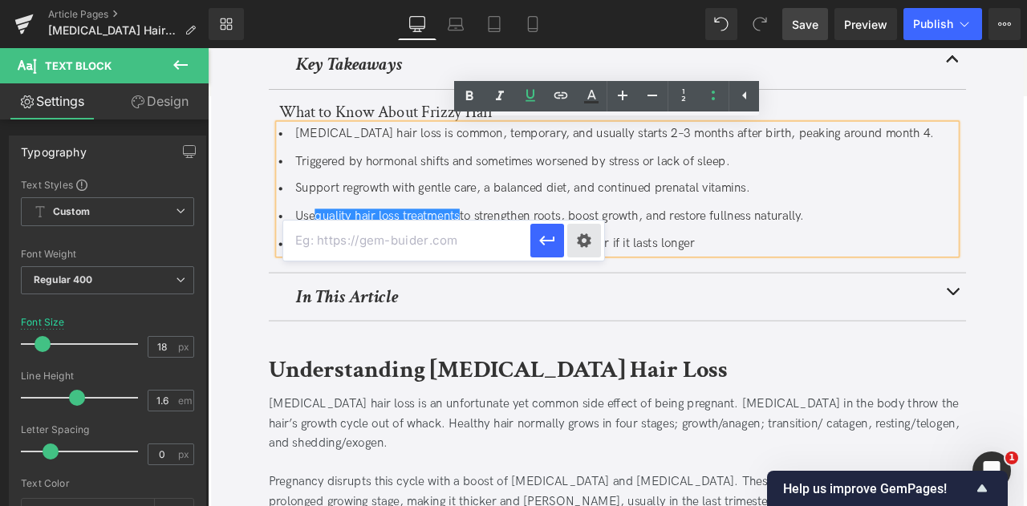
click at [589, 0] on div "Text Color Highlight Color #333333 Edit or remove link: Edit - Unlink - Cancel" at bounding box center [513, 0] width 1027 height 0
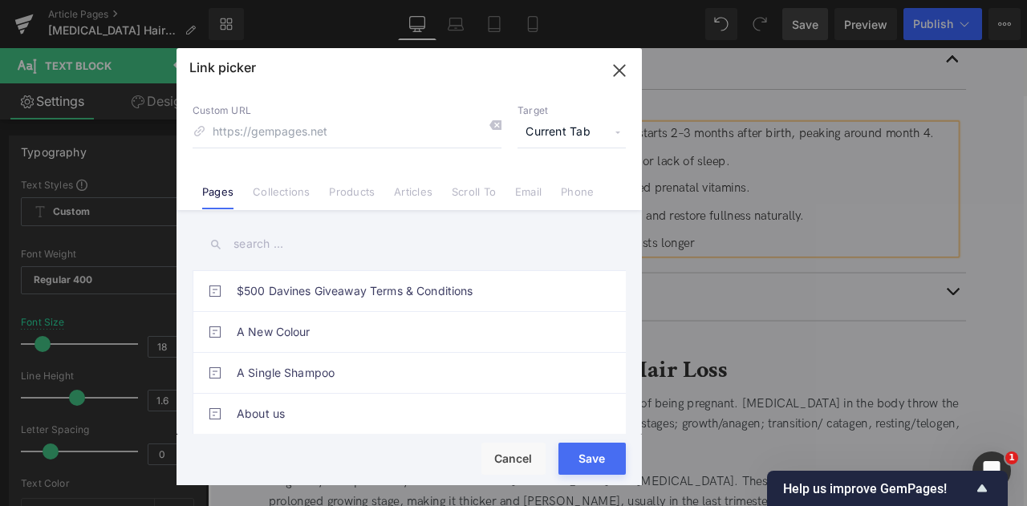
click at [567, 120] on span "Current Tab" at bounding box center [572, 132] width 108 height 31
click at [550, 187] on li "New Tab" at bounding box center [572, 190] width 124 height 28
click at [284, 192] on link "Collections" at bounding box center [281, 197] width 57 height 24
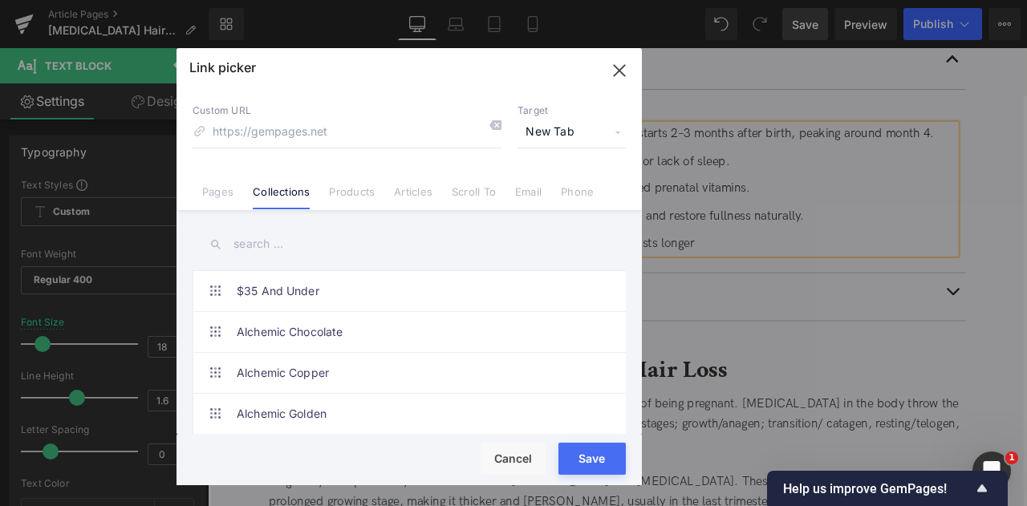
click at [255, 244] on input "text" at bounding box center [409, 244] width 433 height 36
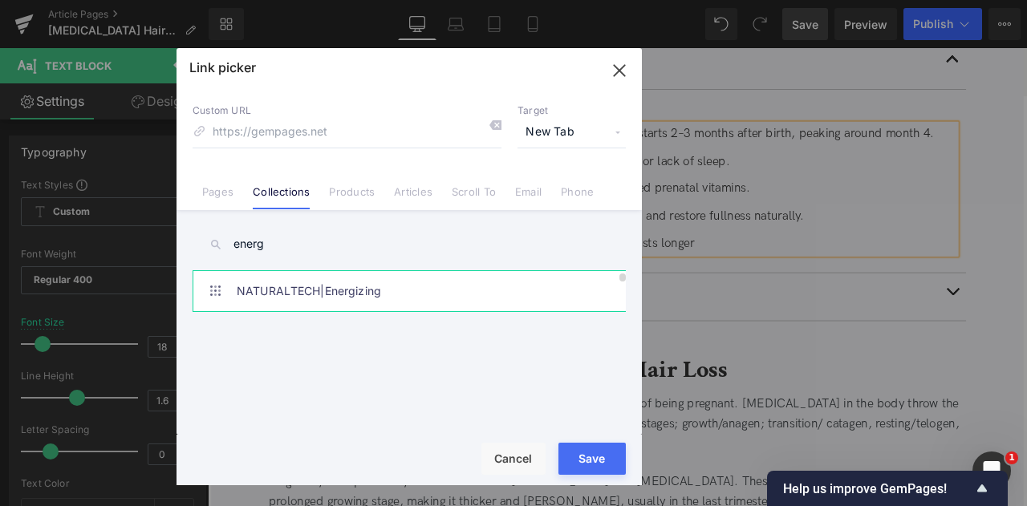
type input "energ"
click at [374, 280] on link "NATURALTECH|Energizing" at bounding box center [413, 291] width 353 height 40
type input "/collections/naturaltech-energizing"
click at [578, 457] on button "Save" at bounding box center [592, 459] width 67 height 32
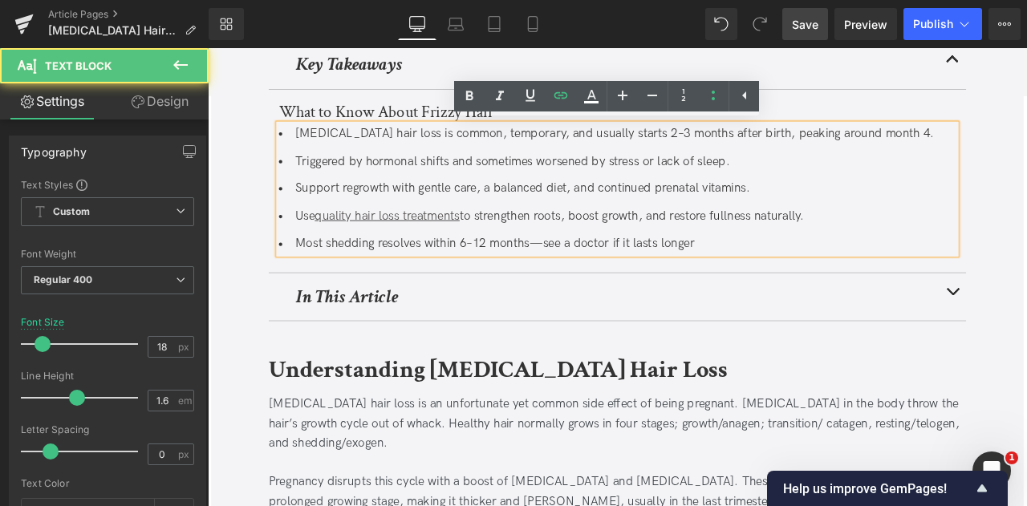
click at [867, 276] on li "Most shedding resolves within 6–12 months—see a doctor if it lasts longer" at bounding box center [693, 281] width 803 height 23
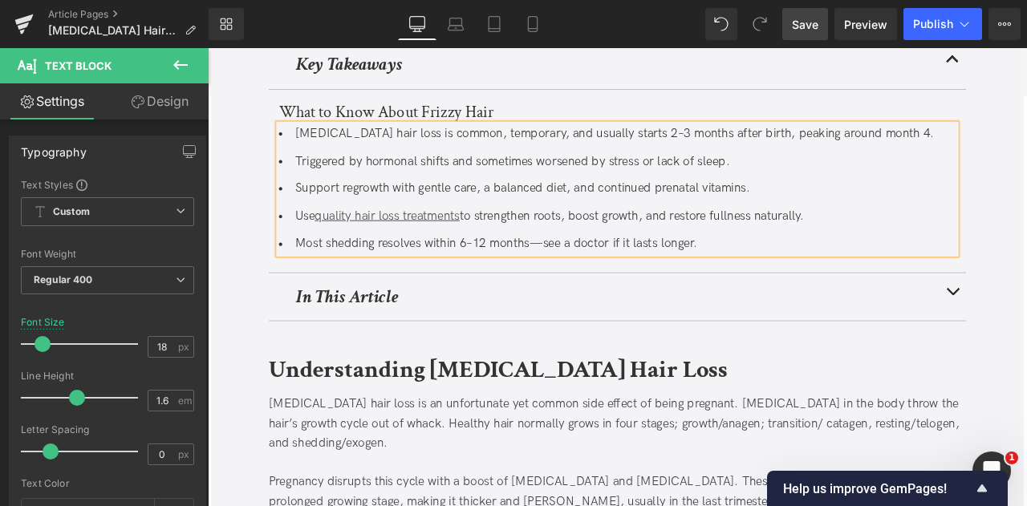
click at [544, 215] on li "Support regrowth with gentle care, a balanced diet, and continued prenatal vita…" at bounding box center [693, 215] width 803 height 23
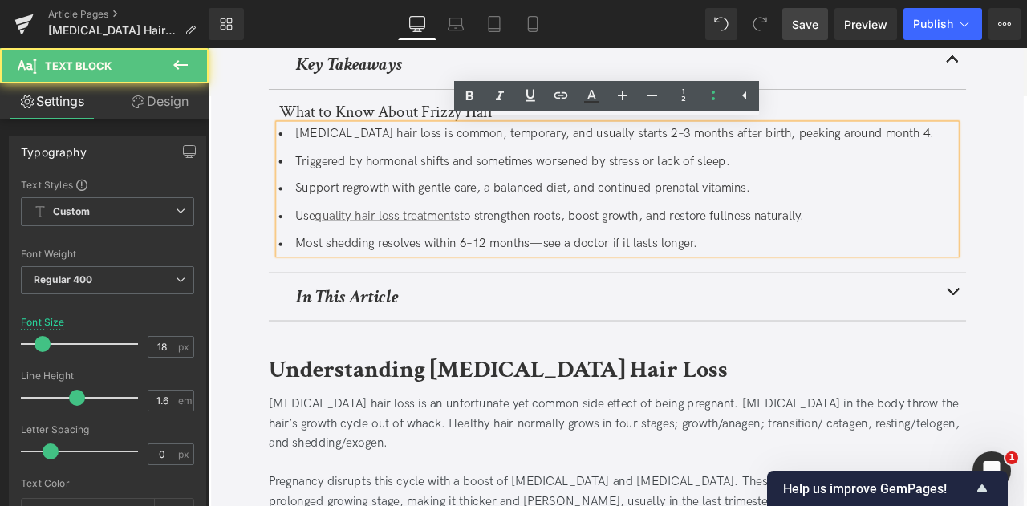
click at [625, 159] on li "[MEDICAL_DATA] hair loss is common, temporary, and usually starts 2–3 months af…" at bounding box center [693, 150] width 803 height 23
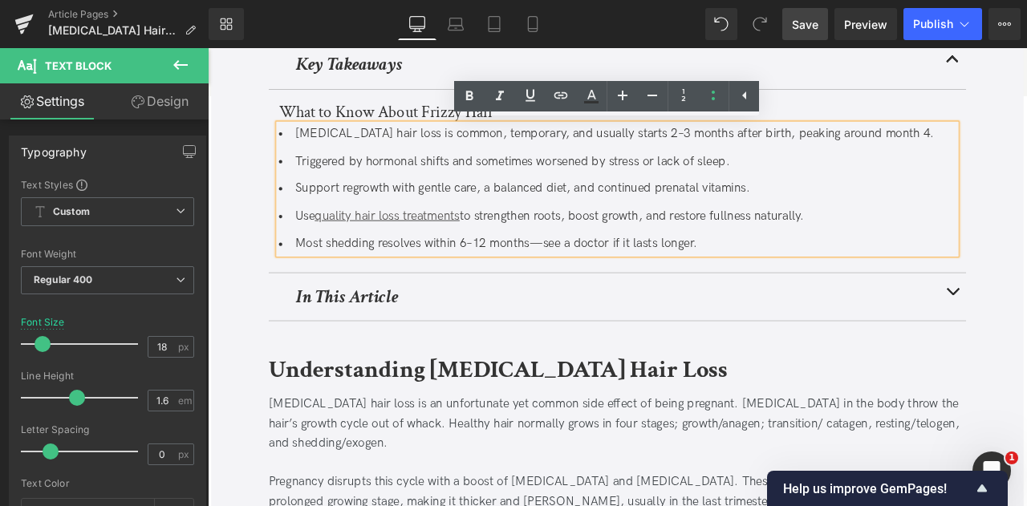
click at [783, 287] on li "Most shedding resolves within 6–12 months—see a doctor if it lasts longer." at bounding box center [693, 281] width 803 height 23
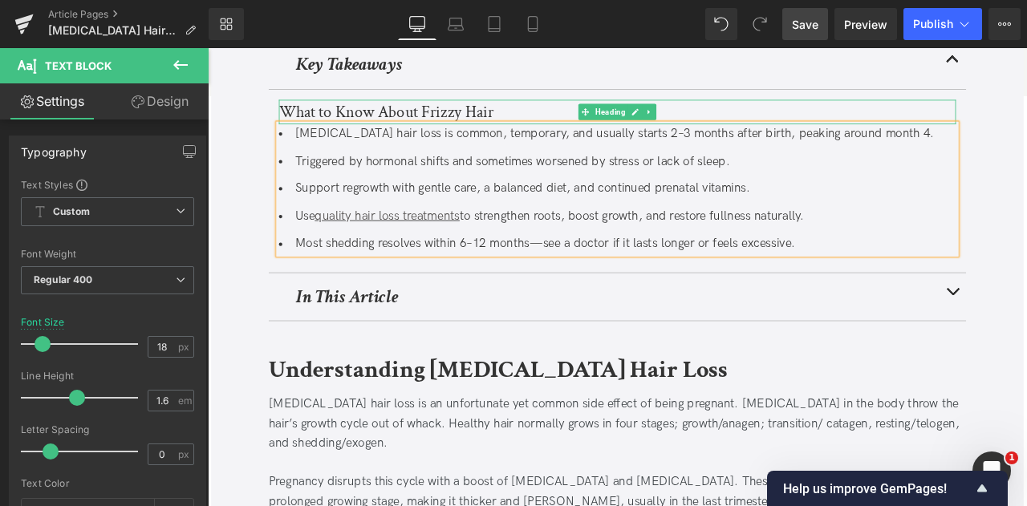
click at [553, 124] on h3 "What to Know About Frizzy Hair" at bounding box center [693, 124] width 803 height 29
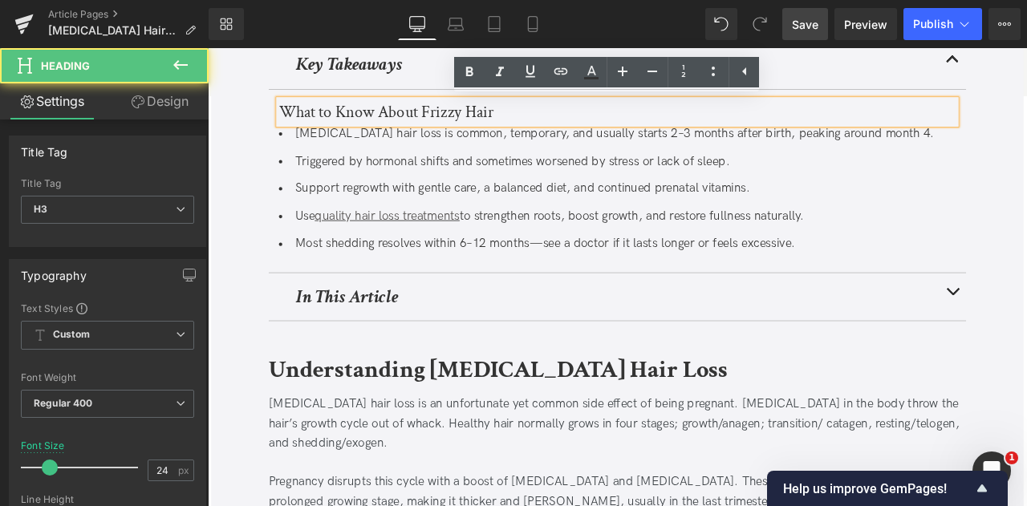
click at [553, 124] on h3 "What to Know About Frizzy Hair" at bounding box center [693, 124] width 803 height 29
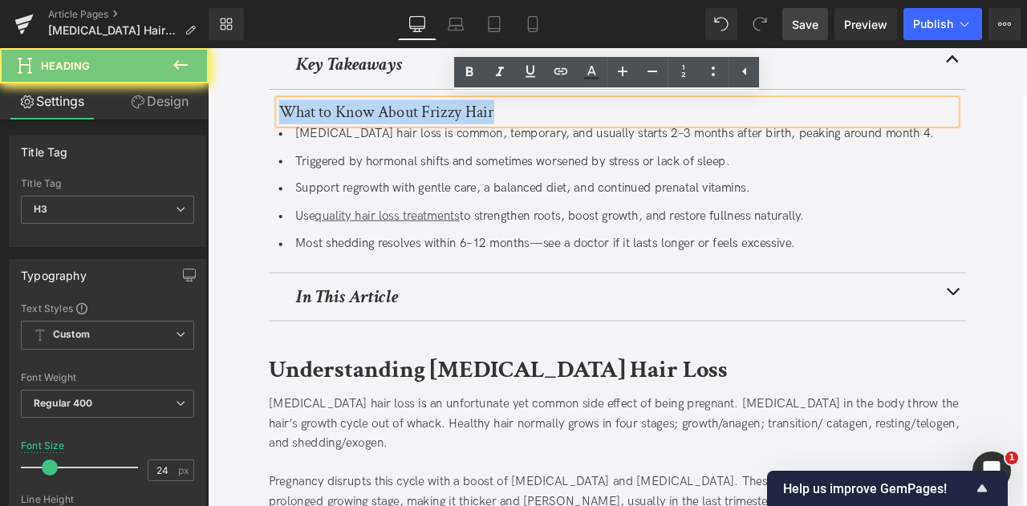
click at [553, 124] on h3 "What to Know About Frizzy Hair" at bounding box center [693, 124] width 803 height 29
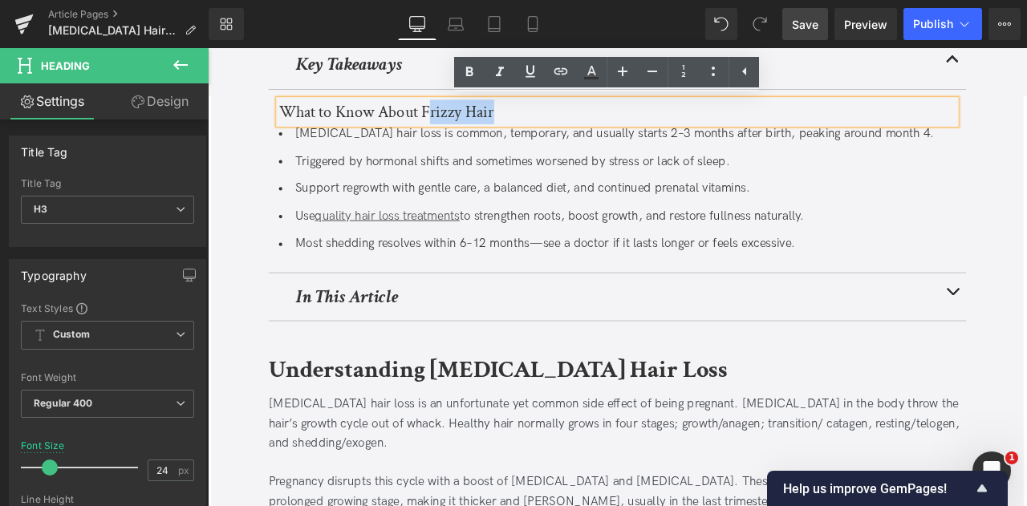
click at [469, 124] on h3 "What to Know About Frizzy Hair" at bounding box center [693, 124] width 803 height 29
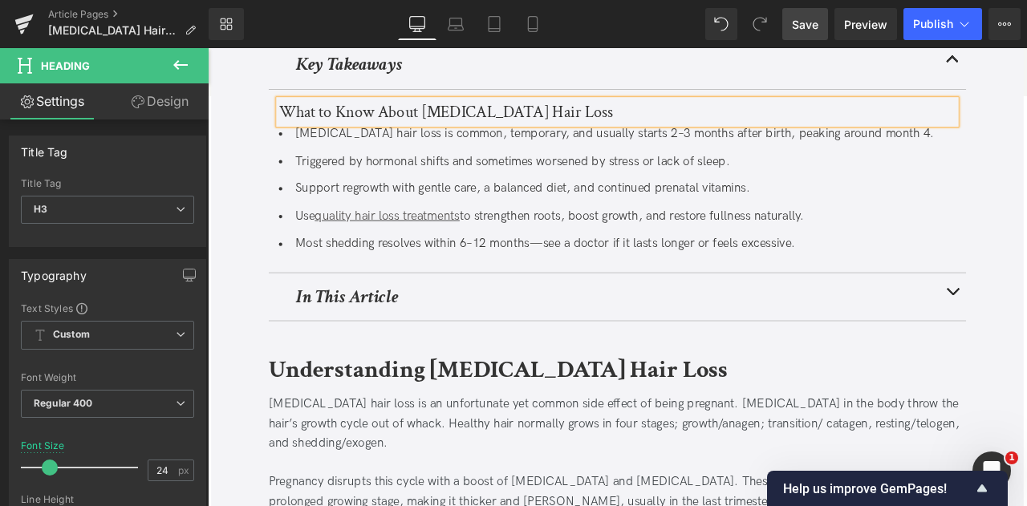
click at [814, 20] on span "Save" at bounding box center [805, 24] width 26 height 17
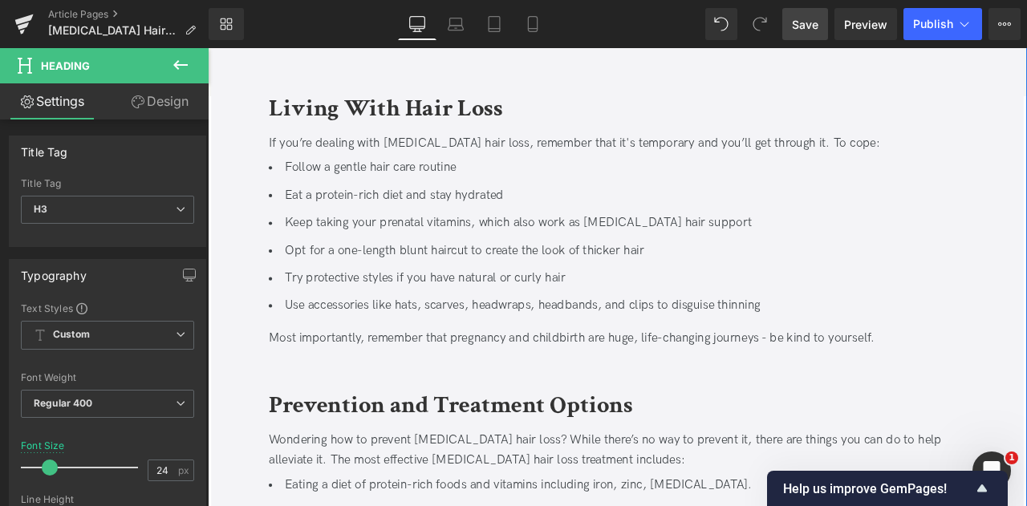
scroll to position [2126, 0]
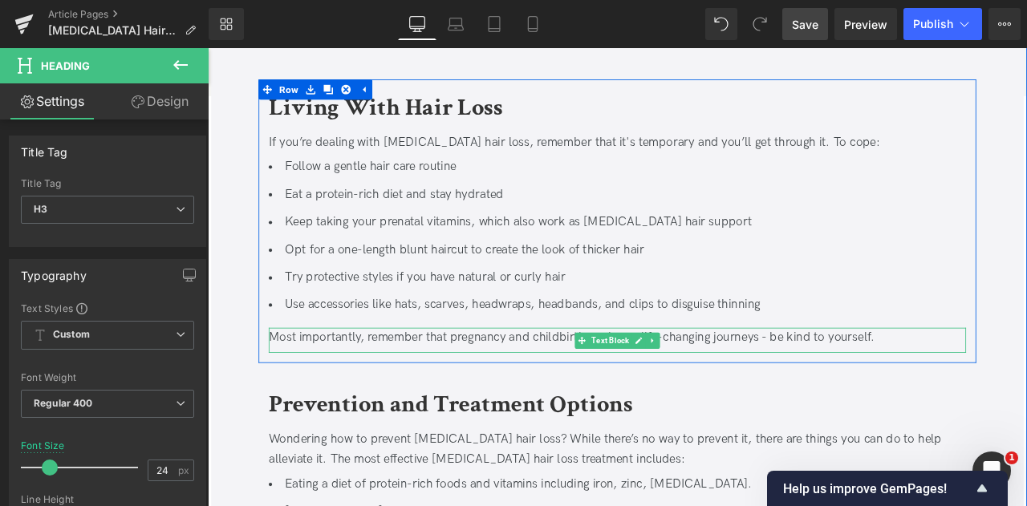
click at [865, 380] on div "Most importantly, remember that pregnancy and childbirth are huge, life-changin…" at bounding box center [693, 391] width 827 height 23
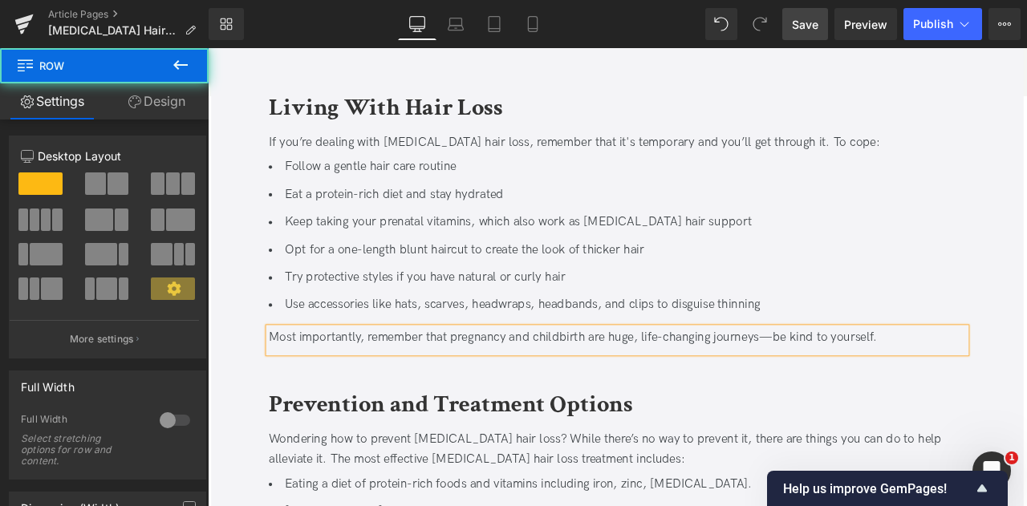
click at [884, 404] on div "[MEDICAL_DATA] Hair Loss: When It Starts, Duration, and Regrowth Tips Heading U…" at bounding box center [693, 307] width 883 height 4424
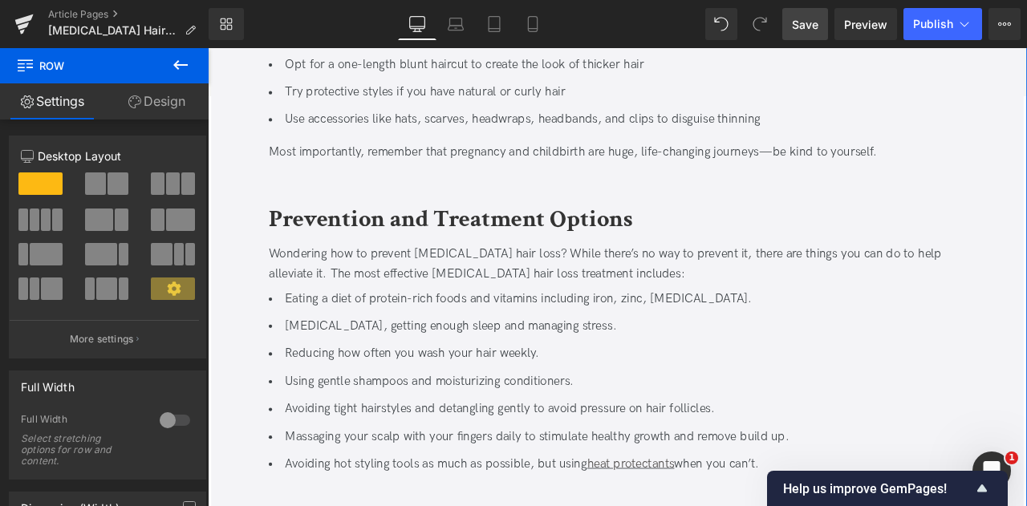
scroll to position [2339, 0]
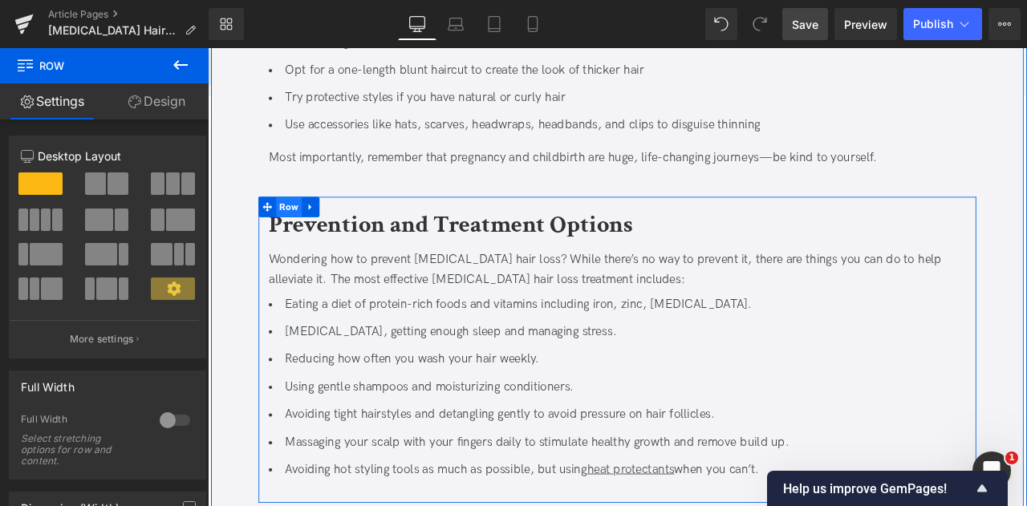
click at [299, 225] on span "Row" at bounding box center [304, 237] width 31 height 24
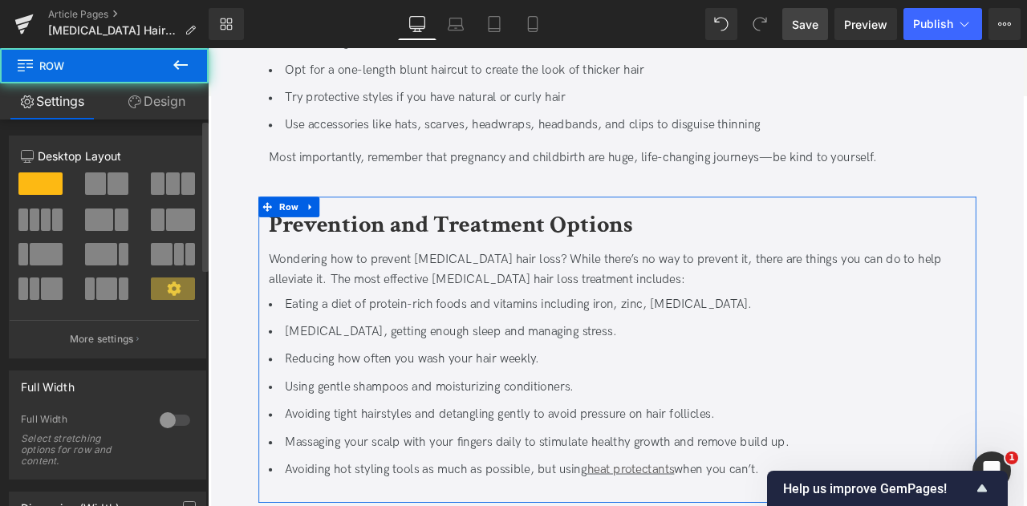
click at [108, 179] on span at bounding box center [118, 184] width 21 height 22
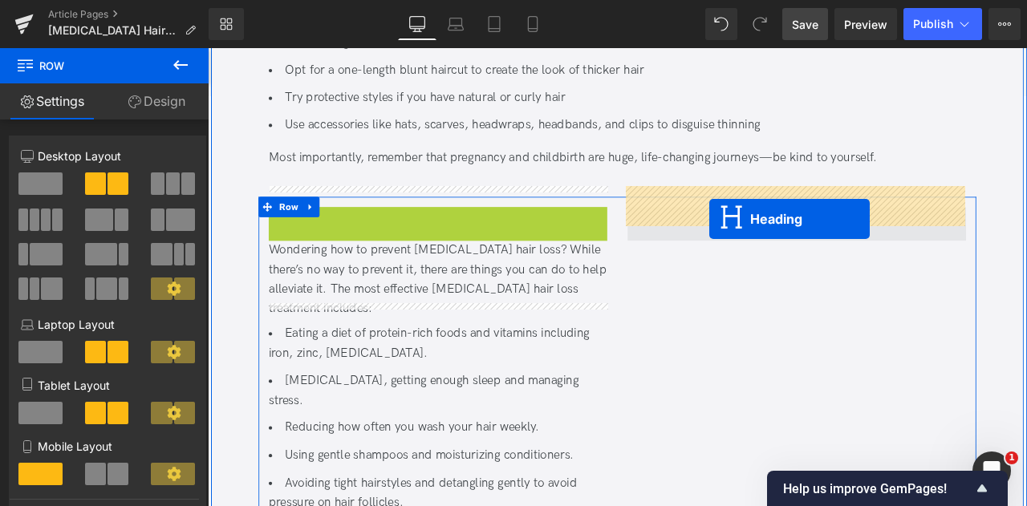
drag, startPoint x: 433, startPoint y: 254, endPoint x: 803, endPoint y: 250, distance: 369.2
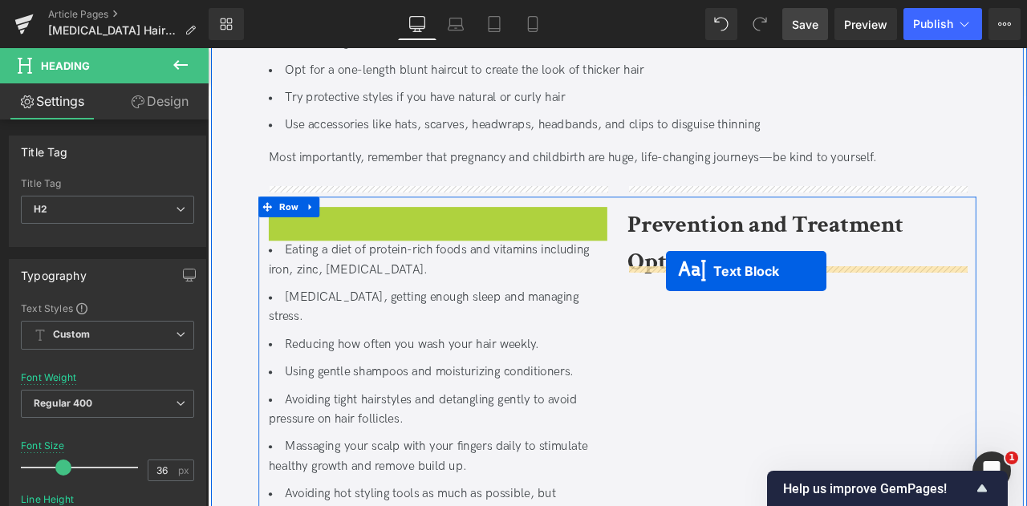
drag, startPoint x: 443, startPoint y: 261, endPoint x: 751, endPoint y: 313, distance: 312.6
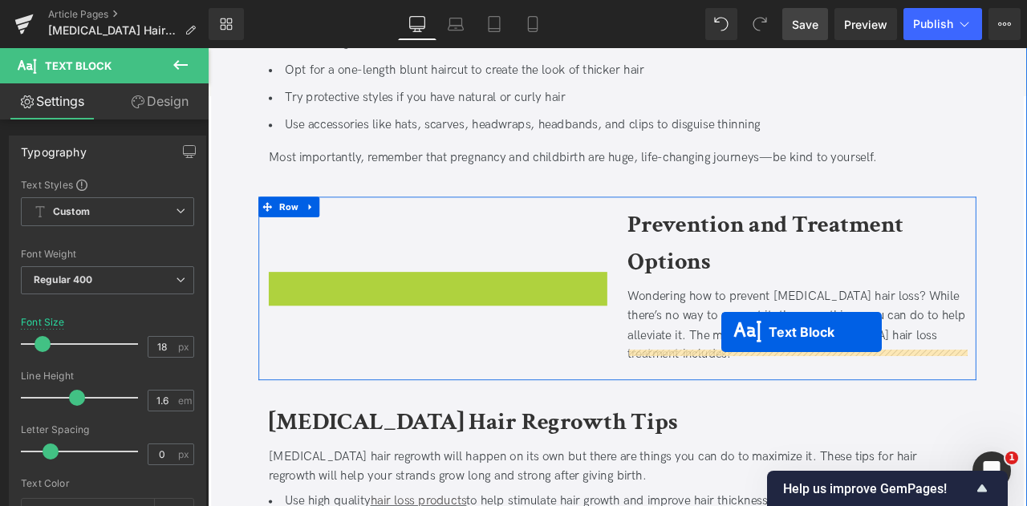
drag, startPoint x: 435, startPoint y: 385, endPoint x: 817, endPoint y: 384, distance: 382.1
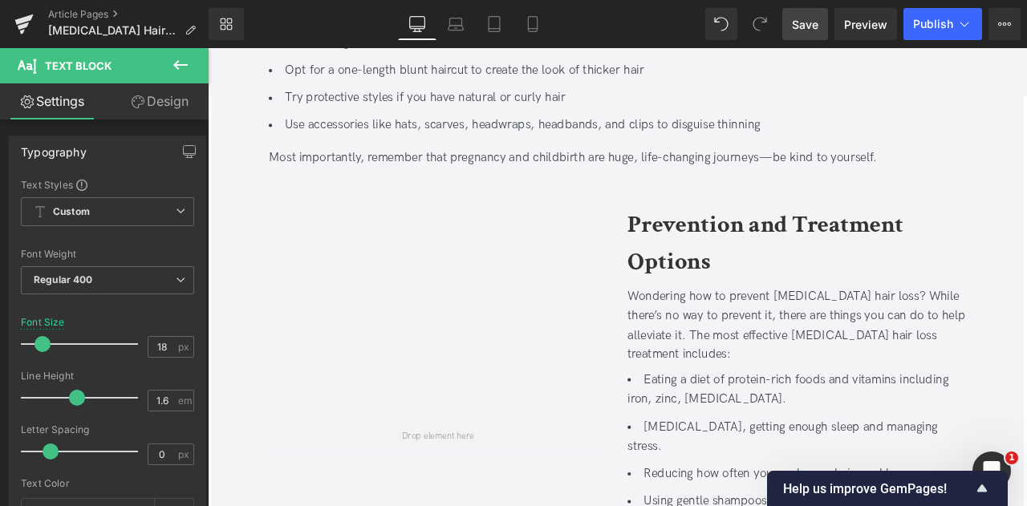
click at [185, 59] on icon at bounding box center [180, 64] width 19 height 19
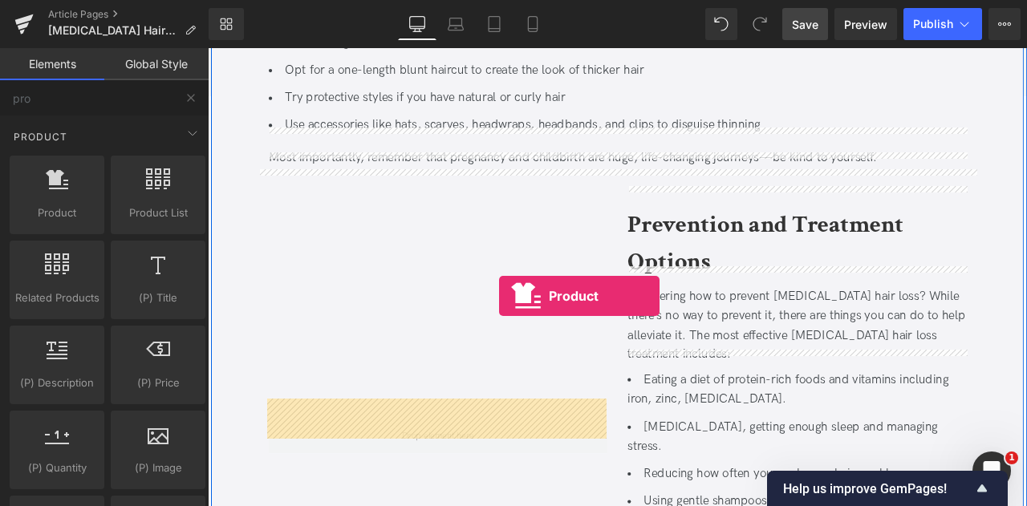
drag, startPoint x: 264, startPoint y: 226, endPoint x: 552, endPoint y: 342, distance: 310.8
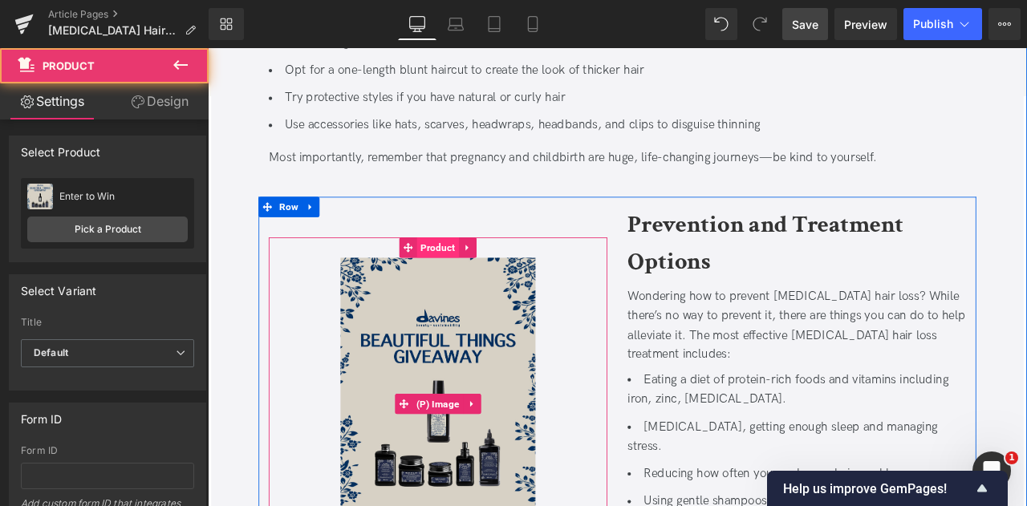
click at [479, 273] on span "Product" at bounding box center [481, 285] width 50 height 24
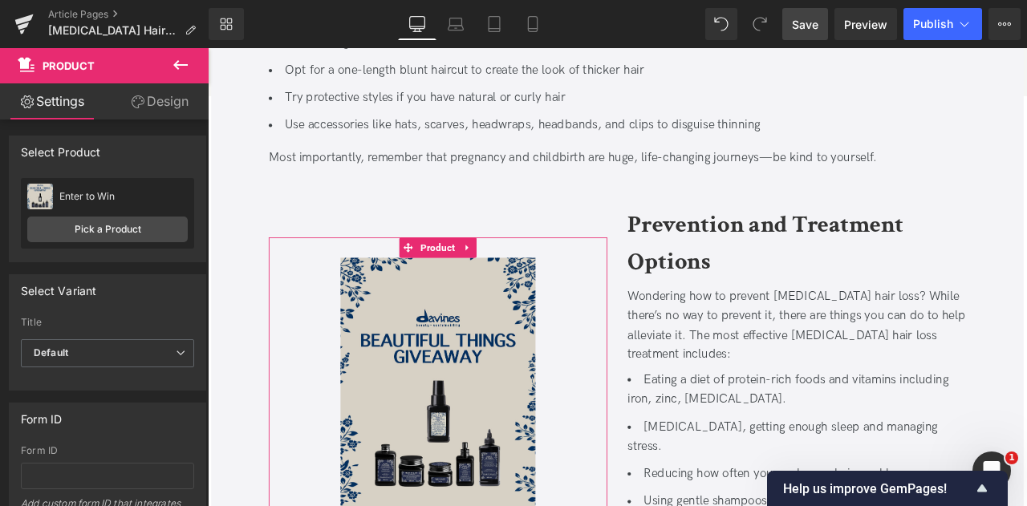
click at [165, 116] on link "Design" at bounding box center [160, 101] width 104 height 36
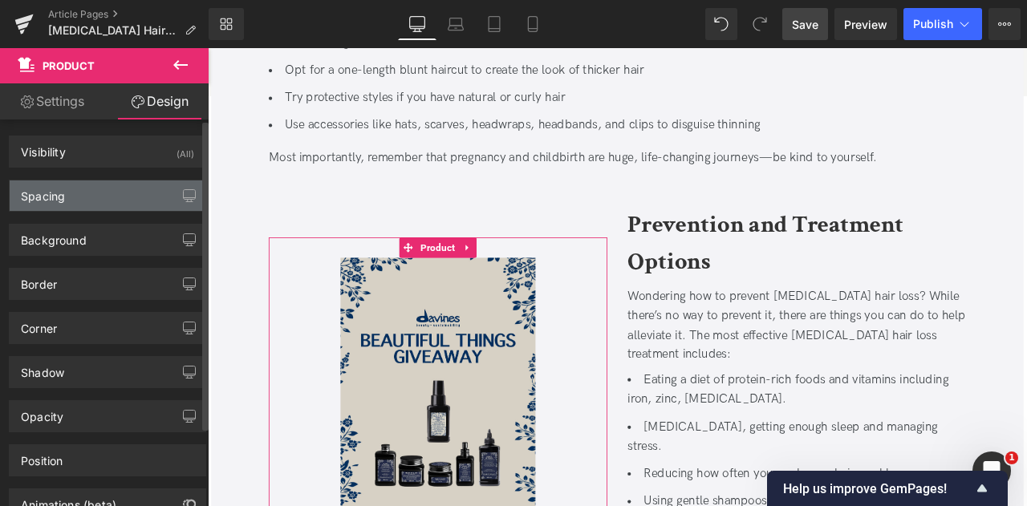
click at [111, 201] on div "Spacing" at bounding box center [108, 196] width 196 height 31
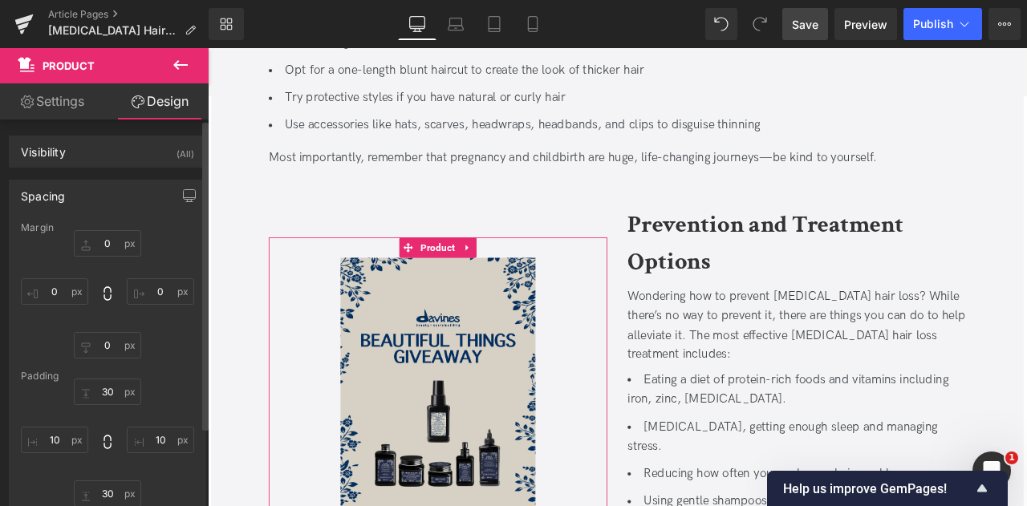
click at [109, 403] on div "30px 30 10px 10 30px 30 10px 10" at bounding box center [107, 443] width 173 height 128
click at [104, 396] on input "30" at bounding box center [107, 392] width 67 height 26
type input "0"
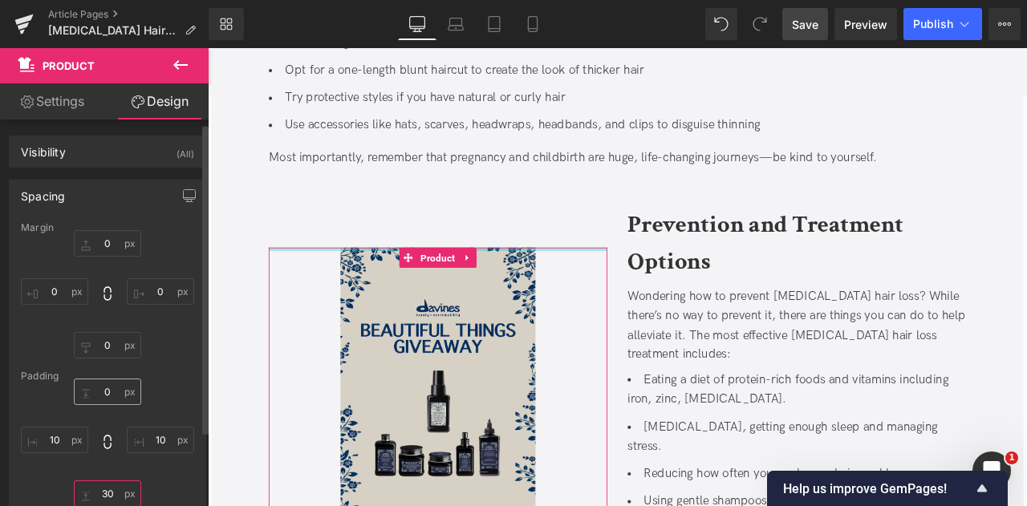
scroll to position [5, 0]
type input "0"
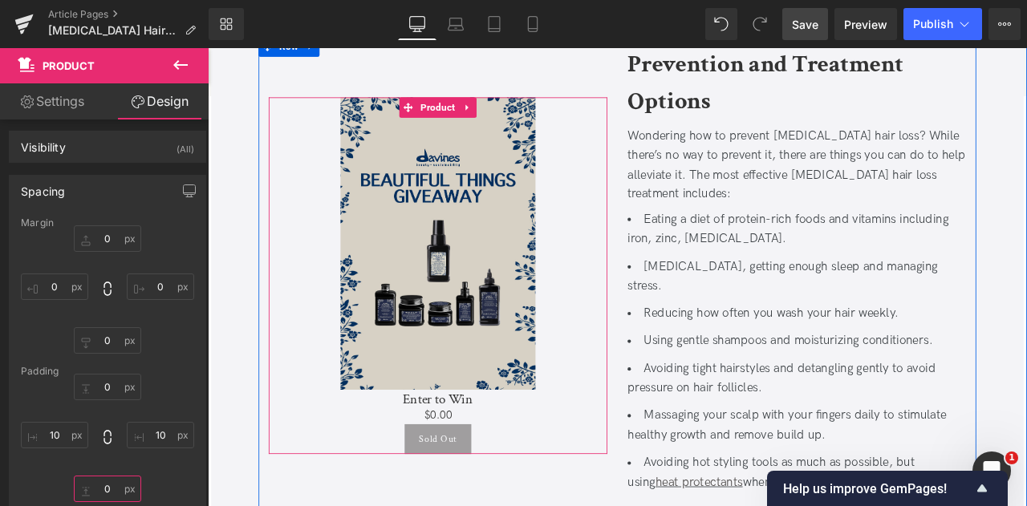
scroll to position [2460, 0]
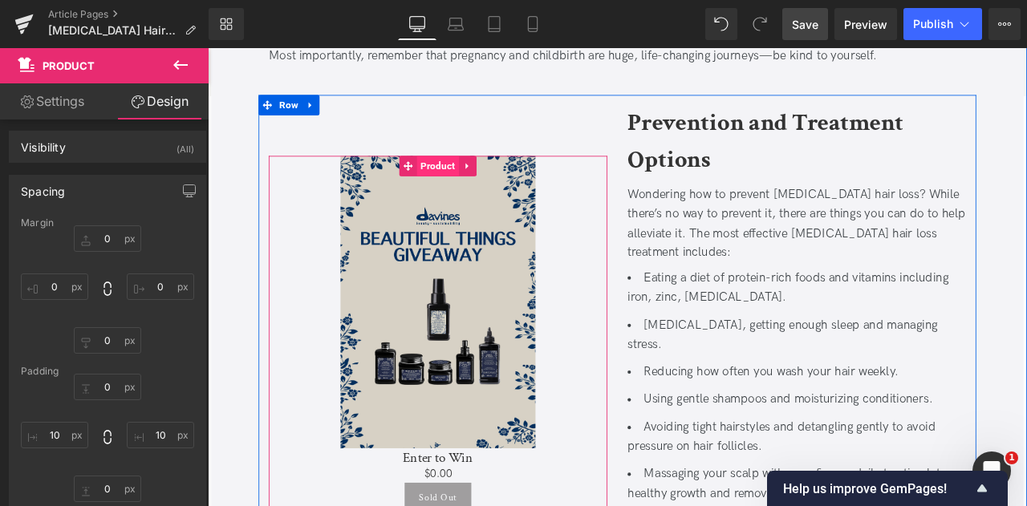
click at [483, 176] on span "Product" at bounding box center [481, 188] width 50 height 24
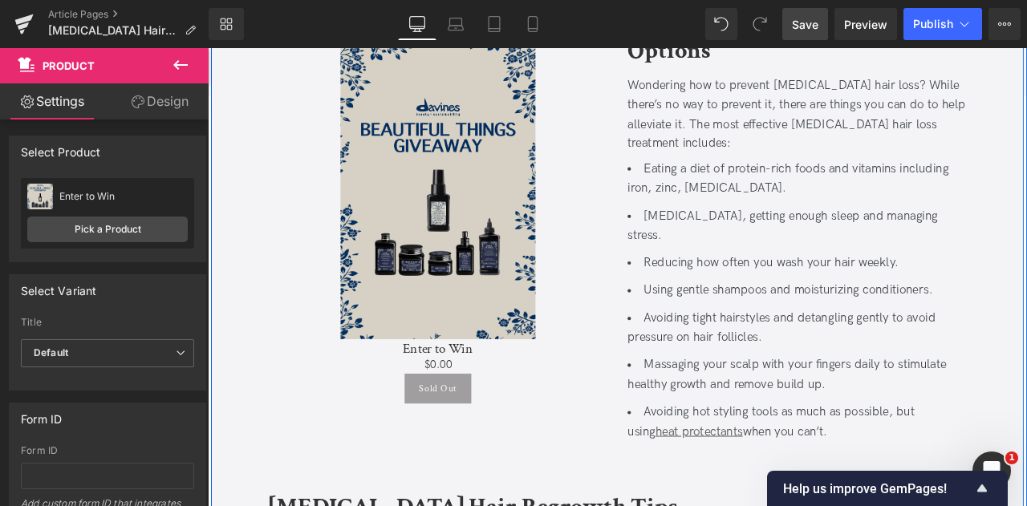
scroll to position [2590, 0]
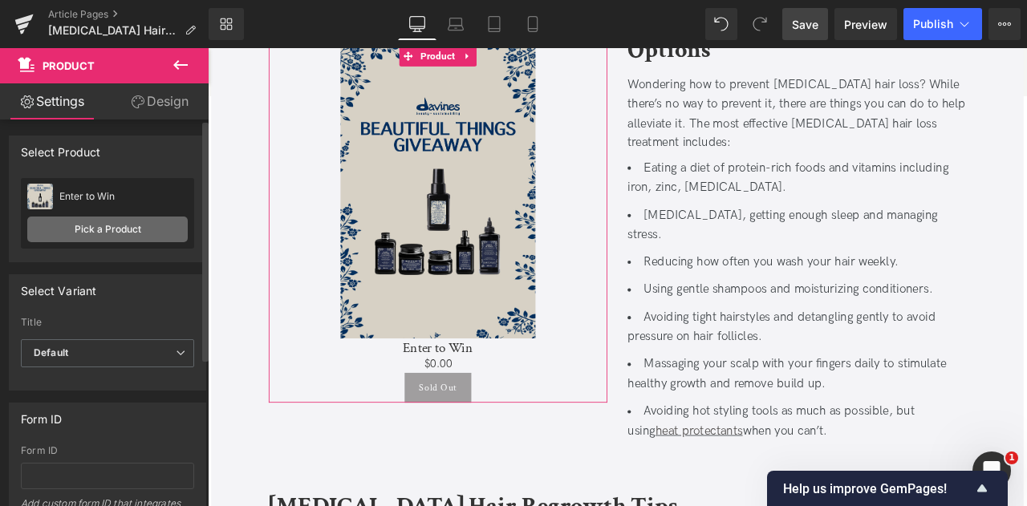
click at [75, 222] on link "Pick a Product" at bounding box center [107, 230] width 161 height 26
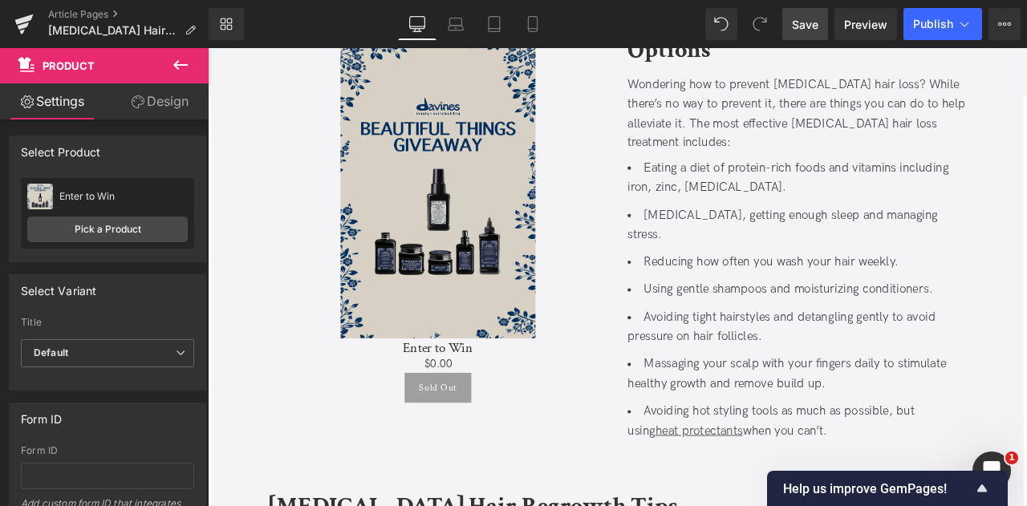
click at [182, 68] on icon at bounding box center [180, 64] width 19 height 19
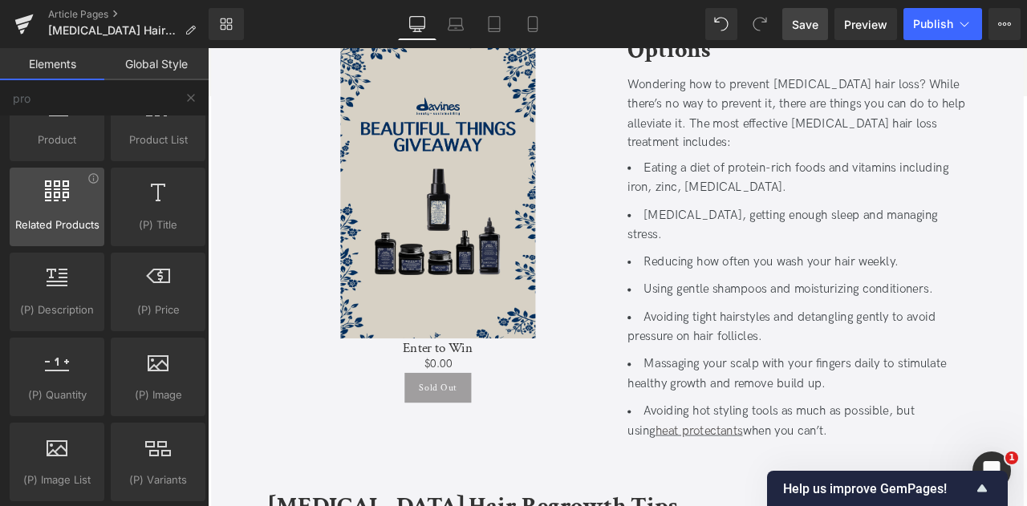
scroll to position [0, 0]
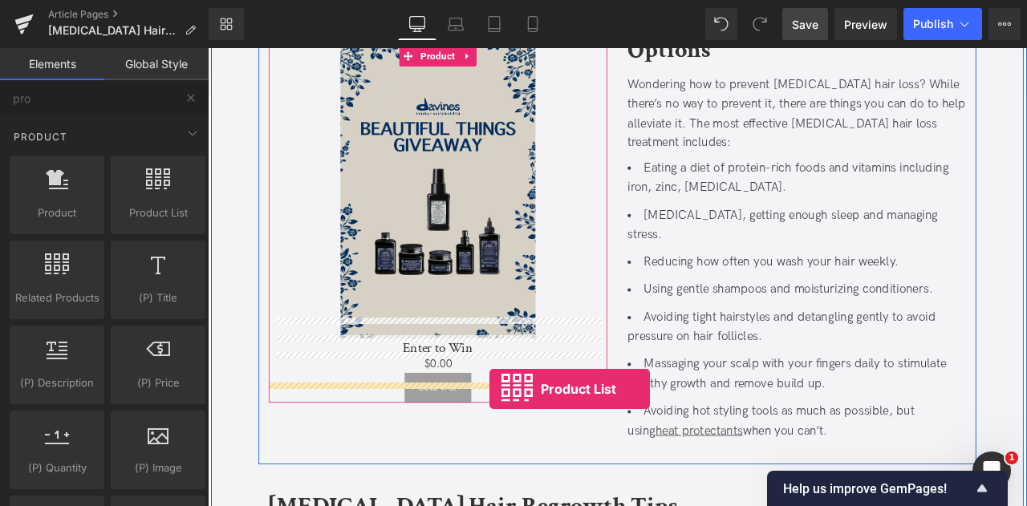
drag, startPoint x: 372, startPoint y: 265, endPoint x: 542, endPoint y: 453, distance: 252.9
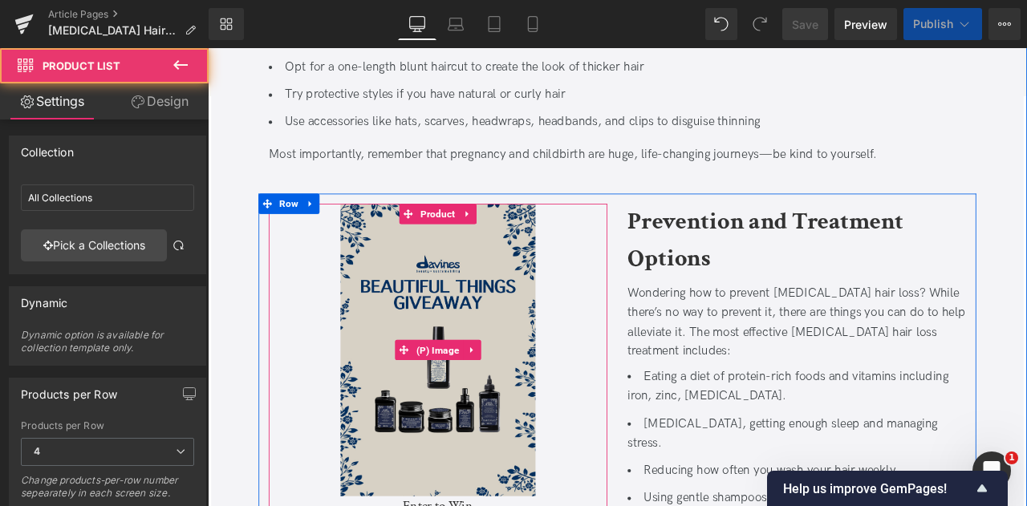
scroll to position [2321, 0]
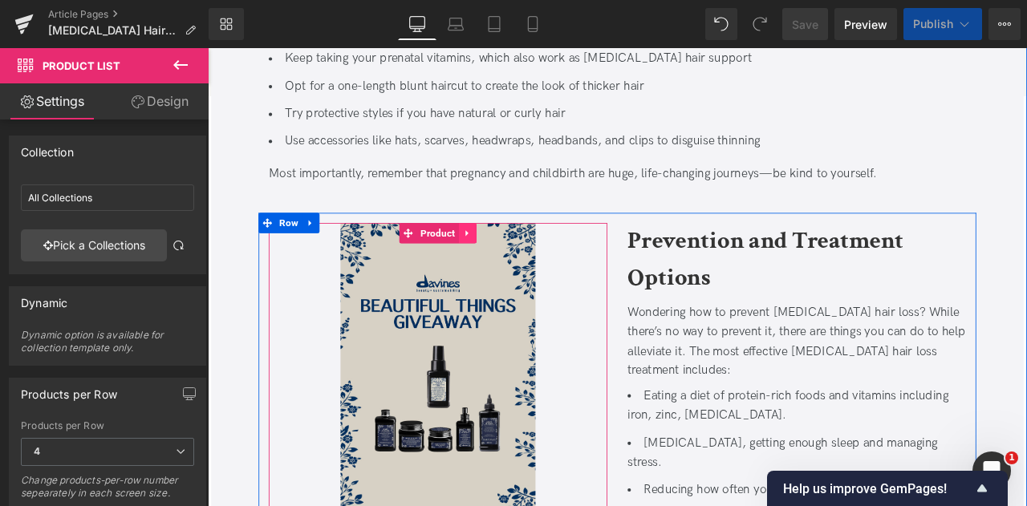
click at [514, 264] on icon at bounding box center [515, 267] width 3 height 7
click at [521, 262] on icon at bounding box center [526, 267] width 11 height 11
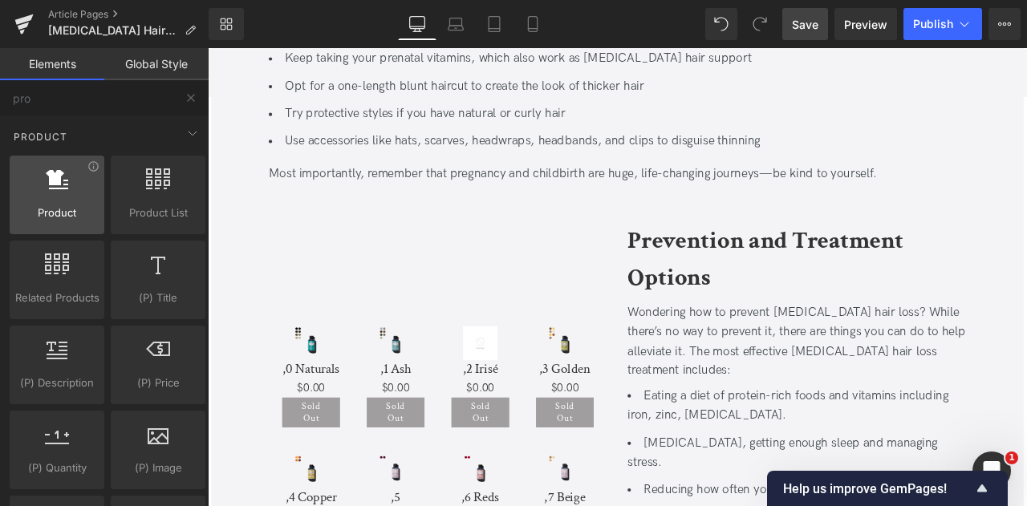
click at [100, 201] on div "Product products, goods, sells" at bounding box center [57, 195] width 95 height 79
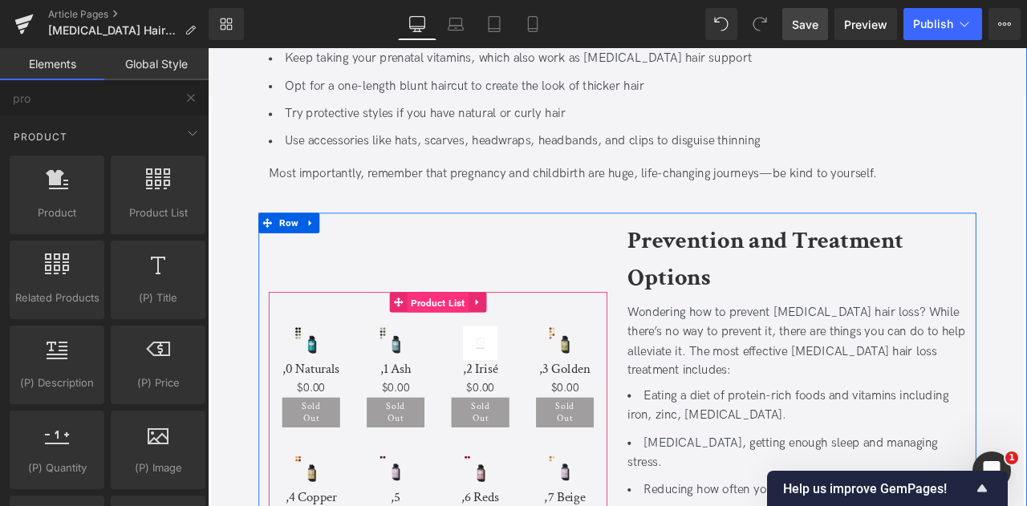
click at [489, 338] on span "Product List" at bounding box center [481, 350] width 73 height 24
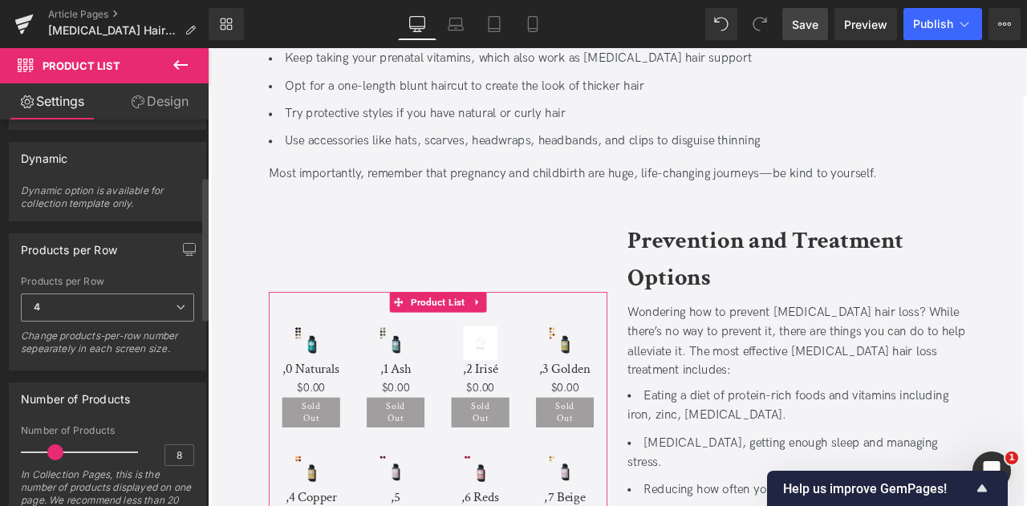
scroll to position [154, 0]
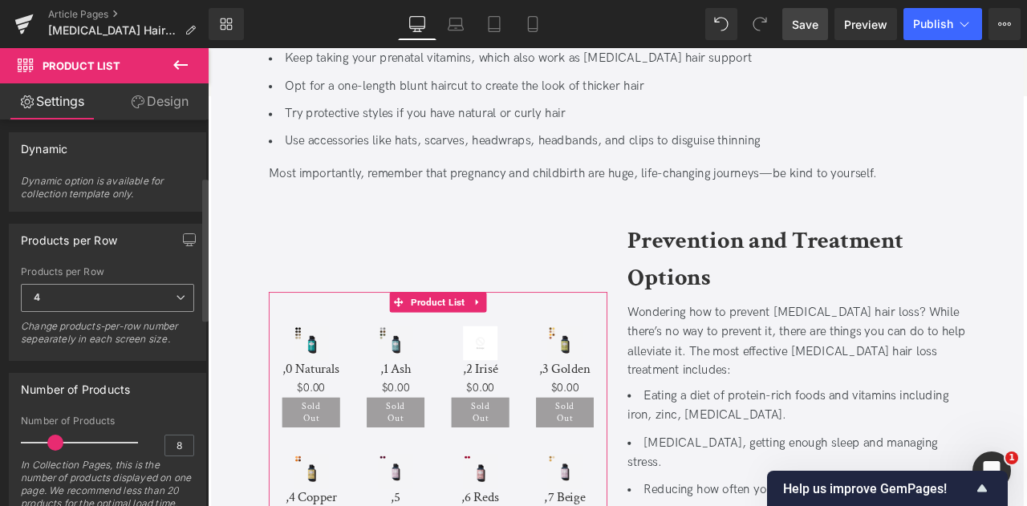
click at [117, 284] on span "4" at bounding box center [107, 298] width 173 height 28
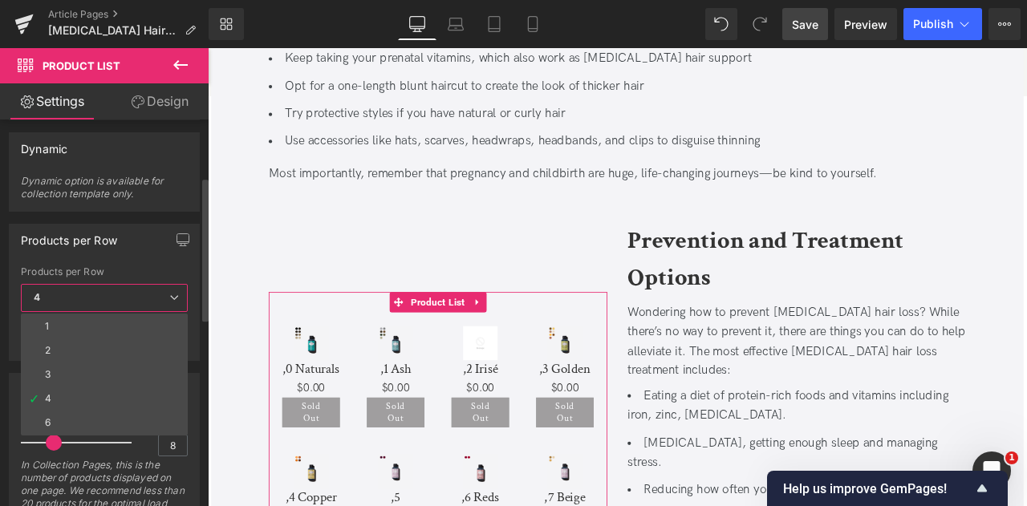
click at [117, 284] on span "4" at bounding box center [104, 298] width 167 height 28
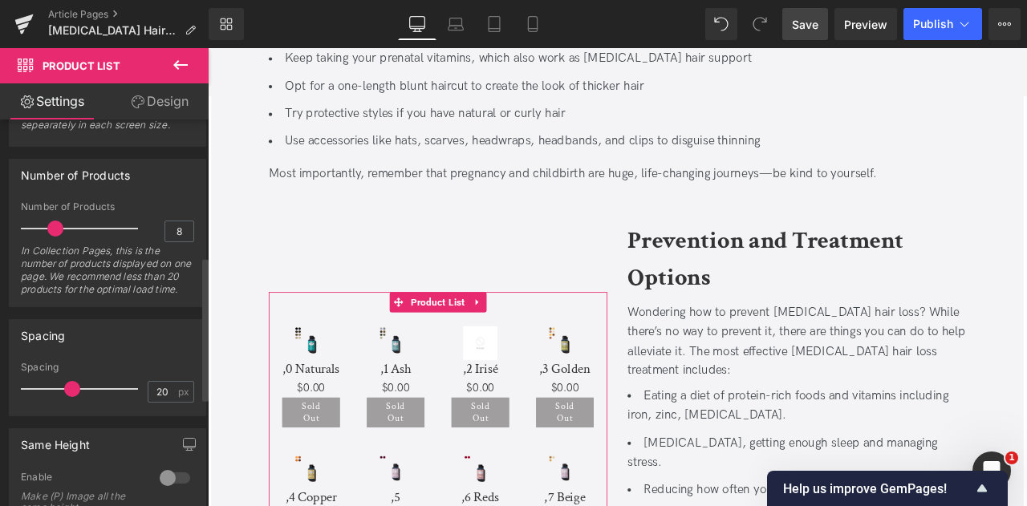
scroll to position [369, 0]
click at [180, 221] on input "8" at bounding box center [179, 231] width 28 height 20
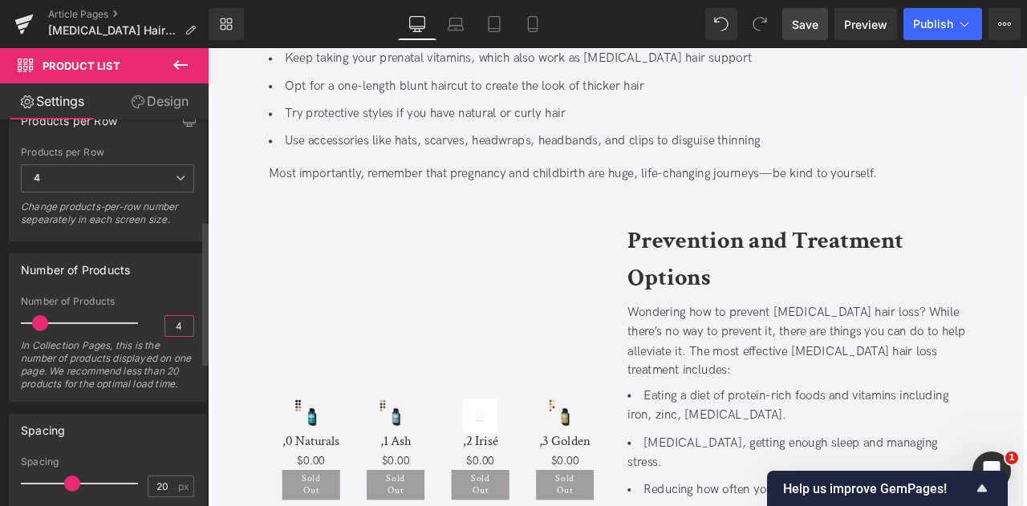
scroll to position [271, 0]
type input "4"
click at [101, 180] on span "4" at bounding box center [107, 181] width 173 height 28
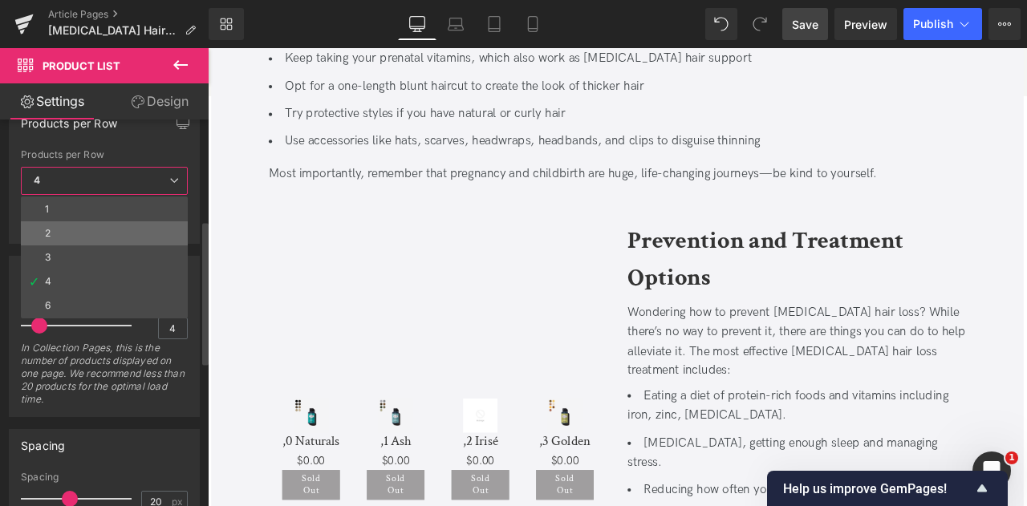
click at [70, 234] on li "2" at bounding box center [104, 234] width 167 height 24
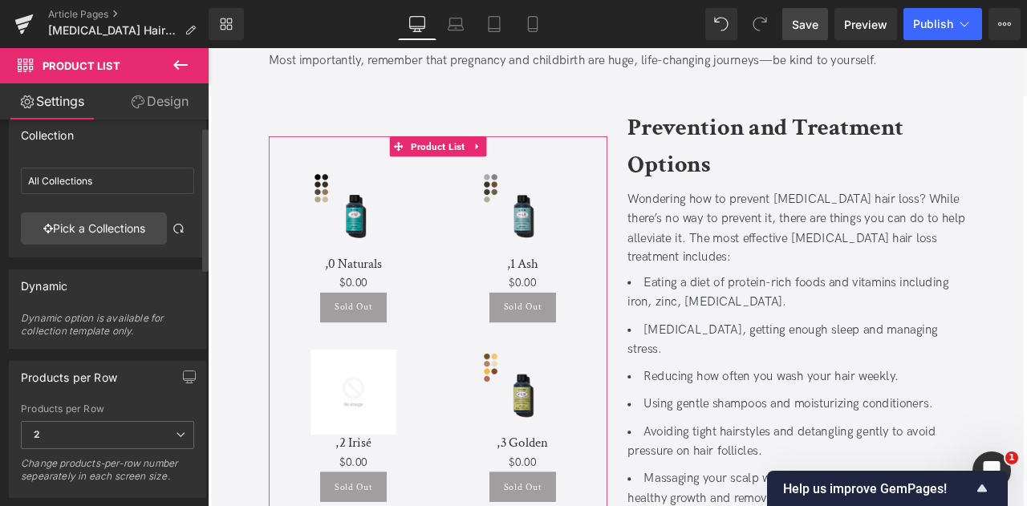
scroll to position [13, 0]
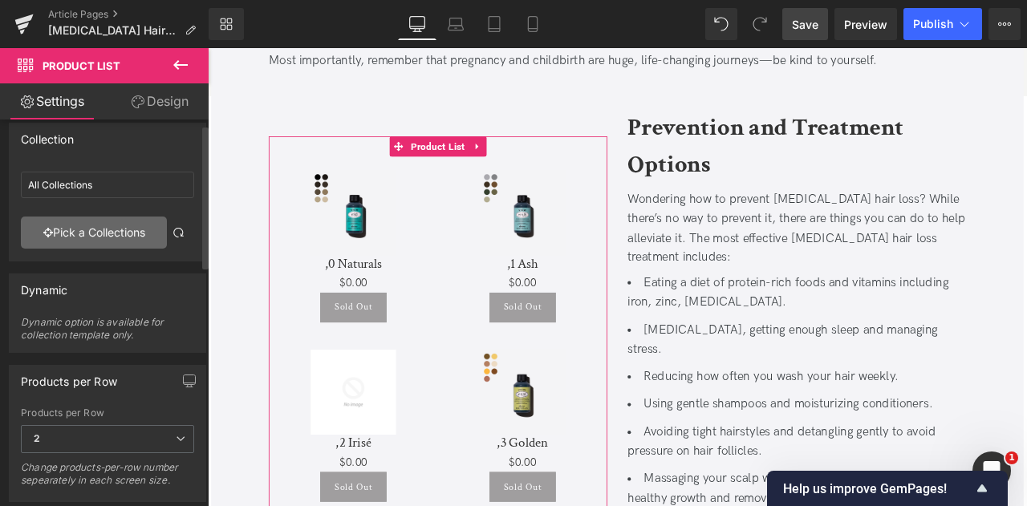
click at [101, 228] on link "Pick a Collections" at bounding box center [94, 233] width 146 height 32
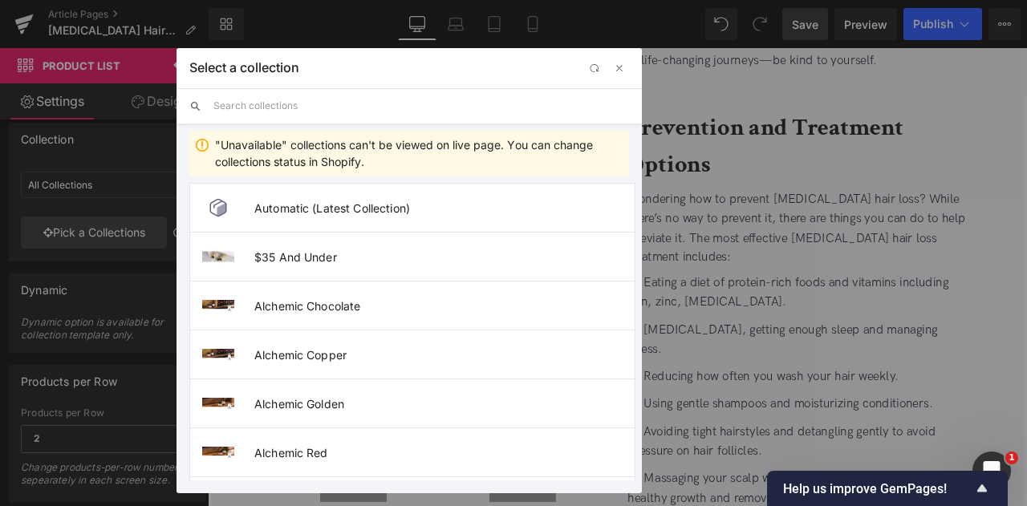
click at [315, 97] on input "text" at bounding box center [422, 105] width 416 height 35
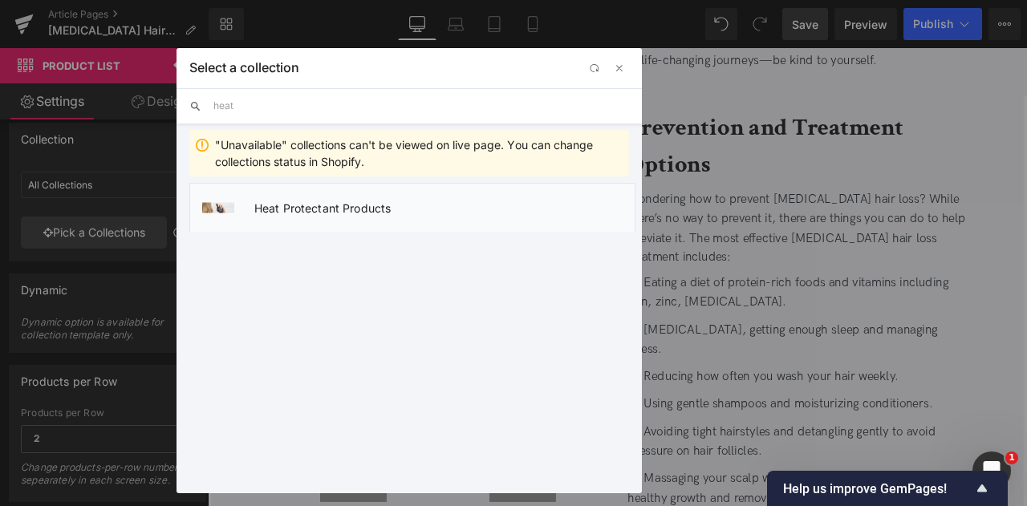
type input "heat"
click at [363, 204] on span "Heat Protectant Products" at bounding box center [444, 208] width 380 height 14
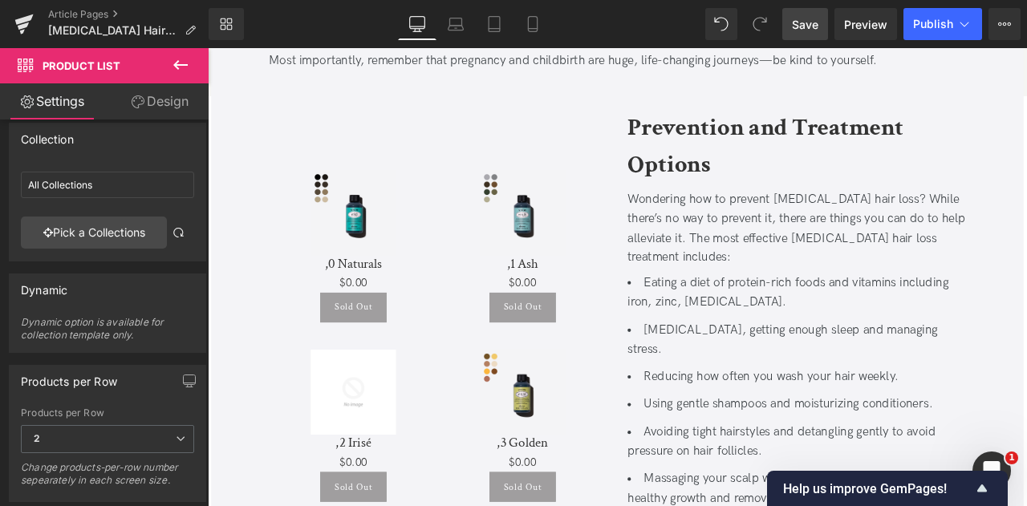
type input "Heat Protectant Products"
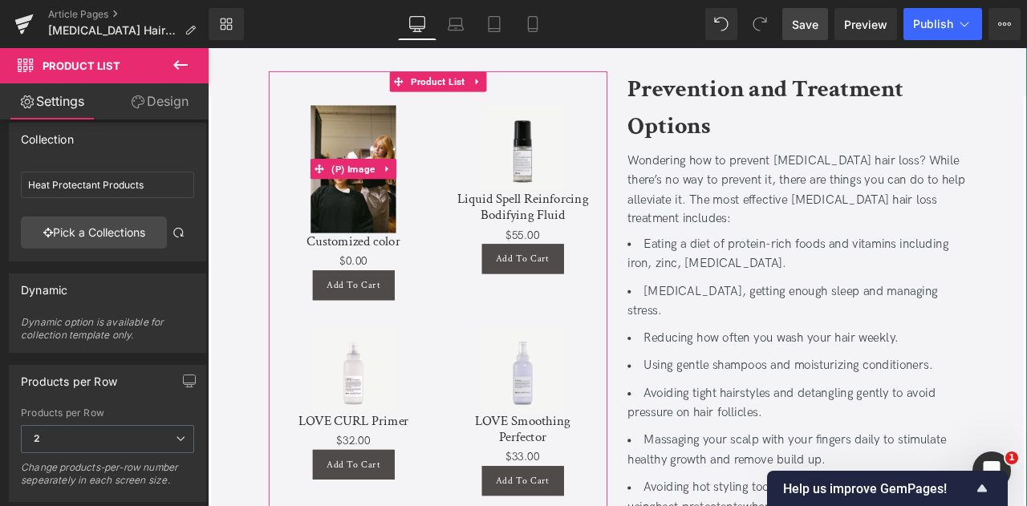
scroll to position [2499, 0]
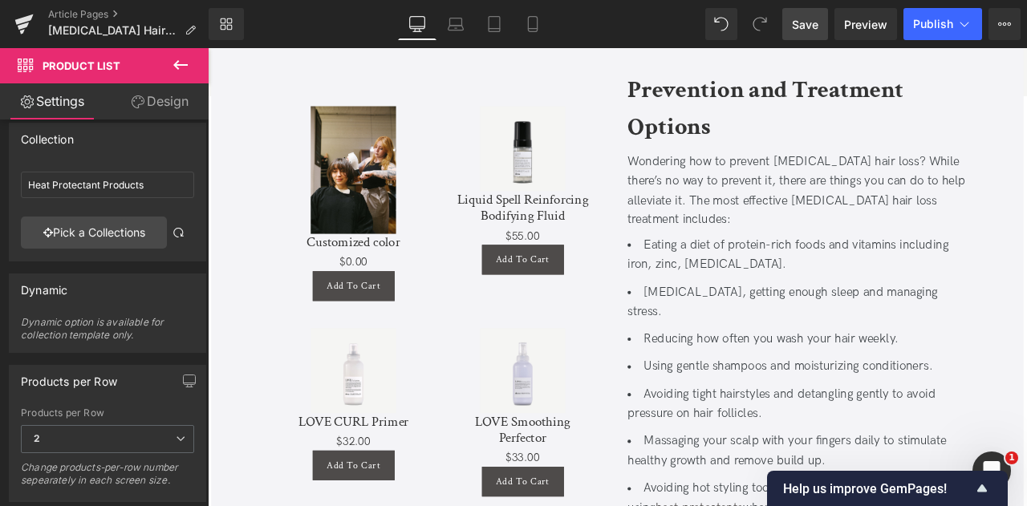
click at [171, 73] on icon at bounding box center [180, 64] width 19 height 19
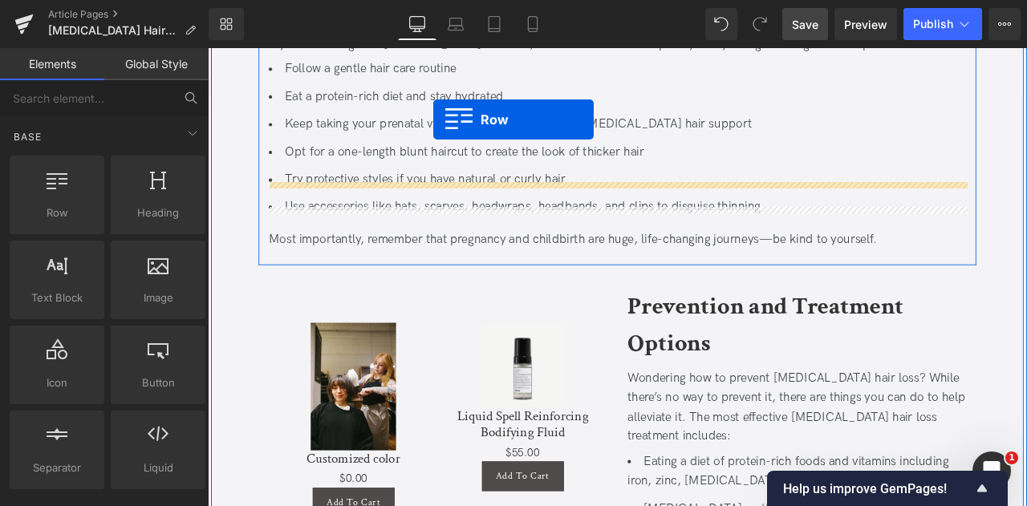
scroll to position [2226, 0]
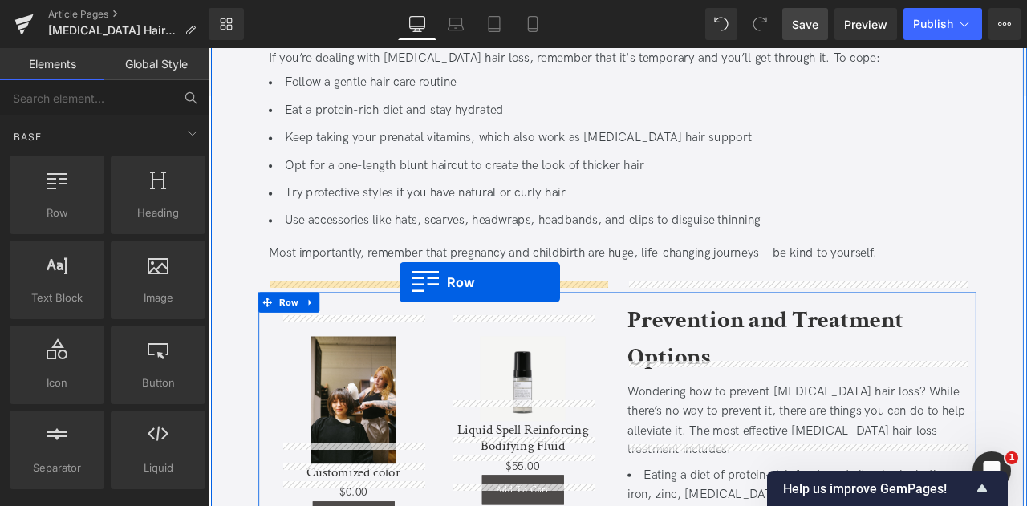
drag, startPoint x: 266, startPoint y: 235, endPoint x: 435, endPoint y: 326, distance: 192.1
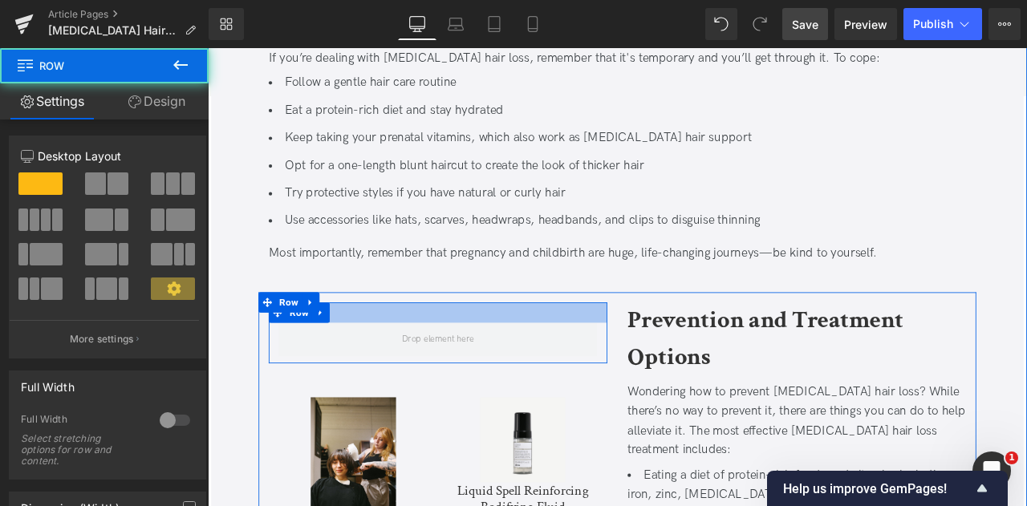
scroll to position [2417, 0]
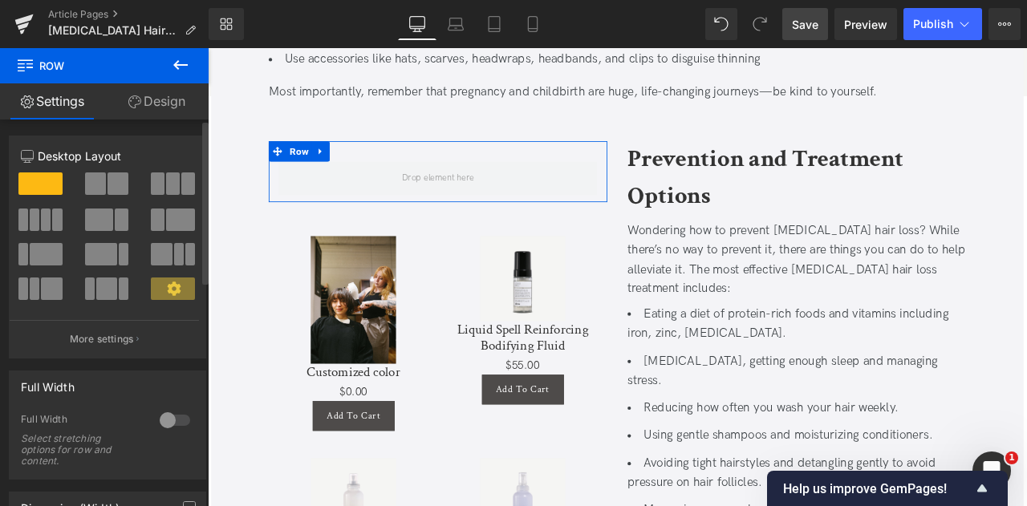
click at [108, 183] on span at bounding box center [118, 184] width 21 height 22
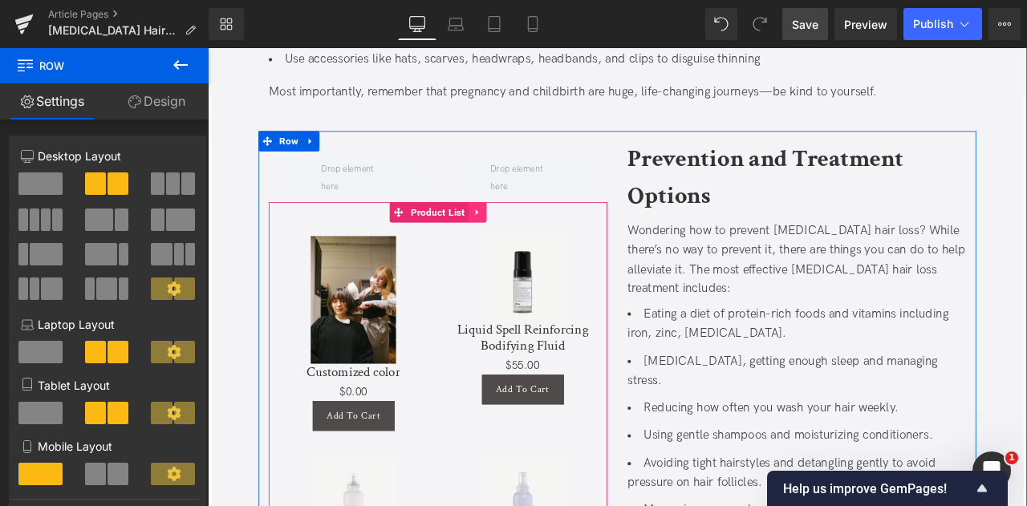
click at [517, 231] on link at bounding box center [527, 243] width 21 height 24
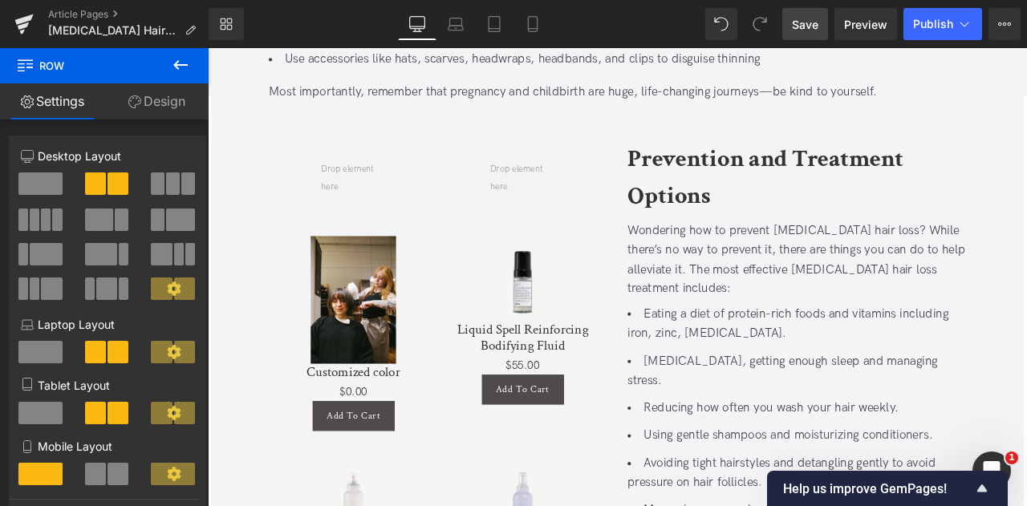
click at [173, 55] on icon at bounding box center [180, 64] width 19 height 19
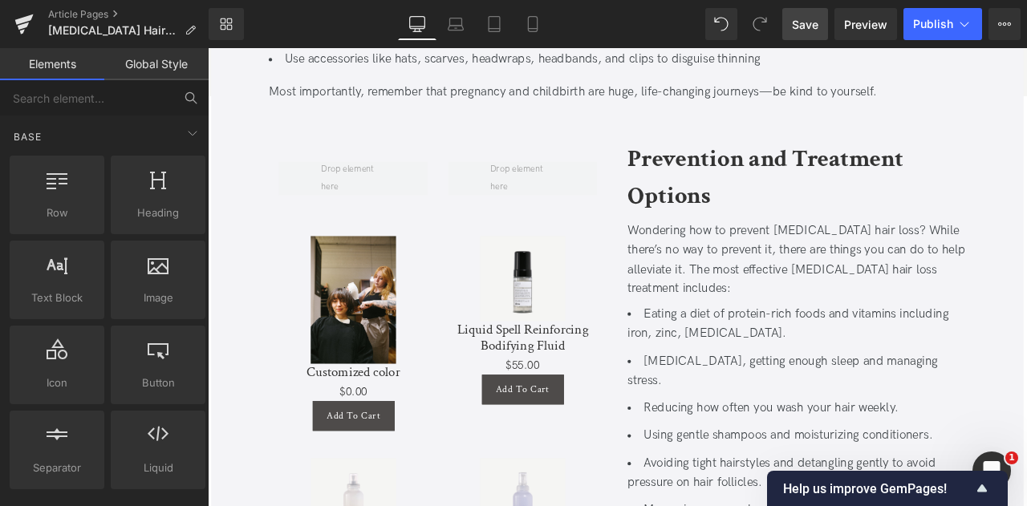
click at [186, 104] on icon at bounding box center [191, 98] width 14 height 14
click at [133, 92] on input "text" at bounding box center [86, 97] width 173 height 35
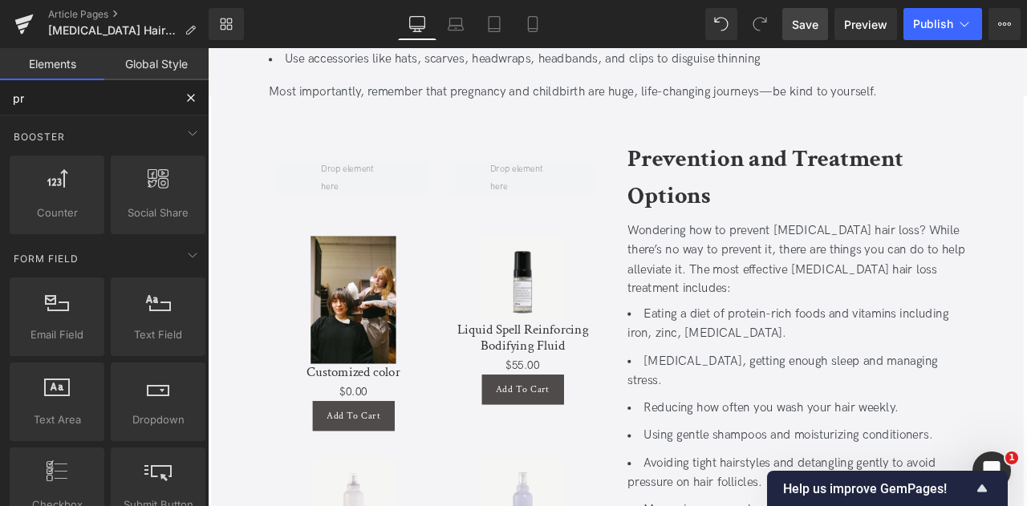
type input "pro"
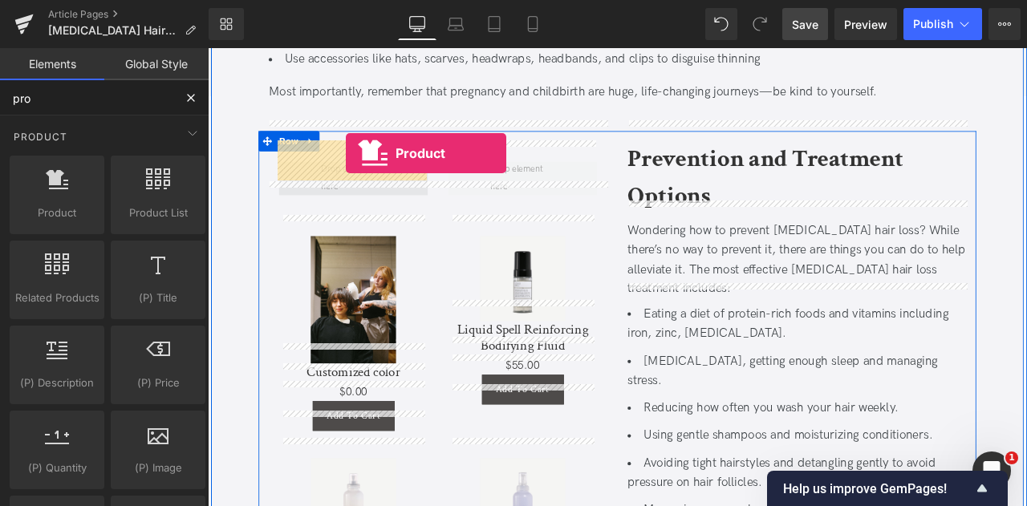
drag, startPoint x: 265, startPoint y: 238, endPoint x: 376, endPoint y: 173, distance: 128.4
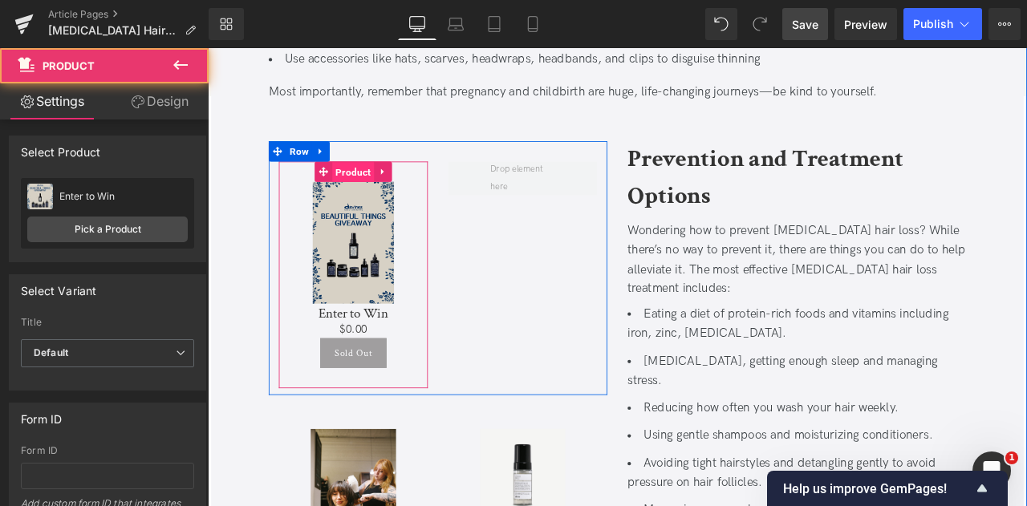
click at [373, 184] on span "Product" at bounding box center [381, 196] width 50 height 24
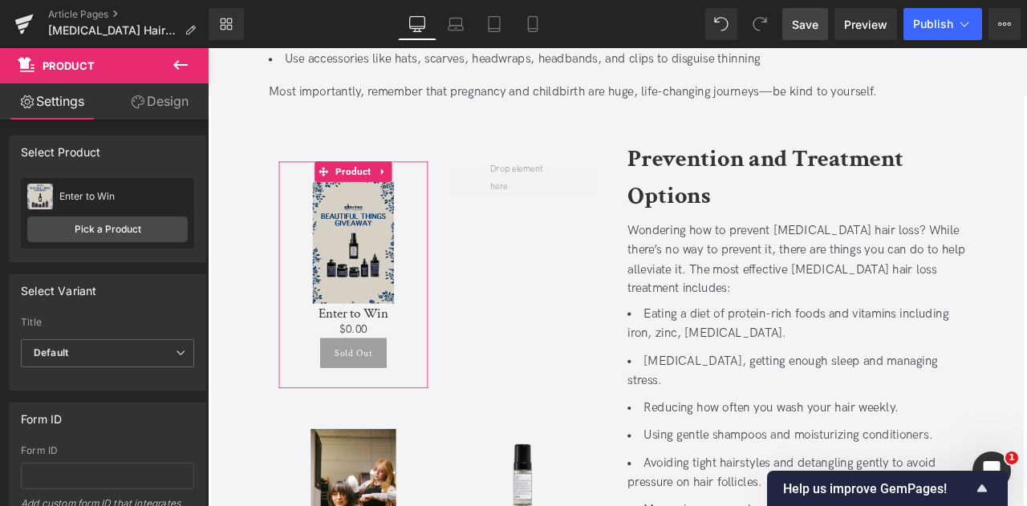
click at [150, 102] on link "Design" at bounding box center [160, 101] width 104 height 36
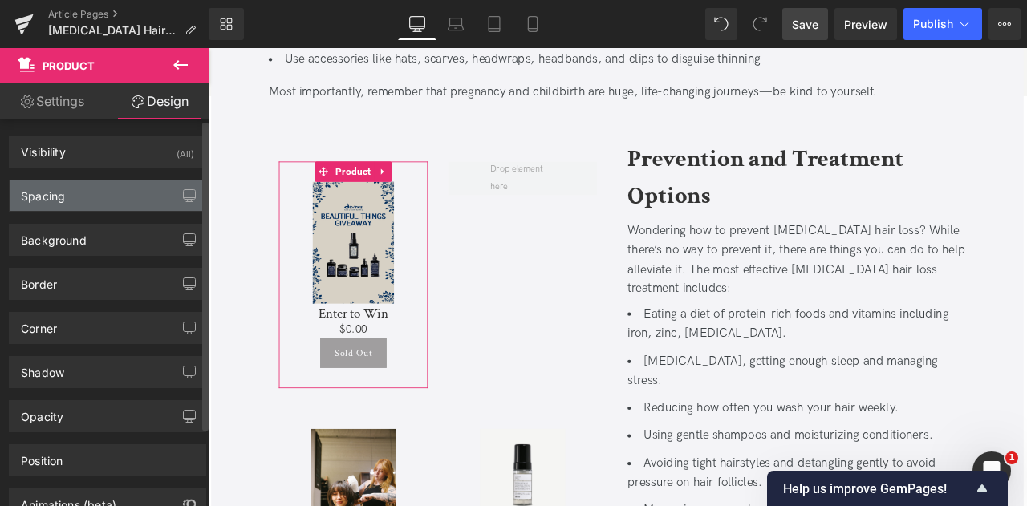
click at [96, 205] on div "Spacing" at bounding box center [108, 196] width 196 height 31
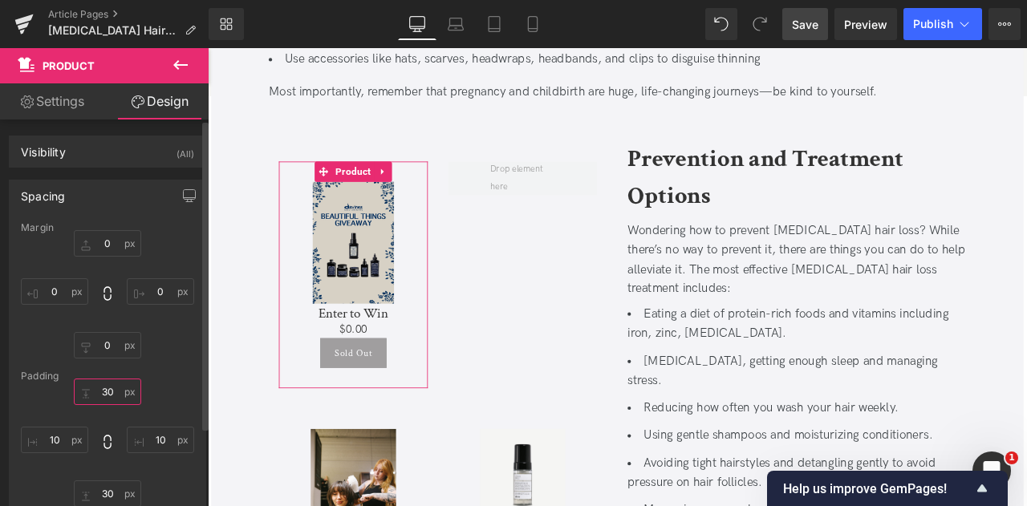
click at [105, 386] on input "30" at bounding box center [107, 392] width 67 height 26
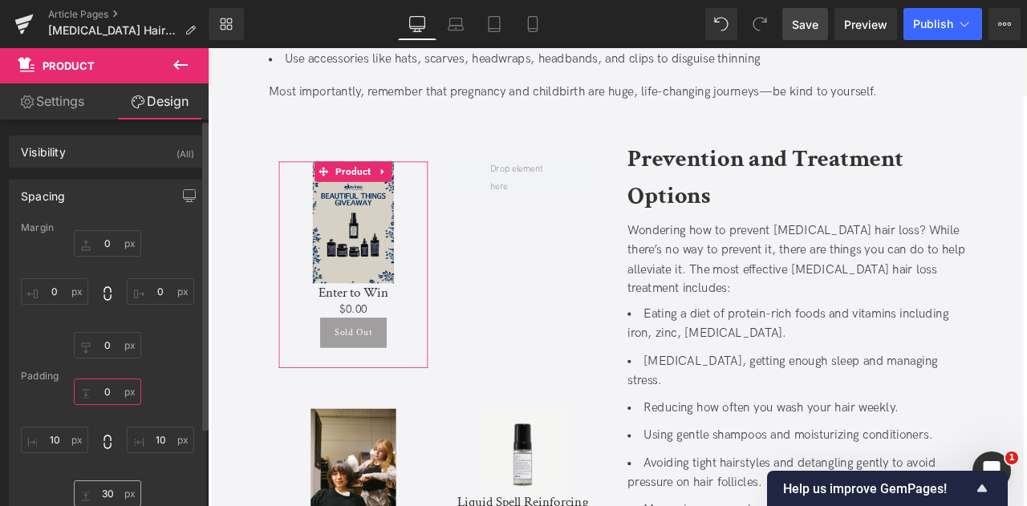
type input "0"
click at [109, 492] on input "30" at bounding box center [107, 494] width 67 height 26
type input "0"
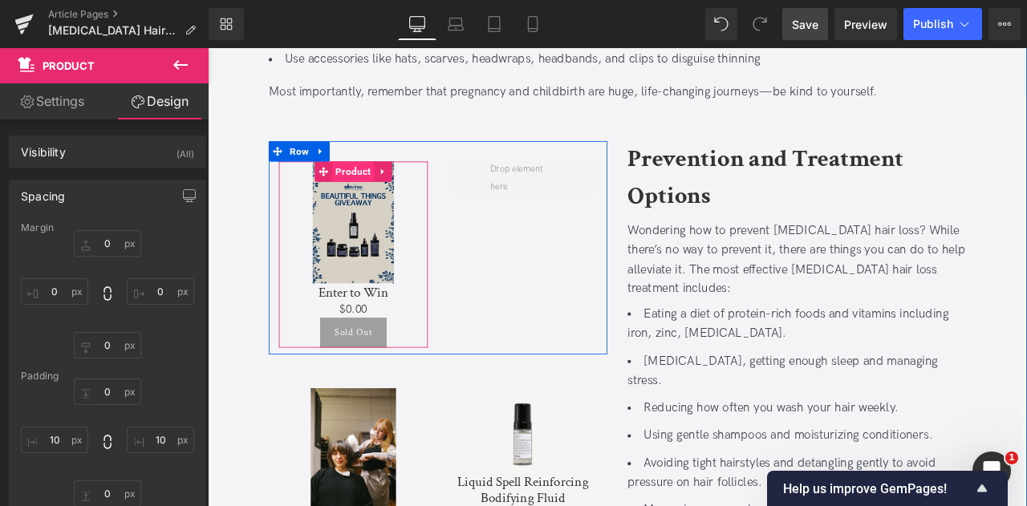
click at [379, 183] on span "Product" at bounding box center [381, 195] width 50 height 24
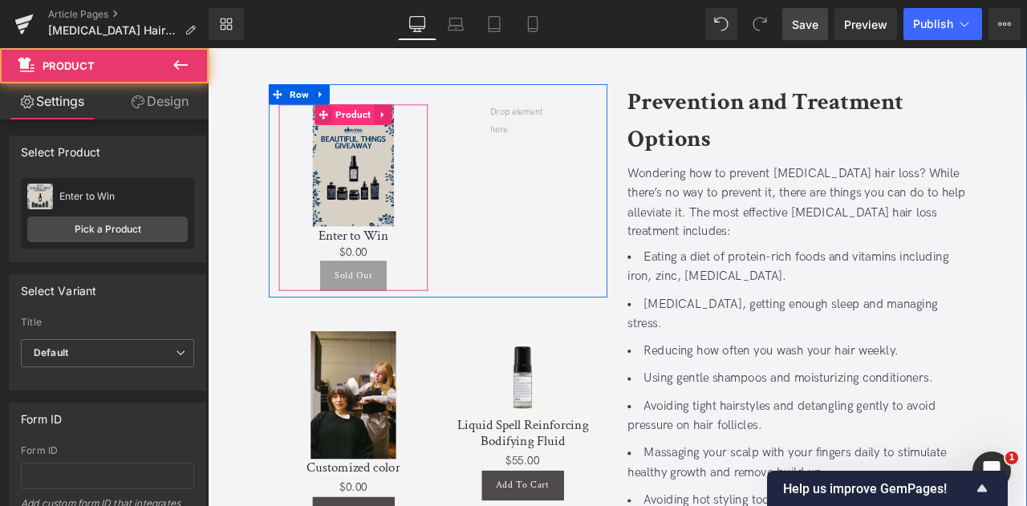
scroll to position [2489, 0]
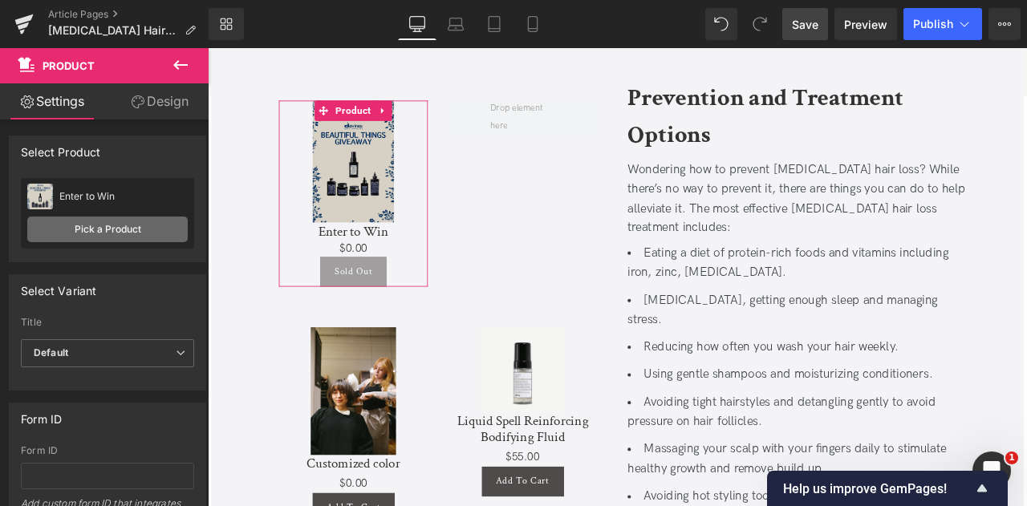
click at [148, 224] on link "Pick a Product" at bounding box center [107, 230] width 161 height 26
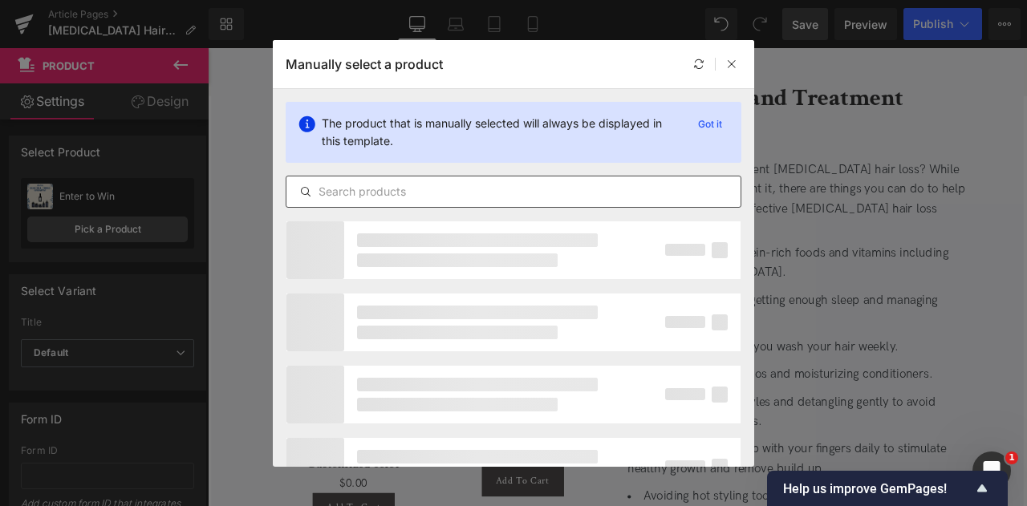
click at [470, 187] on input "text" at bounding box center [514, 191] width 454 height 19
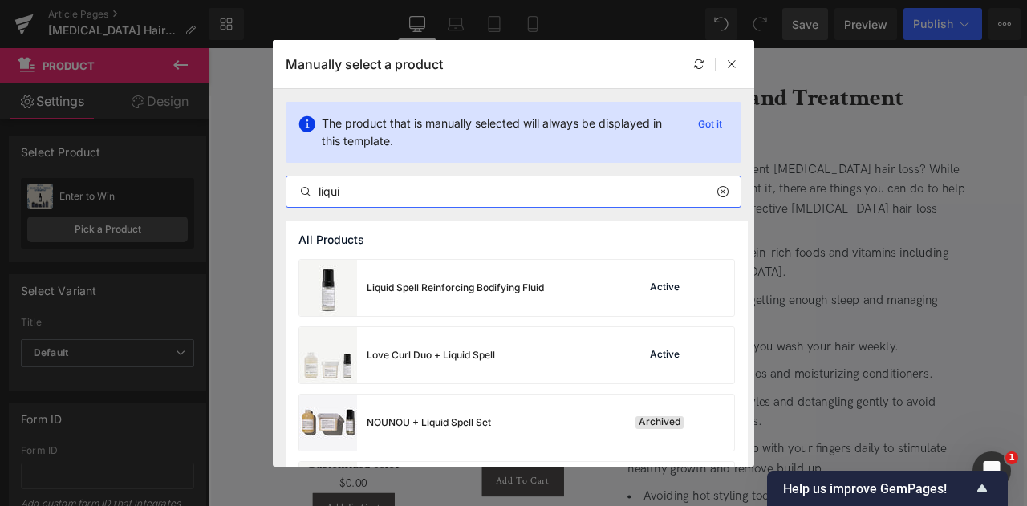
type input "liqui"
click at [445, 293] on div "Liquid Spell Reinforcing Bodifying Fluid" at bounding box center [455, 288] width 177 height 14
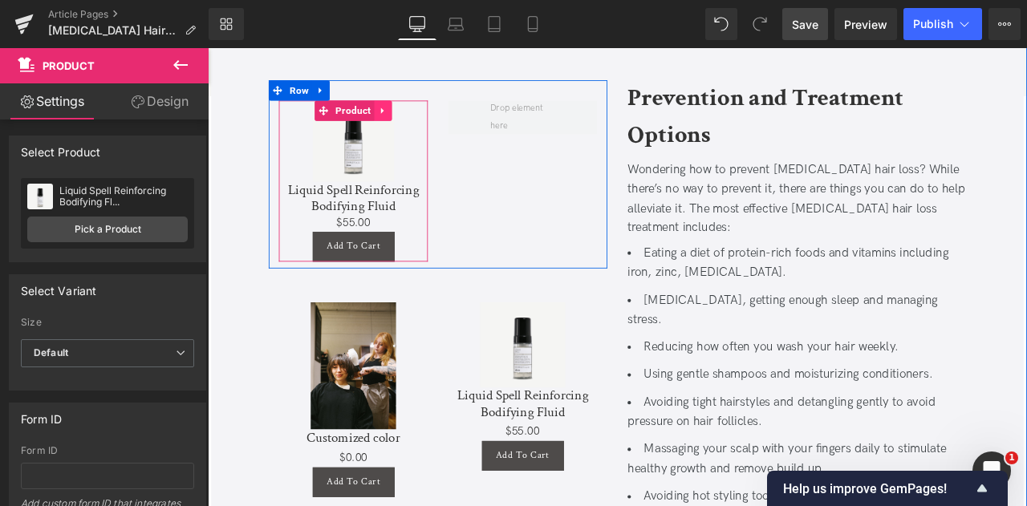
click at [413, 120] on icon at bounding box center [414, 123] width 3 height 7
click at [410, 111] on link at bounding box center [405, 123] width 21 height 24
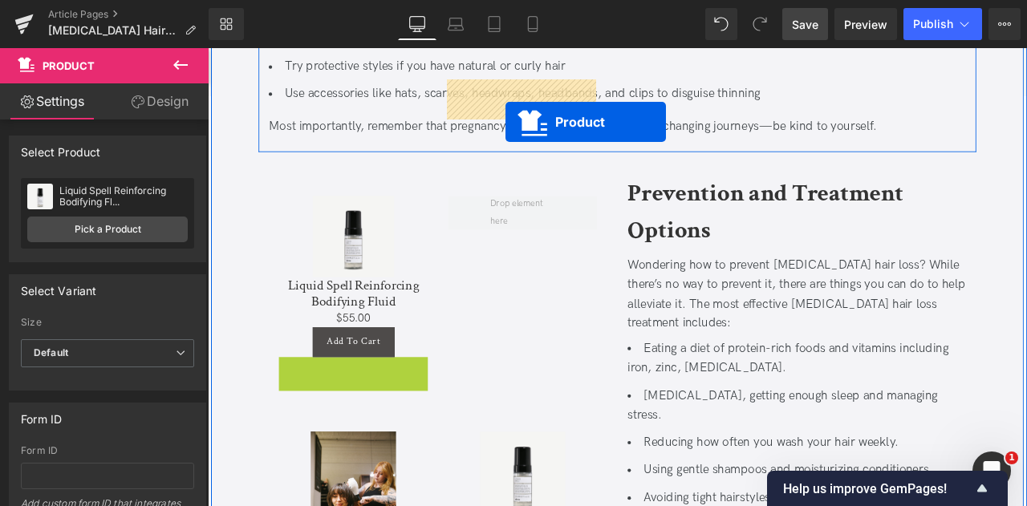
scroll to position [2280, 0]
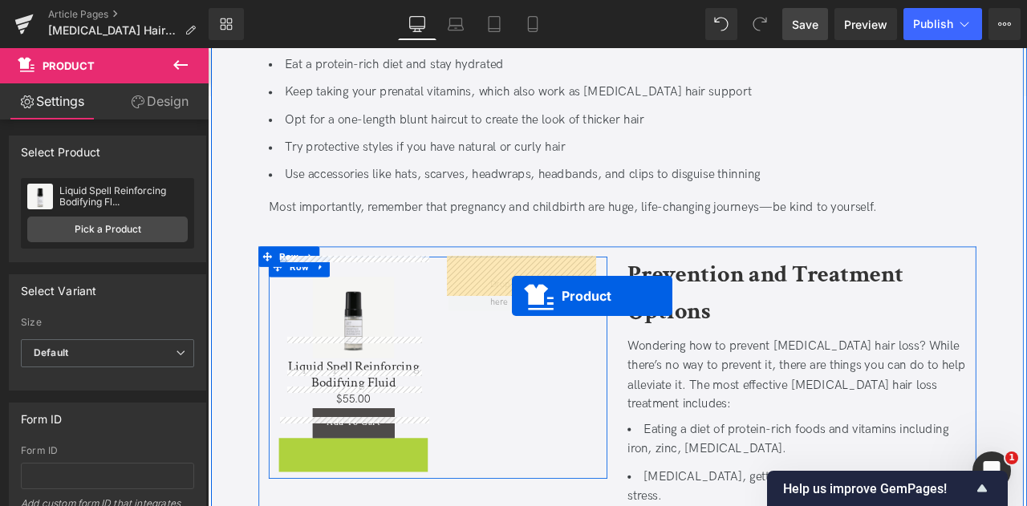
drag, startPoint x: 350, startPoint y: 285, endPoint x: 568, endPoint y: 342, distance: 225.6
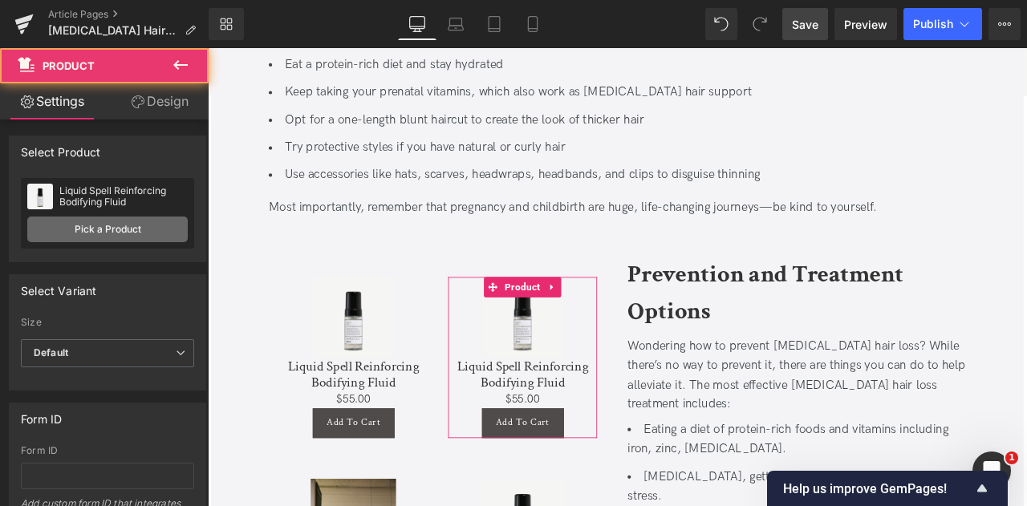
click at [157, 227] on link "Pick a Product" at bounding box center [107, 230] width 161 height 26
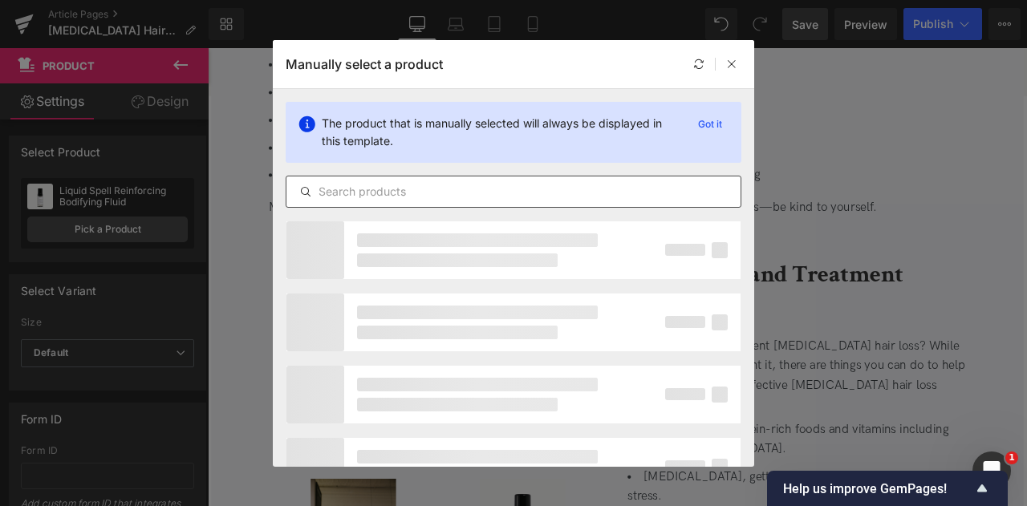
click at [354, 193] on input "text" at bounding box center [514, 191] width 454 height 19
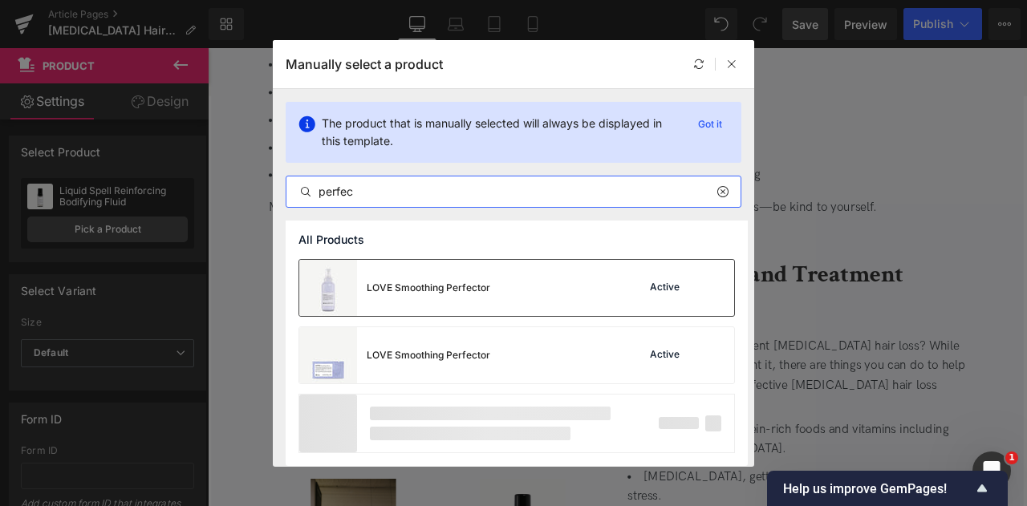
type input "perfec"
click at [420, 288] on div "LOVE Smoothing Perfector" at bounding box center [429, 288] width 124 height 14
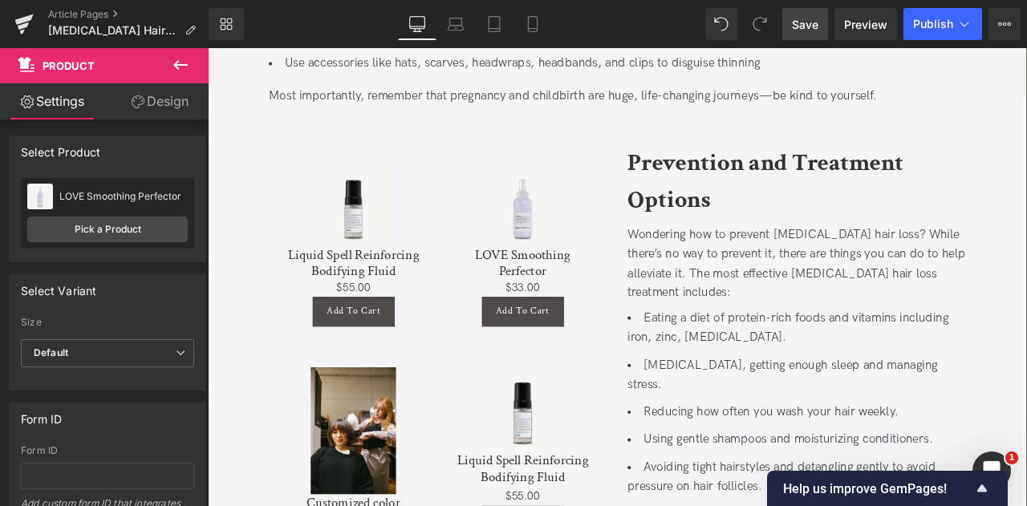
scroll to position [2414, 0]
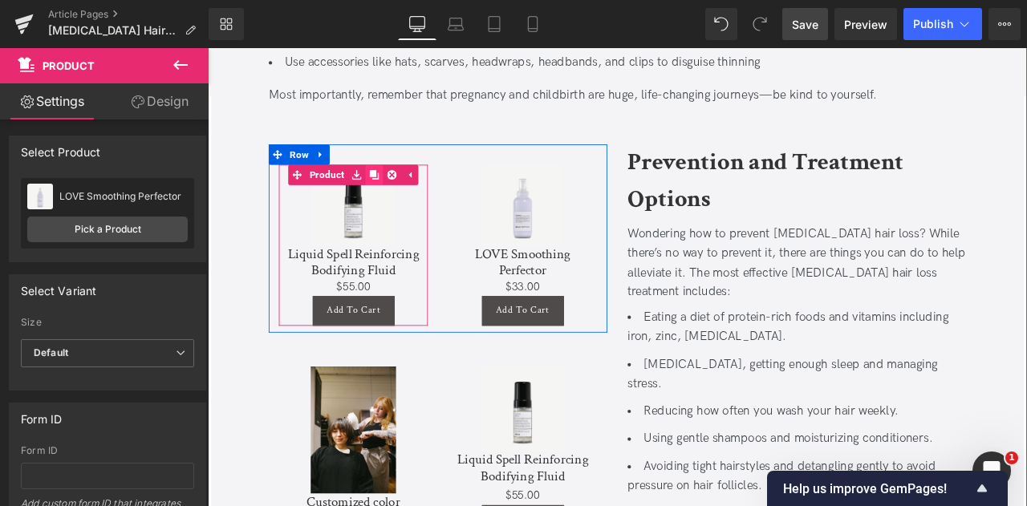
click at [403, 193] on icon at bounding box center [405, 198] width 11 height 11
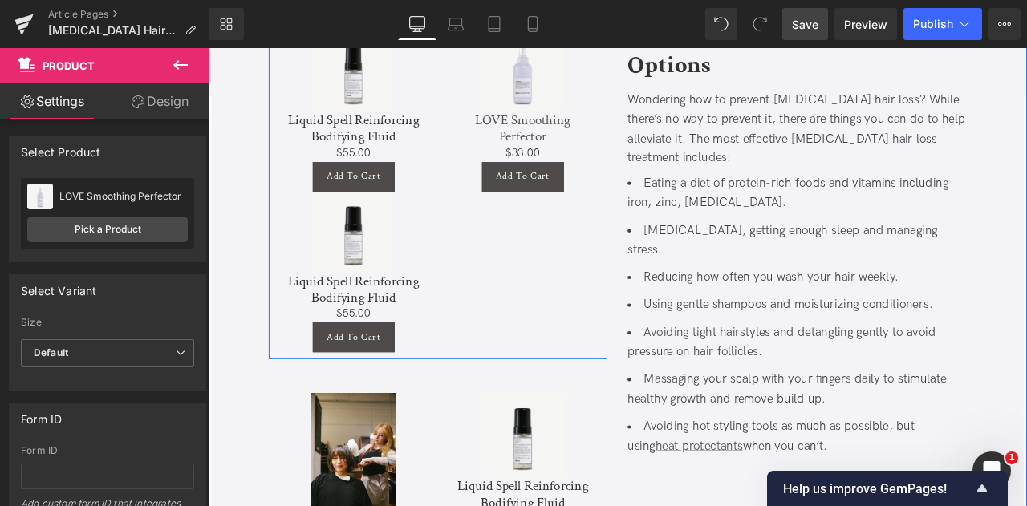
scroll to position [2569, 0]
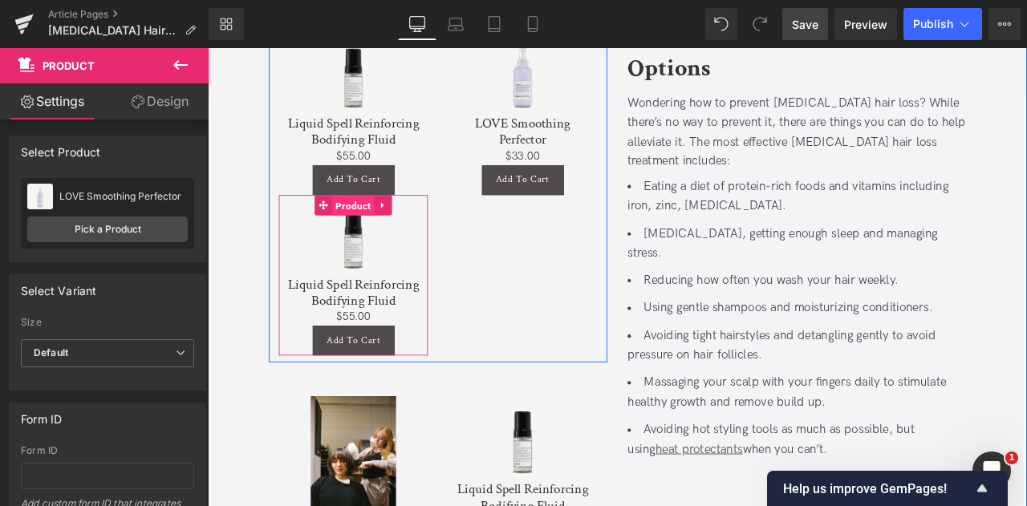
click at [373, 223] on span "Product" at bounding box center [381, 235] width 50 height 24
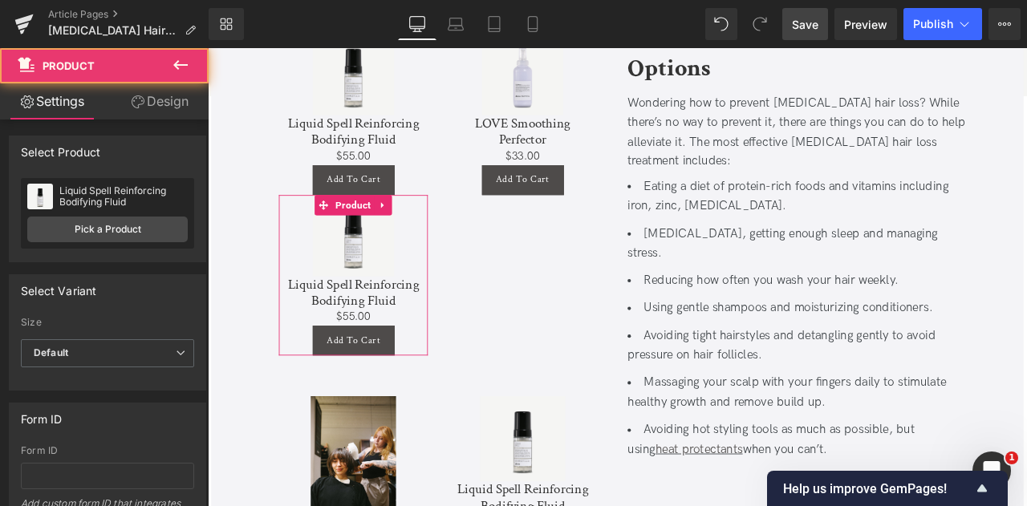
click at [132, 110] on link "Design" at bounding box center [160, 101] width 104 height 36
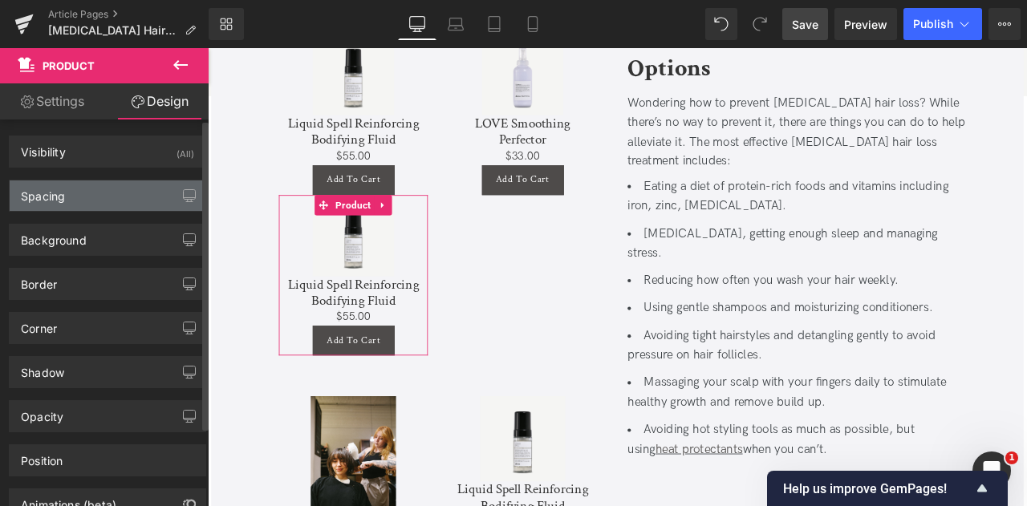
click at [116, 192] on div "Spacing" at bounding box center [108, 196] width 196 height 31
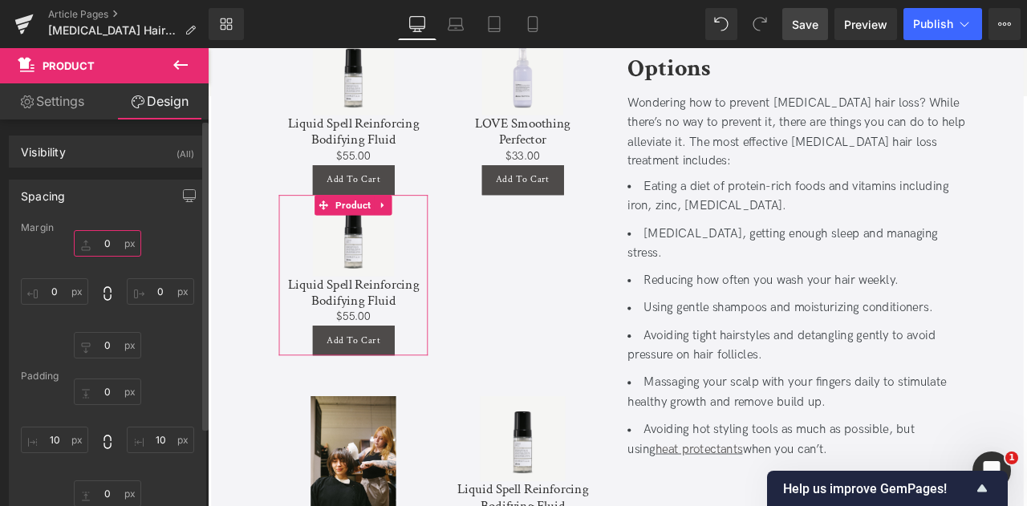
click at [113, 242] on input "0" at bounding box center [107, 243] width 67 height 26
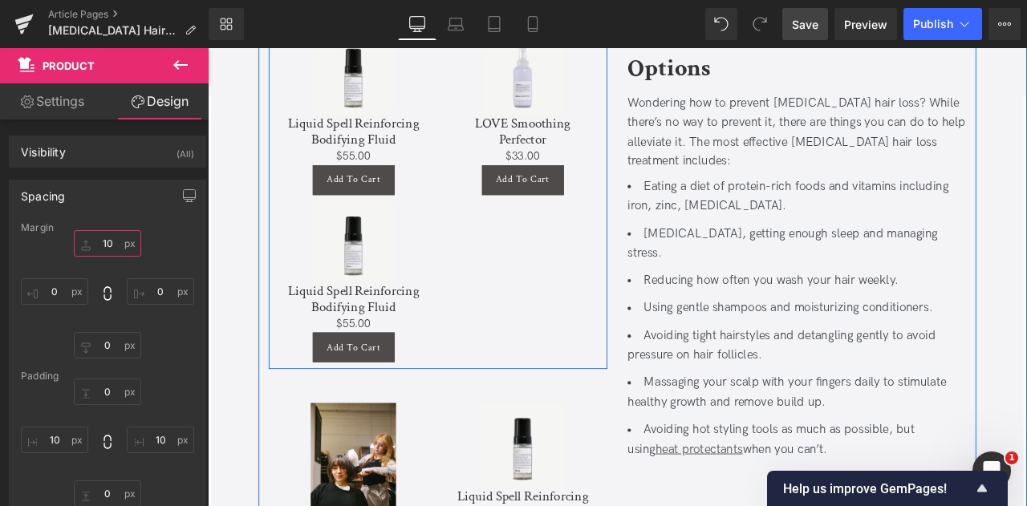
type input "1"
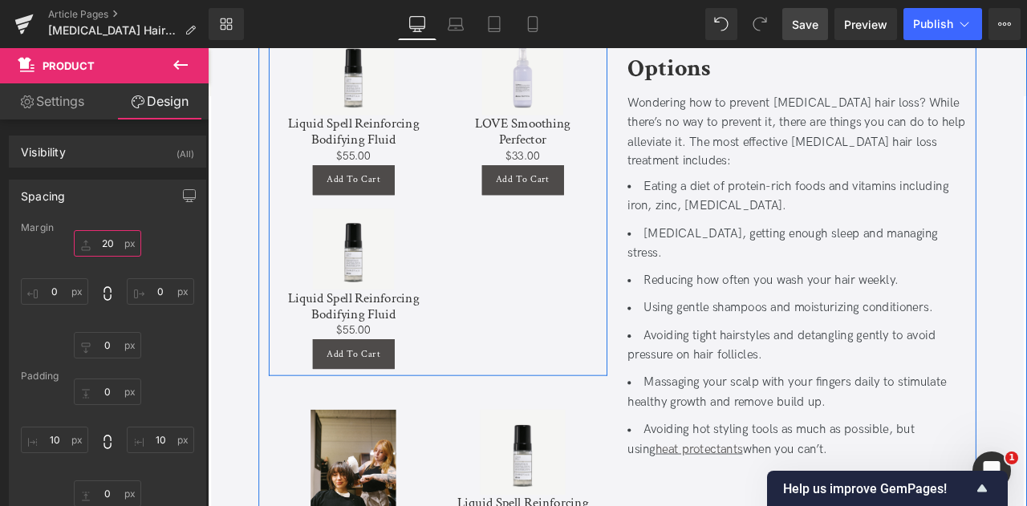
type input "2"
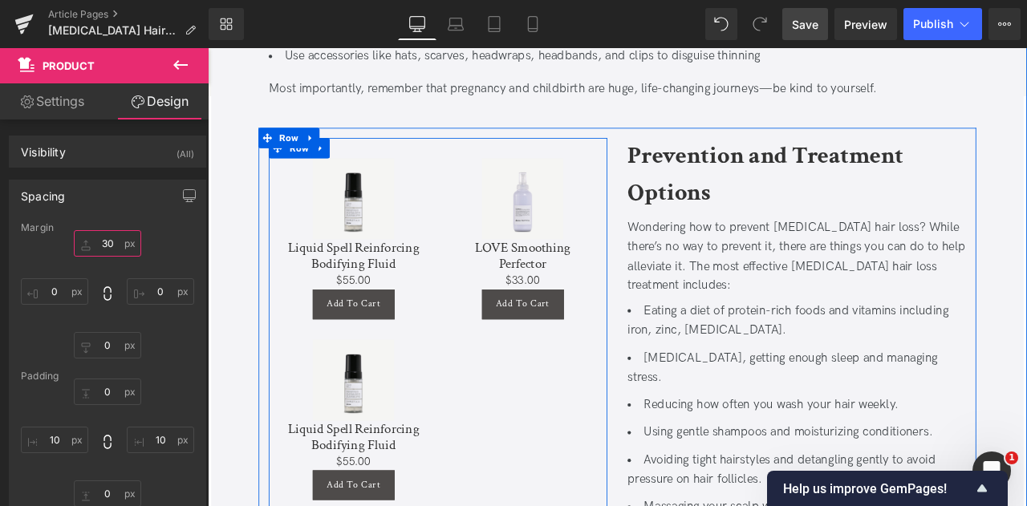
scroll to position [2421, 0]
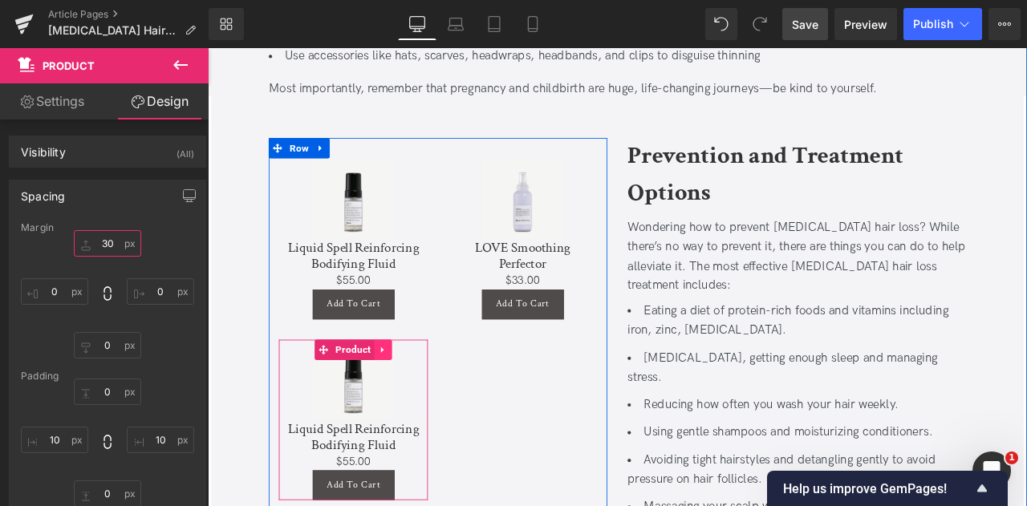
type input "30"
click at [410, 400] on icon at bounding box center [415, 406] width 11 height 12
click at [406, 401] on icon at bounding box center [405, 406] width 11 height 11
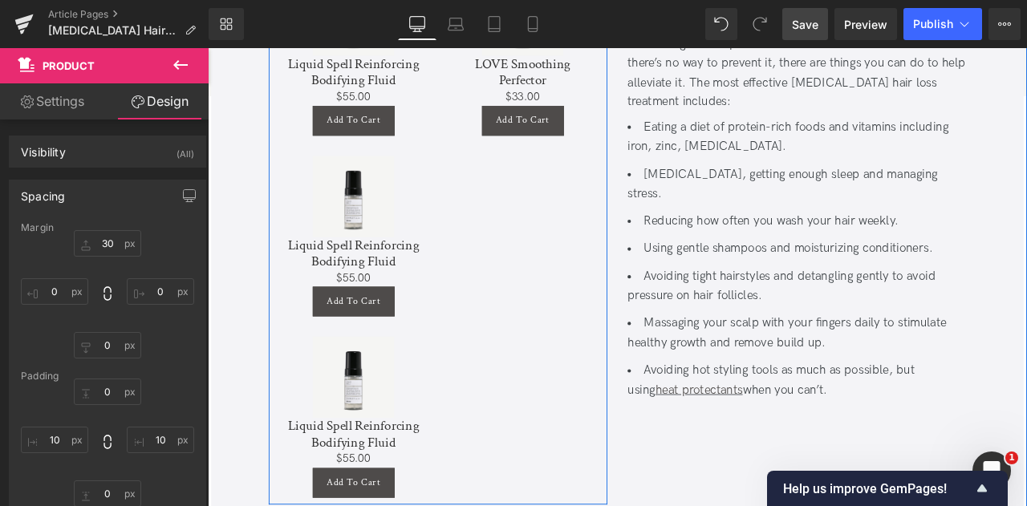
scroll to position [2638, 0]
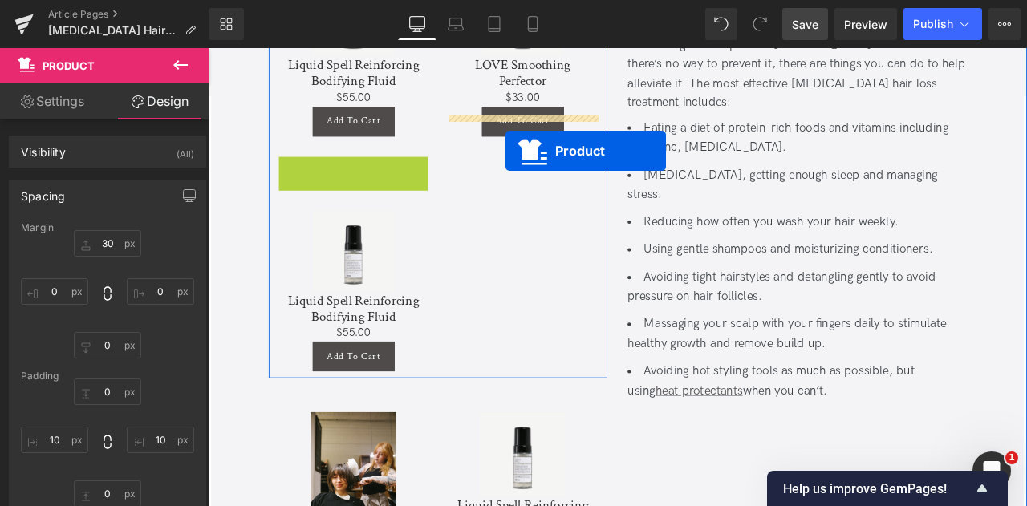
drag, startPoint x: 356, startPoint y: 161, endPoint x: 561, endPoint y: 170, distance: 205.7
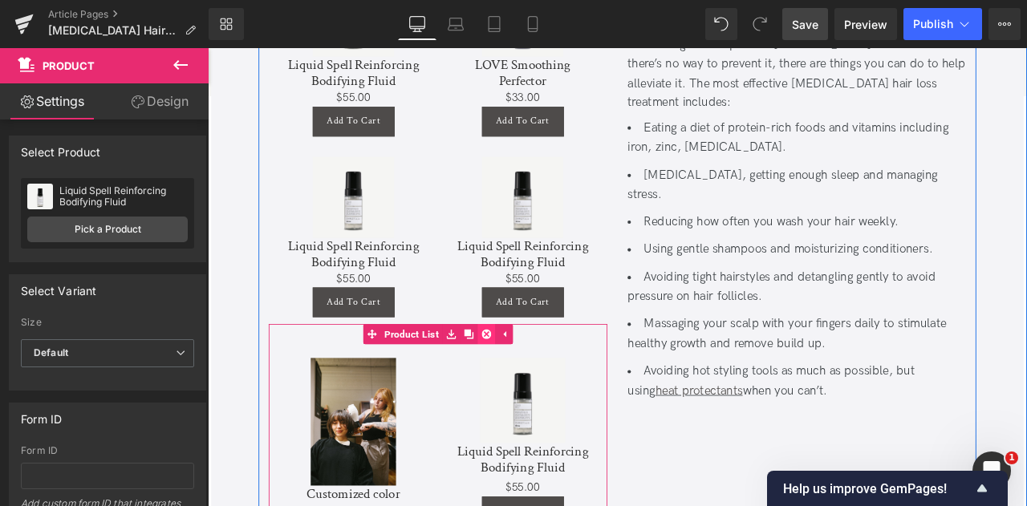
click at [531, 376] on link at bounding box center [537, 388] width 21 height 24
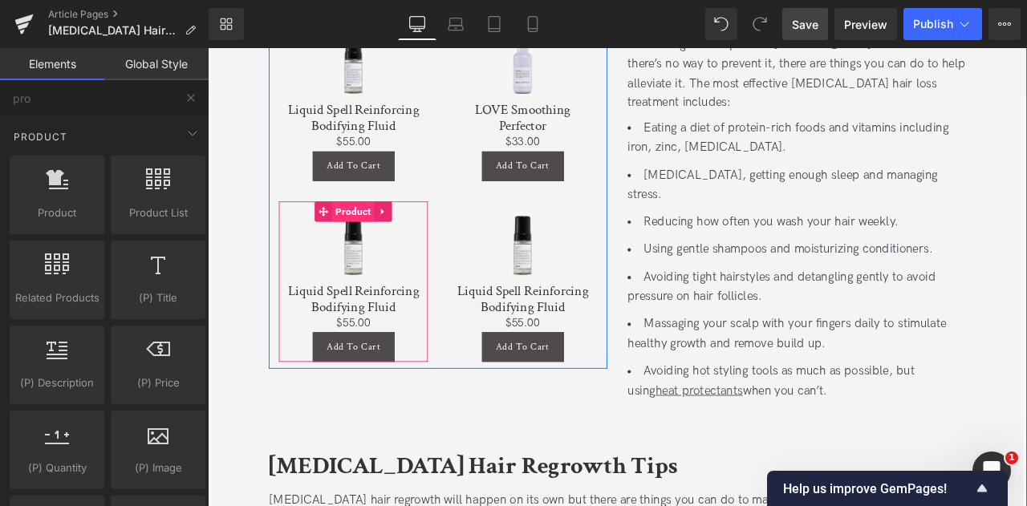
click at [379, 230] on span "Product" at bounding box center [381, 242] width 50 height 24
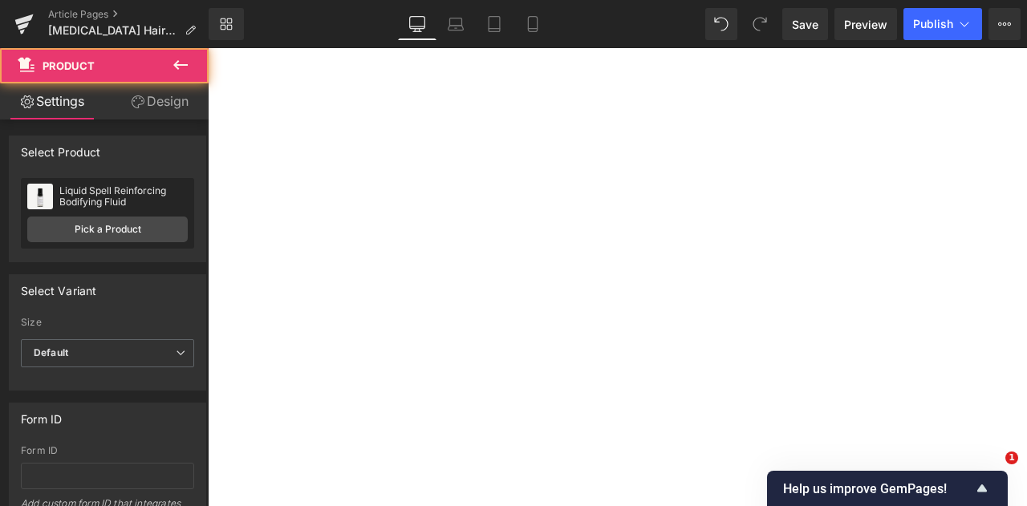
click at [100, 226] on link "Pick a Product" at bounding box center [107, 230] width 161 height 26
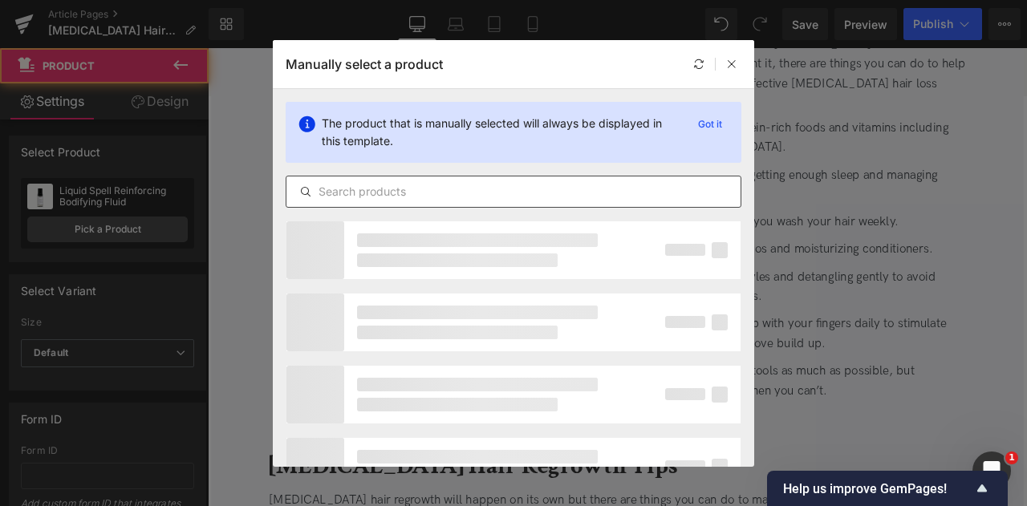
click at [318, 193] on input "text" at bounding box center [514, 191] width 454 height 19
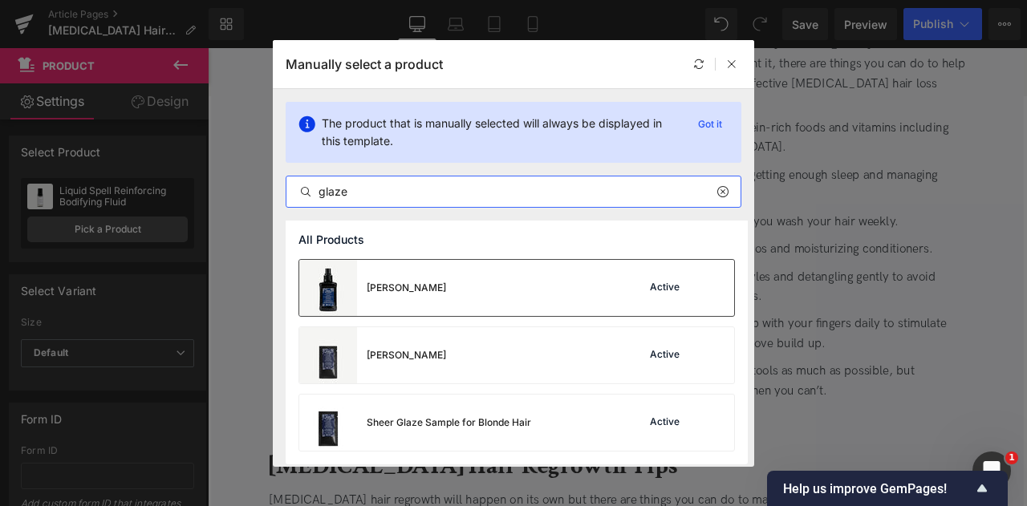
type input "glaze"
click at [417, 285] on div "[PERSON_NAME]" at bounding box center [406, 288] width 79 height 14
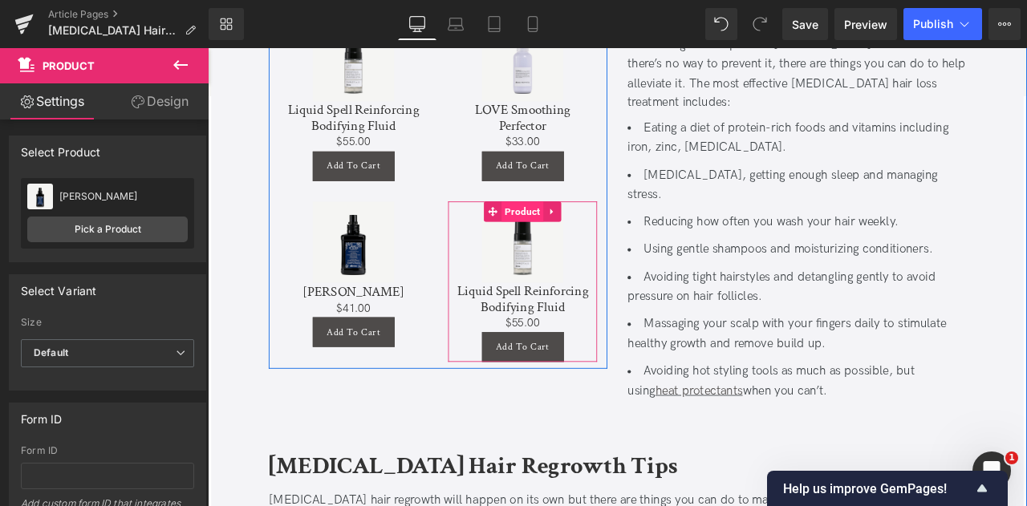
click at [567, 230] on span "Product" at bounding box center [581, 242] width 50 height 24
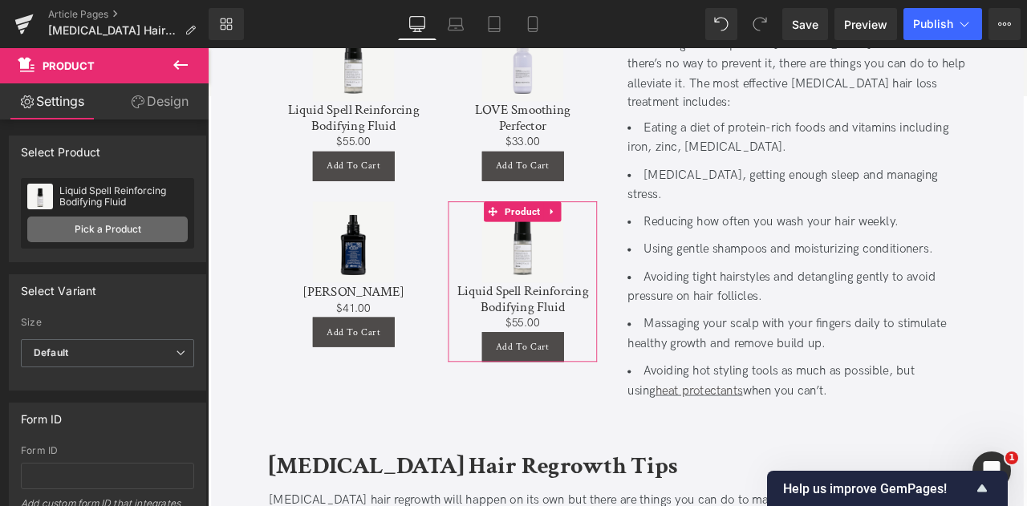
click at [126, 226] on link "Pick a Product" at bounding box center [107, 230] width 161 height 26
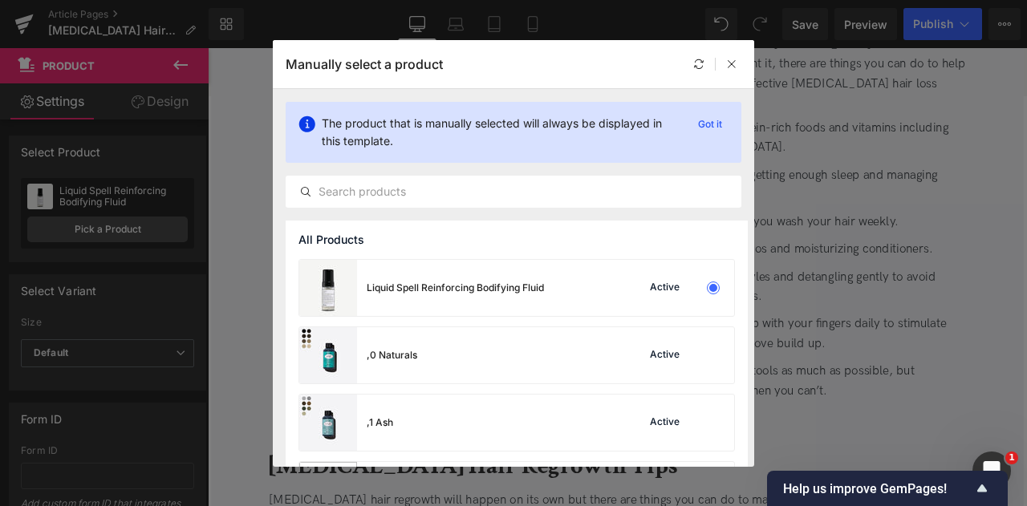
click at [400, 160] on div "The product that is manually selected will always be displayed in this template…" at bounding box center [514, 132] width 456 height 61
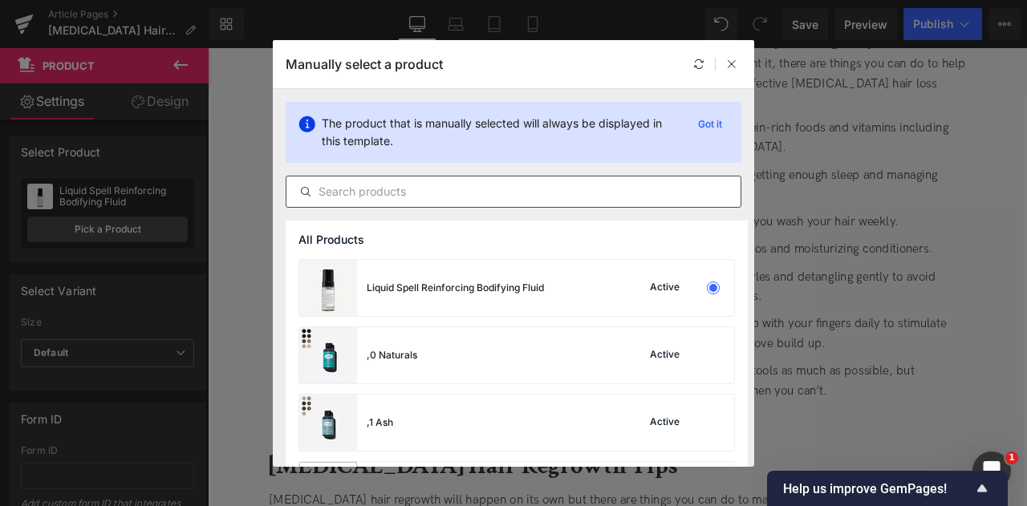
click at [406, 181] on div at bounding box center [514, 192] width 456 height 32
click at [421, 183] on input "text" at bounding box center [514, 191] width 454 height 19
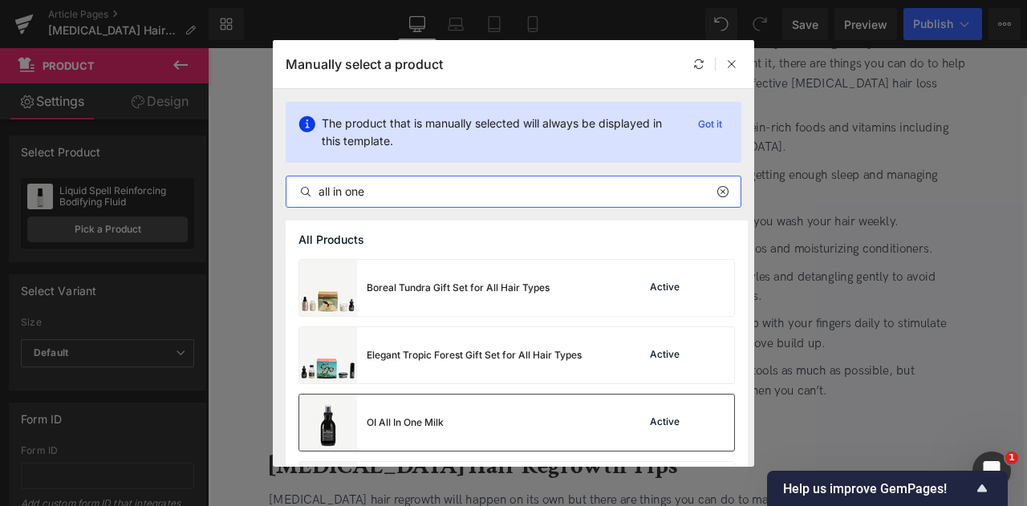
type input "all in one"
click at [417, 431] on div "OI All In One Milk" at bounding box center [371, 423] width 144 height 56
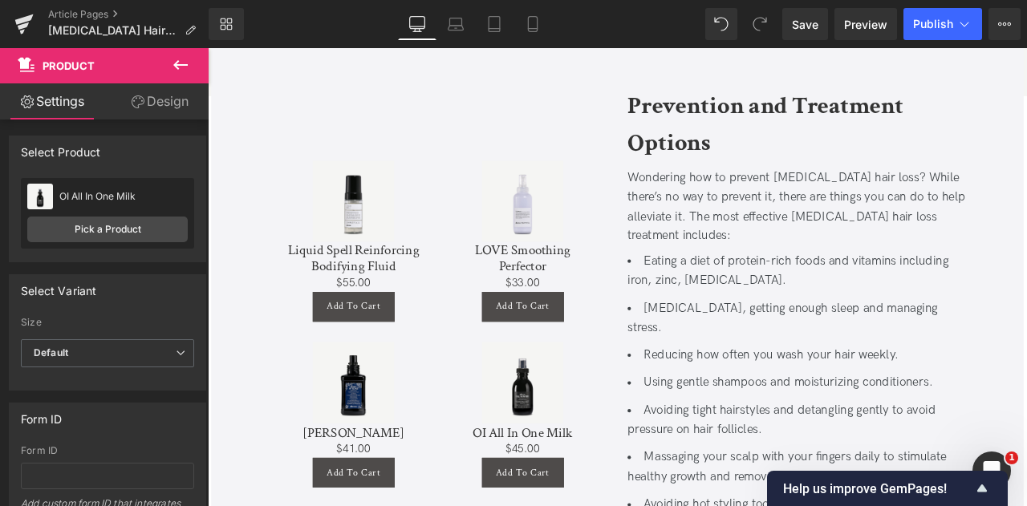
scroll to position [2478, 0]
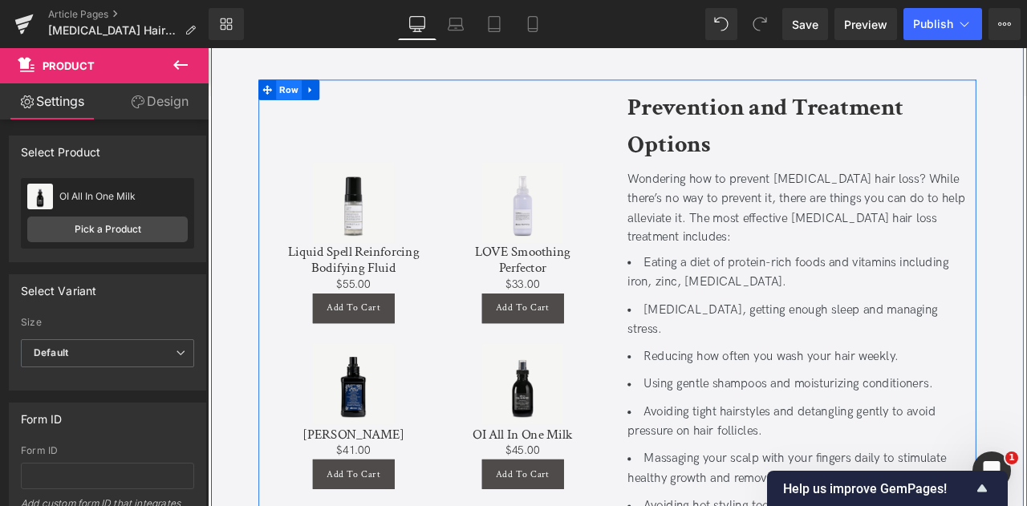
click at [311, 86] on span "Row" at bounding box center [304, 98] width 31 height 24
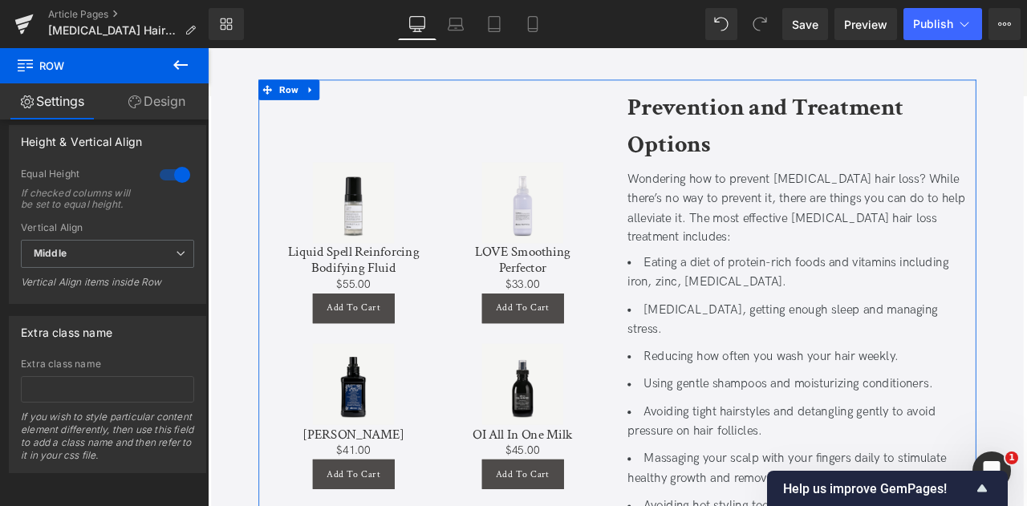
click at [168, 163] on div at bounding box center [175, 175] width 39 height 26
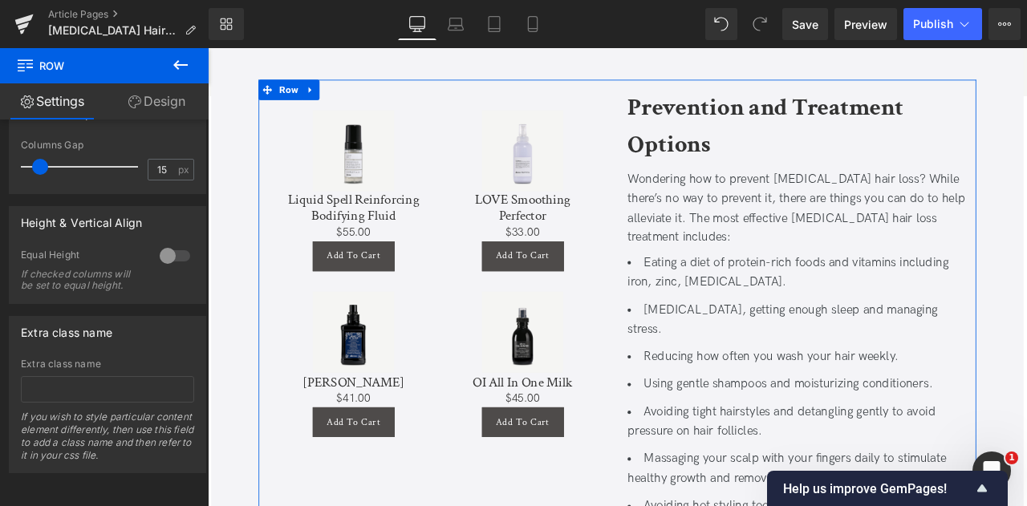
click at [165, 243] on div at bounding box center [175, 256] width 39 height 26
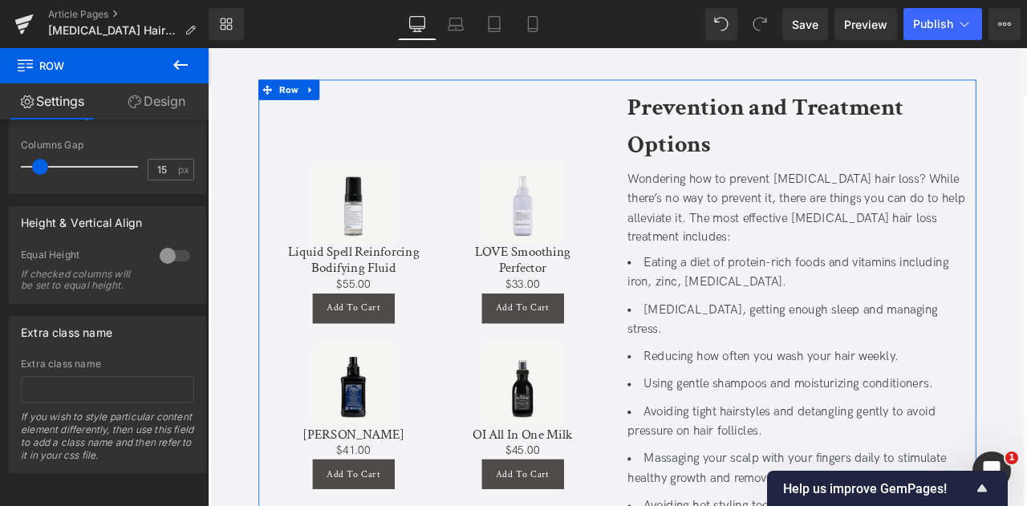
scroll to position [793, 0]
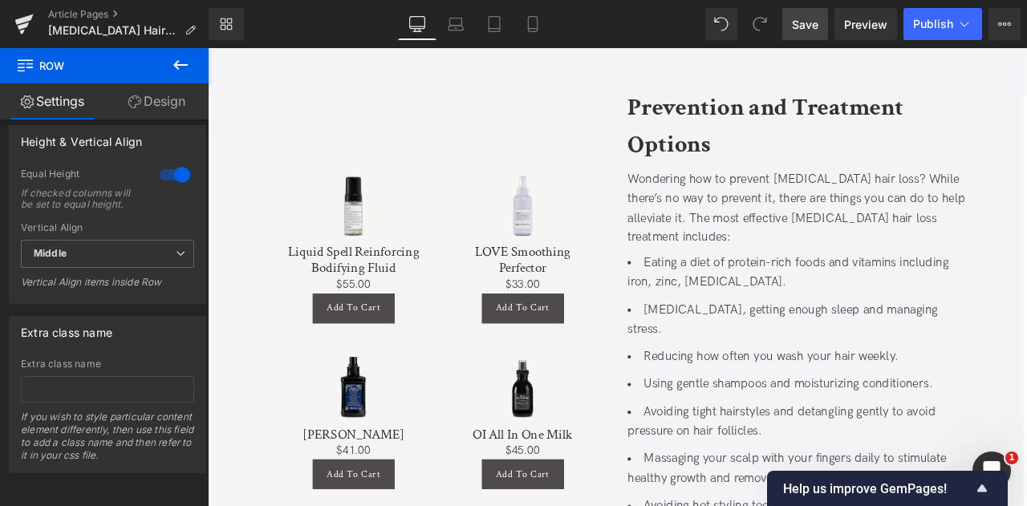
click at [795, 22] on span "Save" at bounding box center [805, 24] width 26 height 17
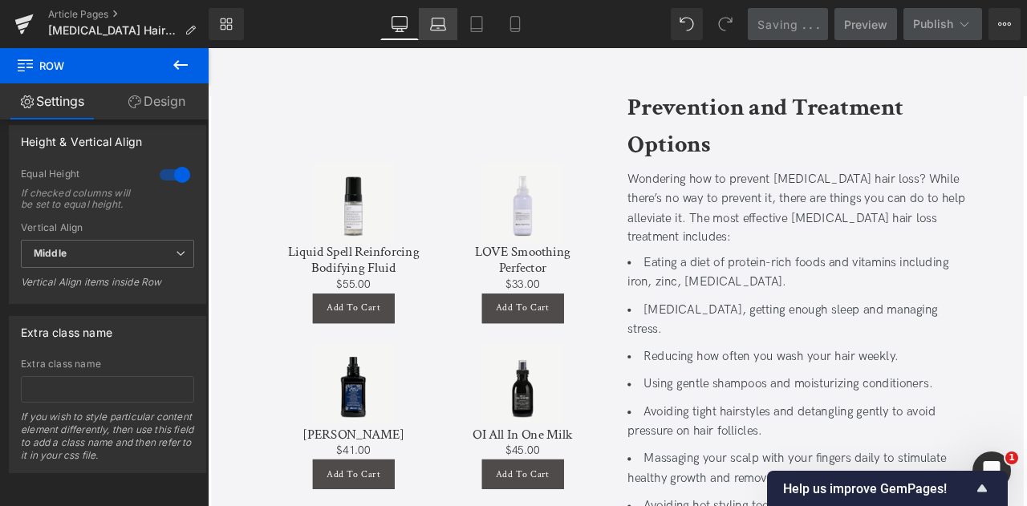
click at [425, 28] on link "Laptop" at bounding box center [438, 24] width 39 height 32
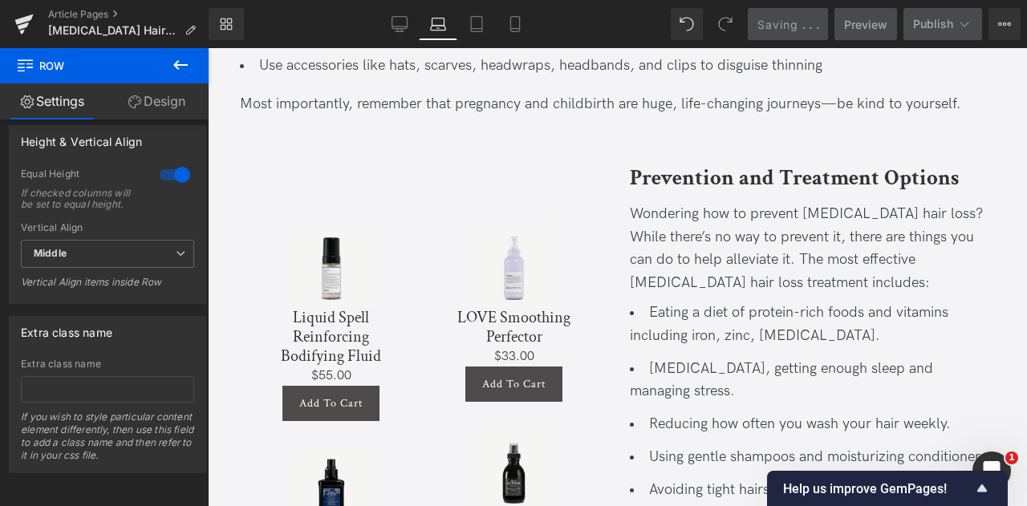
scroll to position [2543, 0]
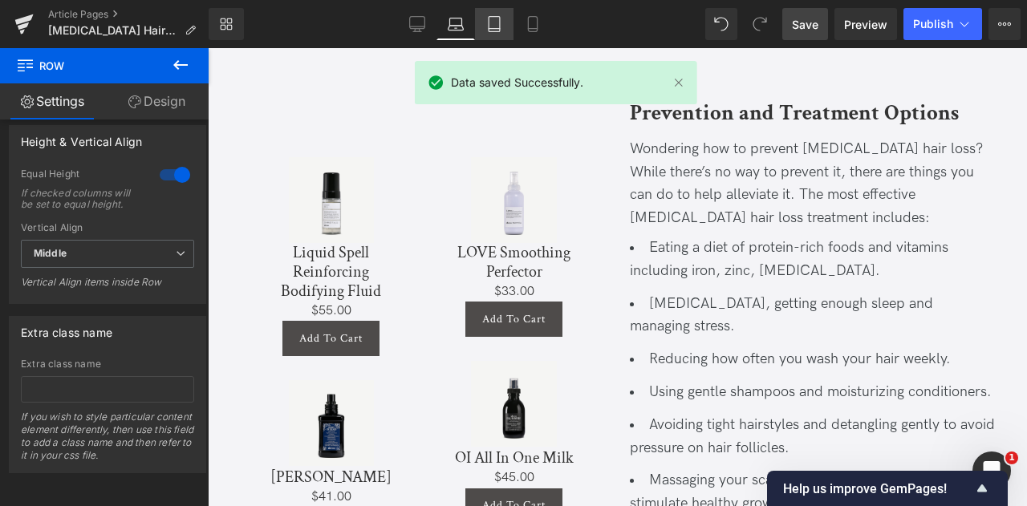
click at [498, 26] on icon at bounding box center [494, 24] width 16 height 16
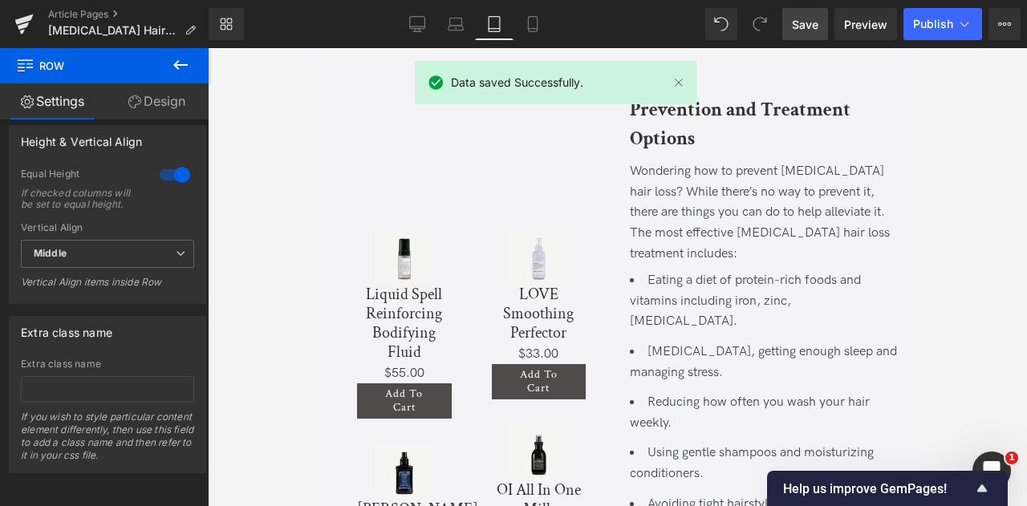
scroll to position [2492, 0]
click at [416, 21] on icon at bounding box center [417, 24] width 16 height 16
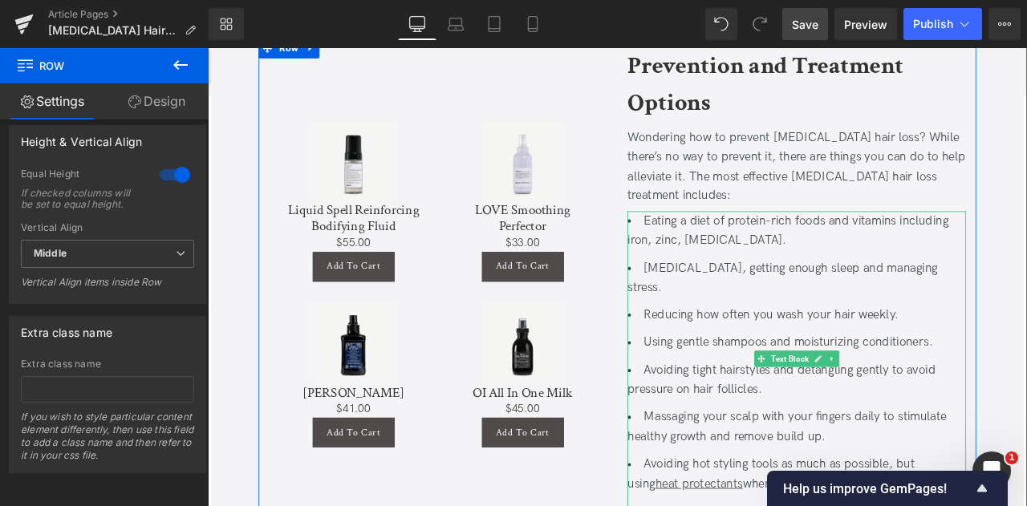
scroll to position [2590, 0]
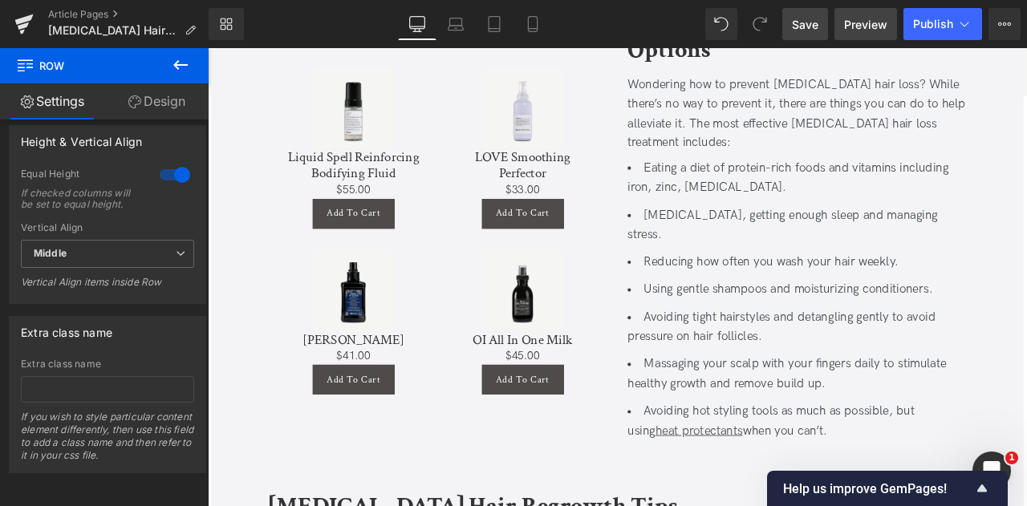
click at [856, 25] on span "Preview" at bounding box center [865, 24] width 43 height 17
click at [455, 21] on icon at bounding box center [456, 24] width 16 height 16
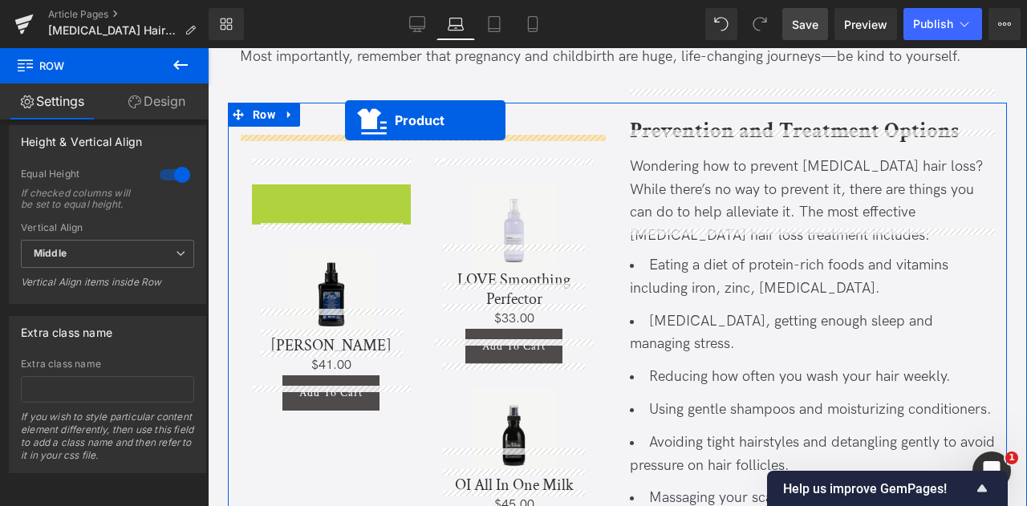
scroll to position [2509, 0]
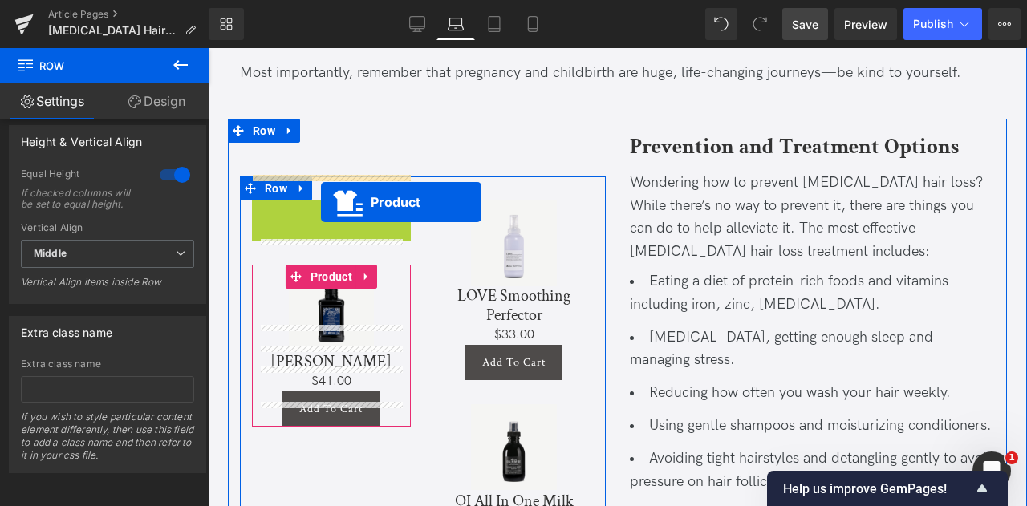
drag, startPoint x: 264, startPoint y: 89, endPoint x: 321, endPoint y: 202, distance: 126.7
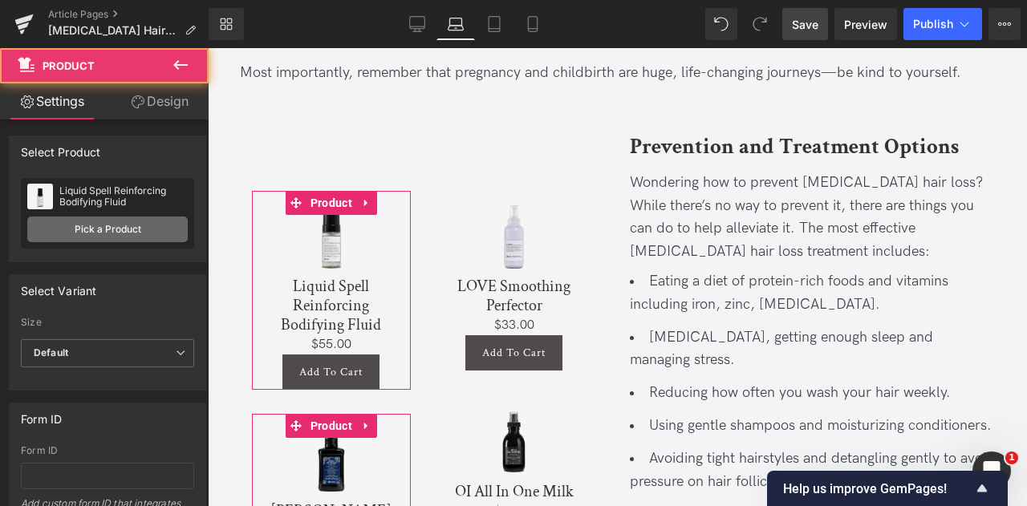
click at [96, 219] on link "Pick a Product" at bounding box center [107, 230] width 161 height 26
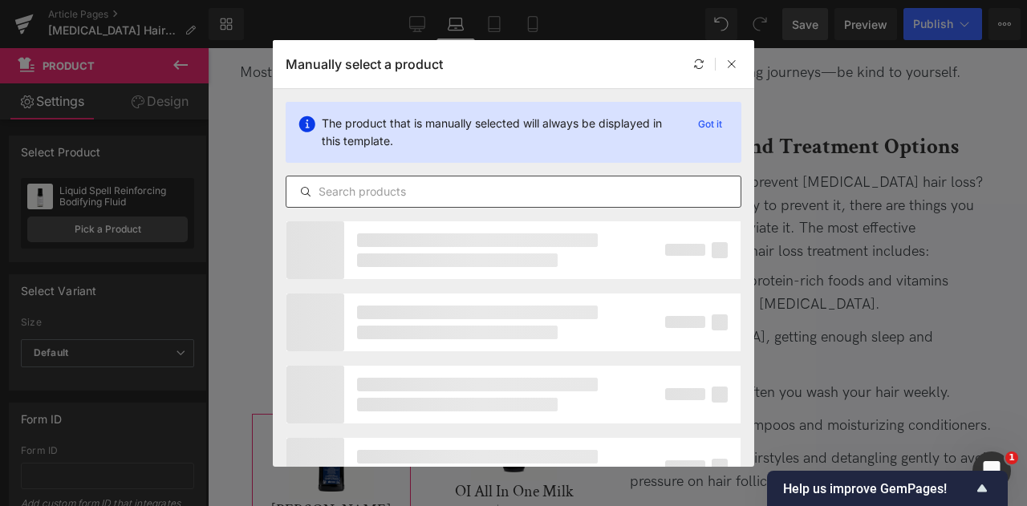
click at [390, 191] on input "text" at bounding box center [514, 191] width 454 height 19
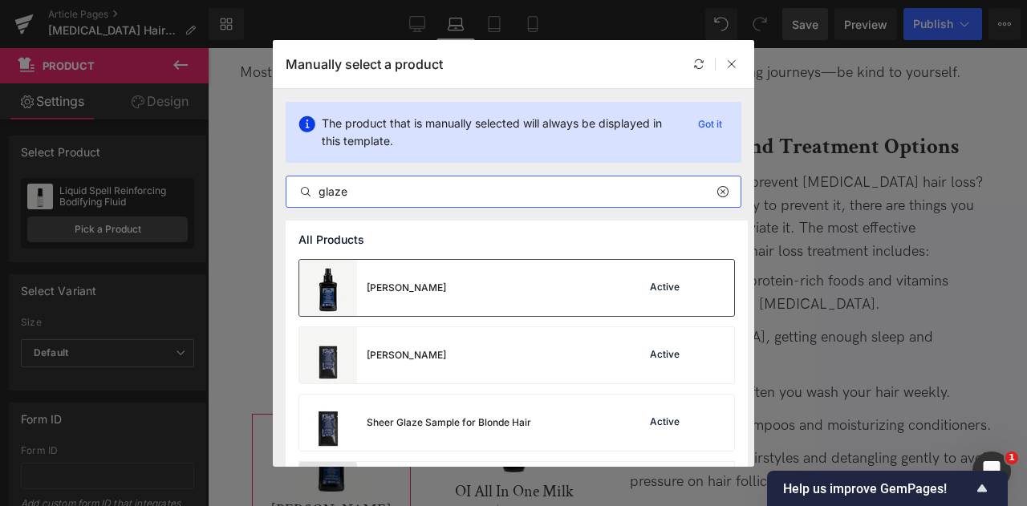
type input "glaze"
click at [400, 279] on div "[PERSON_NAME]" at bounding box center [372, 288] width 147 height 56
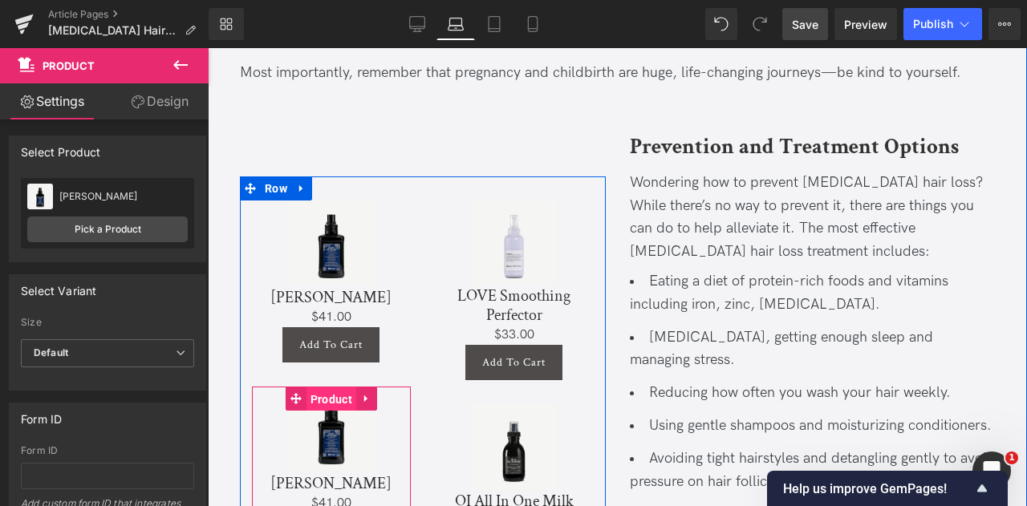
click at [326, 388] on span "Product" at bounding box center [332, 400] width 50 height 24
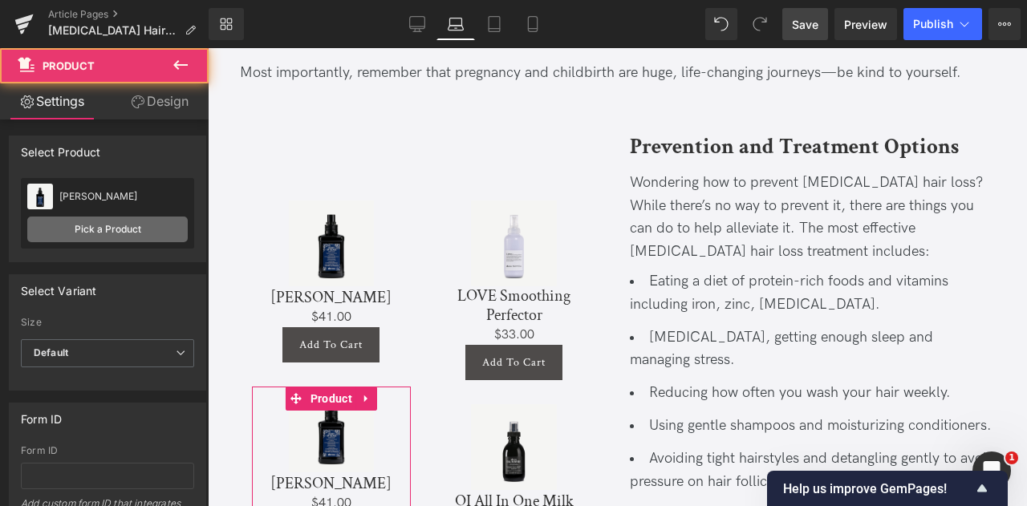
click at [144, 232] on link "Pick a Product" at bounding box center [107, 230] width 161 height 26
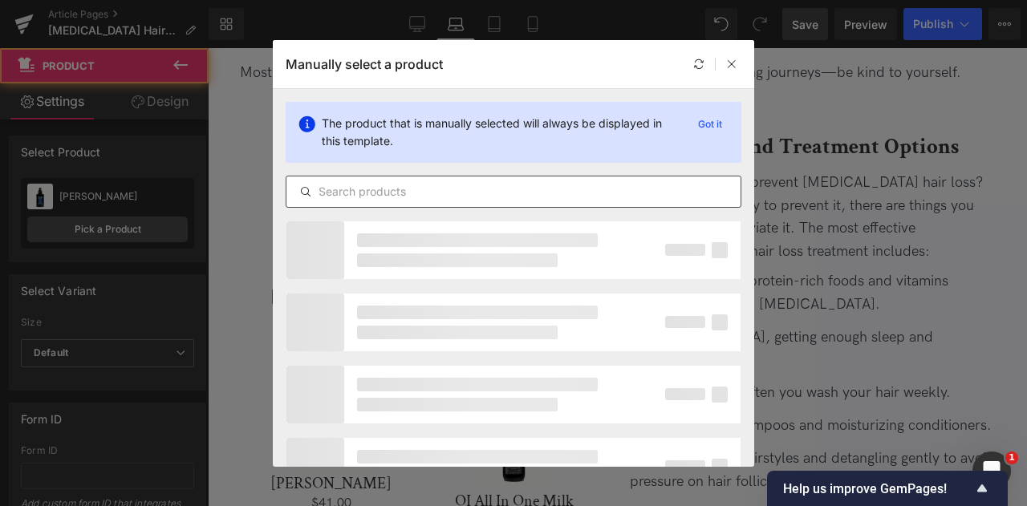
click at [350, 190] on input "text" at bounding box center [514, 191] width 454 height 19
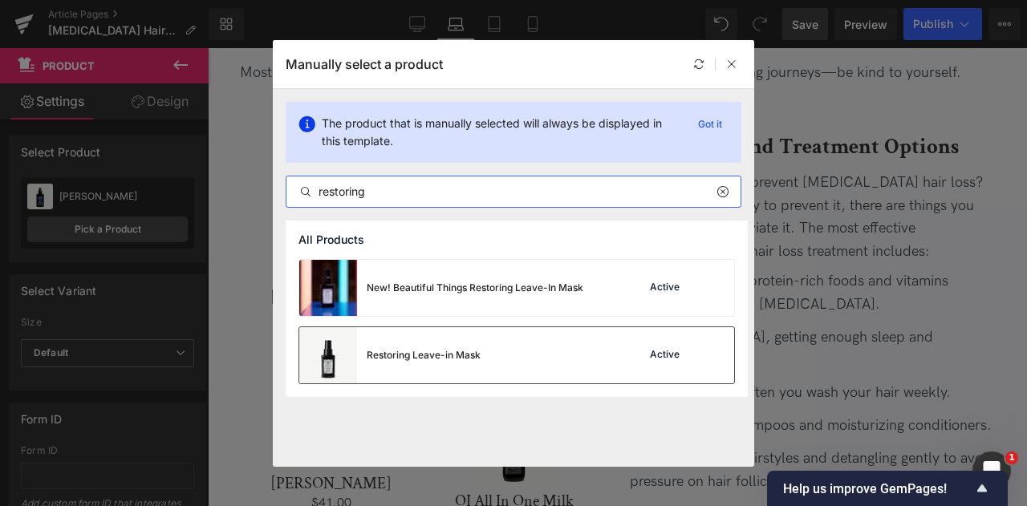
type input "restoring"
click at [401, 370] on div "Restoring Leave-in Mask" at bounding box center [389, 355] width 181 height 56
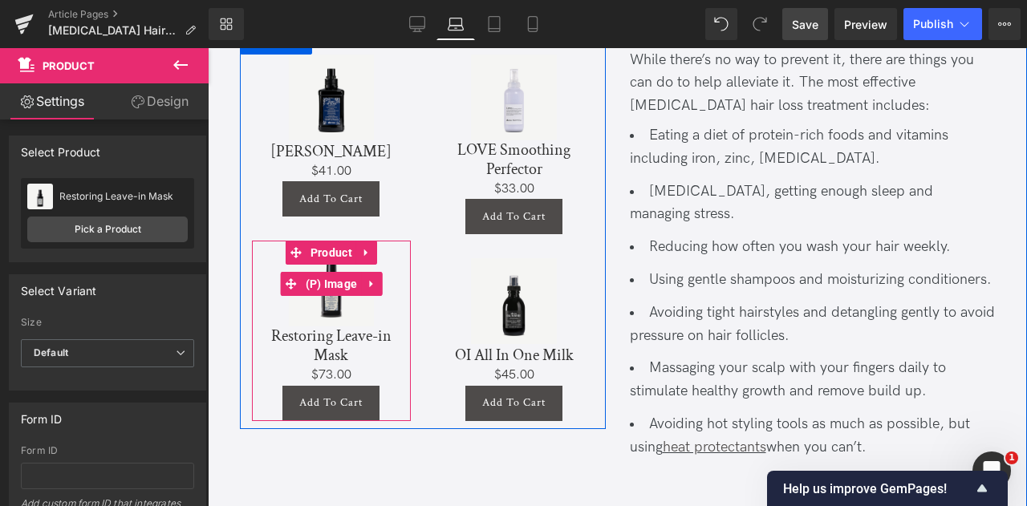
scroll to position [2589, 0]
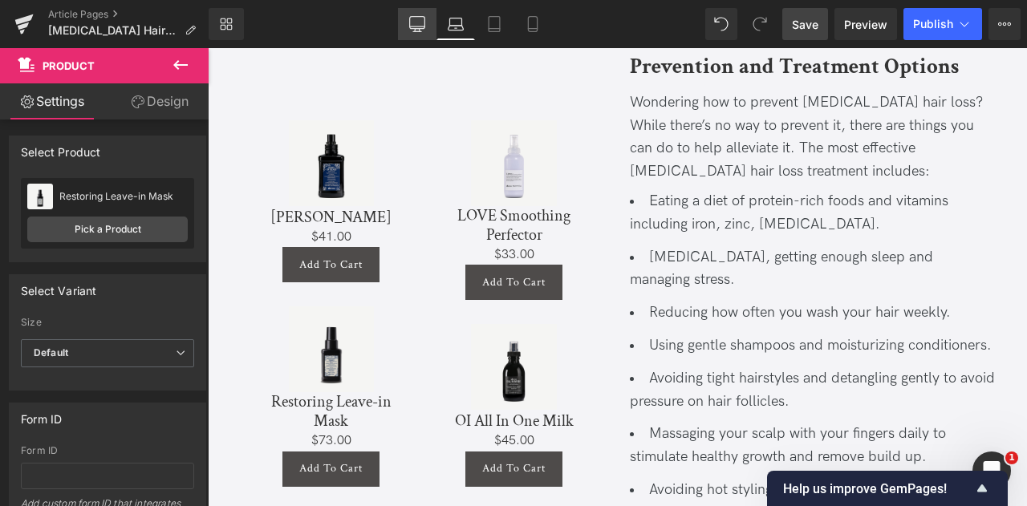
click at [413, 22] on icon at bounding box center [417, 24] width 16 height 16
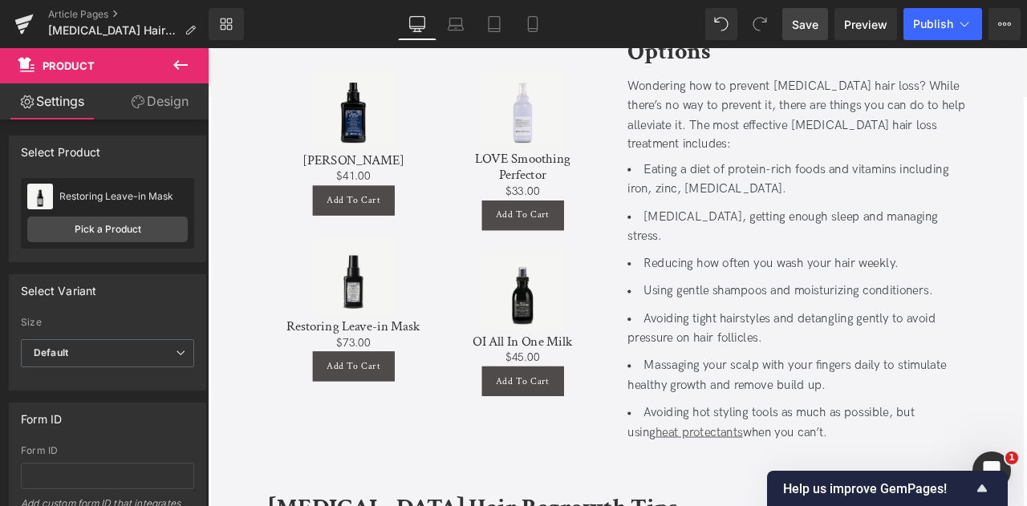
scroll to position [2553, 0]
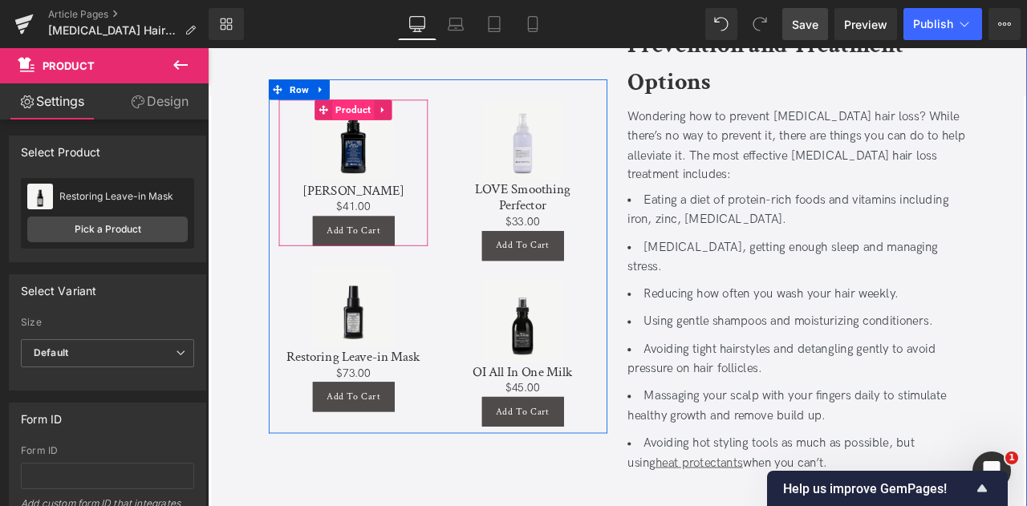
click at [378, 109] on span "Product" at bounding box center [381, 121] width 50 height 24
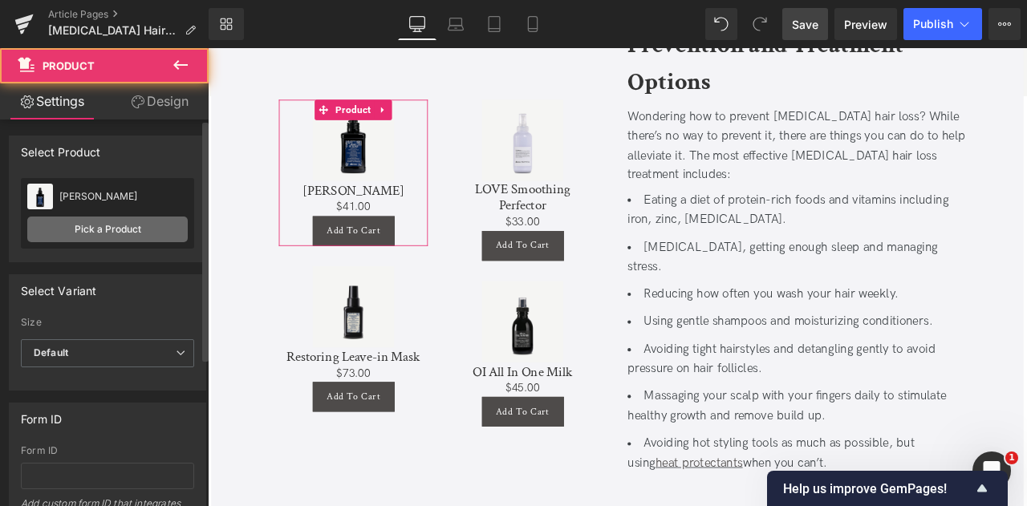
click at [113, 230] on link "Pick a Product" at bounding box center [107, 230] width 161 height 26
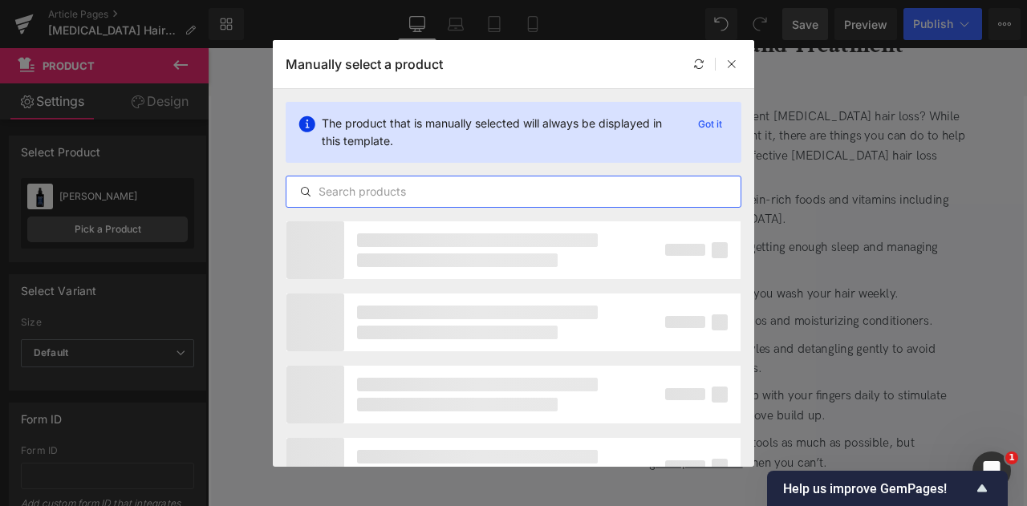
click at [422, 183] on input "text" at bounding box center [514, 191] width 454 height 19
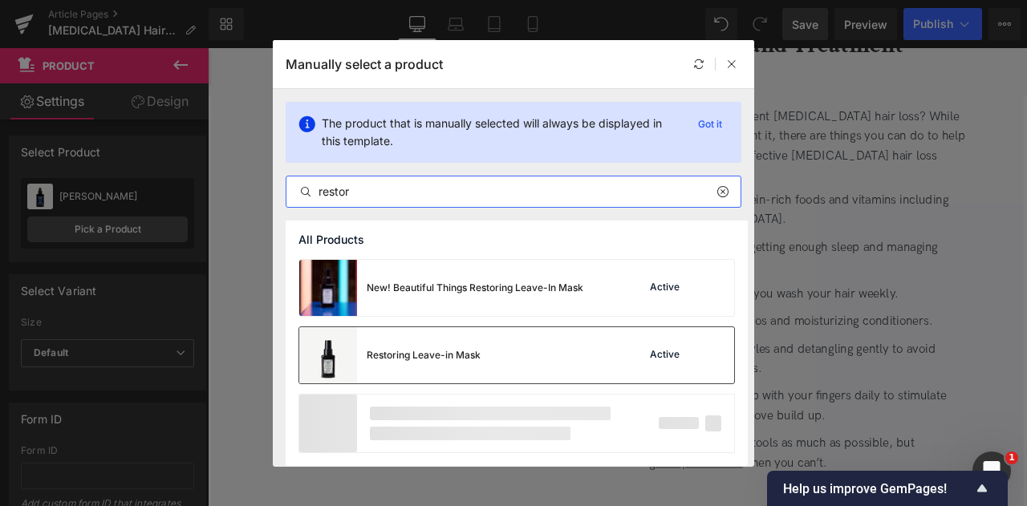
type input "restor"
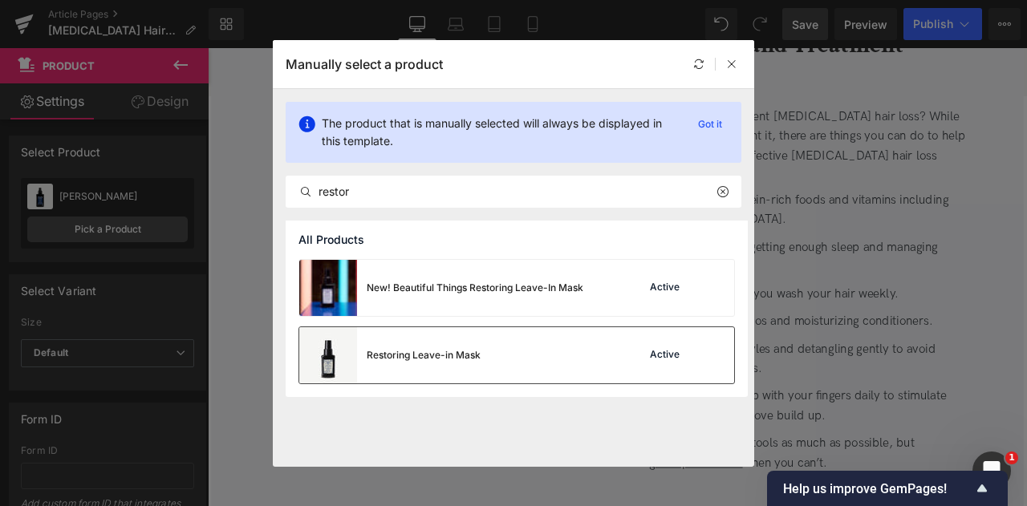
click at [424, 359] on div "Restoring Leave-in Mask" at bounding box center [424, 355] width 114 height 14
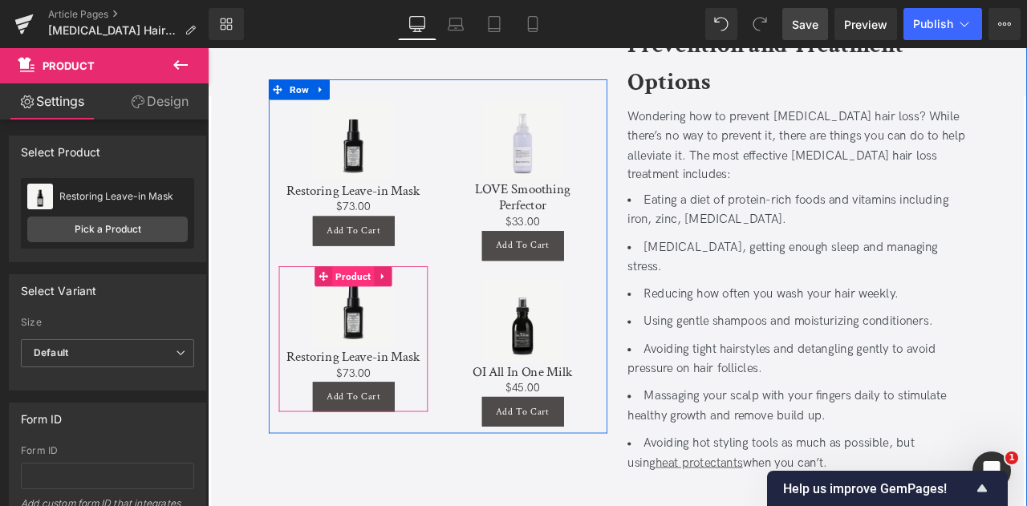
click at [375, 307] on span "Product" at bounding box center [381, 319] width 50 height 24
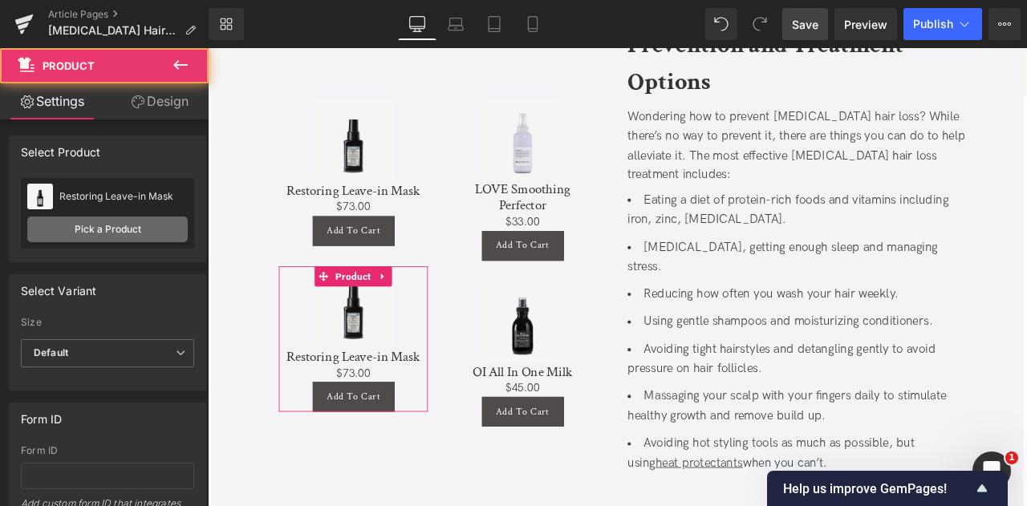
click at [145, 235] on link "Pick a Product" at bounding box center [107, 230] width 161 height 26
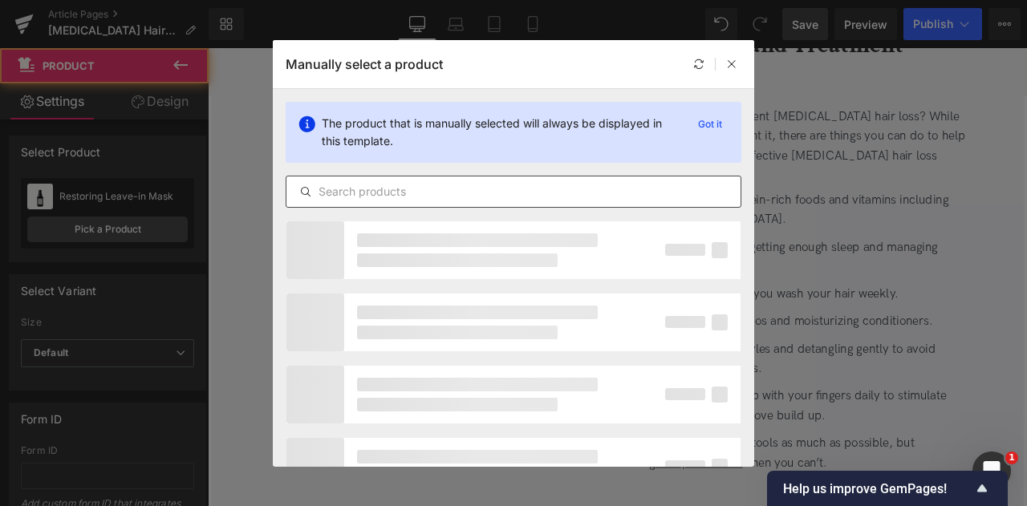
click at [446, 189] on input "text" at bounding box center [514, 191] width 454 height 19
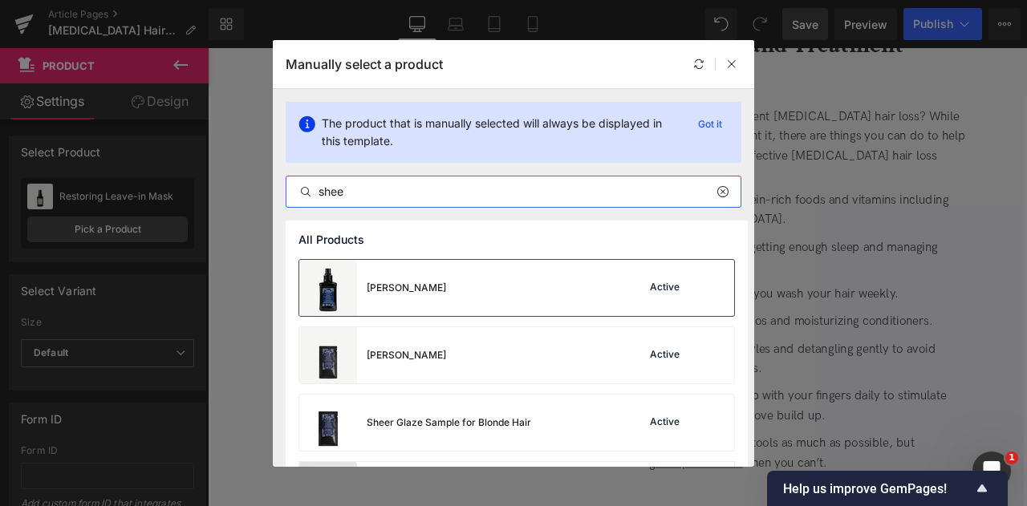
type input "shee"
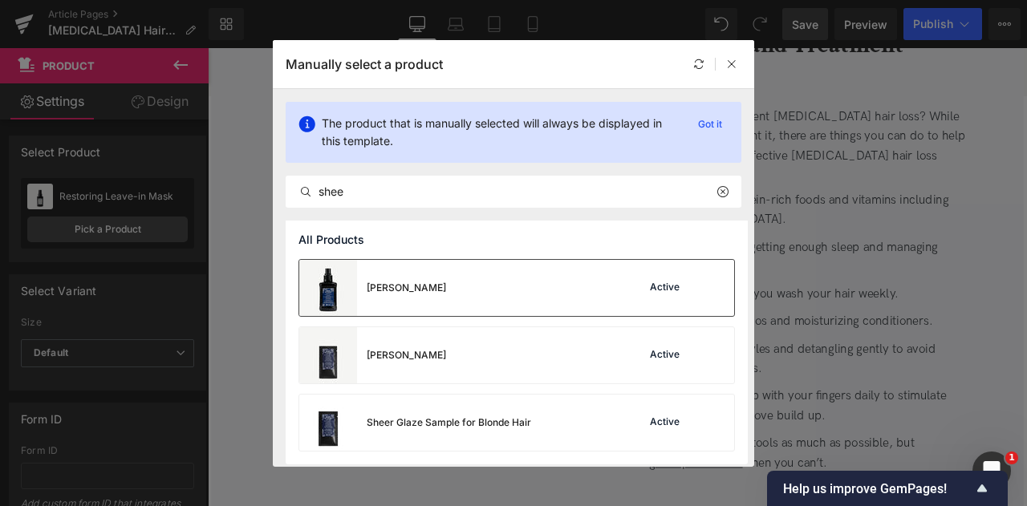
click at [394, 277] on div "[PERSON_NAME]" at bounding box center [372, 288] width 147 height 56
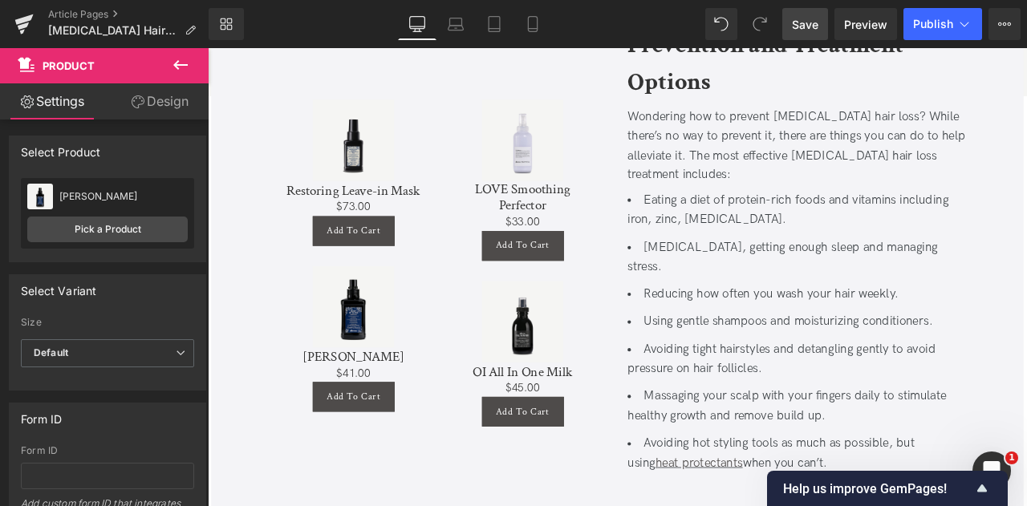
click at [185, 63] on icon at bounding box center [180, 64] width 19 height 19
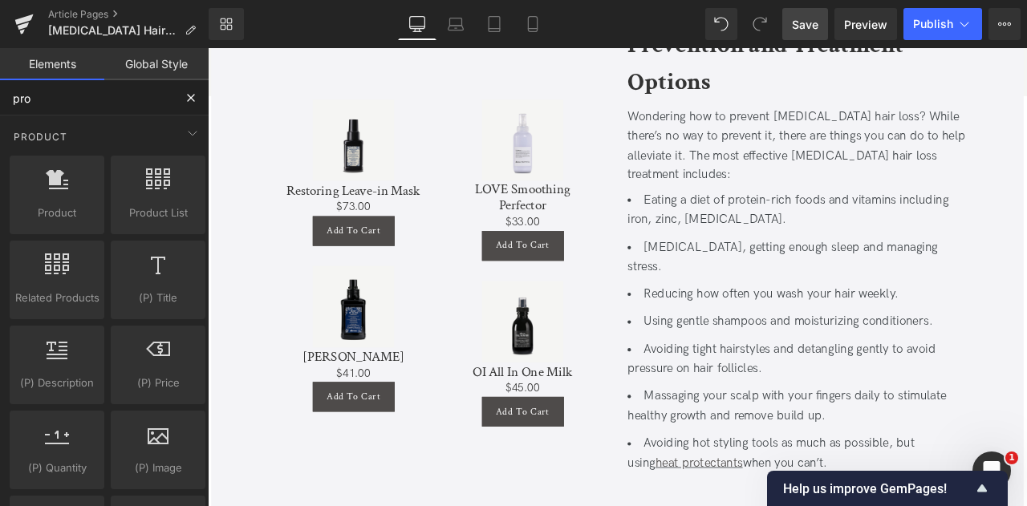
click at [141, 100] on input "pro" at bounding box center [86, 97] width 173 height 35
type input "car"
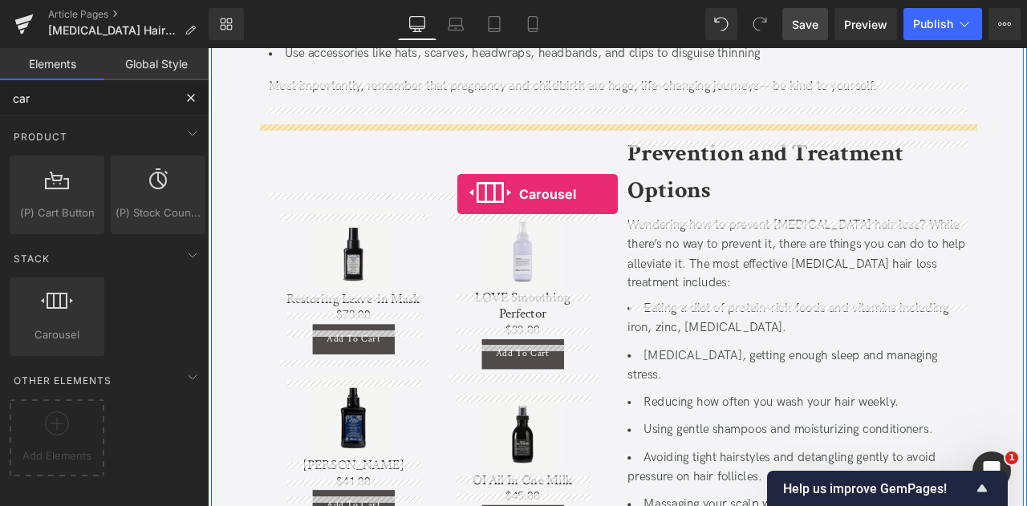
scroll to position [2392, 0]
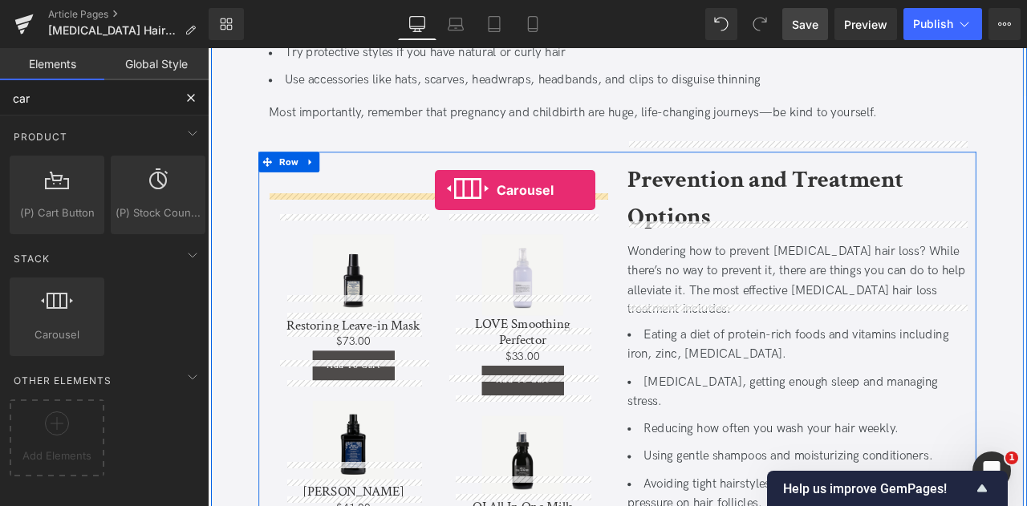
drag, startPoint x: 268, startPoint y: 366, endPoint x: 477, endPoint y: 217, distance: 256.6
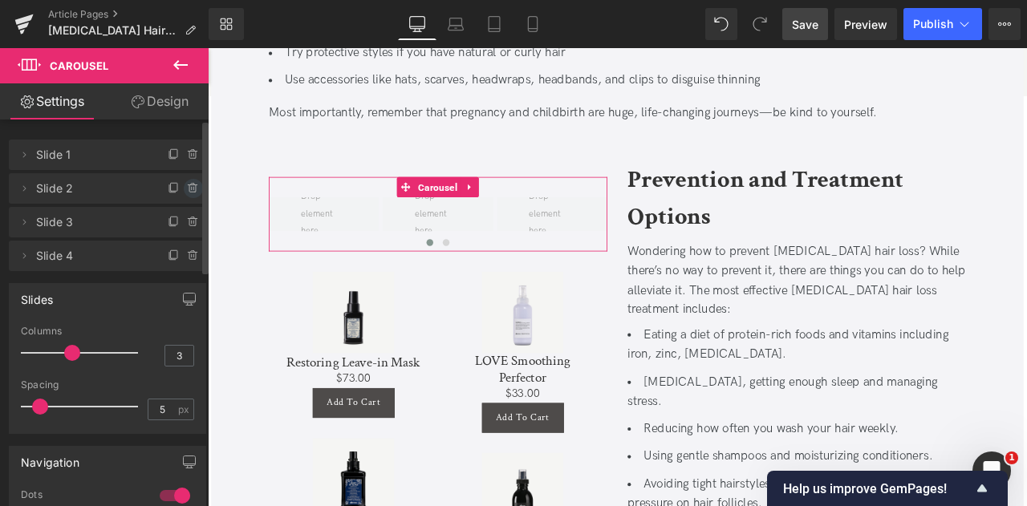
click at [187, 184] on icon at bounding box center [193, 188] width 13 height 13
click at [182, 184] on button "Delete" at bounding box center [176, 189] width 51 height 21
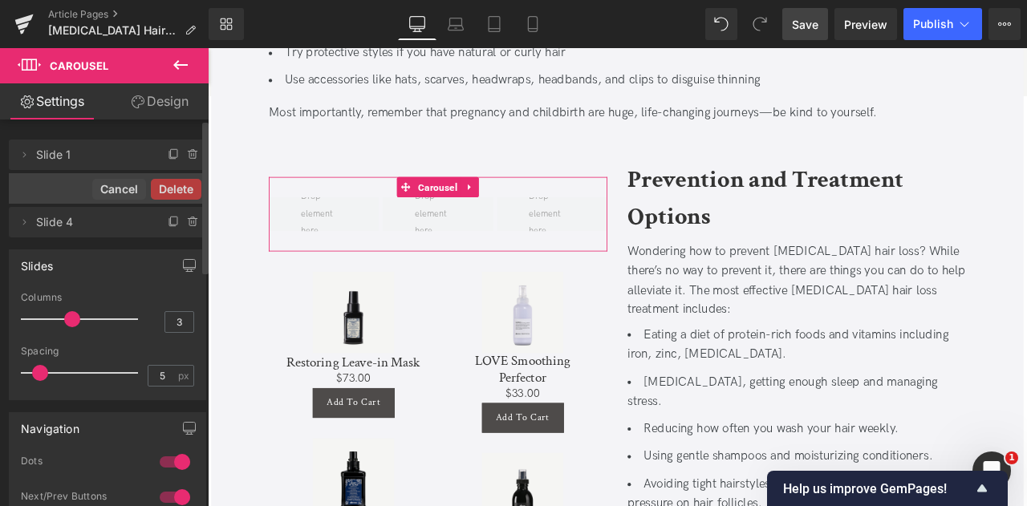
click at [182, 184] on button "Delete" at bounding box center [176, 189] width 51 height 21
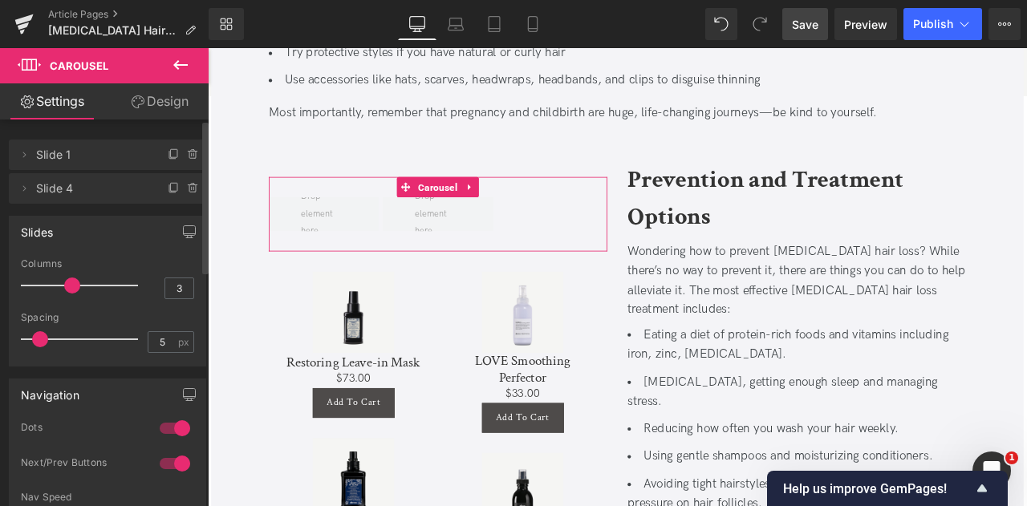
click at [187, 184] on icon at bounding box center [193, 188] width 13 height 13
click at [182, 184] on button "Delete" at bounding box center [176, 189] width 51 height 21
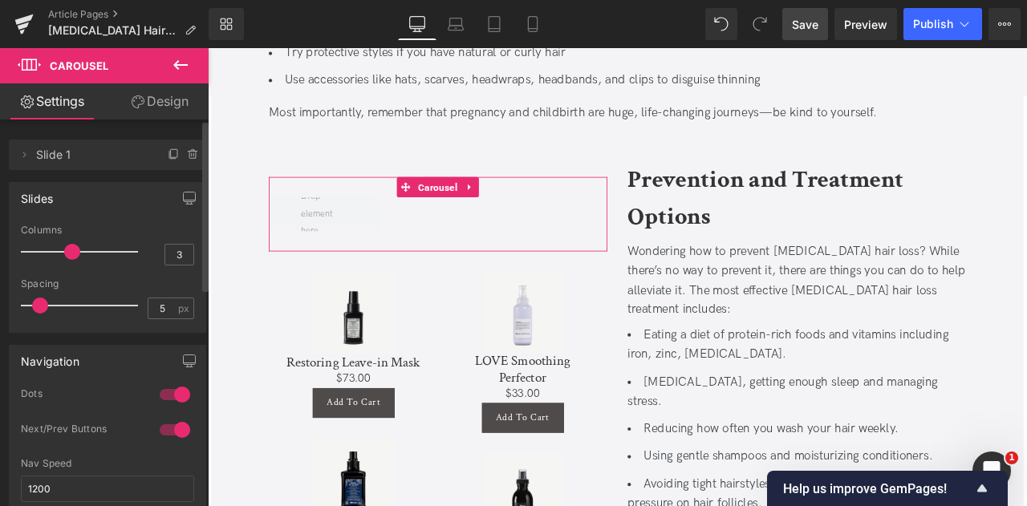
scroll to position [193, 0]
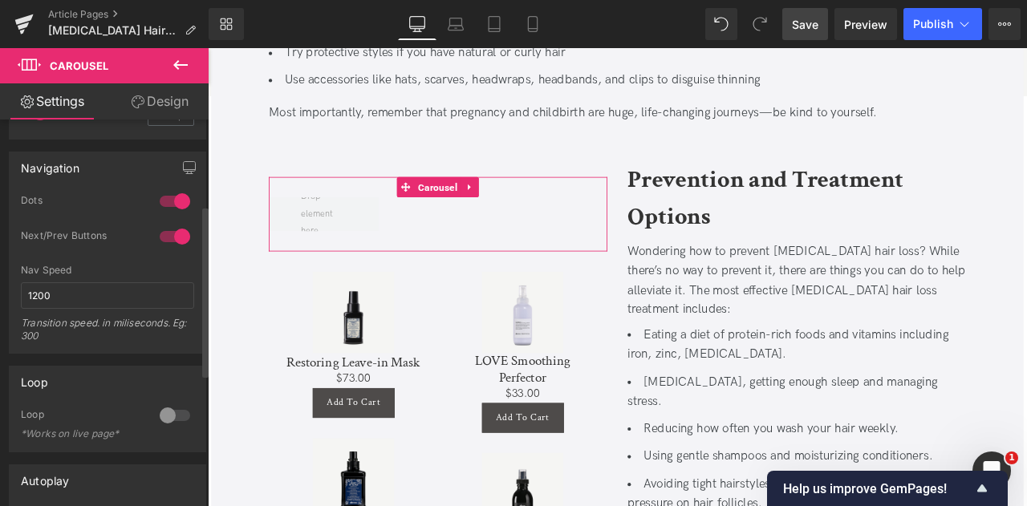
click at [169, 409] on div at bounding box center [175, 416] width 39 height 26
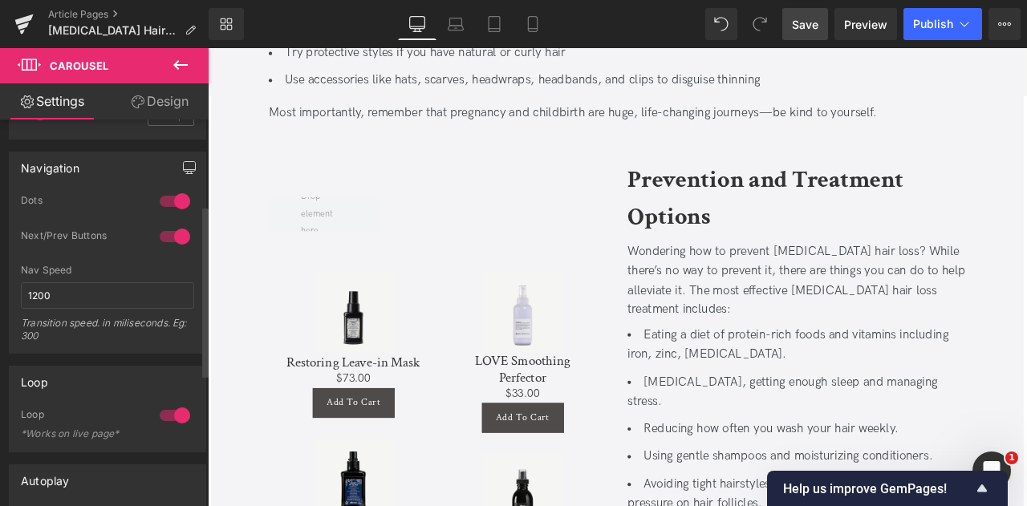
click at [177, 173] on button "button" at bounding box center [190, 168] width 26 height 31
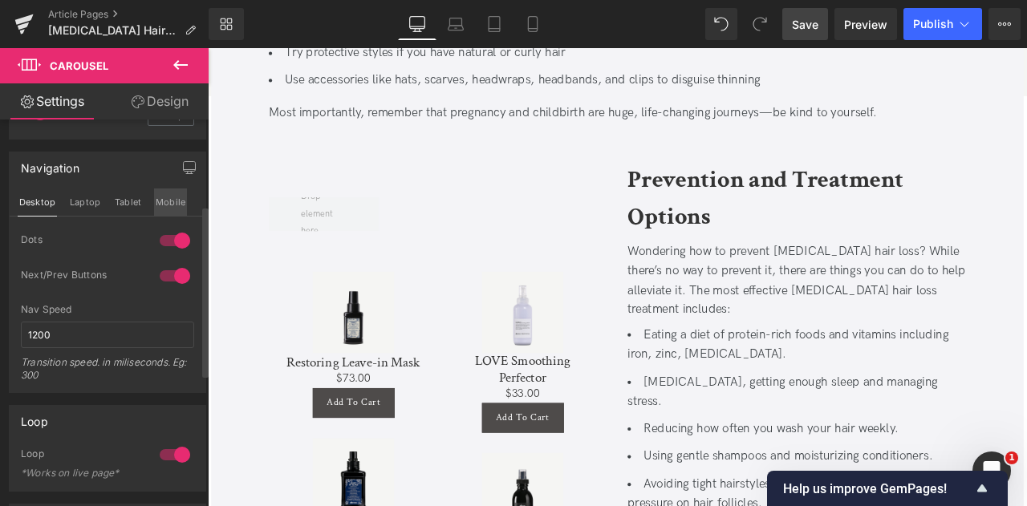
click at [173, 203] on button "Mobile" at bounding box center [170, 202] width 33 height 27
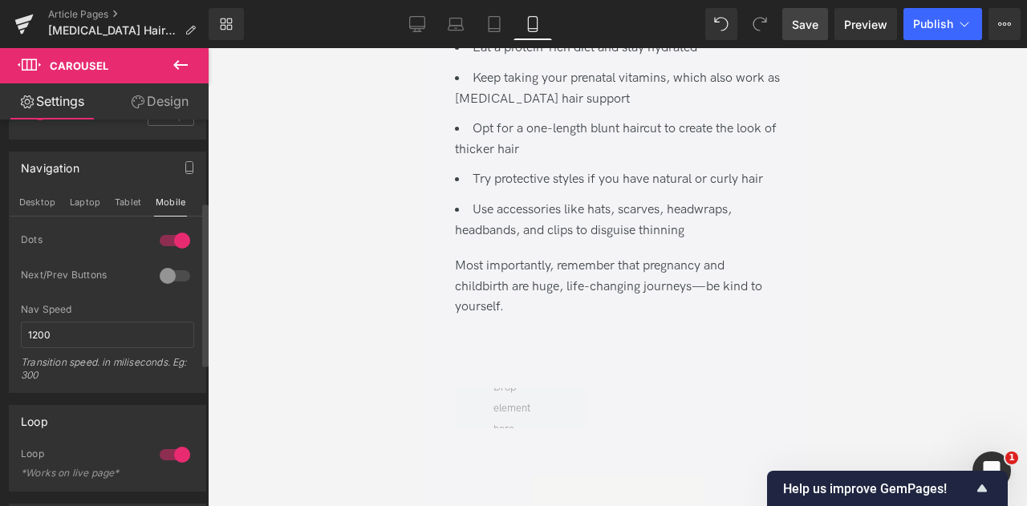
click at [170, 271] on div at bounding box center [175, 276] width 39 height 26
click at [119, 189] on button "Tablet" at bounding box center [128, 202] width 30 height 27
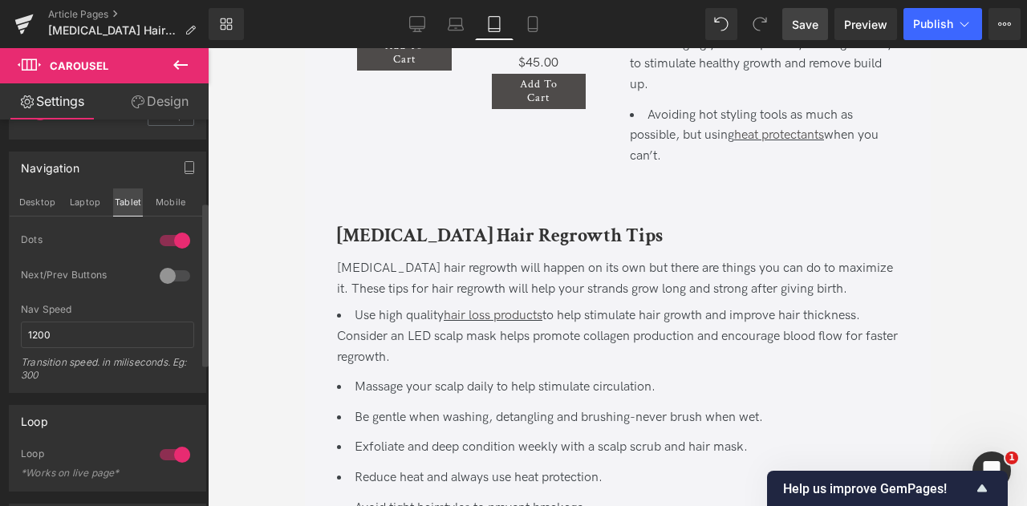
scroll to position [2444, 0]
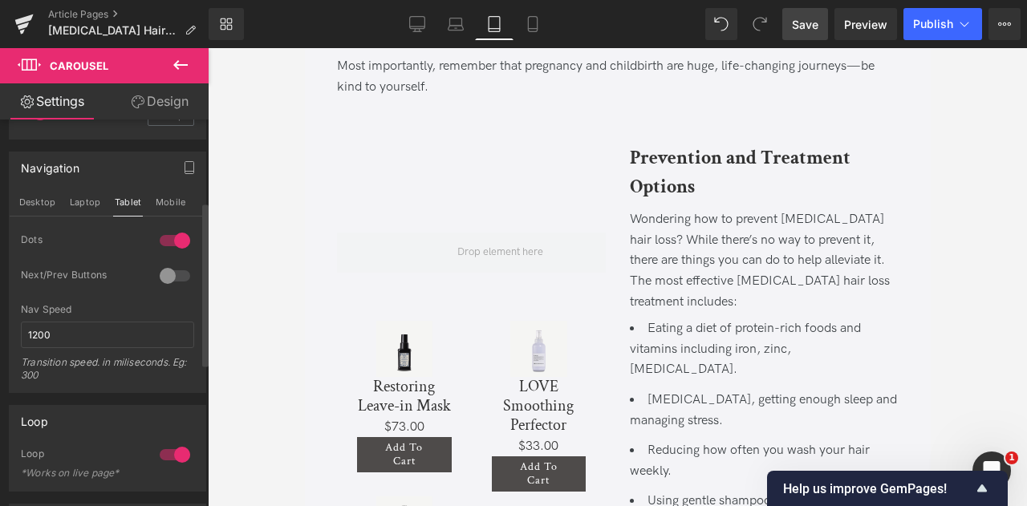
click at [164, 261] on div "Dots" at bounding box center [107, 251] width 173 height 35
click at [171, 270] on div at bounding box center [175, 276] width 39 height 26
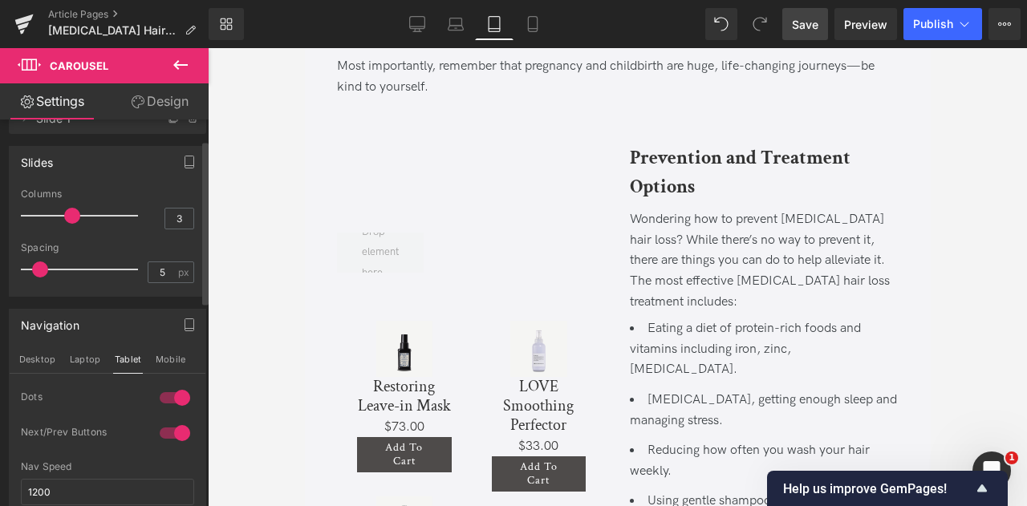
scroll to position [36, 0]
click at [178, 219] on input "3" at bounding box center [179, 219] width 28 height 20
type input "1"
click at [172, 353] on button "Mobile" at bounding box center [170, 359] width 33 height 27
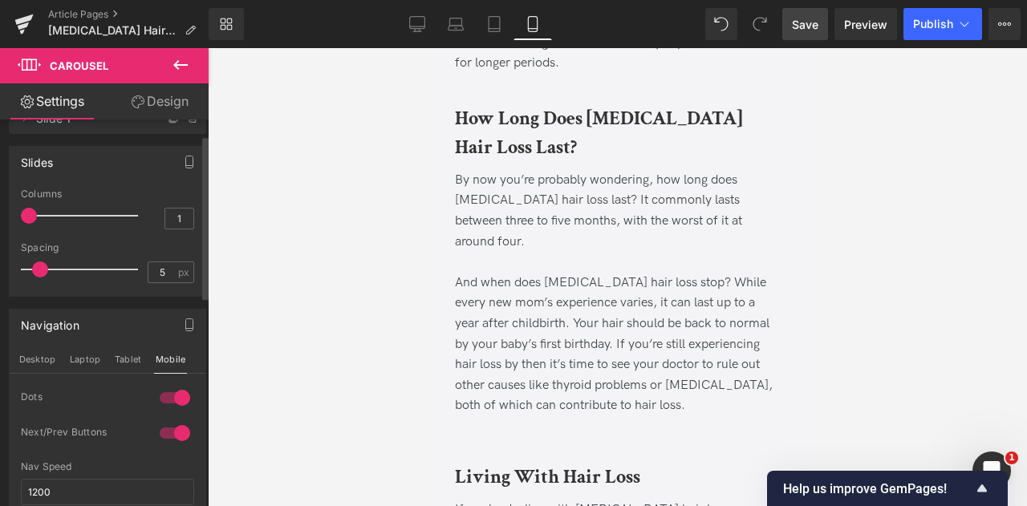
scroll to position [3004, 0]
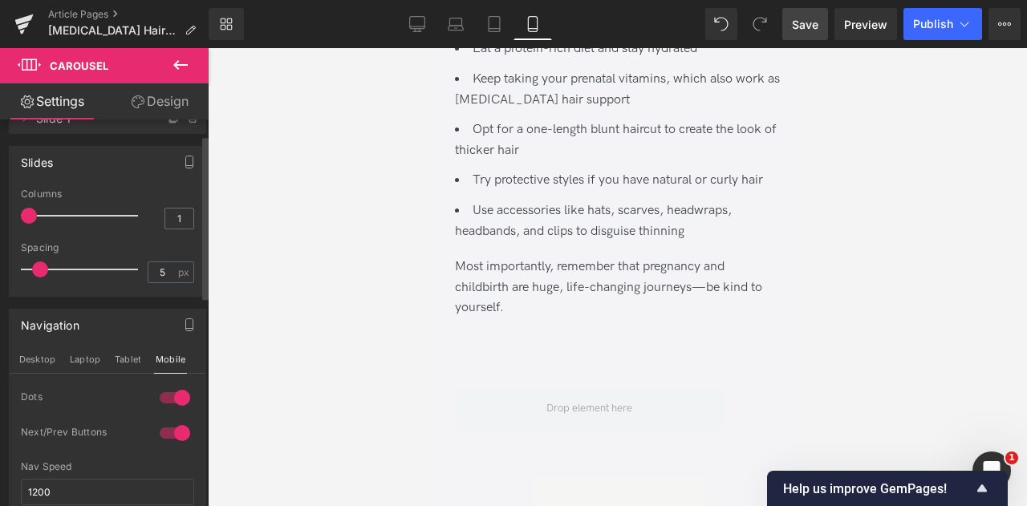
click at [179, 224] on input "1" at bounding box center [179, 219] width 28 height 20
click at [70, 351] on button "Laptop" at bounding box center [85, 359] width 34 height 27
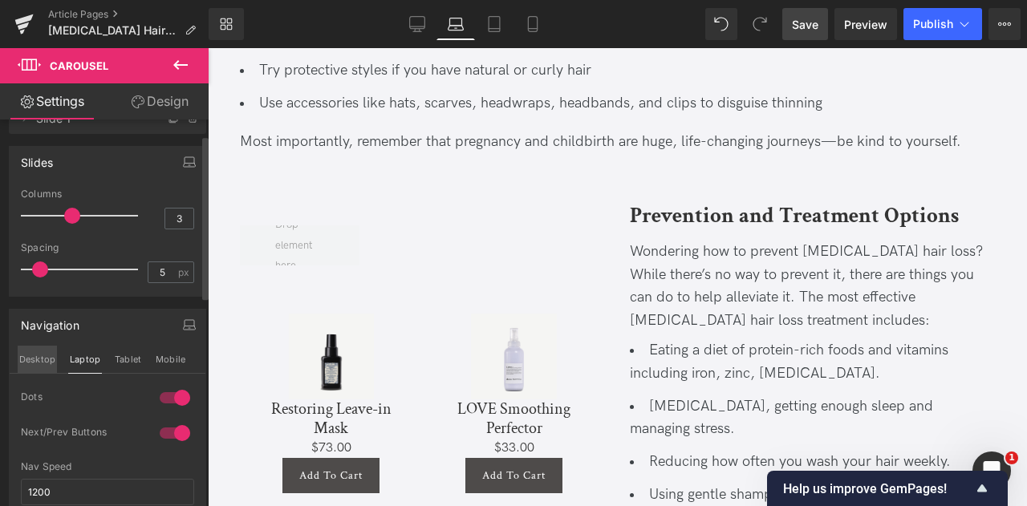
click at [47, 350] on button "Desktop" at bounding box center [37, 359] width 39 height 27
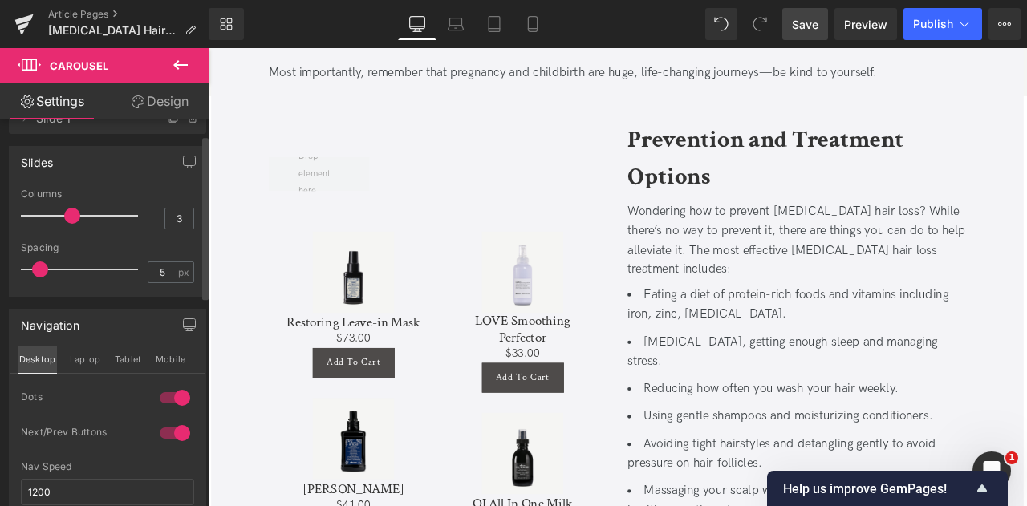
scroll to position [2392, 0]
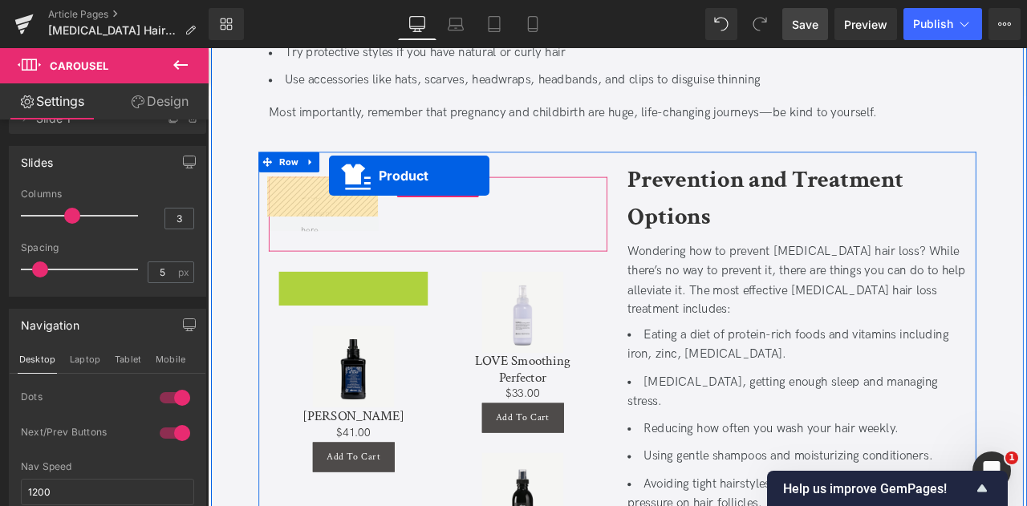
drag, startPoint x: 346, startPoint y: 297, endPoint x: 352, endPoint y: 200, distance: 97.3
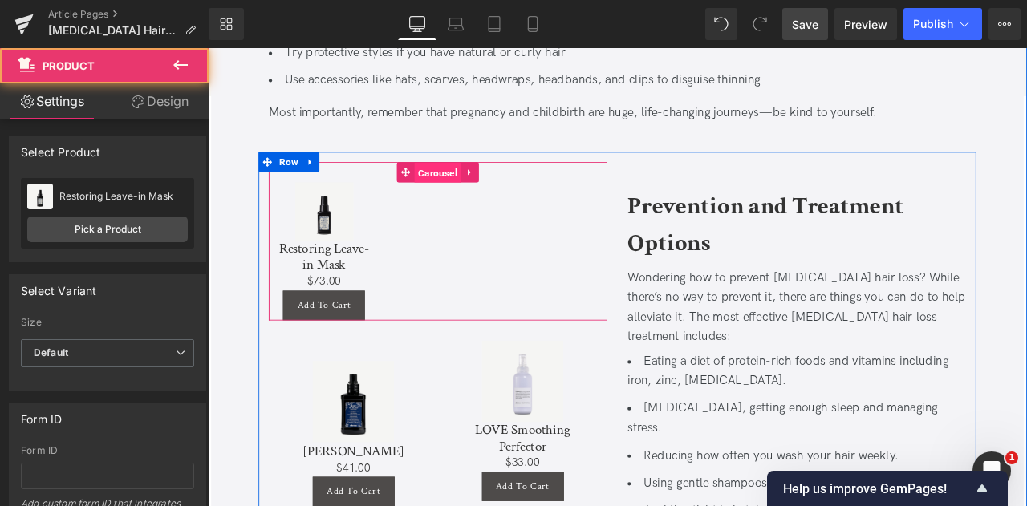
click at [481, 185] on span "Carousel" at bounding box center [480, 197] width 55 height 24
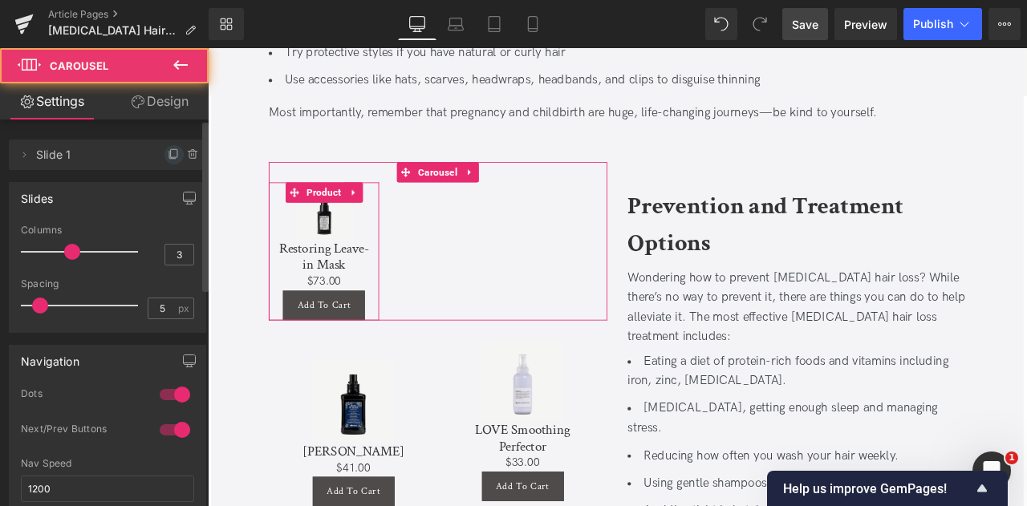
click at [172, 153] on icon at bounding box center [174, 154] width 13 height 13
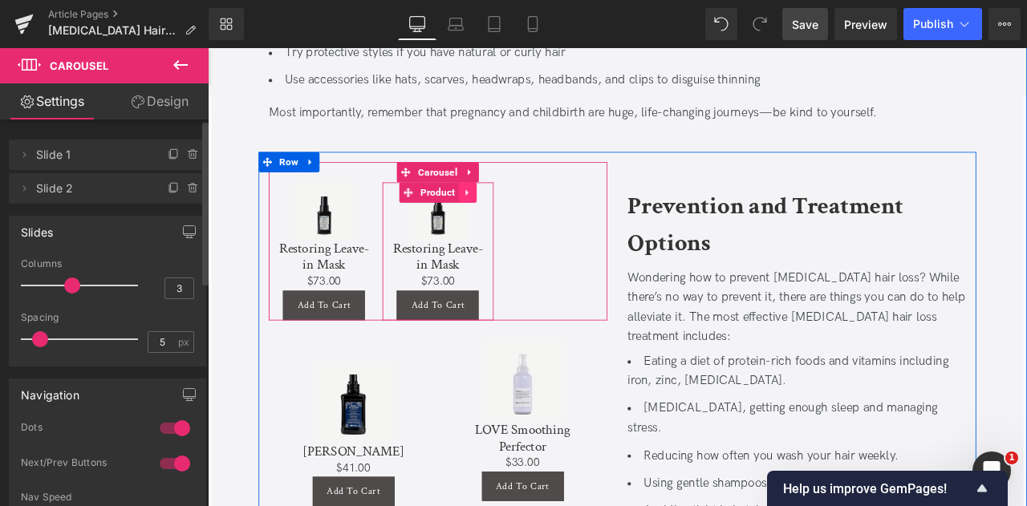
click at [508, 208] on link at bounding box center [516, 220] width 21 height 24
click at [522, 214] on icon at bounding box center [526, 219] width 11 height 11
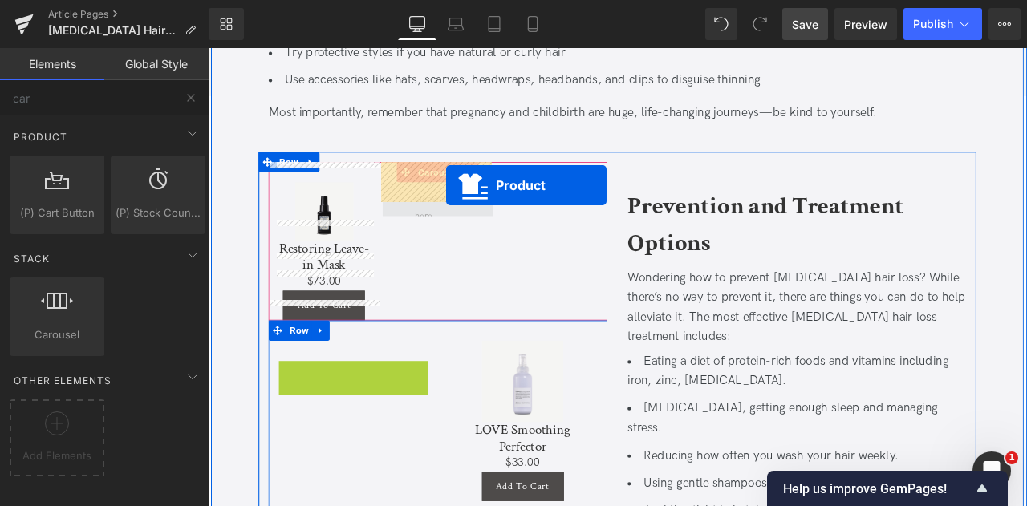
drag, startPoint x: 360, startPoint y: 405, endPoint x: 490, endPoint y: 211, distance: 233.3
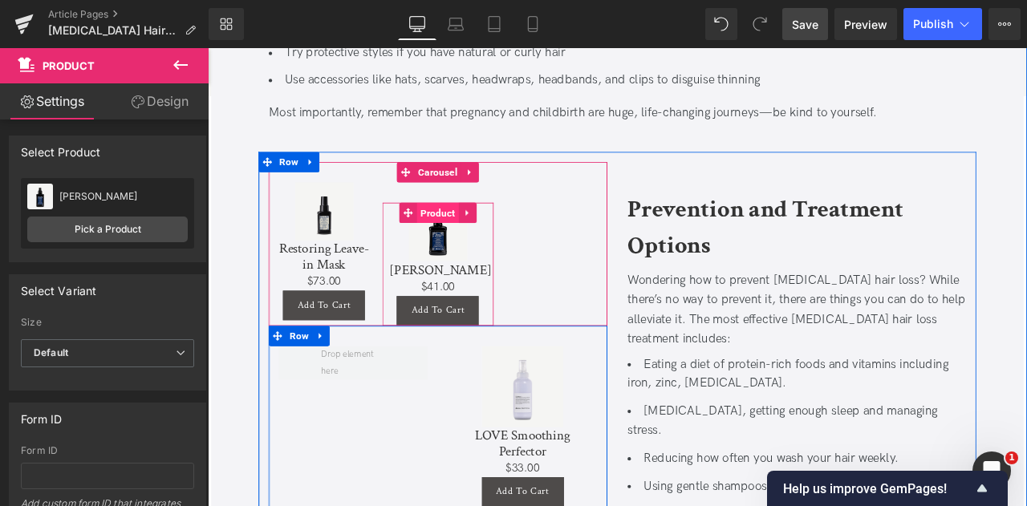
click at [474, 232] on span "Product" at bounding box center [481, 244] width 50 height 24
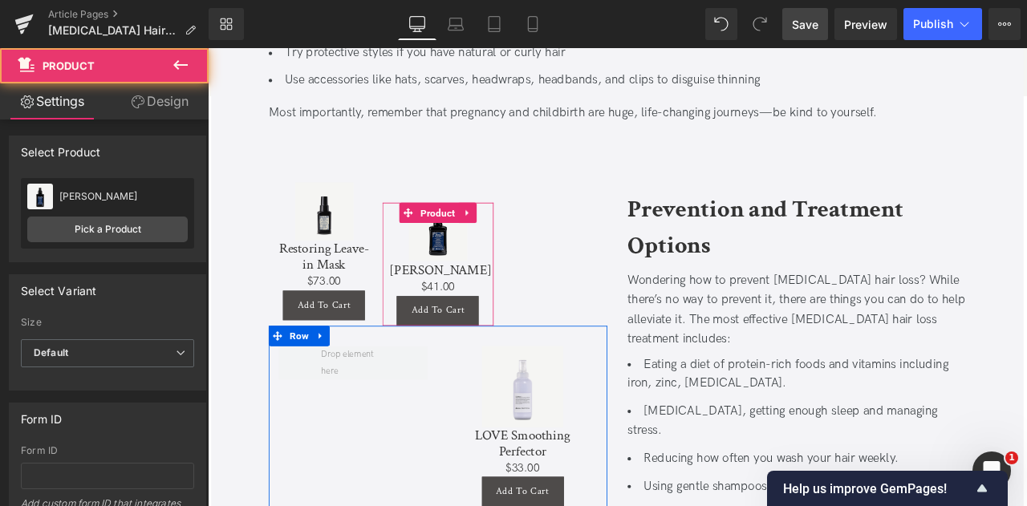
click at [148, 109] on link "Design" at bounding box center [160, 101] width 104 height 36
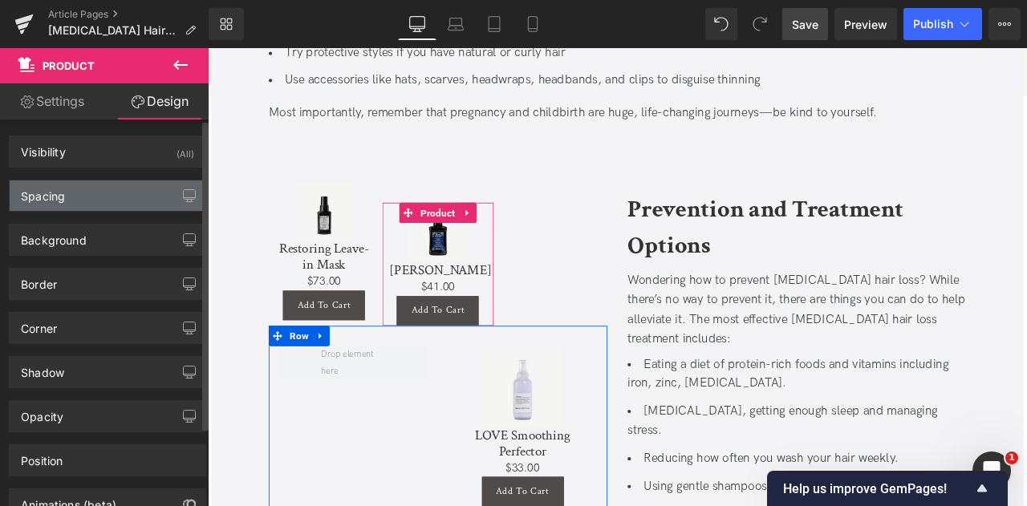
click at [147, 183] on div "Spacing" at bounding box center [108, 196] width 196 height 31
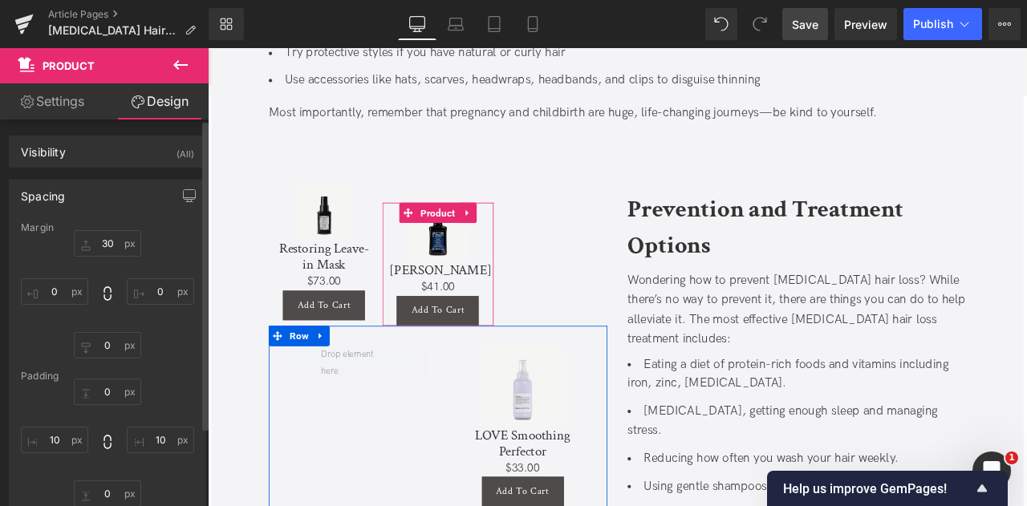
click at [97, 220] on div "Spacing [GEOGRAPHIC_DATA] 30px 30 0px 0 0px 0 0px 0 [GEOGRAPHIC_DATA] 0px 0 10p…" at bounding box center [107, 362] width 197 height 365
click at [112, 238] on input "30" at bounding box center [107, 243] width 67 height 26
type input "0"
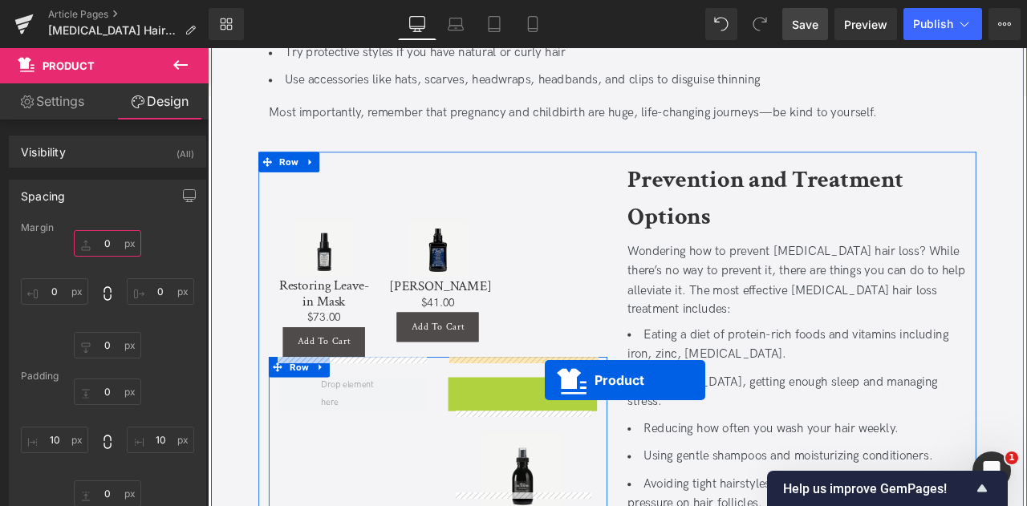
drag, startPoint x: 547, startPoint y: 380, endPoint x: 608, endPoint y: 442, distance: 86.8
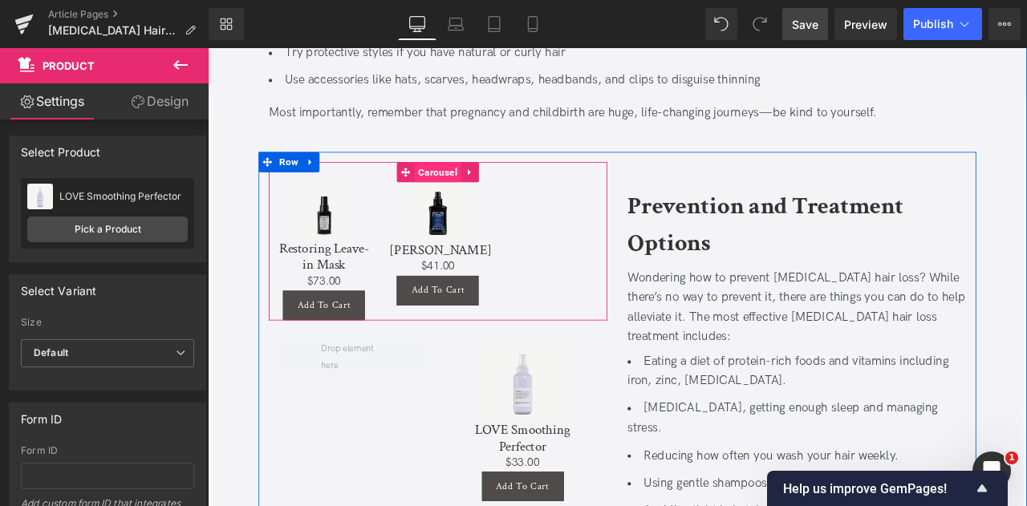
click at [484, 184] on span "Carousel" at bounding box center [480, 196] width 55 height 24
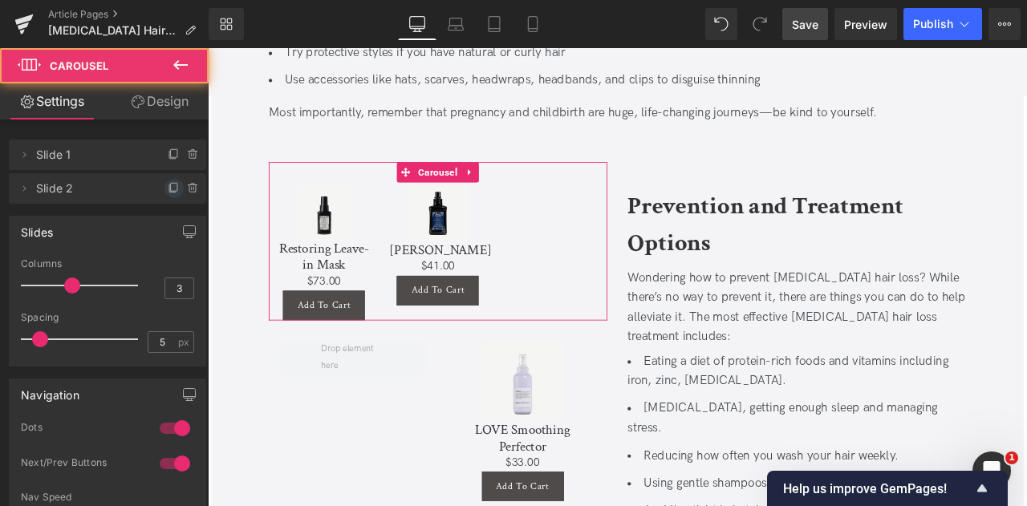
click at [165, 197] on span at bounding box center [174, 188] width 19 height 19
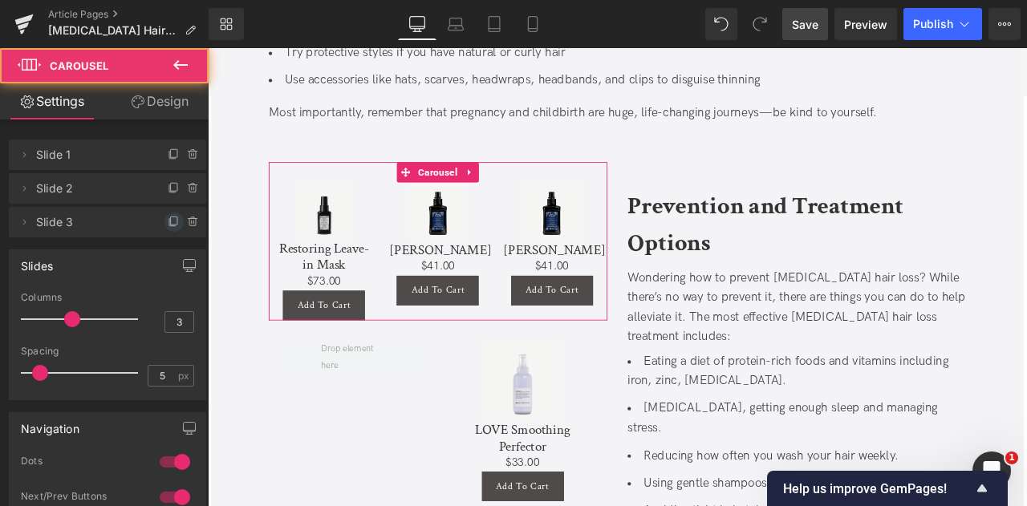
click at [168, 222] on icon at bounding box center [174, 222] width 13 height 13
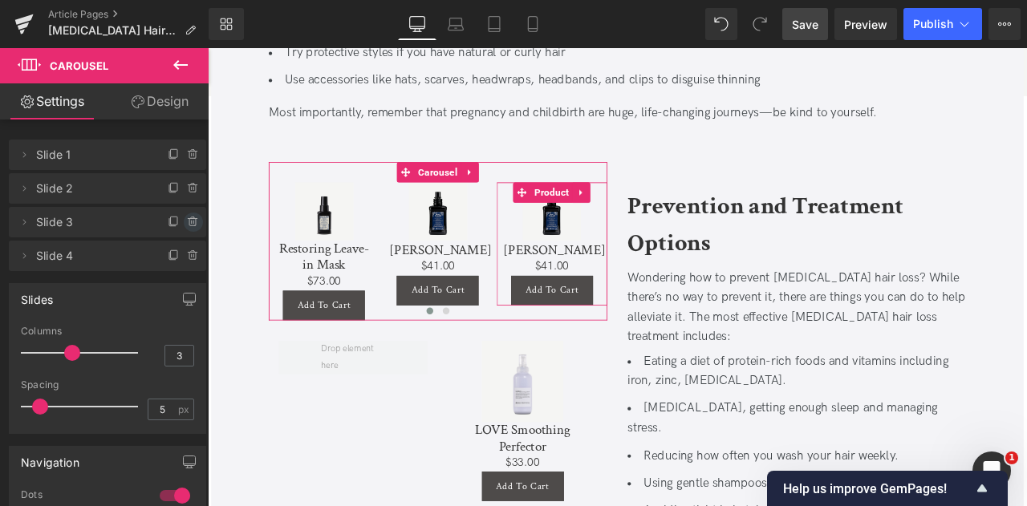
click at [193, 221] on icon at bounding box center [193, 222] width 0 height 3
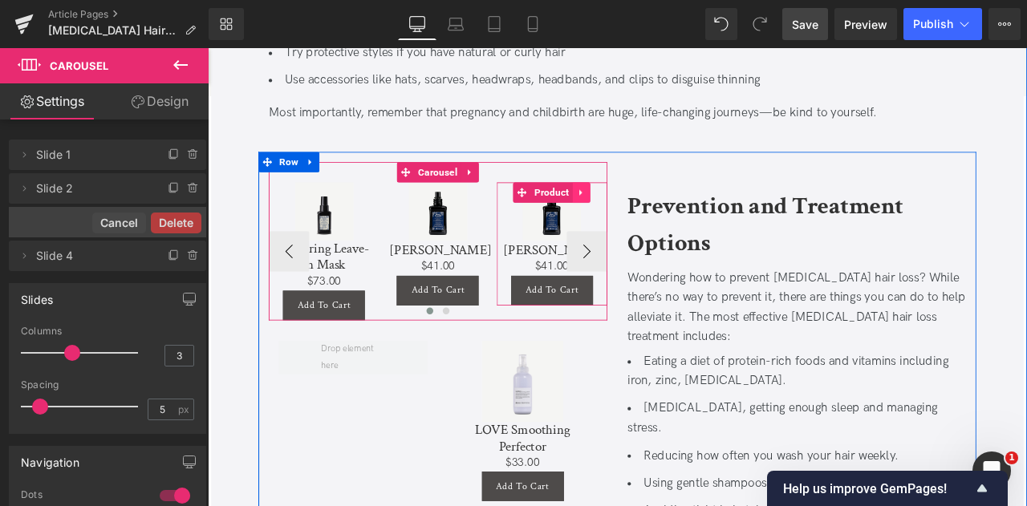
click at [650, 214] on icon at bounding box center [650, 220] width 11 height 12
click at [651, 208] on link at bounding box center [661, 220] width 21 height 24
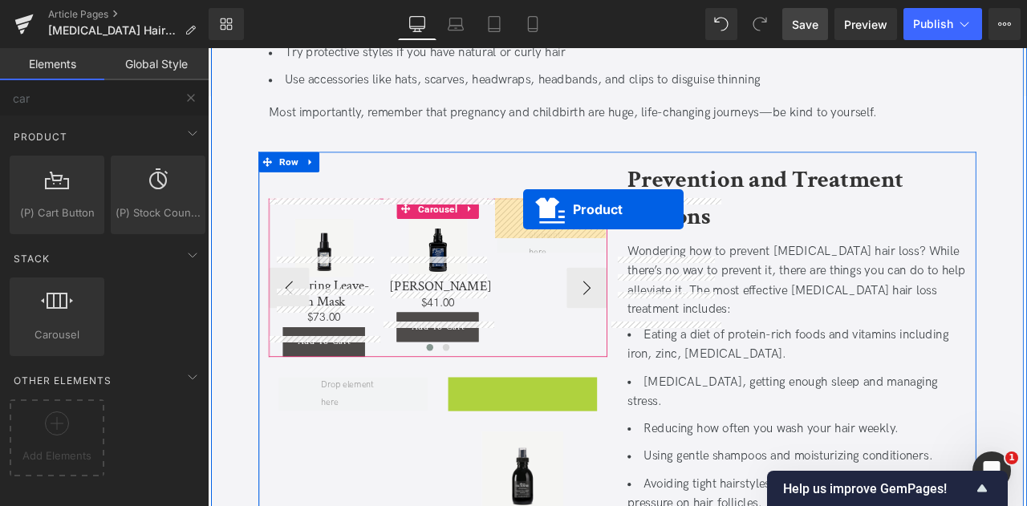
drag, startPoint x: 546, startPoint y: 376, endPoint x: 582, endPoint y: 240, distance: 141.2
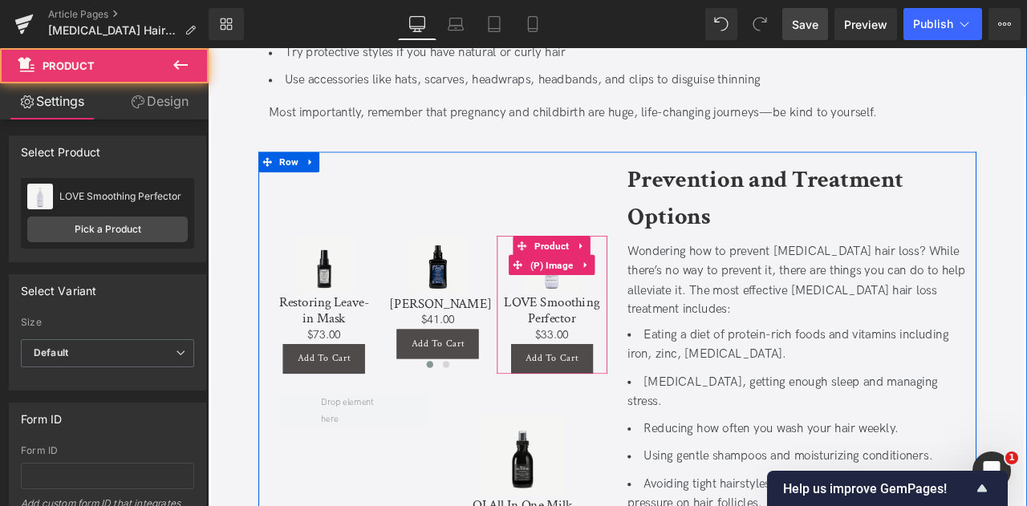
click at [681, 329] on button "›" at bounding box center [705, 353] width 48 height 48
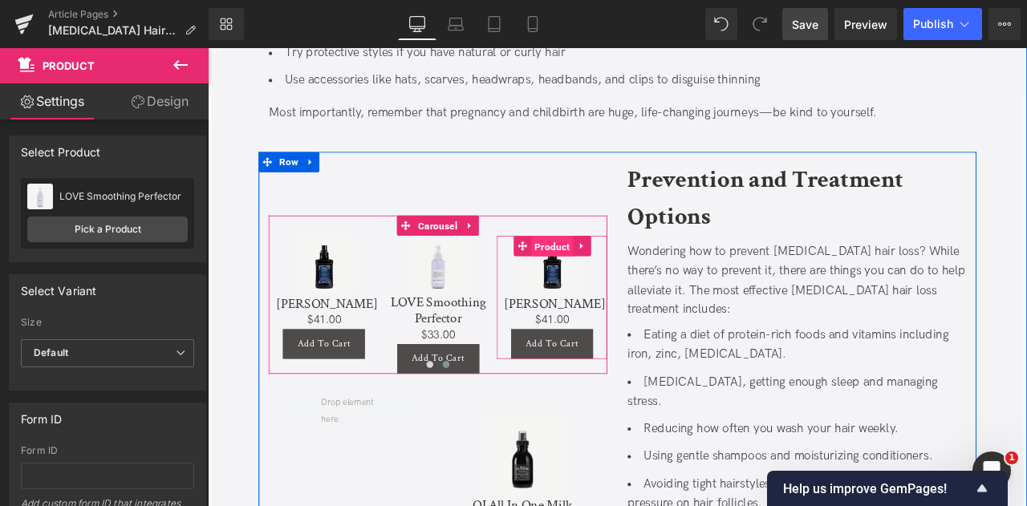
click at [620, 272] on span "Product" at bounding box center [617, 284] width 50 height 24
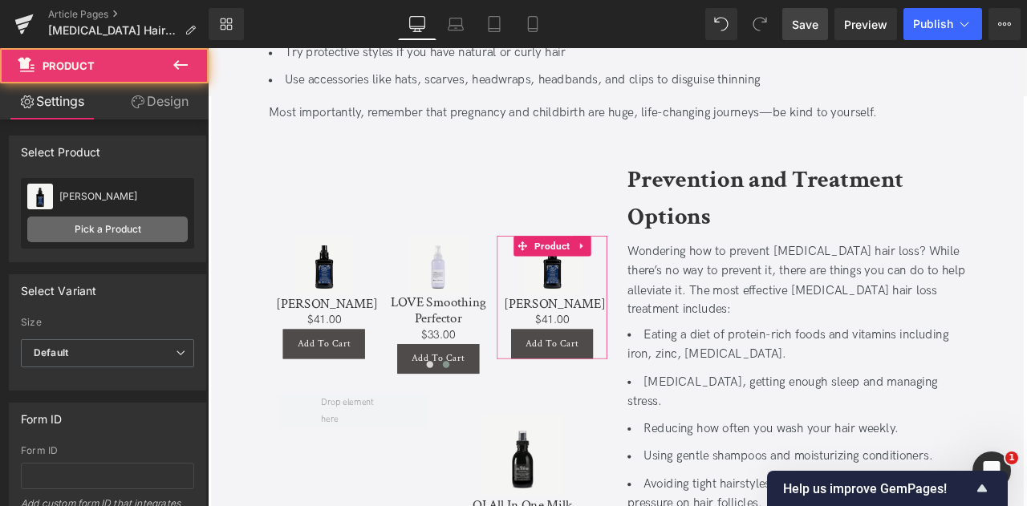
click at [132, 229] on link "Pick a Product" at bounding box center [107, 230] width 161 height 26
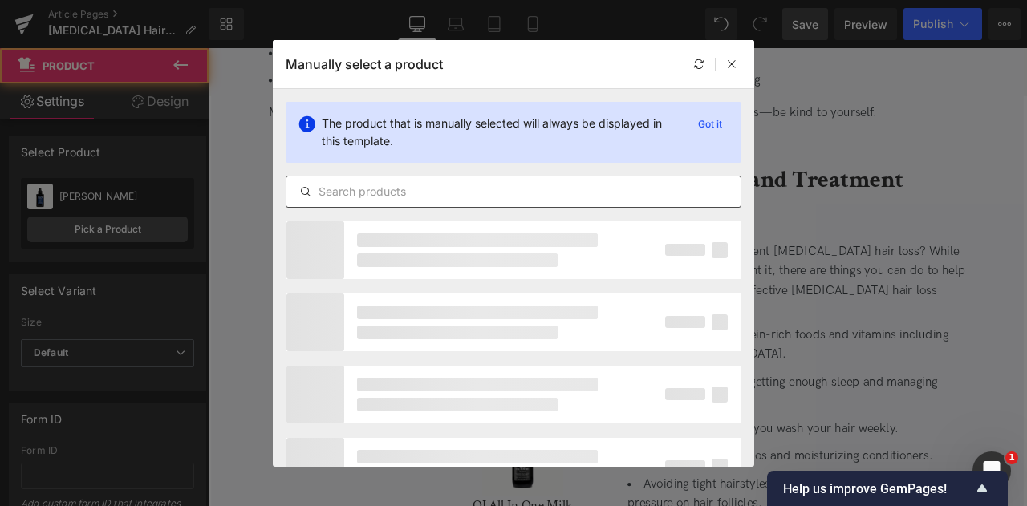
click at [363, 194] on input "text" at bounding box center [514, 191] width 454 height 19
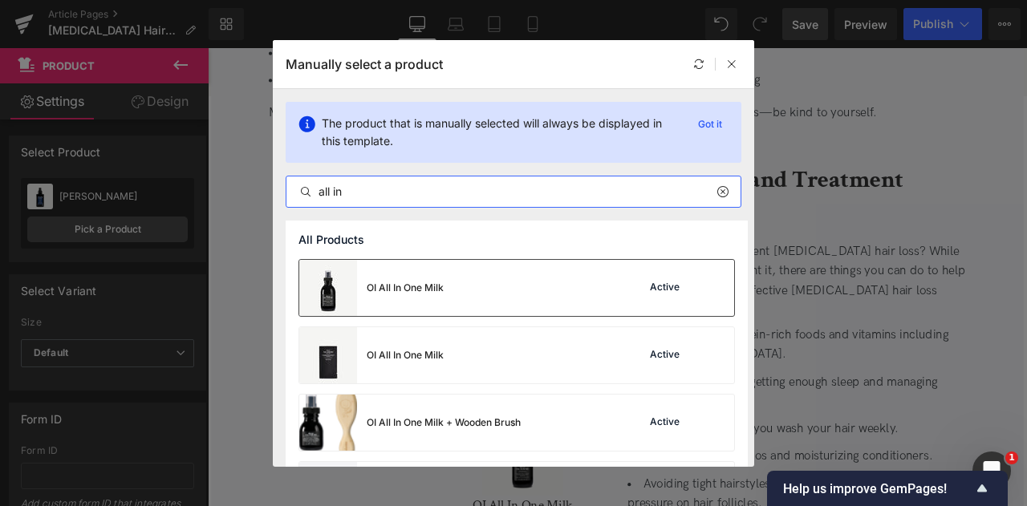
type input "all in"
click at [405, 284] on div "OI All In One Milk" at bounding box center [405, 288] width 77 height 14
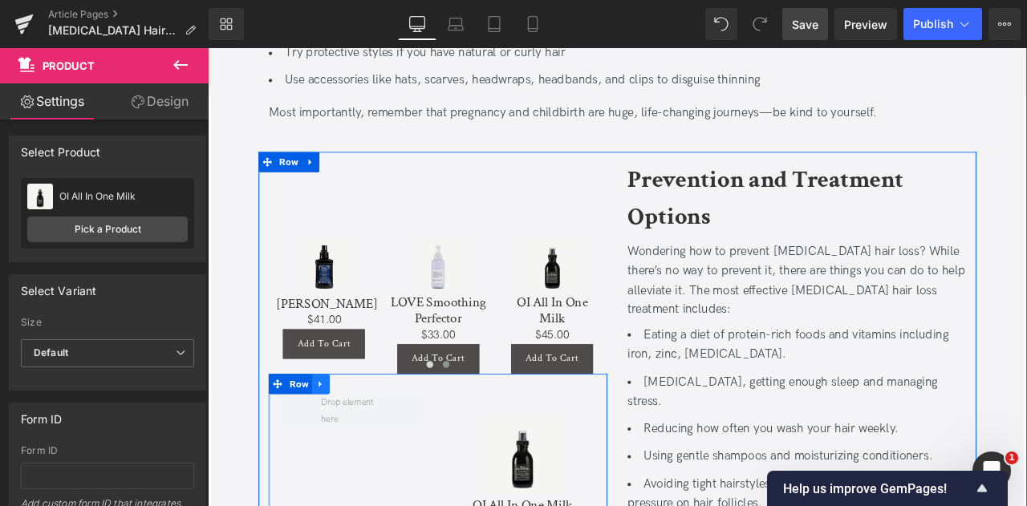
click at [345, 441] on icon at bounding box center [341, 447] width 11 height 12
click at [378, 441] on icon at bounding box center [383, 446] width 11 height 11
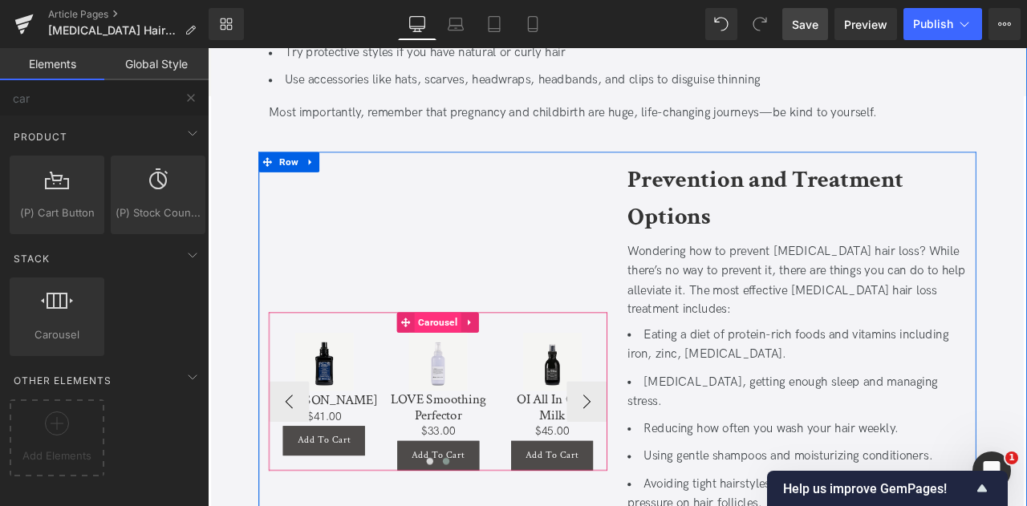
click at [474, 362] on span "Carousel" at bounding box center [480, 374] width 55 height 24
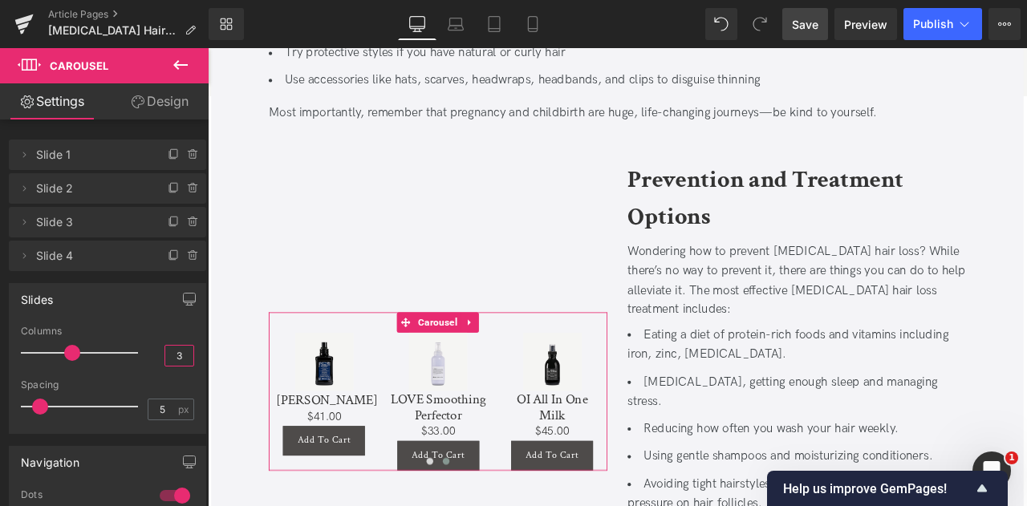
click at [185, 352] on input "3" at bounding box center [179, 356] width 28 height 20
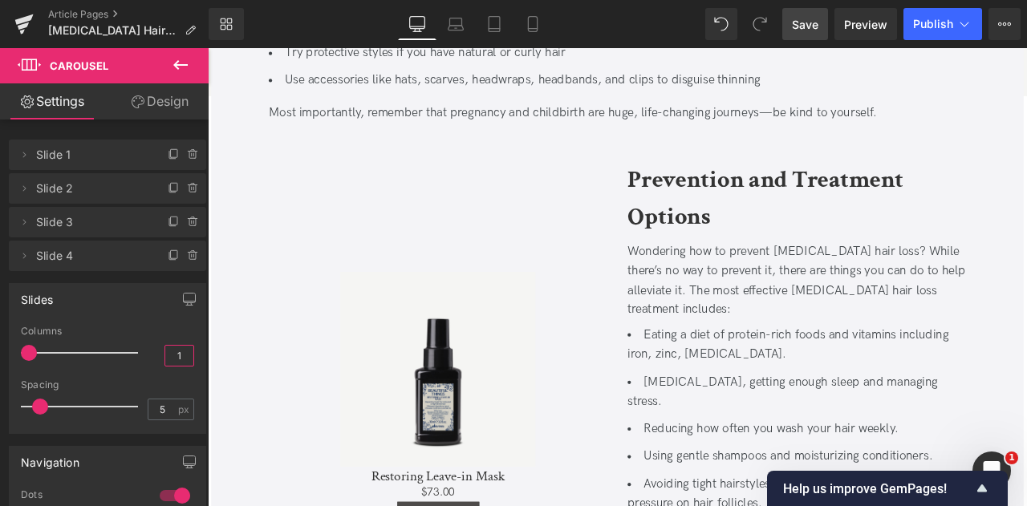
type input "1"
click at [127, 326] on div "Columns" at bounding box center [107, 331] width 173 height 11
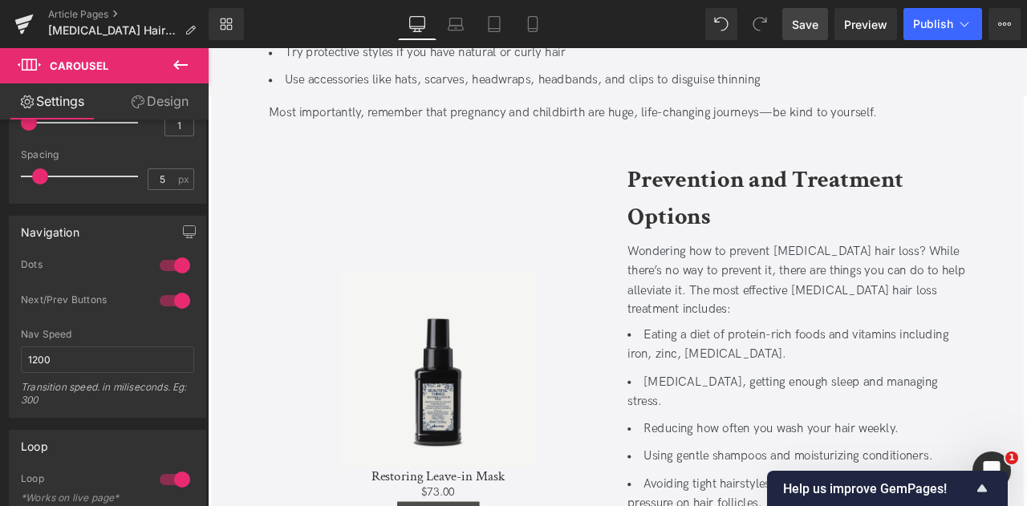
scroll to position [260, 0]
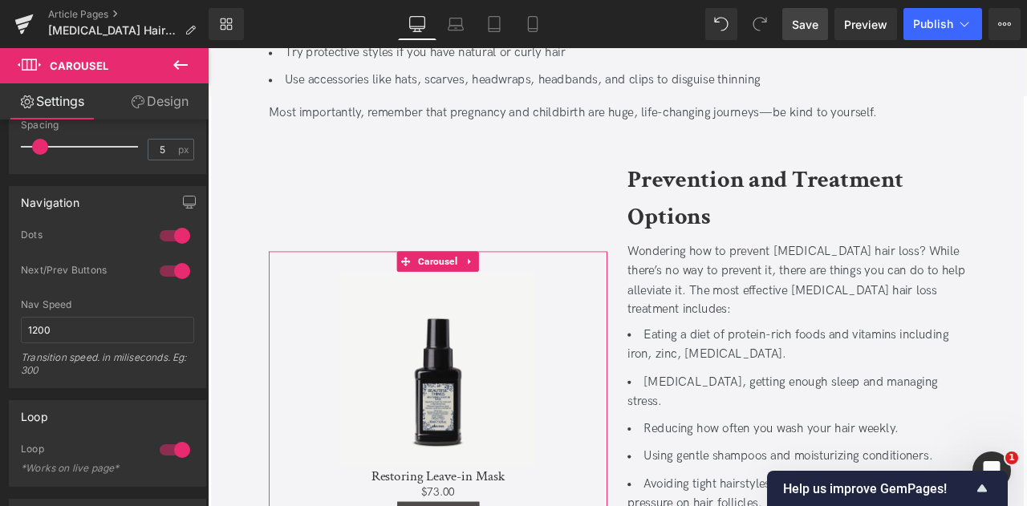
click at [172, 102] on link "Design" at bounding box center [160, 101] width 104 height 36
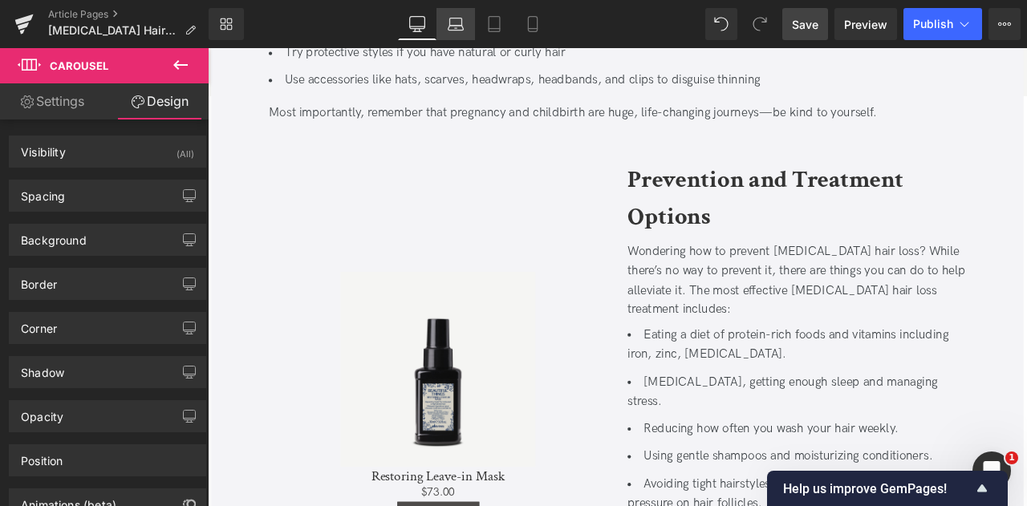
click at [449, 18] on icon at bounding box center [456, 24] width 16 height 16
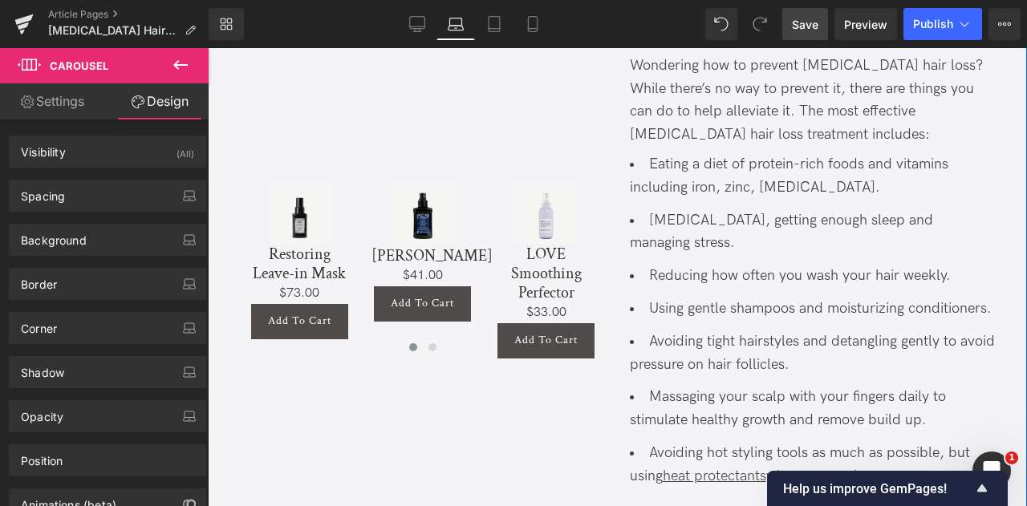
scroll to position [2626, 0]
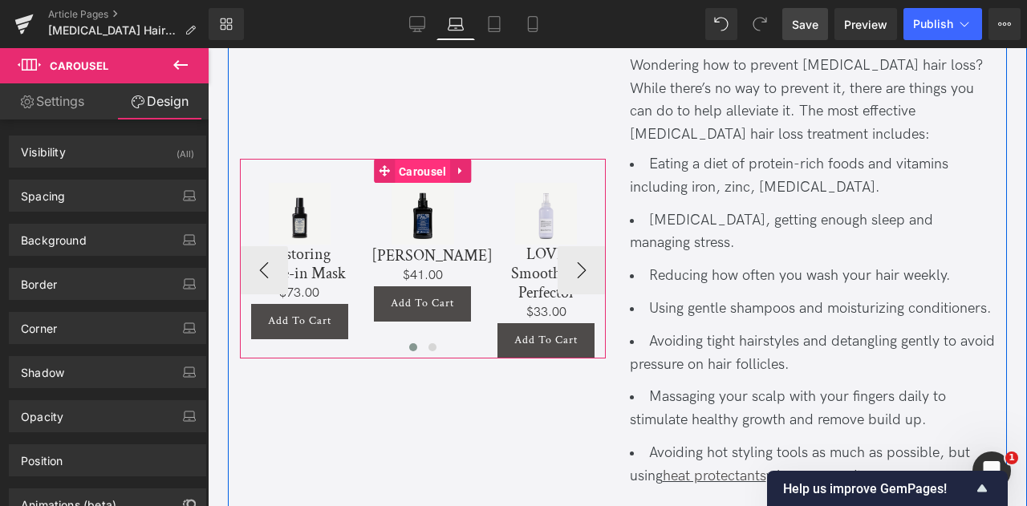
click at [427, 160] on span "Carousel" at bounding box center [422, 172] width 55 height 24
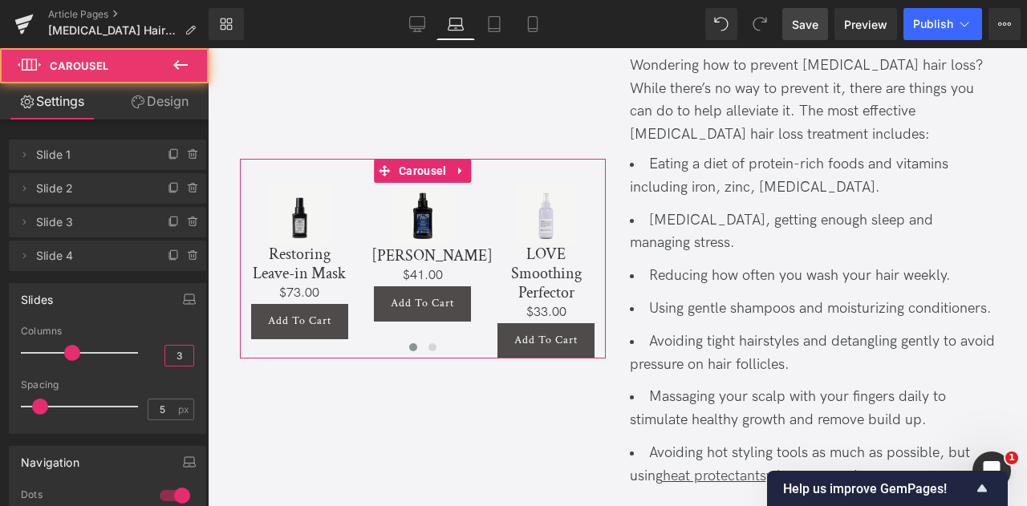
click at [177, 348] on input "3" at bounding box center [179, 356] width 28 height 20
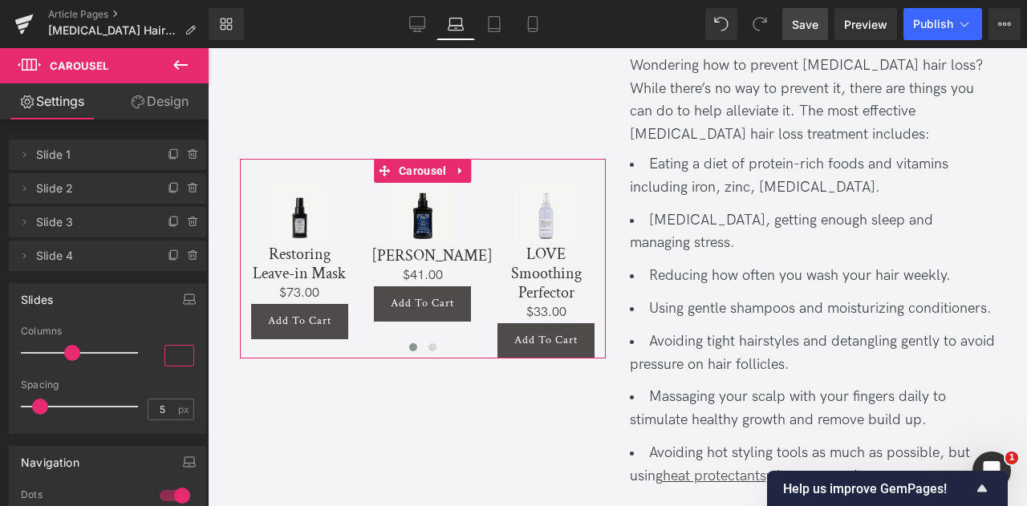
type input "1"
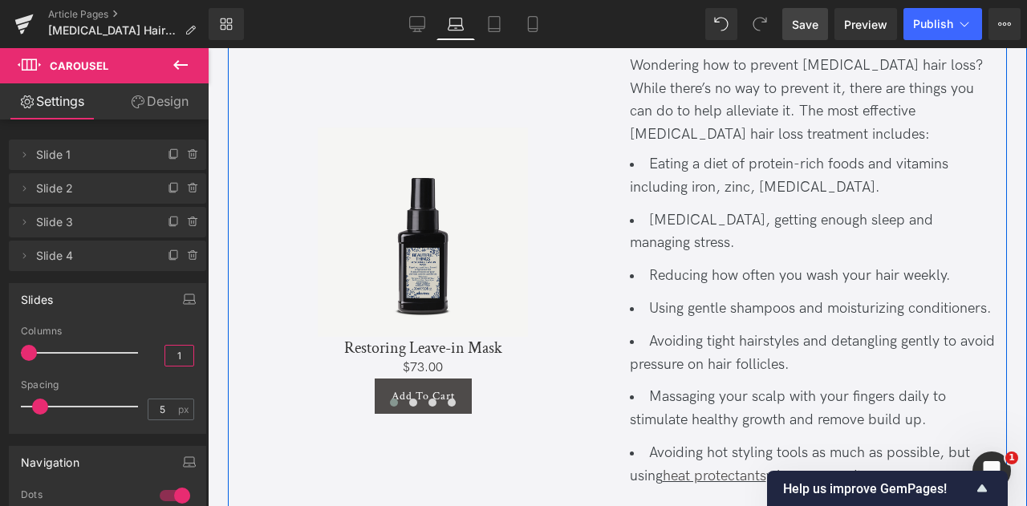
scroll to position [2571, 0]
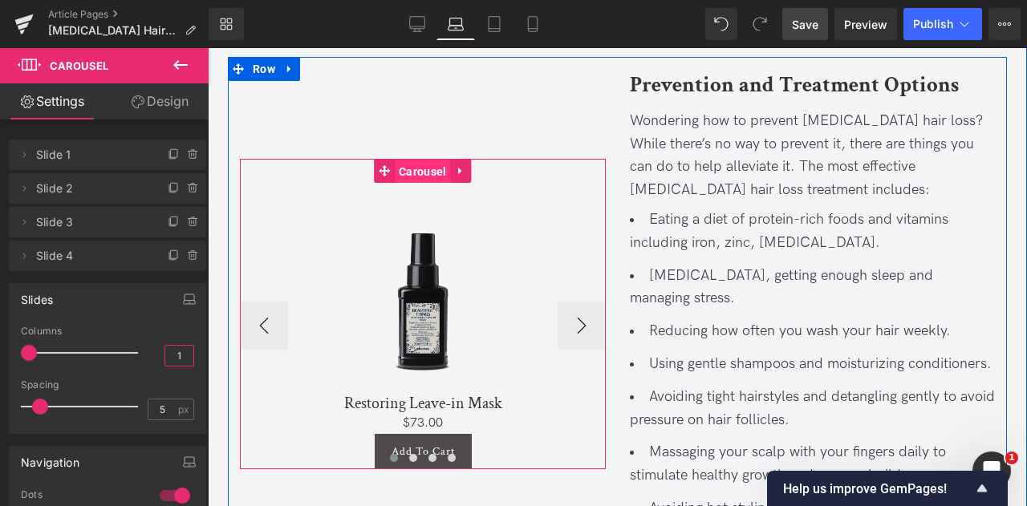
click at [413, 160] on span "Carousel" at bounding box center [422, 172] width 55 height 24
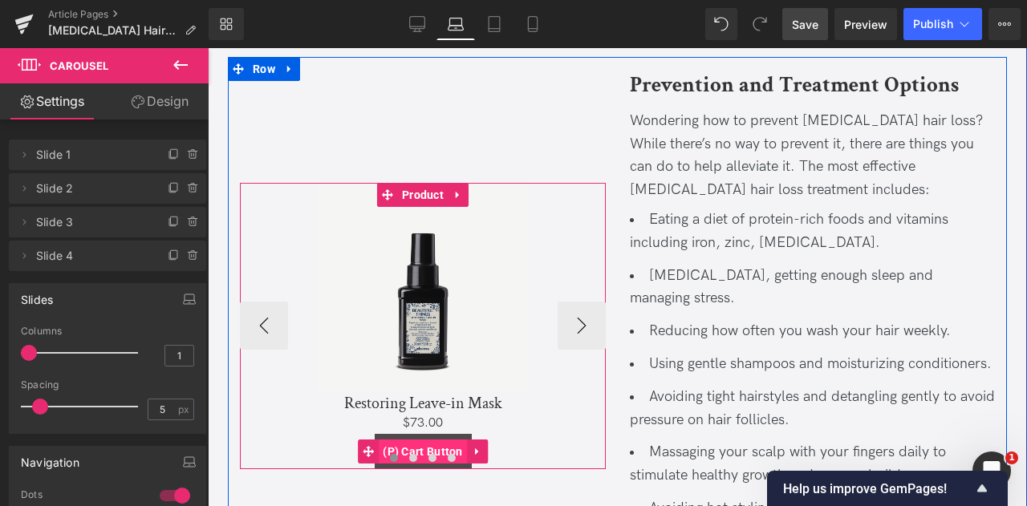
click at [411, 440] on span "(P) Cart Button" at bounding box center [423, 452] width 88 height 24
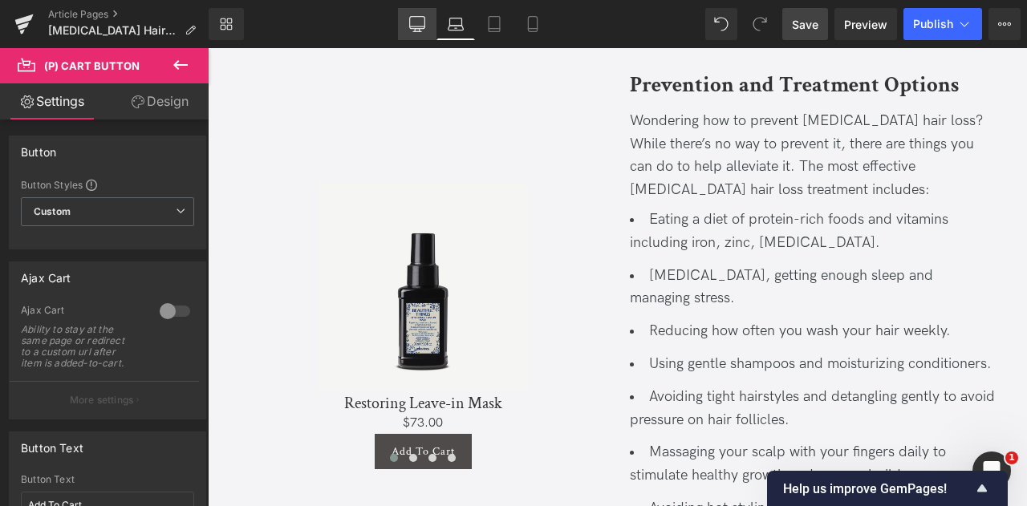
click at [427, 31] on link "Desktop" at bounding box center [417, 24] width 39 height 32
type input "100"
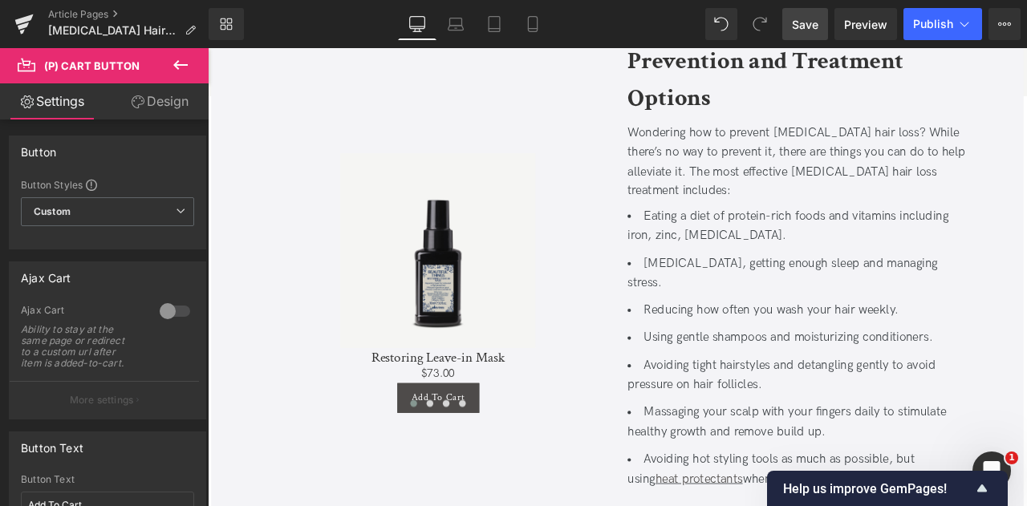
scroll to position [2523, 0]
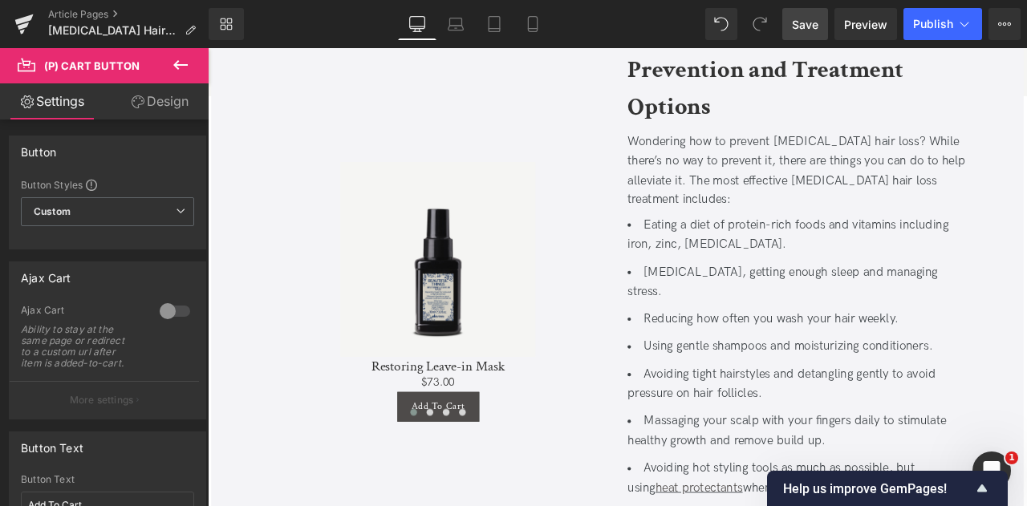
click at [191, 104] on link "Design" at bounding box center [160, 101] width 104 height 36
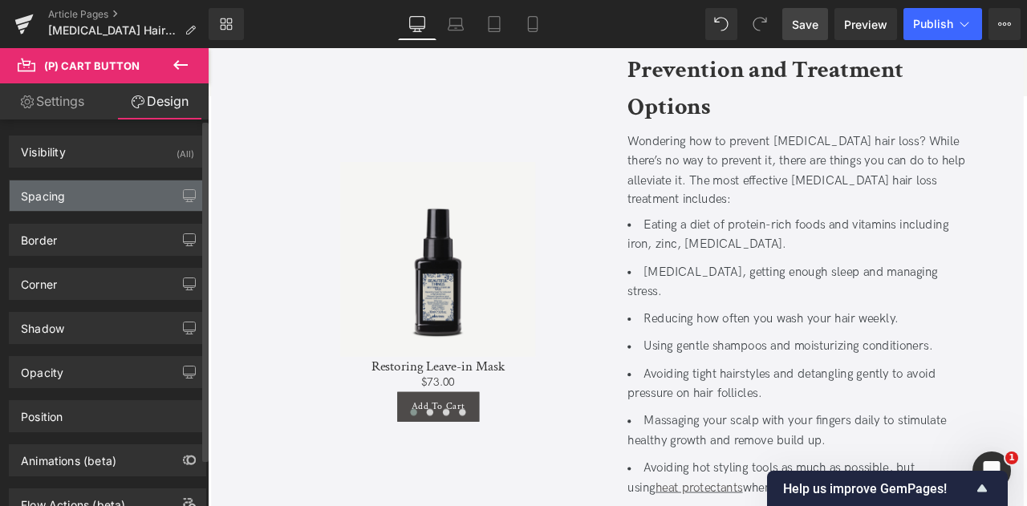
click at [92, 201] on div "Spacing" at bounding box center [108, 196] width 196 height 31
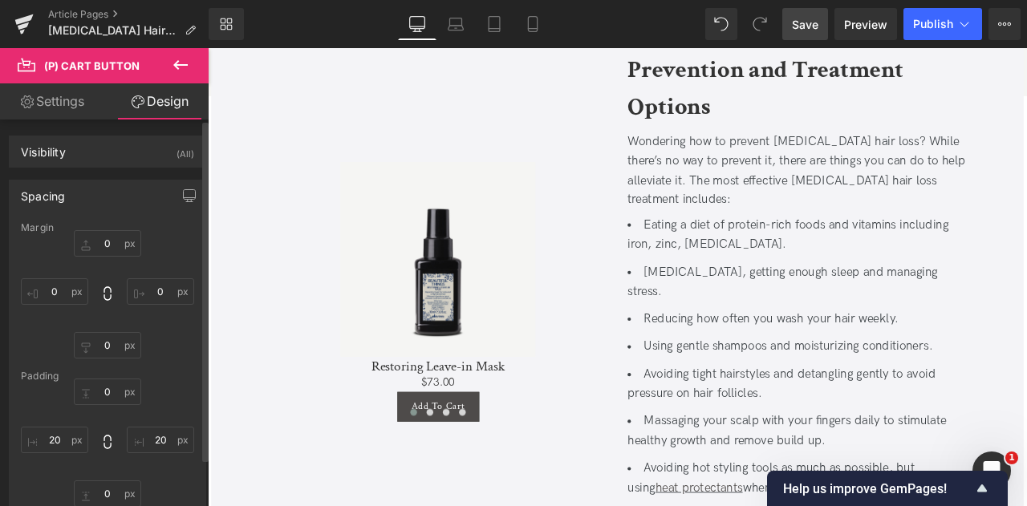
scroll to position [97, 0]
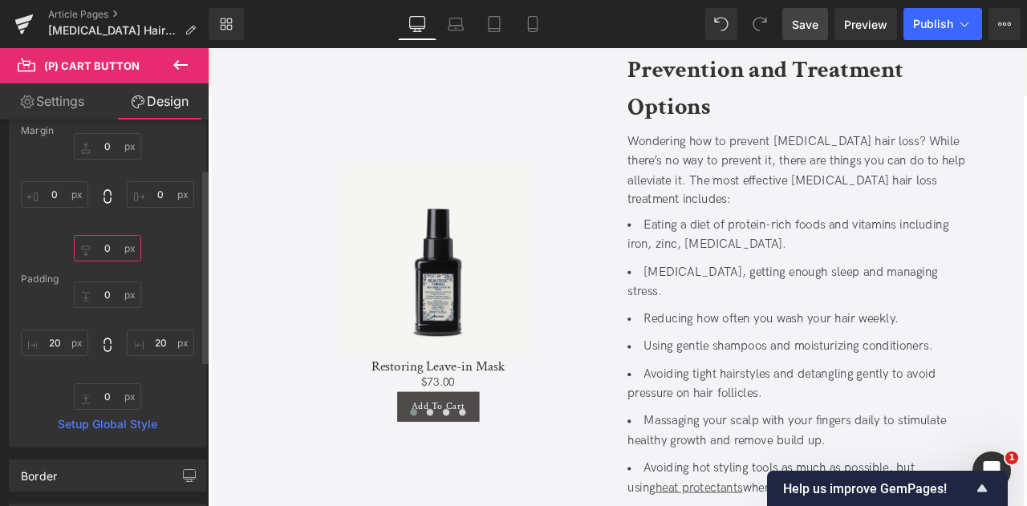
click at [108, 250] on input "0" at bounding box center [107, 248] width 67 height 26
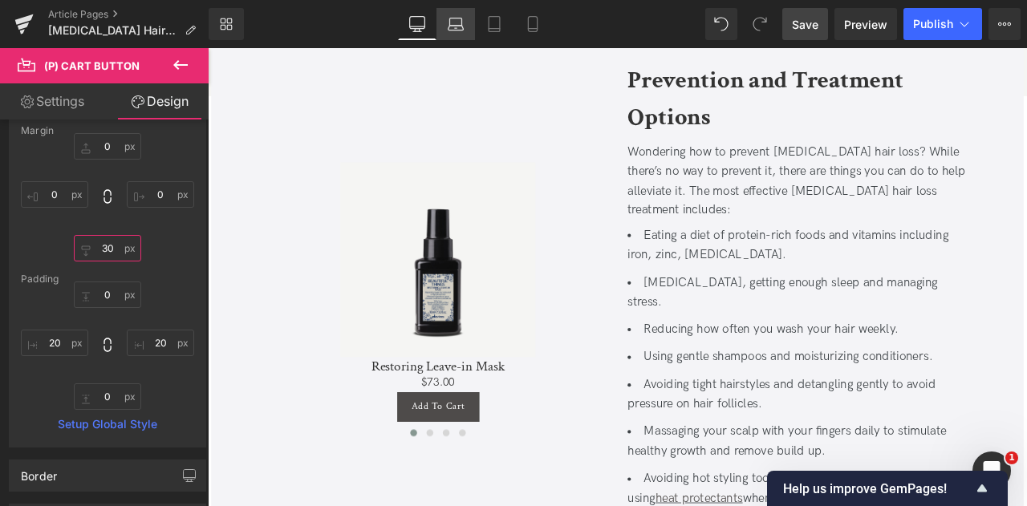
type input "30"
click at [452, 14] on link "Laptop" at bounding box center [456, 24] width 39 height 32
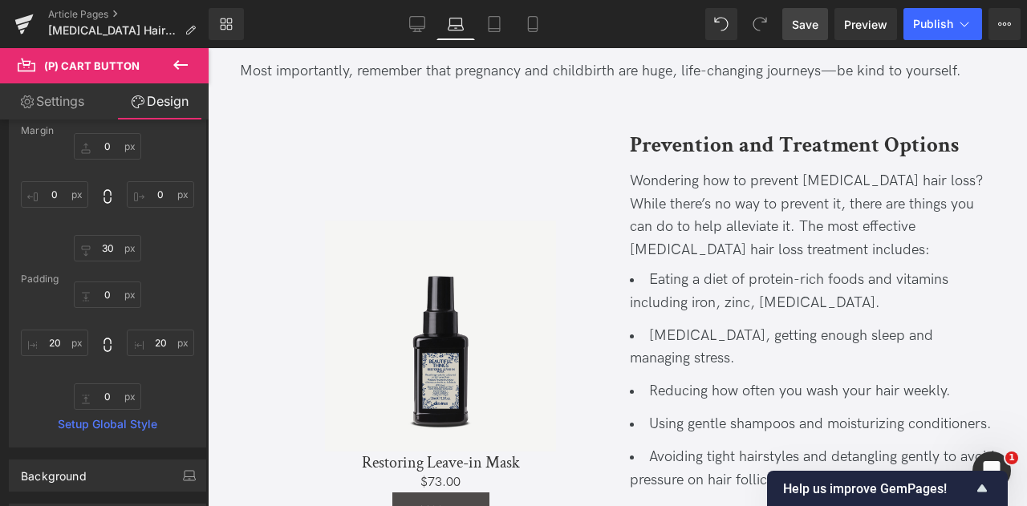
type input "0"
type input "30"
type input "0"
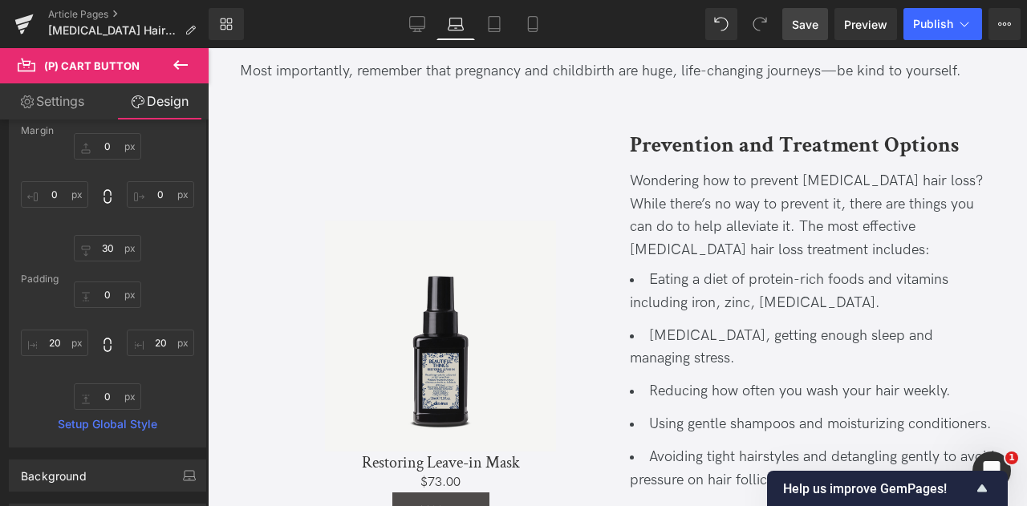
type input "20"
type input "0"
type input "20"
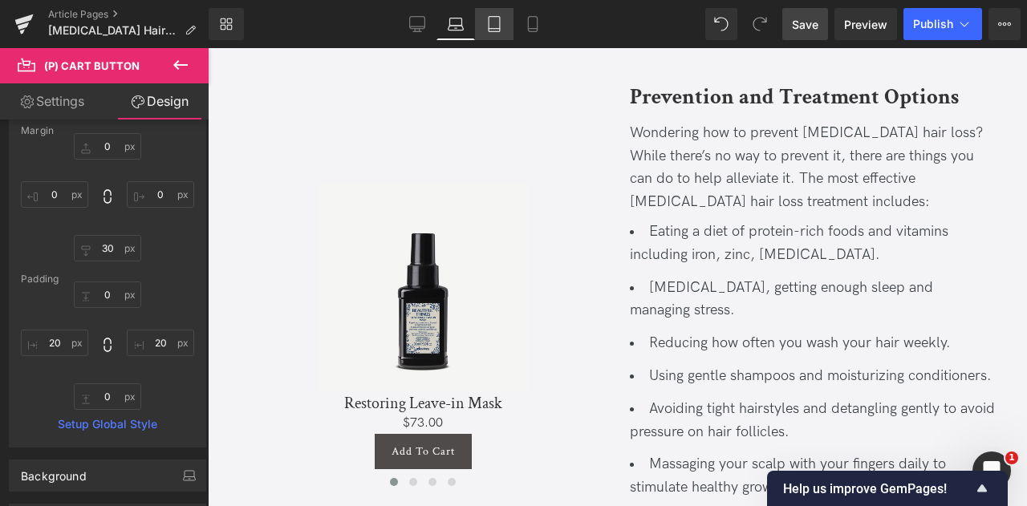
click at [486, 26] on icon at bounding box center [494, 24] width 16 height 16
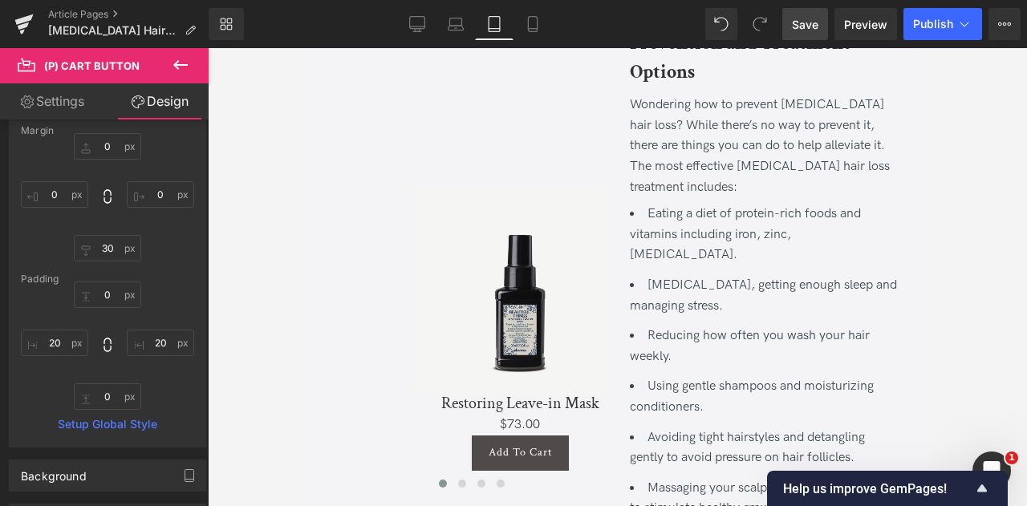
type input "0"
type input "30"
type input "0"
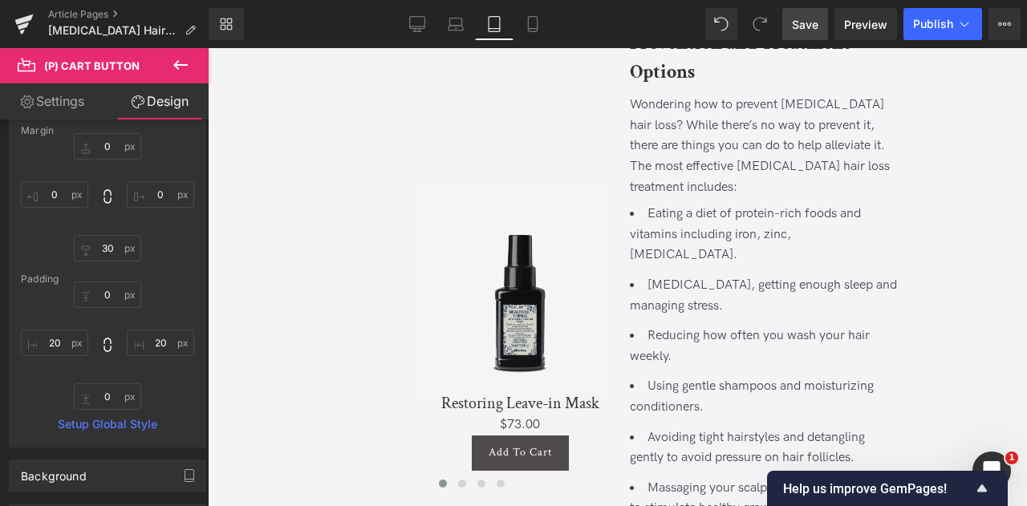
type input "20"
type input "0"
type input "20"
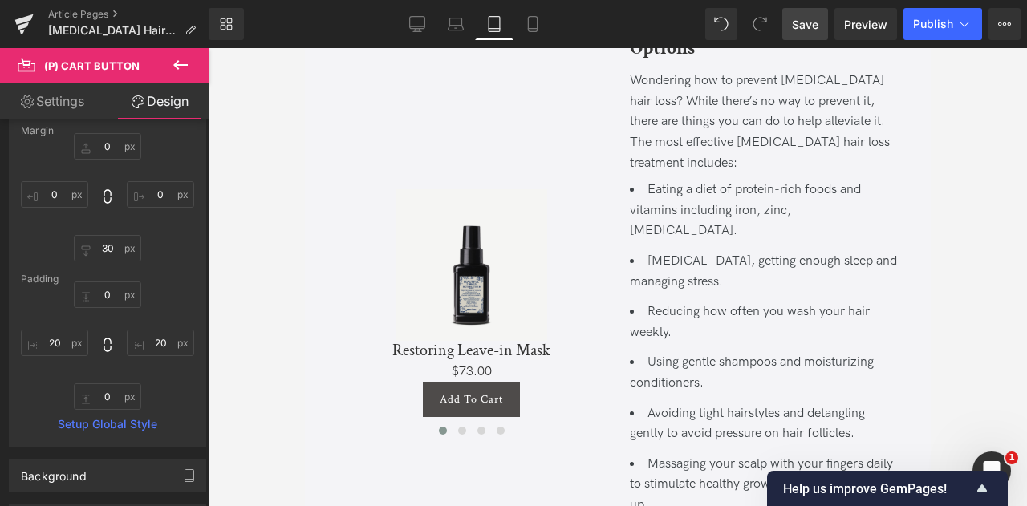
scroll to position [2582, 0]
click at [511, 31] on link "Tablet" at bounding box center [494, 24] width 39 height 32
click at [527, 33] on link "Mobile" at bounding box center [533, 24] width 39 height 32
type input "0"
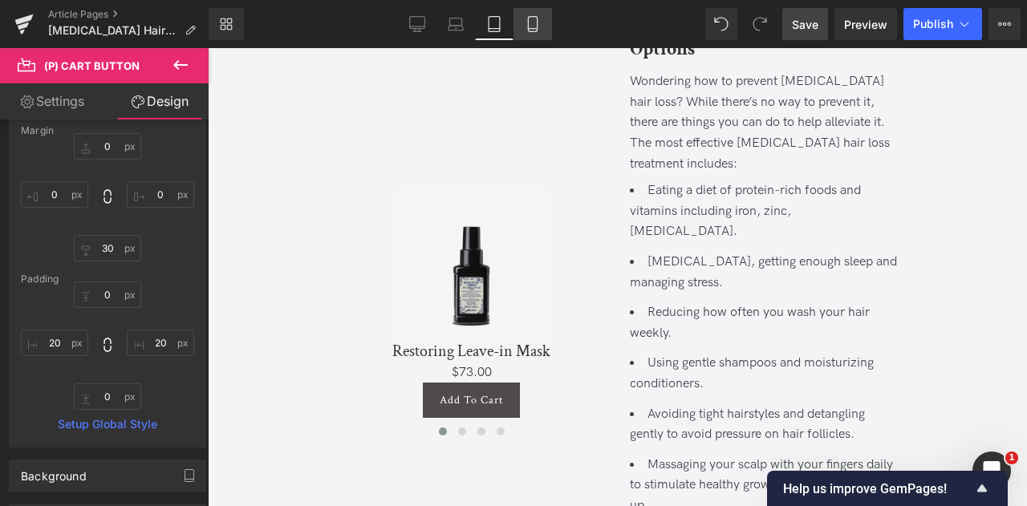
type input "30"
type input "0"
type input "20"
type input "0"
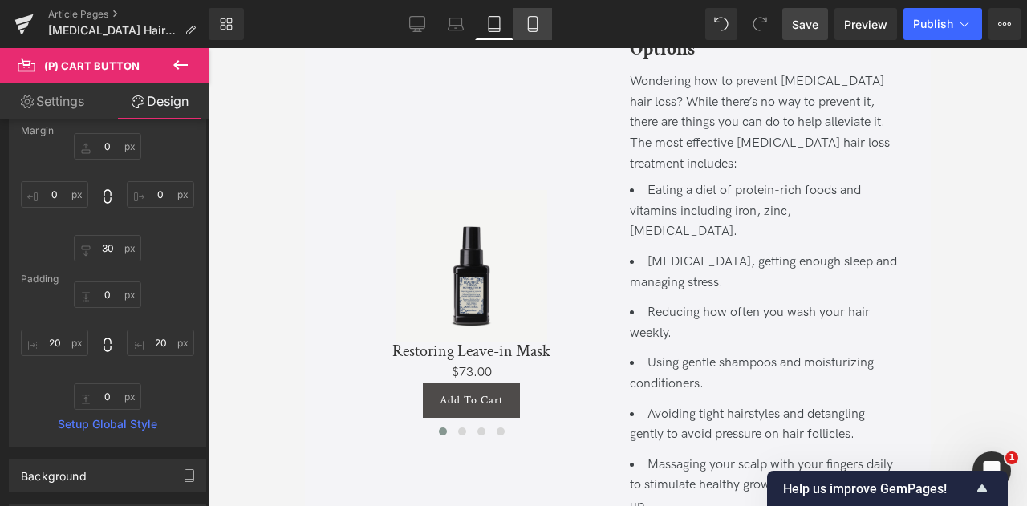
type input "20"
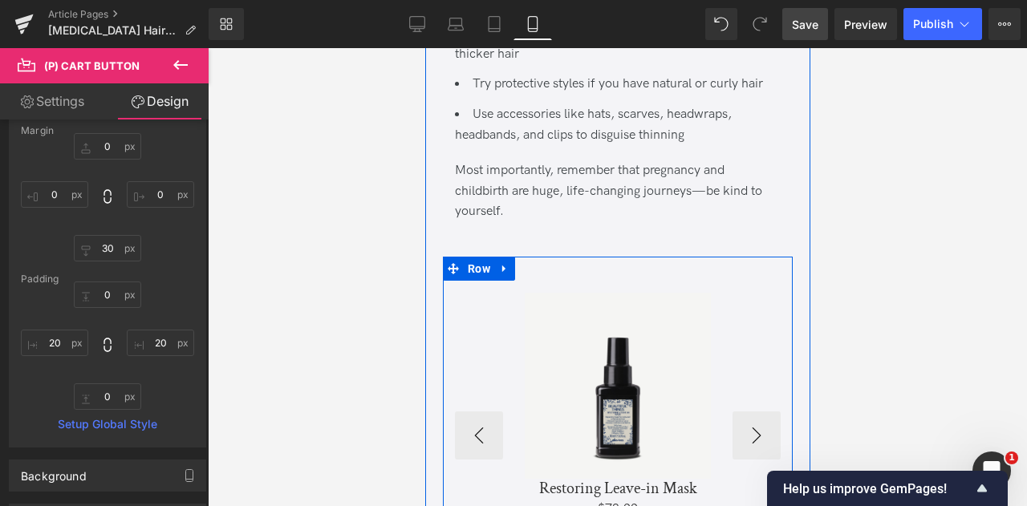
scroll to position [3093, 0]
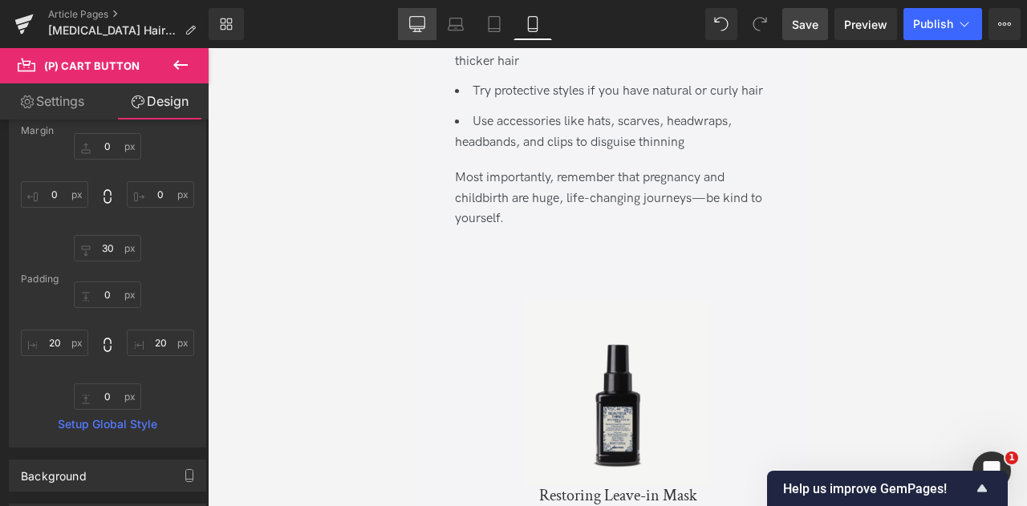
click at [421, 26] on icon at bounding box center [417, 24] width 16 height 16
type input "0"
type input "30"
type input "0"
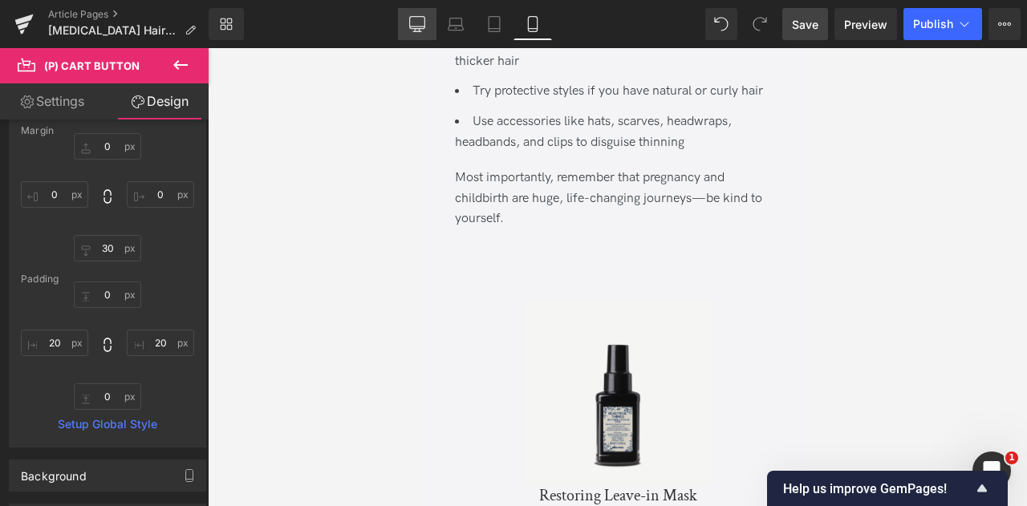
type input "0"
type input "20"
type input "0"
type input "20"
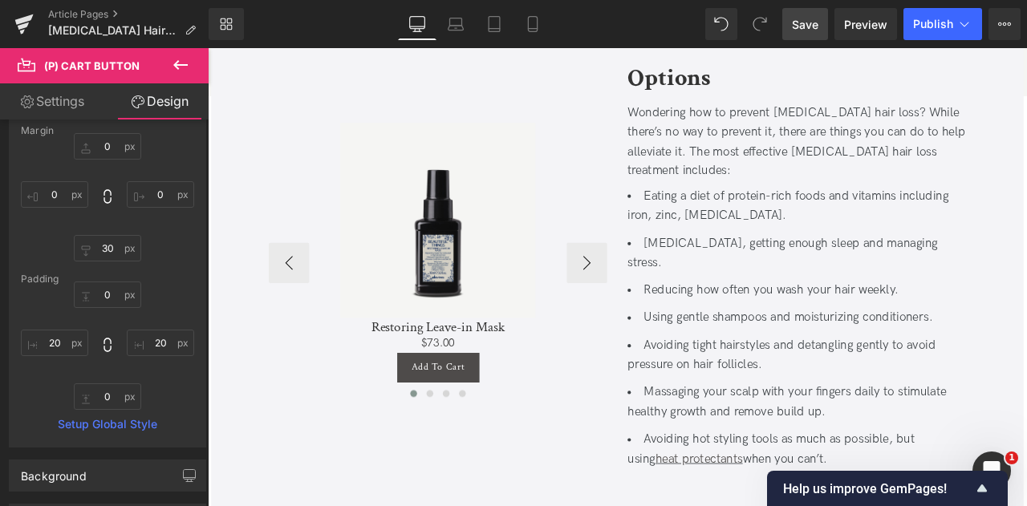
scroll to position [2350, 0]
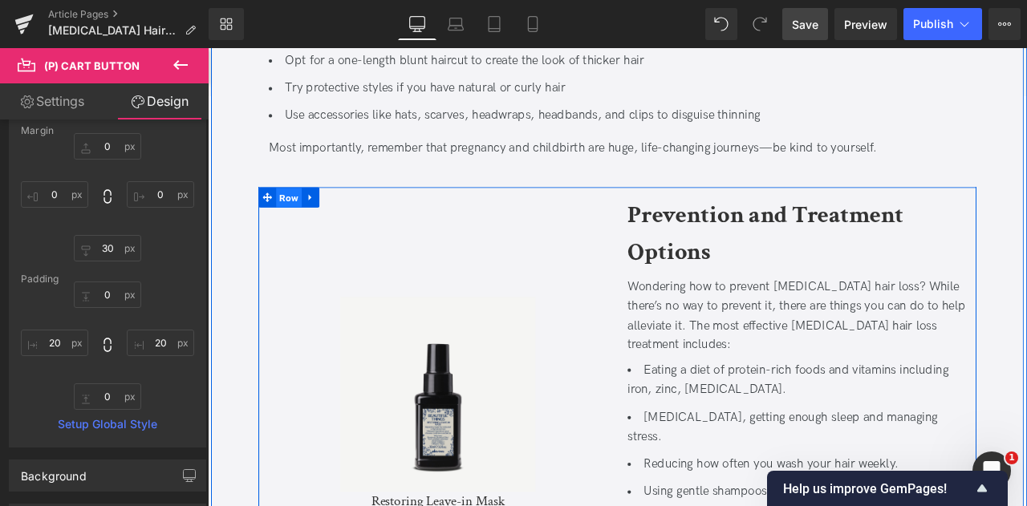
click at [295, 214] on span "Row" at bounding box center [304, 226] width 31 height 24
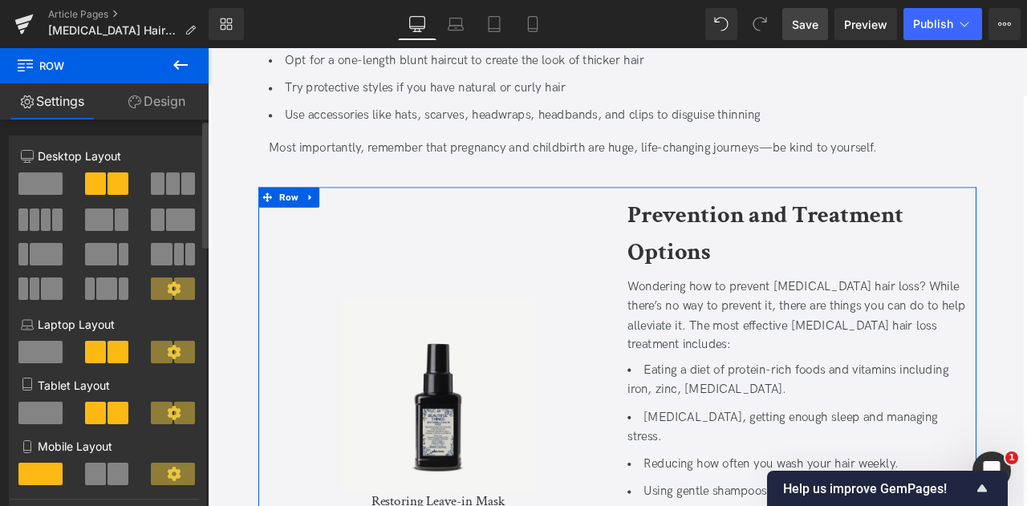
click at [167, 218] on span at bounding box center [180, 220] width 29 height 22
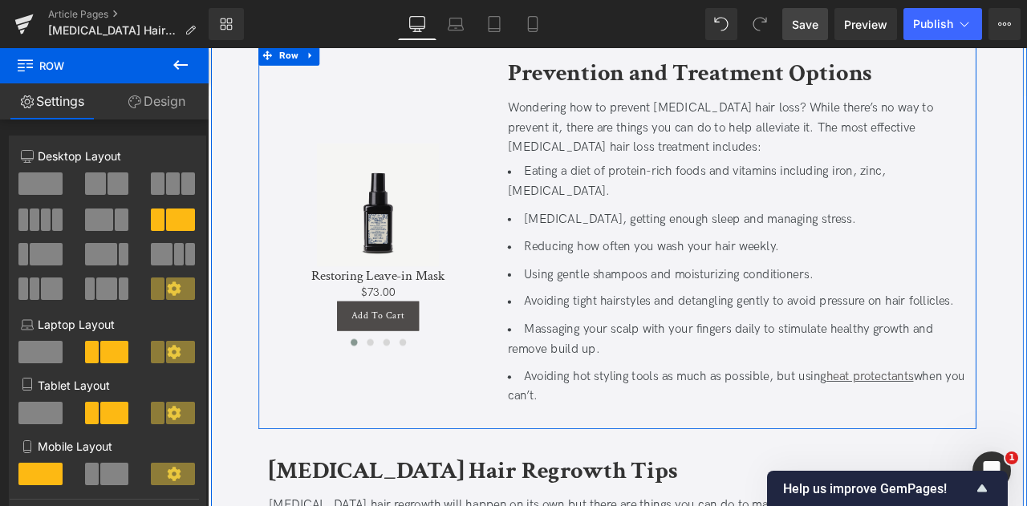
scroll to position [2416, 0]
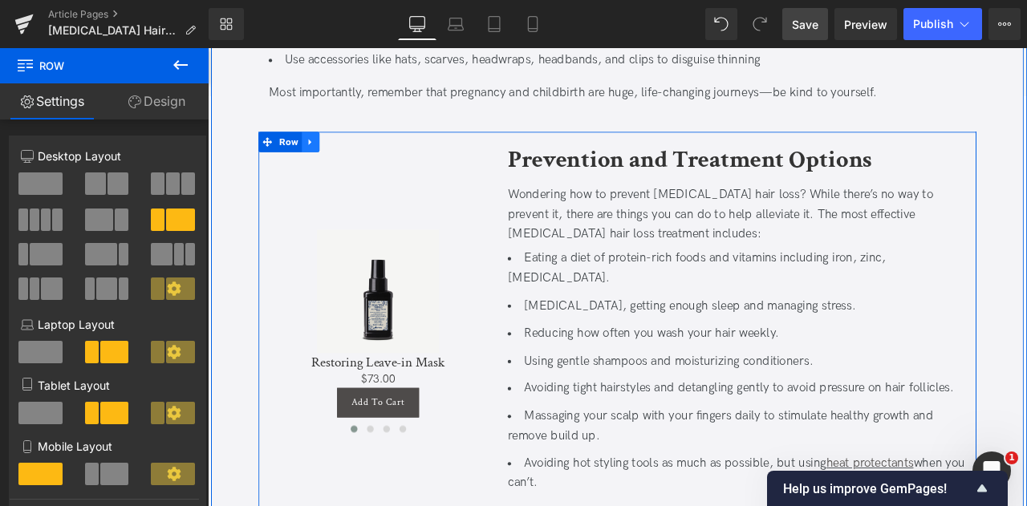
click at [320, 148] on link at bounding box center [329, 160] width 21 height 24
click at [348, 154] on icon at bounding box center [350, 159] width 11 height 11
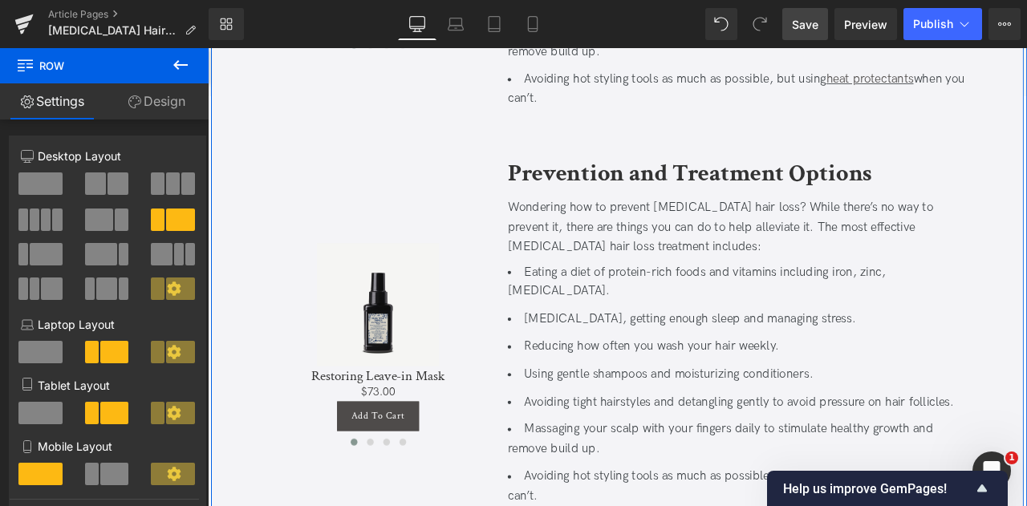
scroll to position [2875, 0]
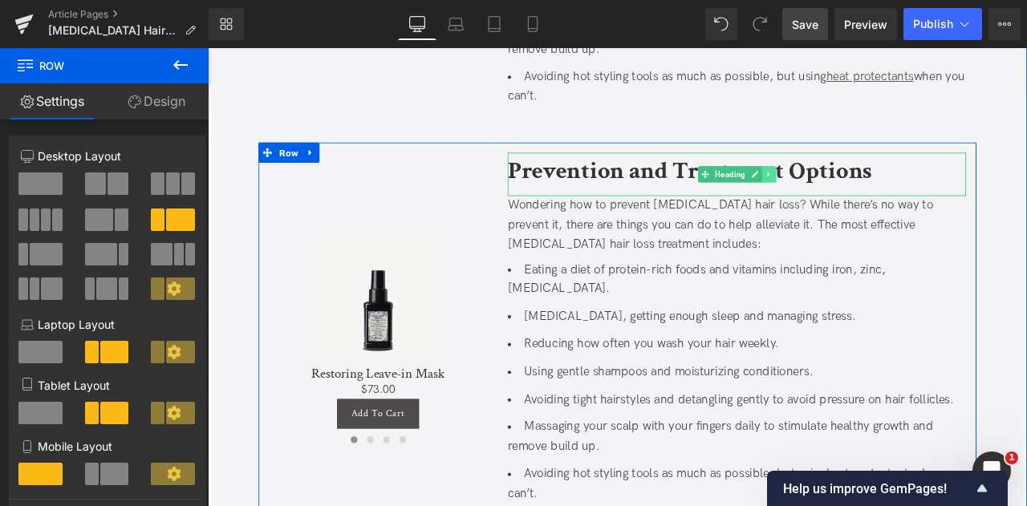
click at [873, 193] on icon at bounding box center [872, 198] width 9 height 10
click at [875, 188] on link at bounding box center [881, 197] width 17 height 19
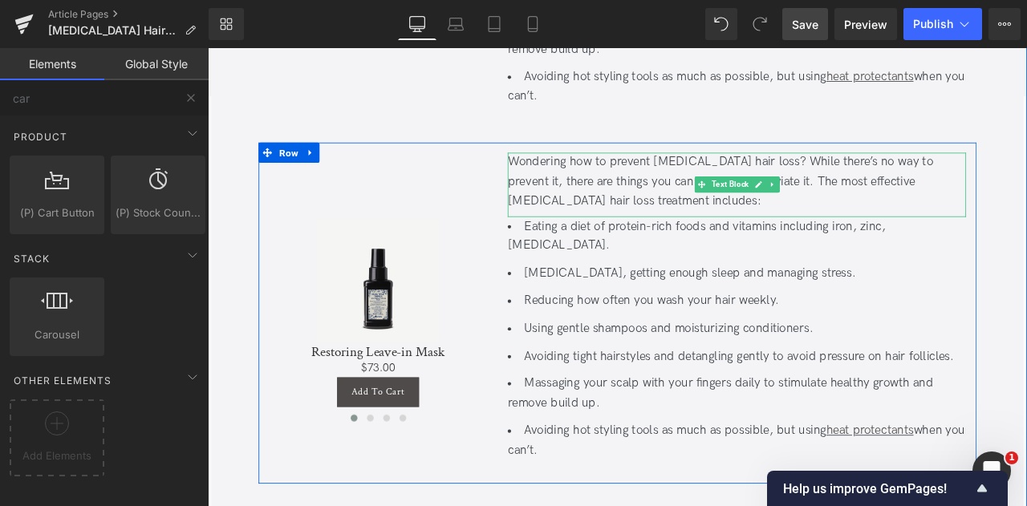
click at [875, 200] on link at bounding box center [877, 209] width 17 height 19
click at [877, 200] on link at bounding box center [885, 209] width 17 height 19
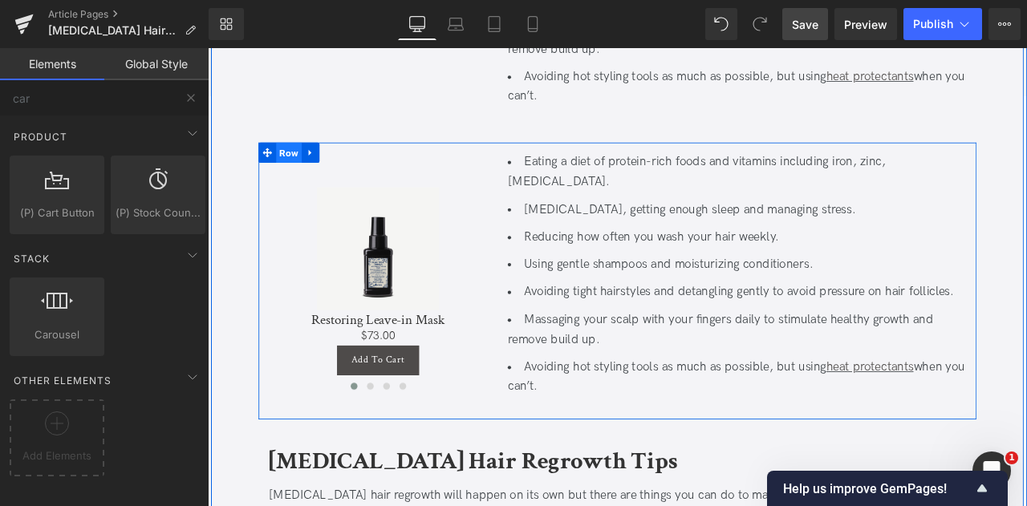
click at [306, 160] on span "Row" at bounding box center [304, 172] width 31 height 24
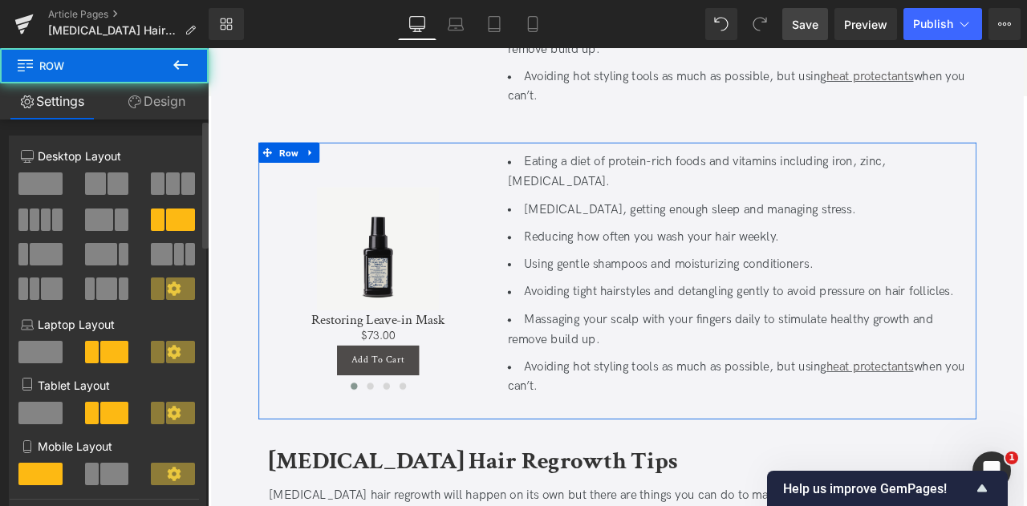
click at [115, 181] on span at bounding box center [118, 184] width 21 height 22
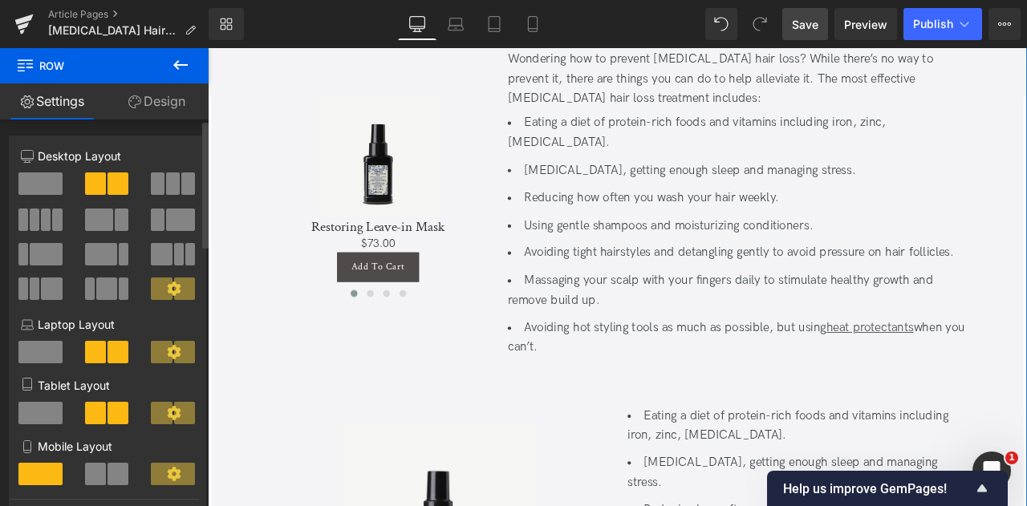
scroll to position [2577, 0]
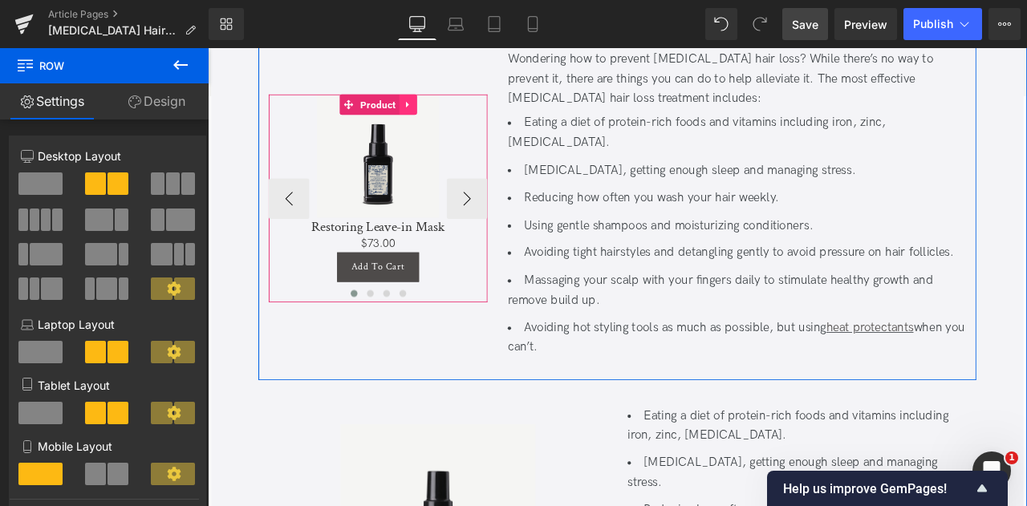
click at [442, 112] on icon at bounding box center [443, 115] width 3 height 7
click at [445, 85] on icon at bounding box center [447, 91] width 11 height 12
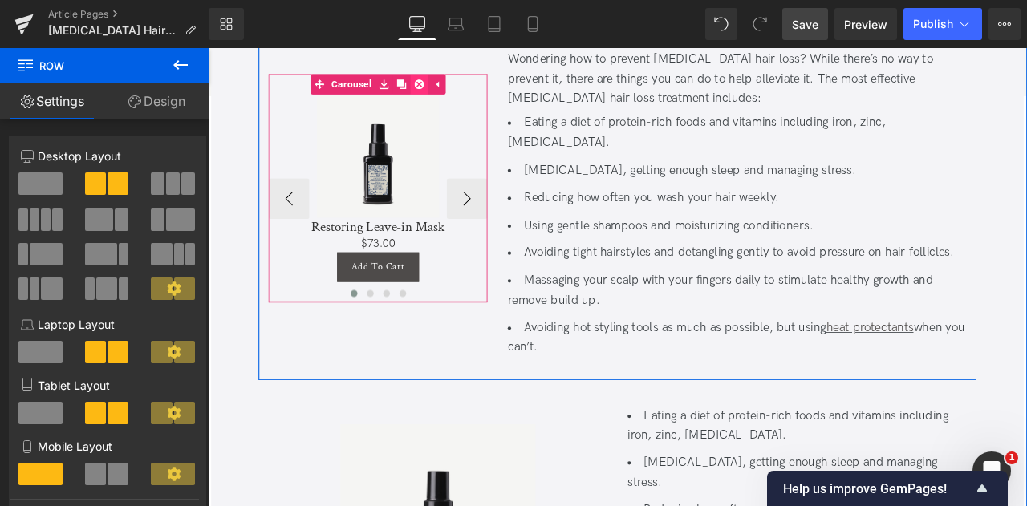
click at [454, 86] on icon at bounding box center [458, 91] width 11 height 11
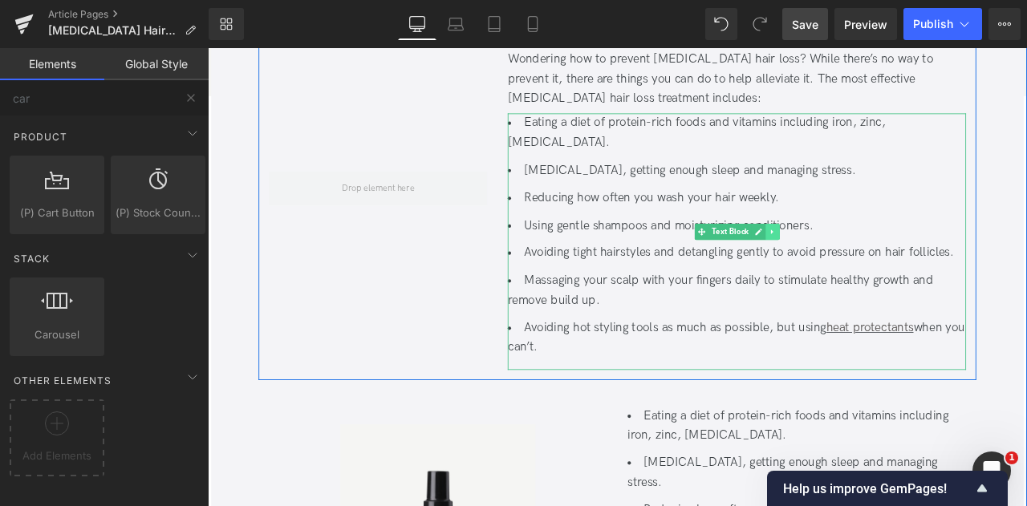
click at [877, 262] on icon at bounding box center [877, 267] width 9 height 10
click at [881, 262] on icon at bounding box center [885, 267] width 9 height 10
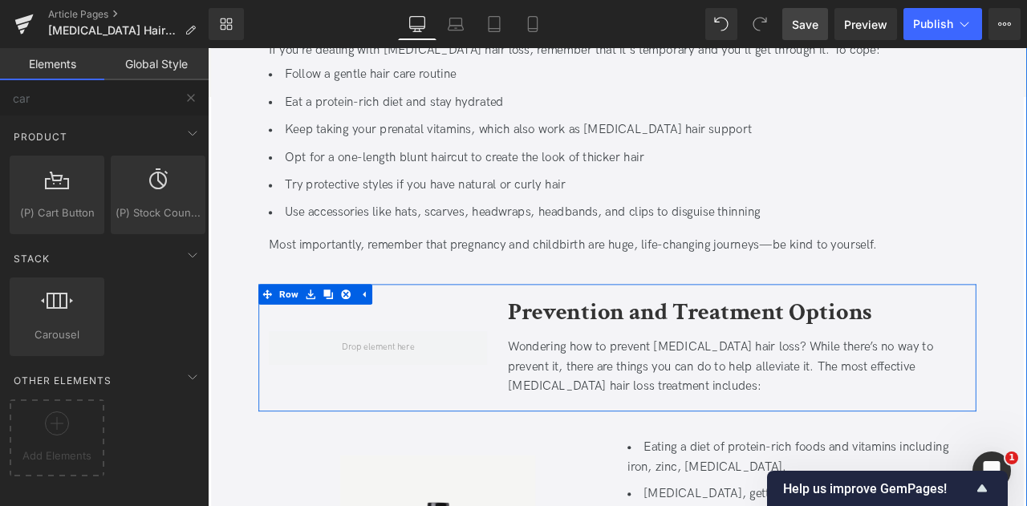
scroll to position [2231, 0]
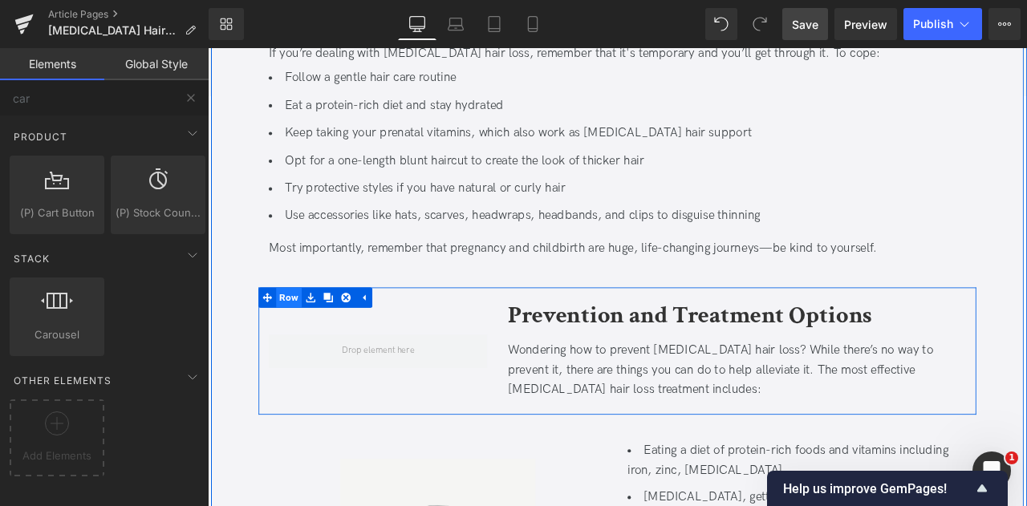
click at [309, 332] on span "Row" at bounding box center [304, 344] width 31 height 24
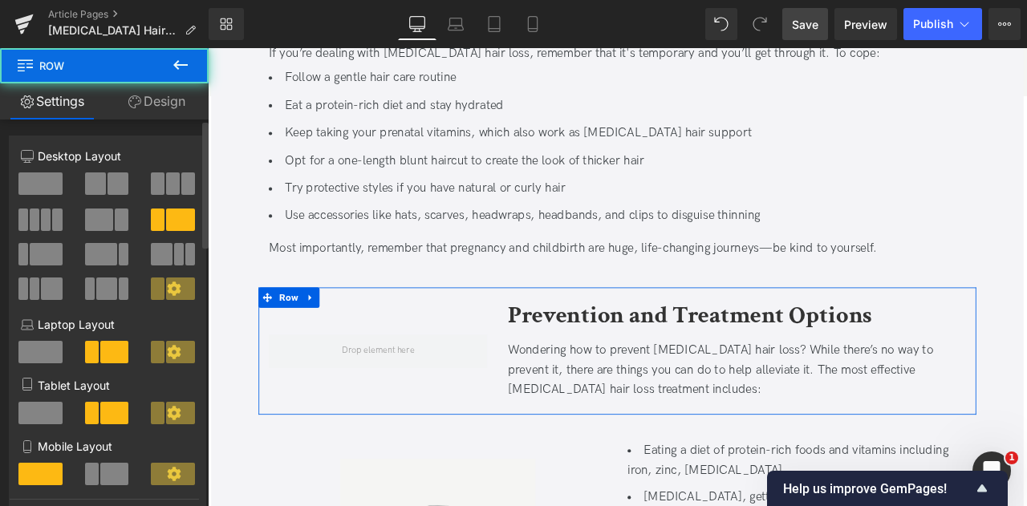
click at [41, 188] on span at bounding box center [40, 184] width 44 height 22
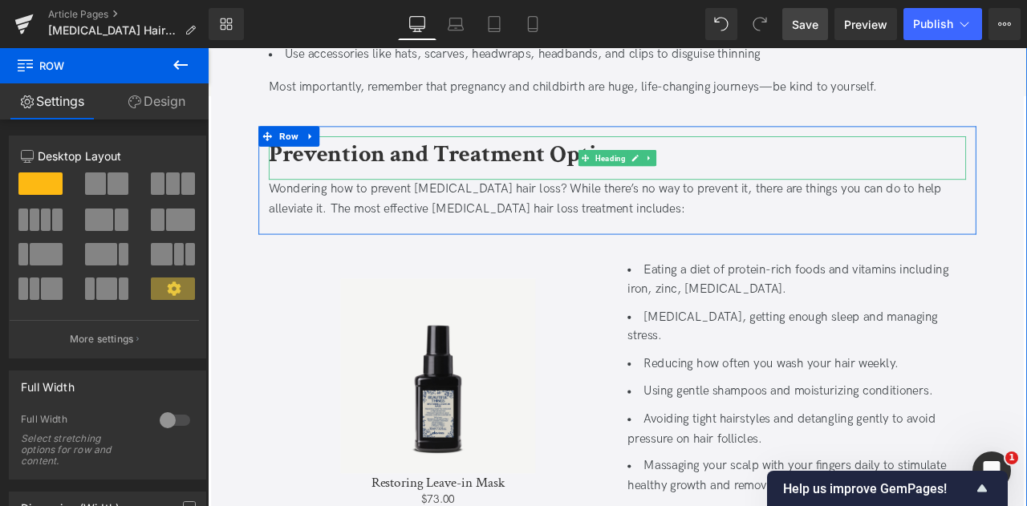
scroll to position [2434, 0]
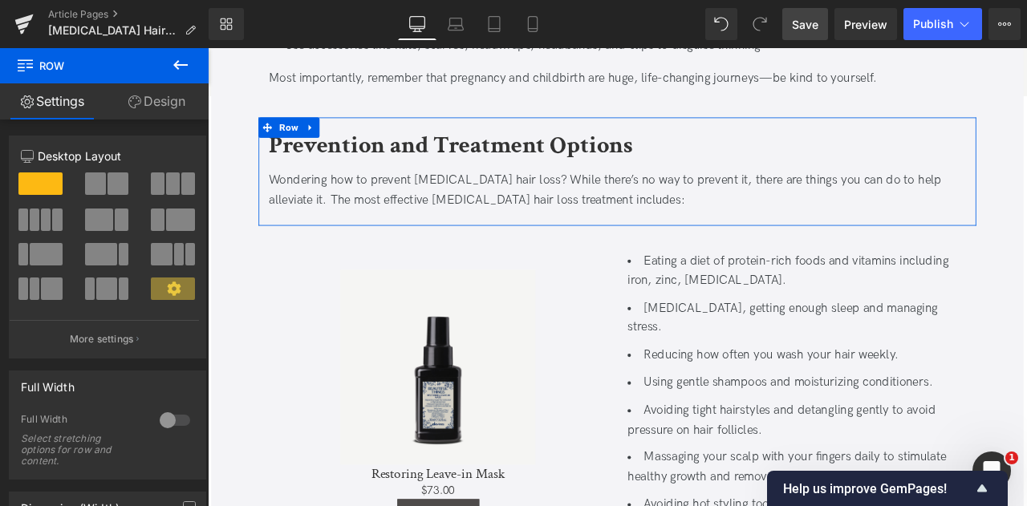
click at [191, 94] on link "Design" at bounding box center [156, 101] width 104 height 36
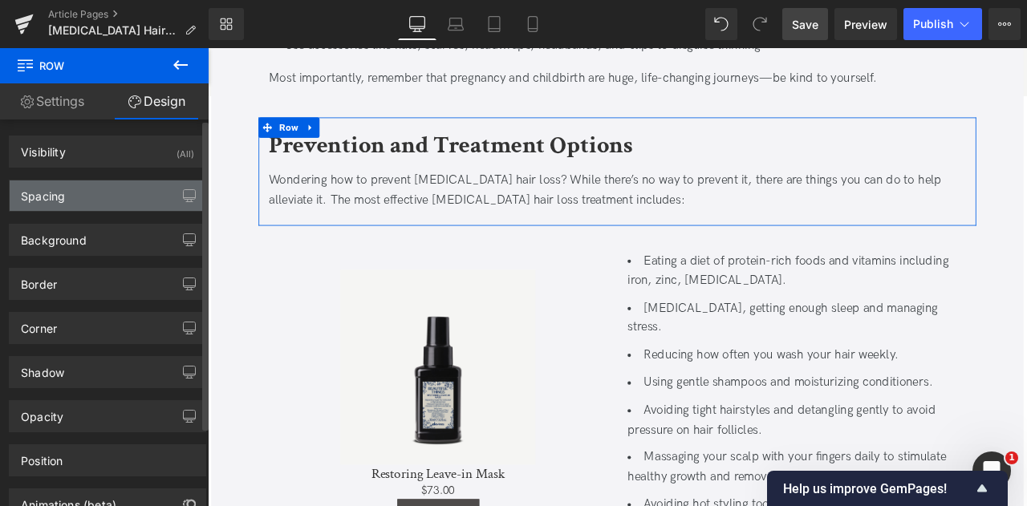
click at [97, 196] on div "Spacing" at bounding box center [108, 196] width 196 height 31
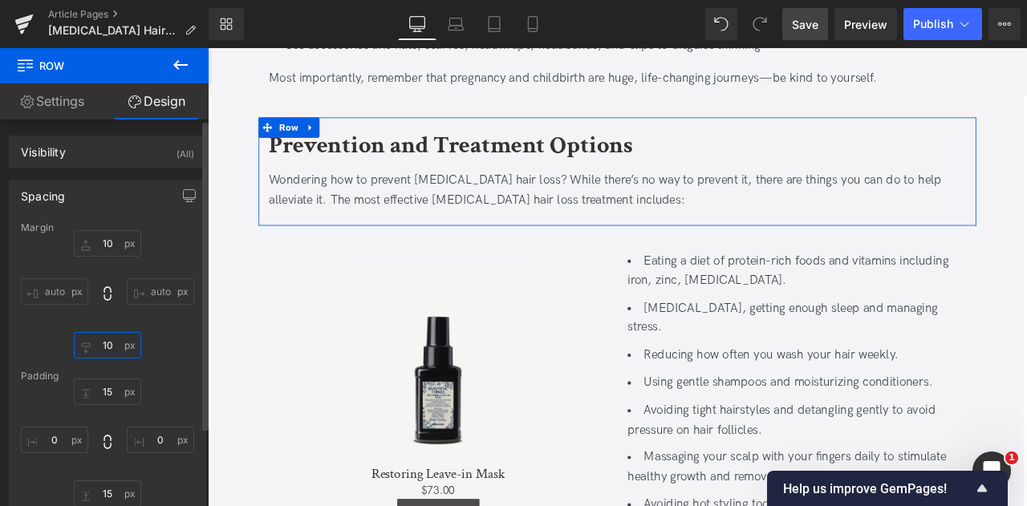
click at [112, 343] on input "10" at bounding box center [107, 345] width 67 height 26
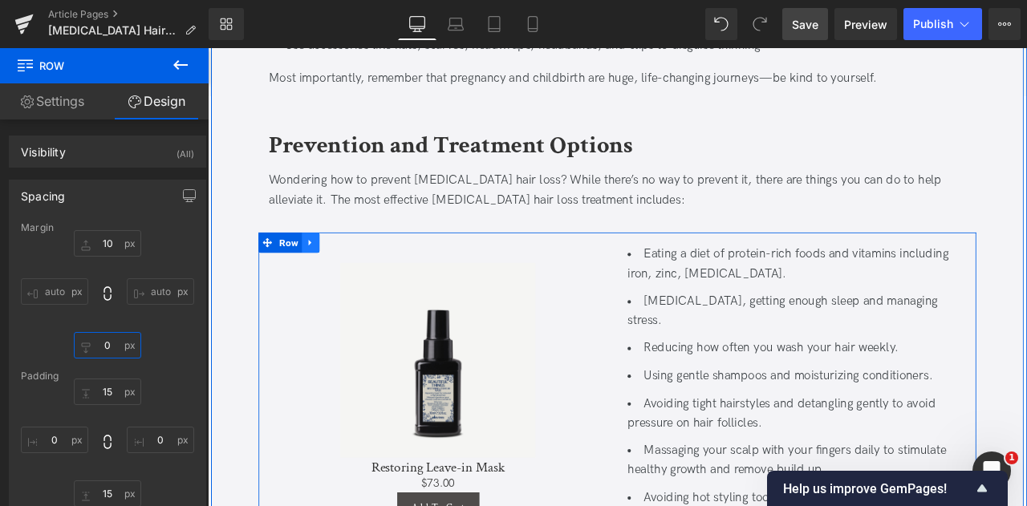
type input "0"
click at [319, 266] on link at bounding box center [329, 278] width 21 height 24
click at [305, 267] on span "Row" at bounding box center [304, 279] width 31 height 24
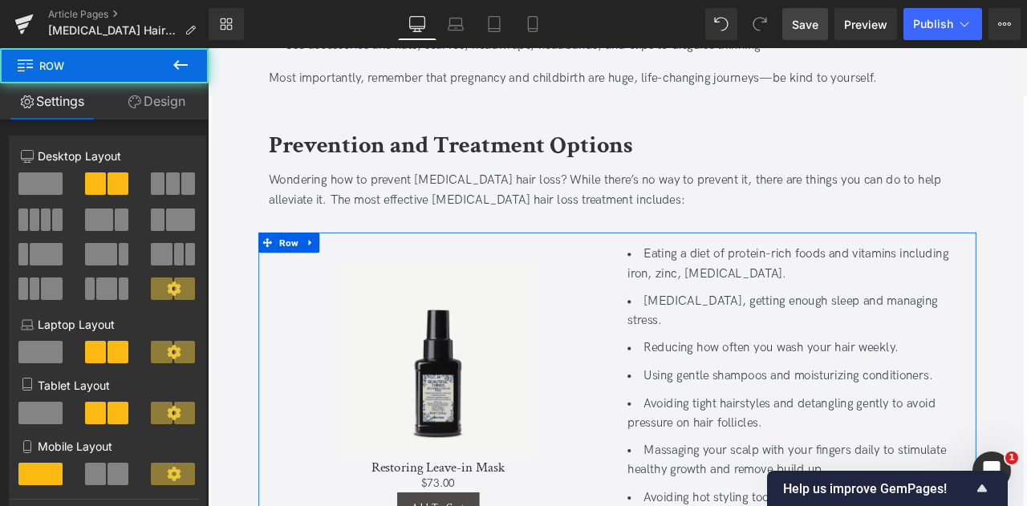
click at [136, 112] on link "Design" at bounding box center [156, 101] width 104 height 36
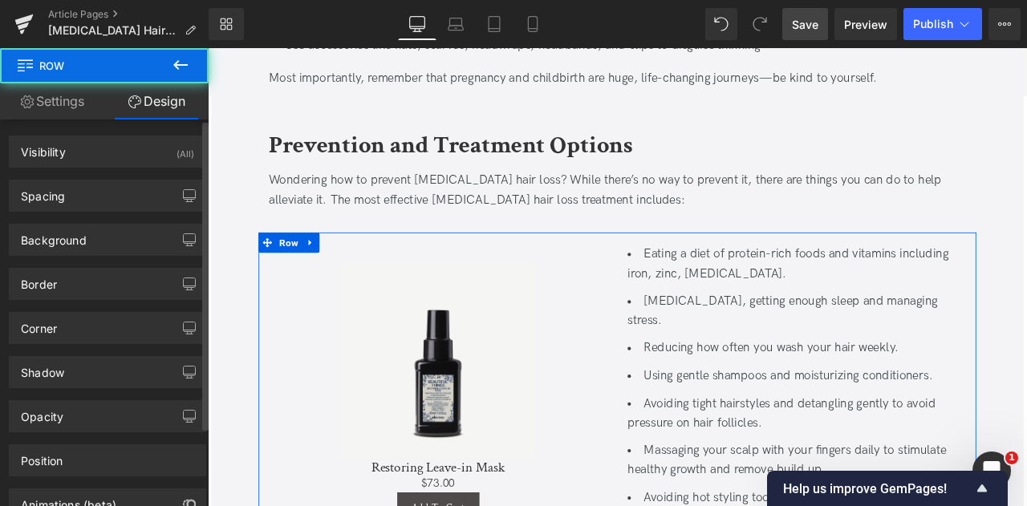
click at [79, 212] on div "Background Color & Image color none Color none 0 % Image Replace Image Upload i…" at bounding box center [108, 234] width 216 height 44
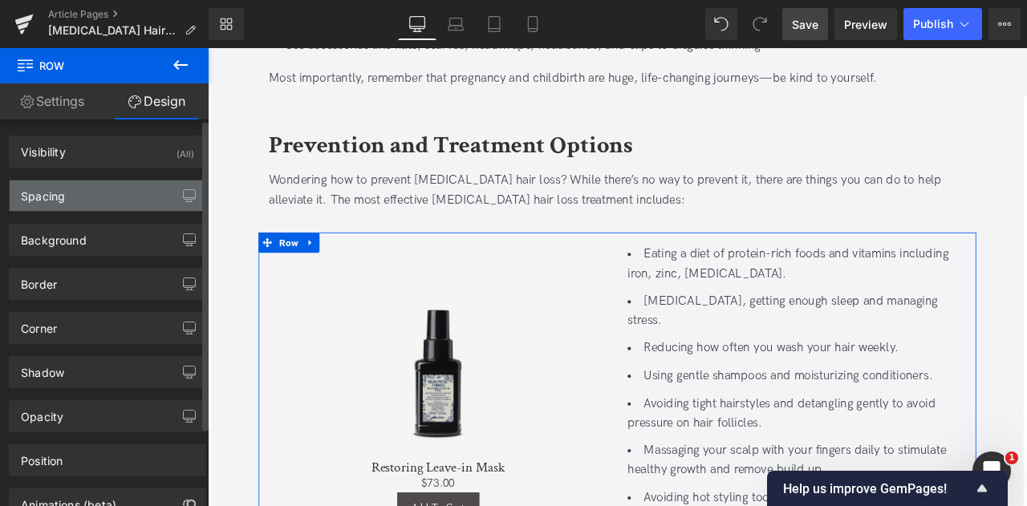
click at [89, 196] on div "Spacing" at bounding box center [108, 196] width 196 height 31
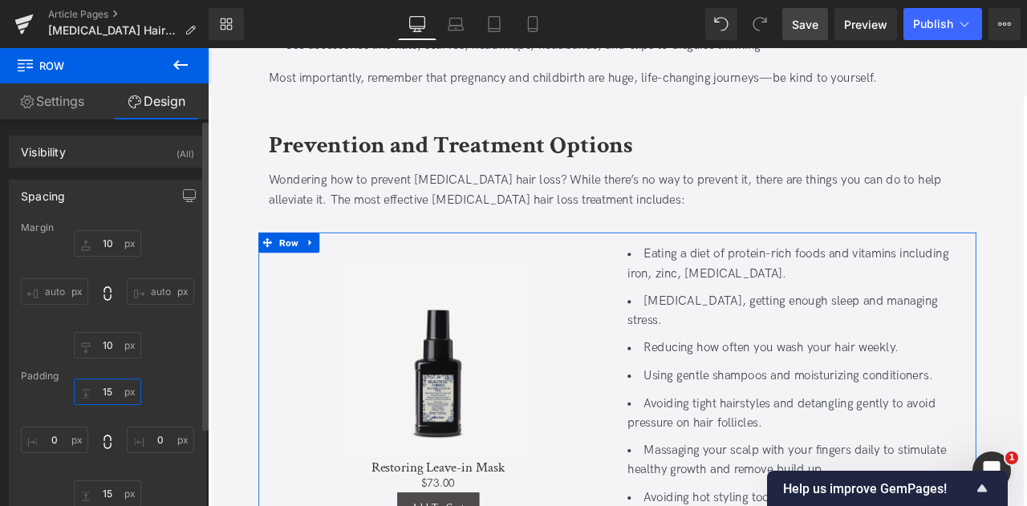
click at [104, 390] on input "15" at bounding box center [107, 392] width 67 height 26
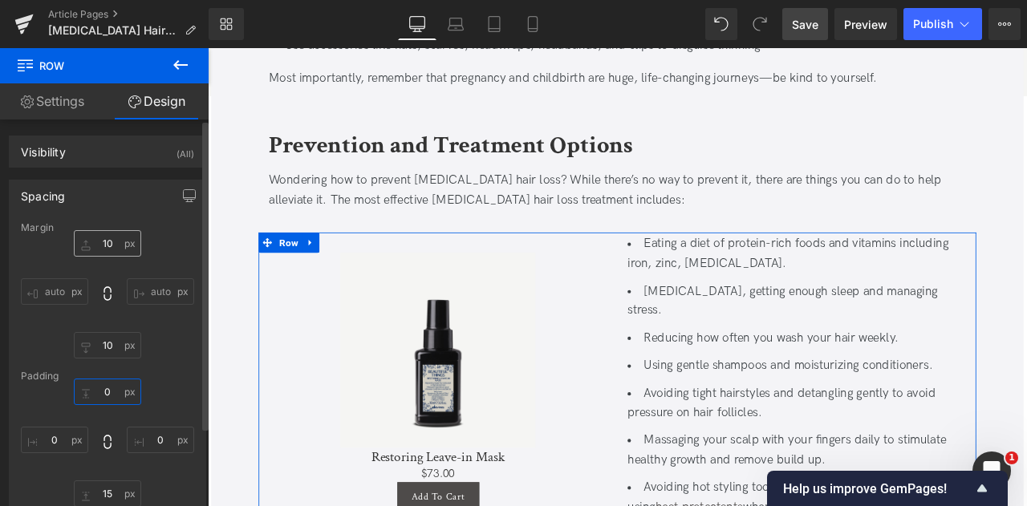
type input "0"
click at [109, 243] on input "10" at bounding box center [107, 243] width 67 height 26
type input "0"
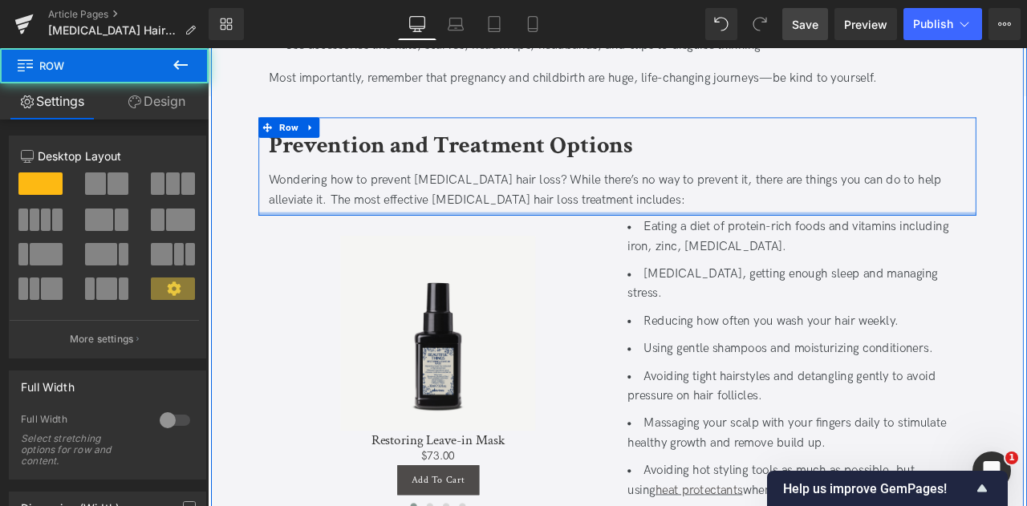
drag, startPoint x: 369, startPoint y: 229, endPoint x: 374, endPoint y: 148, distance: 81.2
click at [374, 148] on div "Prevention and Treatment Options Heading Wondering how to prevent [MEDICAL_DATA…" at bounding box center [693, 188] width 851 height 116
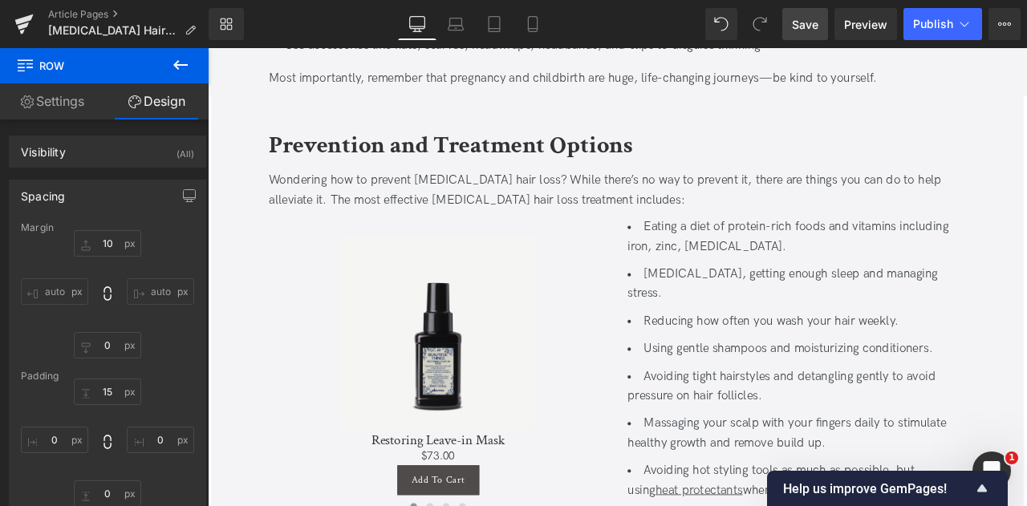
click at [801, 23] on span "Save" at bounding box center [805, 24] width 26 height 17
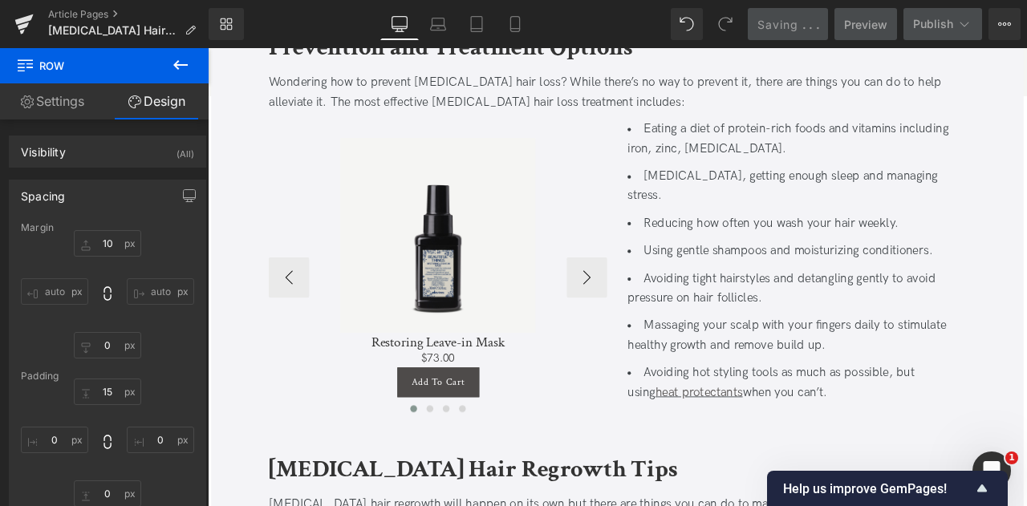
scroll to position [2520, 0]
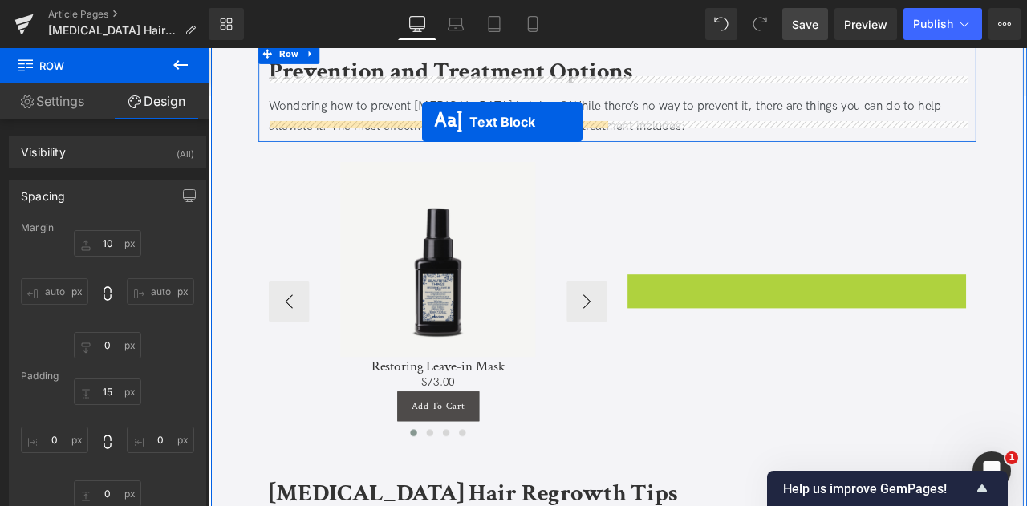
drag, startPoint x: 861, startPoint y: 311, endPoint x: 462, endPoint y: 136, distance: 435.6
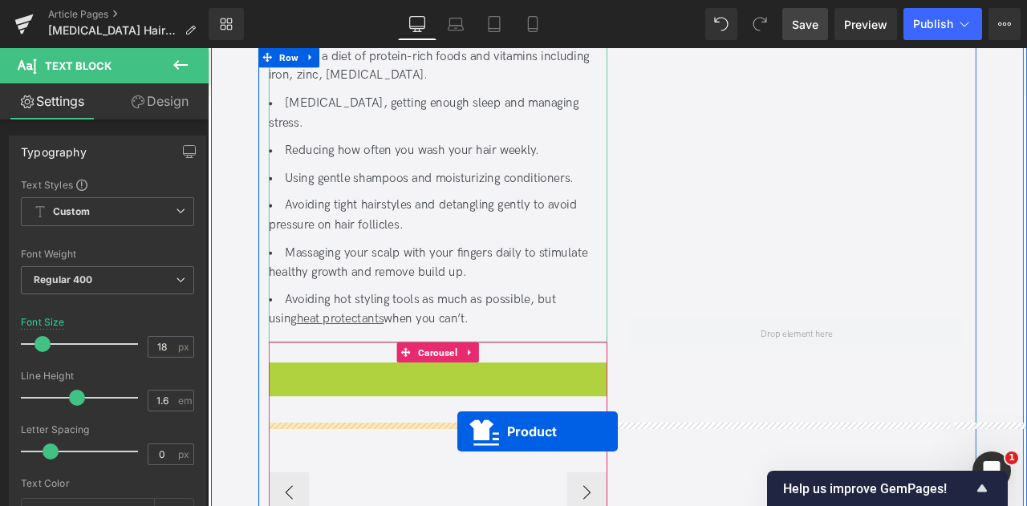
scroll to position [2745, 0]
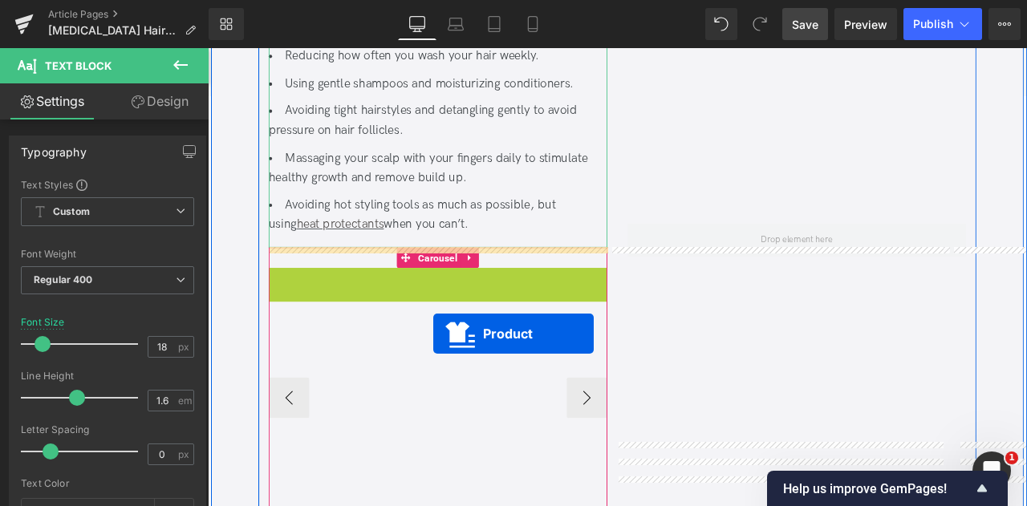
drag, startPoint x: 448, startPoint y: 523, endPoint x: 475, endPoint y: 386, distance: 139.2
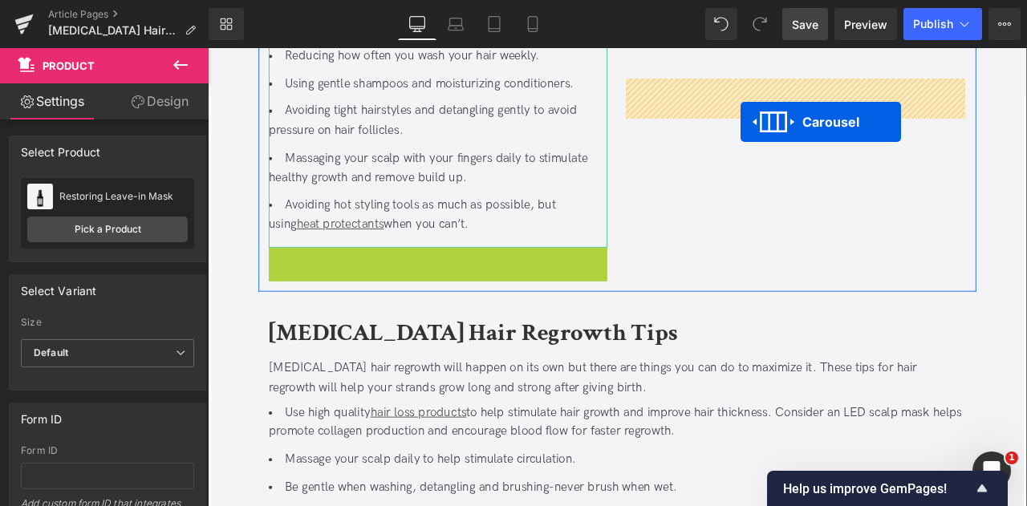
drag, startPoint x: 441, startPoint y: 279, endPoint x: 840, endPoint y: 136, distance: 423.7
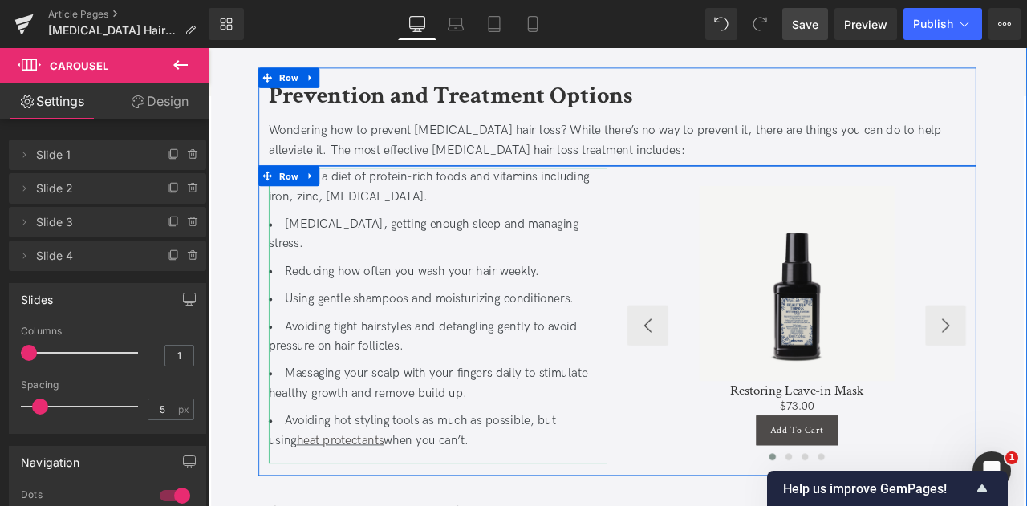
scroll to position [2492, 0]
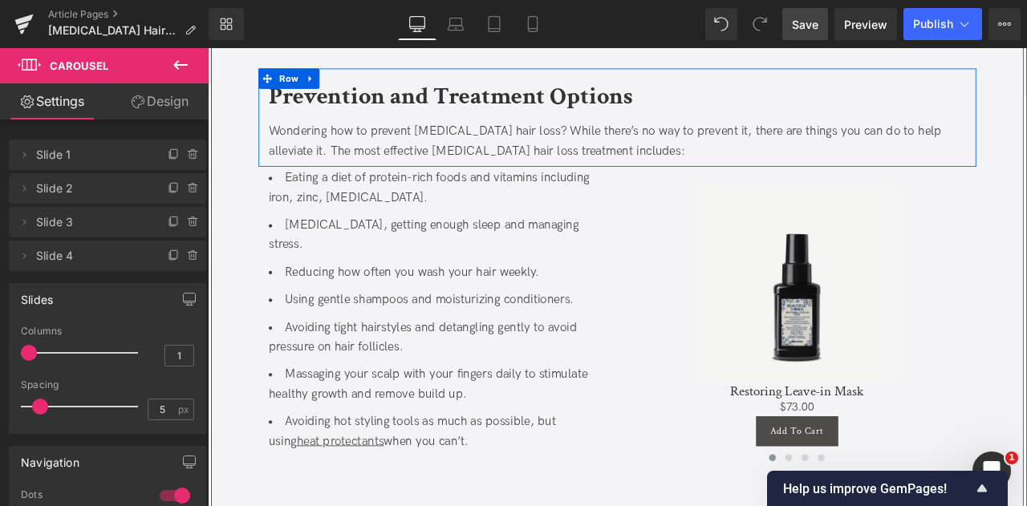
click at [252, 239] on div "[MEDICAL_DATA] Hair Loss: When It Starts, Duration, and Regrowth Tips Heading U…" at bounding box center [693, 3] width 883 height 4546
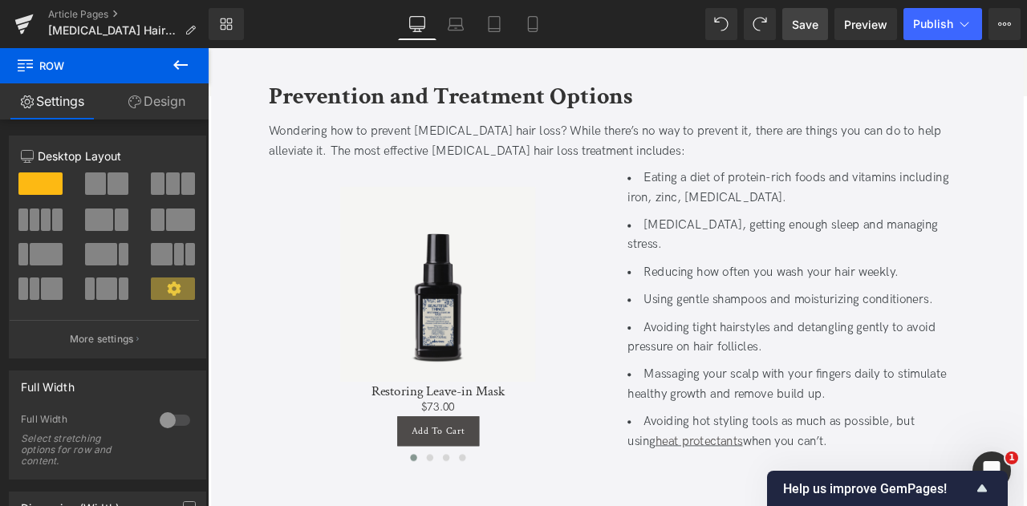
click at [816, 31] on span "Save" at bounding box center [805, 24] width 26 height 17
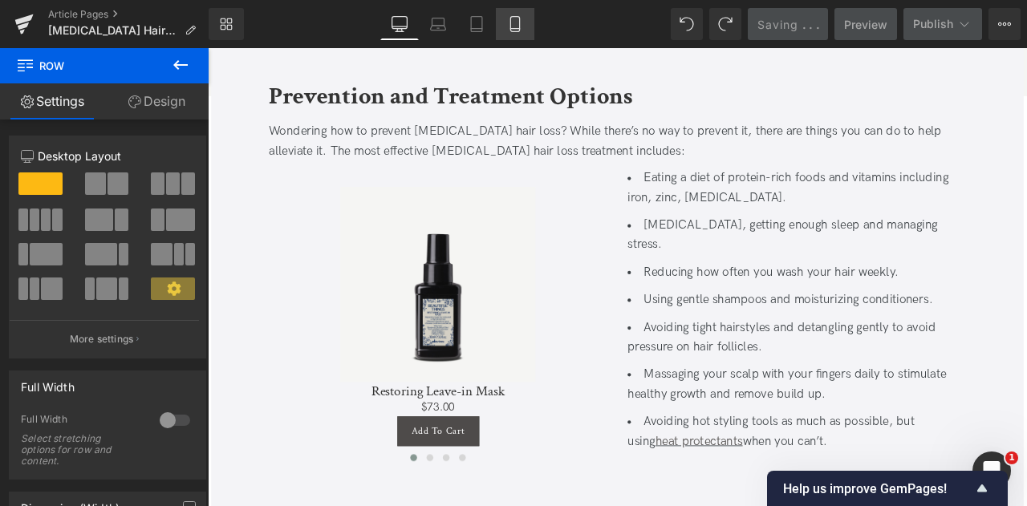
click at [517, 20] on icon at bounding box center [515, 24] width 16 height 16
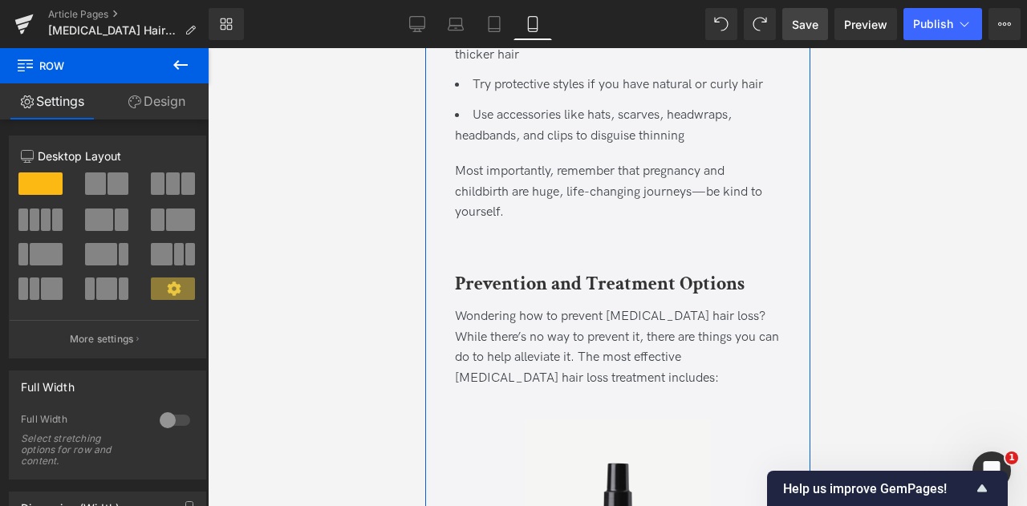
scroll to position [3216, 0]
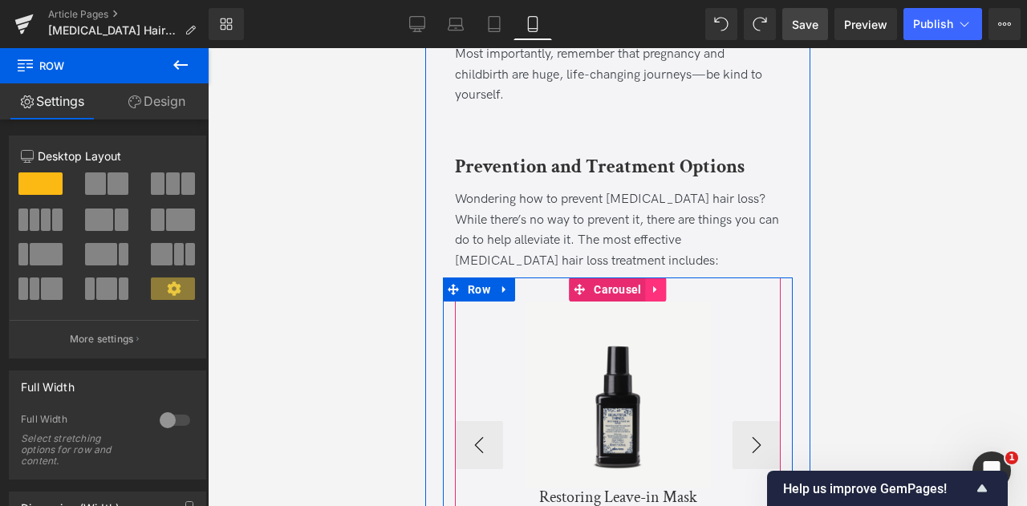
click at [650, 284] on icon at bounding box center [655, 290] width 11 height 12
click at [642, 284] on icon at bounding box center [645, 289] width 11 height 11
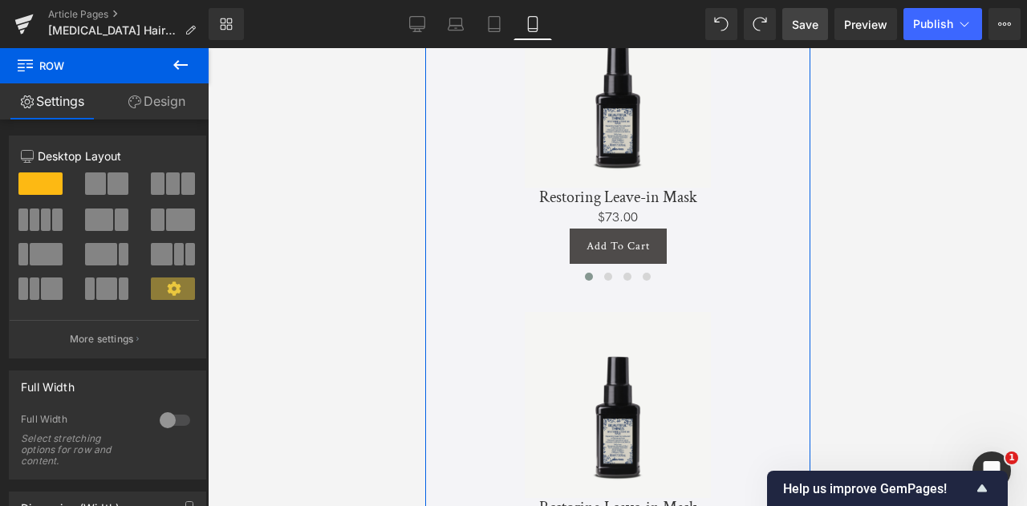
scroll to position [3521, 0]
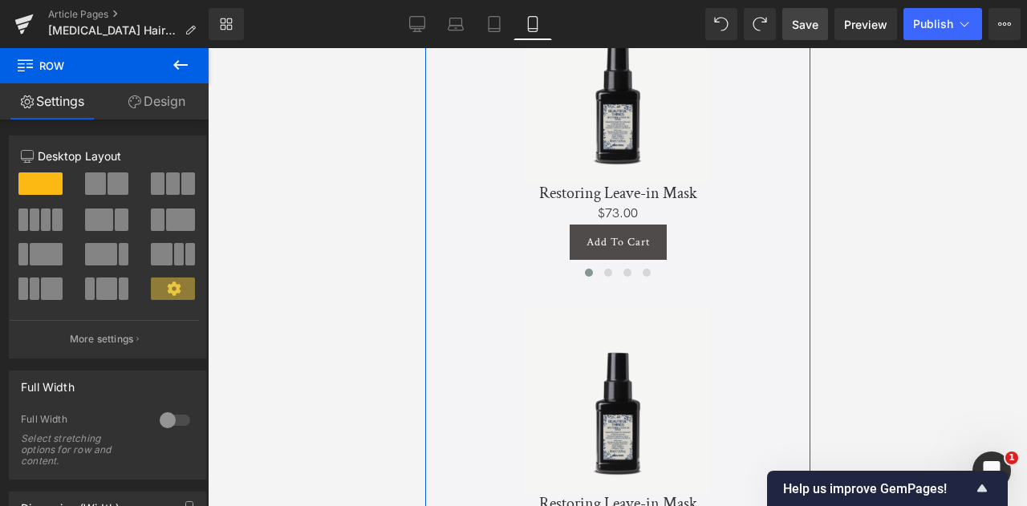
drag, startPoint x: 140, startPoint y: 111, endPoint x: 148, endPoint y: 143, distance: 33.1
click at [140, 111] on link "Design" at bounding box center [156, 101] width 104 height 36
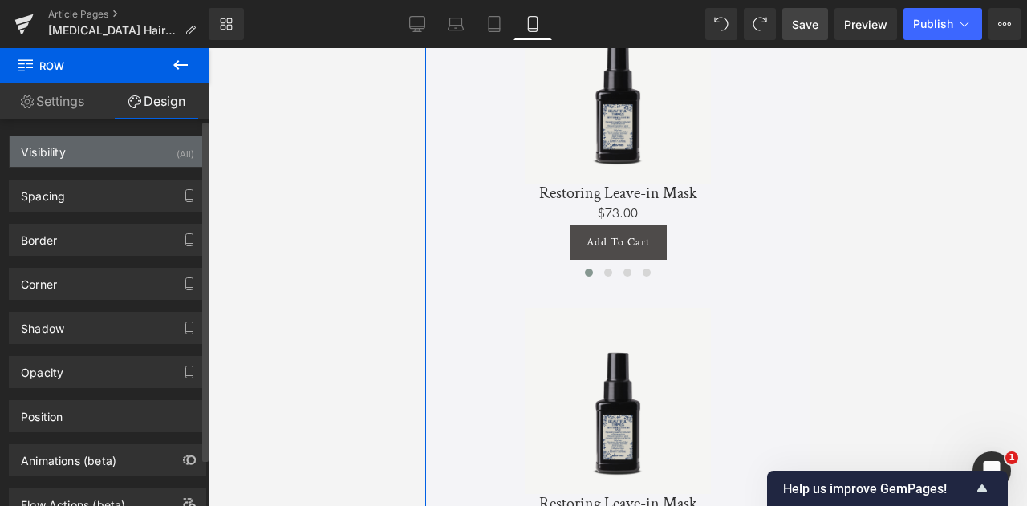
click at [148, 147] on div "Visibility (All)" at bounding box center [108, 151] width 196 height 31
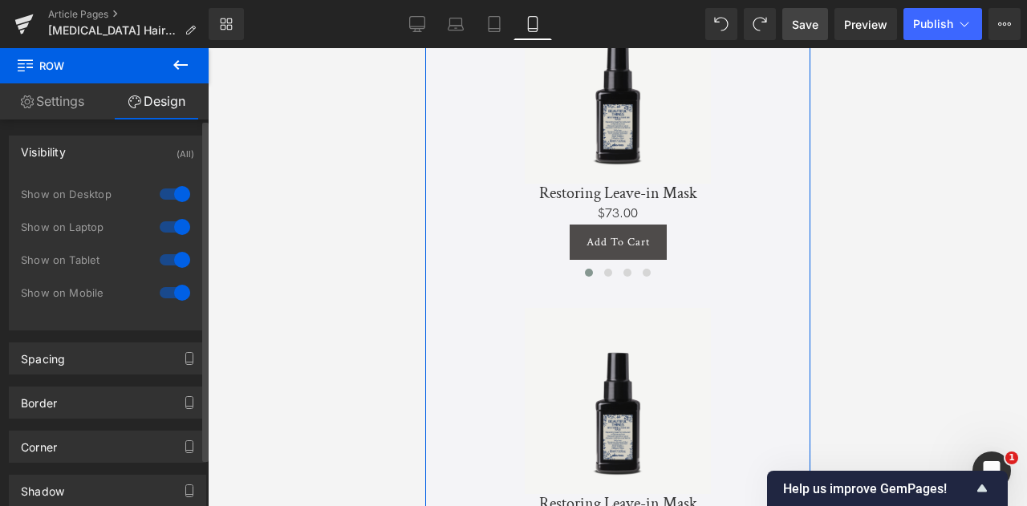
click at [170, 282] on div at bounding box center [175, 293] width 39 height 26
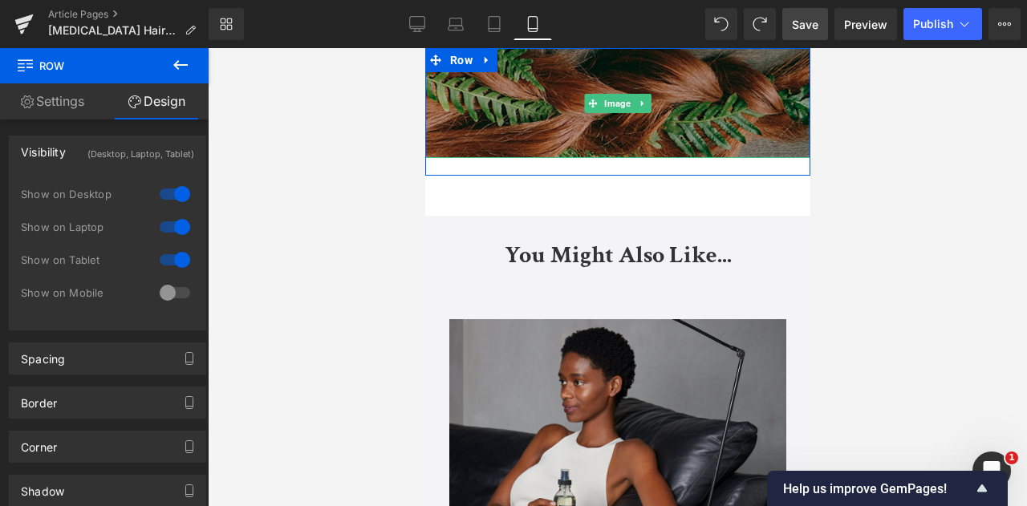
scroll to position [311, 0]
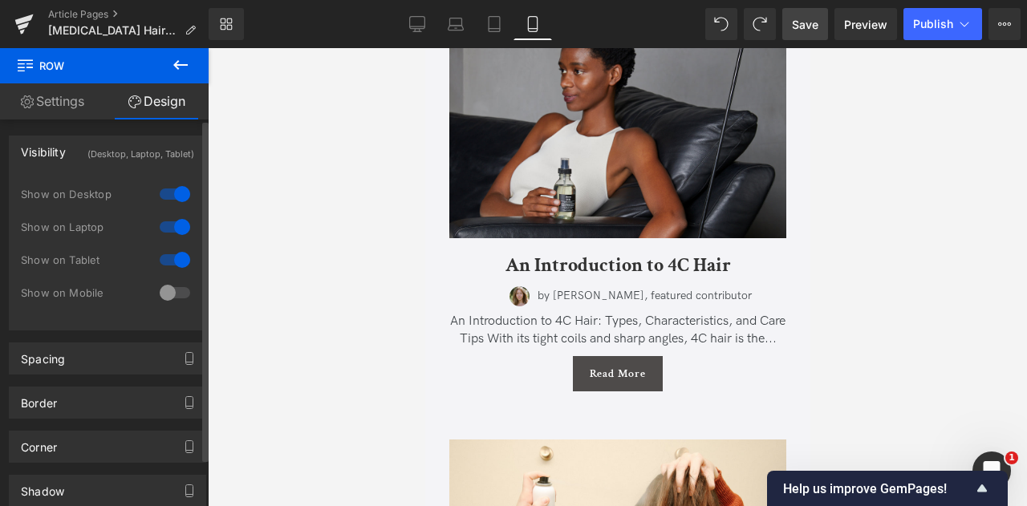
click at [165, 287] on div at bounding box center [175, 293] width 39 height 26
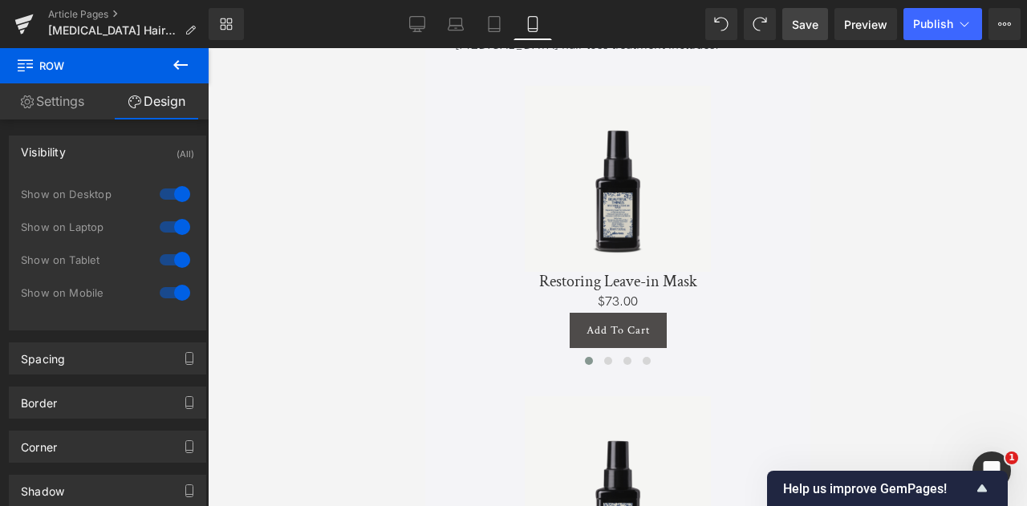
scroll to position [3429, 0]
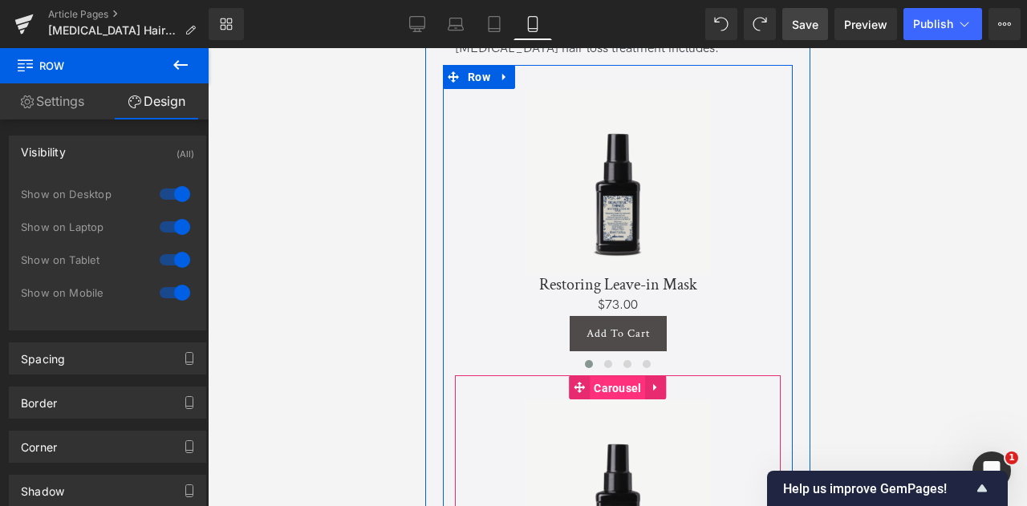
click at [599, 376] on span "Carousel" at bounding box center [616, 388] width 55 height 24
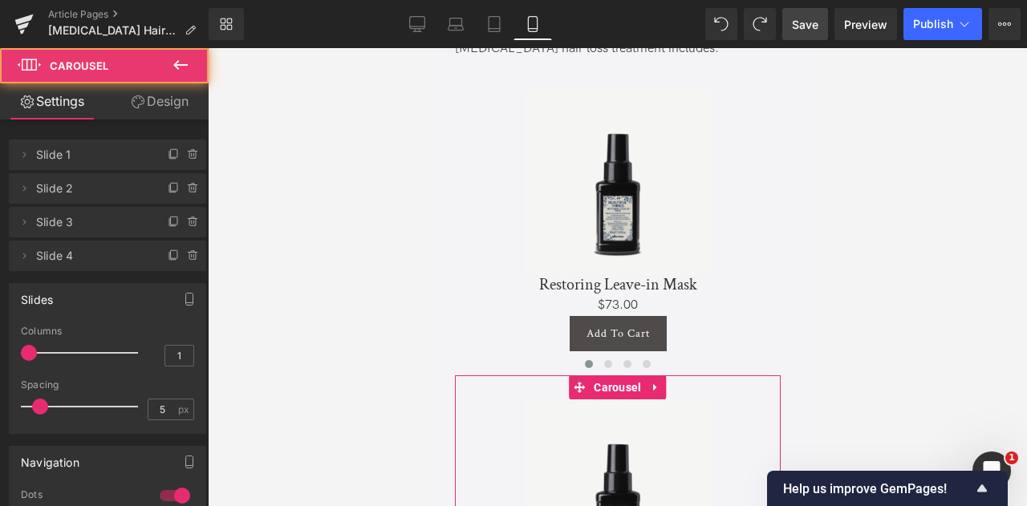
click at [165, 108] on link "Design" at bounding box center [160, 101] width 104 height 36
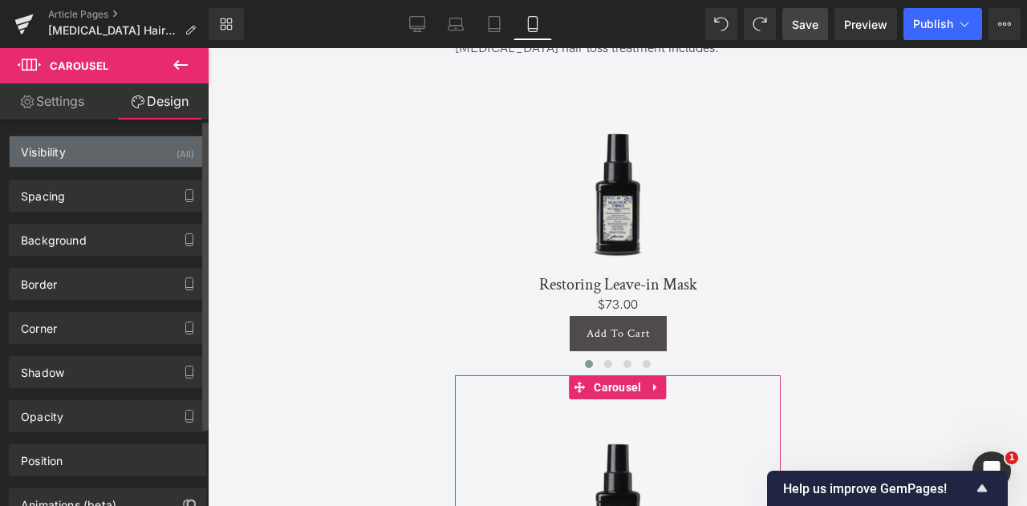
click at [141, 155] on div "Visibility (All)" at bounding box center [108, 151] width 196 height 31
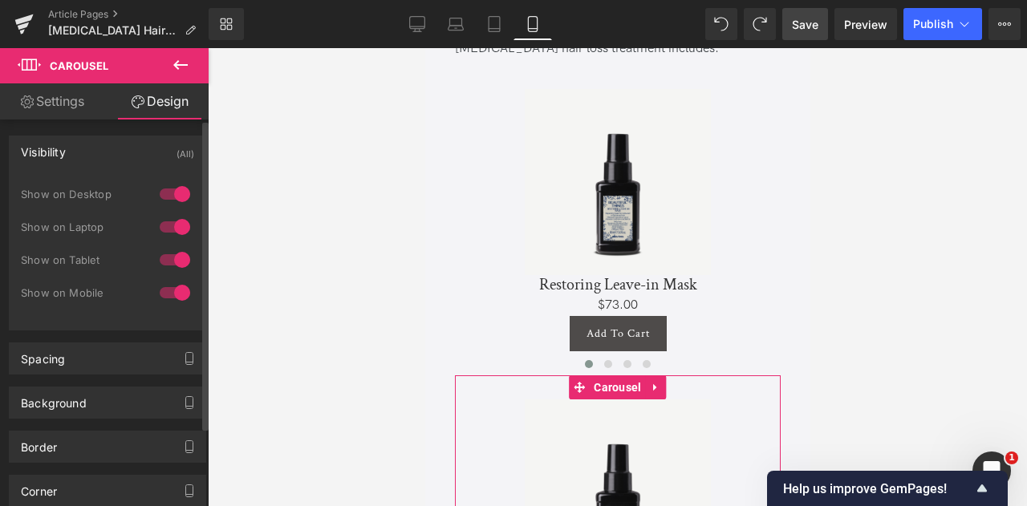
click at [175, 286] on div at bounding box center [175, 293] width 39 height 26
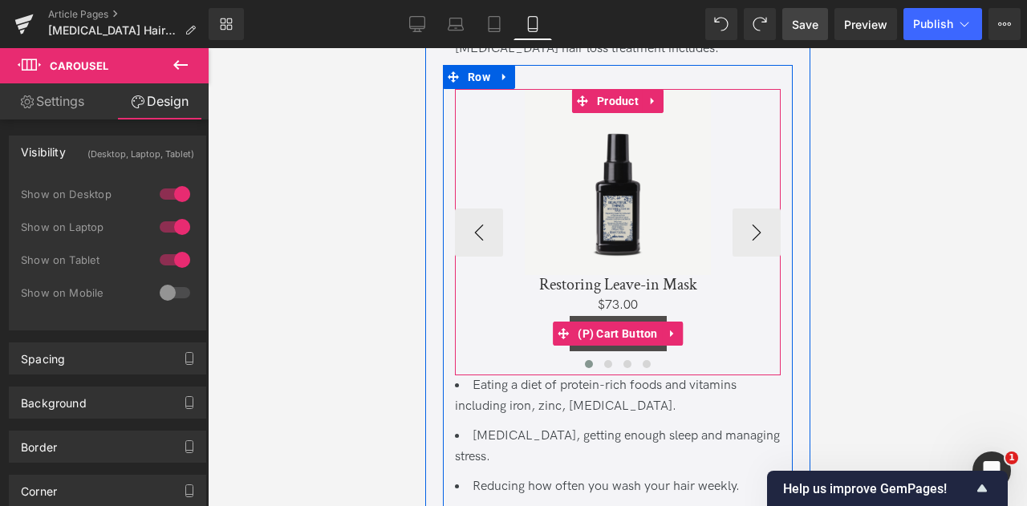
scroll to position [3203, 0]
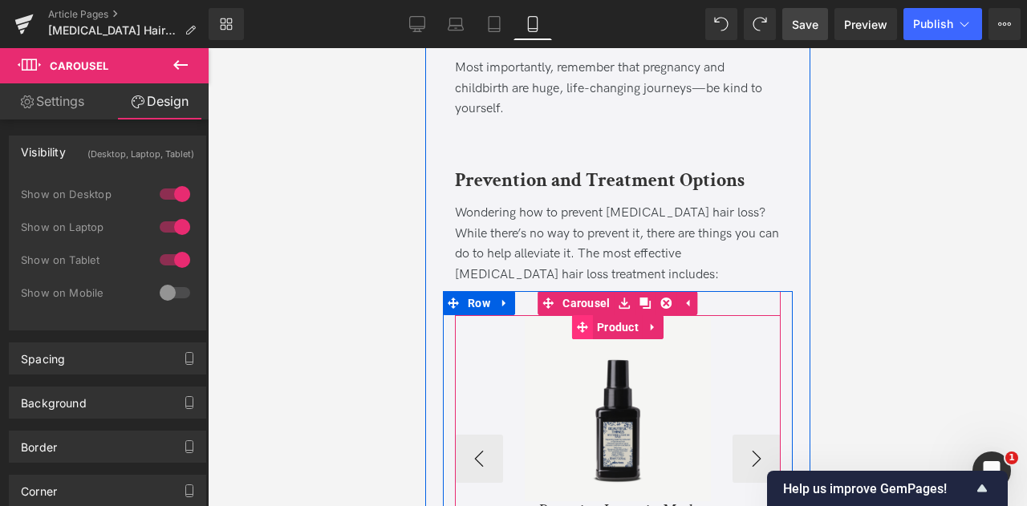
click at [579, 322] on icon at bounding box center [581, 327] width 11 height 11
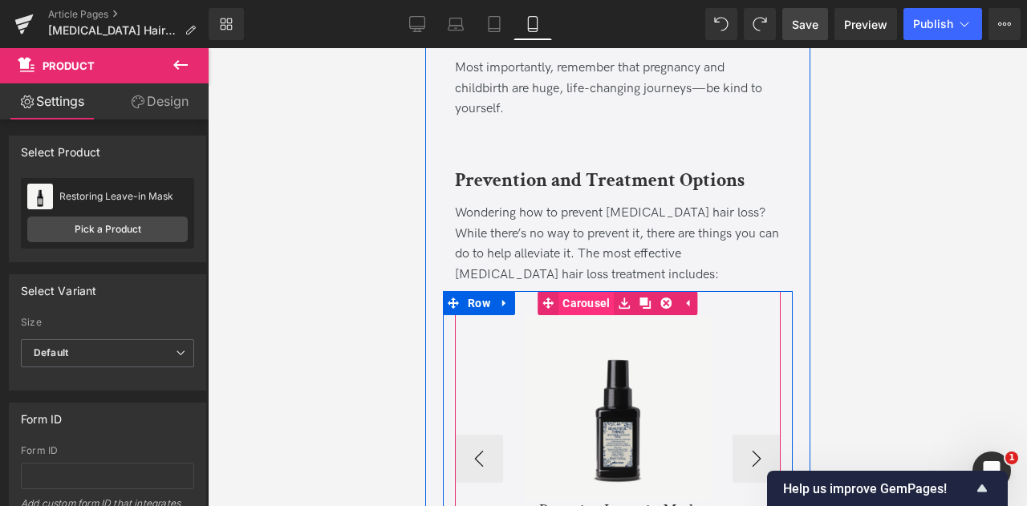
click at [588, 291] on span "Carousel" at bounding box center [585, 303] width 55 height 24
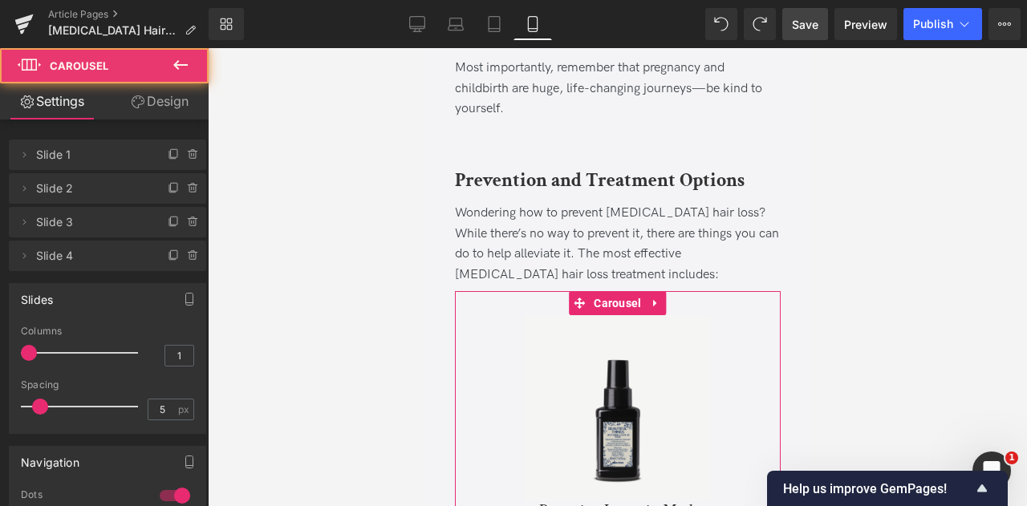
click at [180, 104] on link "Design" at bounding box center [160, 101] width 104 height 36
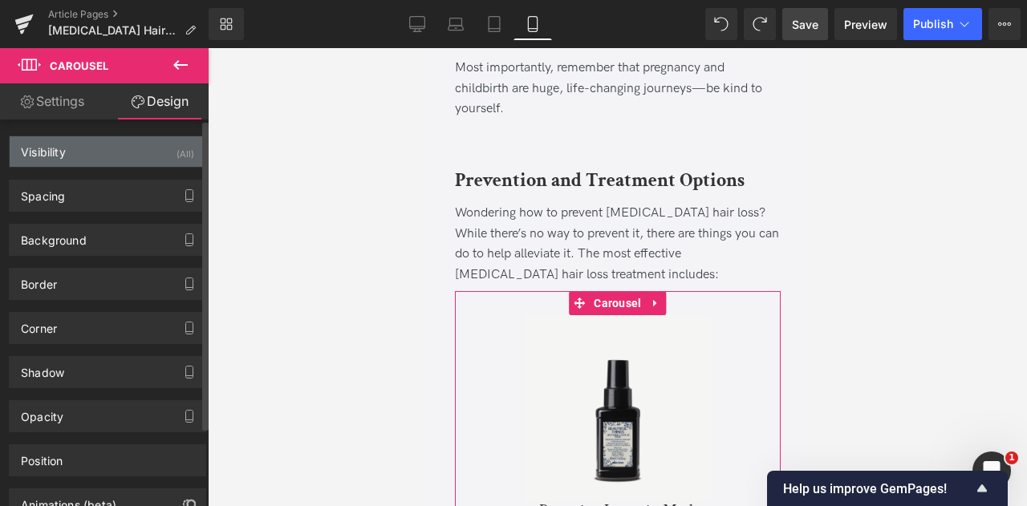
click at [168, 147] on div "Visibility (All)" at bounding box center [108, 151] width 196 height 31
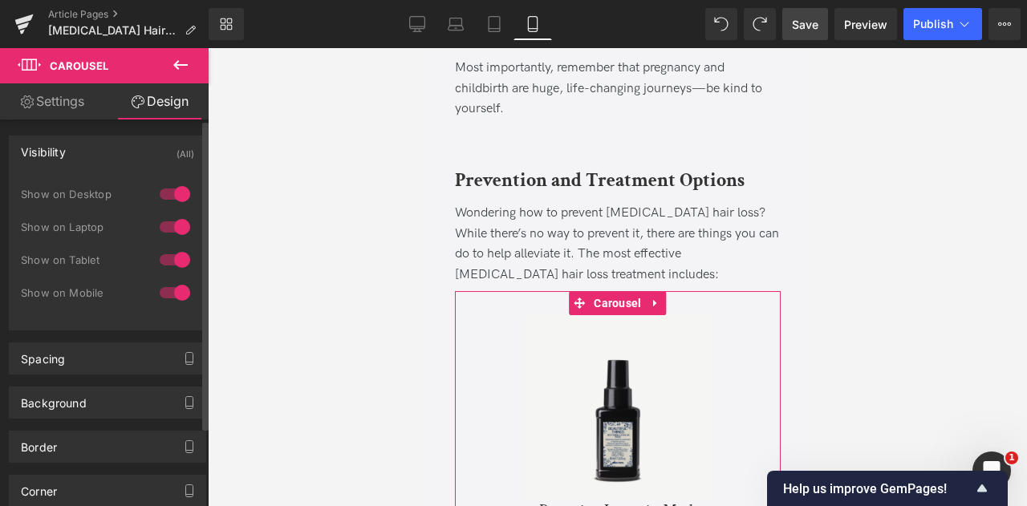
click at [166, 258] on div at bounding box center [175, 260] width 39 height 26
click at [175, 218] on div at bounding box center [175, 227] width 39 height 26
click at [164, 195] on div at bounding box center [175, 194] width 39 height 26
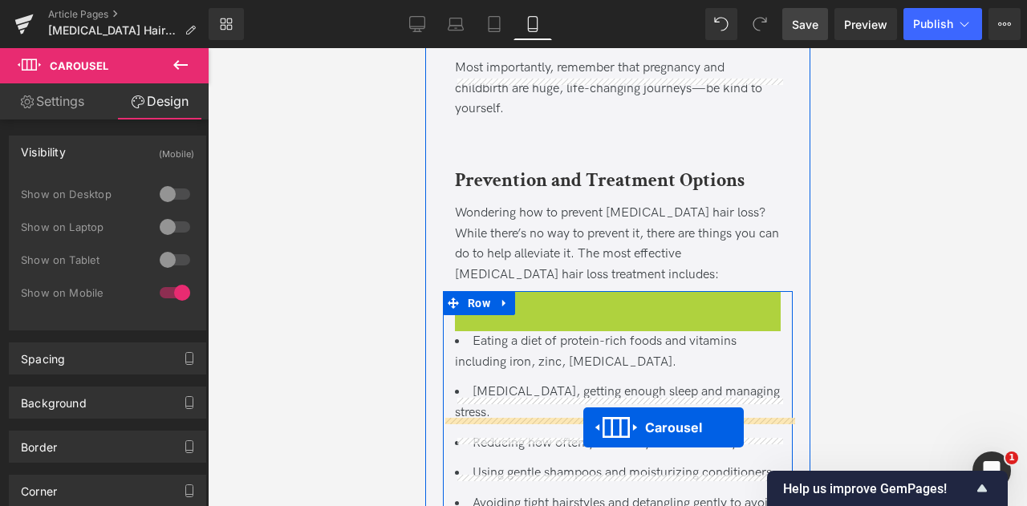
scroll to position [3283, 0]
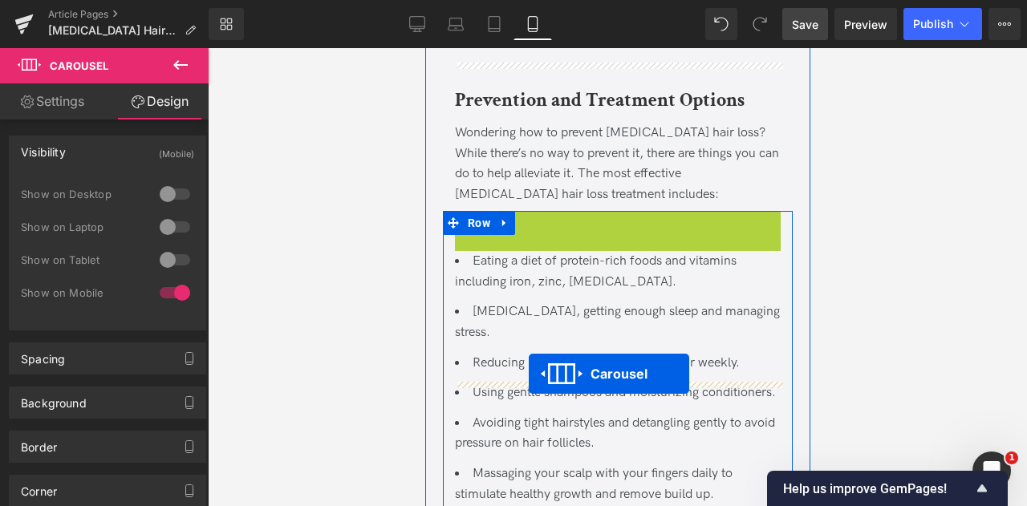
drag, startPoint x: 572, startPoint y: 116, endPoint x: 528, endPoint y: 374, distance: 261.4
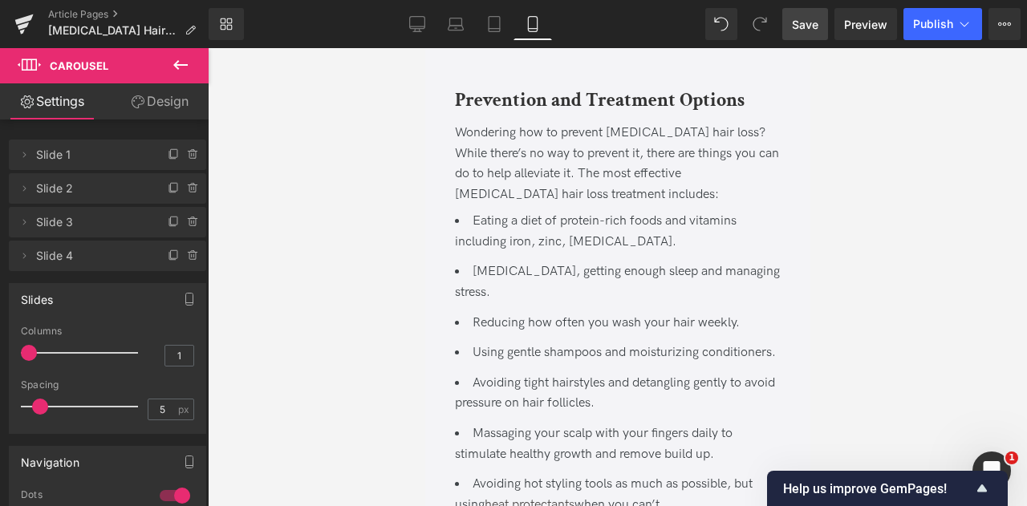
click at [157, 98] on link "Design" at bounding box center [160, 101] width 104 height 36
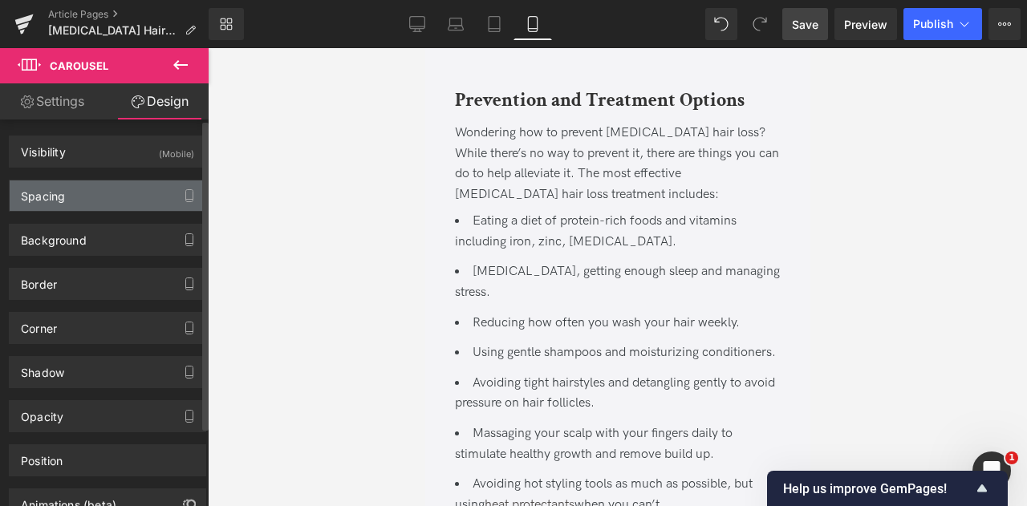
click at [87, 192] on div "Spacing" at bounding box center [108, 196] width 196 height 31
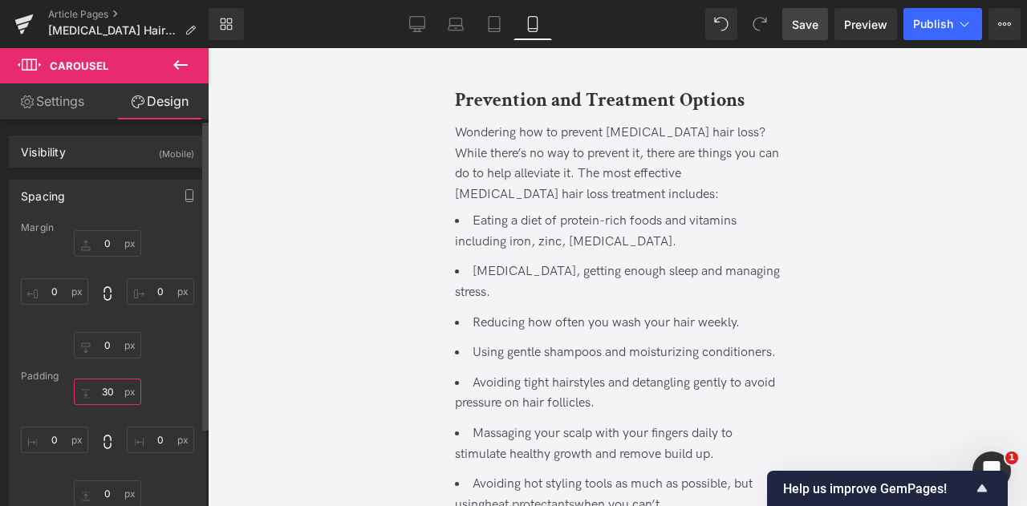
click at [105, 399] on input "30" at bounding box center [107, 392] width 67 height 26
type input "0"
click at [424, 18] on icon at bounding box center [417, 24] width 16 height 16
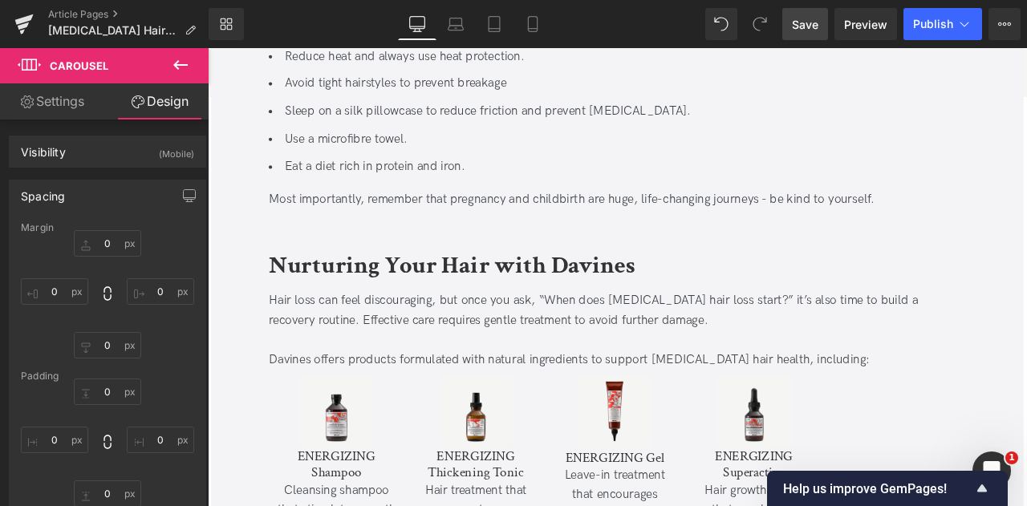
scroll to position [0, 0]
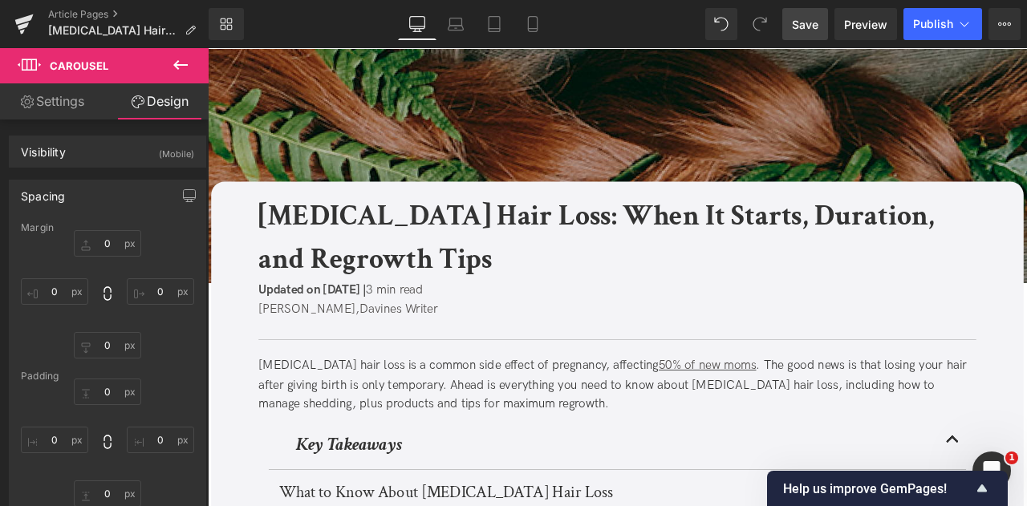
type input "0"
type input "30"
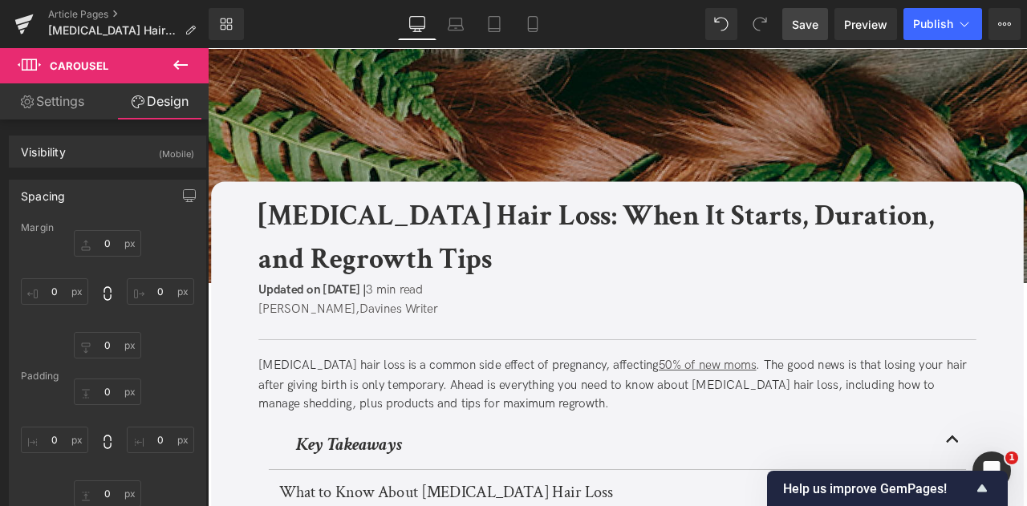
type input "0"
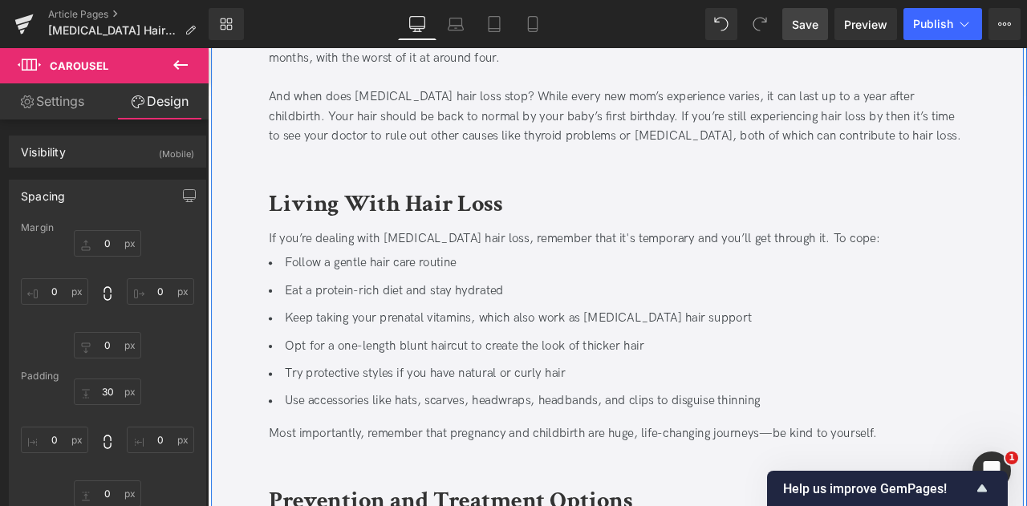
scroll to position [2494, 0]
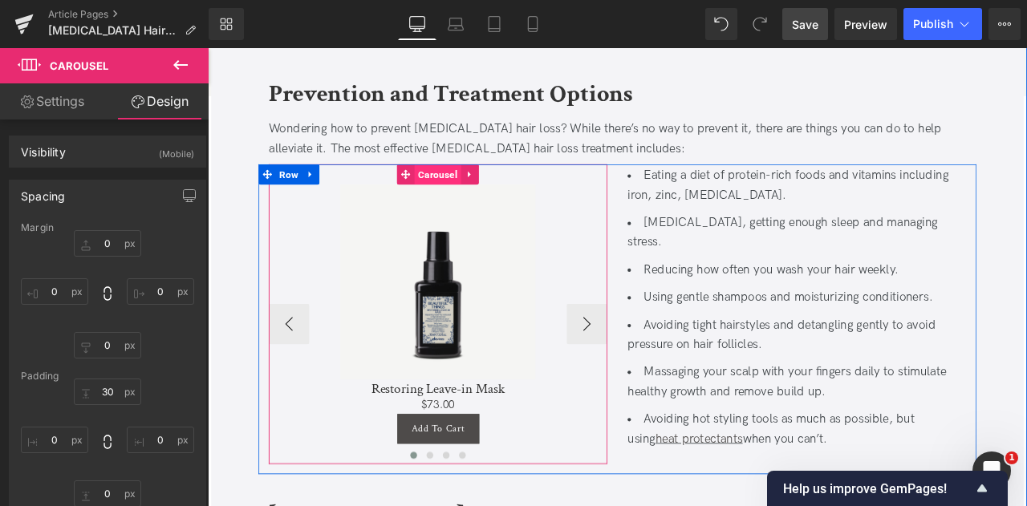
click at [469, 186] on span "Carousel" at bounding box center [480, 198] width 55 height 24
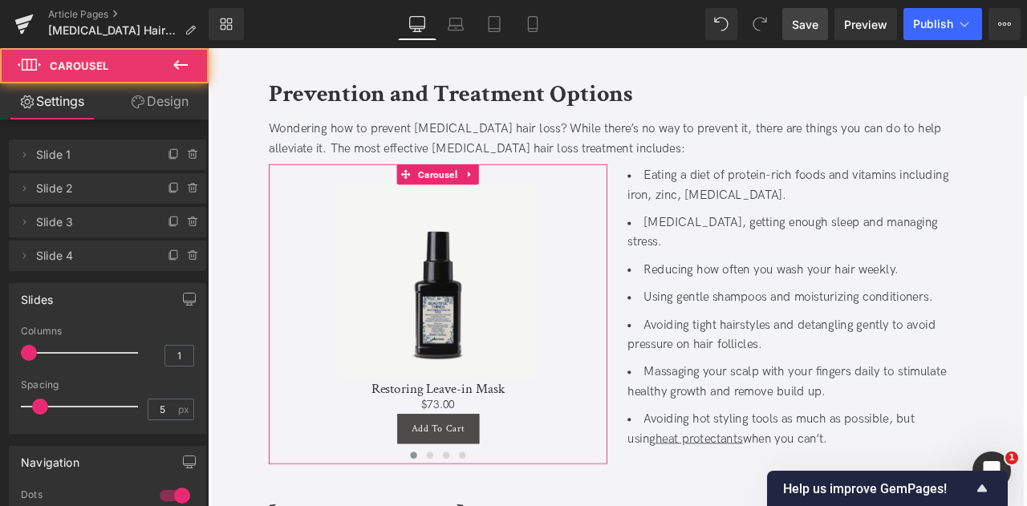
click at [162, 89] on link "Design" at bounding box center [160, 101] width 104 height 36
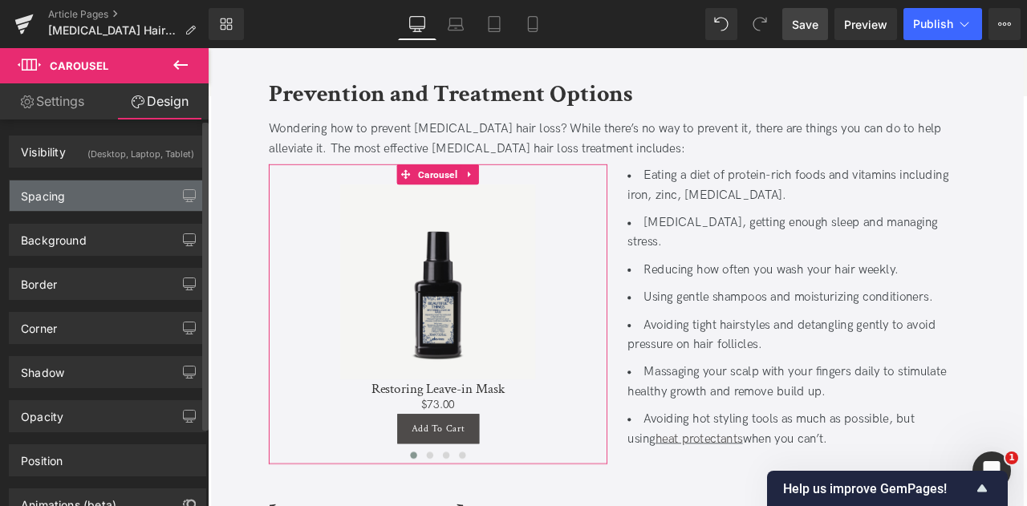
click at [94, 189] on div "Spacing" at bounding box center [108, 196] width 196 height 31
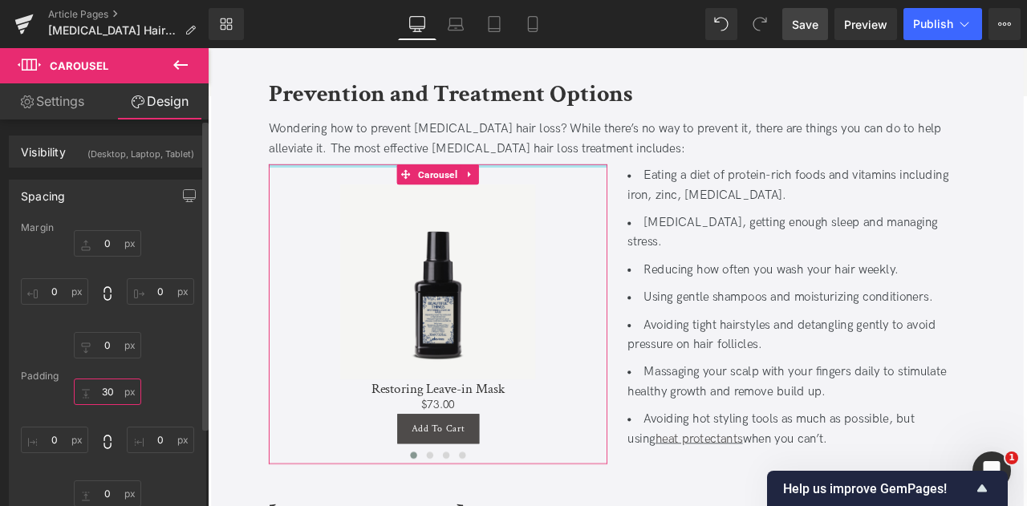
click at [106, 389] on input "30" at bounding box center [107, 392] width 67 height 26
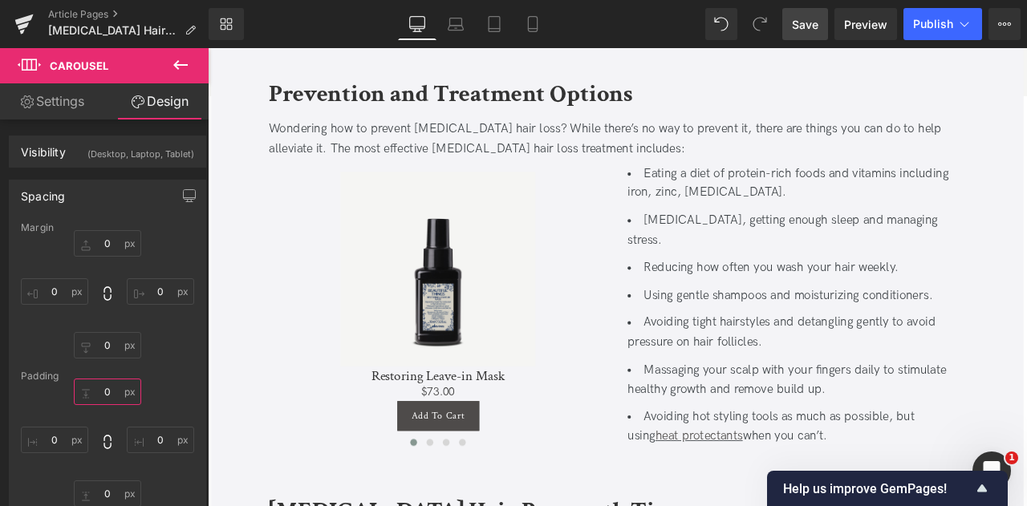
type input "0"
click at [799, 23] on span "Save" at bounding box center [805, 24] width 26 height 17
